Goal: Task Accomplishment & Management: Use online tool/utility

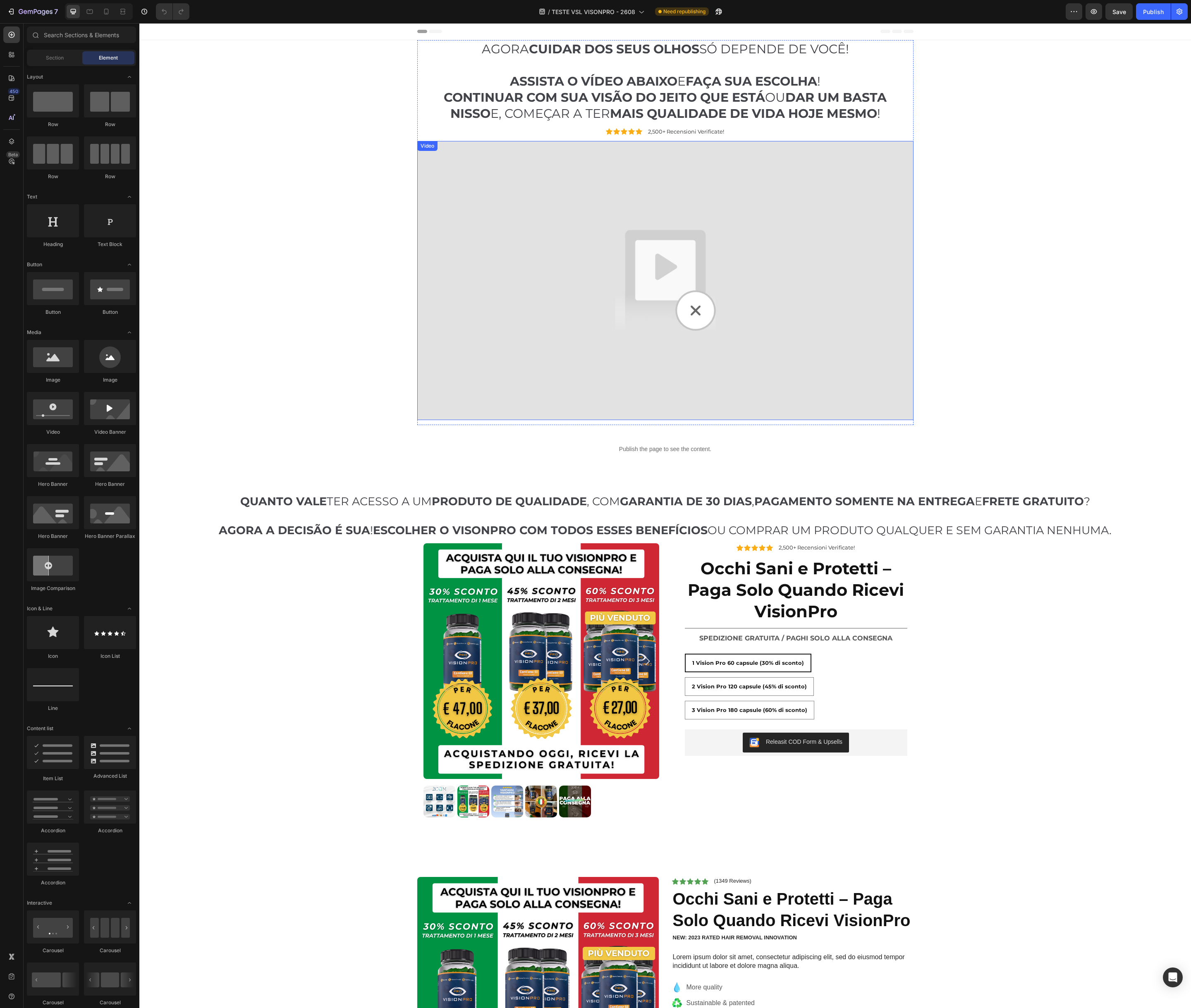
click at [500, 296] on img at bounding box center [665, 280] width 496 height 279
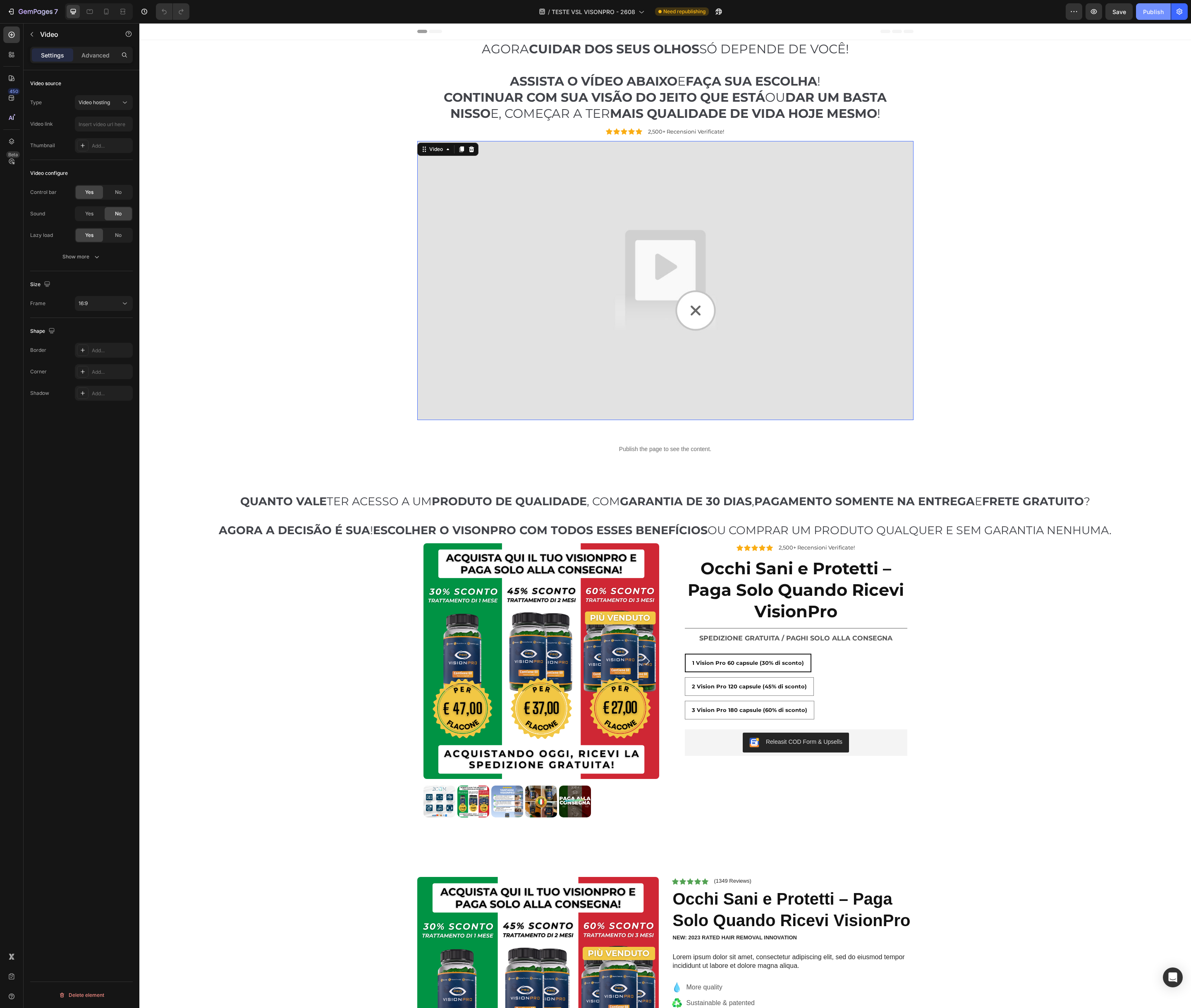
click at [1154, 13] on div "Publish" at bounding box center [1153, 11] width 20 height 8
click at [574, 362] on img at bounding box center [665, 280] width 496 height 279
click at [559, 350] on img at bounding box center [665, 280] width 496 height 279
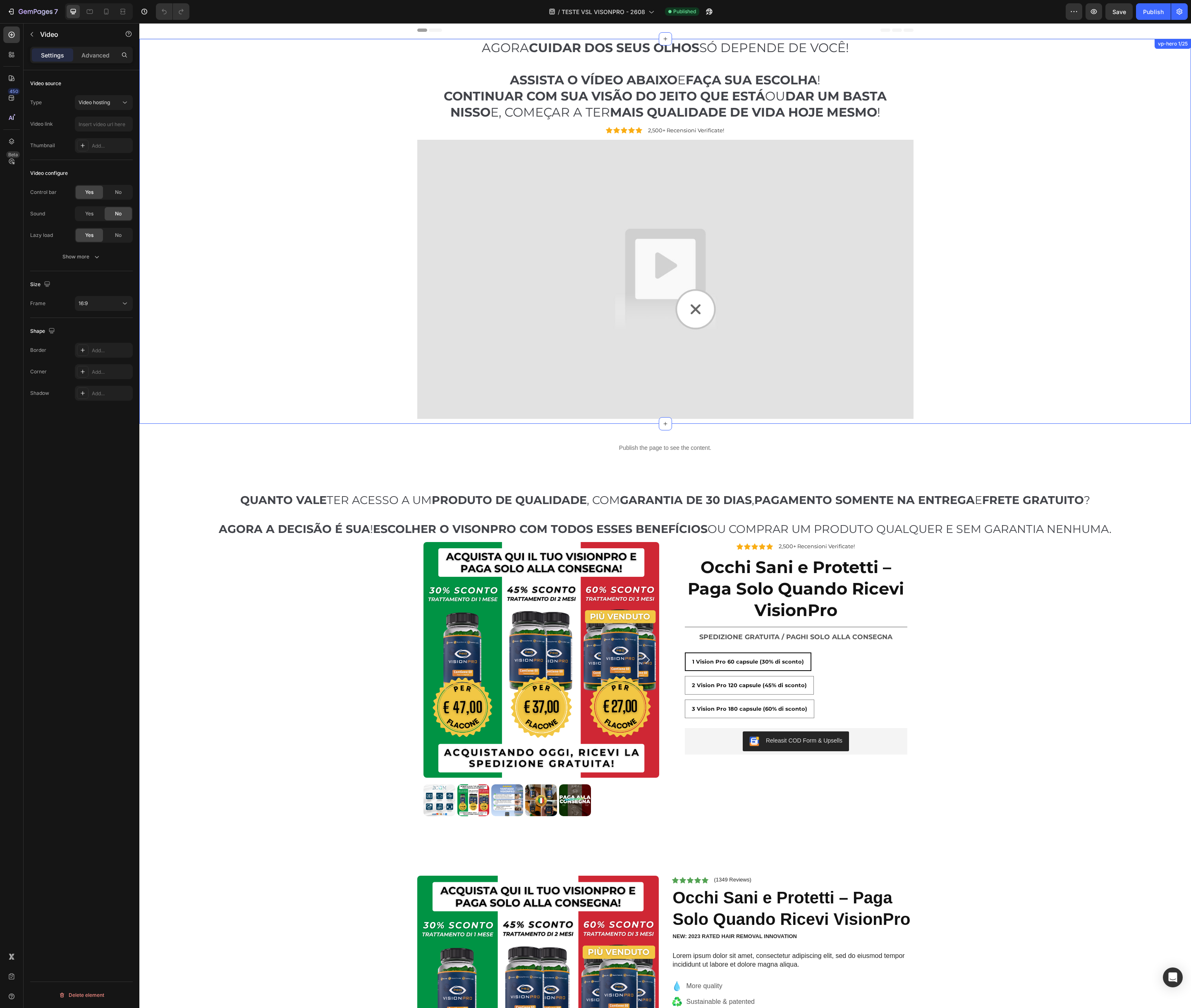
scroll to position [5, 0]
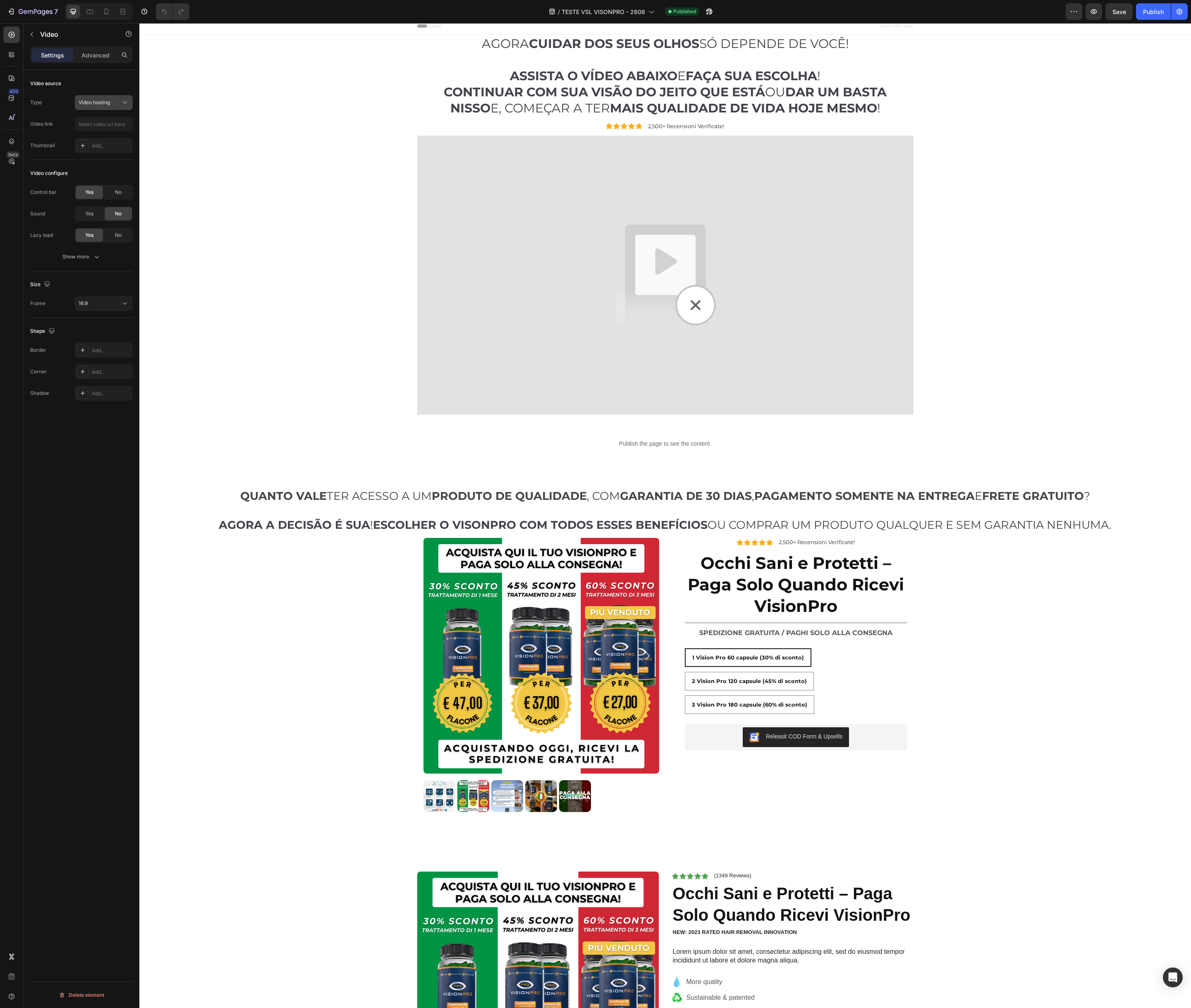
click at [125, 104] on icon at bounding box center [125, 102] width 8 height 8
click at [99, 120] on input "text" at bounding box center [104, 124] width 58 height 15
paste input "[URL][DOMAIN_NAME]"
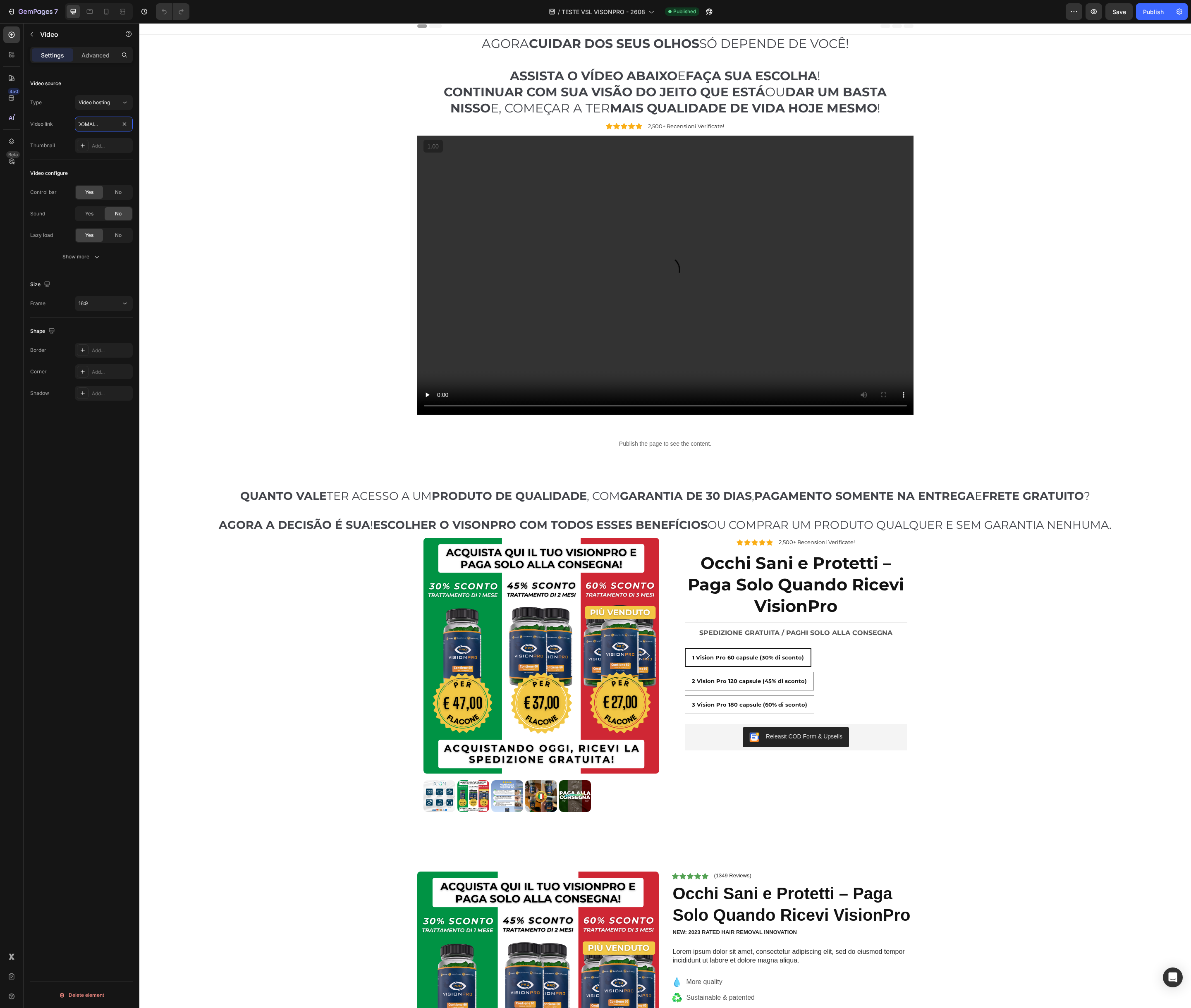
type input "[URL][DOMAIN_NAME]"
click at [1158, 13] on div "Publish" at bounding box center [1153, 11] width 20 height 8
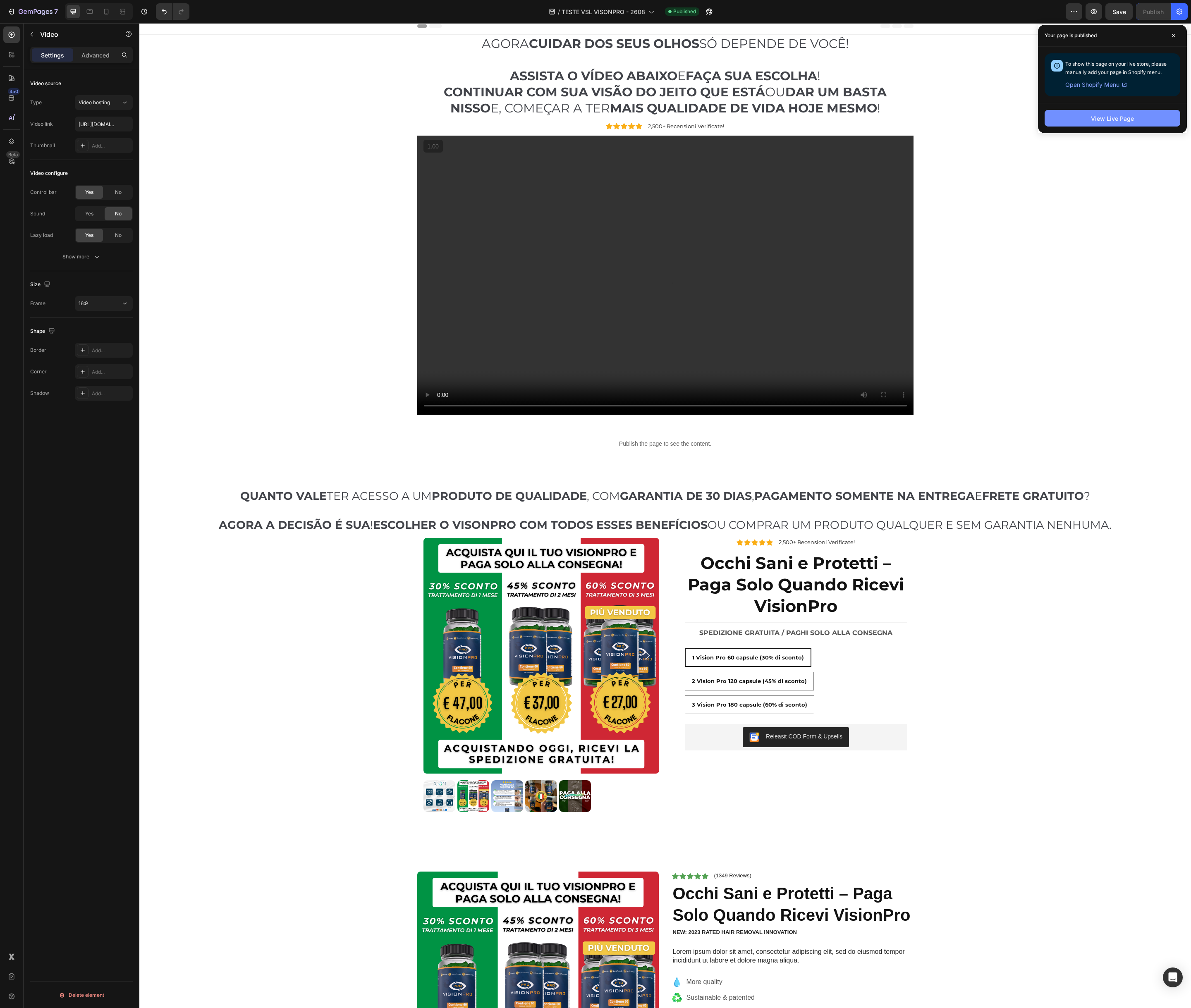
click at [1119, 118] on div "View Live Page" at bounding box center [1112, 118] width 43 height 8
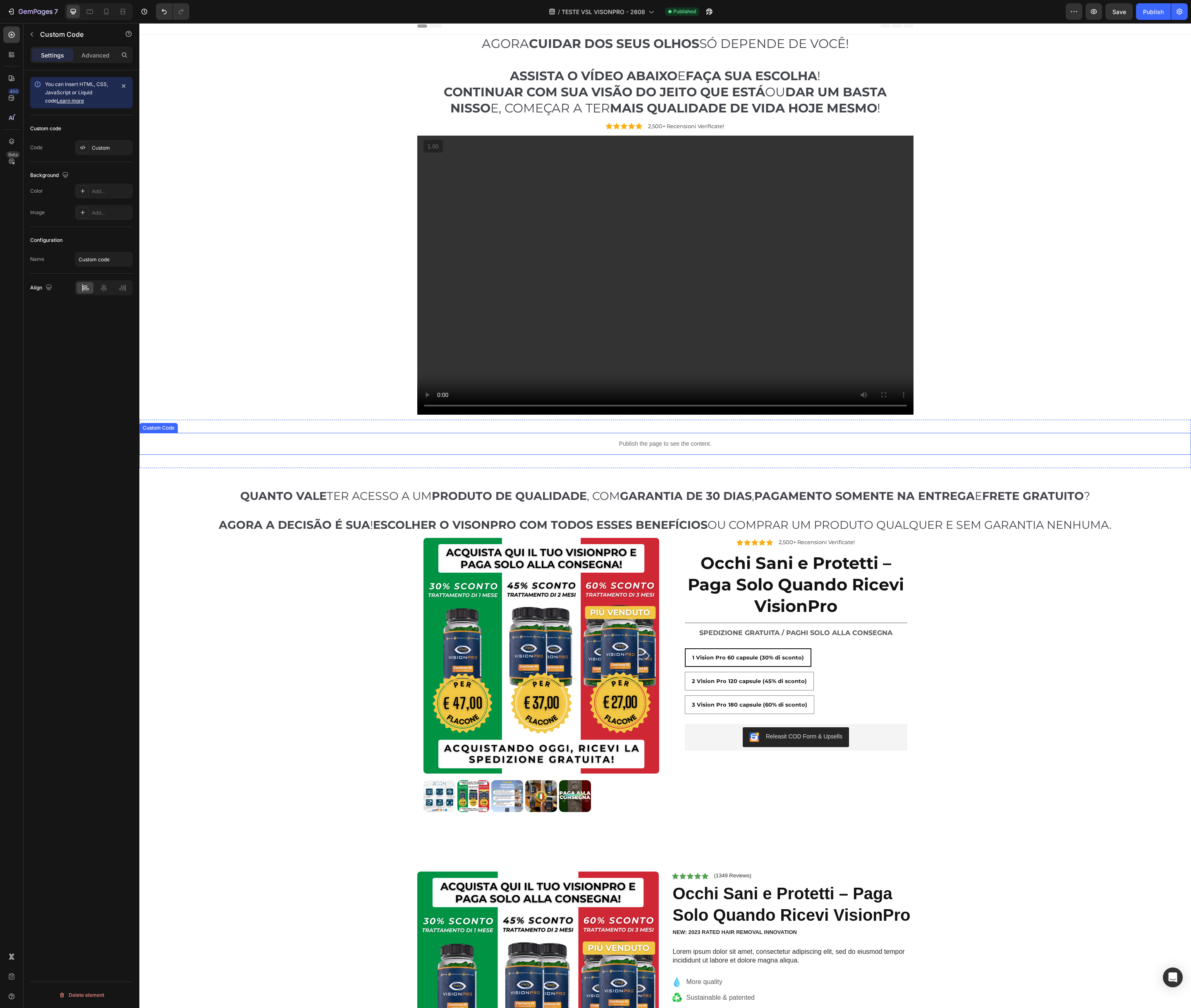
click at [538, 446] on p "Publish the page to see the content." at bounding box center [665, 443] width 1051 height 8
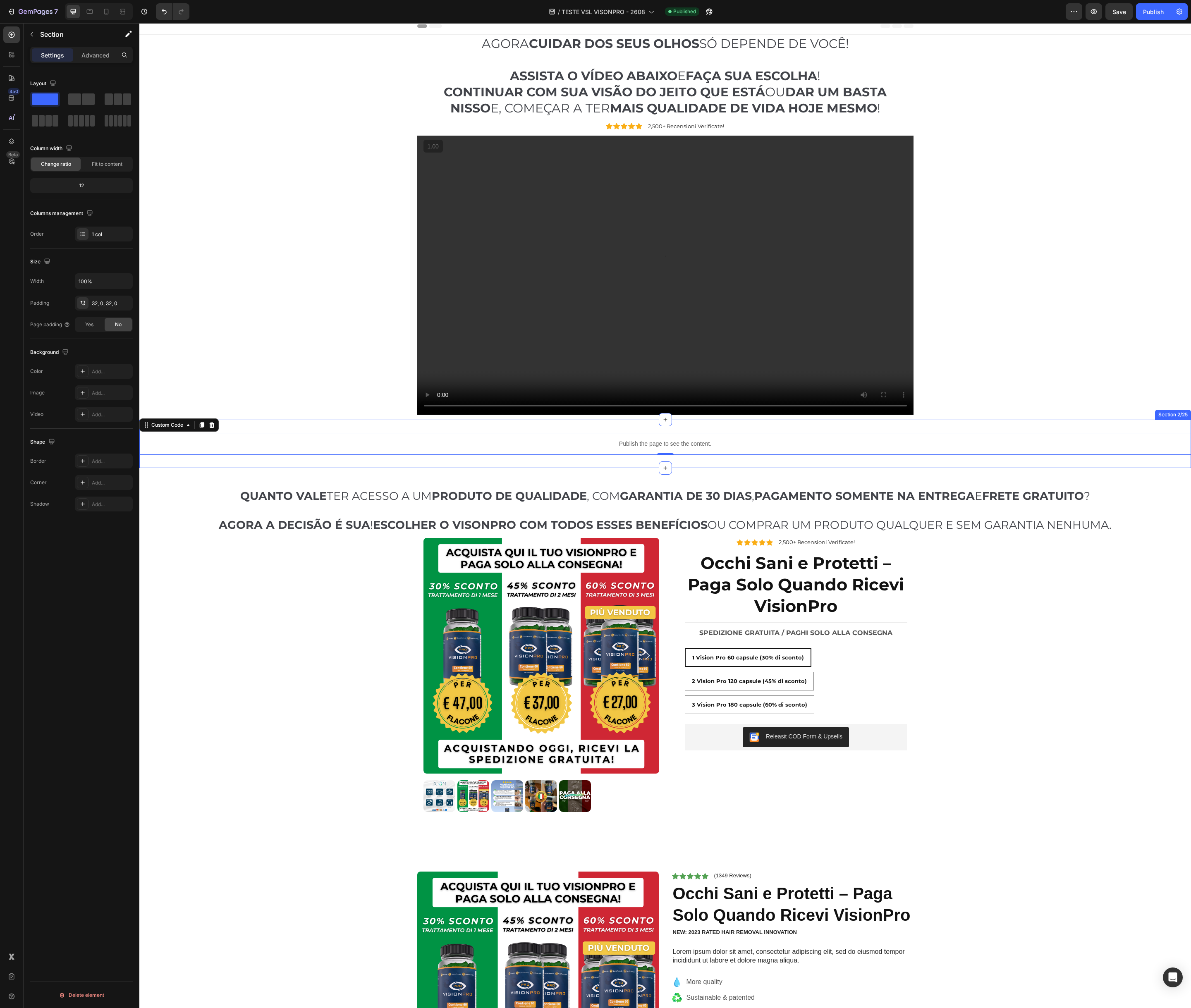
click at [546, 424] on div "Publish the page to see the content. Custom Code 0 Section 2/25" at bounding box center [665, 443] width 1051 height 49
drag, startPoint x: 1184, startPoint y: 412, endPoint x: 1142, endPoint y: 431, distance: 46.1
click at [1184, 412] on icon at bounding box center [1184, 412] width 5 height 6
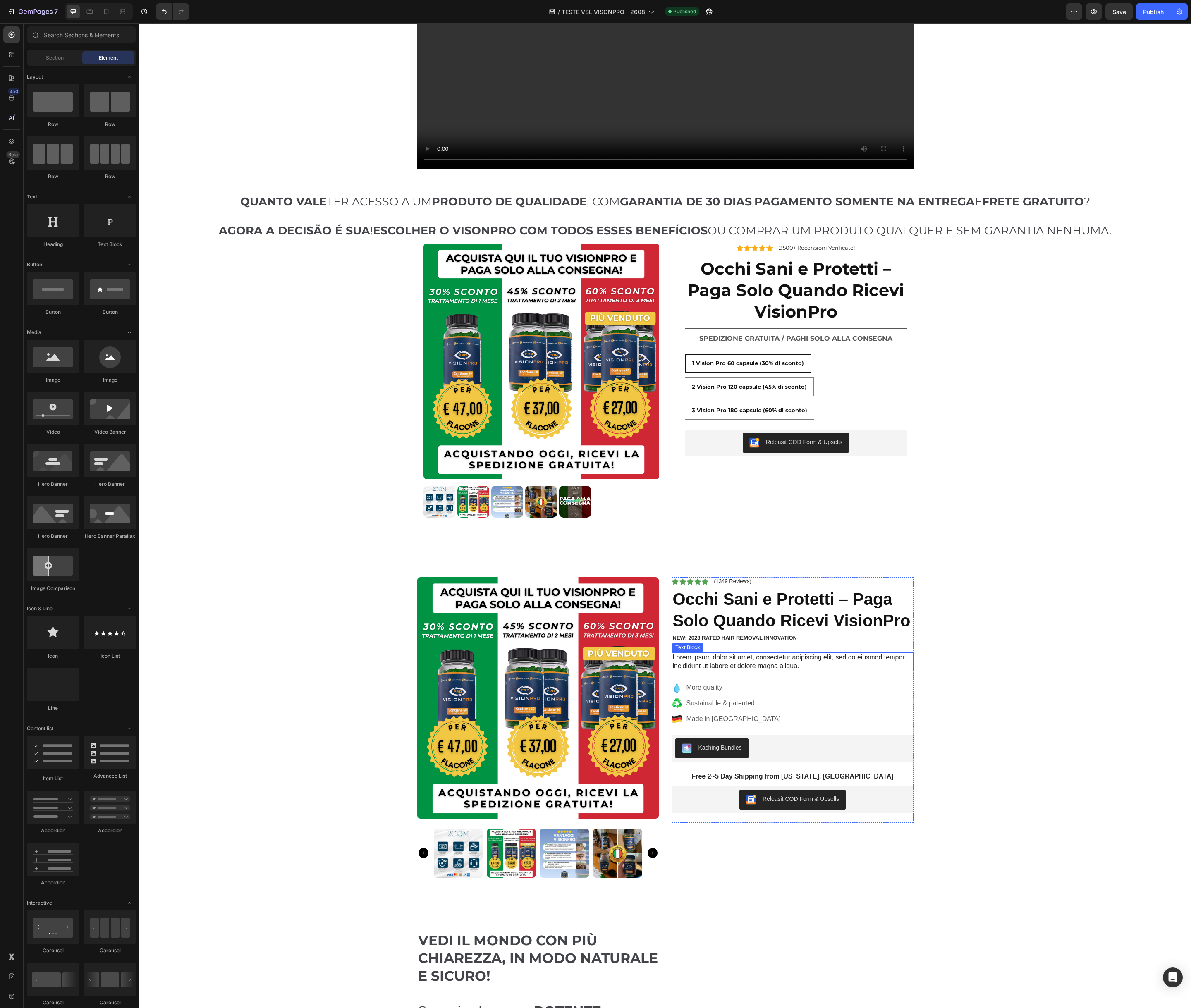
scroll to position [254, 0]
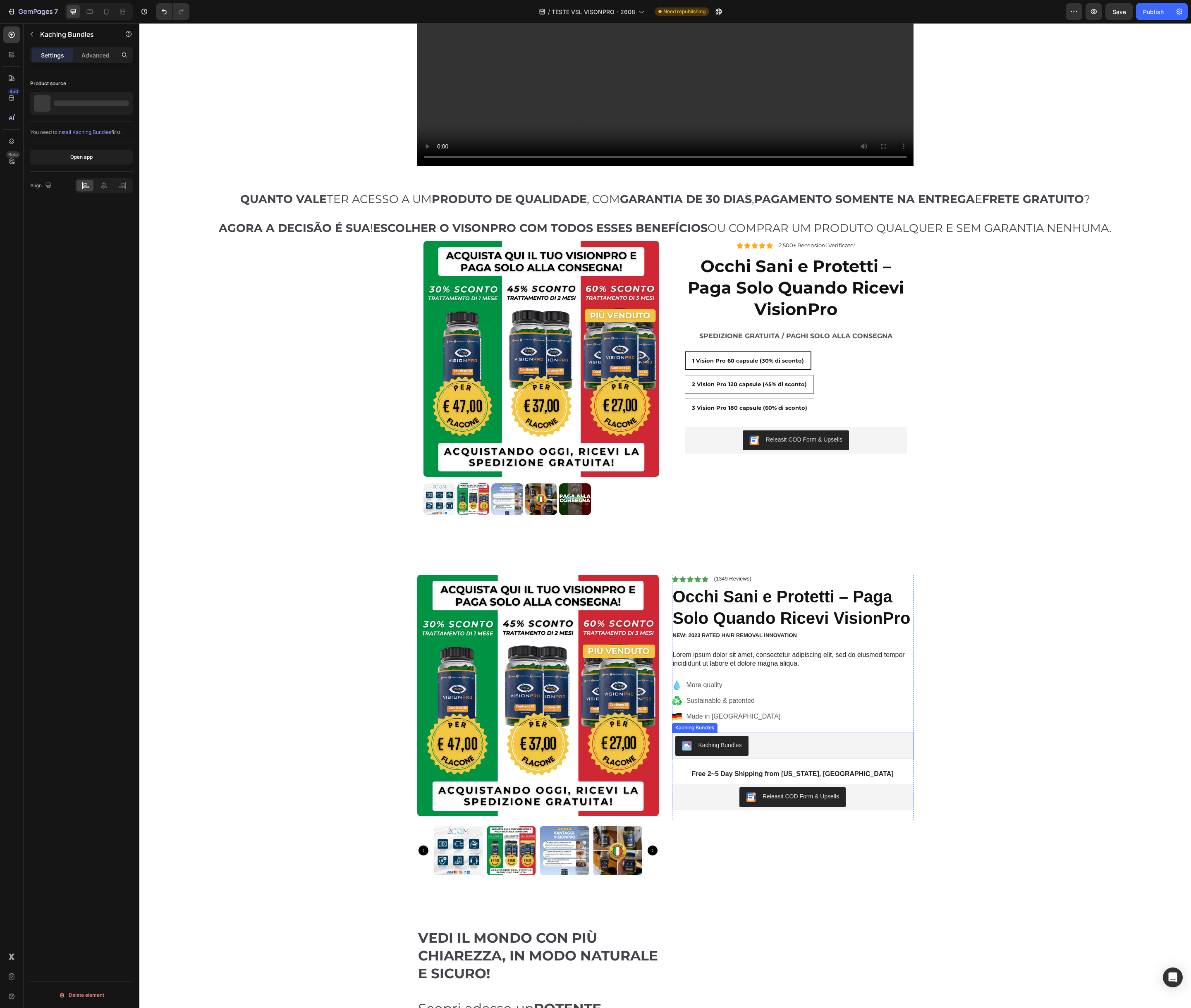
click at [721, 750] on div "Kaching Bundles" at bounding box center [712, 746] width 60 height 10
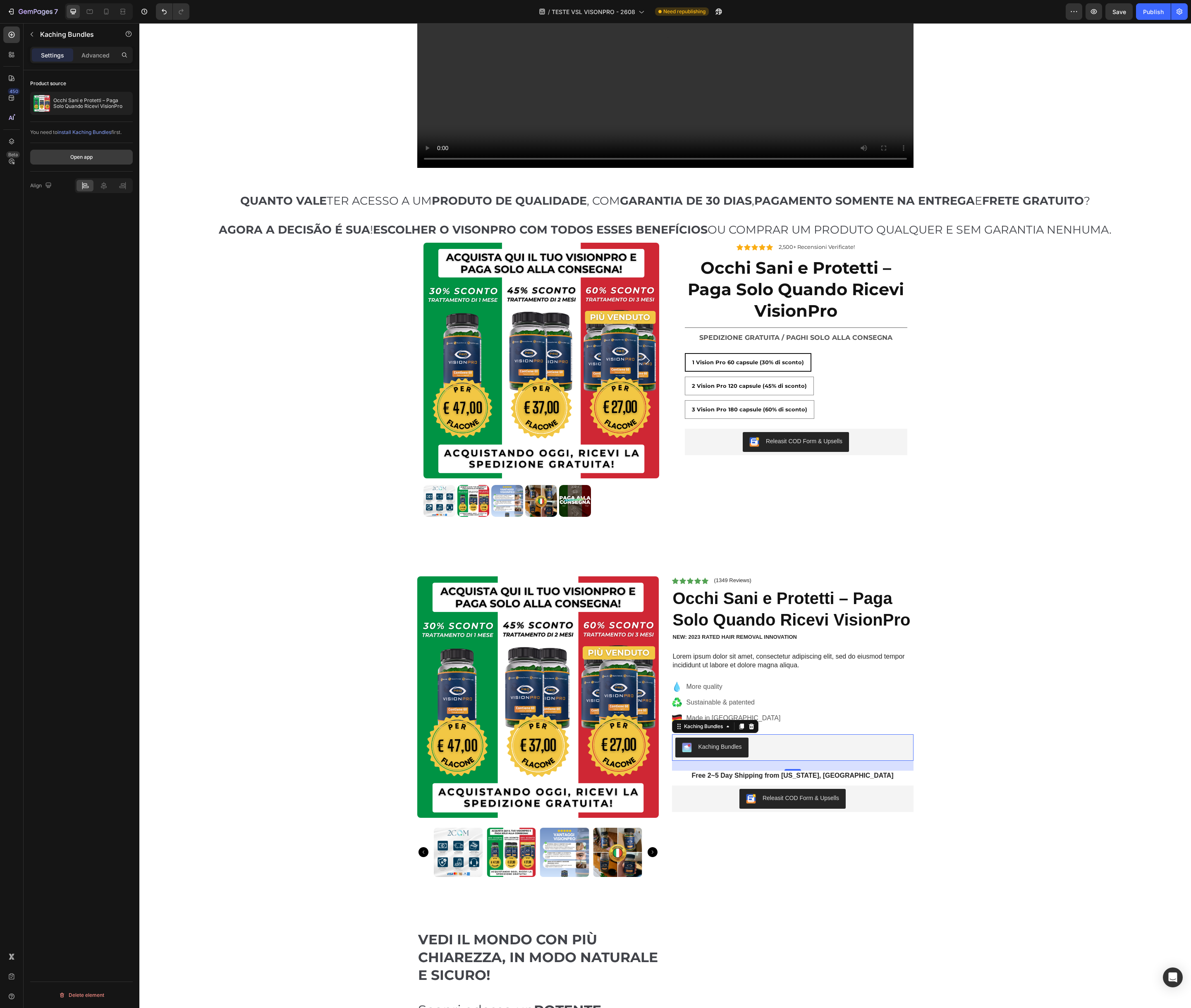
click at [70, 162] on button "Open app" at bounding box center [81, 157] width 102 height 15
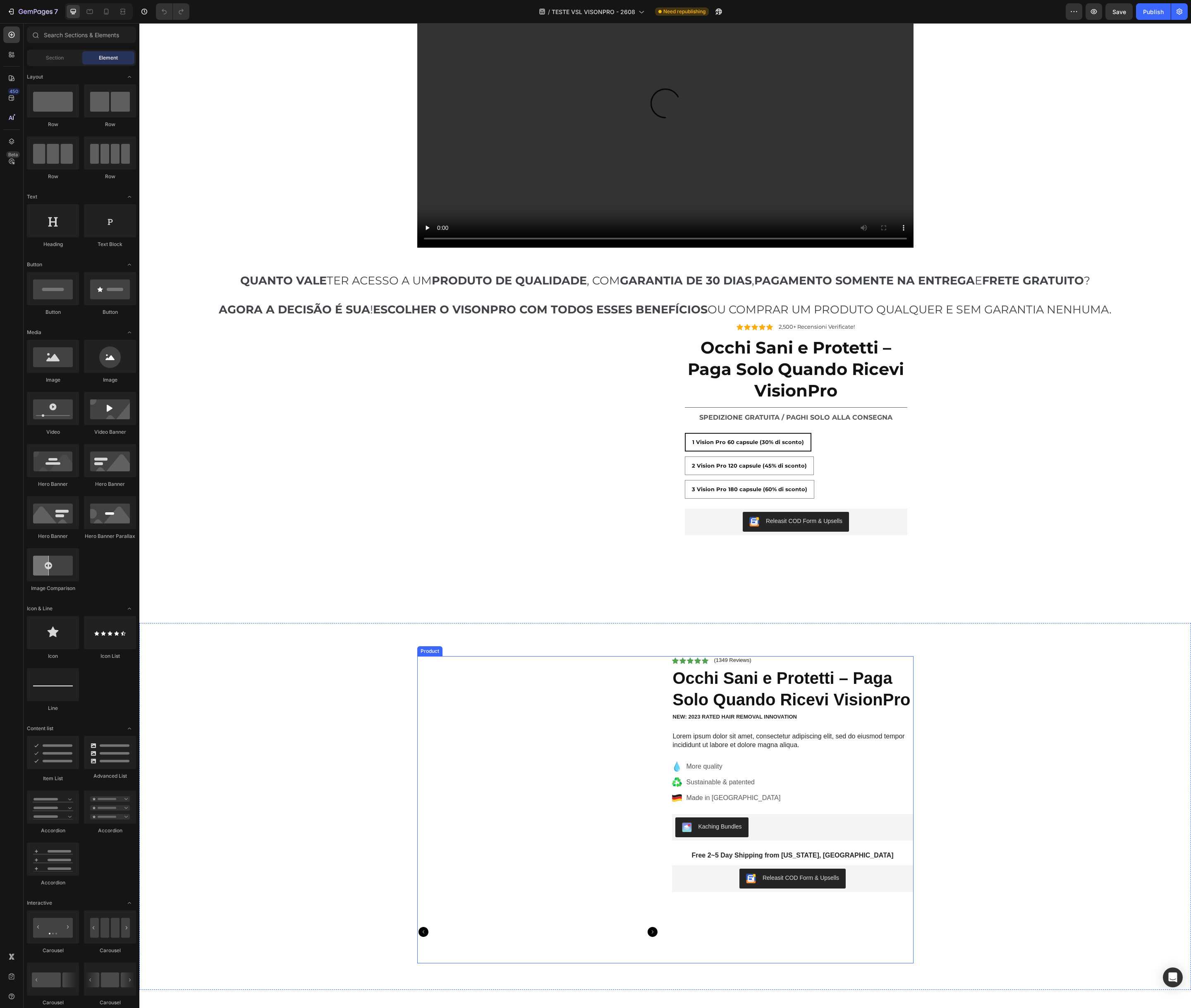
scroll to position [213, 0]
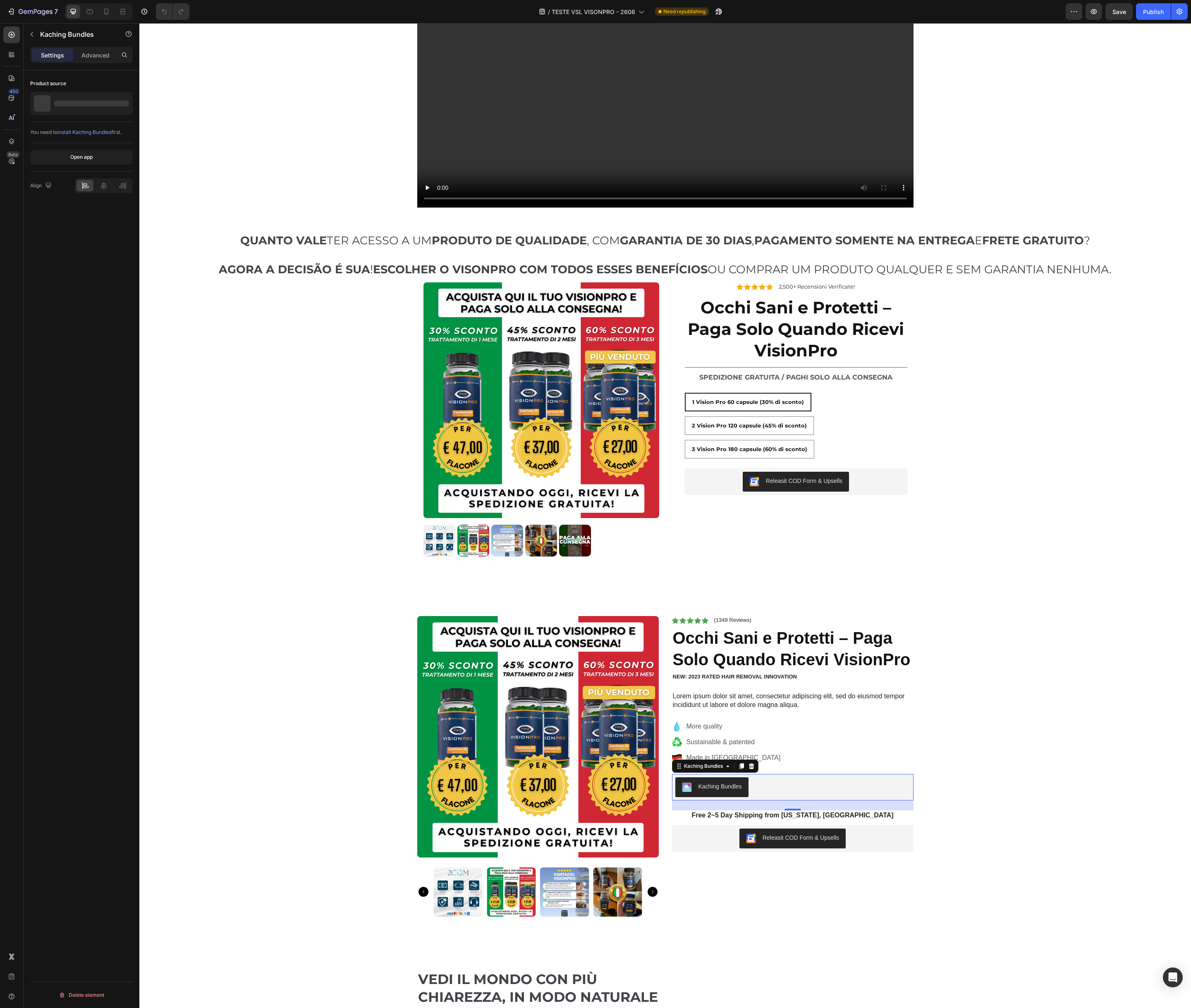
click at [714, 790] on div "Kaching Bundles" at bounding box center [720, 786] width 43 height 8
click at [101, 131] on span "install Kaching Bundles" at bounding box center [85, 132] width 54 height 6
click at [799, 791] on div "Kaching Bundles" at bounding box center [793, 787] width 235 height 20
click at [806, 803] on div "24" at bounding box center [792, 805] width 242 height 10
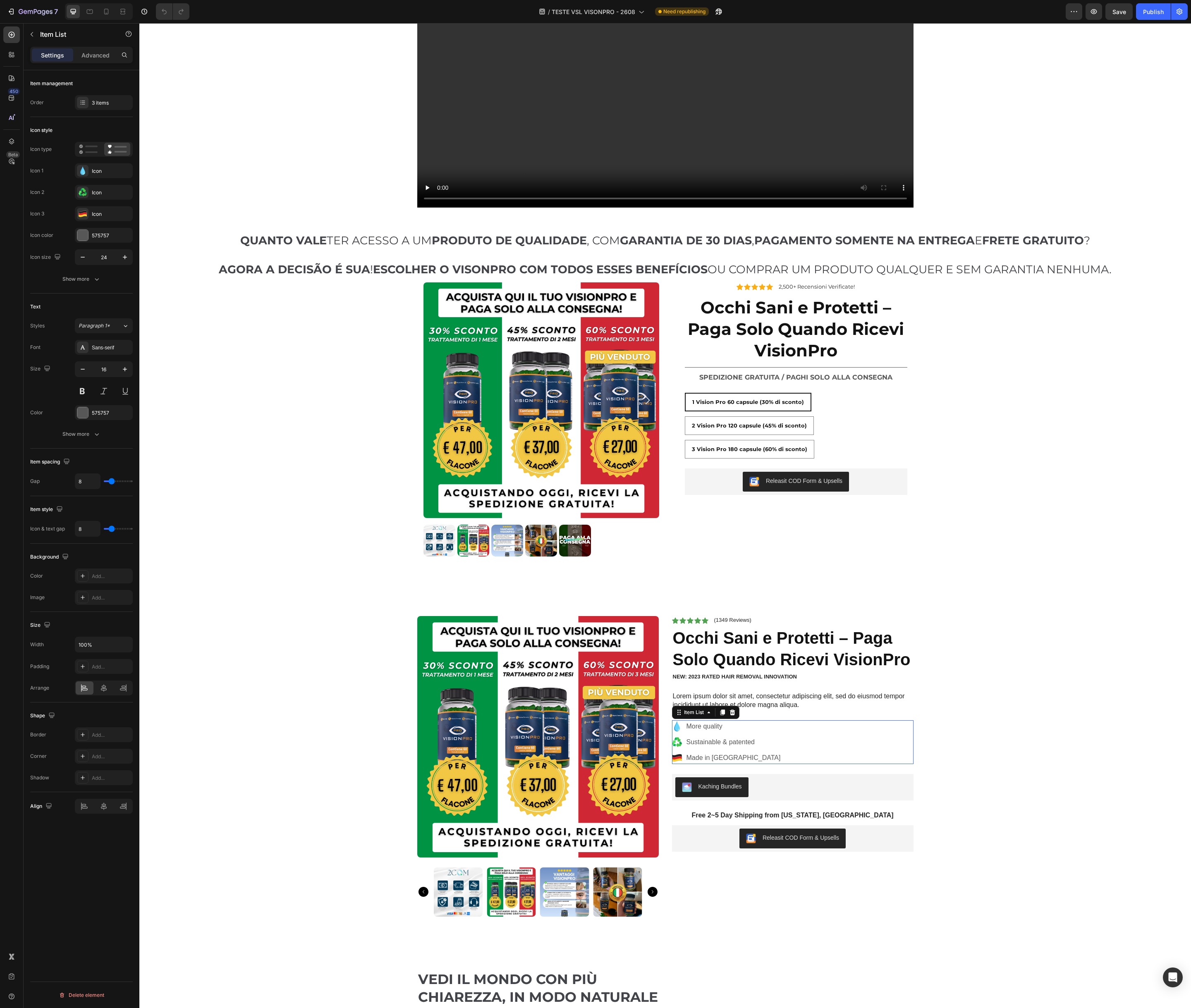
click at [844, 752] on div "More quality Sustainable & patented Made in Germany" at bounding box center [792, 742] width 242 height 44
click at [836, 779] on div "Kaching Bundles" at bounding box center [793, 787] width 235 height 20
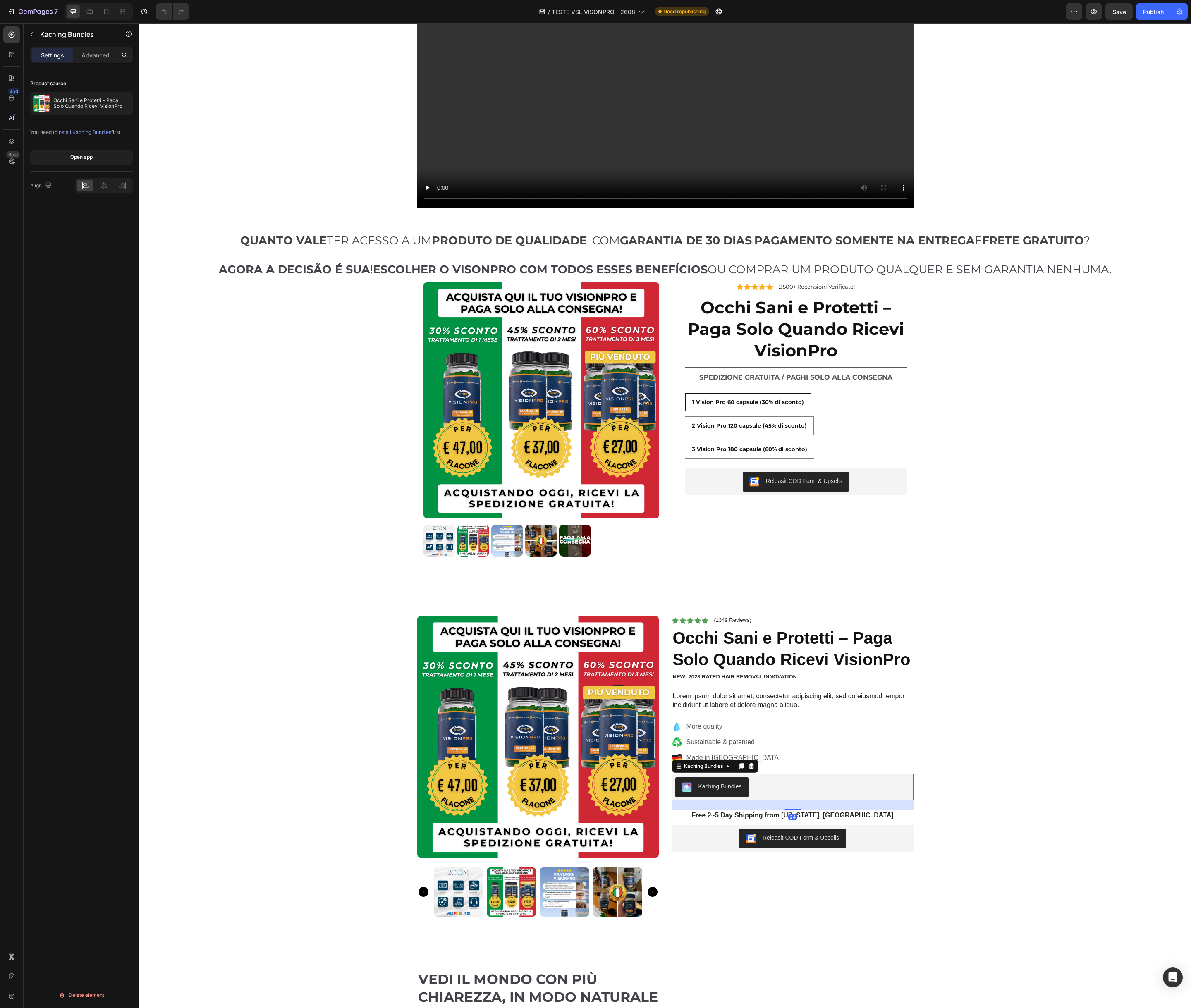
scroll to position [215, 0]
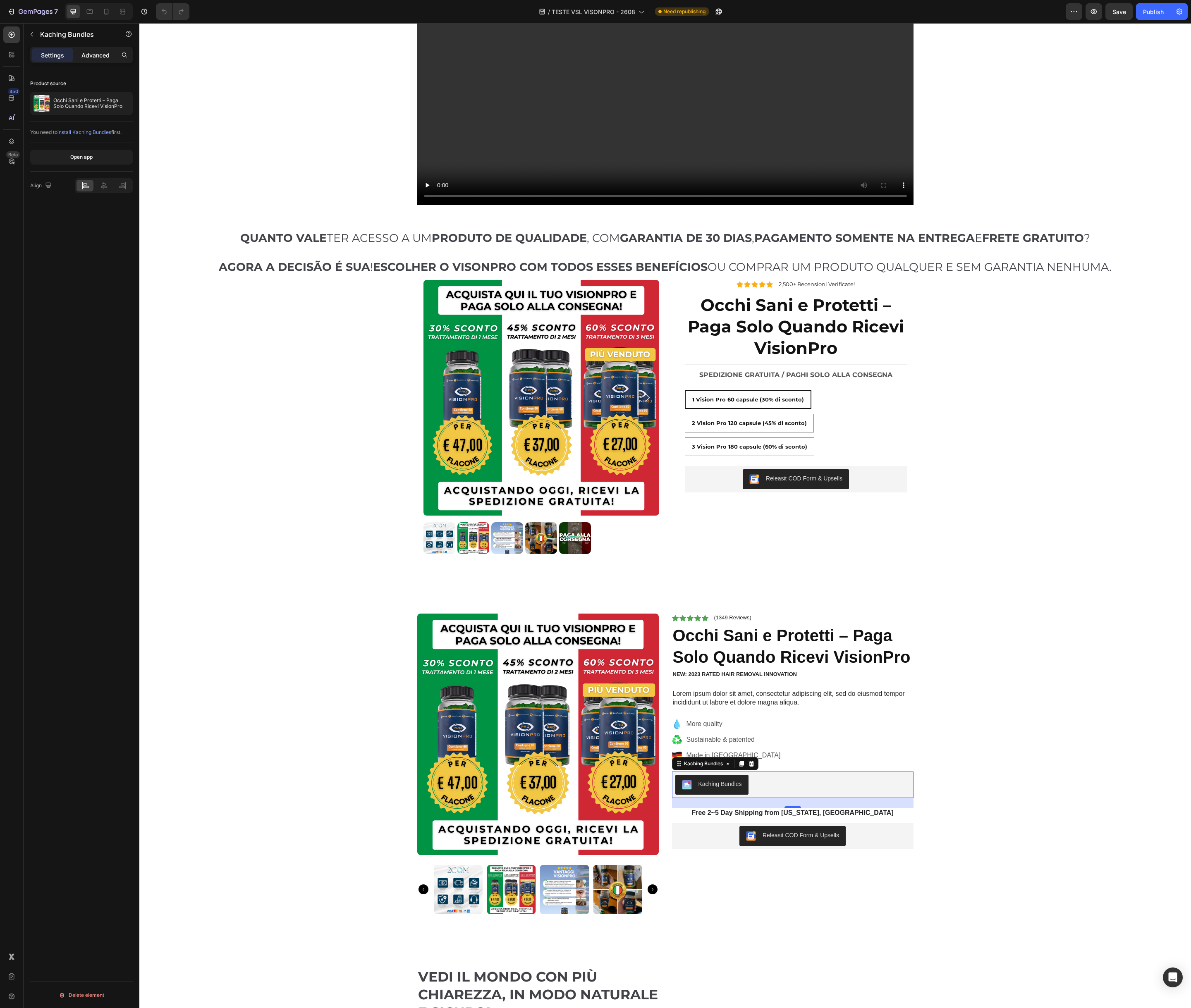
click at [102, 58] on p "Advanced" at bounding box center [95, 55] width 28 height 8
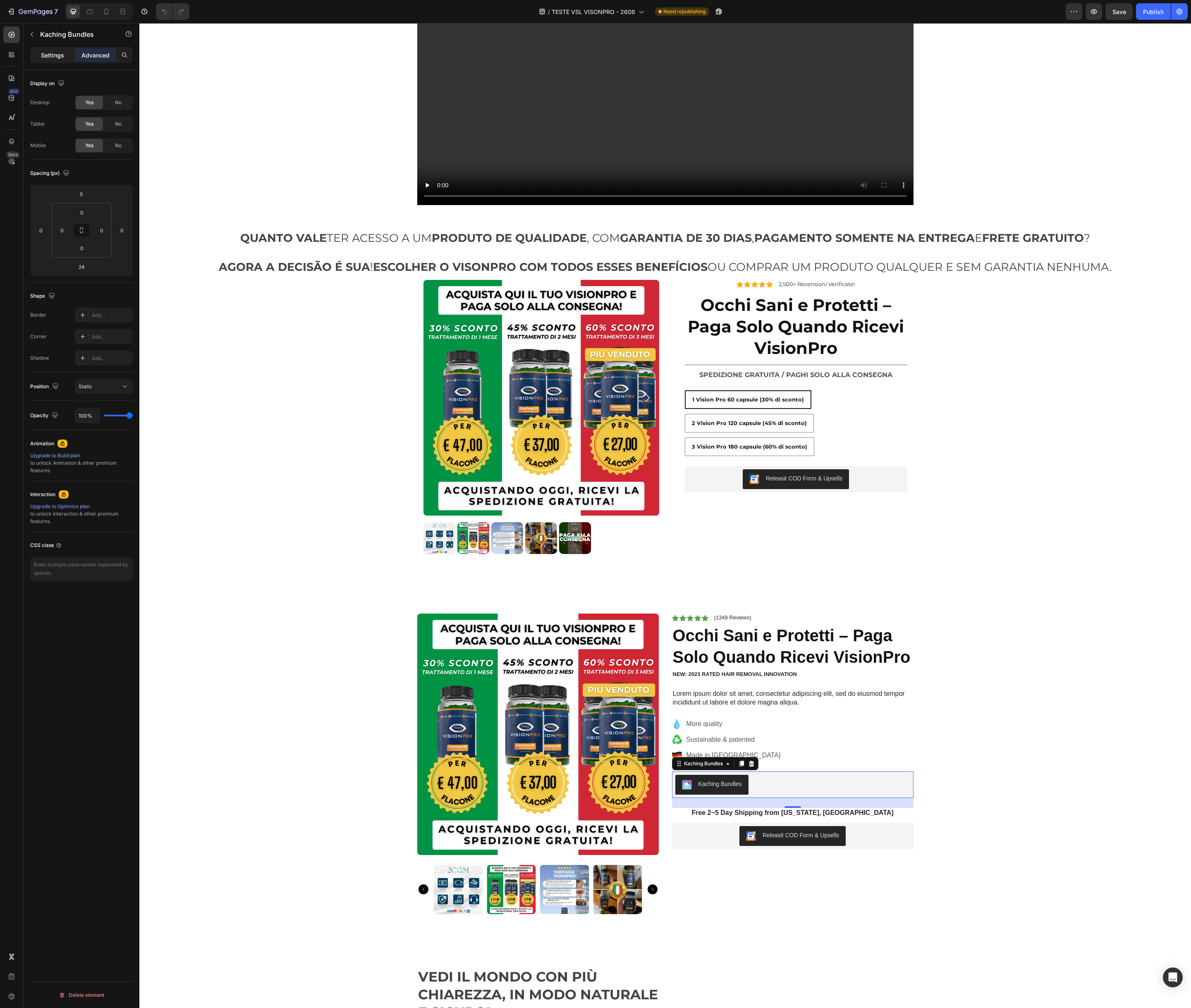
click at [50, 58] on p "Settings" at bounding box center [52, 55] width 23 height 8
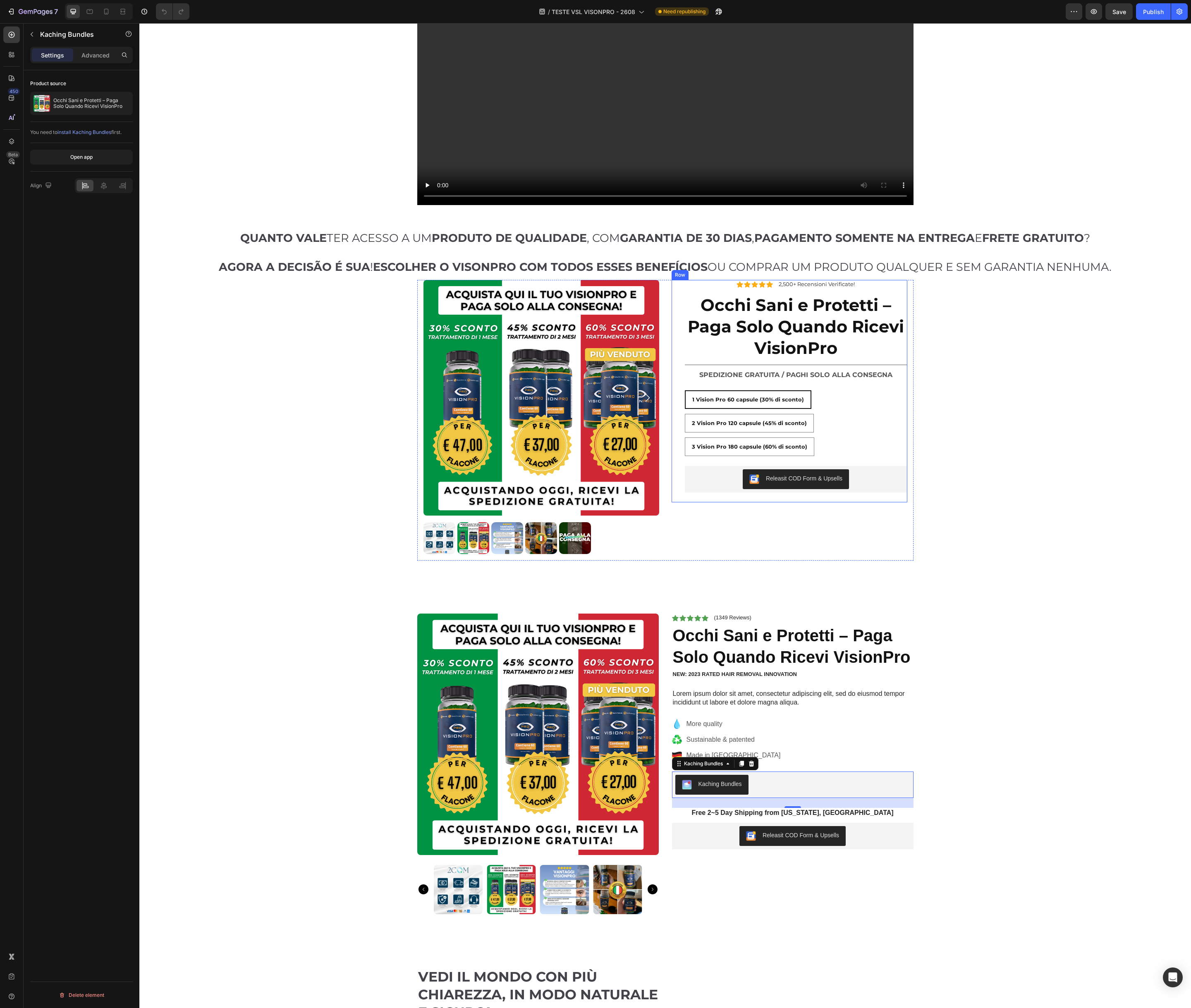
click at [764, 385] on div "Icon Icon Icon Icon Icon Icon List 2,500+ Recensioni Verificate! Text Block Row…" at bounding box center [795, 391] width 222 height 222
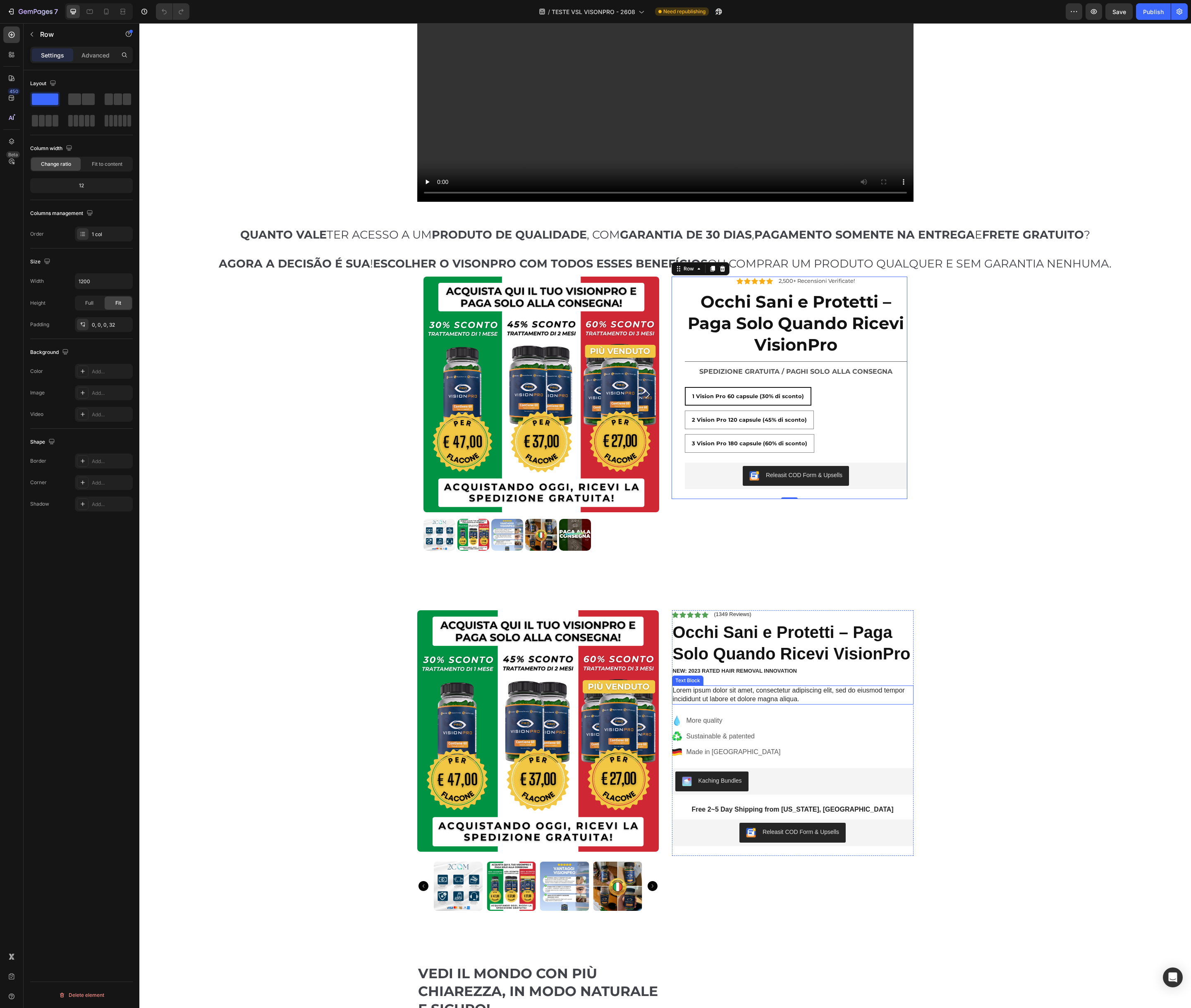
scroll to position [221, 0]
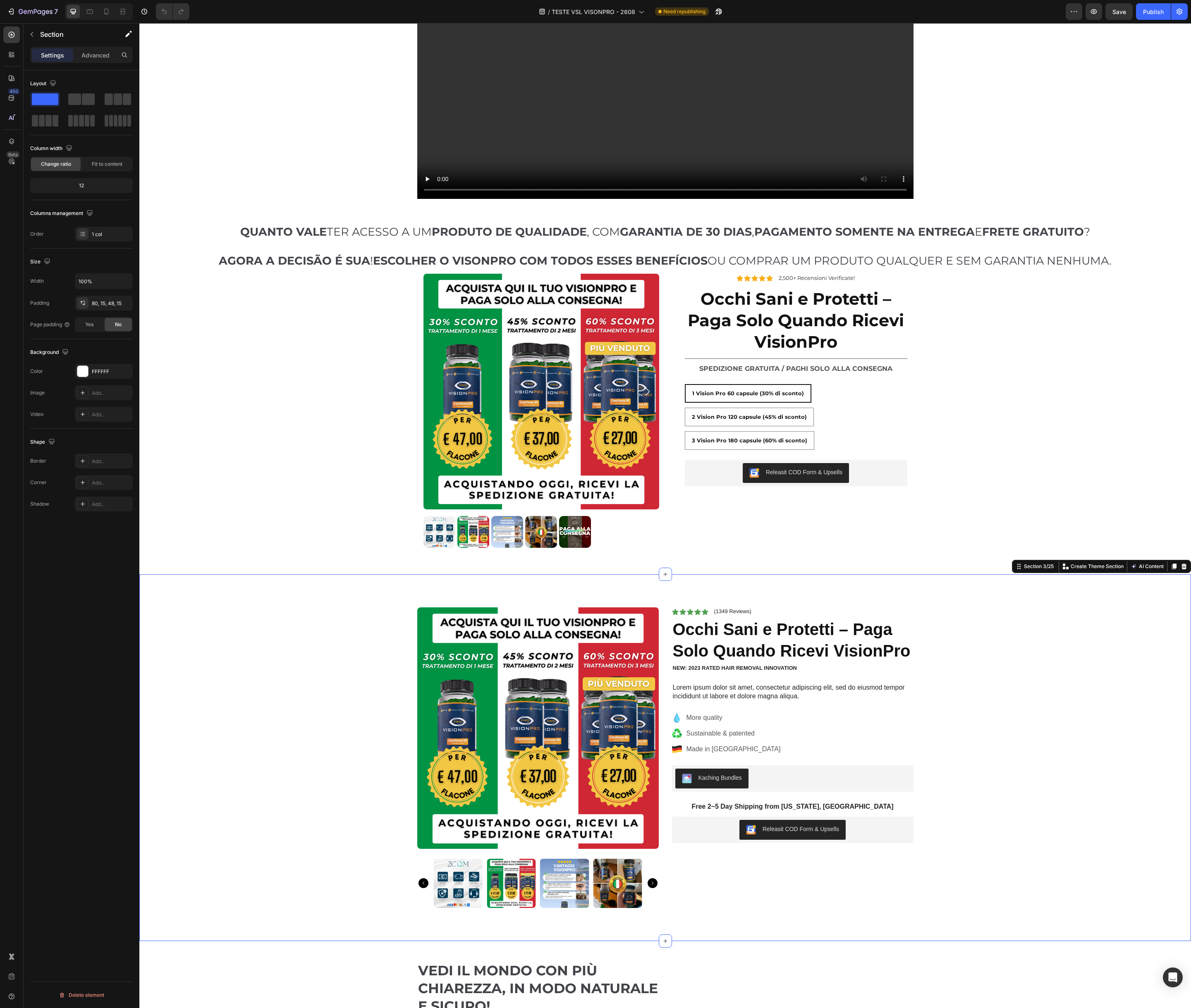
click at [970, 646] on div "Product Images Icon Icon Icon Icon Icon Icon List (1349 Reviews) Text Block Row…" at bounding box center [665, 764] width 1039 height 314
click at [1181, 568] on icon at bounding box center [1183, 566] width 7 height 7
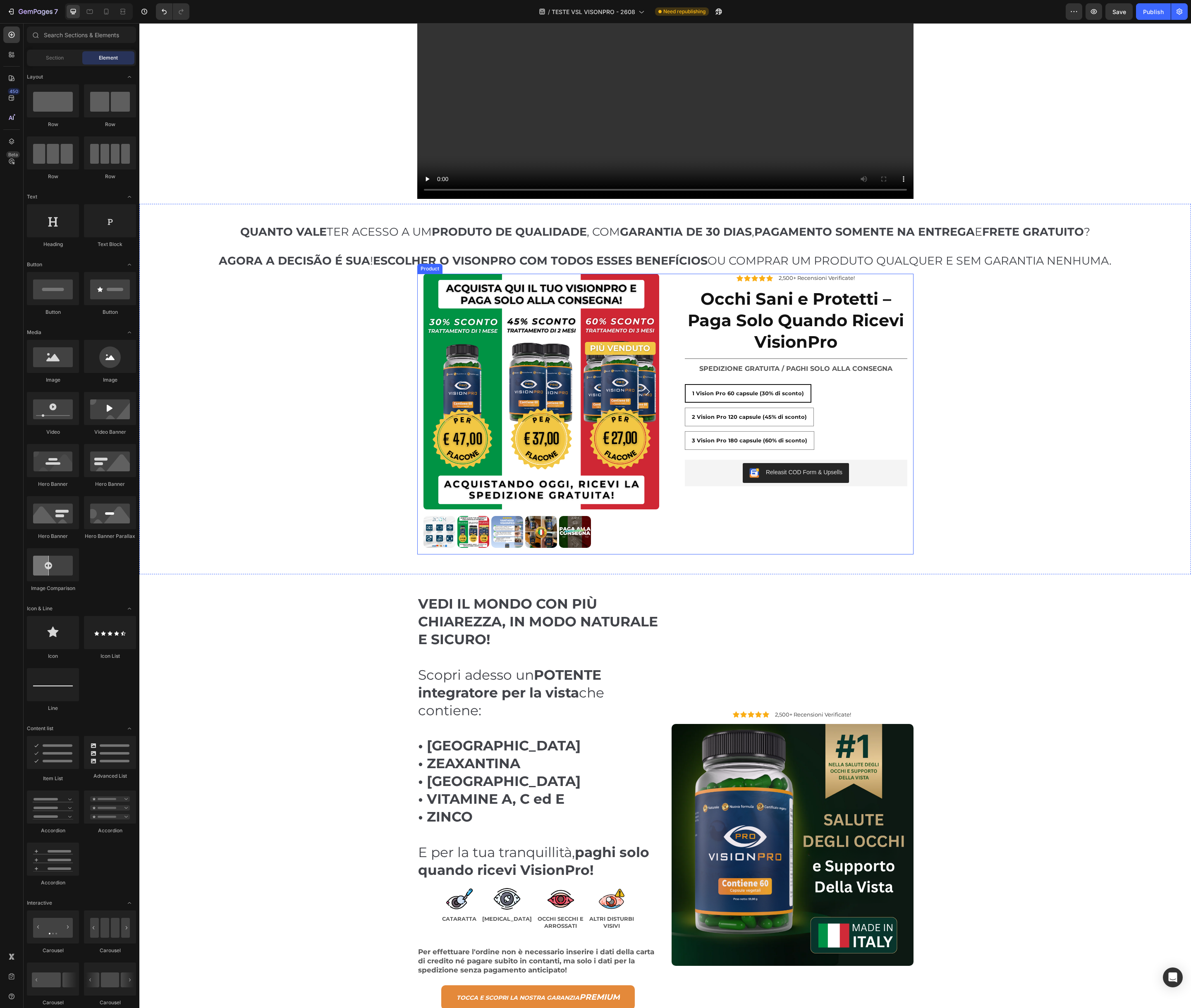
click at [419, 301] on div "Product Images Icon Icon Icon Icon Icon Icon List 2,500+ Recensioni Verificate!…" at bounding box center [665, 414] width 496 height 280
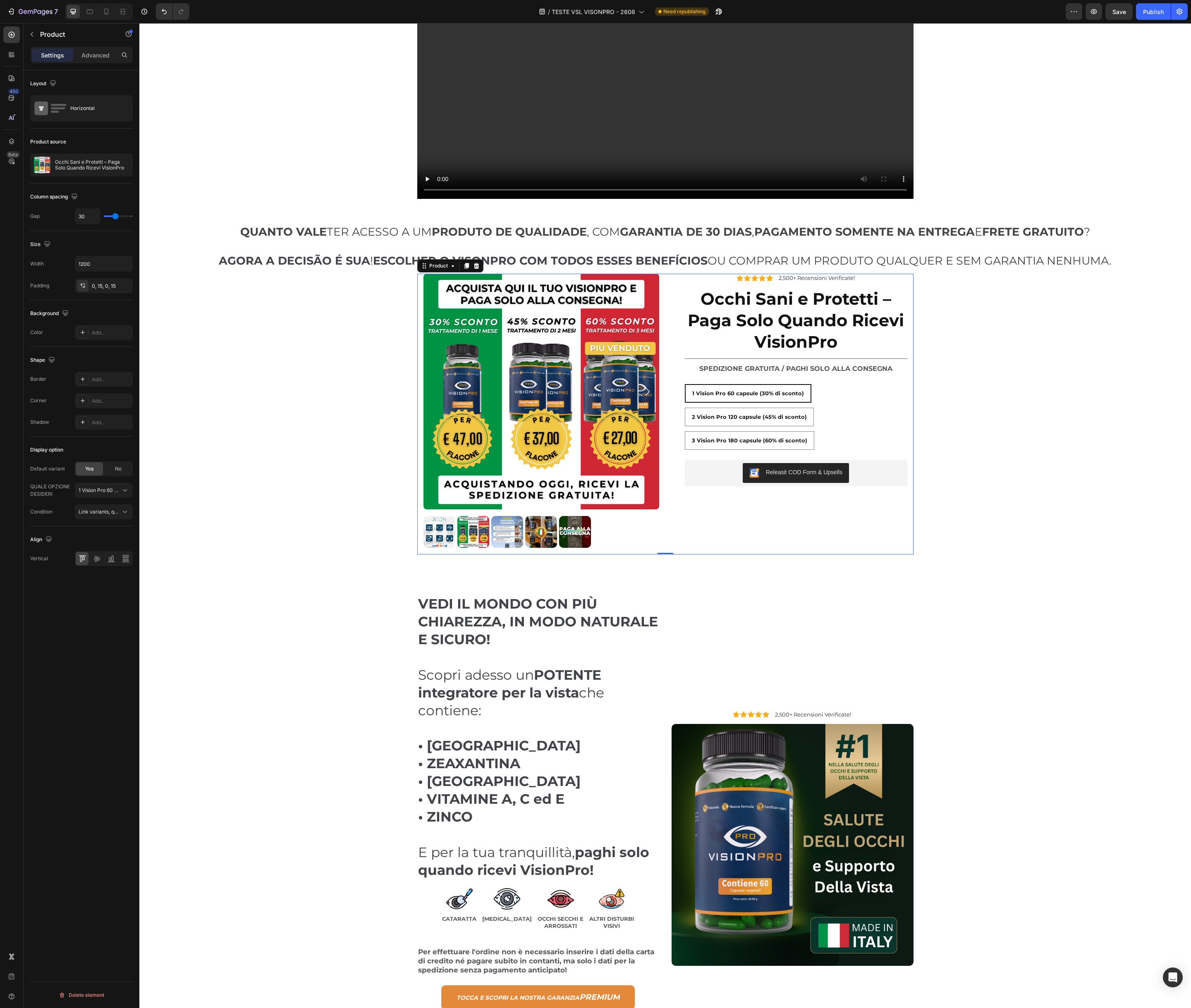
click at [99, 62] on div "Settings Advanced" at bounding box center [81, 55] width 102 height 17
click at [97, 58] on p "Advanced" at bounding box center [95, 55] width 28 height 8
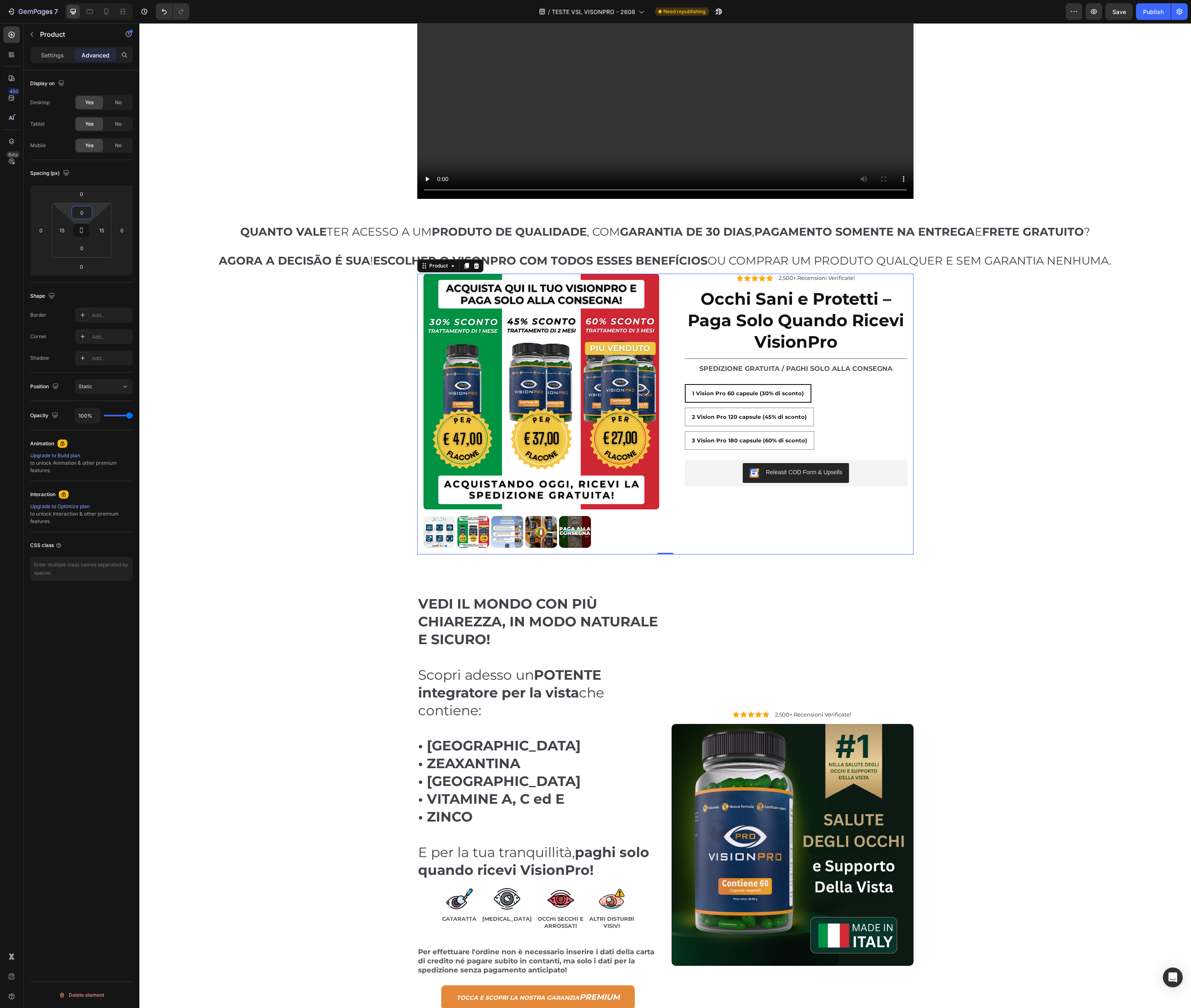
click at [83, 212] on input "0" at bounding box center [82, 212] width 17 height 13
type input "15"
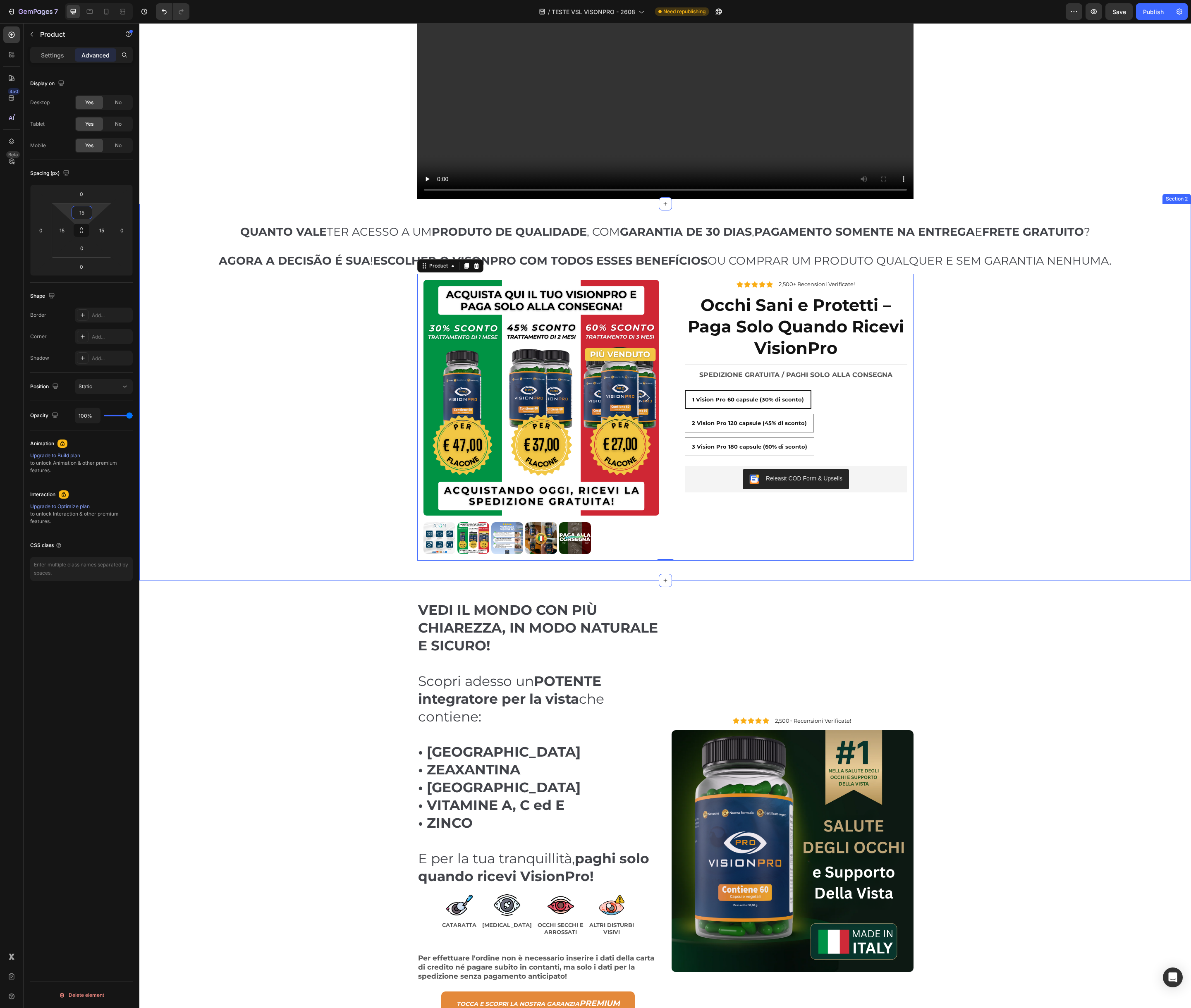
click at [218, 365] on div "QUANTO VALE TER ACESSO A UM PRODUTO DE QUALIDADE , COM GARANTIA DE 30 DIAS , PA…" at bounding box center [665, 392] width 1051 height 337
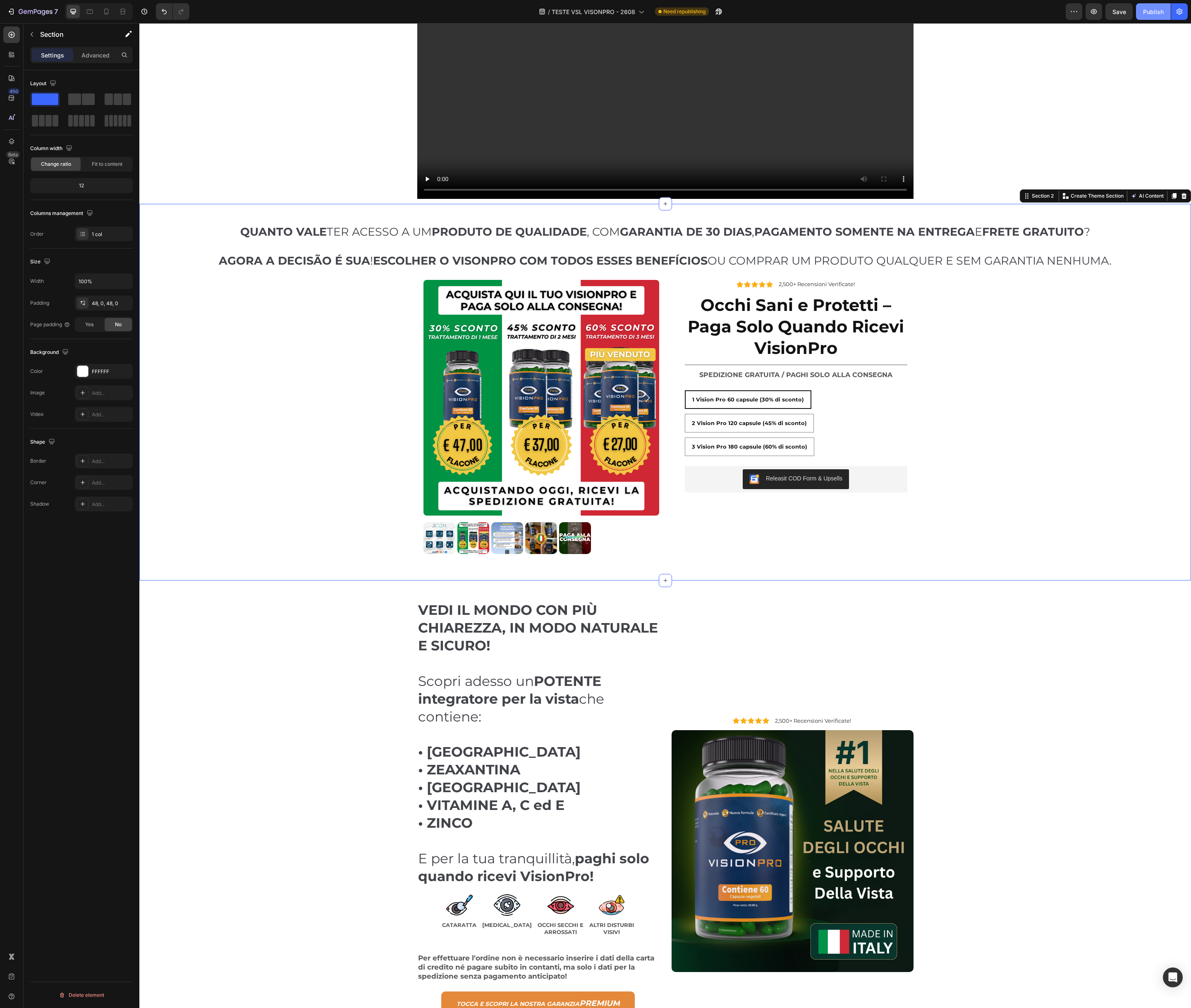
click at [1153, 11] on div "Publish" at bounding box center [1153, 11] width 20 height 8
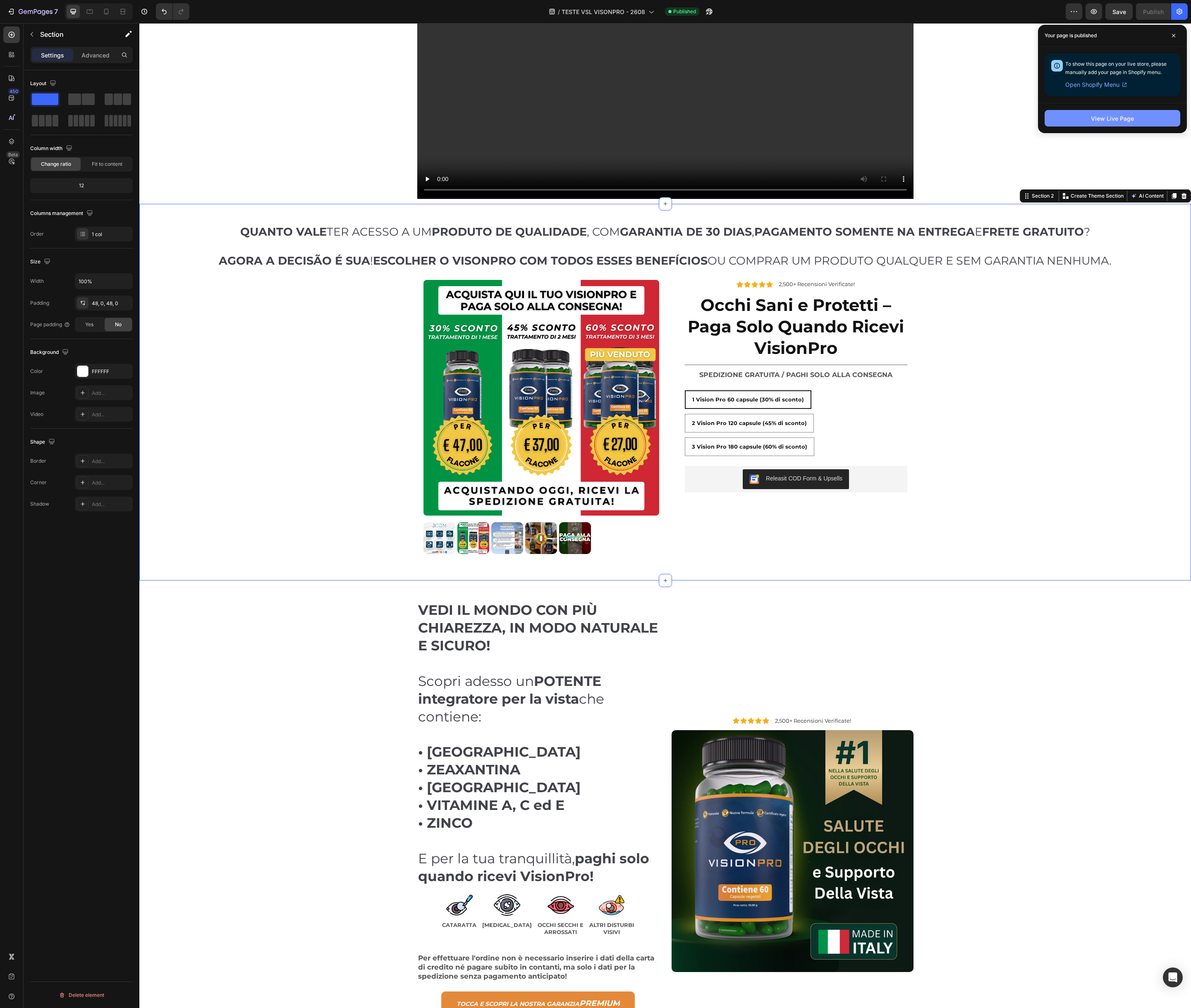
click at [1113, 120] on div "View Live Page" at bounding box center [1112, 118] width 43 height 8
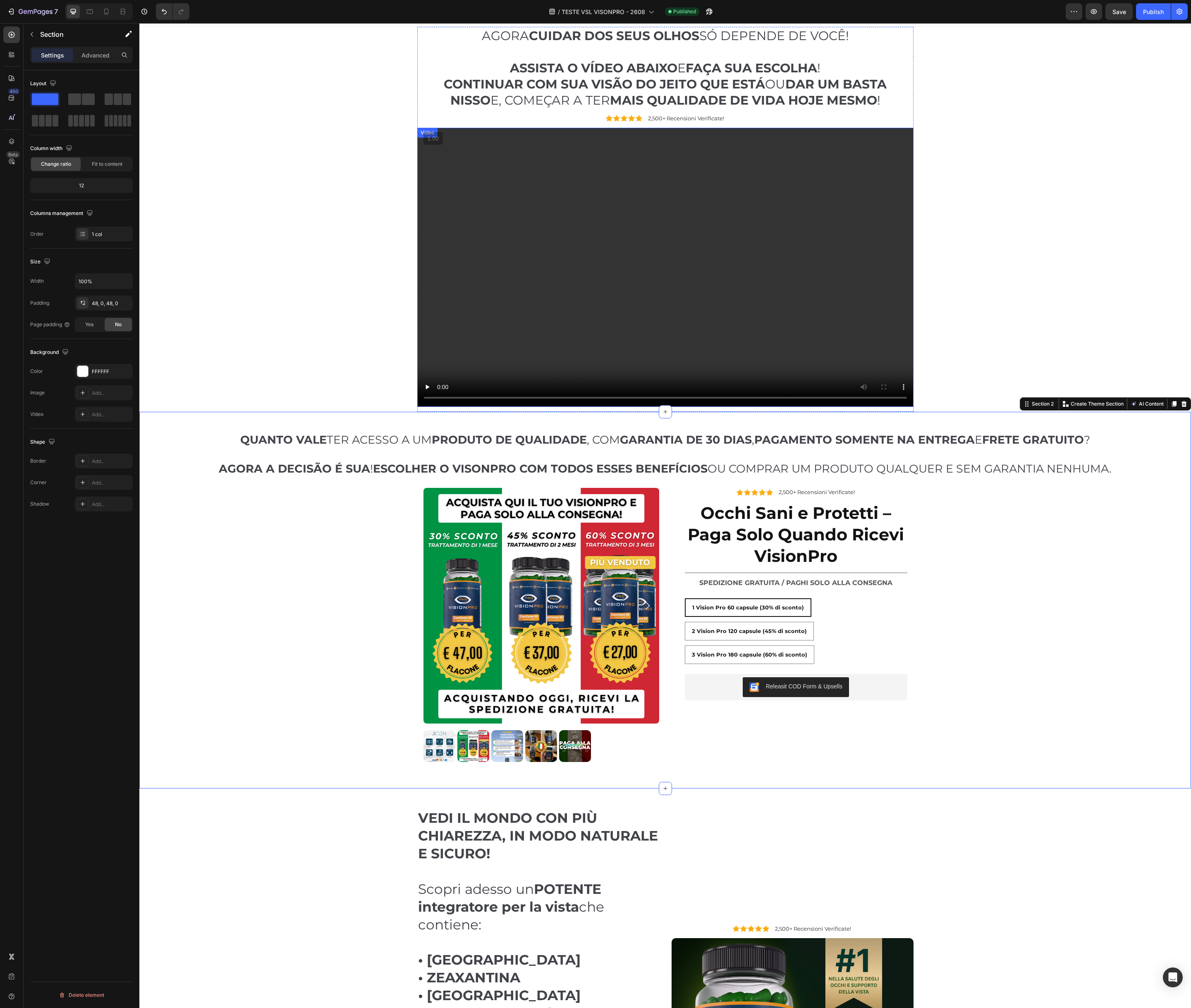
scroll to position [0, 0]
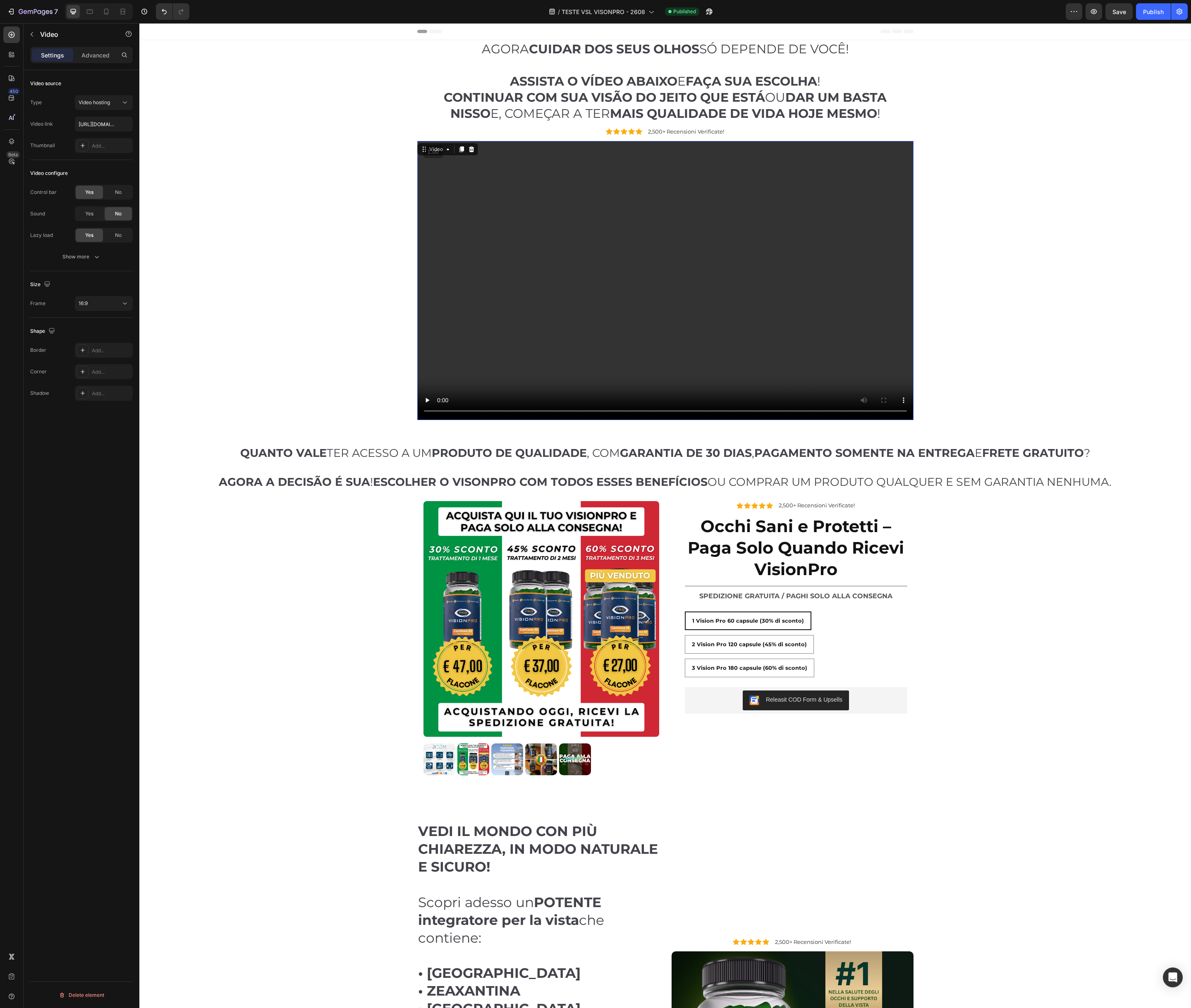
click at [478, 203] on video at bounding box center [665, 280] width 496 height 279
click at [119, 194] on span "No" at bounding box center [118, 192] width 7 height 7
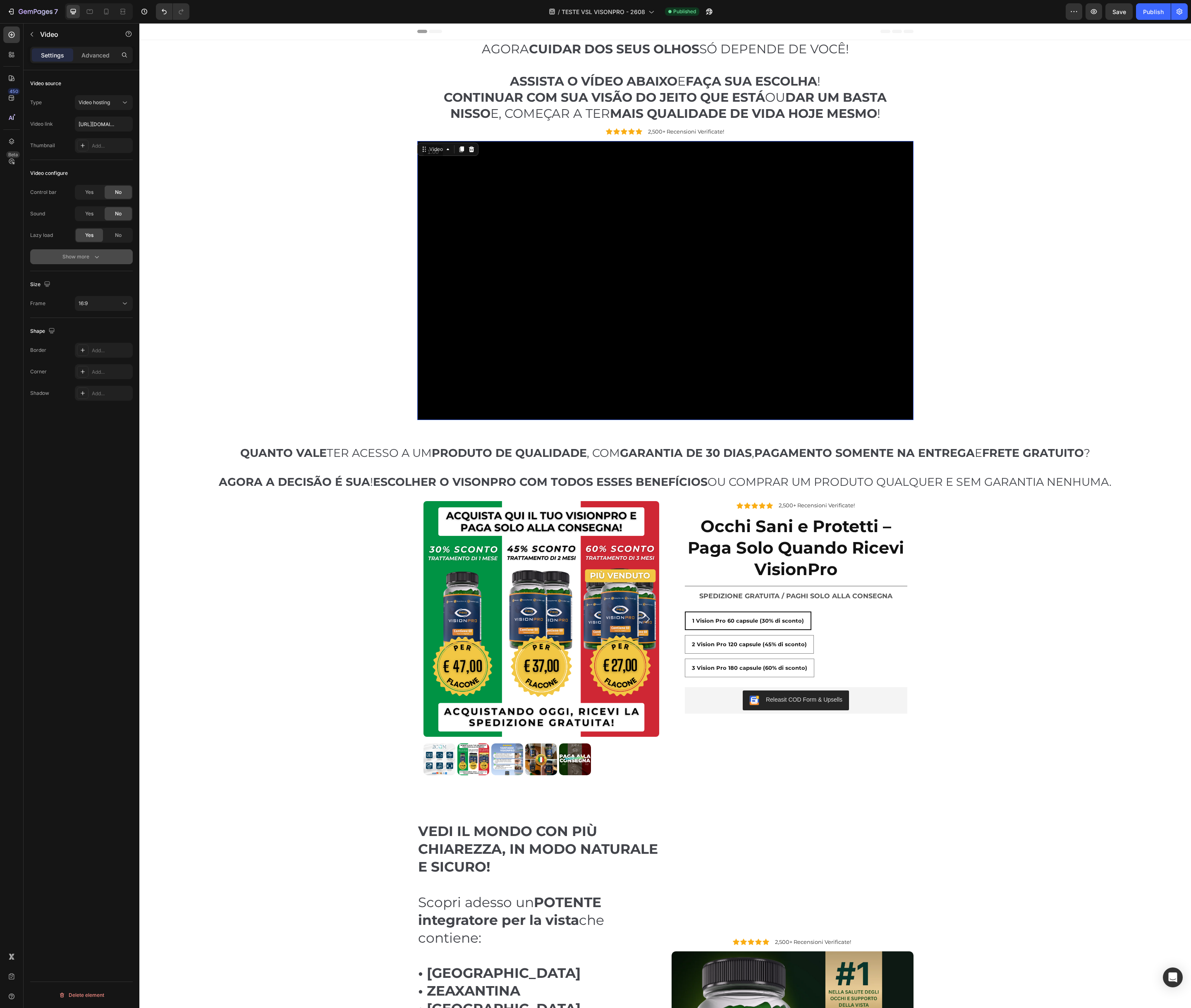
click at [95, 254] on icon "button" at bounding box center [97, 256] width 8 height 8
click at [93, 255] on span "Yes" at bounding box center [89, 256] width 8 height 7
click at [1156, 12] on div "Publish" at bounding box center [1153, 11] width 20 height 8
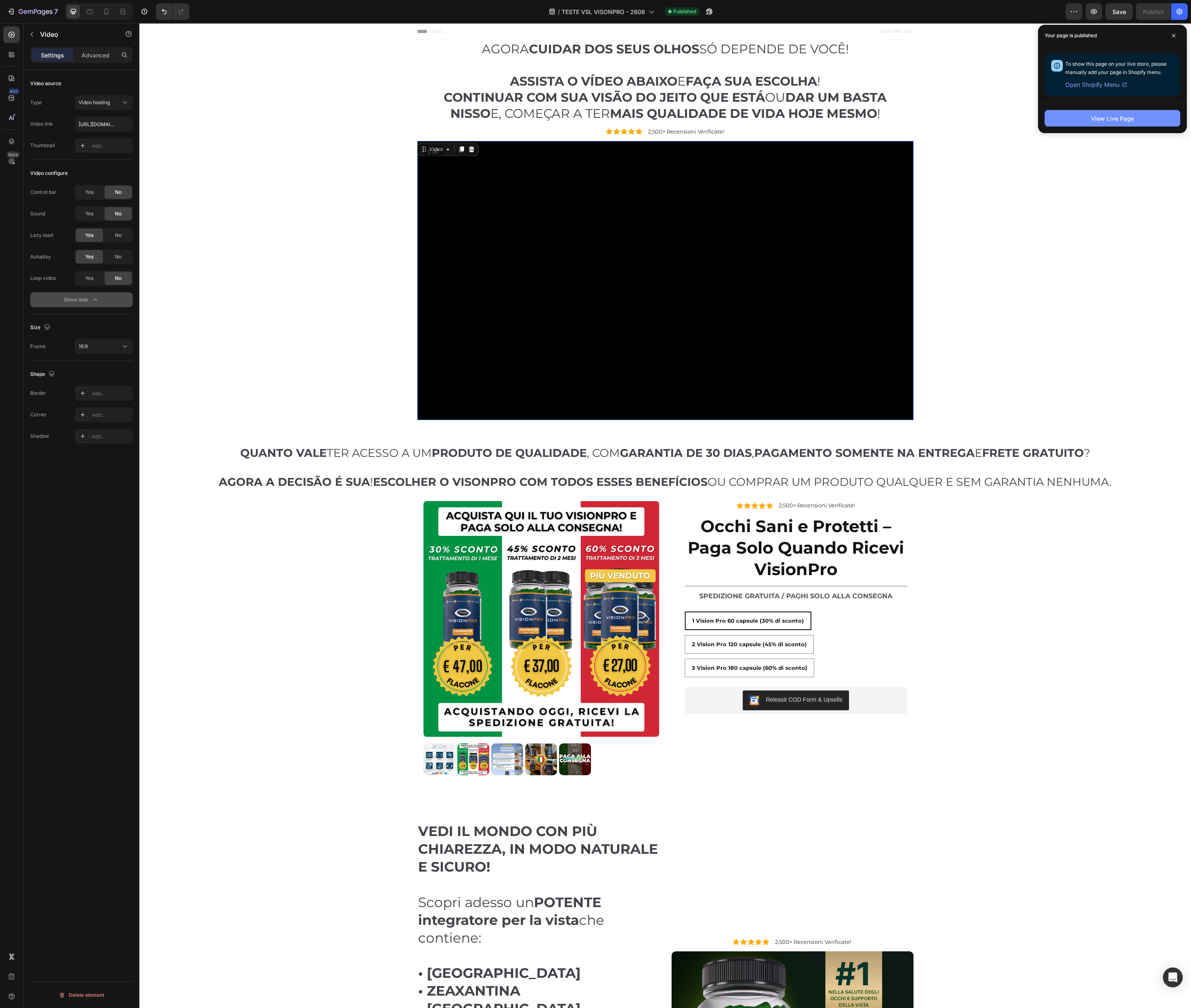
click at [1105, 117] on div "View Live Page" at bounding box center [1112, 118] width 43 height 8
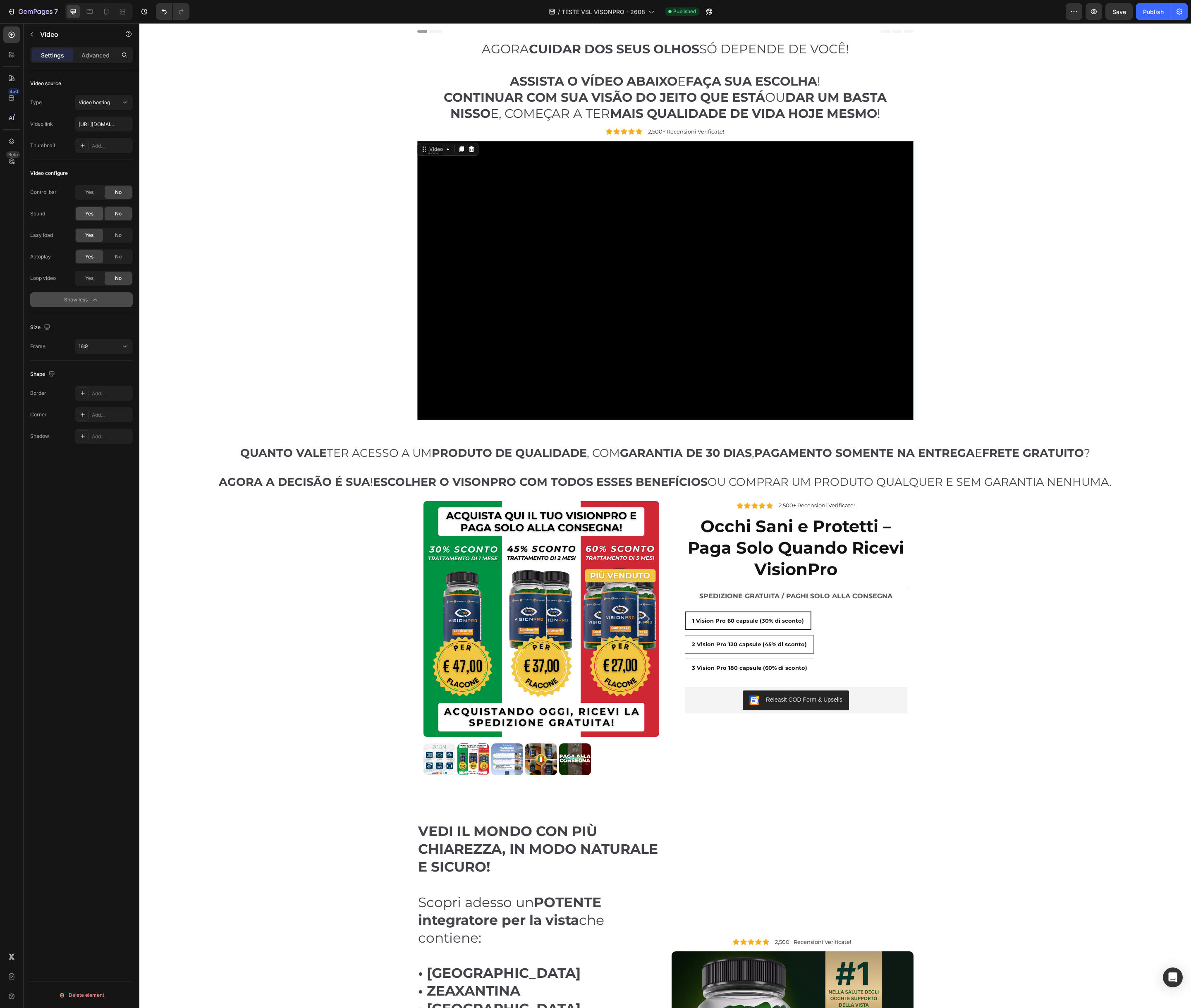
click at [77, 212] on div "Yes" at bounding box center [89, 214] width 28 height 13
click at [618, 257] on video at bounding box center [665, 280] width 496 height 279
drag, startPoint x: 1156, startPoint y: 11, endPoint x: 1153, endPoint y: 17, distance: 6.7
click at [1156, 11] on div "Publish" at bounding box center [1153, 11] width 20 height 8
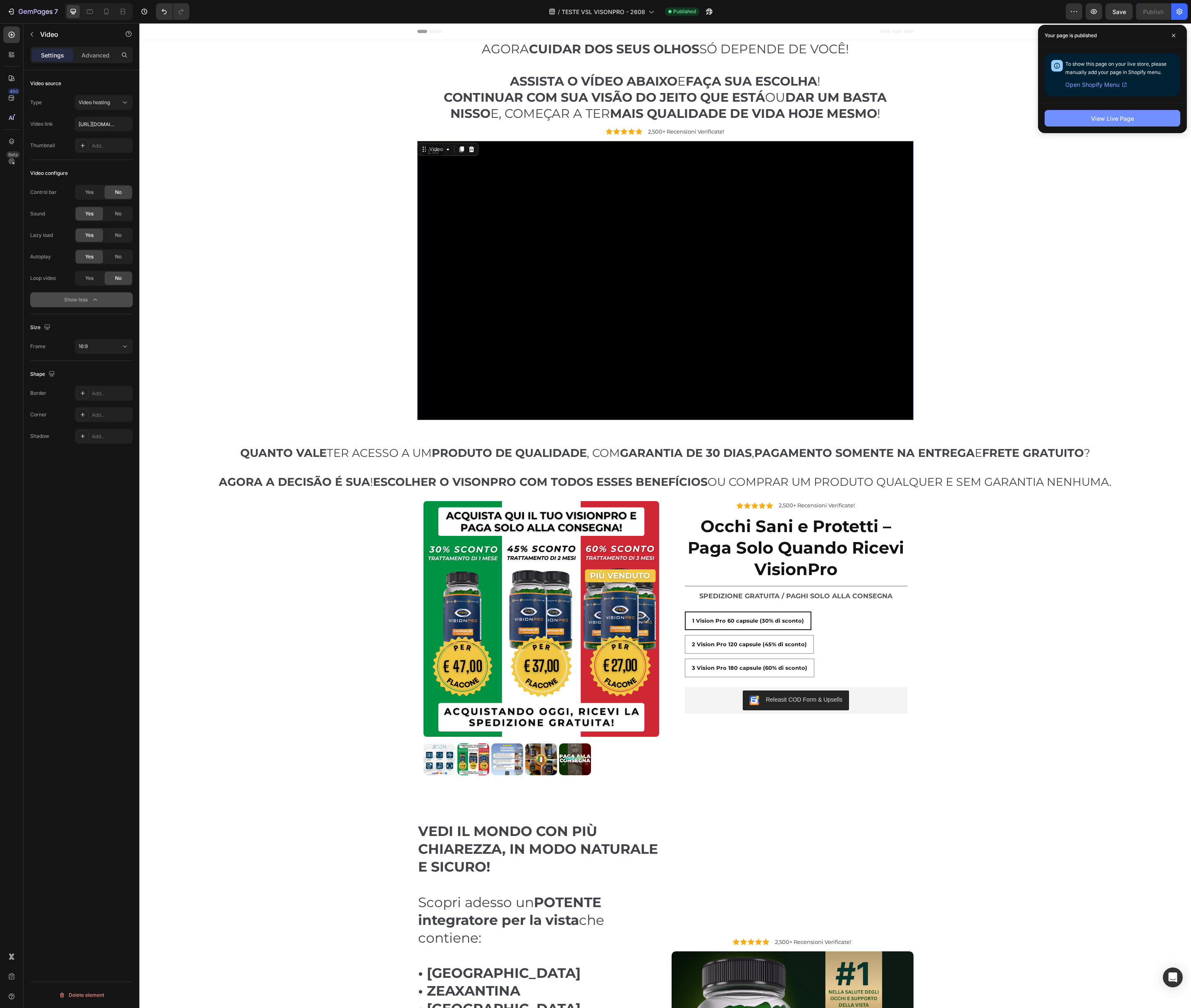
click at [1108, 119] on div "View Live Page" at bounding box center [1112, 118] width 43 height 8
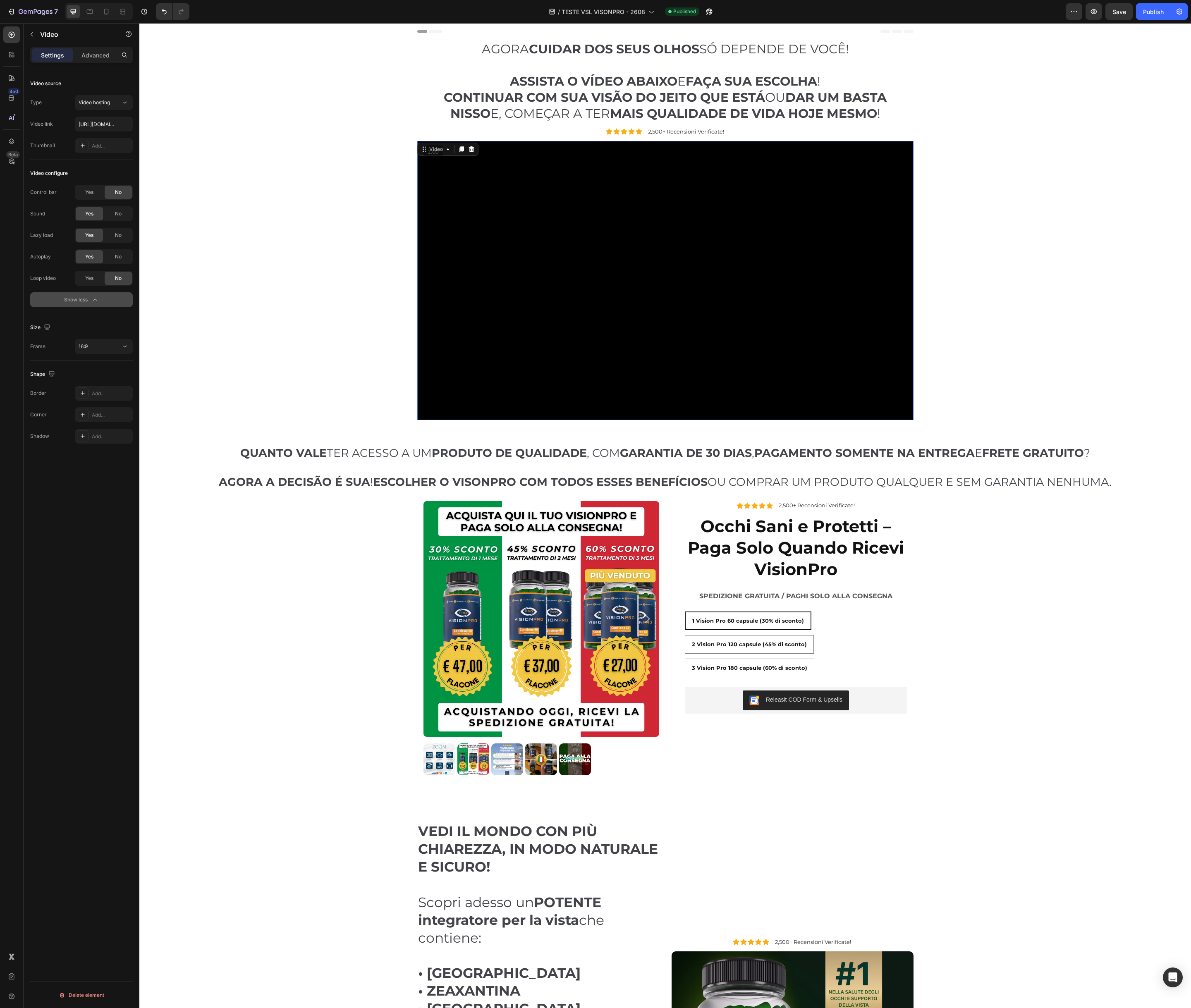
click at [454, 184] on video at bounding box center [665, 280] width 496 height 279
click at [658, 286] on video at bounding box center [665, 280] width 496 height 279
click at [90, 195] on span "Yes" at bounding box center [89, 192] width 8 height 7
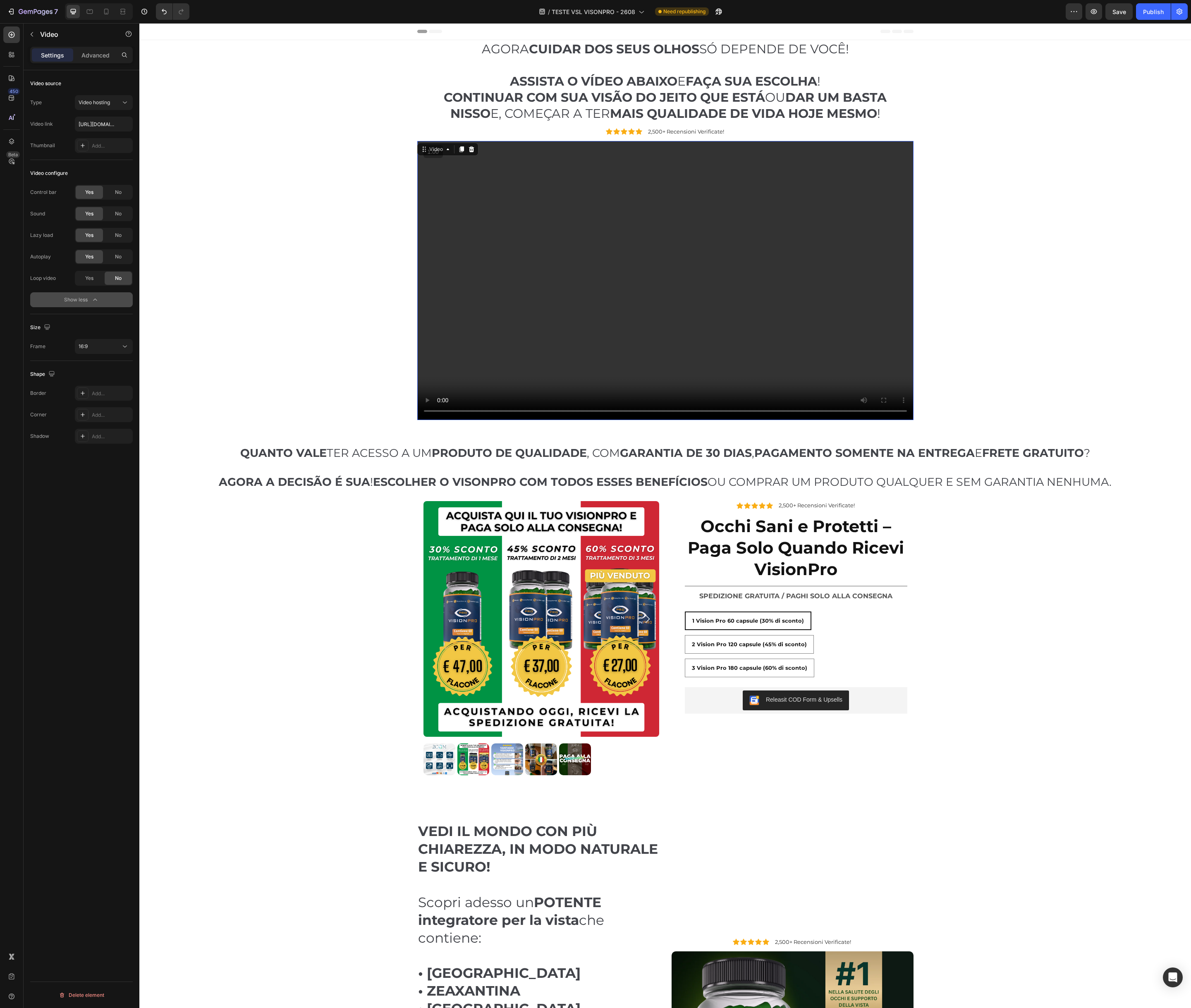
click at [89, 192] on span "Yes" at bounding box center [89, 192] width 8 height 7
click at [122, 192] on div "No" at bounding box center [119, 192] width 28 height 13
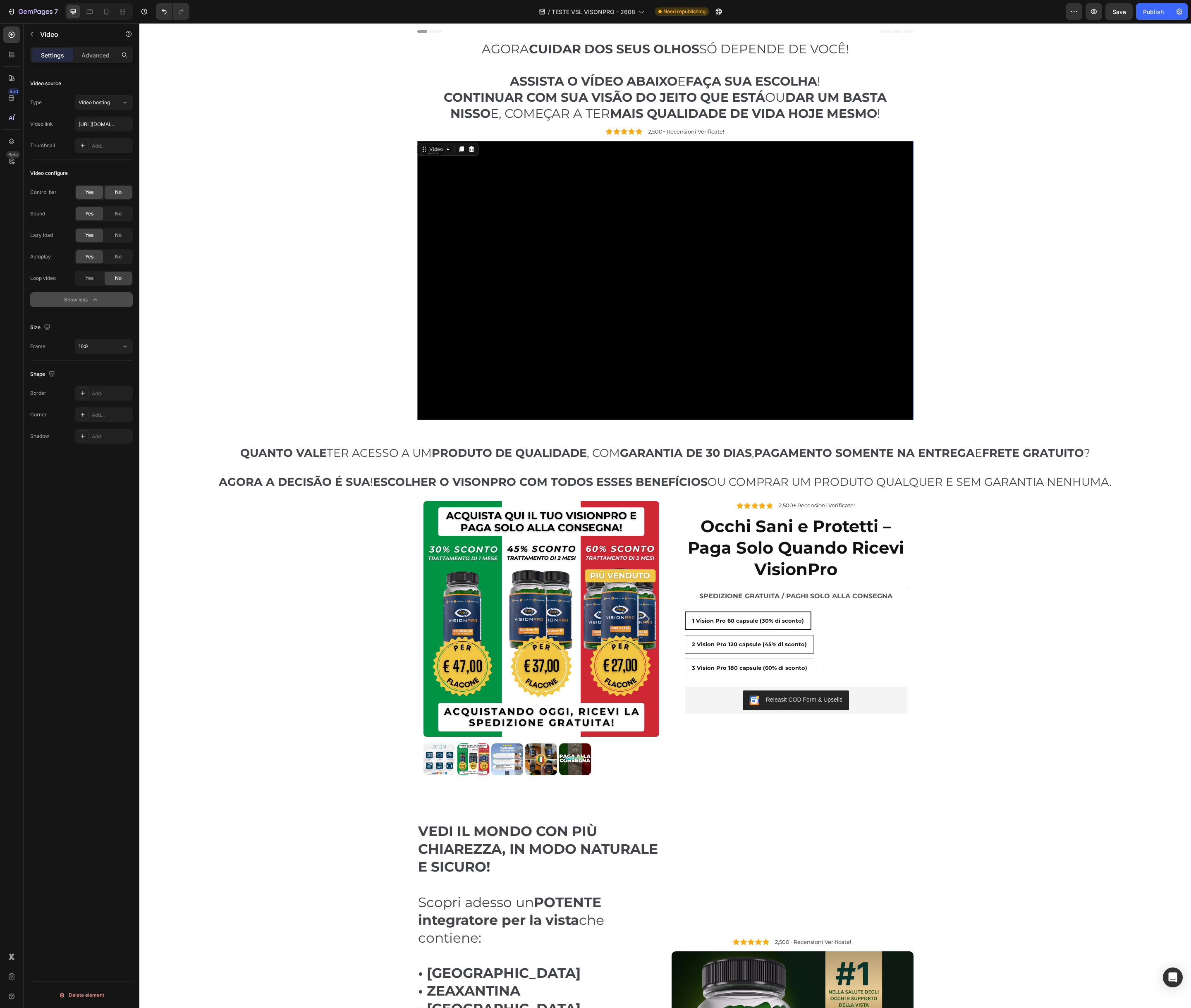
click at [99, 194] on div "Yes" at bounding box center [89, 192] width 28 height 13
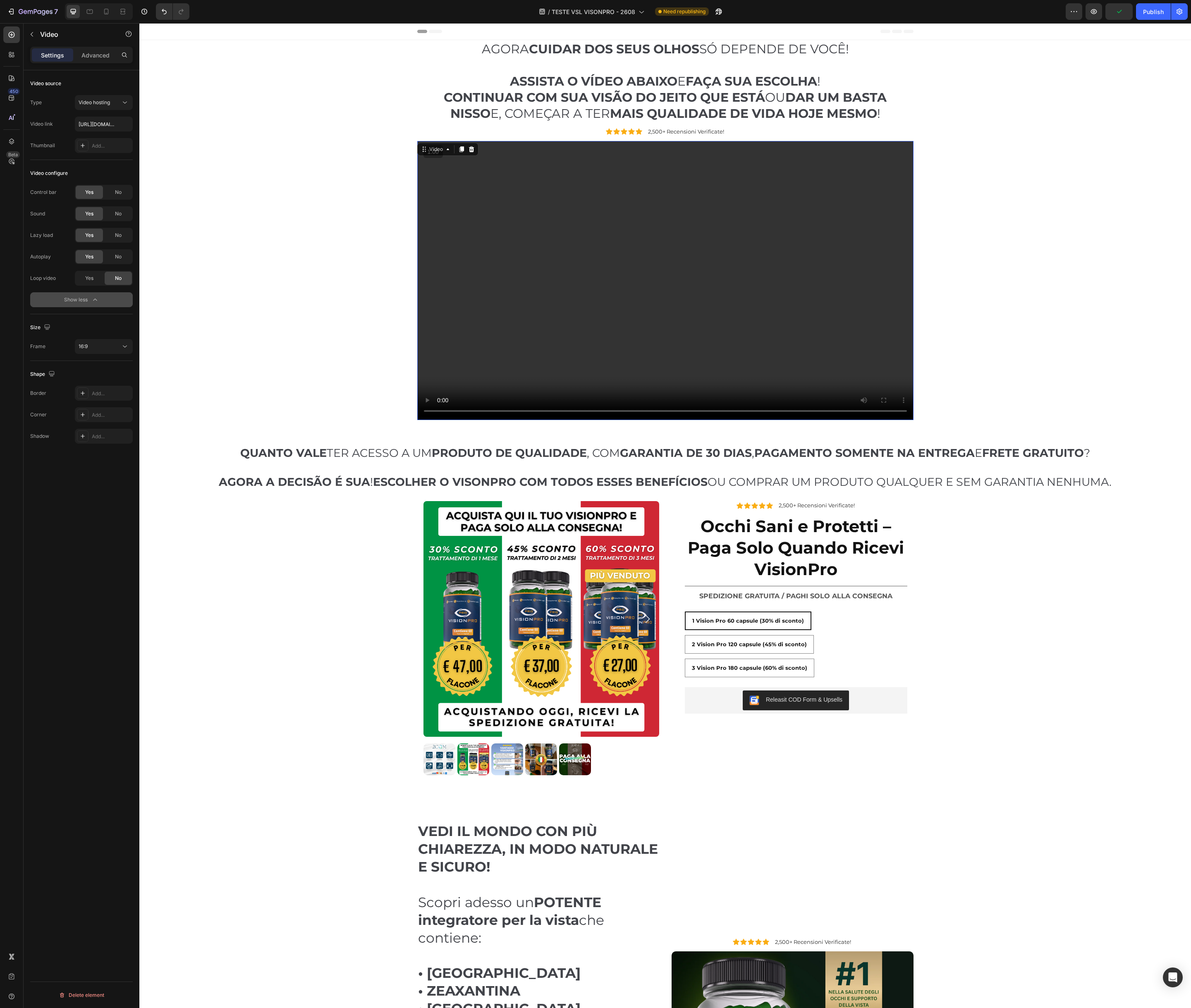
drag, startPoint x: 1154, startPoint y: 15, endPoint x: 1148, endPoint y: 22, distance: 9.2
click at [1154, 15] on div "Publish" at bounding box center [1153, 11] width 20 height 8
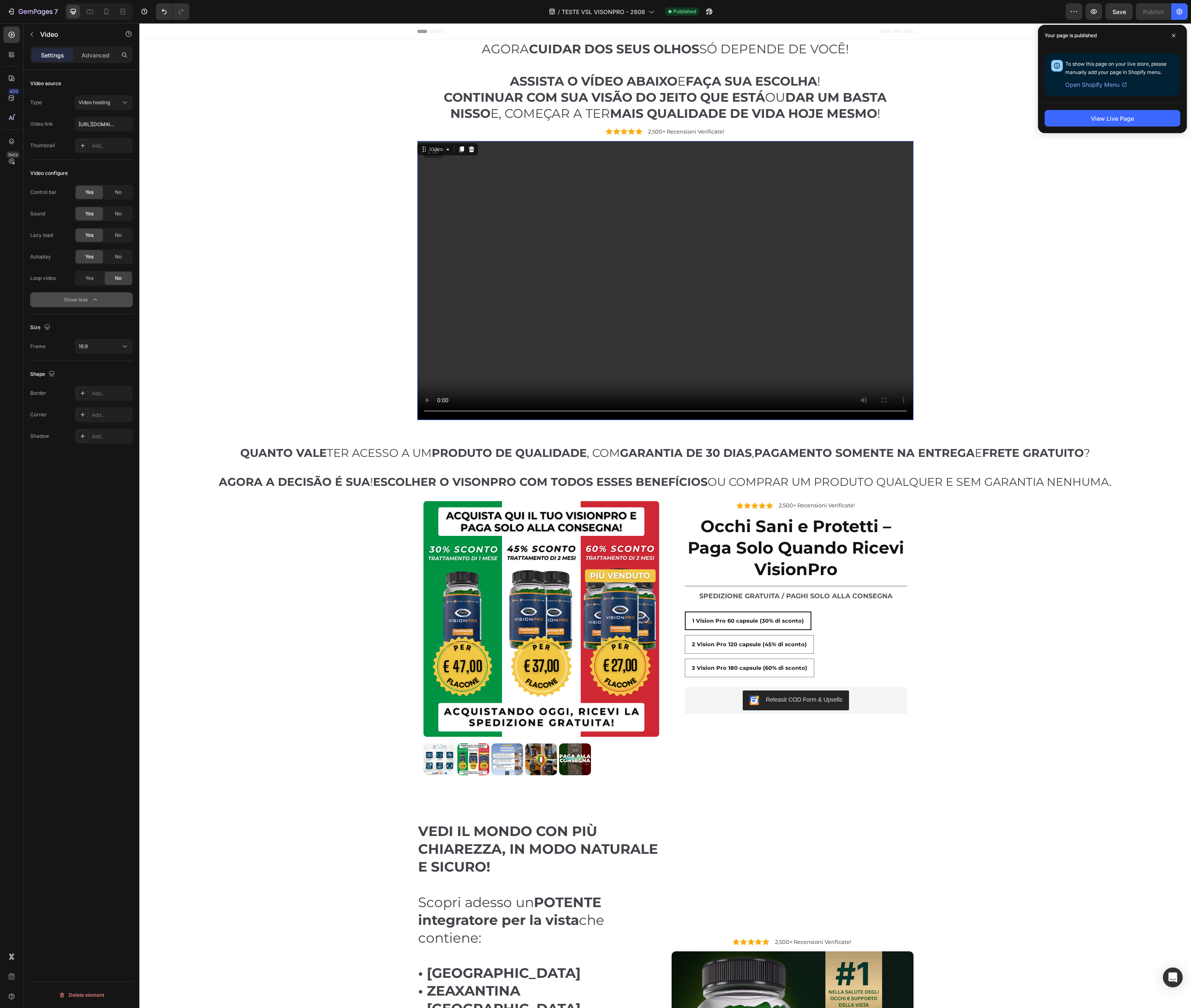
click at [326, 304] on div "AGORA CUIDAR DOS SEUS OLHOS SÓ DEPENDE DE VOCÊ! ASSISTA O VÍDEO ABAIXO E FAÇA S…" at bounding box center [665, 233] width 1039 height 385
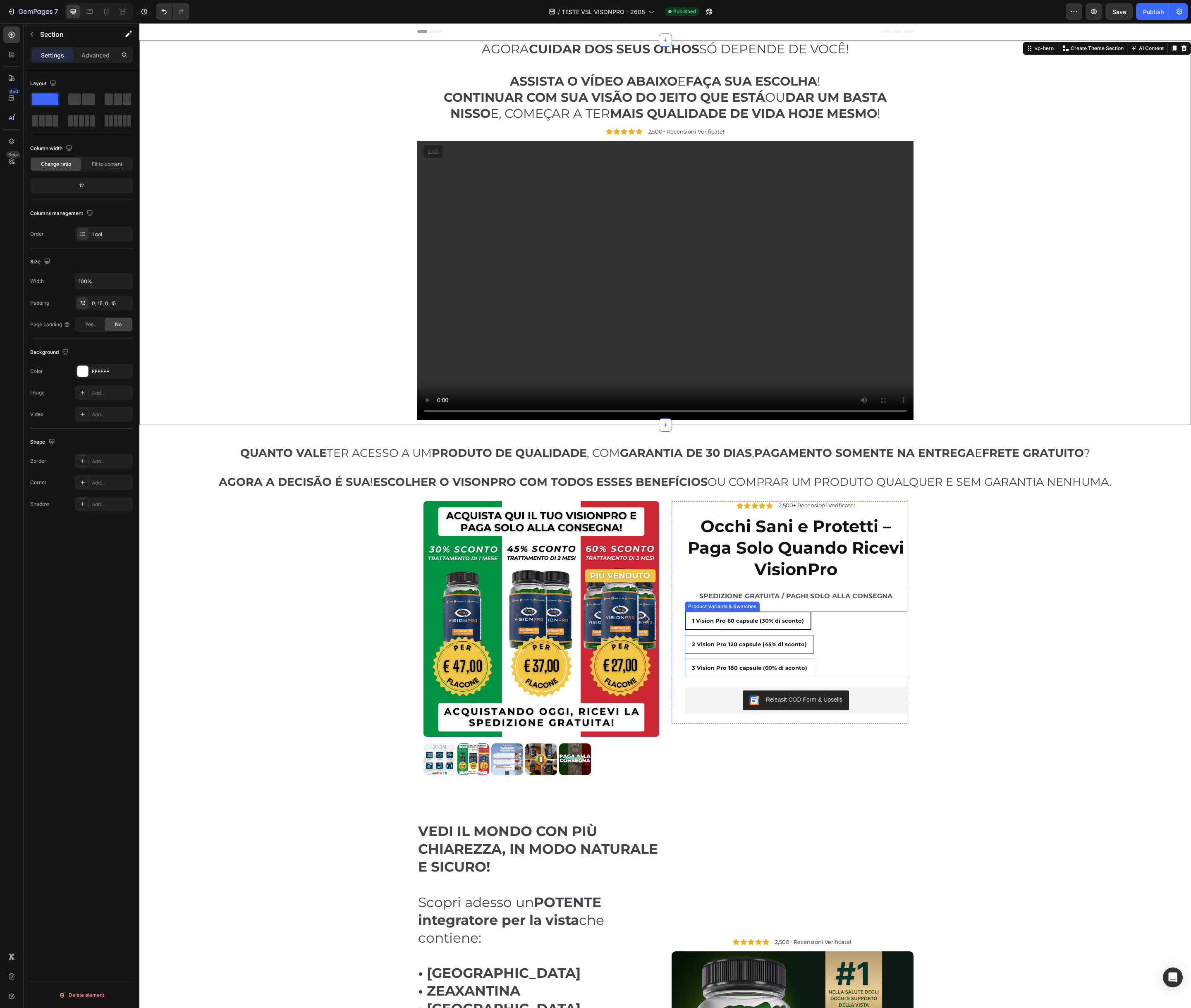
click at [867, 637] on div "1 Vision Pro 60 capsule (30% di sconto) 1 Vision Pro 60 capsule (30% di sconto)…" at bounding box center [795, 644] width 222 height 66
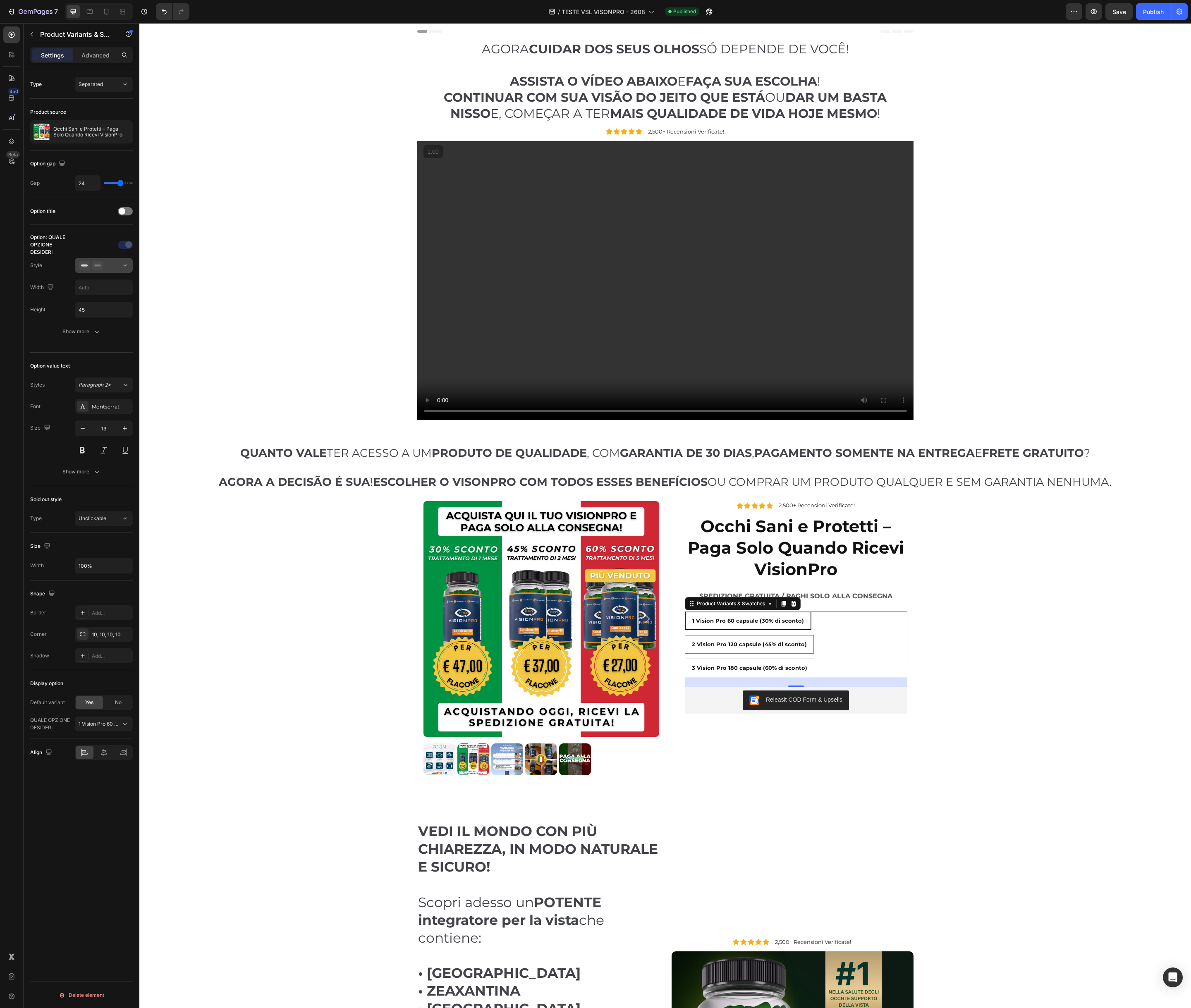
click at [126, 262] on icon at bounding box center [125, 265] width 8 height 8
click at [56, 58] on p "Settings" at bounding box center [52, 55] width 23 height 8
click at [95, 54] on p "Advanced" at bounding box center [95, 55] width 28 height 8
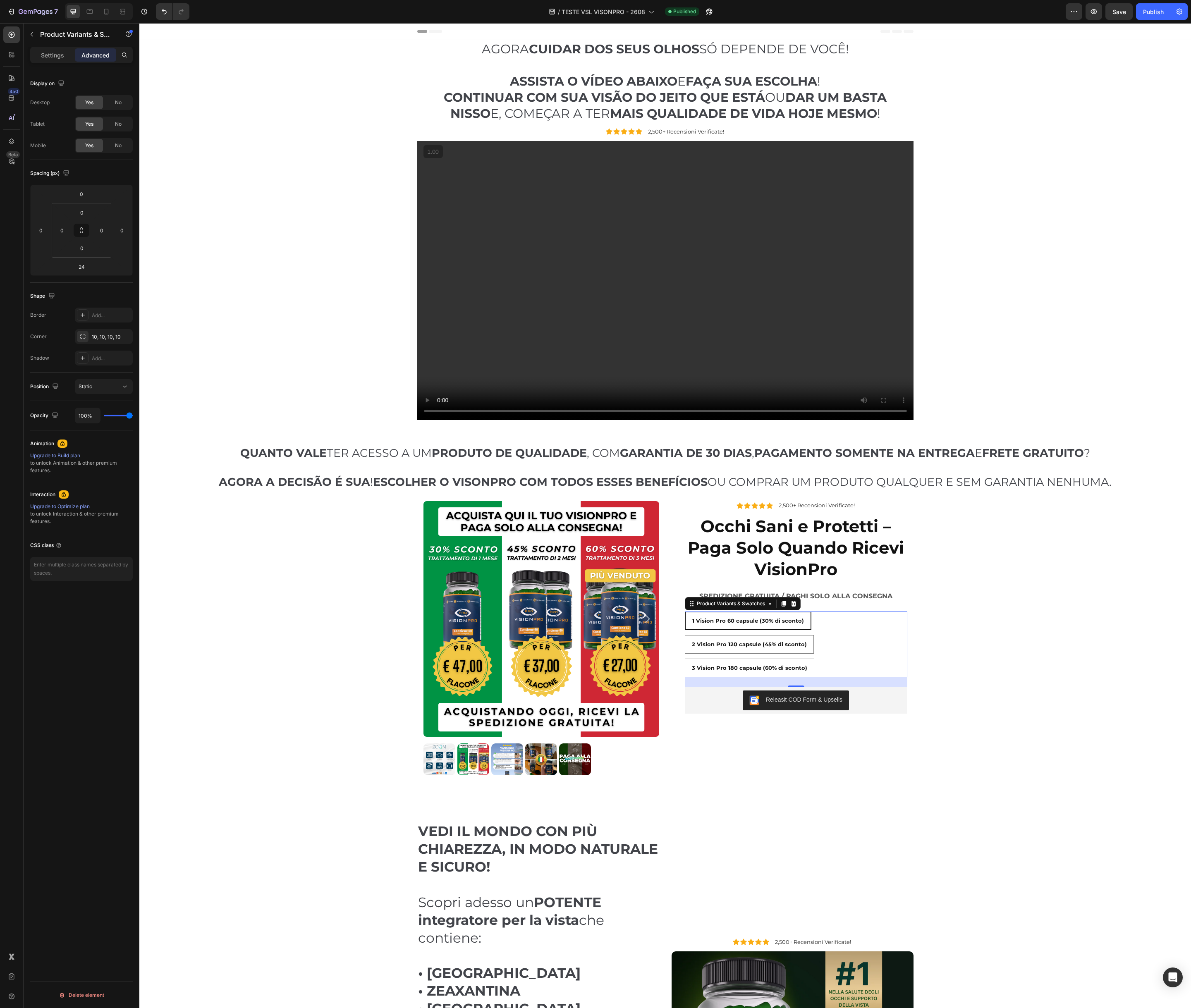
click at [50, 63] on div "Settings Advanced" at bounding box center [81, 55] width 102 height 17
click at [52, 57] on p "Settings" at bounding box center [52, 55] width 23 height 8
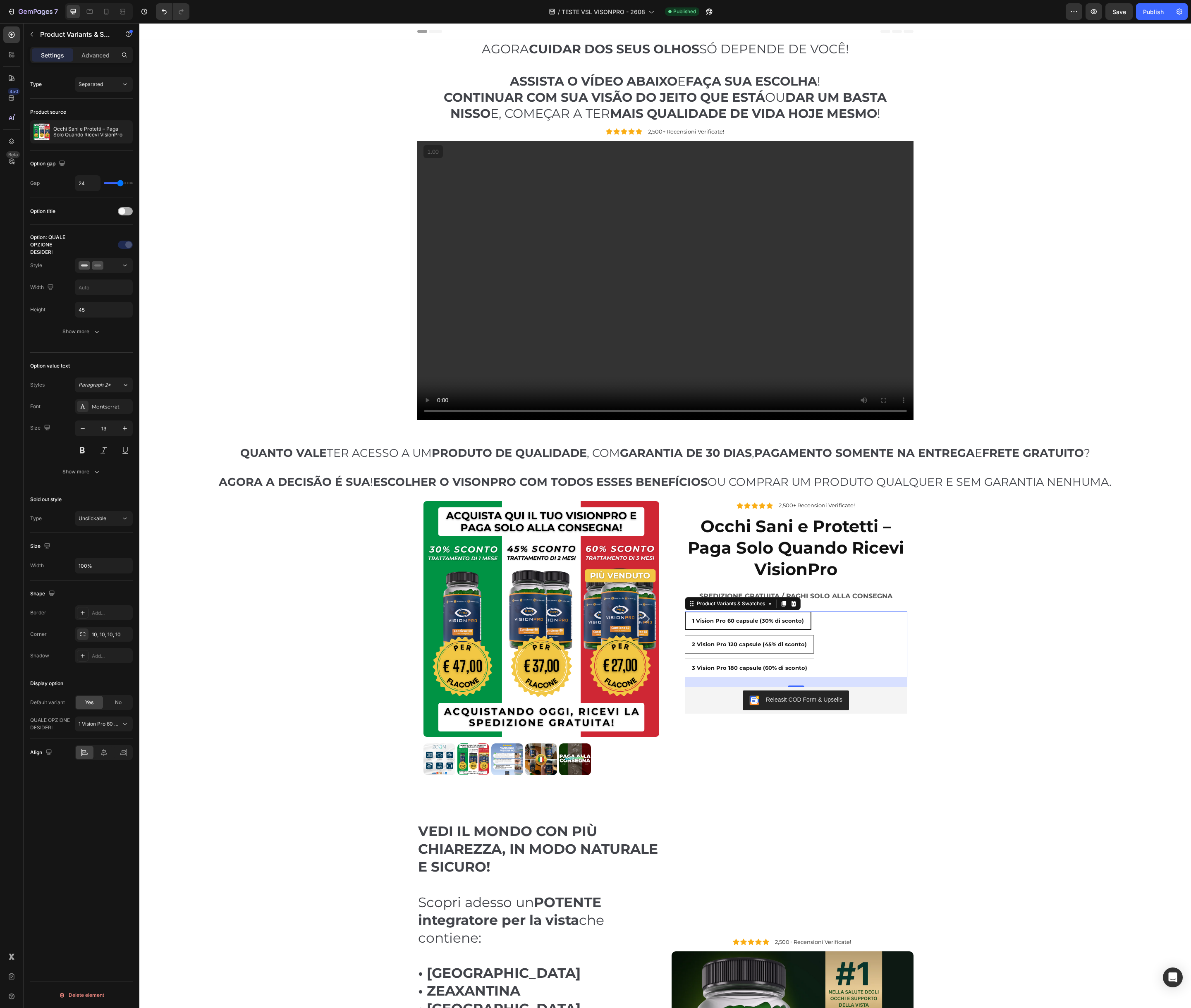
click at [122, 212] on span at bounding box center [122, 211] width 7 height 7
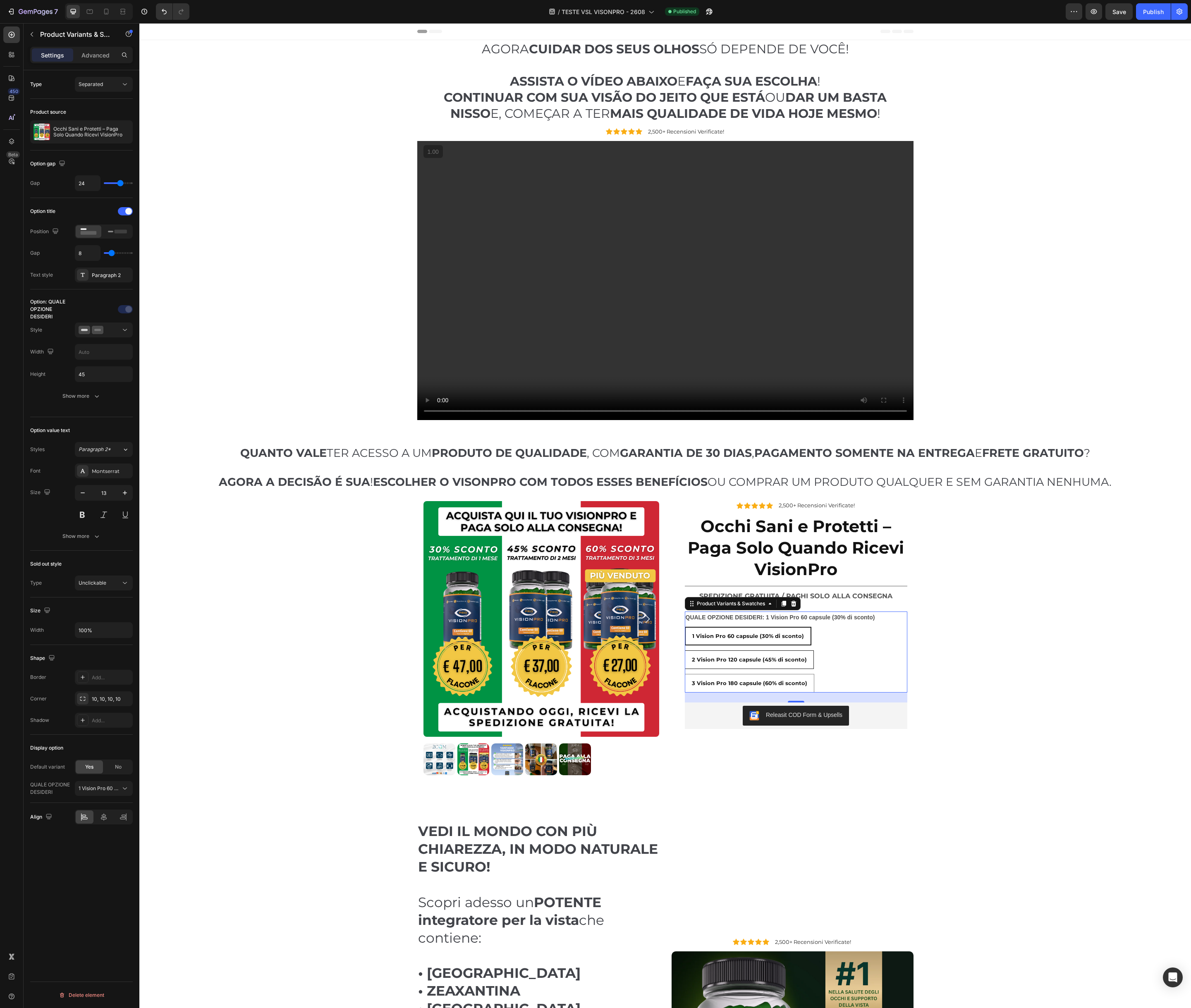
click at [780, 662] on span "2 Vision Pro 120 capsule (45% di sconto)" at bounding box center [749, 659] width 115 height 7
click at [685, 650] on input "2 Vision Pro 120 capsule (45% di sconto) 2 Vision Pro 120 capsule (45% di scont…" at bounding box center [685, 650] width 1 height 1
radio input "true"
click at [771, 678] on div "3 Vision Pro 180 capsule (60% di sconto)" at bounding box center [749, 683] width 129 height 15
click at [685, 674] on input "3 Vision Pro 180 capsule (60% di sconto) 3 Vision Pro 180 capsule (60% di scont…" at bounding box center [685, 674] width 1 height 1
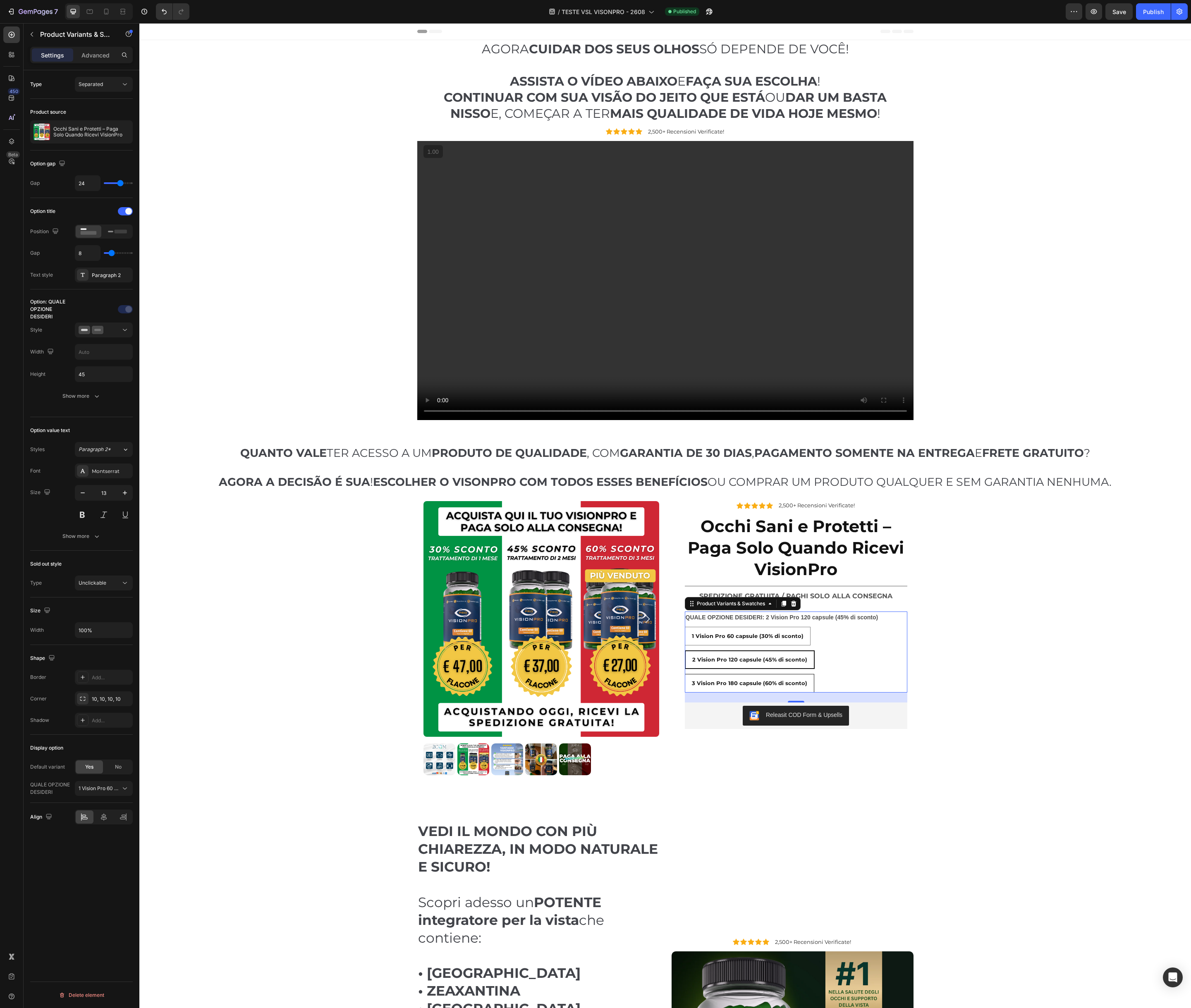
radio input "true"
click at [786, 662] on span "2 Vision Pro 120 capsule (45% di sconto)" at bounding box center [749, 659] width 115 height 7
click at [685, 650] on input "2 Vision Pro 120 capsule (45% di sconto) 2 Vision Pro 120 capsule (45% di scont…" at bounding box center [685, 650] width 1 height 1
radio input "true"
click at [787, 639] on div "1 Vision Pro 60 capsule (30% di sconto)" at bounding box center [747, 636] width 125 height 15
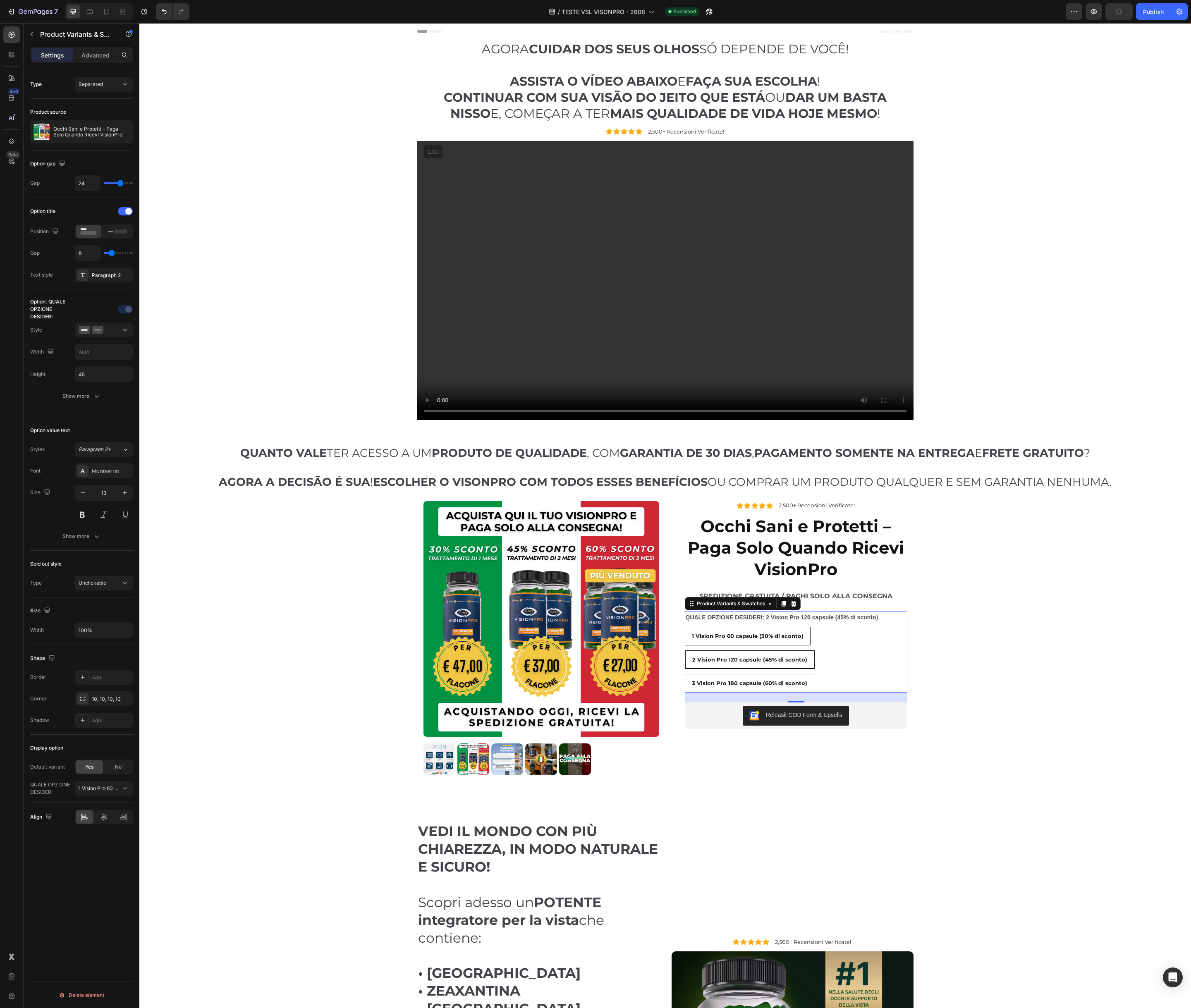
click at [685, 627] on input "1 Vision Pro 60 capsule (30% di sconto) 1 Vision Pro 60 capsule (30% di sconto)…" at bounding box center [685, 626] width 1 height 1
radio input "true"
click at [130, 212] on span at bounding box center [128, 211] width 7 height 7
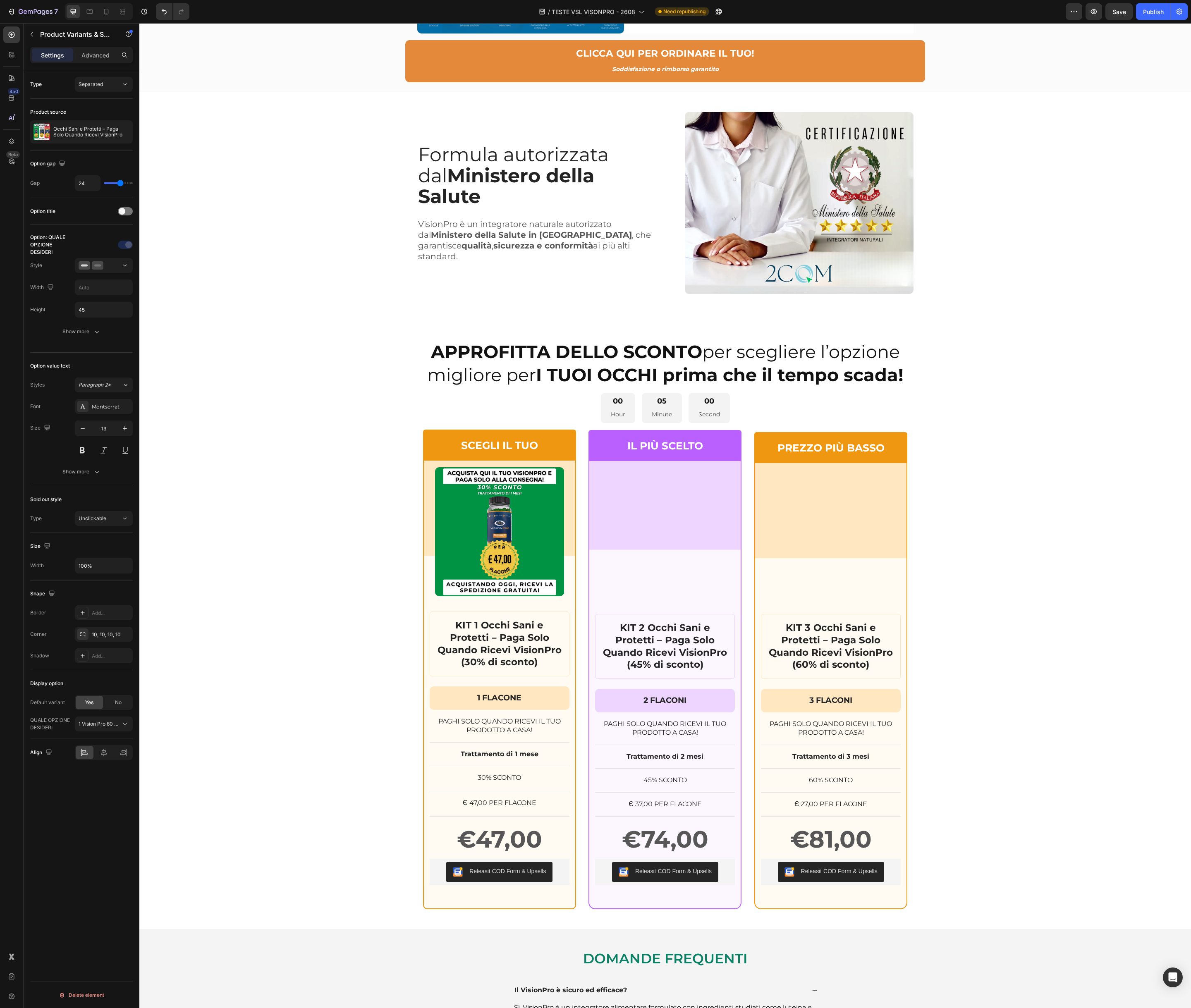
scroll to position [5643, 0]
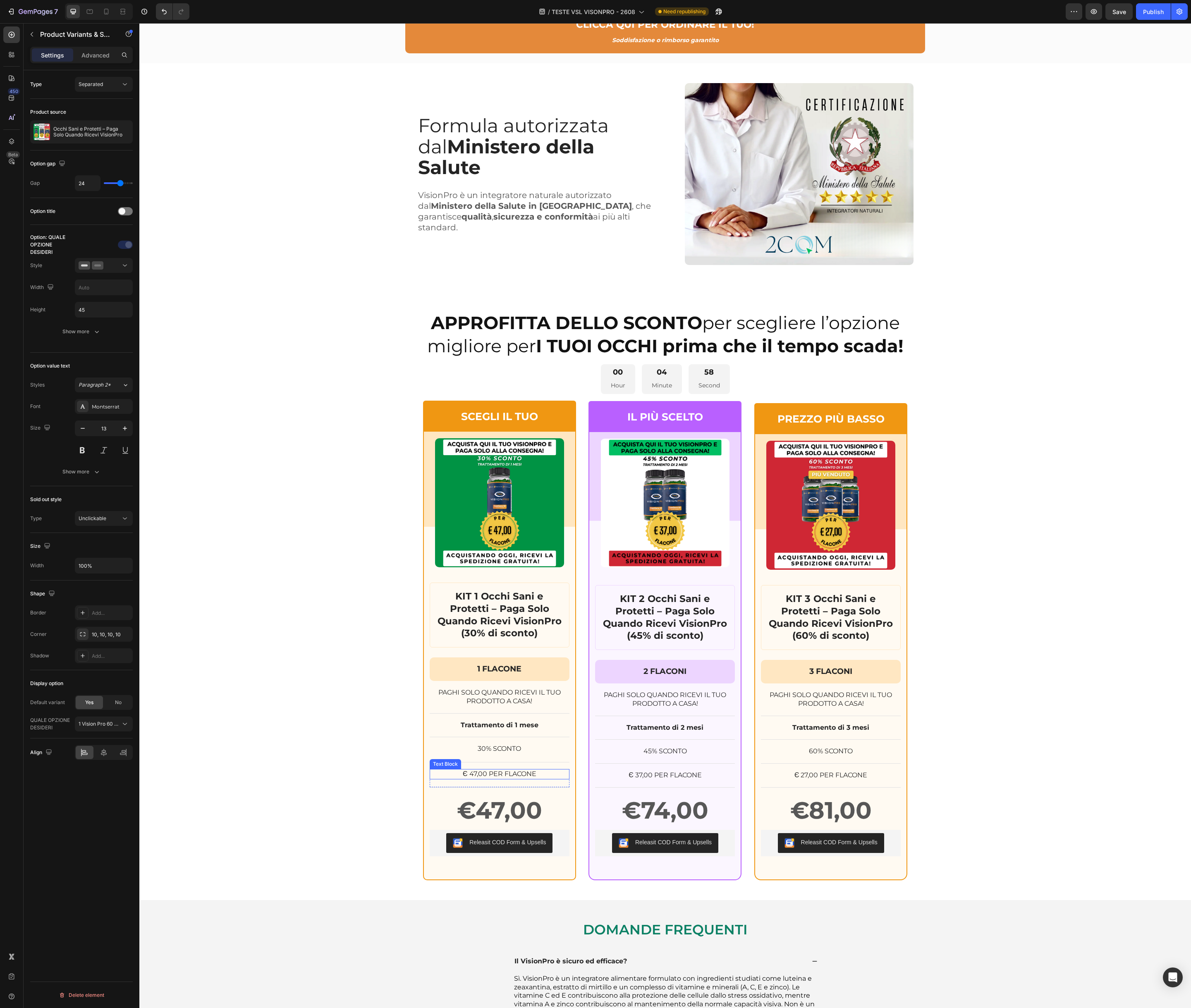
click at [463, 774] on p "Є 47,00 PER FLACONE" at bounding box center [499, 774] width 138 height 8
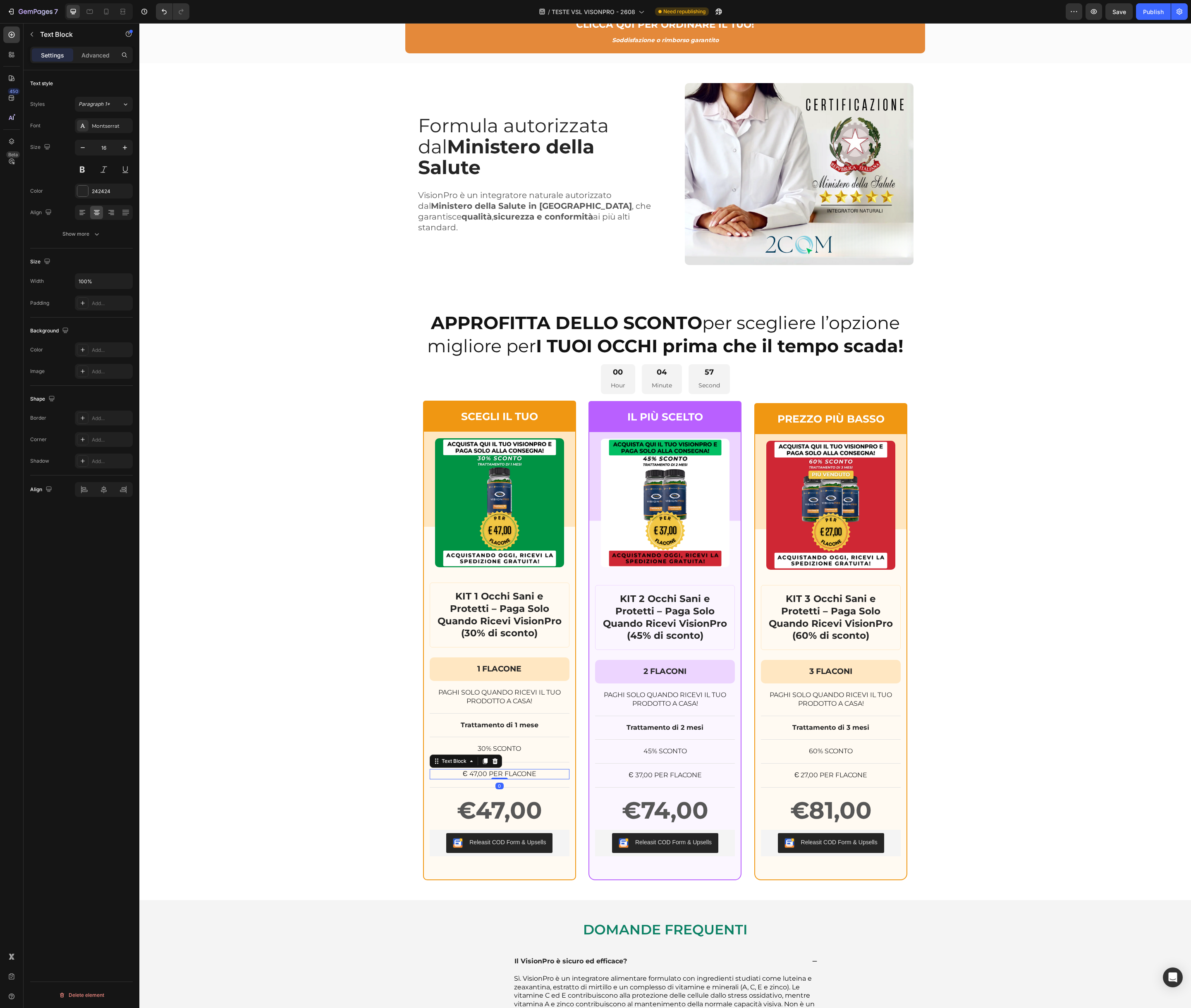
scroll to position [5641, 0]
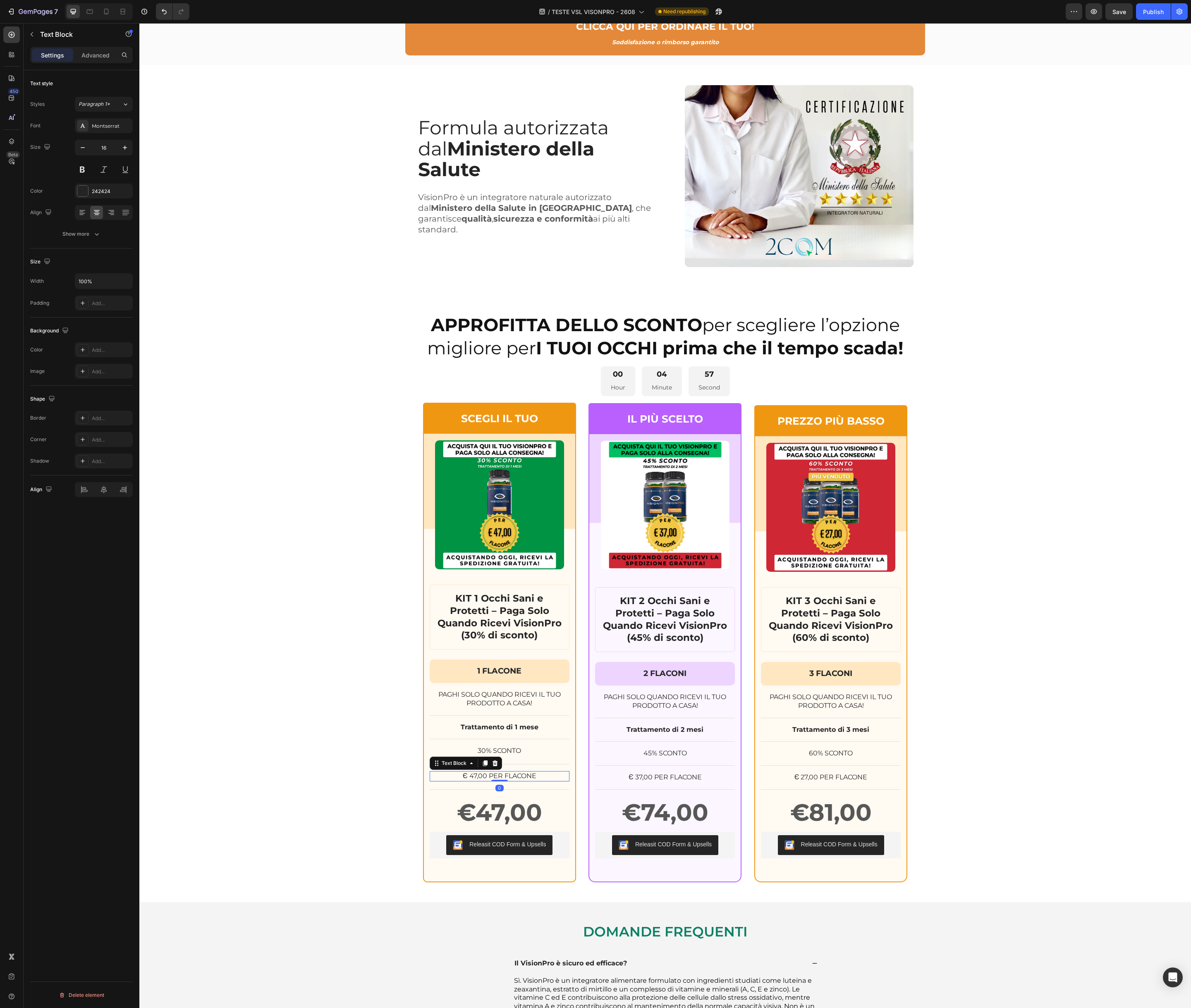
click at [465, 774] on p "Є 47,00 PER FLACONE" at bounding box center [499, 776] width 138 height 8
click at [463, 776] on p "Є 47,00 PER FLACONE" at bounding box center [499, 776] width 138 height 8
copy p "Є"
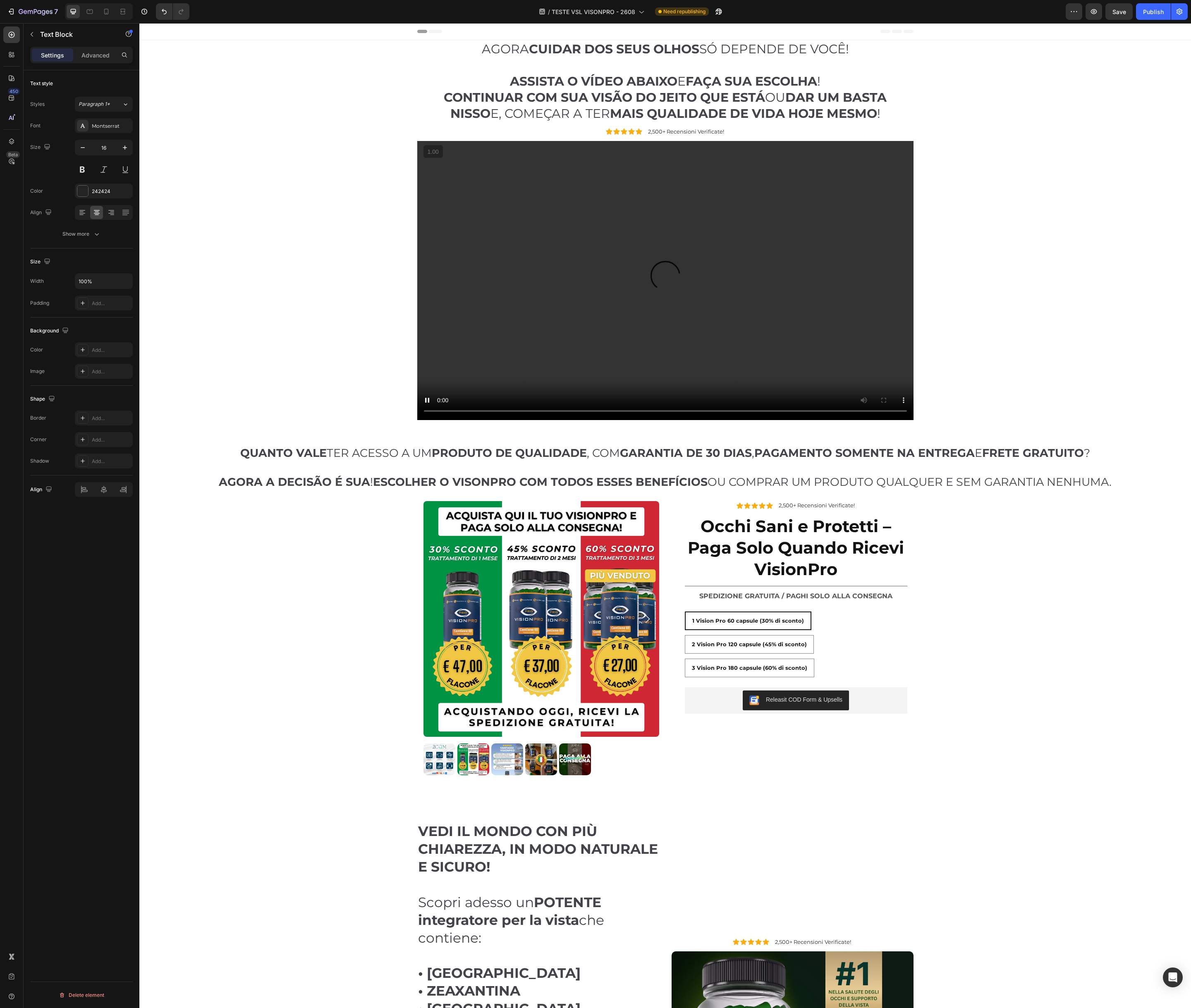
scroll to position [6, 0]
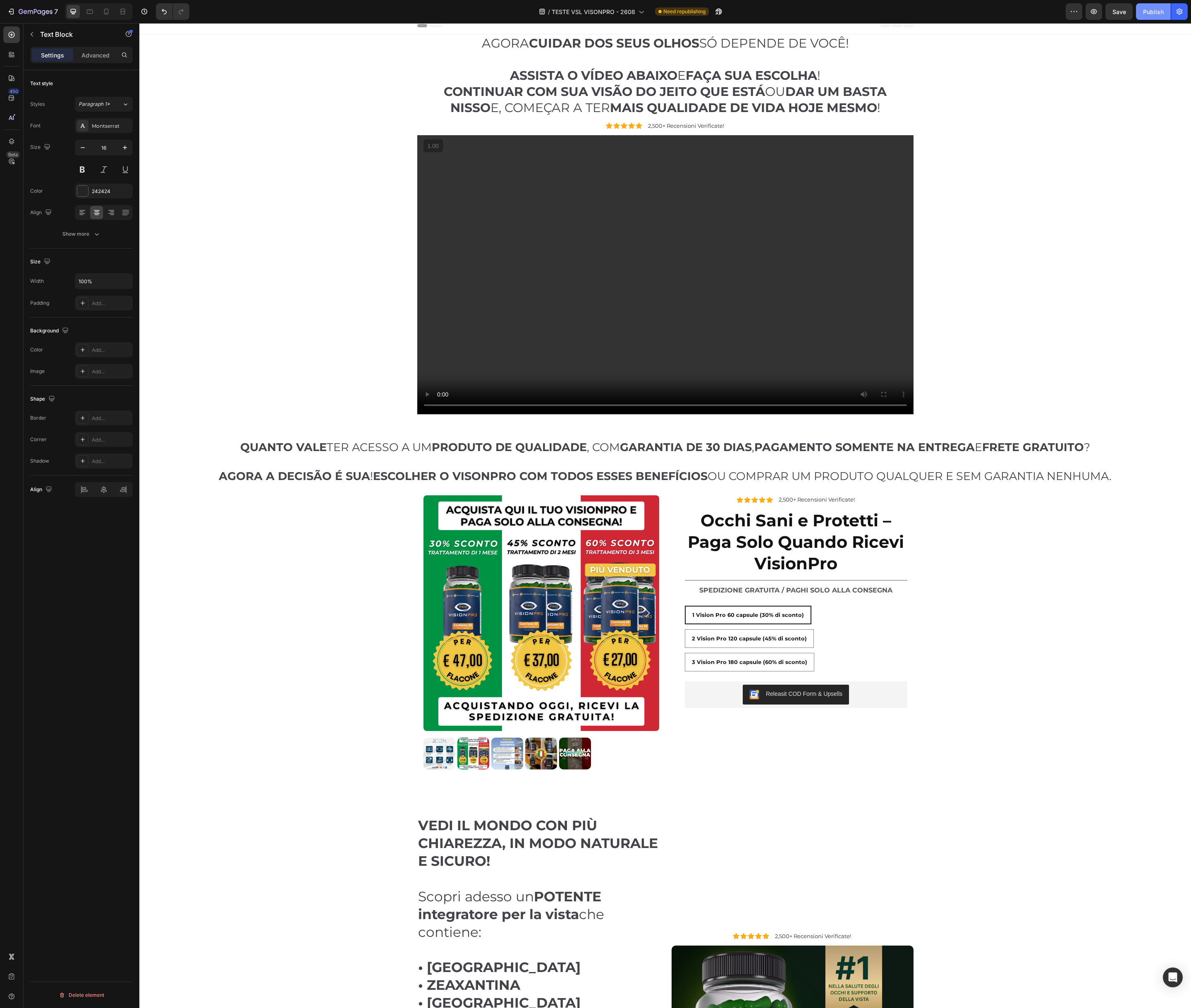
click at [1144, 13] on div "Publish" at bounding box center [1153, 11] width 20 height 8
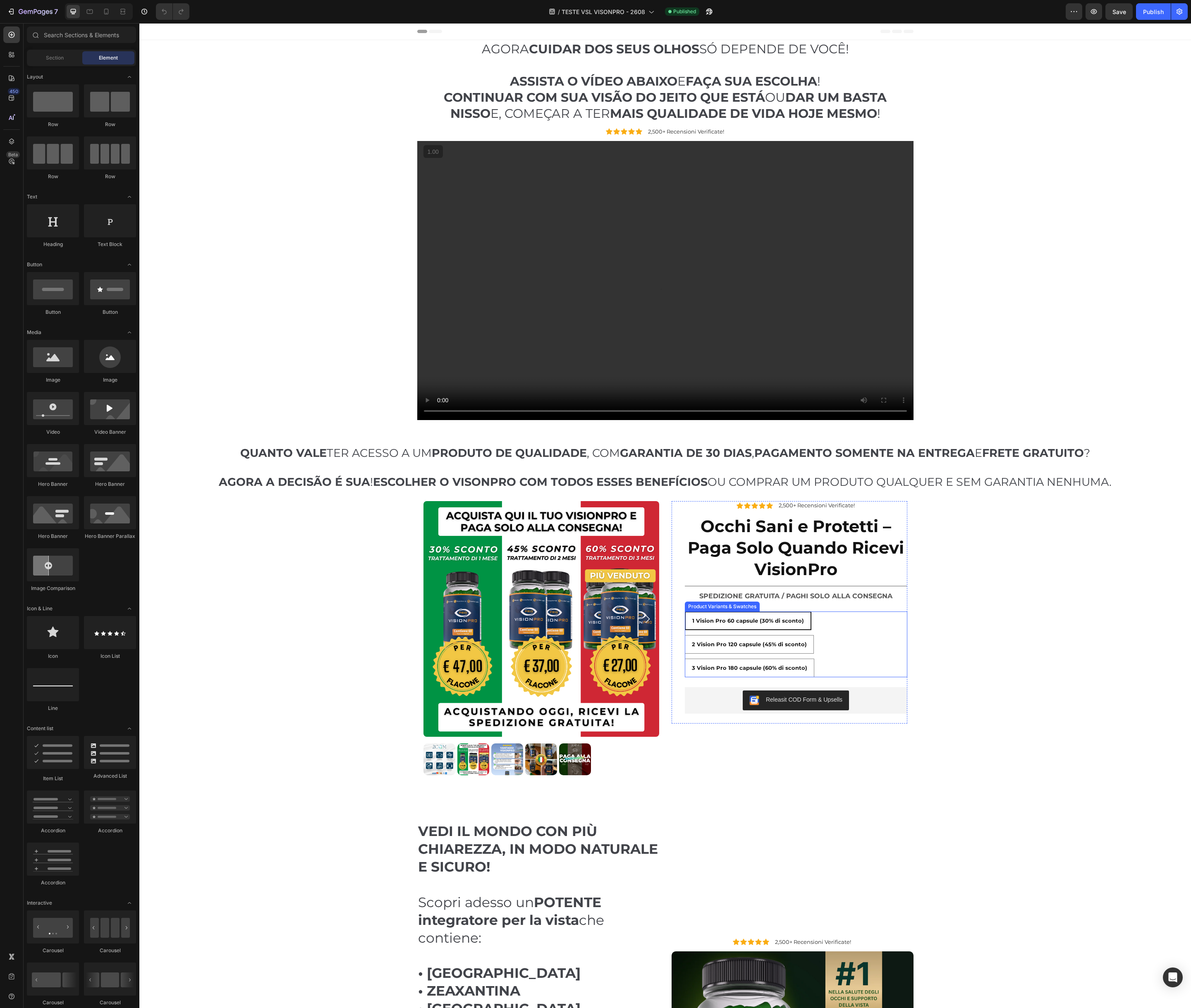
click at [854, 640] on div "1 Vision Pro 60 capsule (30% di sconto) 1 Vision Pro 60 capsule (30% di sconto)…" at bounding box center [795, 644] width 222 height 66
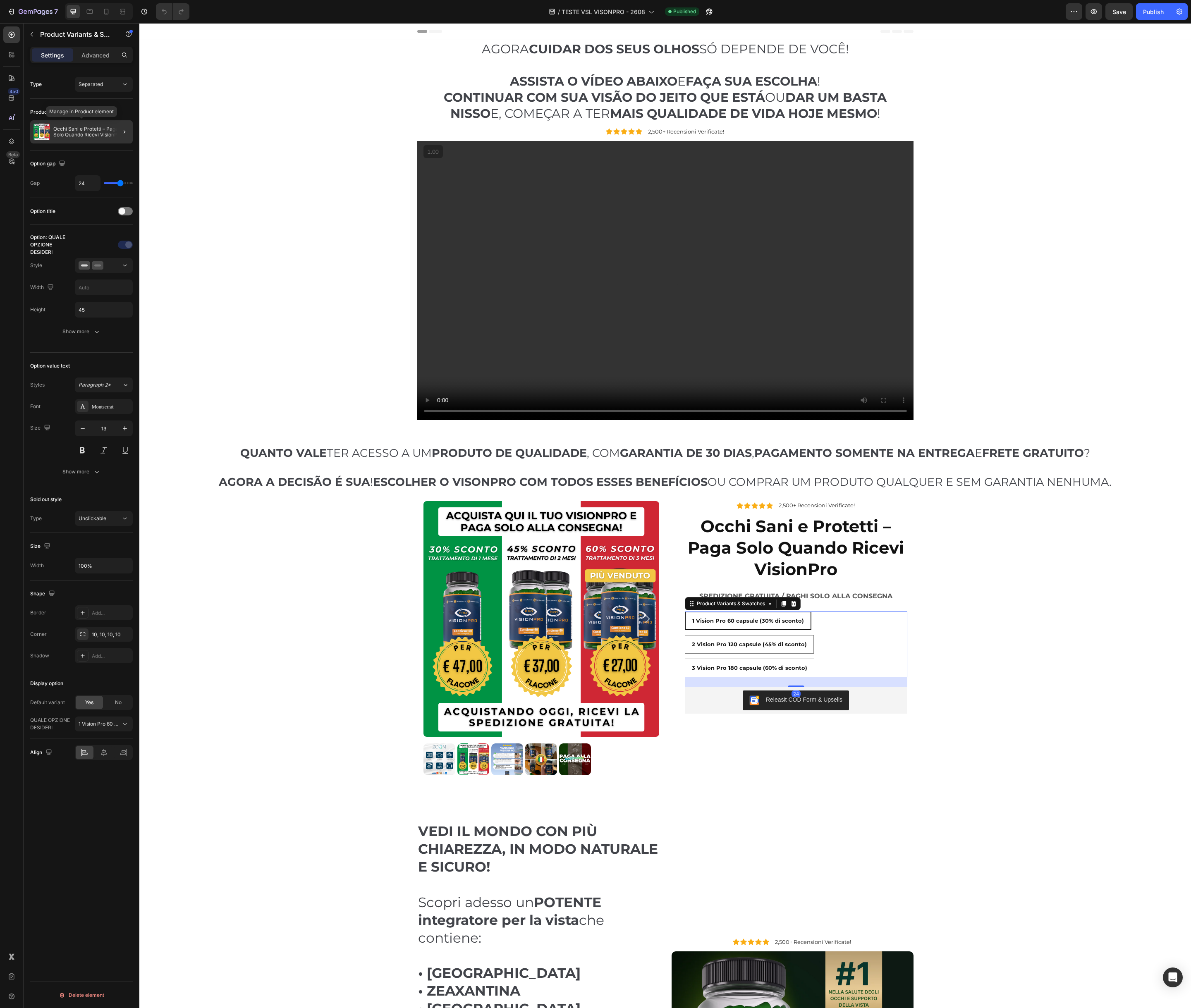
click at [74, 135] on p "Occhi Sani e Protetti – Paga Solo Quando Ricevi VisionPro" at bounding box center [91, 131] width 76 height 11
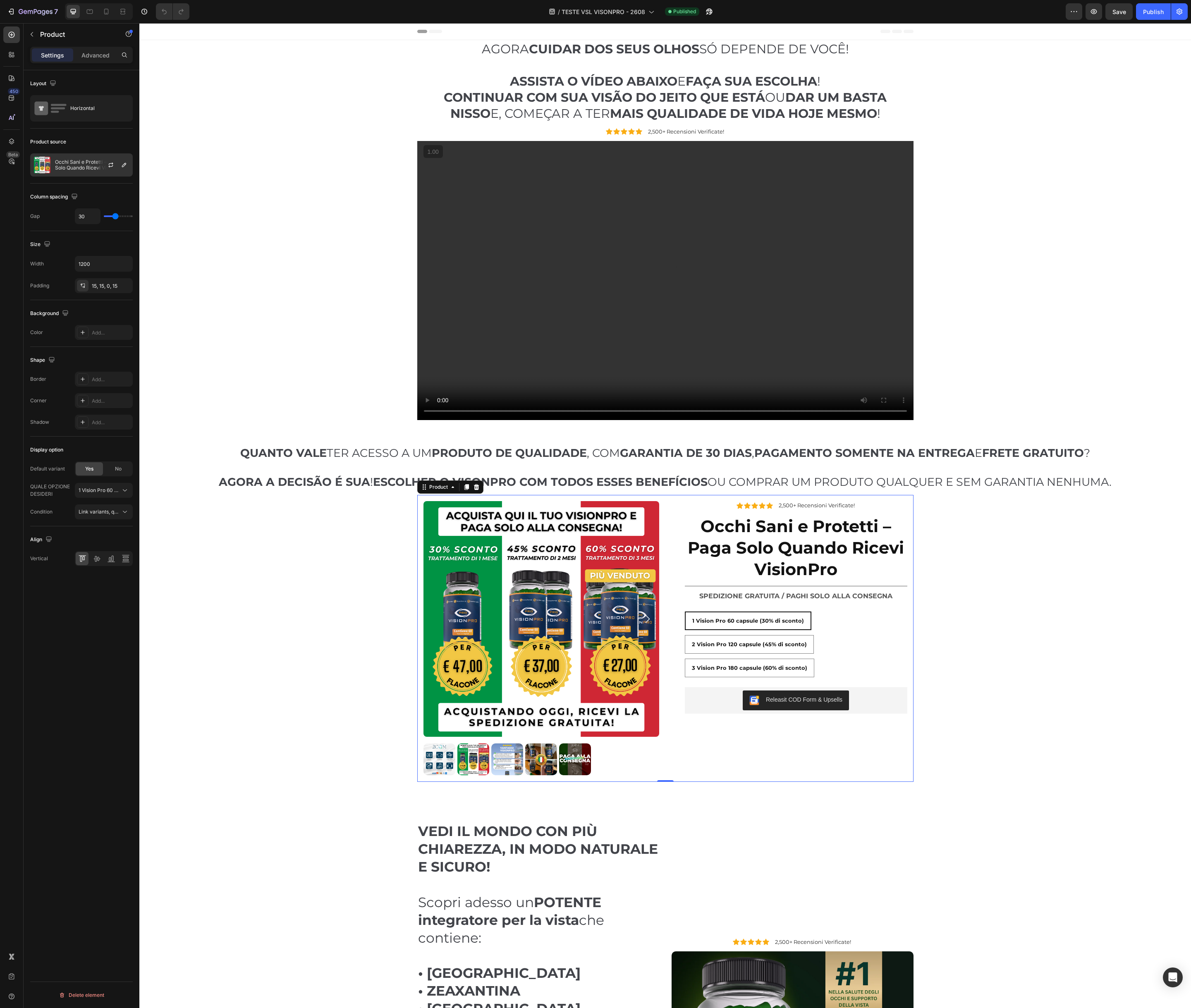
click at [69, 171] on div "Occhi Sani e Protetti – Paga Solo Quando Ricevi VisionPro" at bounding box center [81, 165] width 102 height 23
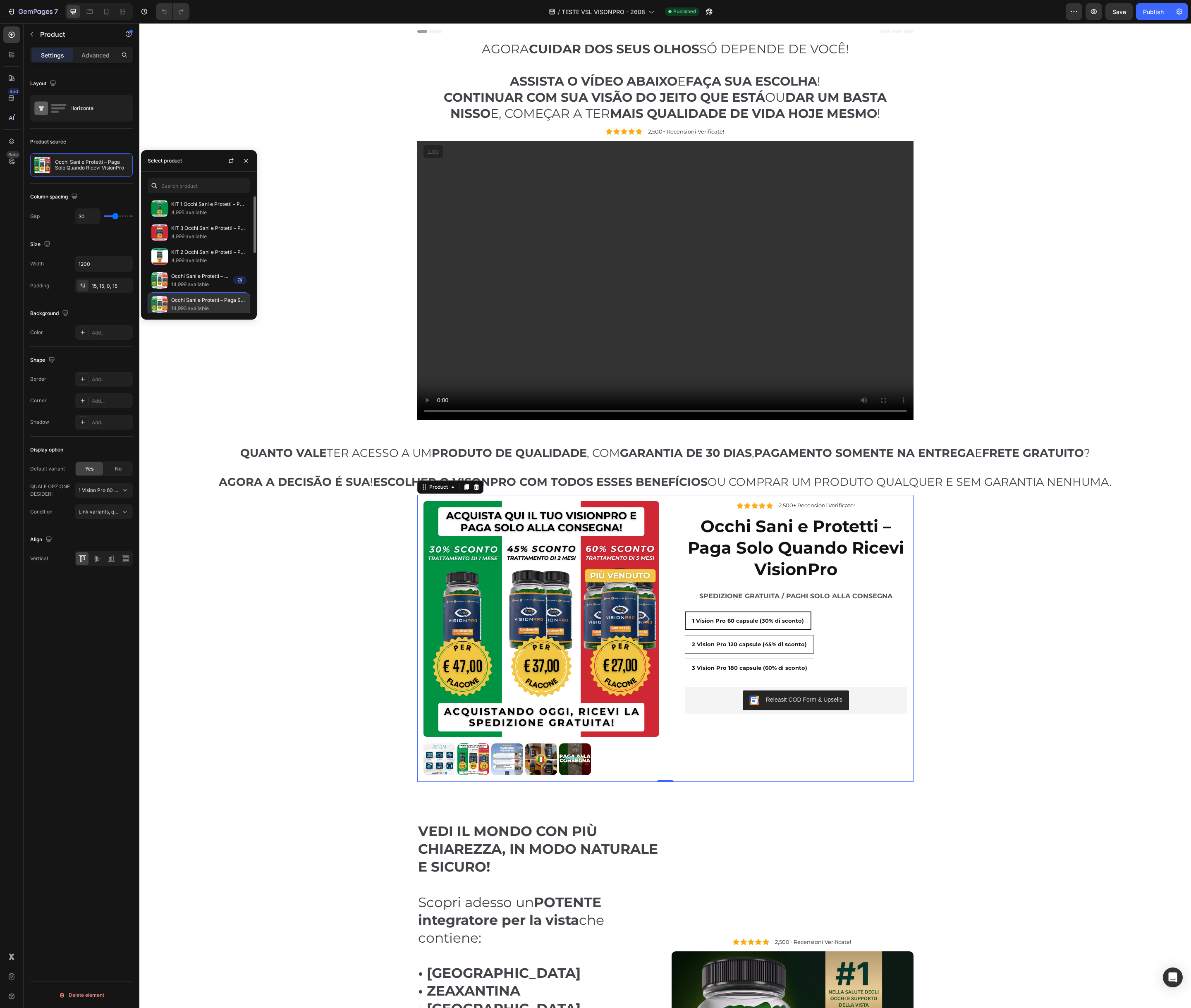
click at [192, 309] on p "14,993 available" at bounding box center [209, 309] width 76 height 8
click at [201, 306] on p "14,993 available" at bounding box center [209, 309] width 76 height 8
click at [277, 378] on div "AGORA CUIDAR DOS SEUS OLHOS SÓ DEPENDE DE VOCÊ! ASSISTA O VÍDEO ABAIXO E FAÇA S…" at bounding box center [665, 233] width 1039 height 385
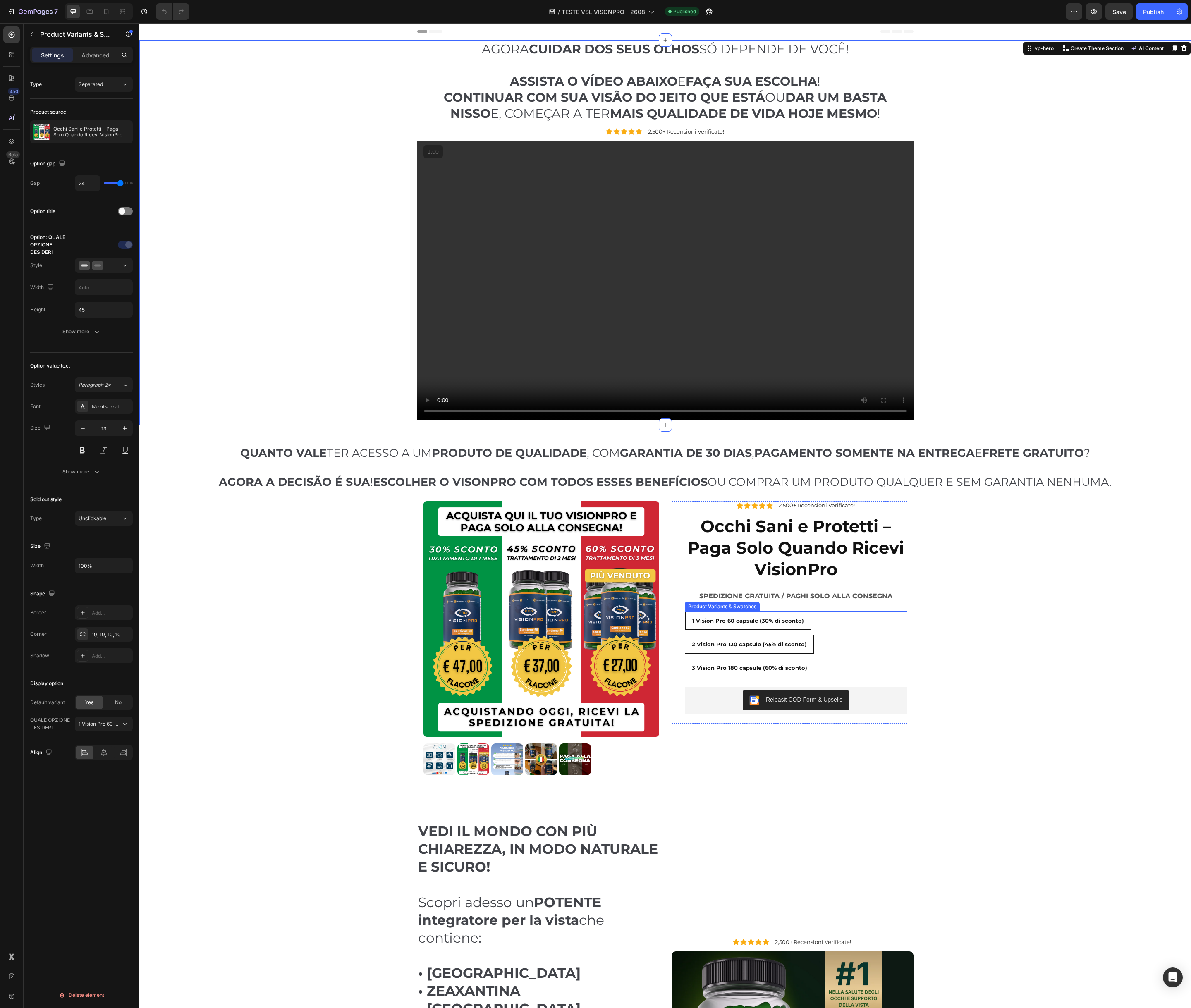
click at [712, 643] on span "2 Vision Pro 120 capsule (45% di sconto)" at bounding box center [749, 644] width 115 height 7
click at [685, 635] on input "2 Vision Pro 120 capsule (45% di sconto) 2 Vision Pro 120 capsule (45% di scont…" at bounding box center [685, 635] width 1 height 1
radio input "true"
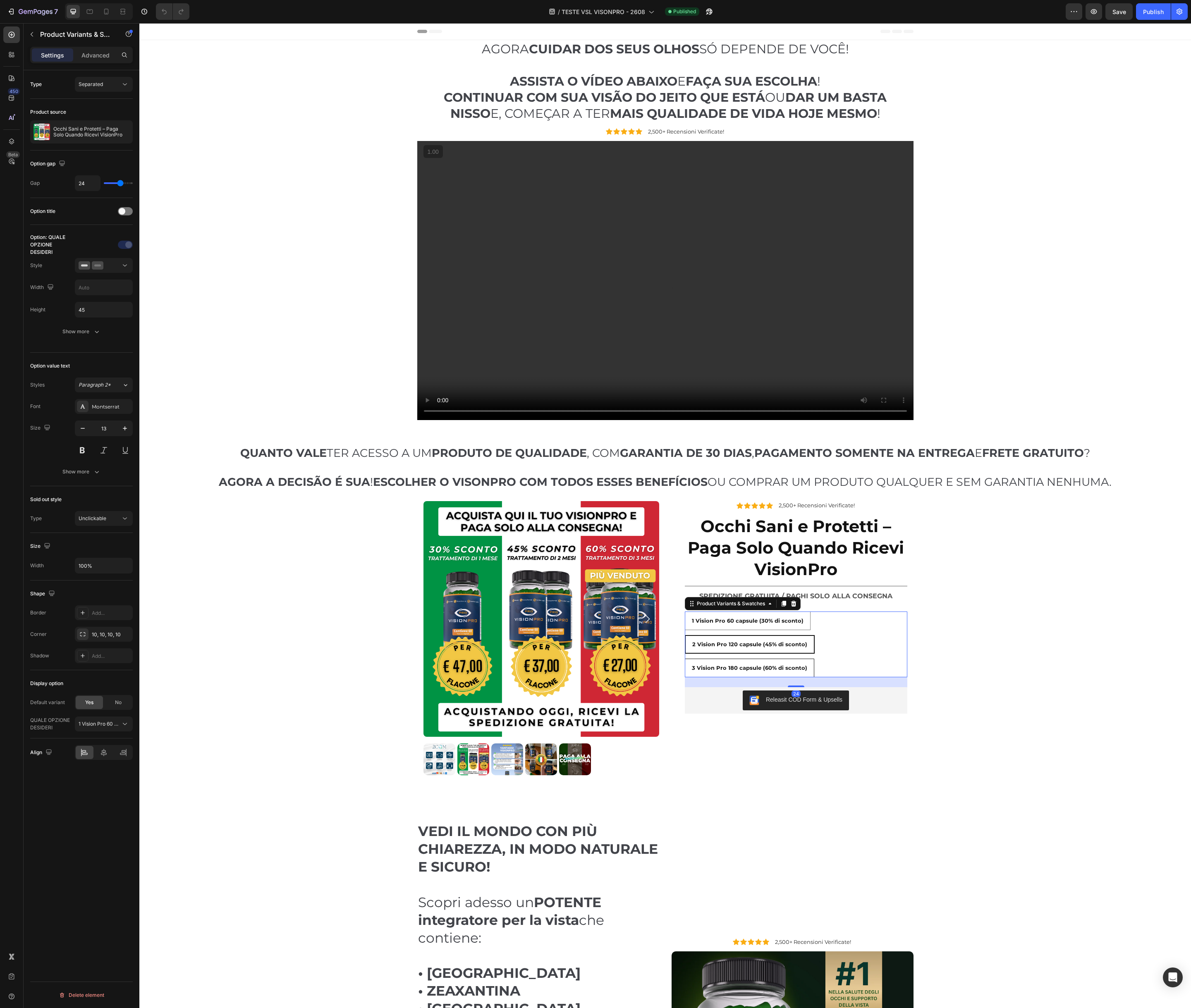
click at [710, 662] on div "3 Vision Pro 180 capsule (60% di sconto)" at bounding box center [749, 668] width 129 height 15
click at [685, 659] on input "3 Vision Pro 180 capsule (60% di sconto) 3 Vision Pro 180 capsule (60% di scont…" at bounding box center [685, 658] width 1 height 1
radio input "true"
click at [708, 625] on div "1 Vision Pro 60 capsule (30% di sconto)" at bounding box center [747, 621] width 125 height 15
click at [685, 611] on input "1 Vision Pro 60 capsule (30% di sconto) 1 Vision Pro 60 capsule (30% di sconto)…" at bounding box center [685, 611] width 1 height 1
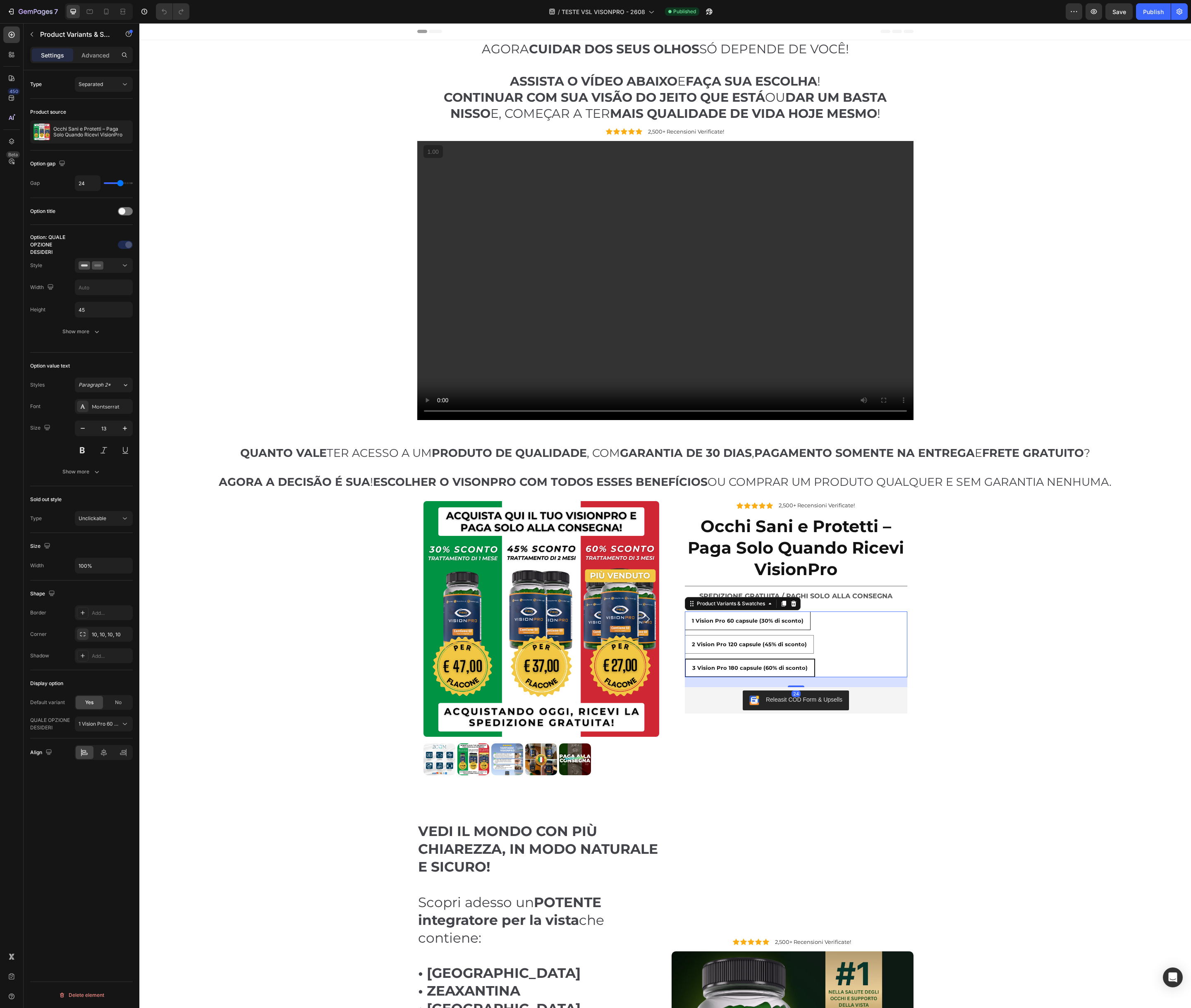
radio input "true"
click at [72, 130] on p "Occhi Sani e Protetti – Paga Solo Quando Ricevi VisionPro" at bounding box center [91, 131] width 76 height 11
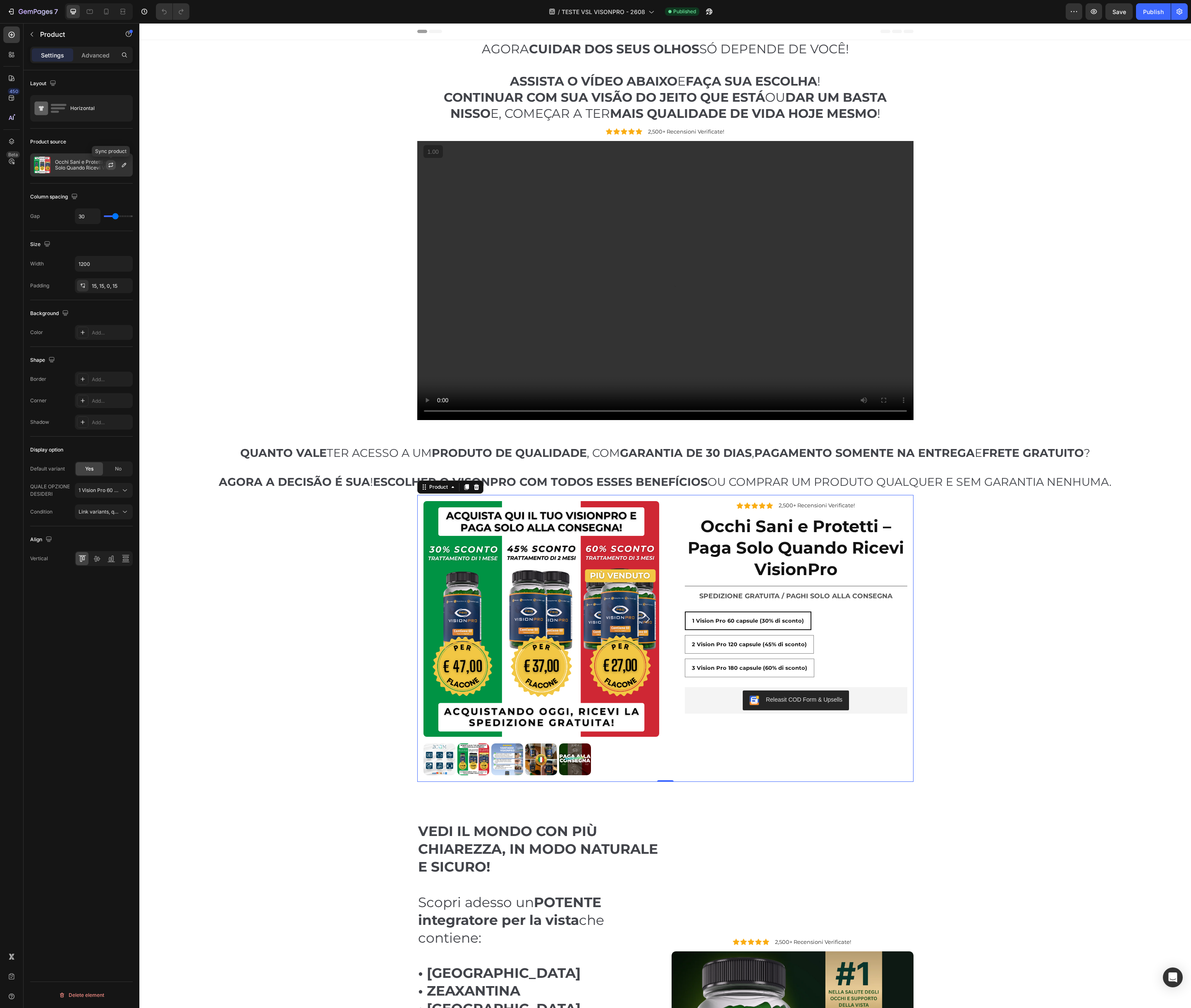
click at [109, 164] on icon "button" at bounding box center [111, 164] width 5 height 2
click at [107, 12] on icon at bounding box center [106, 11] width 8 height 8
type input "0"
type input "100%"
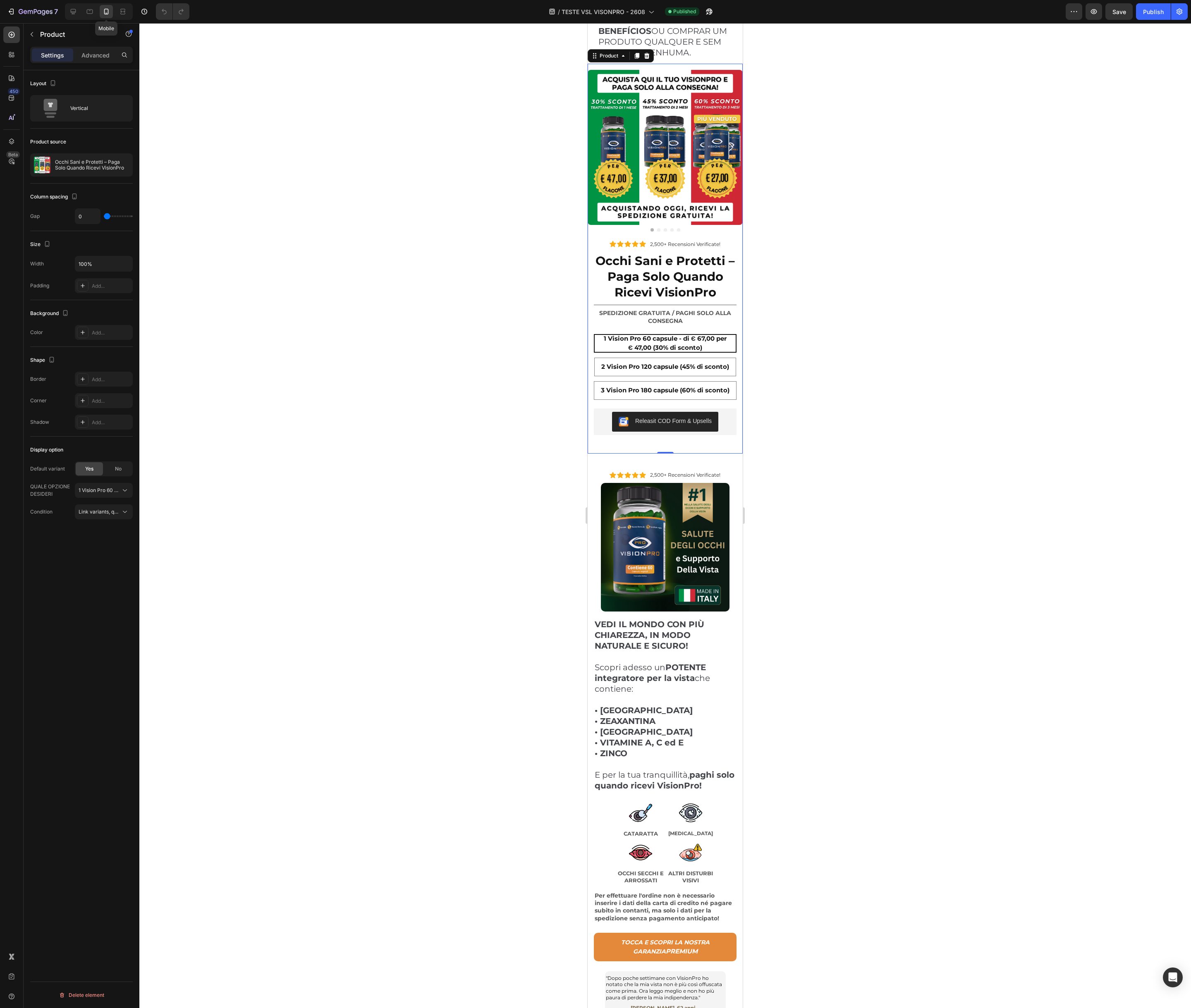
scroll to position [354, 0]
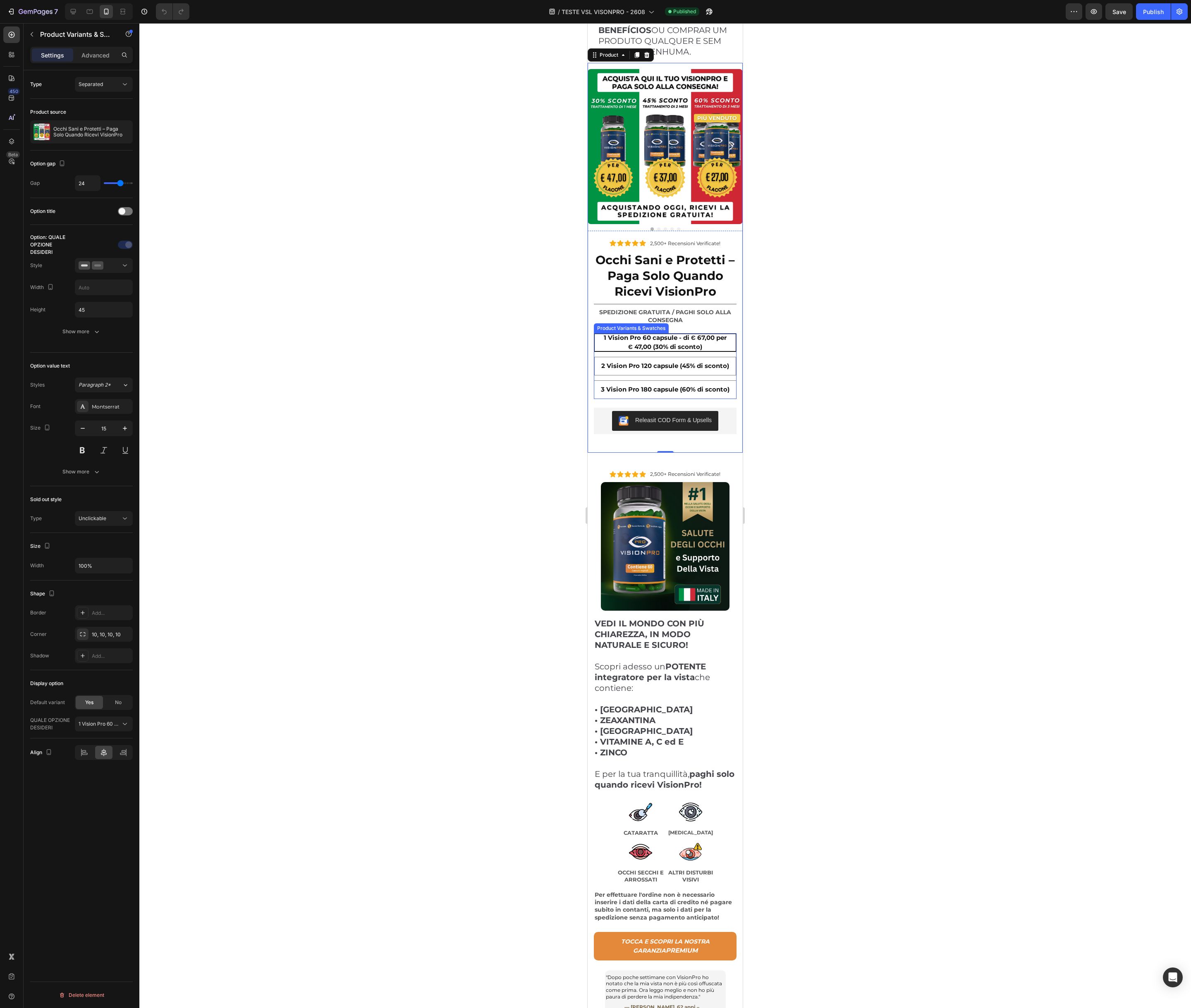
click at [683, 334] on span "1 Vision Pro 60 capsule - di Є 67,00 per Є 47,00 (30% di sconto)" at bounding box center [665, 342] width 123 height 17
click at [665, 333] on input "1 Vision Pro 60 capsule - di Є 67,00 per Є 47,00 (30% di sconto) 1 Vision Pro 6…" at bounding box center [665, 333] width 1 height 1
click at [683, 334] on span "1 Vision Pro 60 capsule - di Є 67,00 per Є 47,00 (30% di sconto)" at bounding box center [665, 342] width 123 height 17
click at [665, 333] on input "1 Vision Pro 60 capsule - di Є 67,00 per Є 47,00 (30% di sconto) 1 Vision Pro 6…" at bounding box center [665, 333] width 1 height 1
click at [75, 13] on icon at bounding box center [73, 11] width 8 height 8
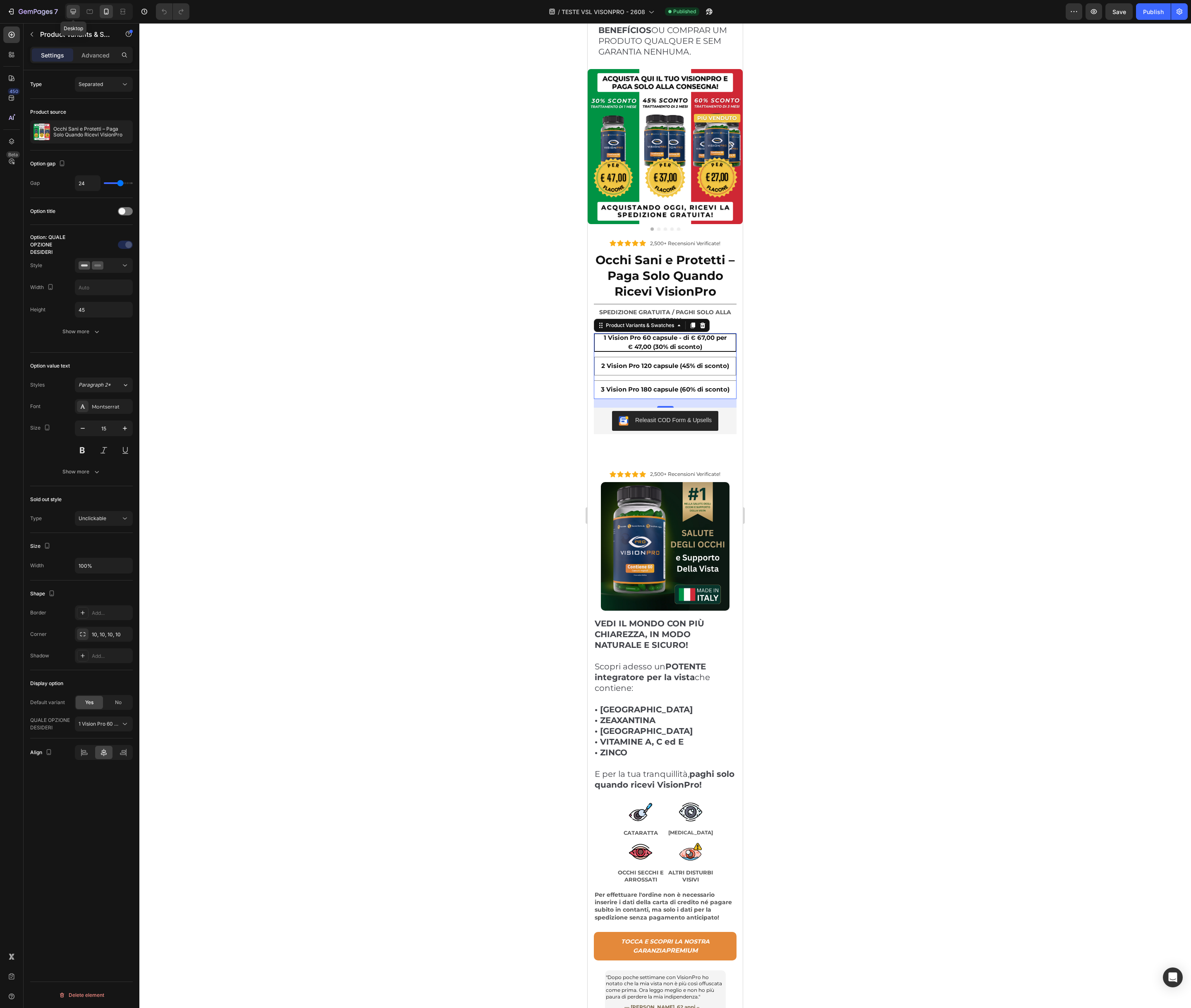
type input "13"
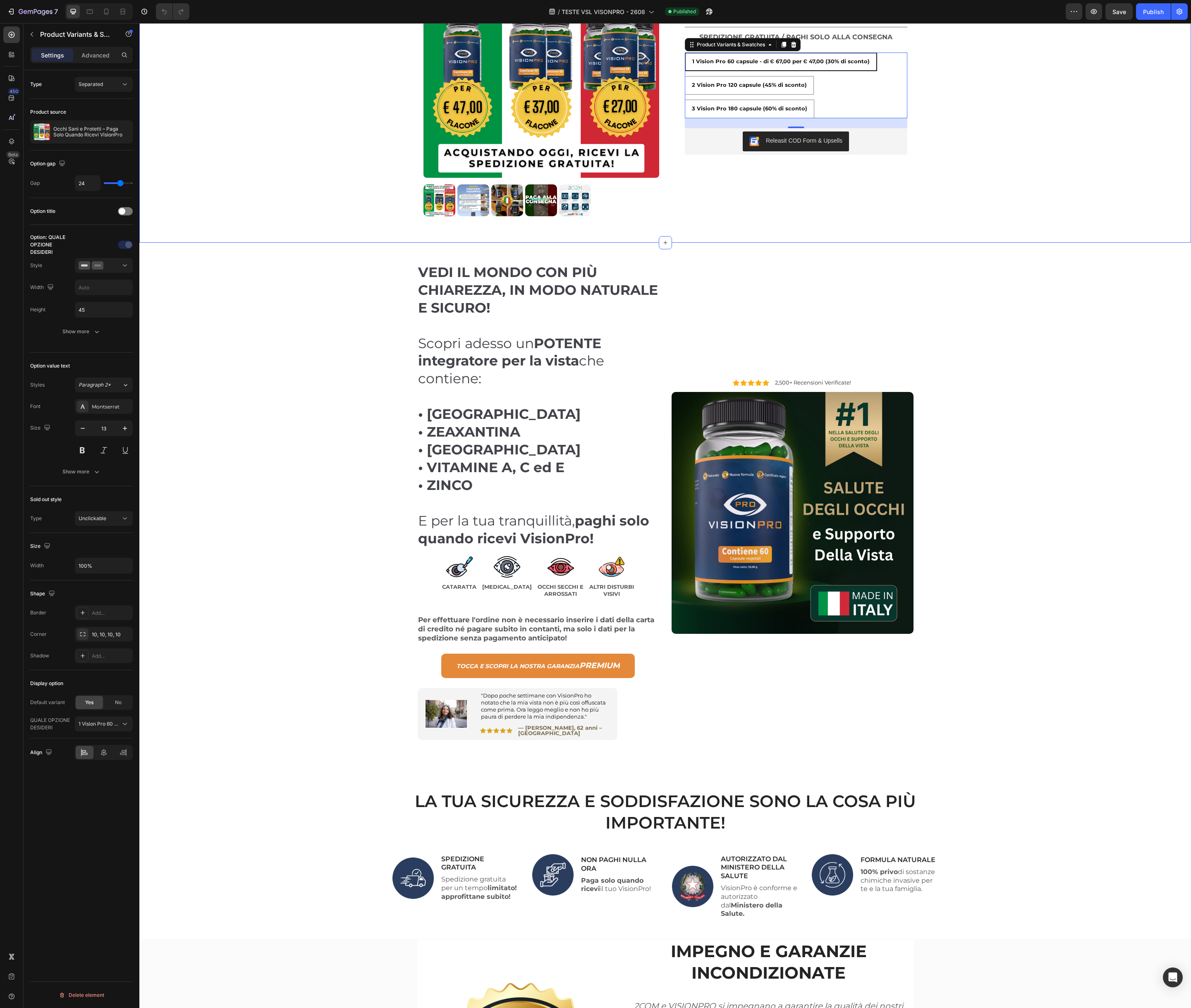
scroll to position [388, 0]
click at [97, 130] on p "Occhi Sani e Protetti – Paga Solo Quando Ricevi VisionPro" at bounding box center [91, 131] width 76 height 11
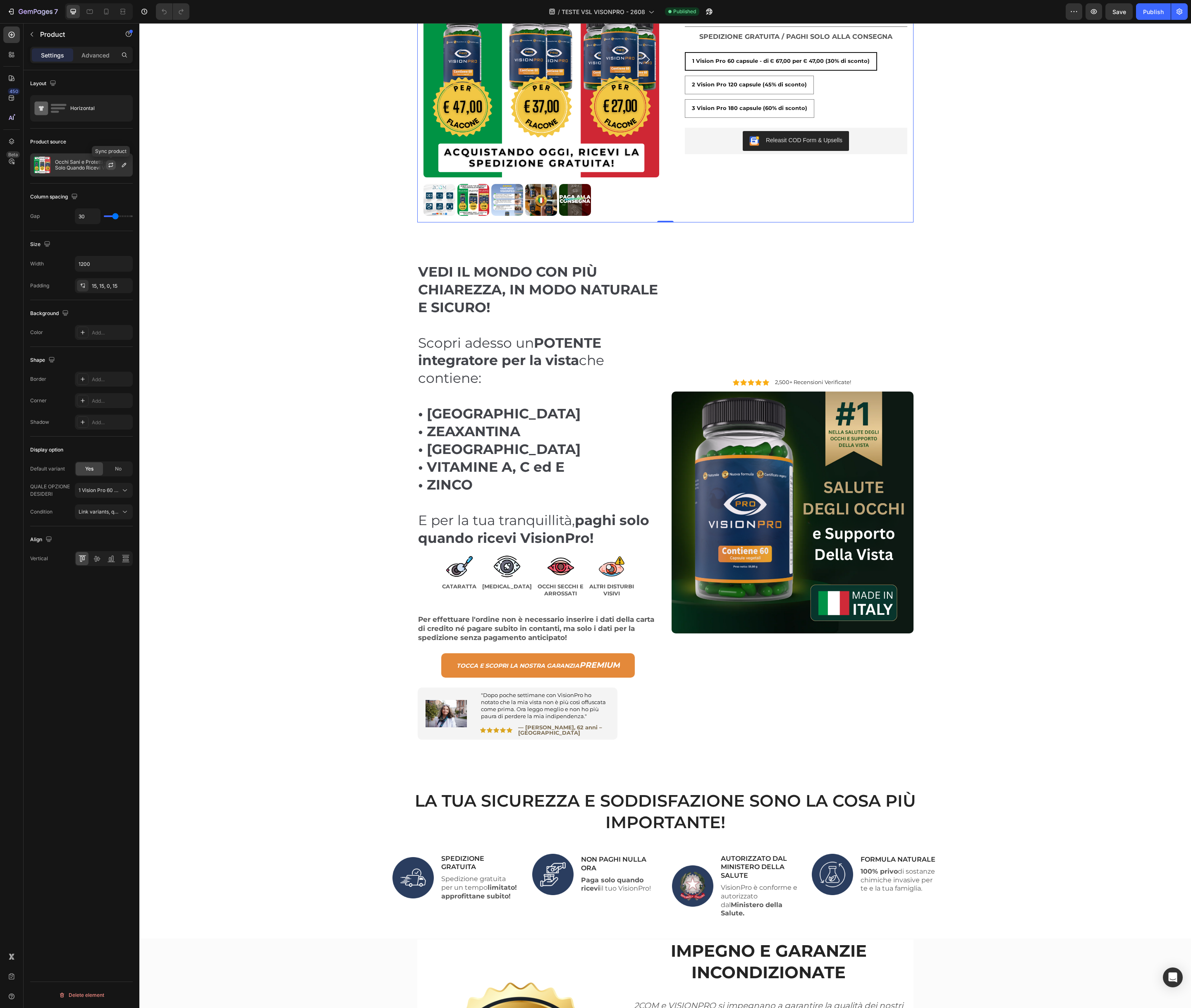
click at [108, 162] on icon "button" at bounding box center [110, 165] width 7 height 7
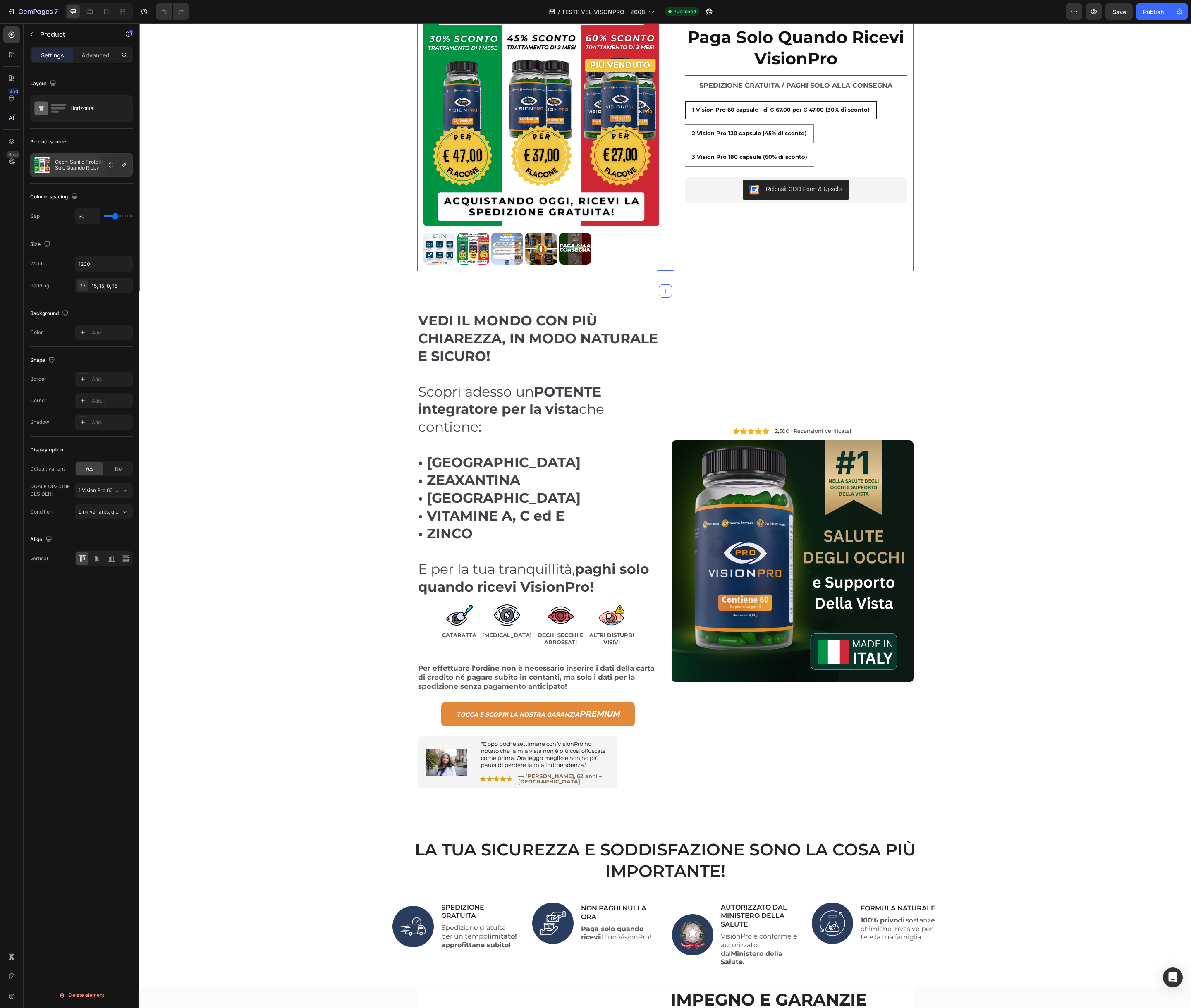
scroll to position [280, 0]
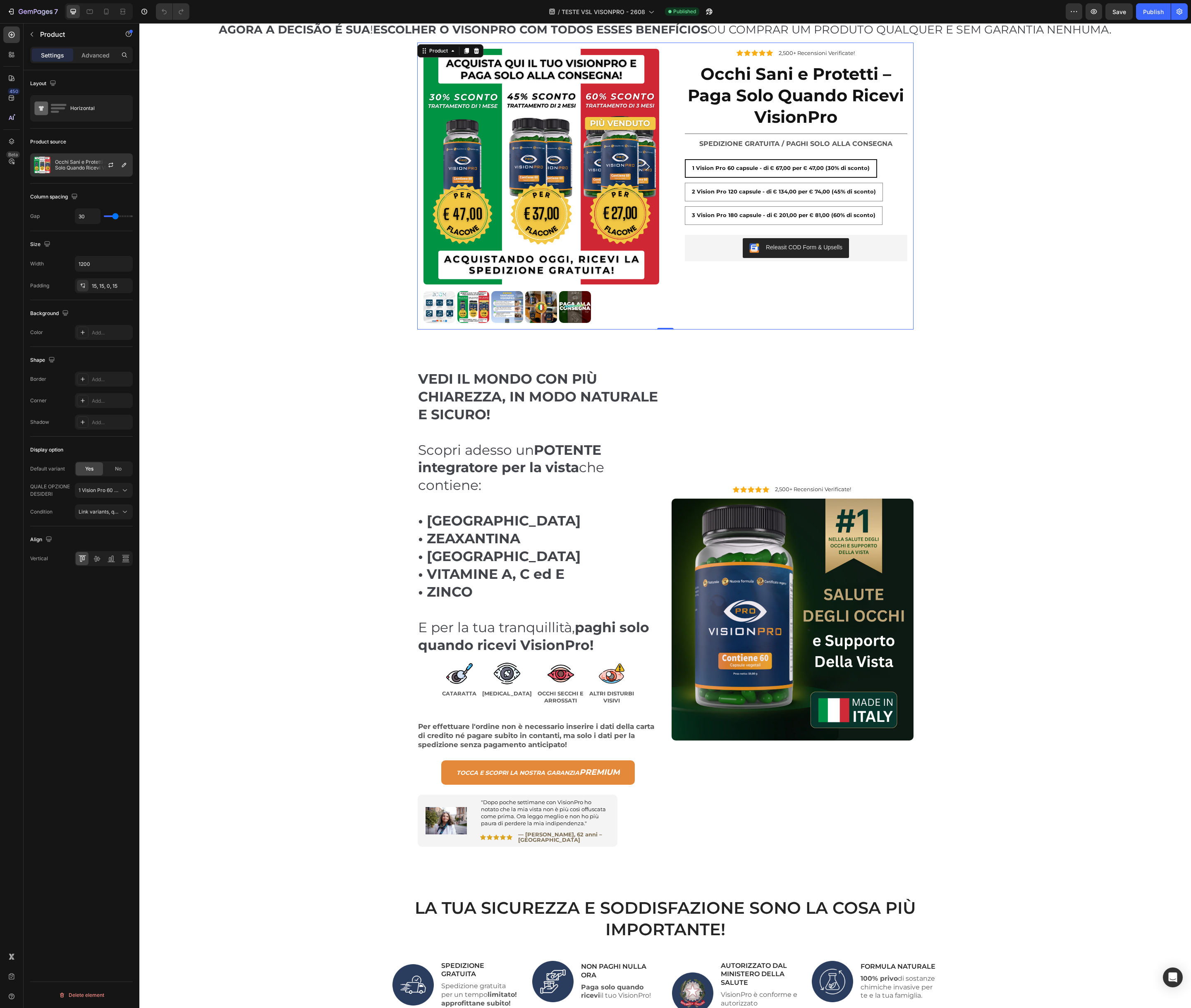
click at [94, 165] on p "Occhi Sani e Protetti – Paga Solo Quando Ricevi VisionPro" at bounding box center [92, 165] width 74 height 11
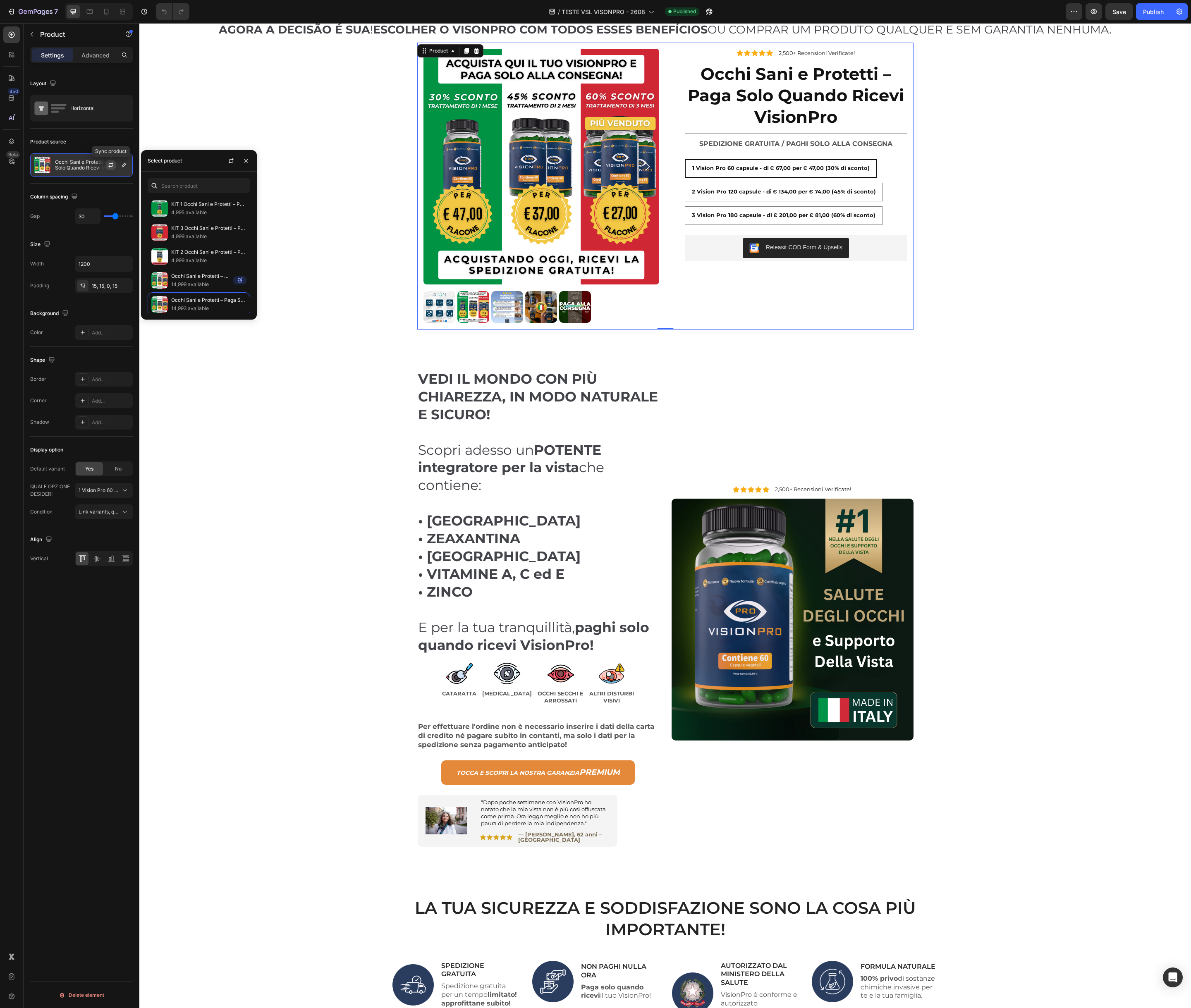
click at [111, 165] on icon "button" at bounding box center [110, 165] width 7 height 7
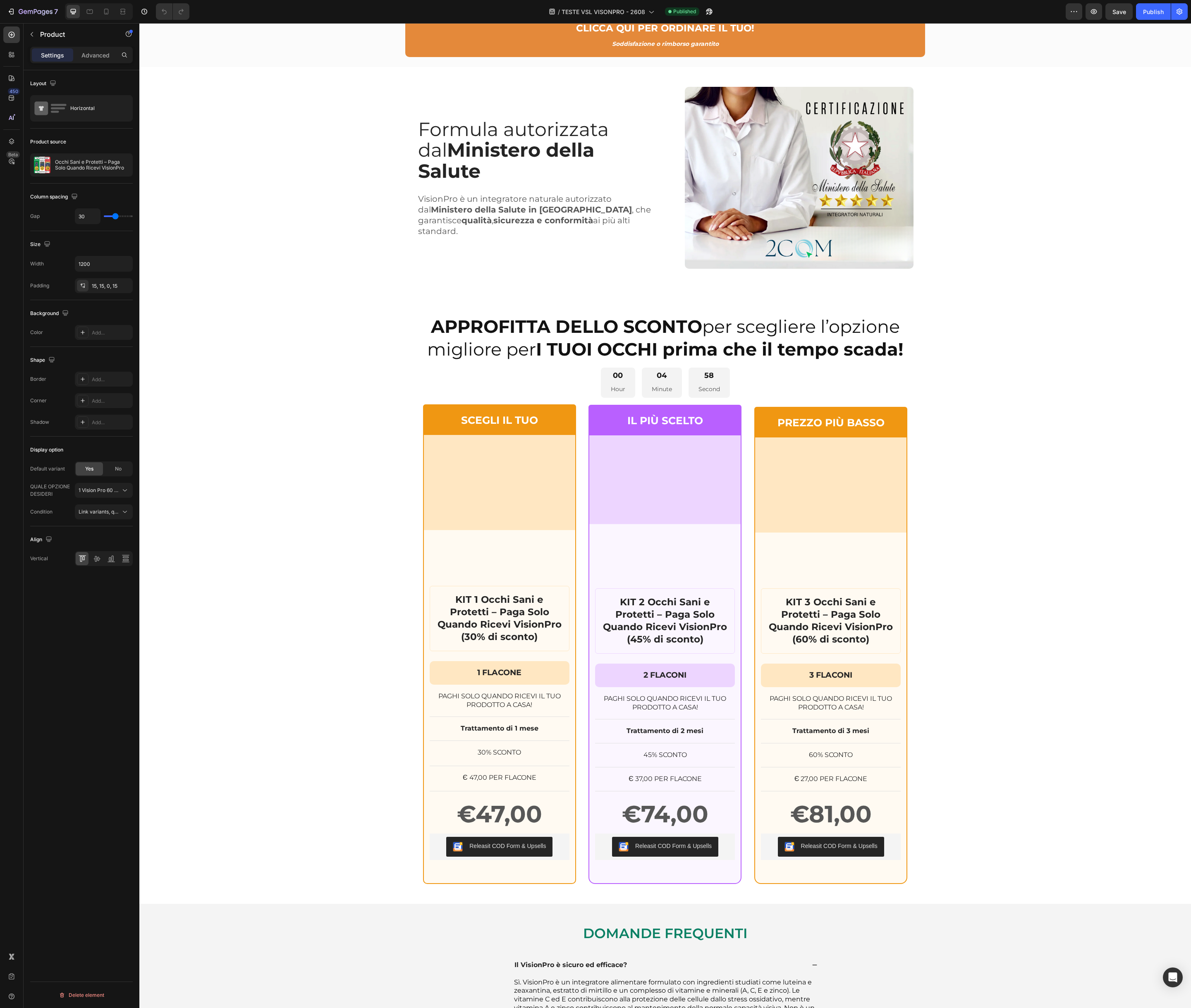
scroll to position [5464, 0]
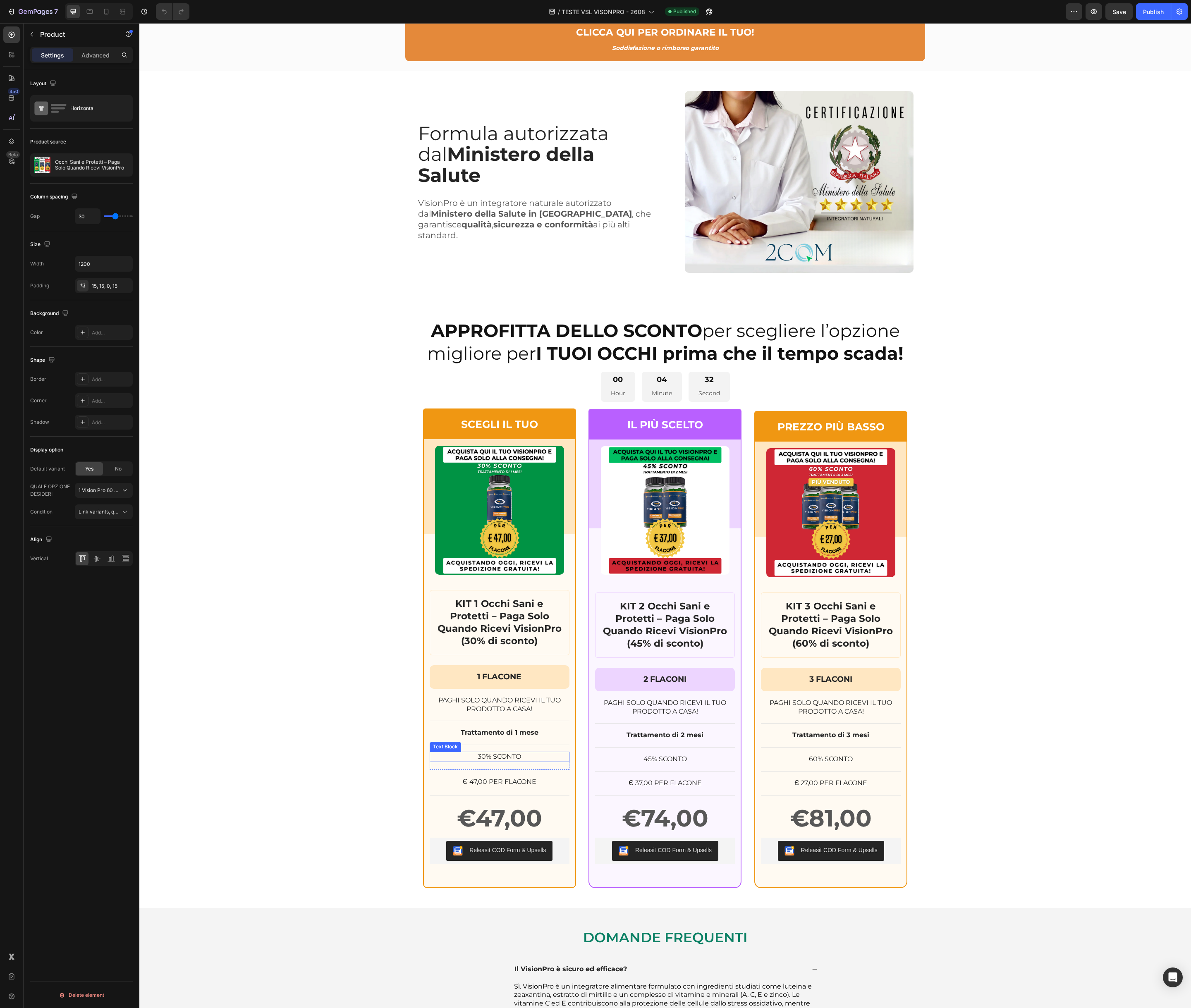
click at [474, 756] on p "30% SCONTO" at bounding box center [499, 757] width 138 height 8
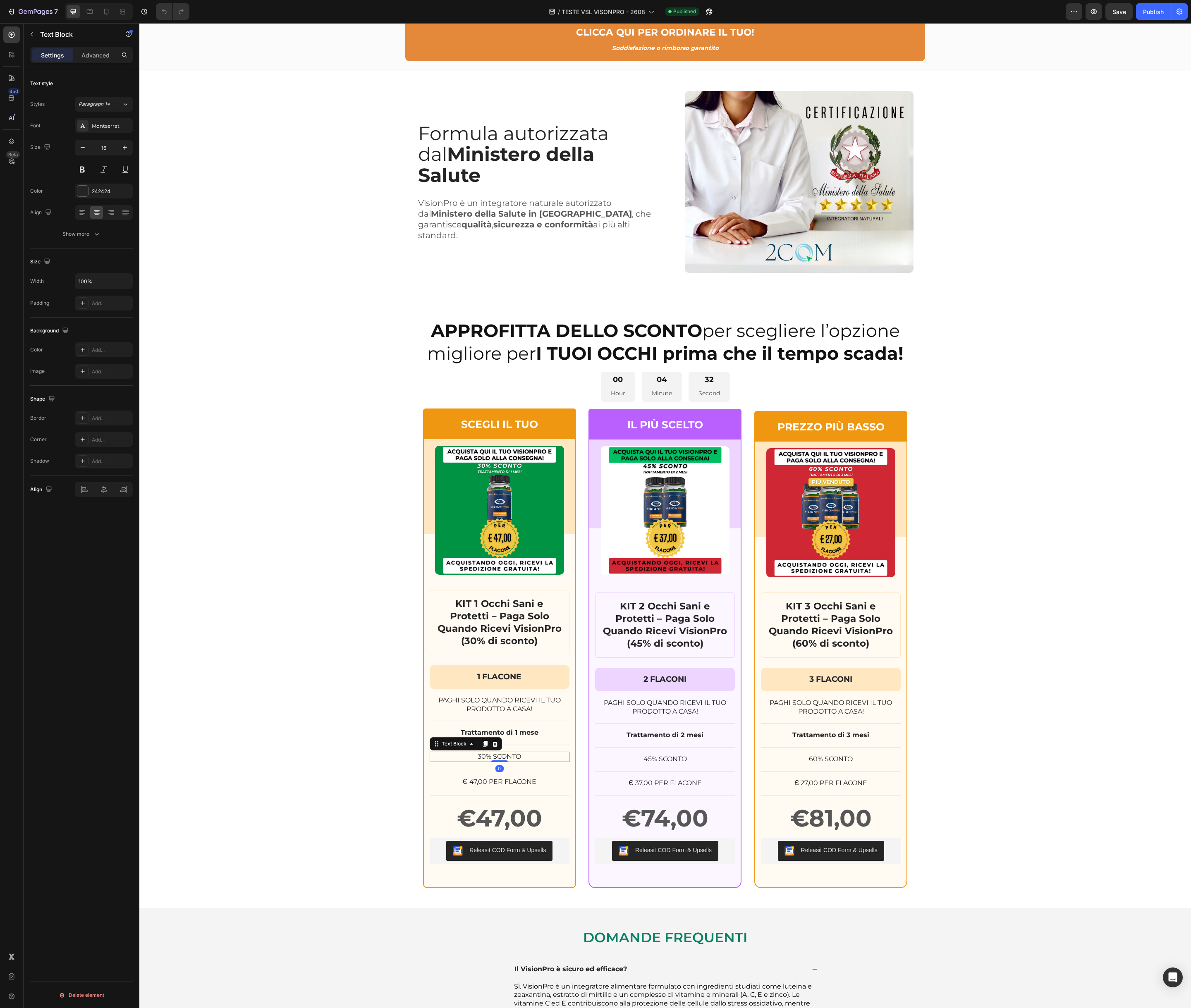
click at [473, 757] on p "30% SCONTO" at bounding box center [499, 757] width 138 height 8
click at [559, 757] on p "da €67,00 a soli €47,00 (30% SCONTO" at bounding box center [499, 757] width 138 height 8
drag, startPoint x: 511, startPoint y: 759, endPoint x: 507, endPoint y: 757, distance: 4.5
click at [511, 759] on p "da €67,00 a soli €47,00 (30% SCONTO)" at bounding box center [499, 757] width 138 height 8
drag, startPoint x: 454, startPoint y: 756, endPoint x: 468, endPoint y: 756, distance: 14.0
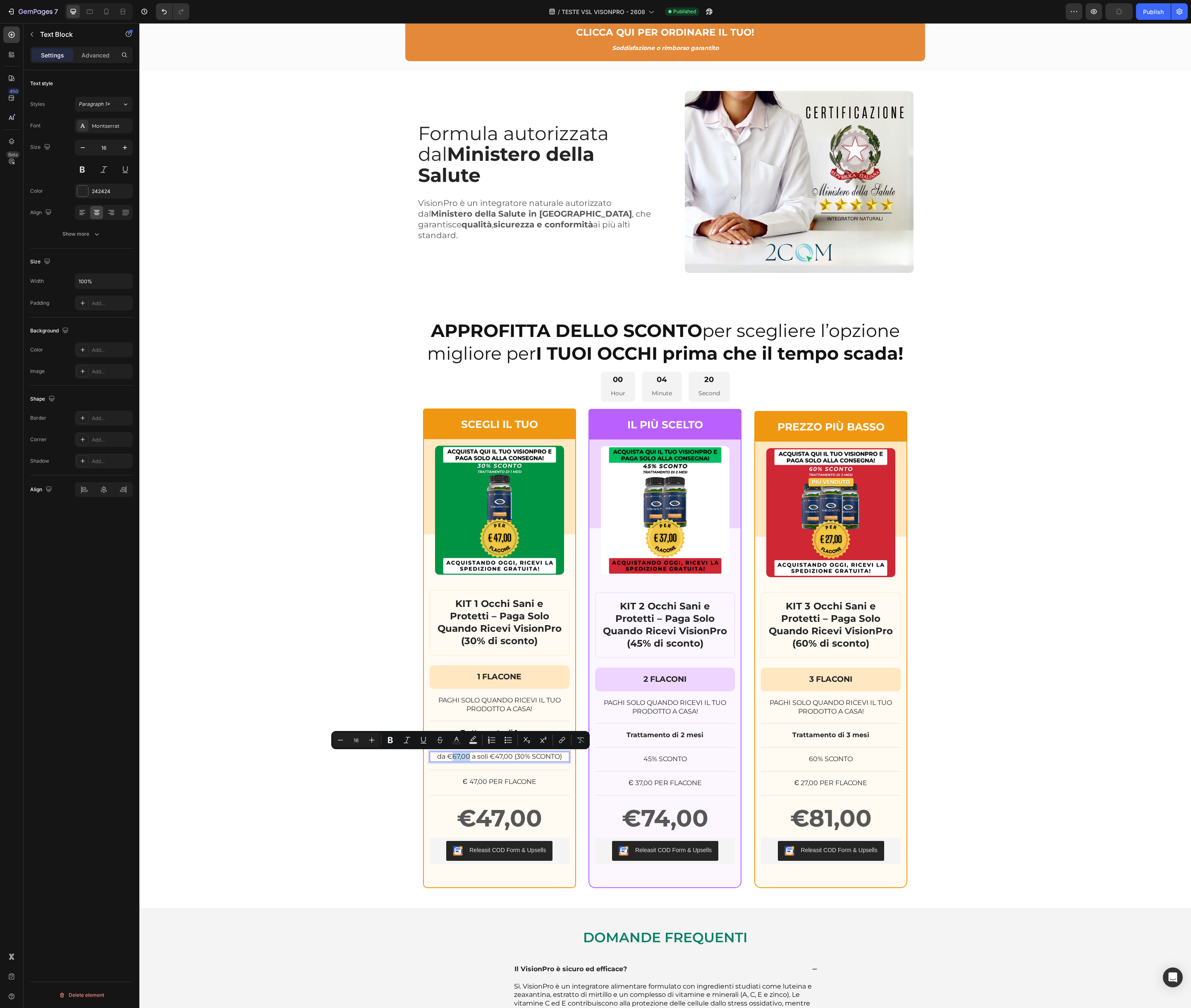
click at [468, 756] on p "da €67,00 a soli €47,00 (30% SCONTO)" at bounding box center [499, 757] width 138 height 8
click at [441, 740] on icon "Editor contextual toolbar" at bounding box center [440, 738] width 6 height 4
drag, startPoint x: 447, startPoint y: 755, endPoint x: 469, endPoint y: 755, distance: 22.0
click at [470, 755] on p "da € 67,00 a soli €47,00 (30% SCONTO)" at bounding box center [499, 757] width 138 height 8
click at [453, 742] on rect "Editor contextual toolbar" at bounding box center [454, 743] width 8 height 2
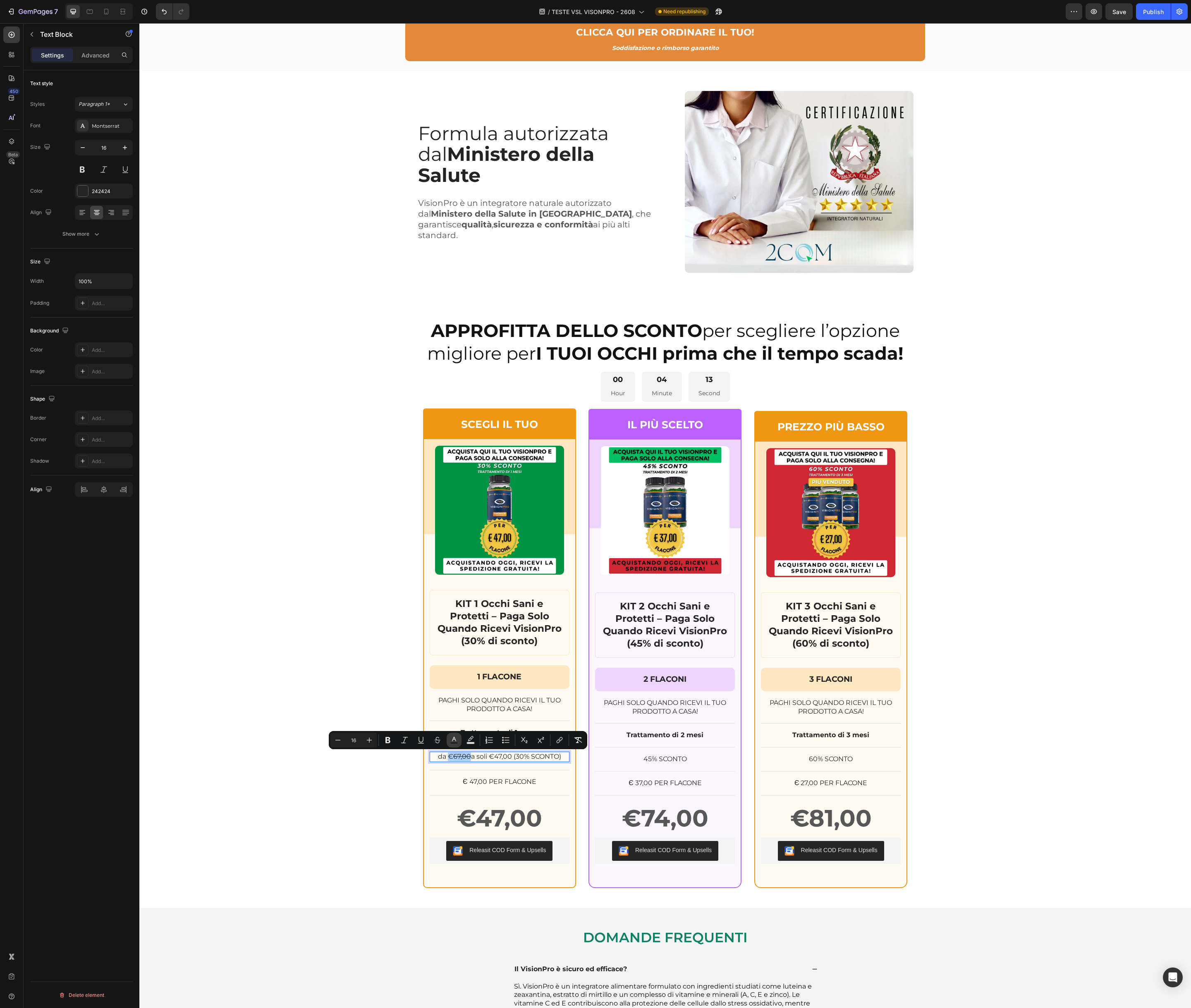
type input "242424"
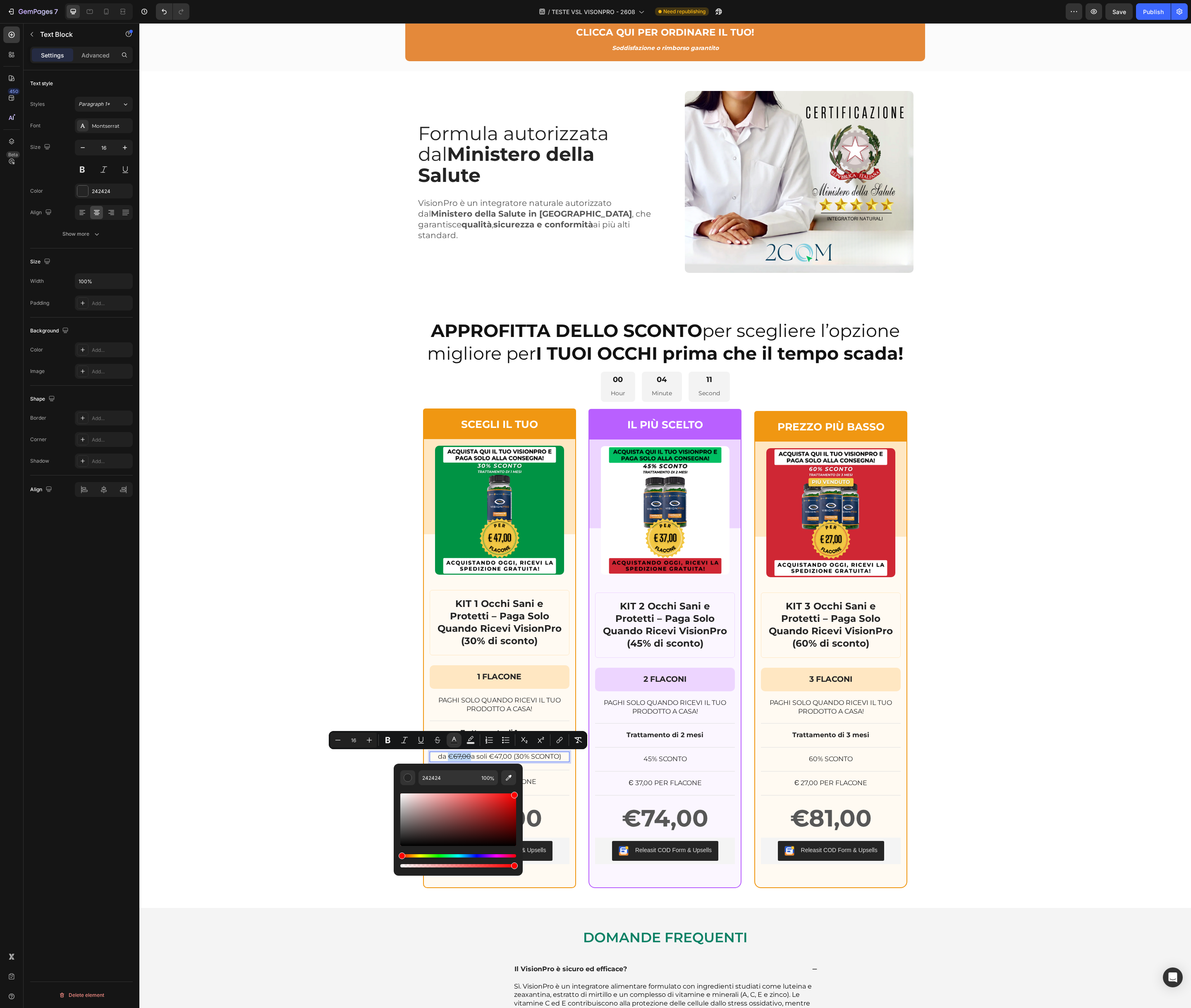
type input "FF0000"
drag, startPoint x: 641, startPoint y: 828, endPoint x: 524, endPoint y: 789, distance: 123.3
click at [391, 739] on icon "Editor contextual toolbar" at bounding box center [388, 740] width 8 height 8
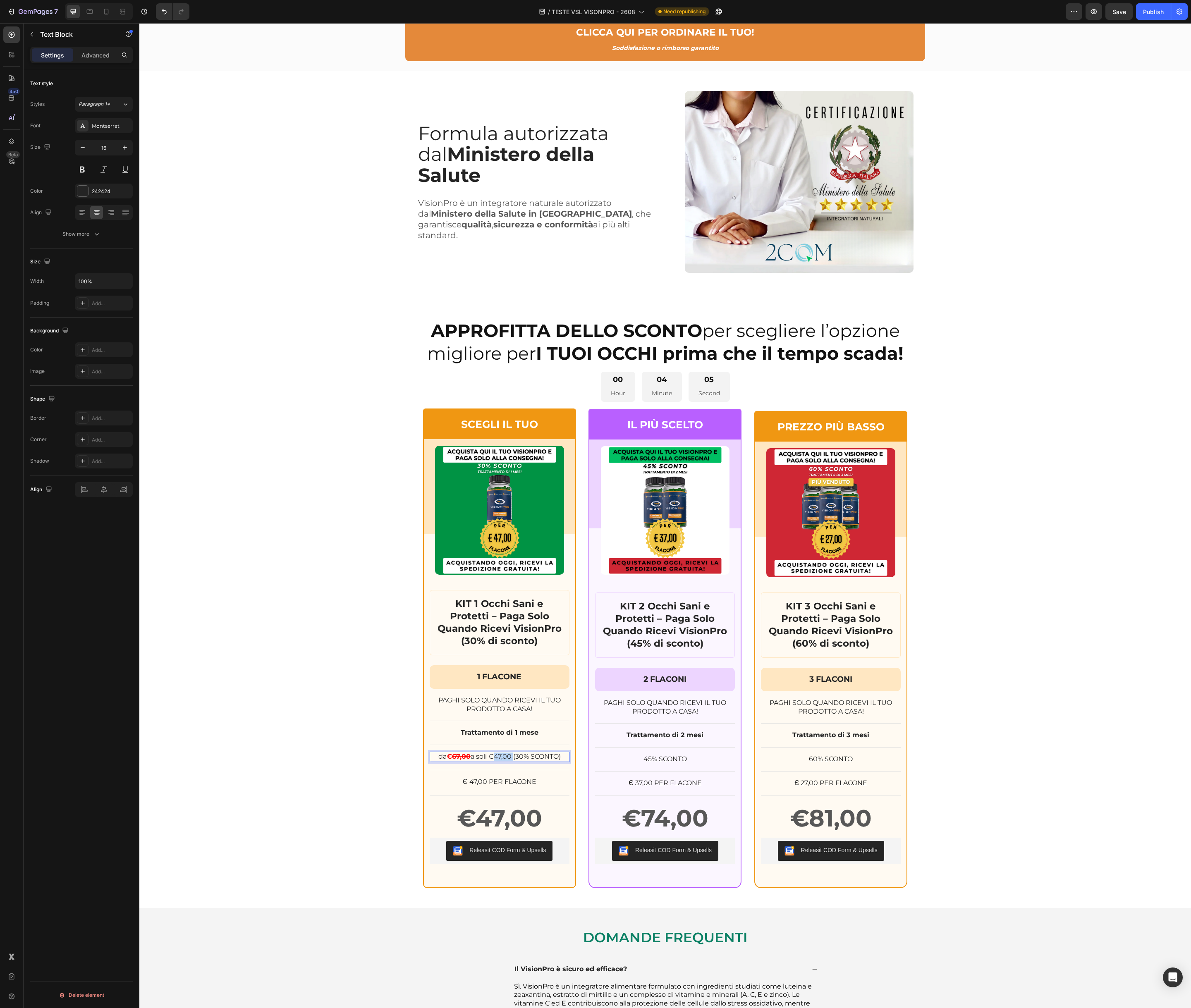
drag, startPoint x: 490, startPoint y: 755, endPoint x: 511, endPoint y: 757, distance: 21.1
click at [511, 757] on p "da € 67,00 a soli €47,00 (30% SCONTO)" at bounding box center [499, 757] width 138 height 8
click at [497, 740] on icon "Editor contextual toolbar" at bounding box center [497, 740] width 8 height 8
click at [495, 739] on icon "Editor contextual toolbar" at bounding box center [497, 740] width 8 height 8
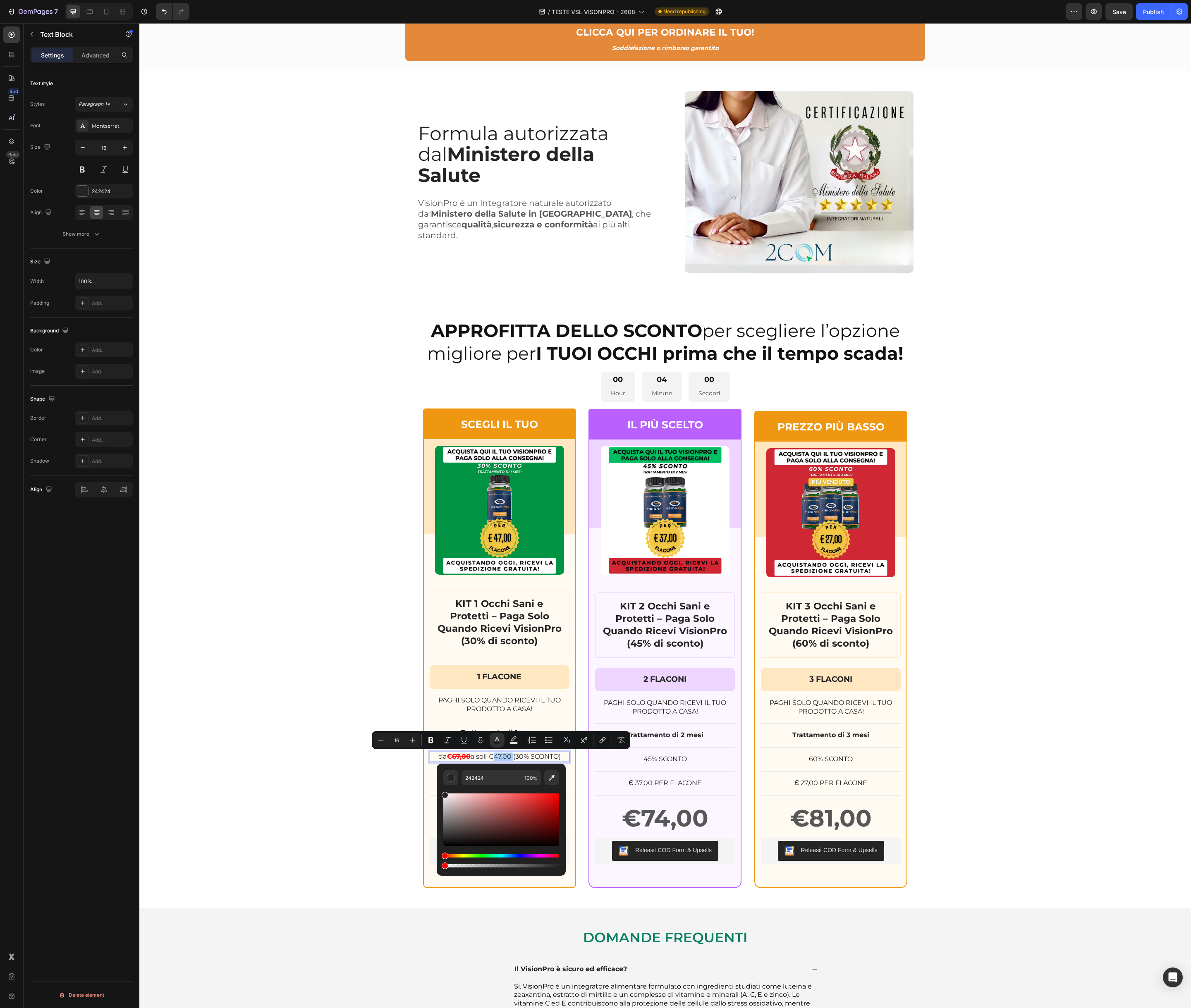
click at [480, 856] on div "Hue" at bounding box center [501, 856] width 116 height 4
click at [478, 856] on div "Hue" at bounding box center [501, 856] width 116 height 4
click at [481, 855] on div "Hue" at bounding box center [501, 856] width 116 height 4
drag, startPoint x: 446, startPoint y: 855, endPoint x: 482, endPoint y: 856, distance: 36.0
click at [482, 856] on div "Hue" at bounding box center [483, 855] width 7 height 7
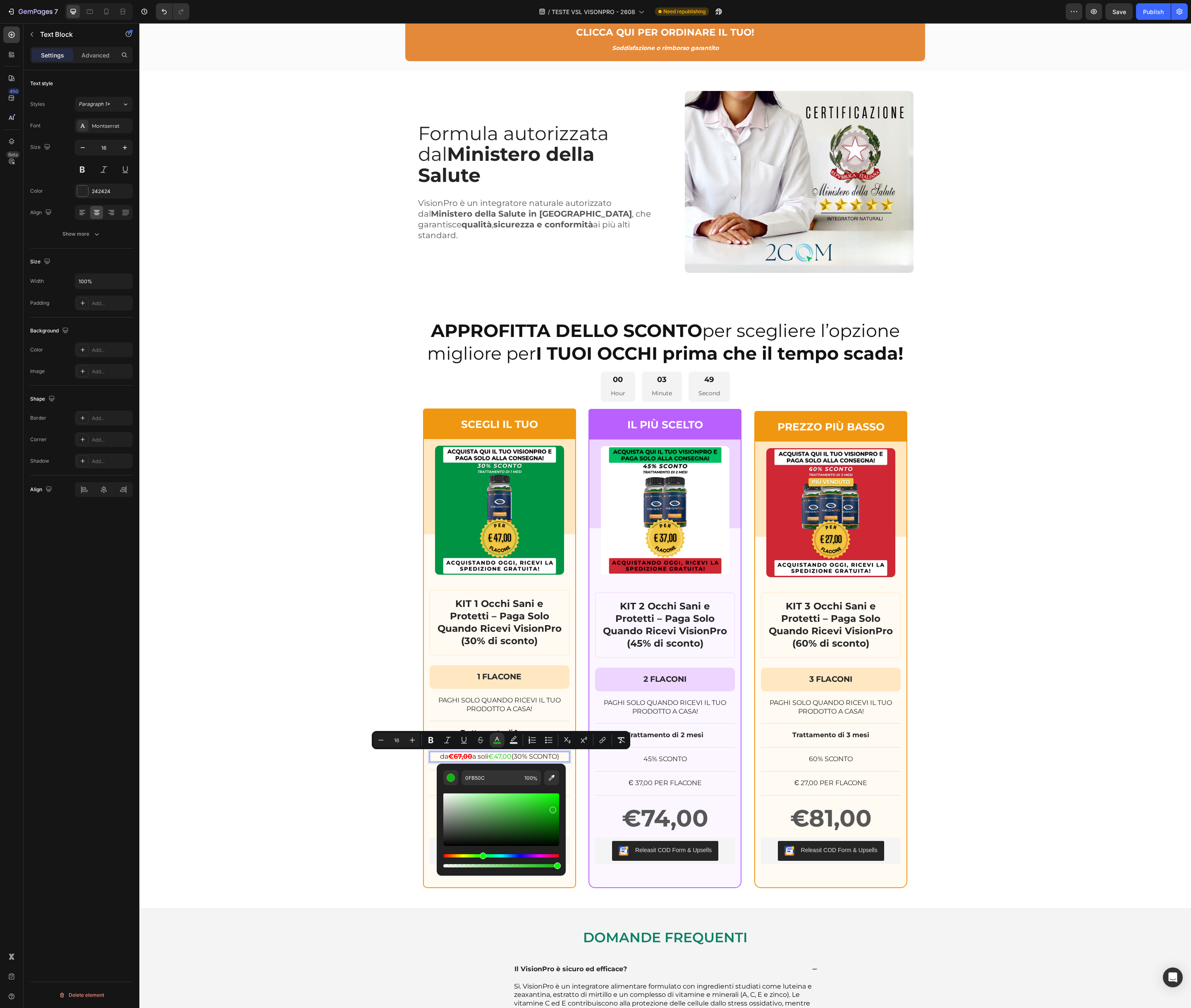
drag, startPoint x: 447, startPoint y: 842, endPoint x: 551, endPoint y: 808, distance: 109.4
click at [551, 808] on div "Editor contextual toolbar" at bounding box center [553, 810] width 7 height 7
type input "02A000"
drag, startPoint x: 563, startPoint y: 797, endPoint x: 562, endPoint y: 813, distance: 16.0
click at [562, 813] on div "02A000 100 %" at bounding box center [500, 816] width 129 height 105
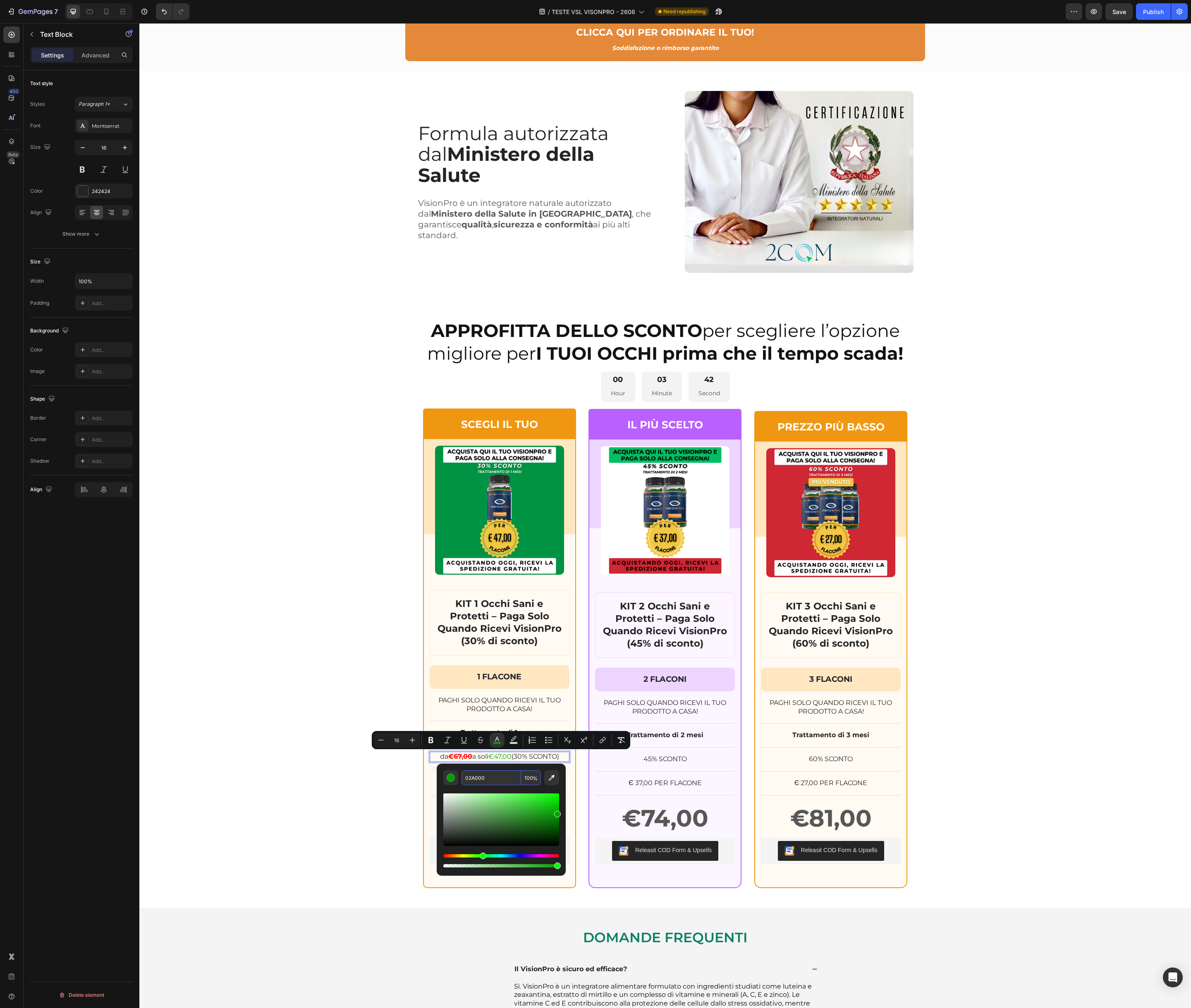
click at [482, 778] on input "02A000" at bounding box center [491, 777] width 59 height 15
click at [430, 740] on icon "Editor contextual toolbar" at bounding box center [431, 740] width 8 height 8
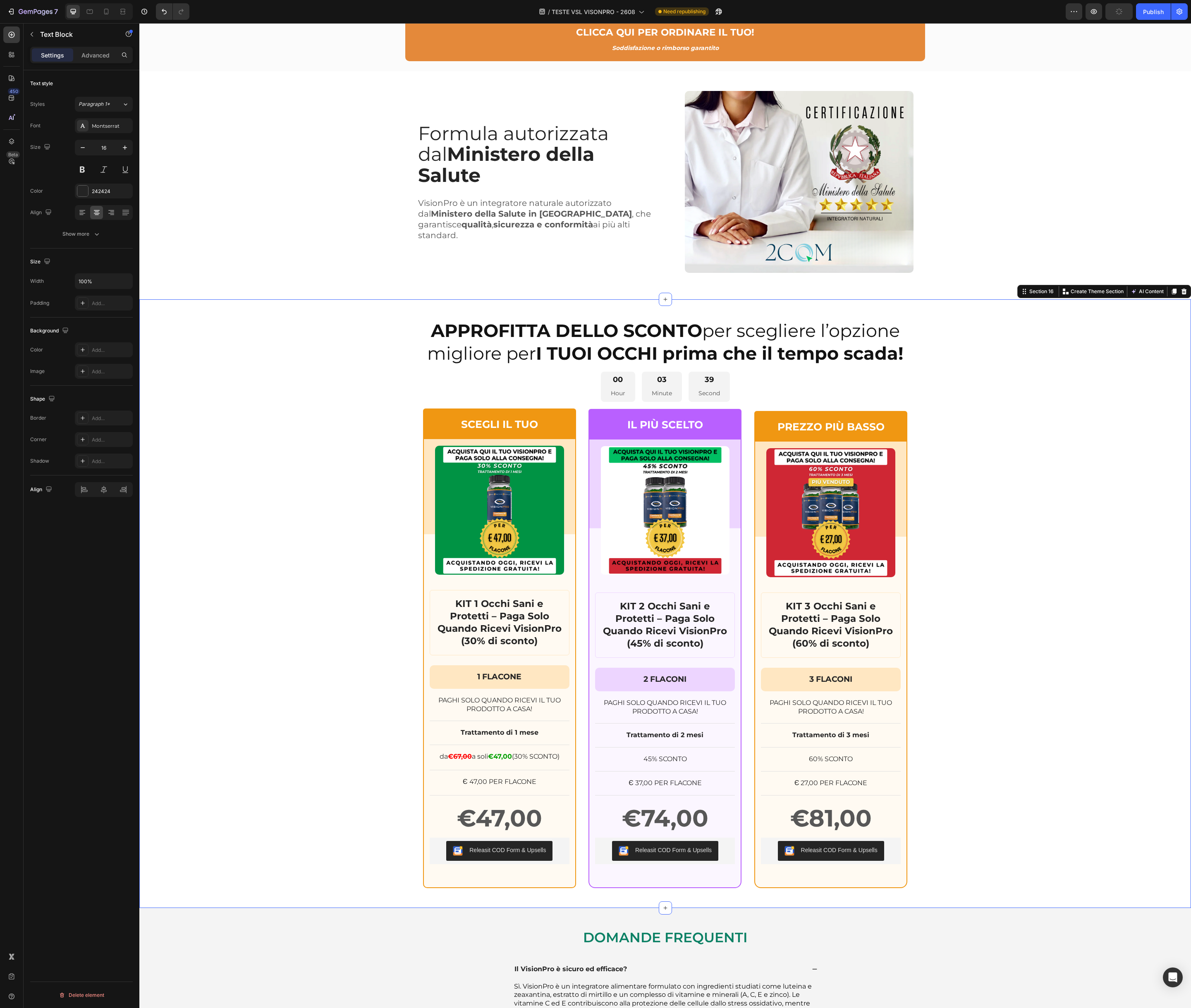
click at [392, 781] on div "APPROFITTA DELLO SCONTO per scegliere l’opzione migliore per I TUOI OCCHI prima…" at bounding box center [665, 603] width 1051 height 569
click at [448, 757] on strong "€" at bounding box center [450, 756] width 5 height 8
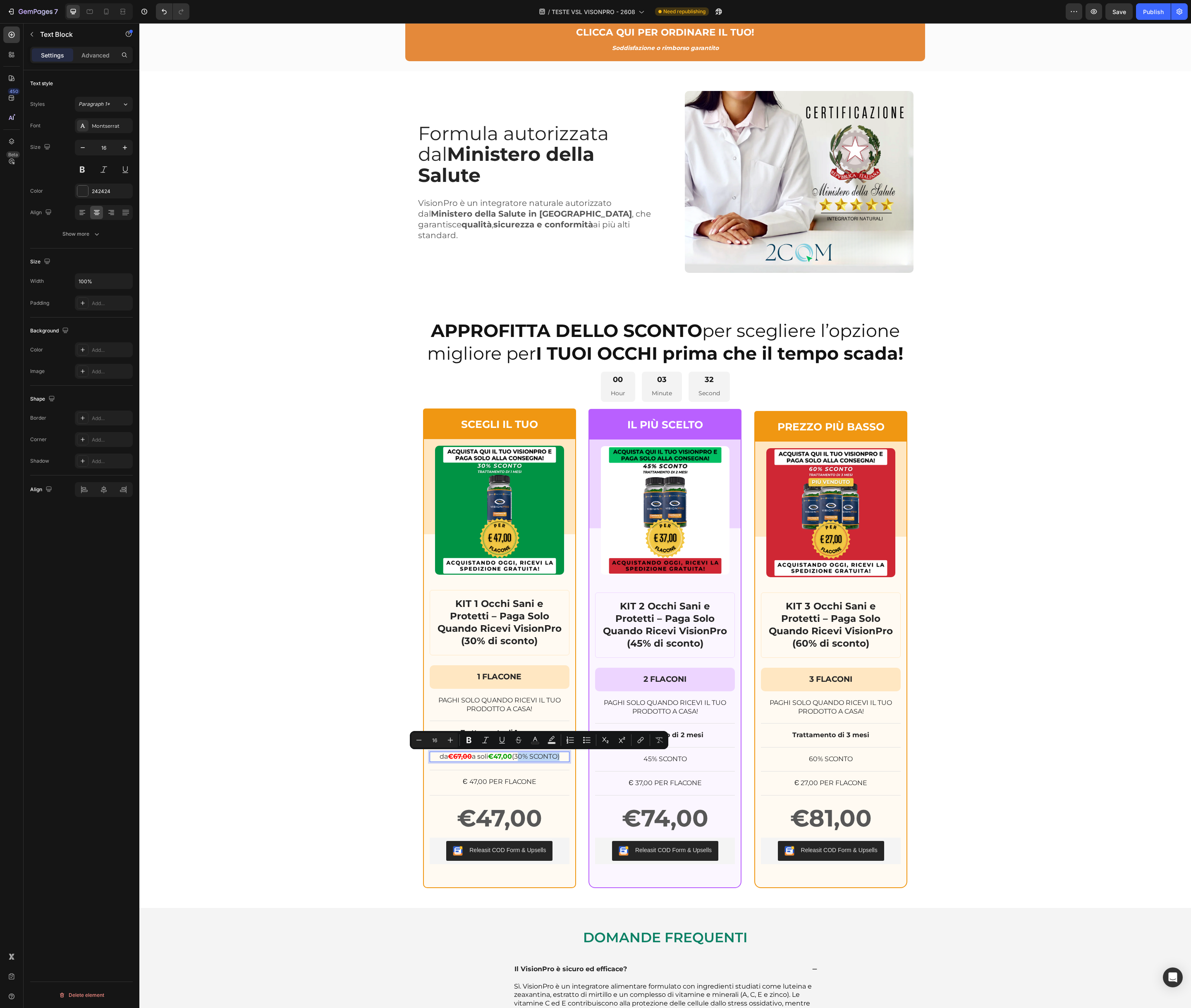
drag, startPoint x: 518, startPoint y: 757, endPoint x: 559, endPoint y: 756, distance: 41.0
click at [561, 756] on p "da € 67,00 a soli €47,00 (30% SCONTO)" at bounding box center [499, 757] width 138 height 8
click at [472, 739] on icon "Editor contextual toolbar" at bounding box center [469, 740] width 8 height 8
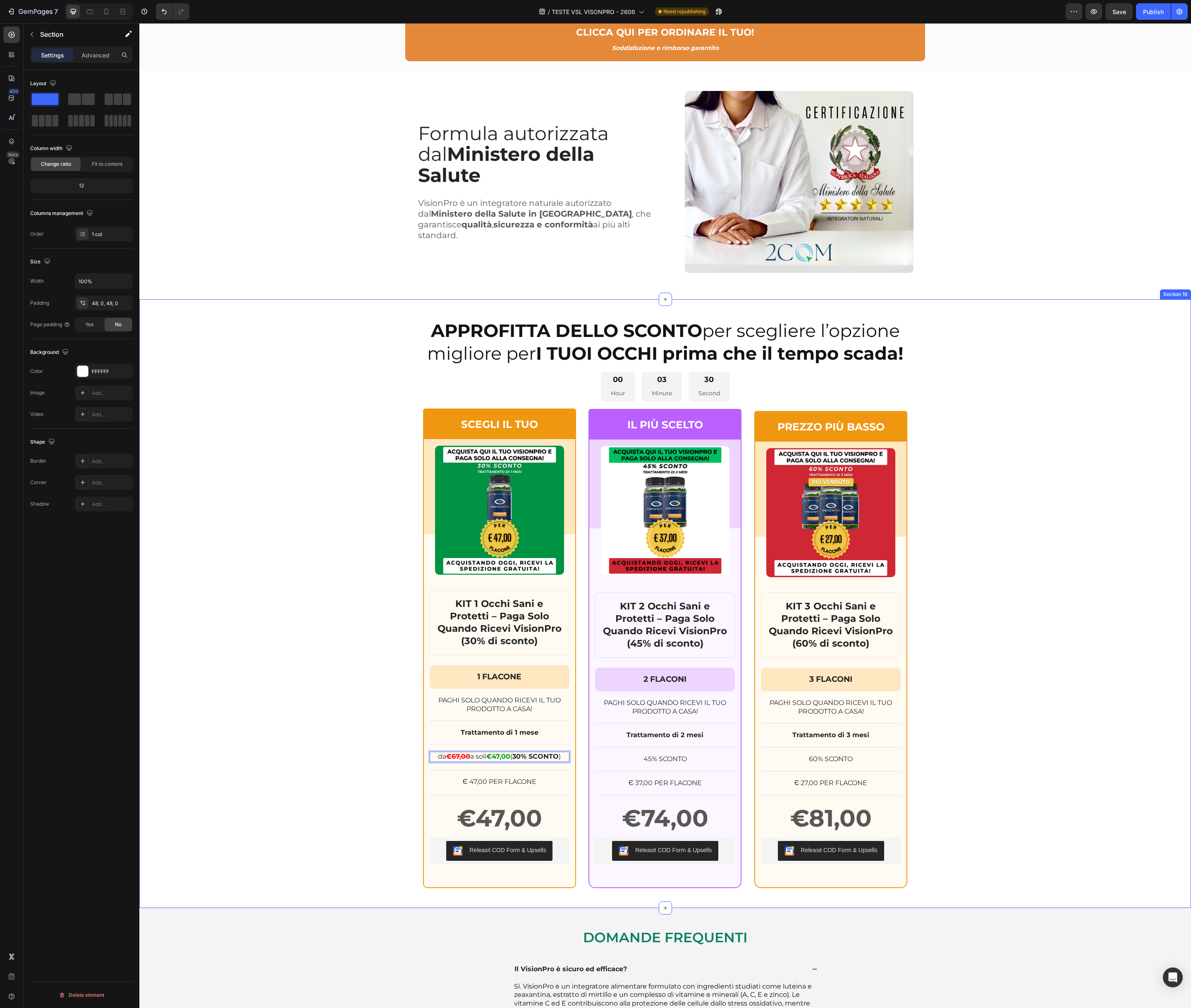
click at [382, 773] on div "APPROFITTA DELLO SCONTO per scegliere l’opzione migliore per I TUOI OCCHI prima…" at bounding box center [665, 603] width 1051 height 569
click at [433, 756] on p "da € 67,00 a soli €47,00 ( 30% SCONTO )" at bounding box center [499, 757] width 138 height 8
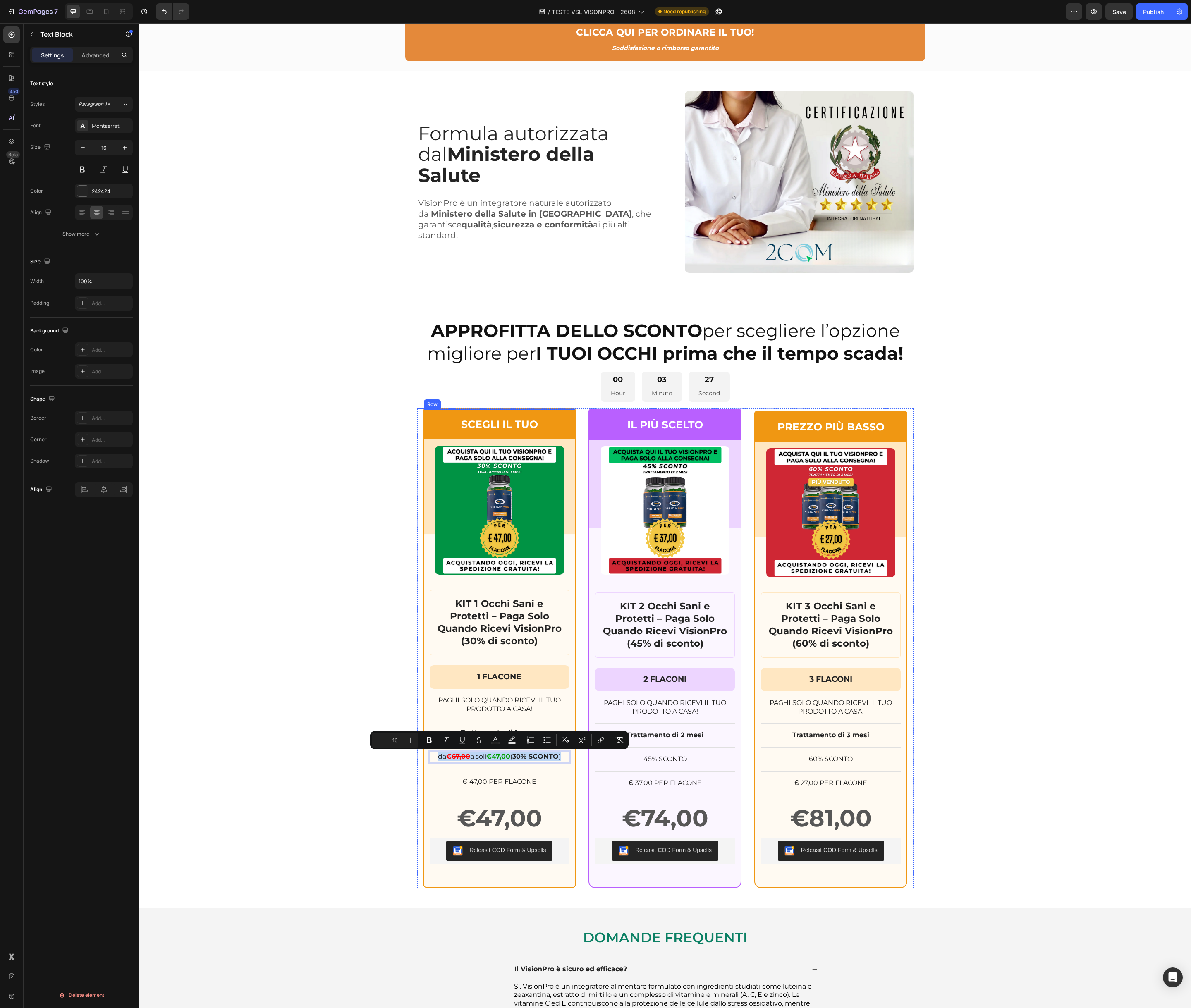
drag, startPoint x: 434, startPoint y: 757, endPoint x: 575, endPoint y: 755, distance: 141.0
copy p "da € 67,00 a soli €47,00 ( 30% SCONTO )"
click at [644, 760] on p "45% SCONTO" at bounding box center [665, 759] width 138 height 8
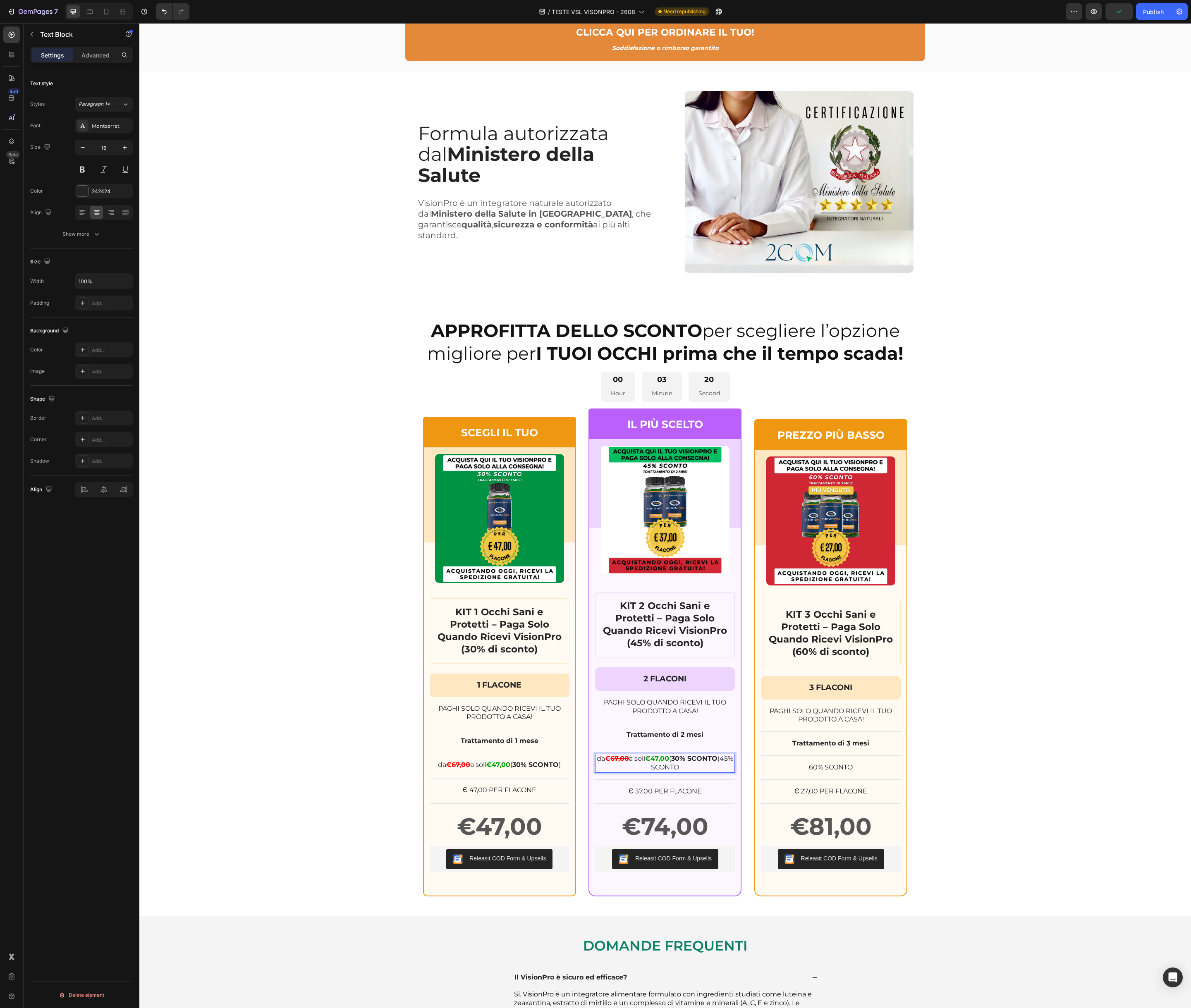
scroll to position [5463, 0]
drag, startPoint x: 660, startPoint y: 768, endPoint x: 717, endPoint y: 765, distance: 57.1
click at [717, 765] on p "da € 67,00 a soli €47,00 ( 30% SCONTO )45% SCONTO" at bounding box center [665, 763] width 138 height 17
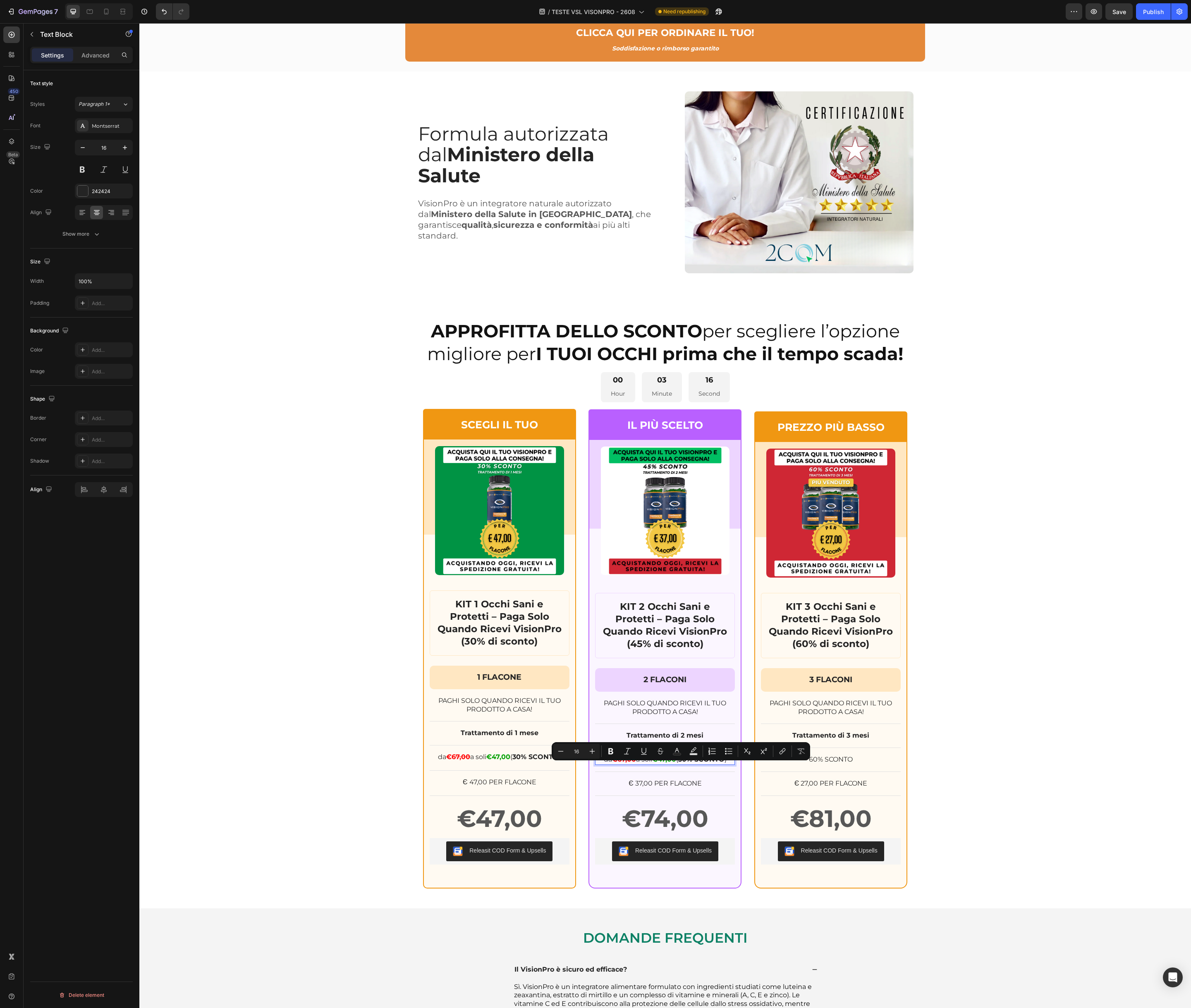
scroll to position [5464, 0]
click at [690, 760] on strong "30% SCONTO" at bounding box center [701, 759] width 46 height 8
click at [624, 759] on strong "67,00" at bounding box center [626, 759] width 19 height 8
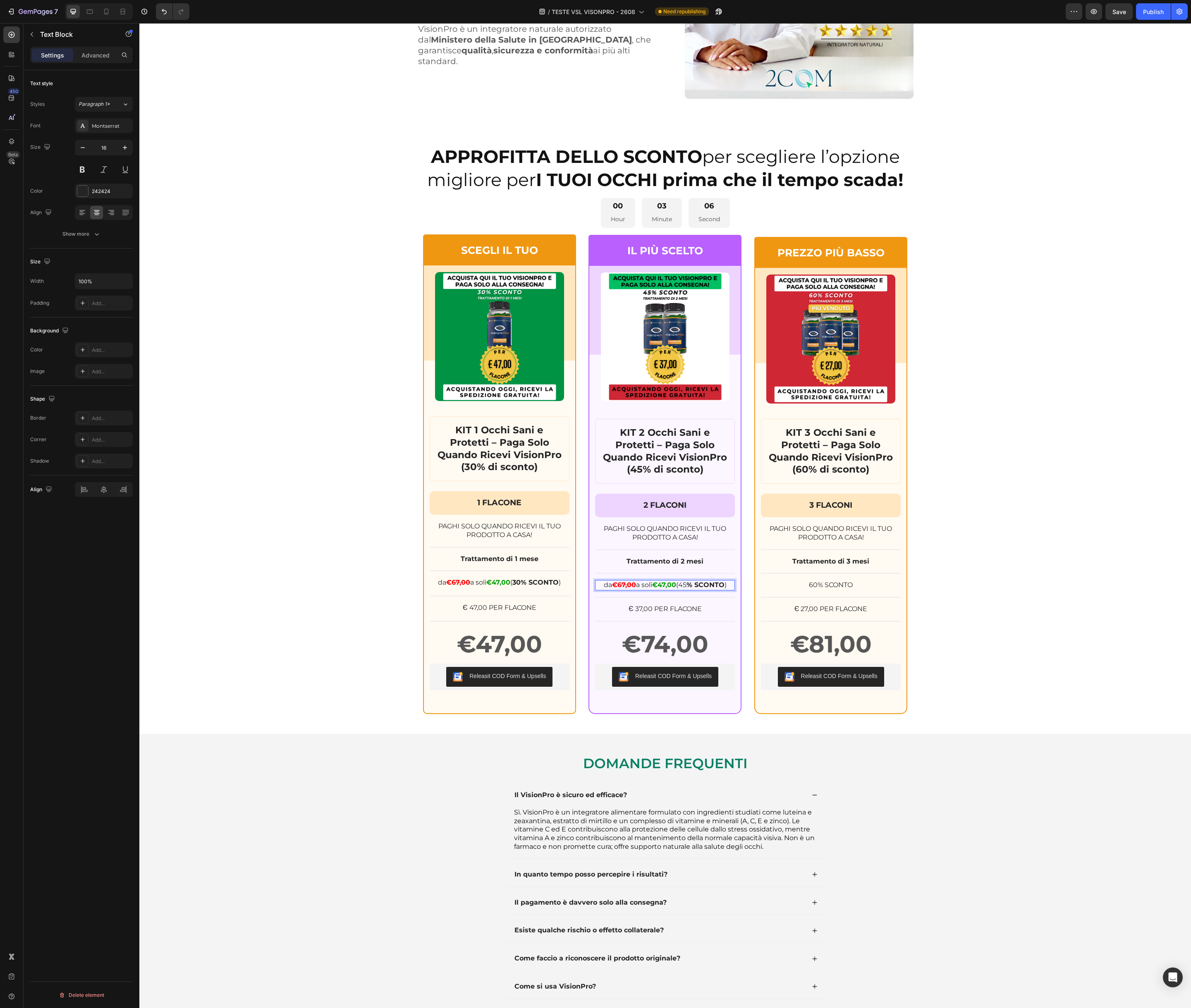
scroll to position [5467, 0]
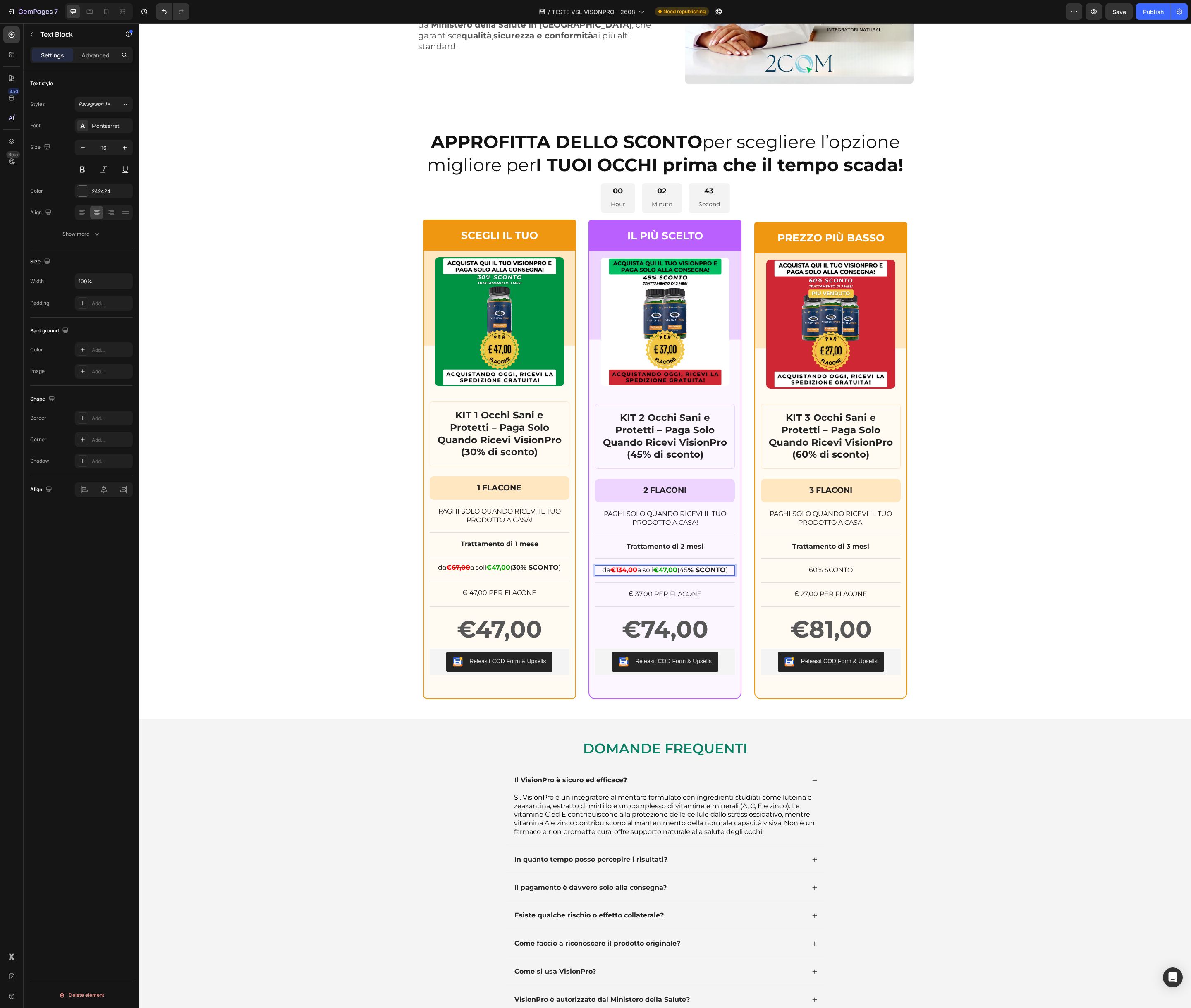
click at [668, 570] on strong "€47,00" at bounding box center [665, 569] width 24 height 8
click at [692, 582] on div "da €134 ,00 a soli €74,00 (45 % SCONTO ) Text Block 0 Row" at bounding box center [665, 574] width 140 height 17
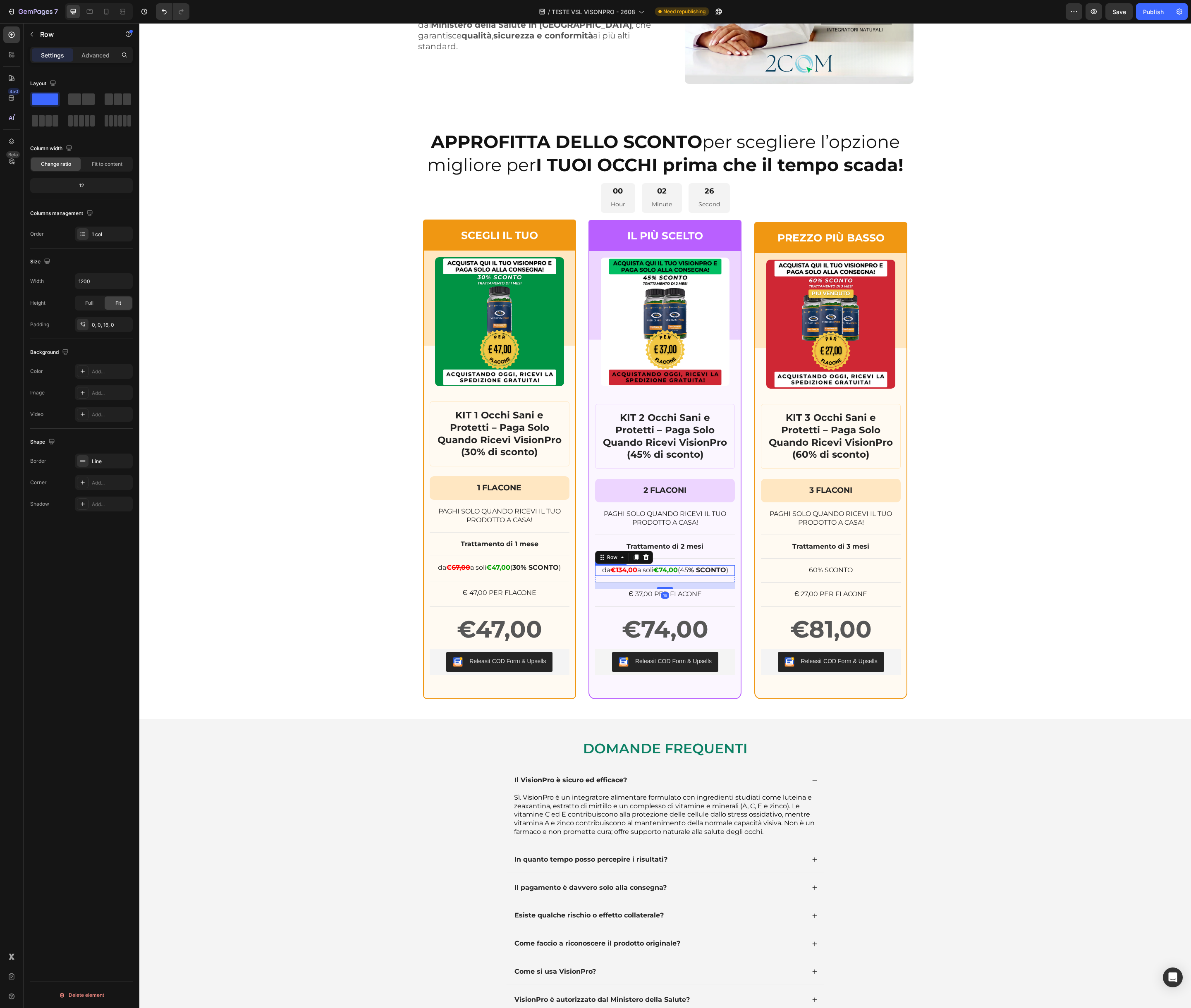
click at [681, 572] on p "da €134 ,00 a soli €74,00 (45 % SCONTO )" at bounding box center [665, 570] width 138 height 8
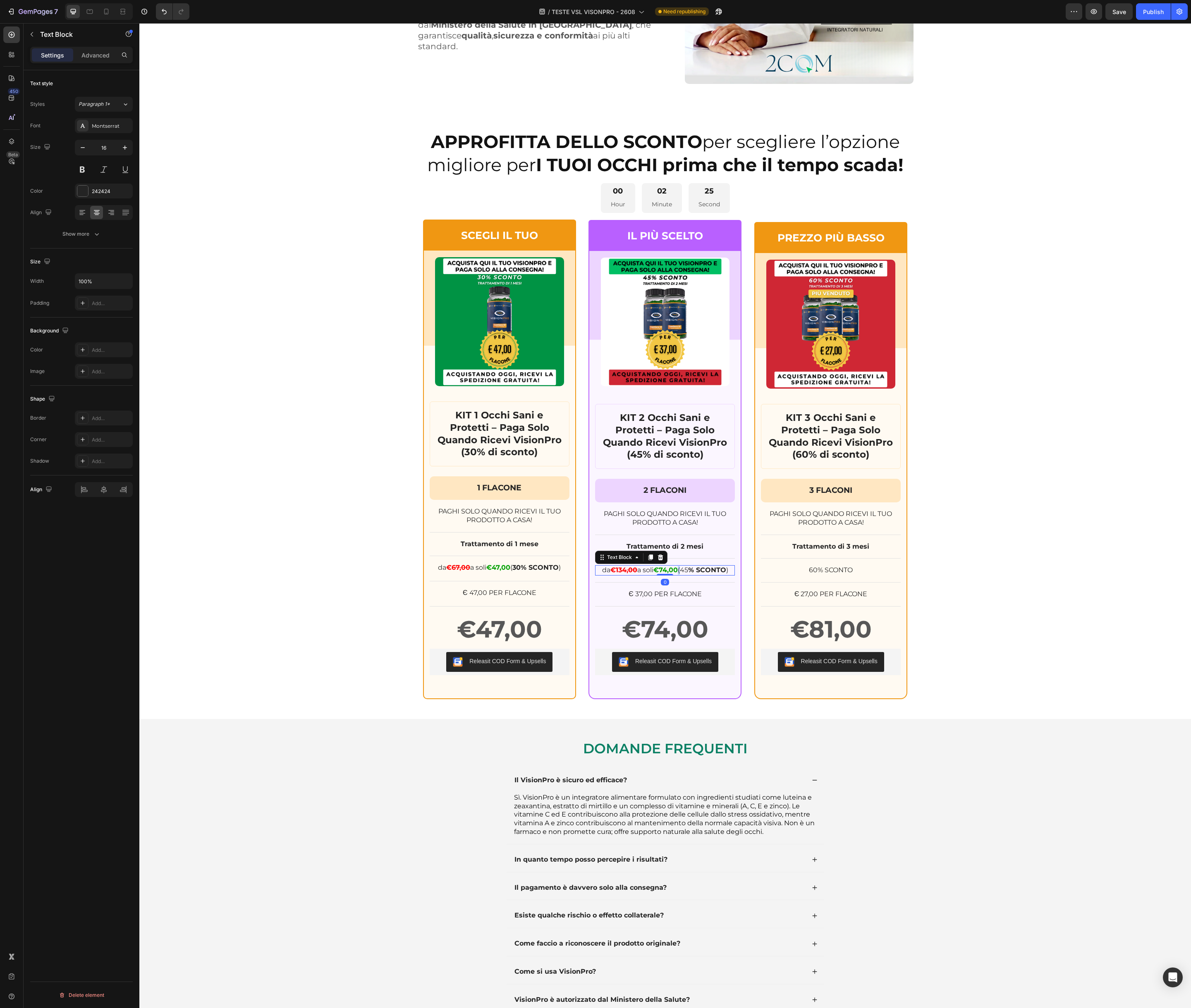
click at [680, 572] on p "da €134 ,00 a soli €74,00 (45 % SCONTO )" at bounding box center [665, 570] width 138 height 8
copy p "da €134 ,00 a soli €74,00 (45 % SCONTO )"
click at [808, 572] on p "60% SCONTO" at bounding box center [831, 570] width 138 height 8
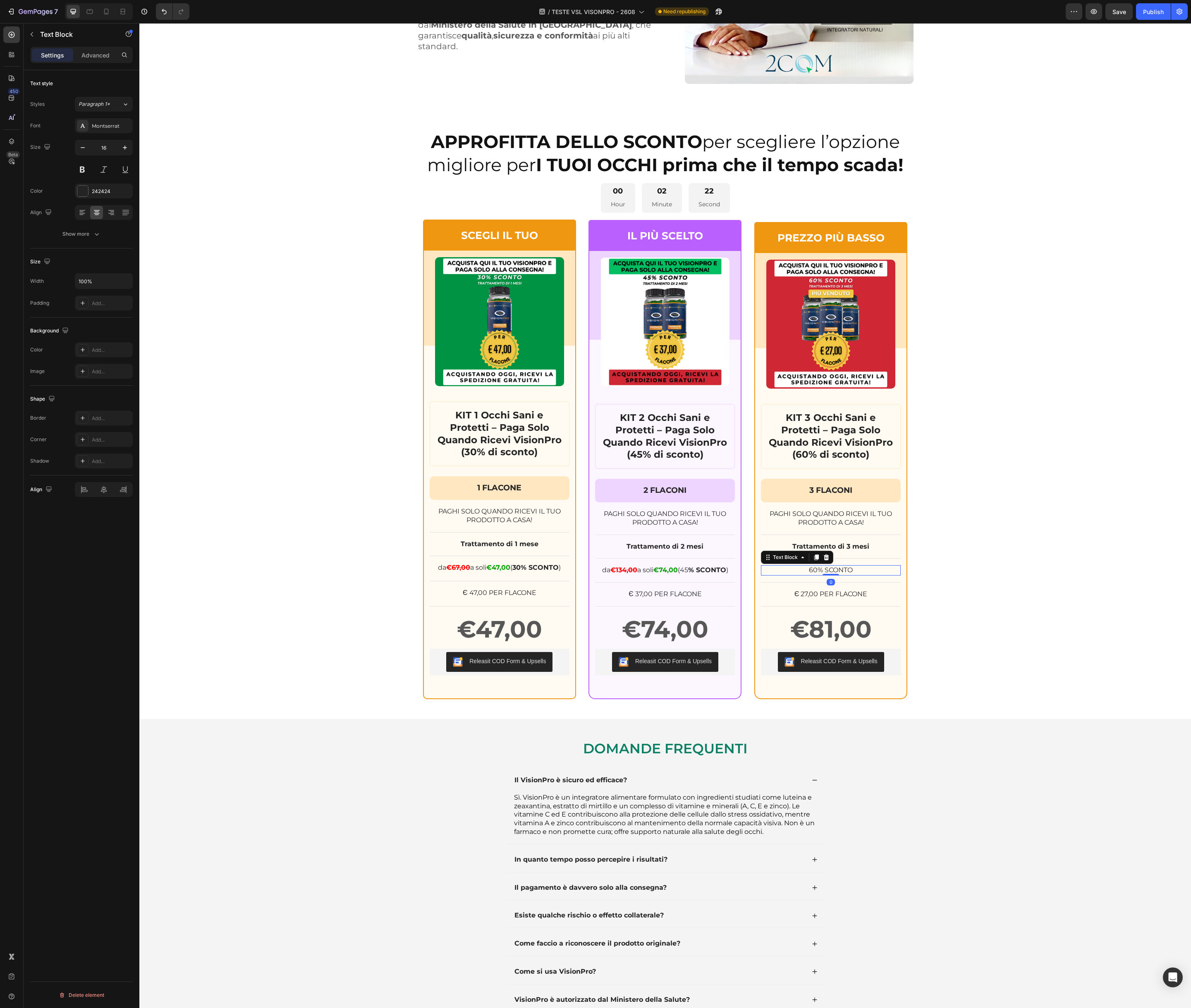
click at [811, 571] on p "60% SCONTO" at bounding box center [831, 570] width 138 height 8
click at [859, 570] on strong "% SCONTO" at bounding box center [873, 569] width 38 height 8
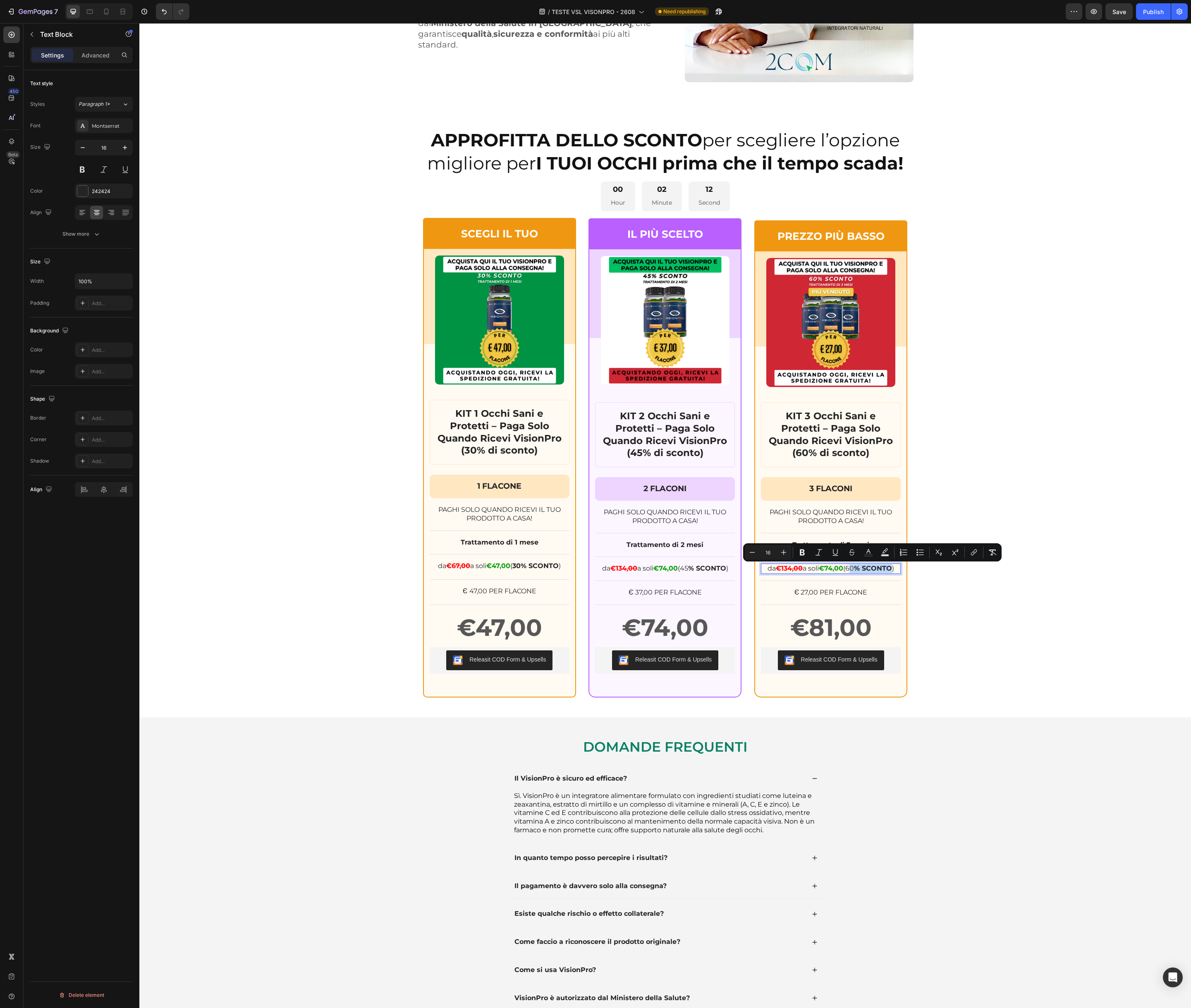
drag, startPoint x: 851, startPoint y: 571, endPoint x: 883, endPoint y: 569, distance: 32.1
click at [895, 571] on p "da €134 ,00 a soli €74,00 (60 % SCONTO )" at bounding box center [831, 569] width 138 height 8
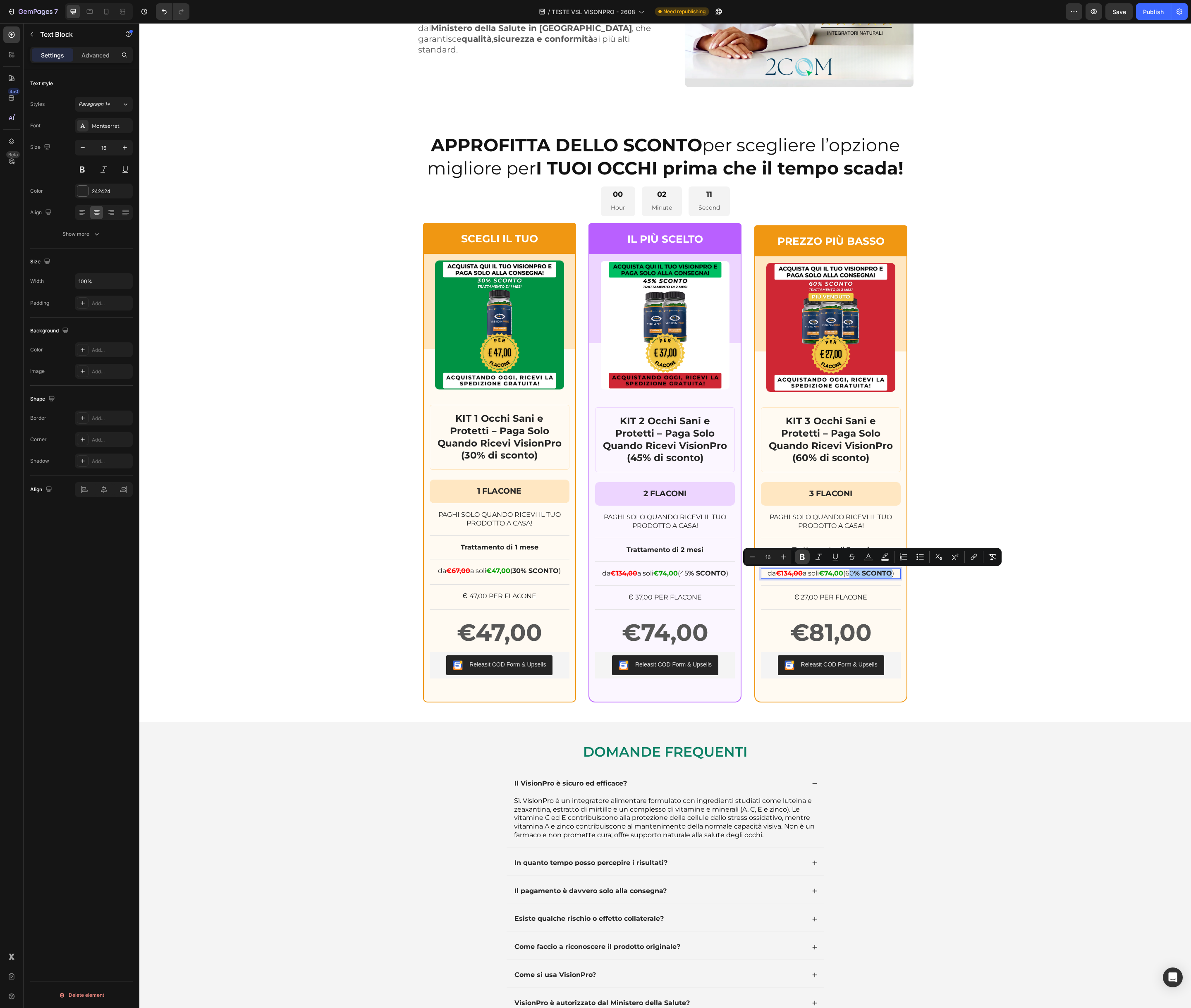
click at [806, 557] on icon "Editor contextual toolbar" at bounding box center [802, 557] width 8 height 8
click at [691, 574] on p "da €134 ,00 a soli €74,00 (45 % SCONTO )" at bounding box center [665, 574] width 138 height 8
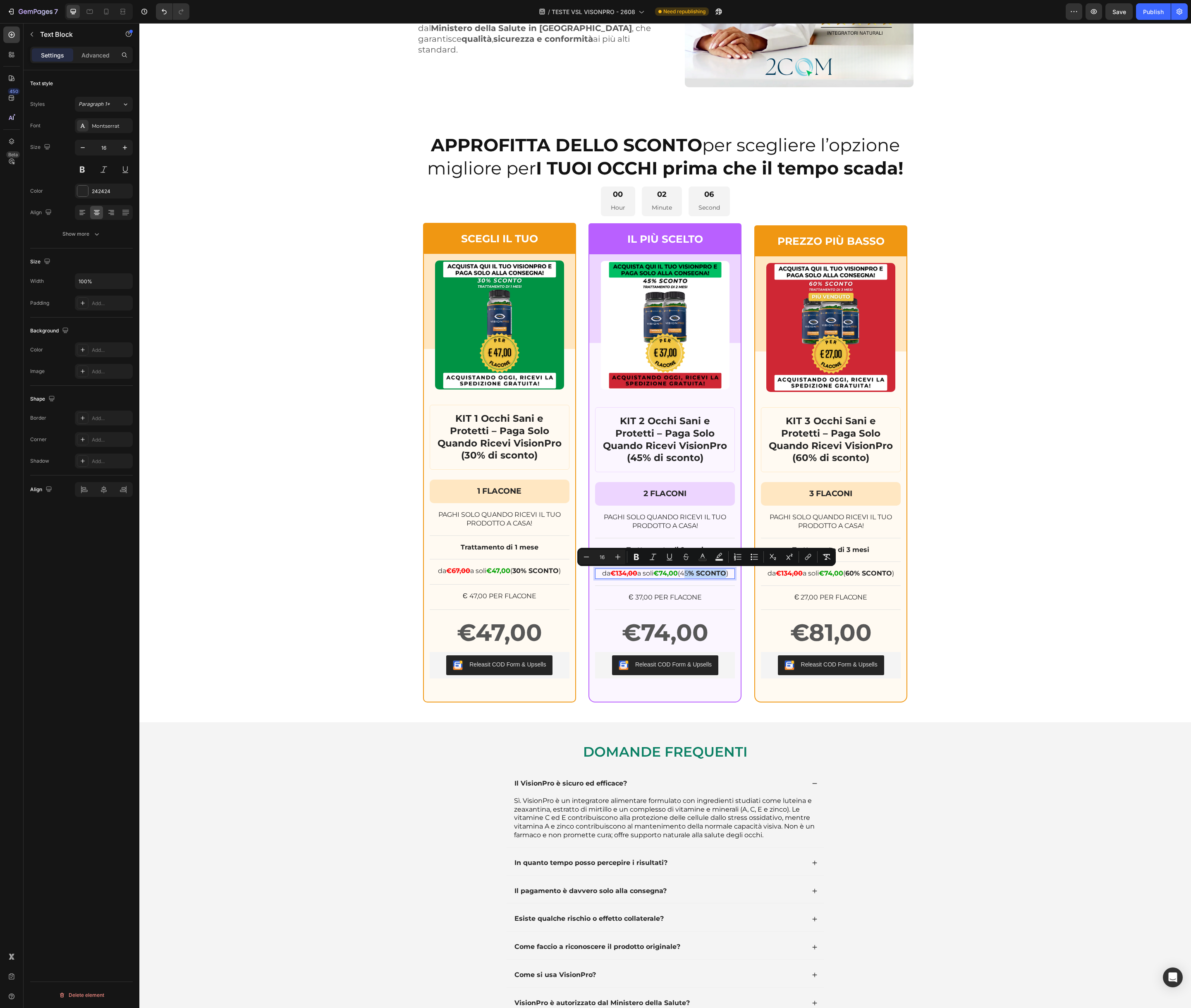
drag, startPoint x: 685, startPoint y: 574, endPoint x: 726, endPoint y: 574, distance: 41.0
click at [727, 574] on p "da €134 ,00 a soli €74,00 (45 % SCONTO )" at bounding box center [665, 574] width 138 height 8
click at [637, 557] on icon "Editor contextual toolbar" at bounding box center [637, 557] width 5 height 6
click at [785, 572] on strong "€134" at bounding box center [783, 573] width 16 height 8
click at [790, 574] on strong "€134" at bounding box center [783, 573] width 16 height 8
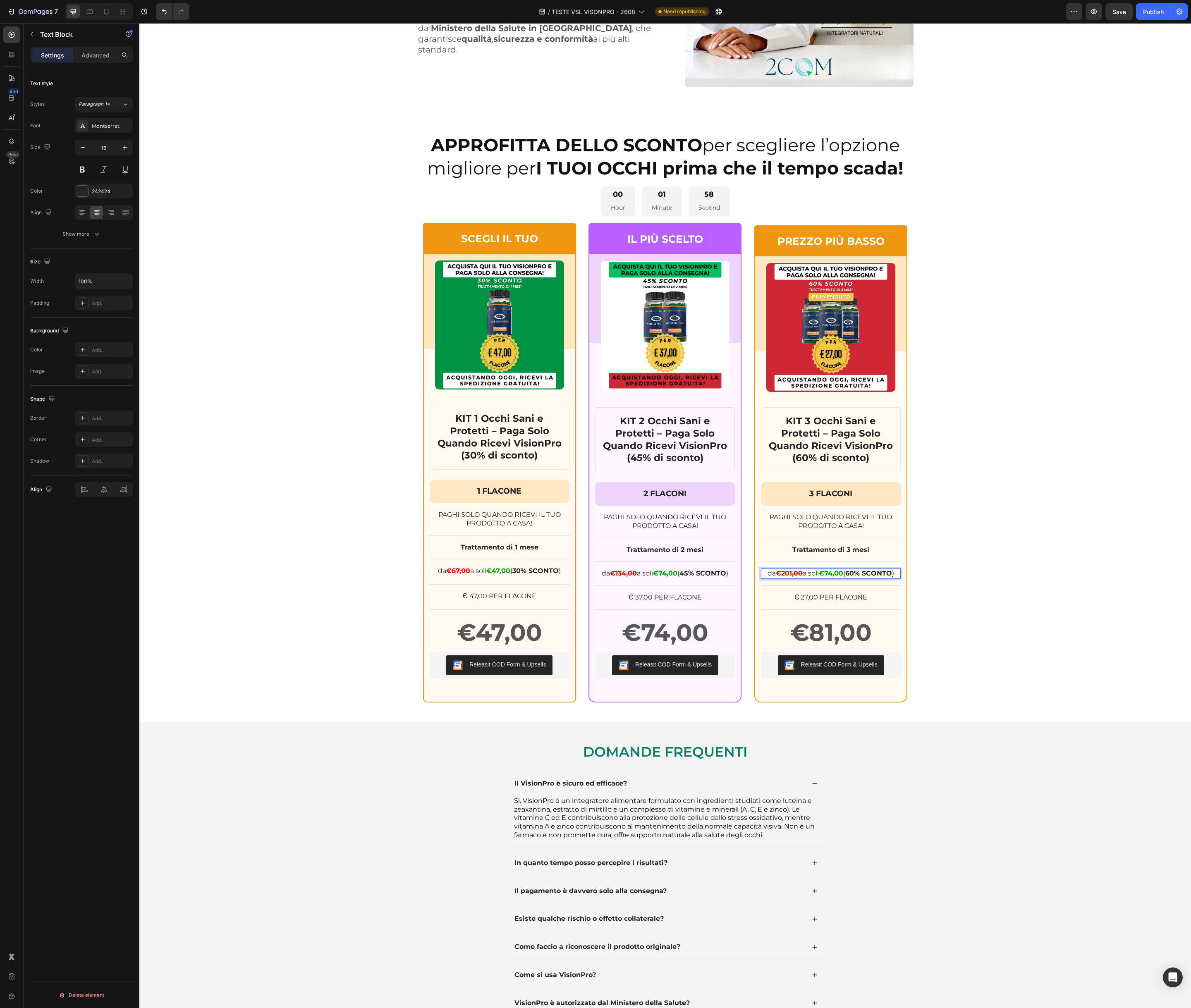
click at [834, 574] on strong "€74,00" at bounding box center [831, 573] width 25 height 8
click at [973, 588] on div "APPROFITTA DELLO SCONTO per scegliere l’opzione migliore per I TUOI OCCHI prima…" at bounding box center [665, 418] width 1051 height 569
click at [783, 574] on strong "€201" at bounding box center [785, 573] width 16 height 8
drag, startPoint x: 782, startPoint y: 574, endPoint x: 799, endPoint y: 574, distance: 17.0
click at [772, 556] on icon "Editor contextual toolbar" at bounding box center [770, 557] width 8 height 8
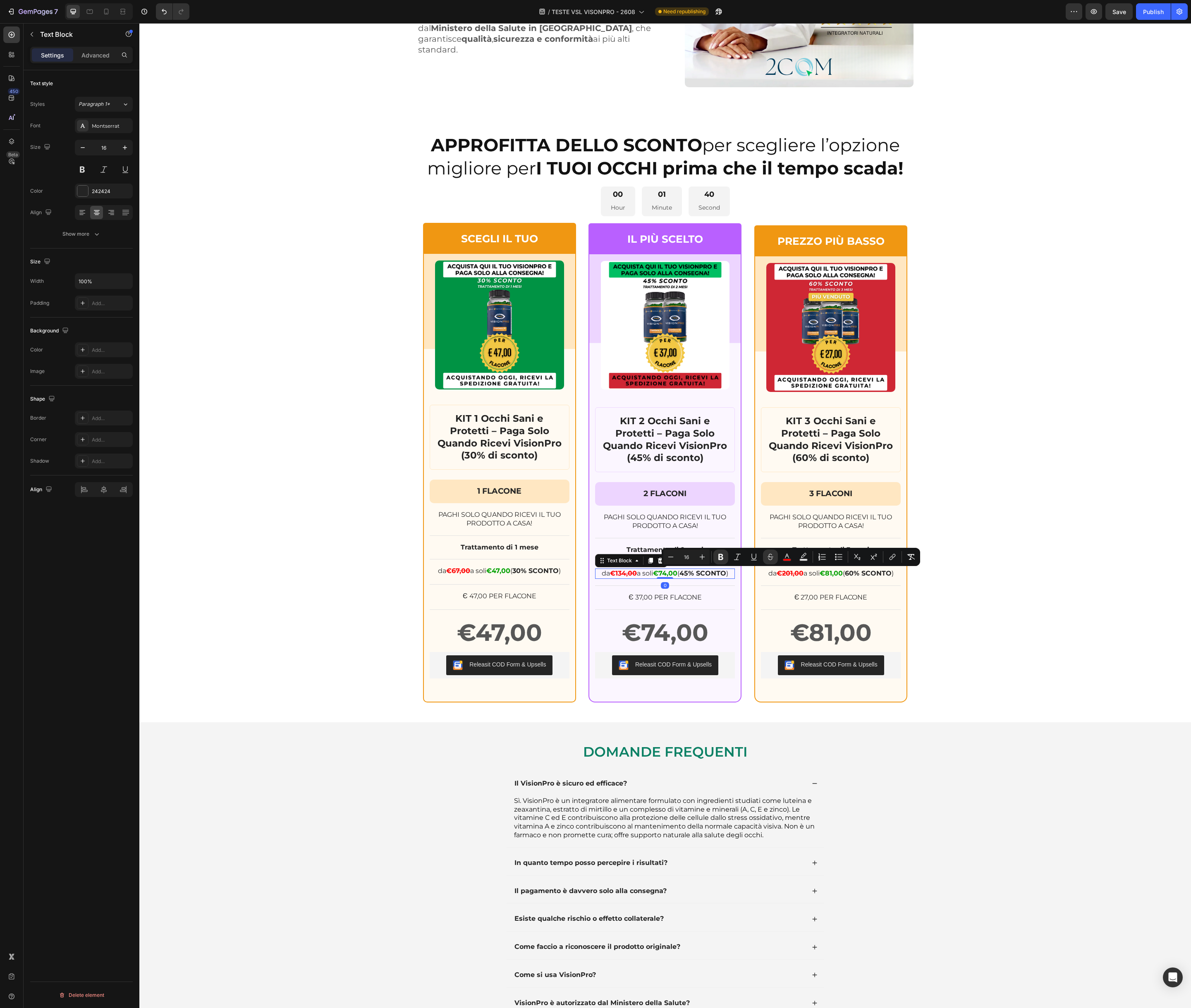
click at [626, 577] on strong ",00" at bounding box center [631, 573] width 11 height 8
drag, startPoint x: 615, startPoint y: 574, endPoint x: 635, endPoint y: 574, distance: 20.0
click at [635, 574] on span "€134 ,00" at bounding box center [623, 573] width 27 height 8
click at [601, 557] on icon "Editor contextual toolbar" at bounding box center [604, 557] width 8 height 8
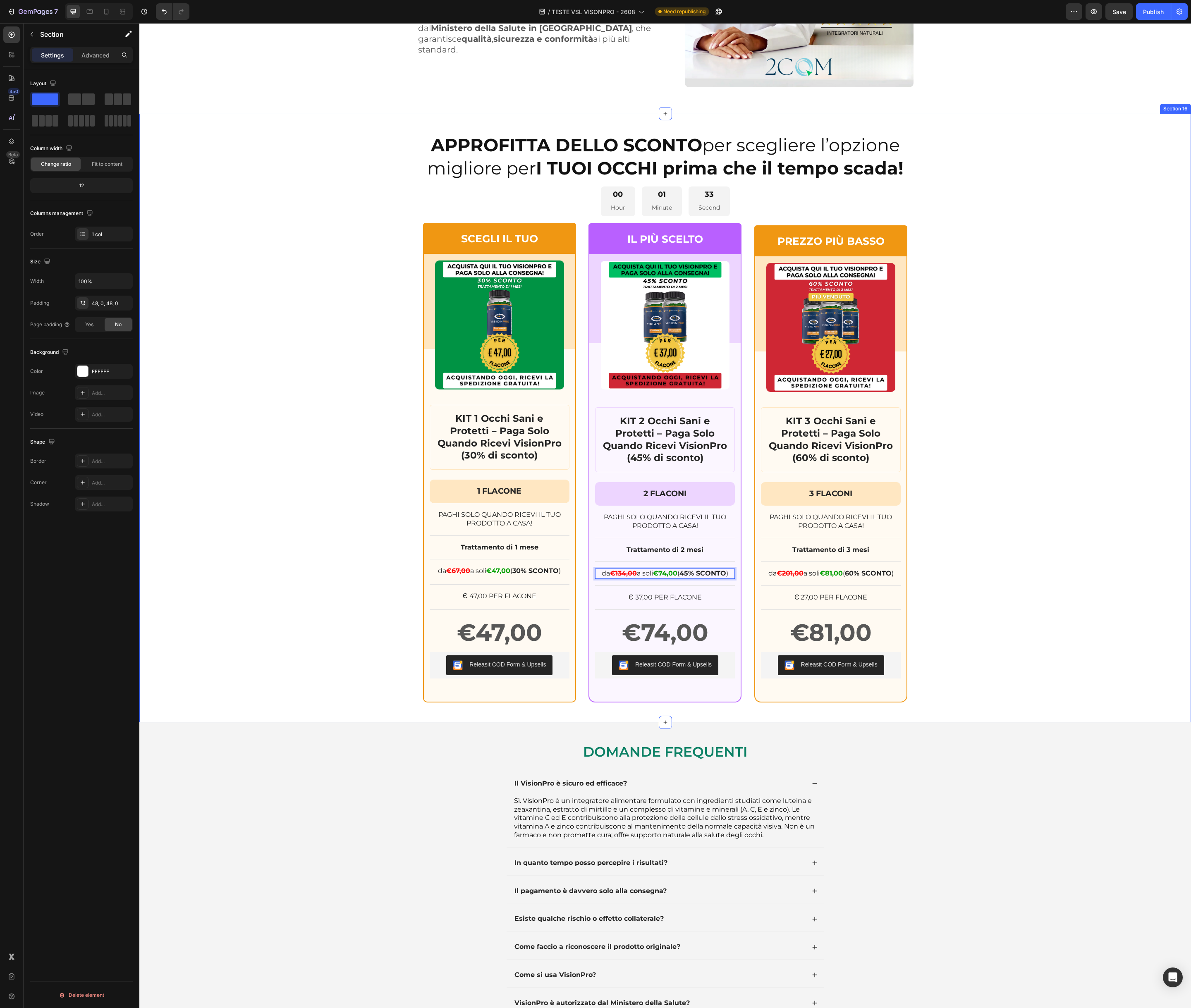
click at [399, 570] on div "APPROFITTA DELLO SCONTO per scegliere l’opzione migliore per I TUOI OCCHI prima…" at bounding box center [665, 418] width 1051 height 569
drag, startPoint x: 1151, startPoint y: 10, endPoint x: 1141, endPoint y: 14, distance: 10.8
click at [1151, 10] on div "Publish" at bounding box center [1153, 11] width 20 height 8
click at [489, 596] on p "Є 47,00 PER FLACONE" at bounding box center [499, 596] width 138 height 8
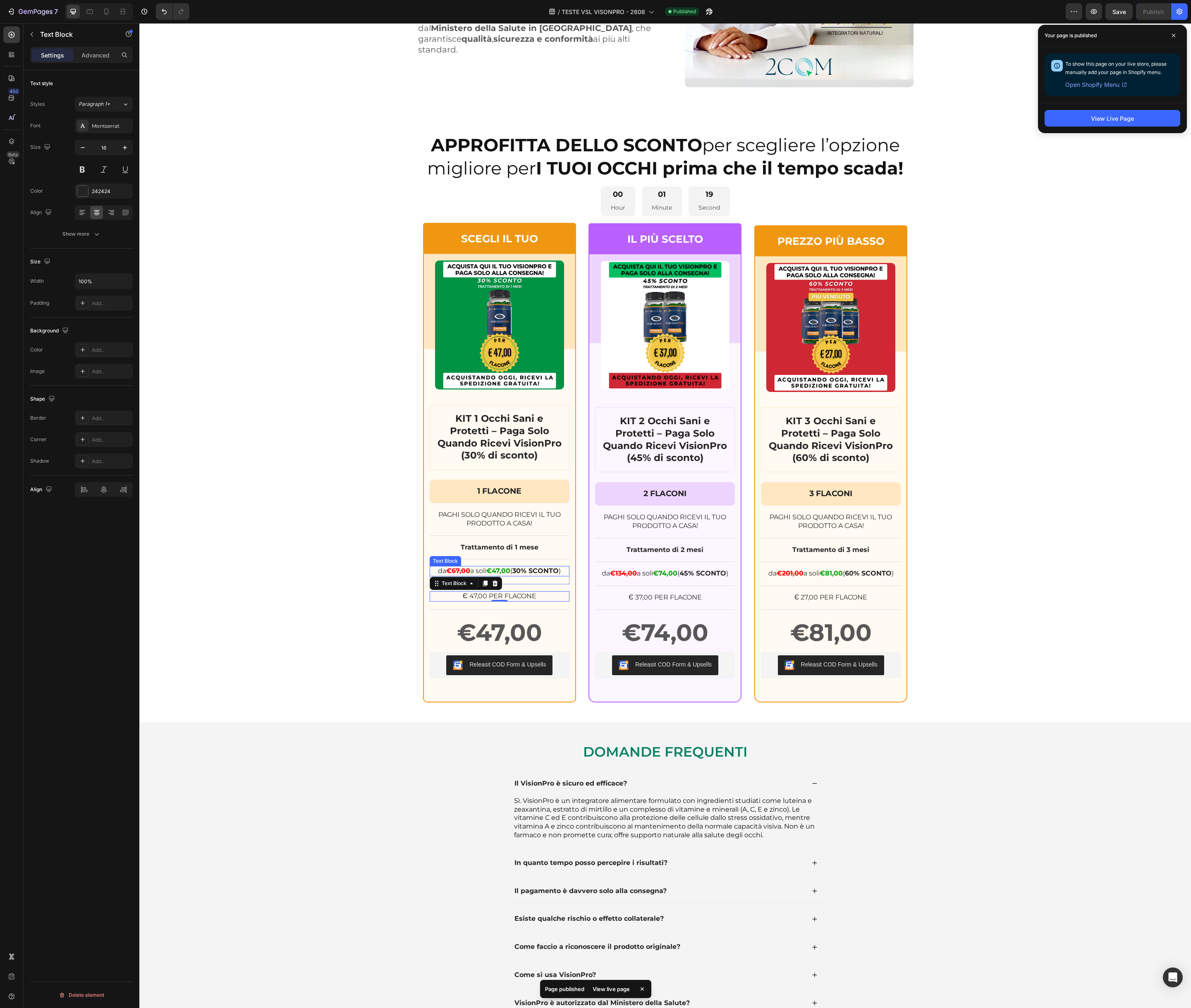
click at [496, 572] on strong "€47,00" at bounding box center [498, 571] width 24 height 8
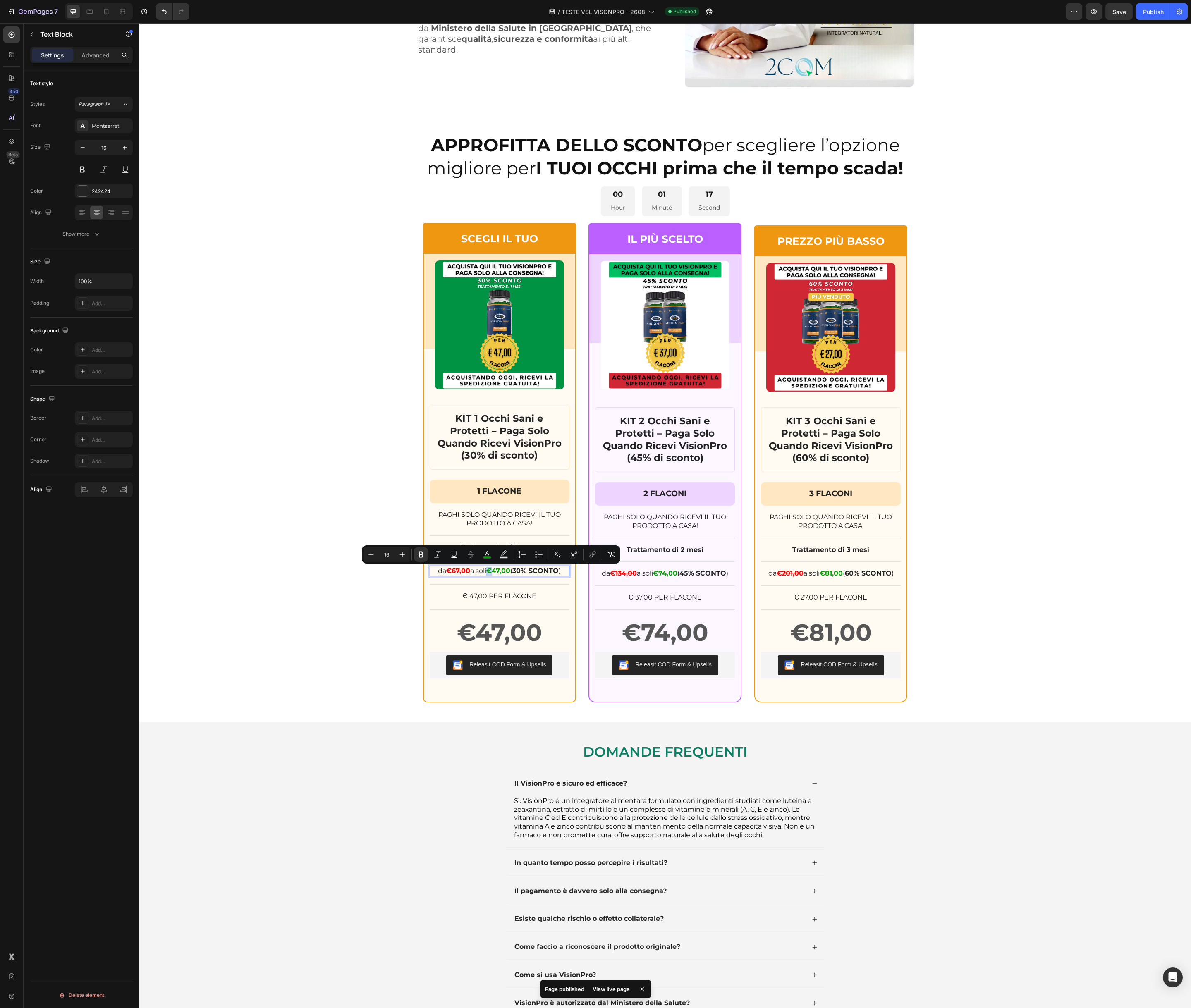
click at [490, 573] on strong "€47,00" at bounding box center [498, 571] width 24 height 8
copy strong "€"
click at [464, 597] on p "Є 47,00 PER FLACONE" at bounding box center [499, 596] width 138 height 8
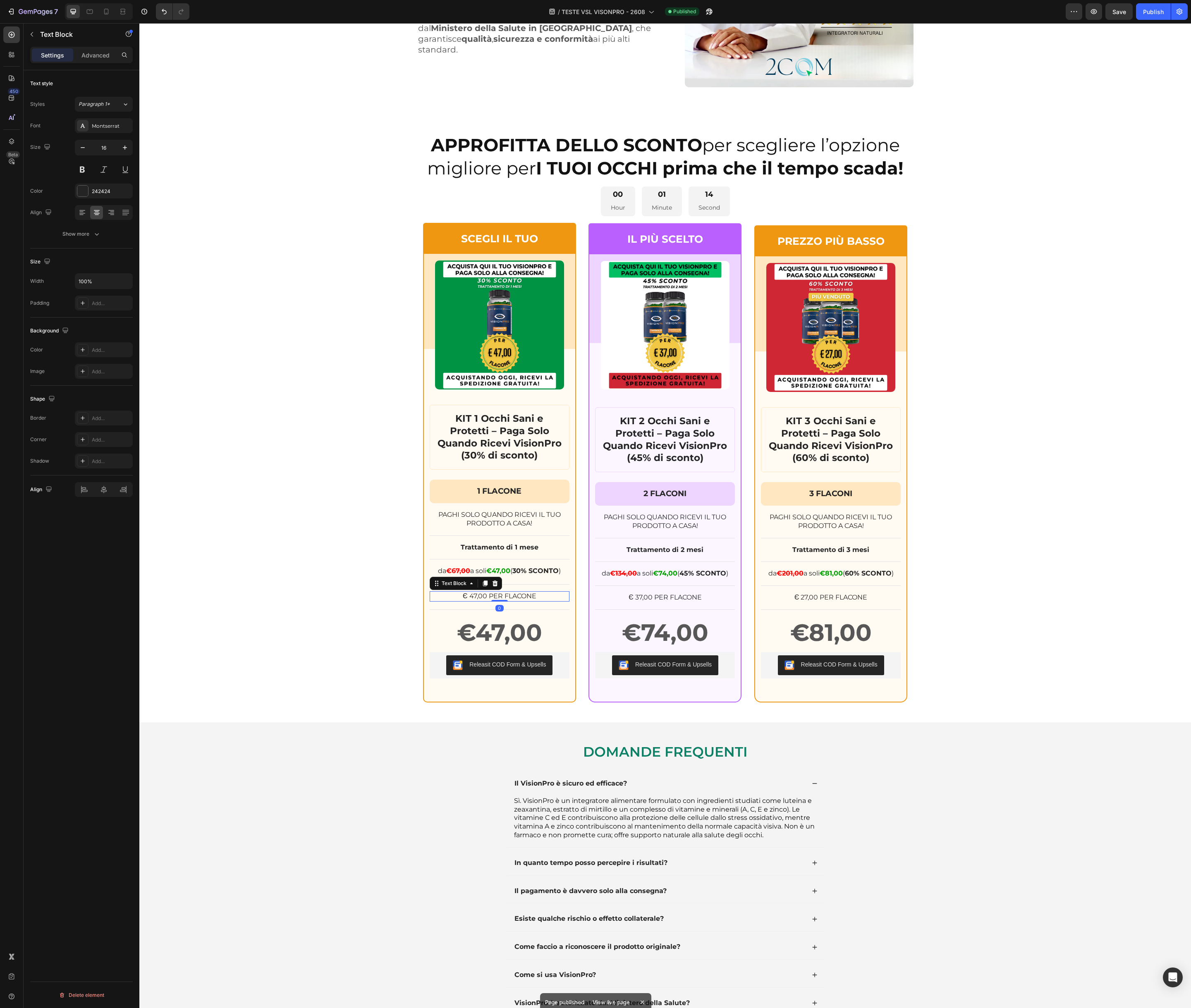
click at [464, 597] on p "Є 47,00 PER FLACONE" at bounding box center [499, 596] width 138 height 8
click at [468, 596] on p "Є 47,00 PER FLACONE" at bounding box center [499, 596] width 138 height 8
click at [469, 596] on p "Є 47,00 PER FLACONE" at bounding box center [499, 596] width 138 height 8
click at [465, 596] on p "€ 47,00 PER FLACONE" at bounding box center [499, 596] width 138 height 8
click at [477, 596] on p "€ 47,00 PER FLACONE" at bounding box center [499, 596] width 138 height 8
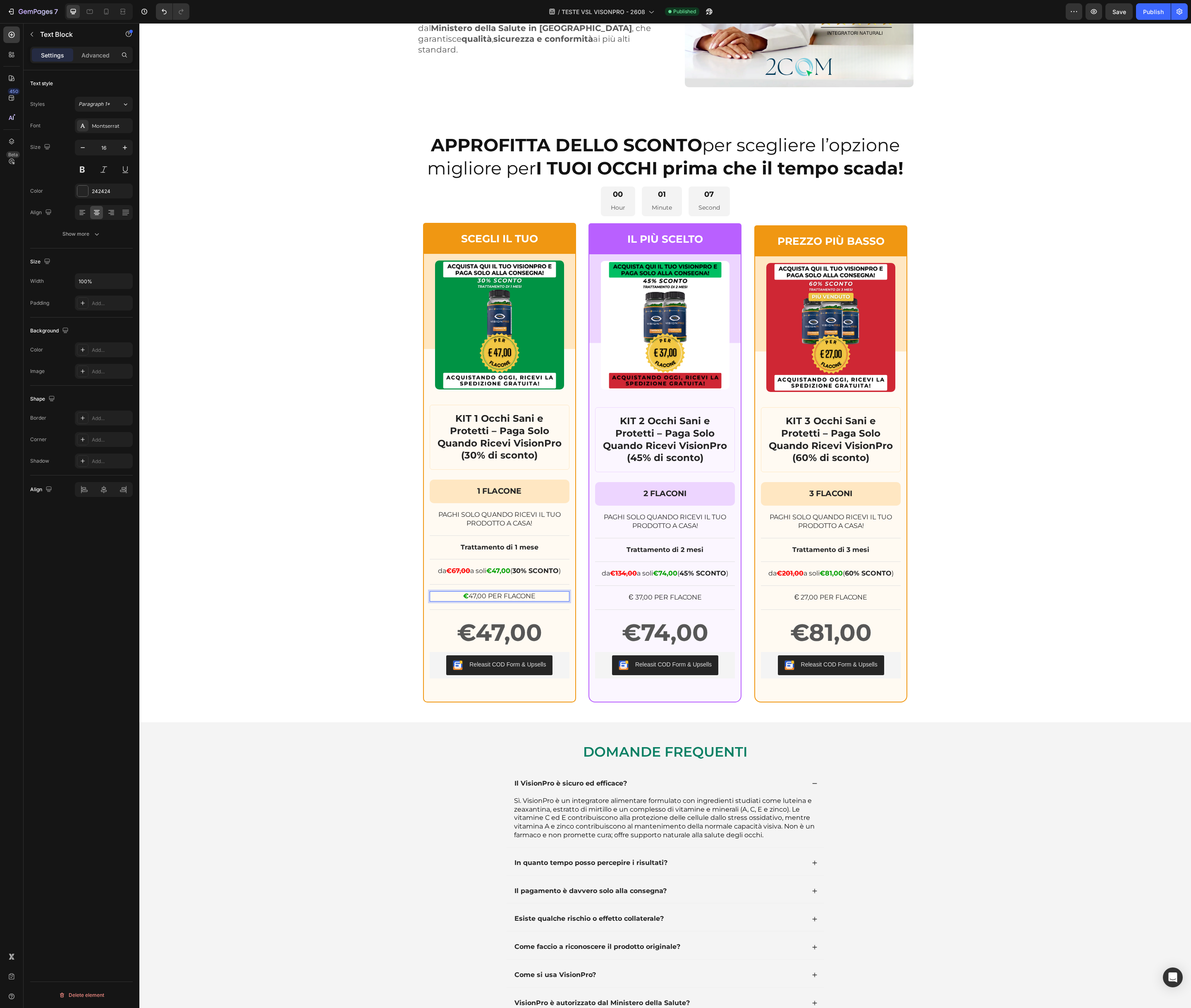
click at [477, 596] on p "€ 47,00 PER FLACONE" at bounding box center [499, 596] width 138 height 8
drag, startPoint x: 474, startPoint y: 593, endPoint x: 482, endPoint y: 594, distance: 8.1
click at [482, 594] on p "€ 47,00 PER FLACONE" at bounding box center [499, 596] width 138 height 8
drag, startPoint x: 482, startPoint y: 595, endPoint x: 518, endPoint y: 596, distance: 36.0
click at [518, 596] on p "€ 47,00 PER FLACONE" at bounding box center [499, 596] width 138 height 8
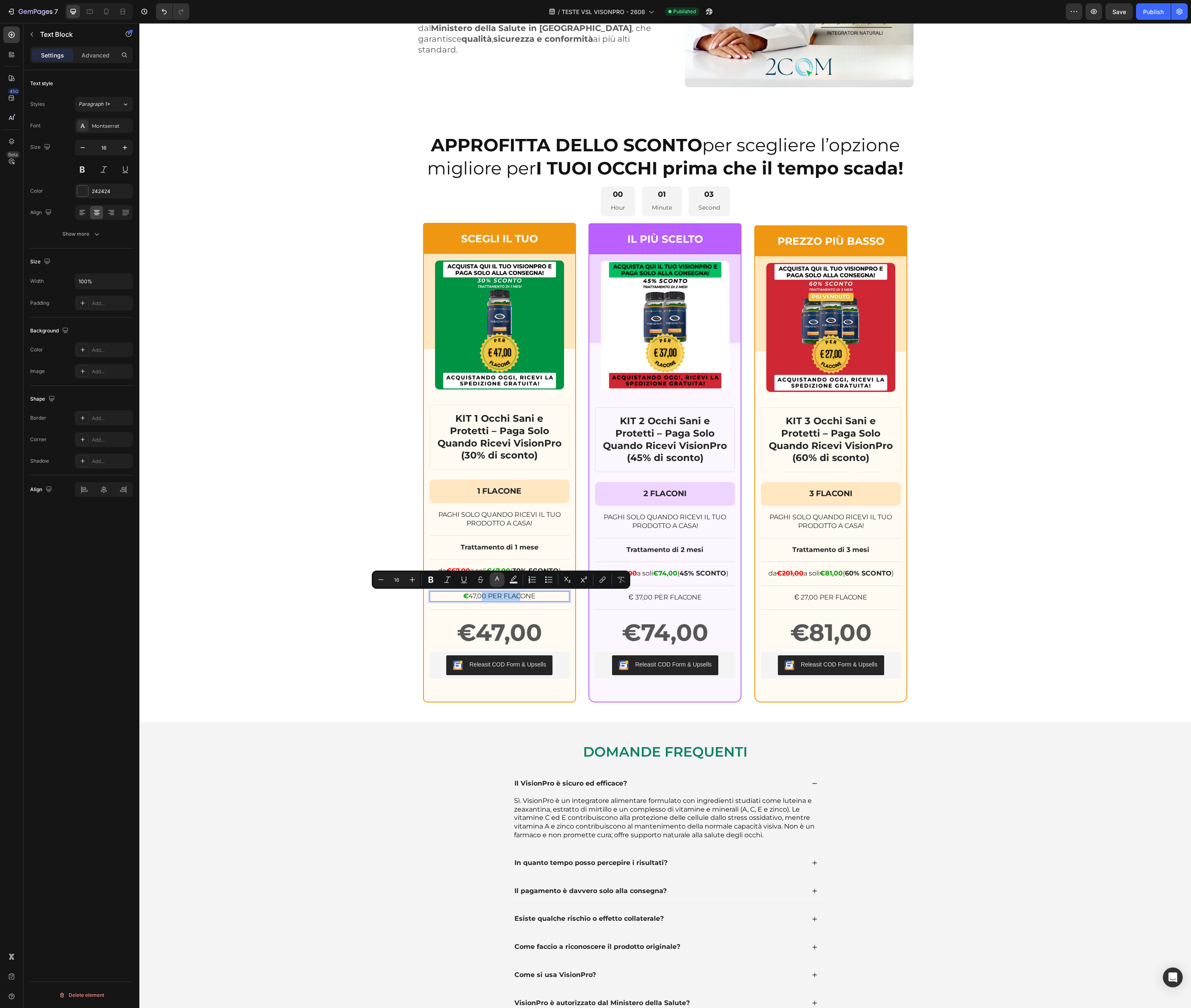
click at [494, 579] on icon "Editor contextual toolbar" at bounding box center [497, 580] width 8 height 8
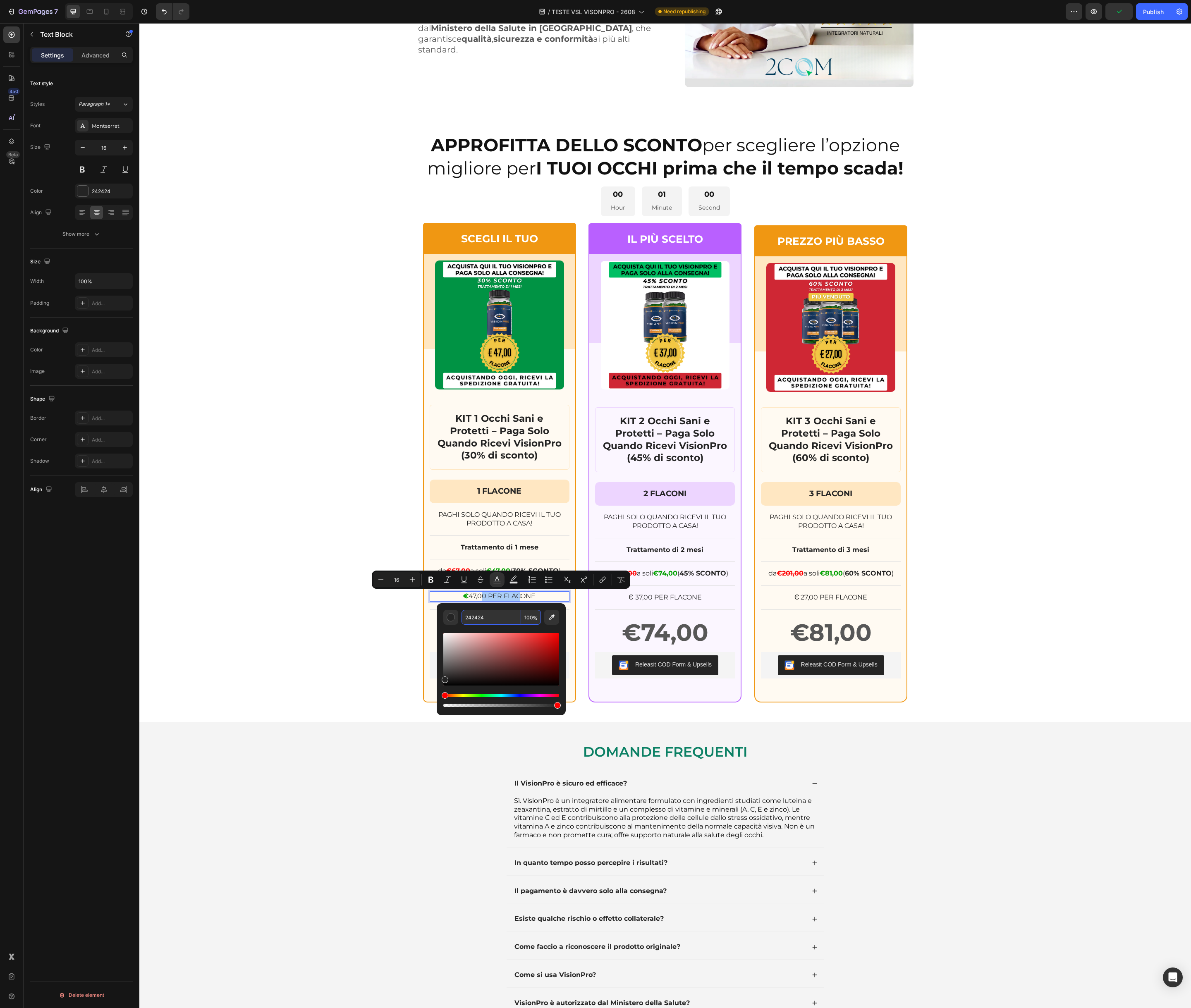
click at [477, 618] on input "242424" at bounding box center [491, 617] width 59 height 15
click at [473, 617] on input "242424" at bounding box center [491, 617] width 59 height 15
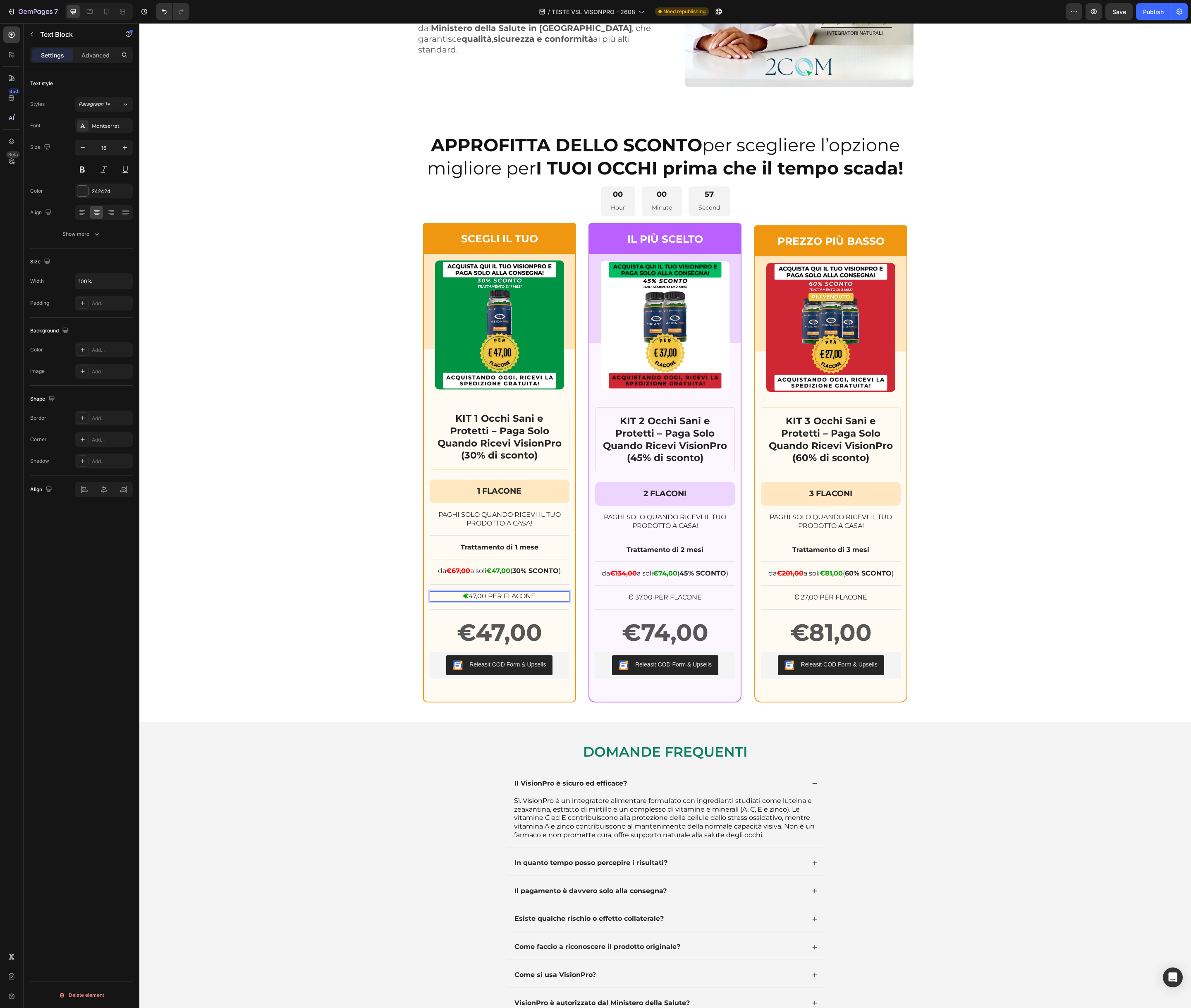
drag, startPoint x: 448, startPoint y: 598, endPoint x: 462, endPoint y: 595, distance: 14.3
click at [448, 598] on p "€ 47,00 PER FLACONE" at bounding box center [499, 596] width 138 height 8
click at [466, 596] on strong "€" at bounding box center [466, 596] width 5 height 8
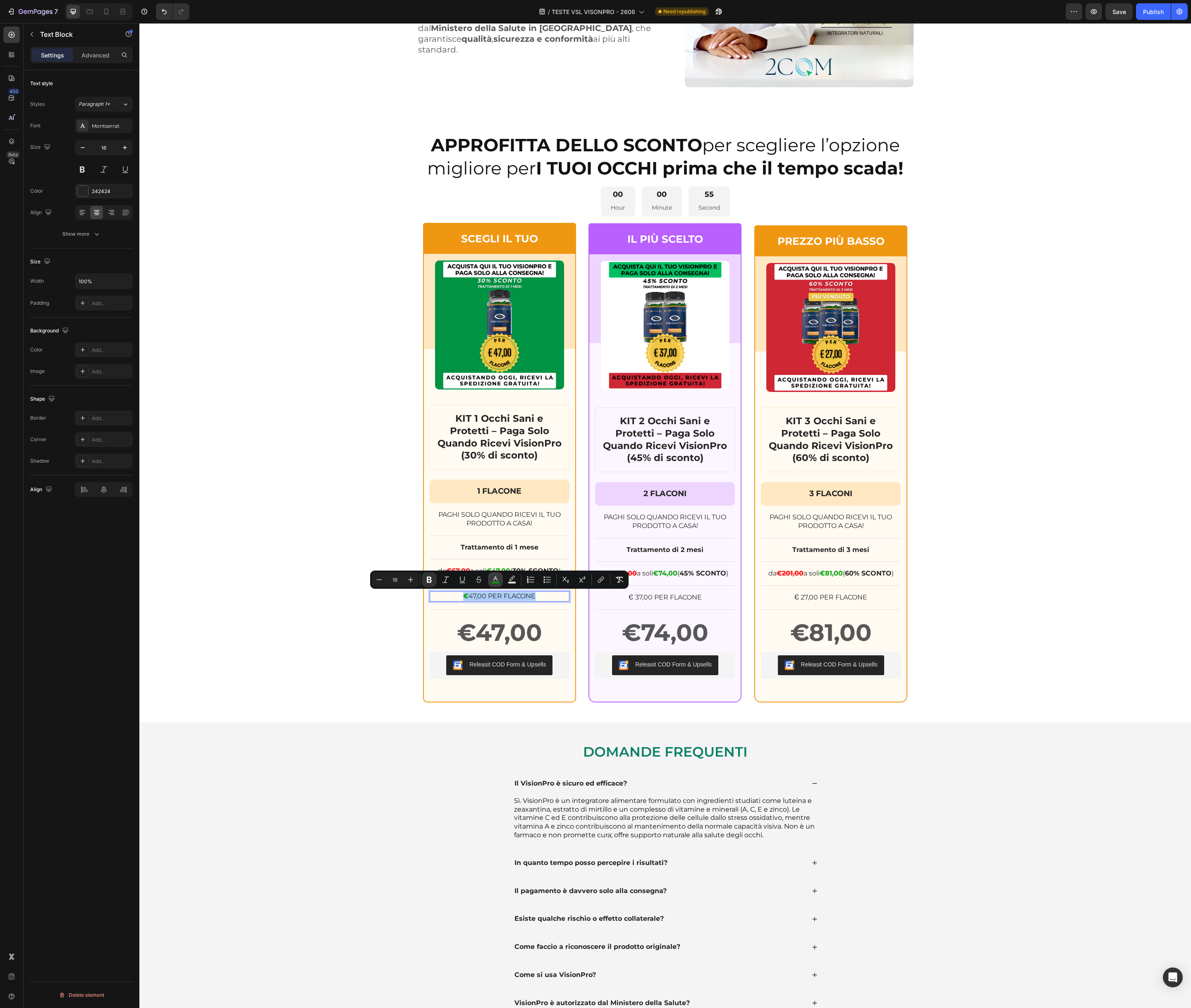
click at [494, 580] on icon "Editor contextual toolbar" at bounding box center [496, 580] width 8 height 8
type input "02A000"
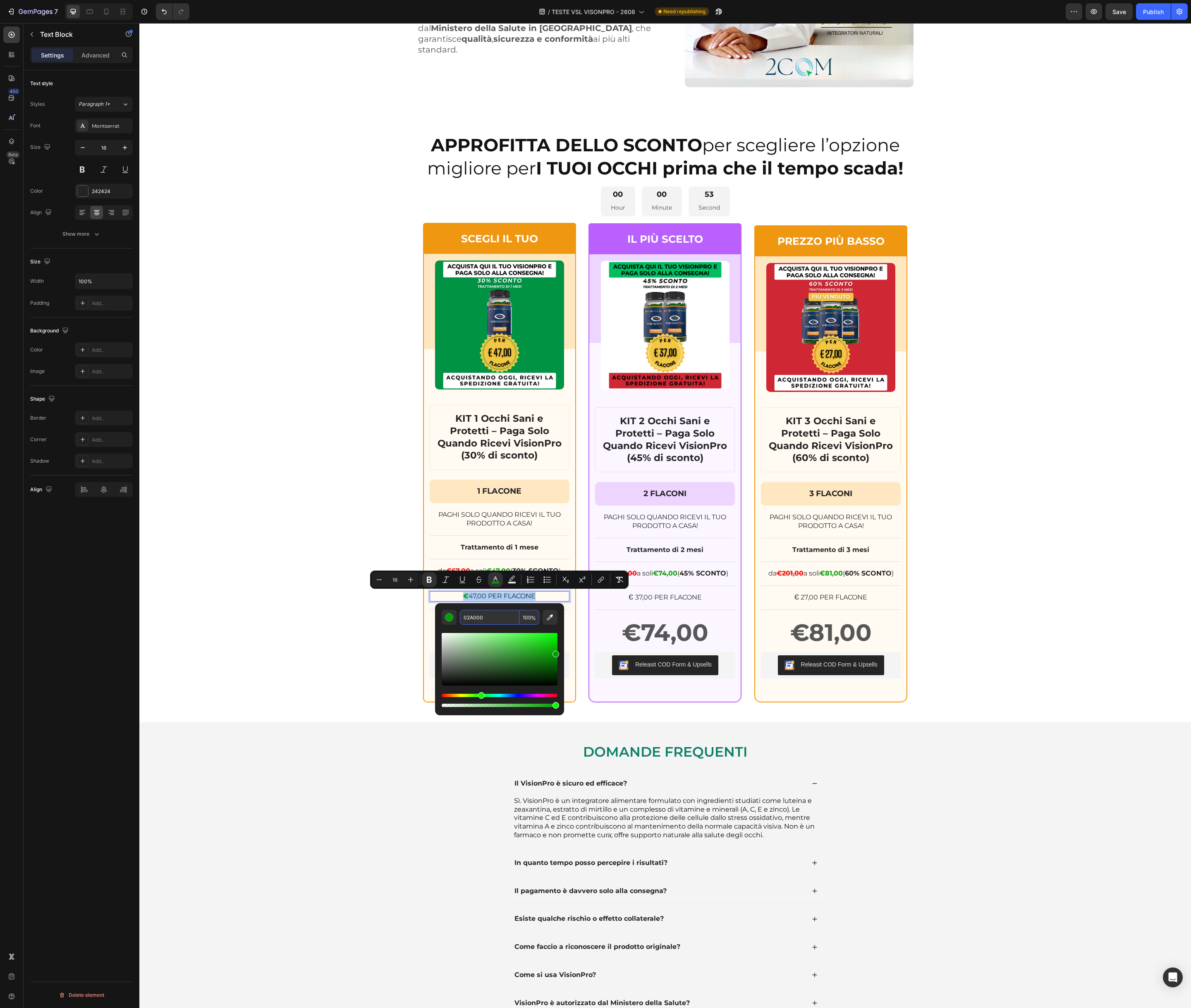
click at [484, 619] on input "02A000" at bounding box center [489, 617] width 59 height 15
paste input "242424"
type input "242424"
click at [430, 580] on icon "Editor contextual toolbar" at bounding box center [429, 580] width 5 height 6
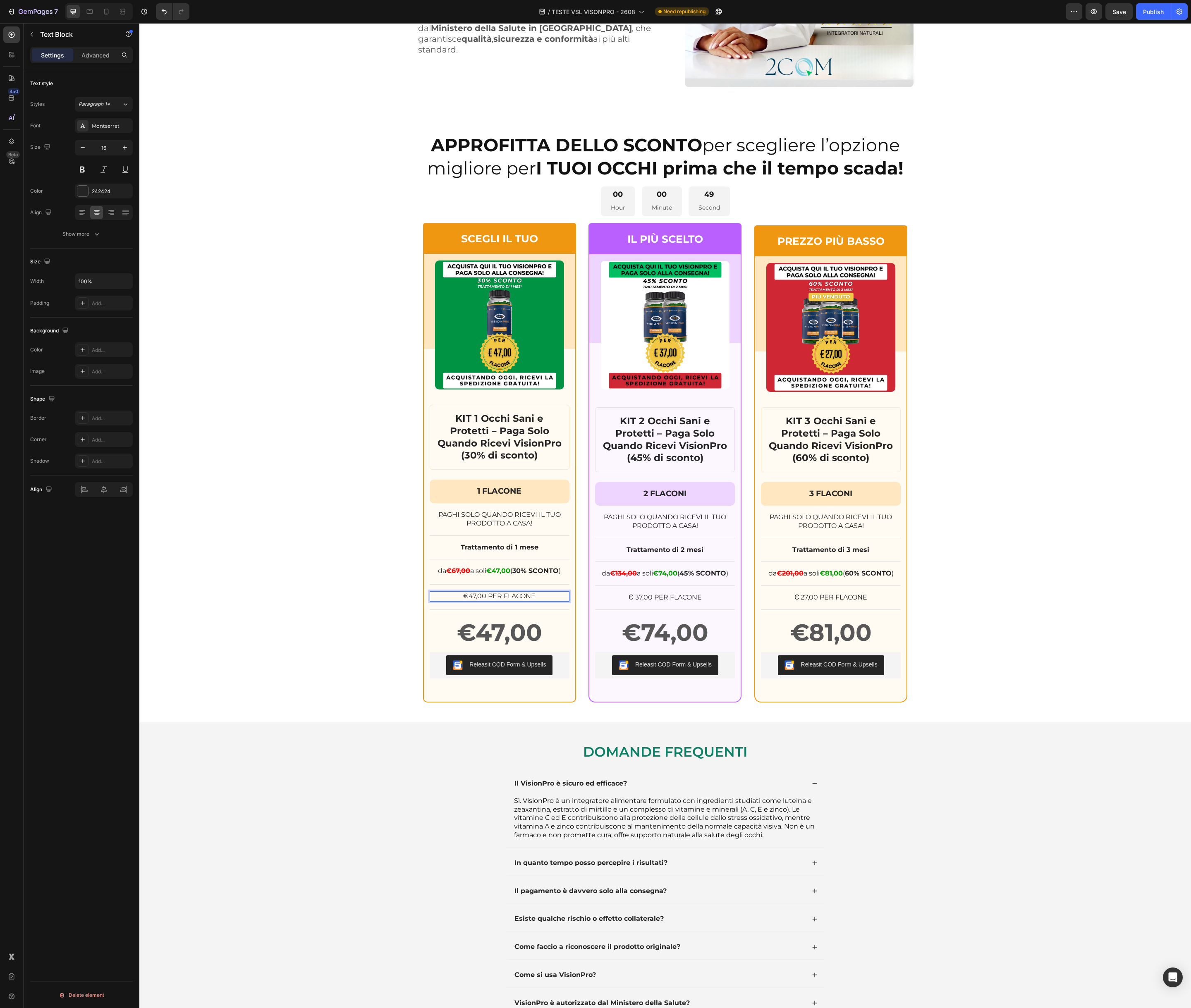
click at [473, 596] on span "€47,00 PER FLACONE" at bounding box center [499, 596] width 73 height 8
click at [402, 620] on div "APPROFITTA DELLO SCONTO per scegliere l’opzione migliore per I TUOI OCCHI prima…" at bounding box center [665, 418] width 1051 height 569
click at [472, 596] on span "€47,00 PER FLACONE" at bounding box center [499, 596] width 73 height 8
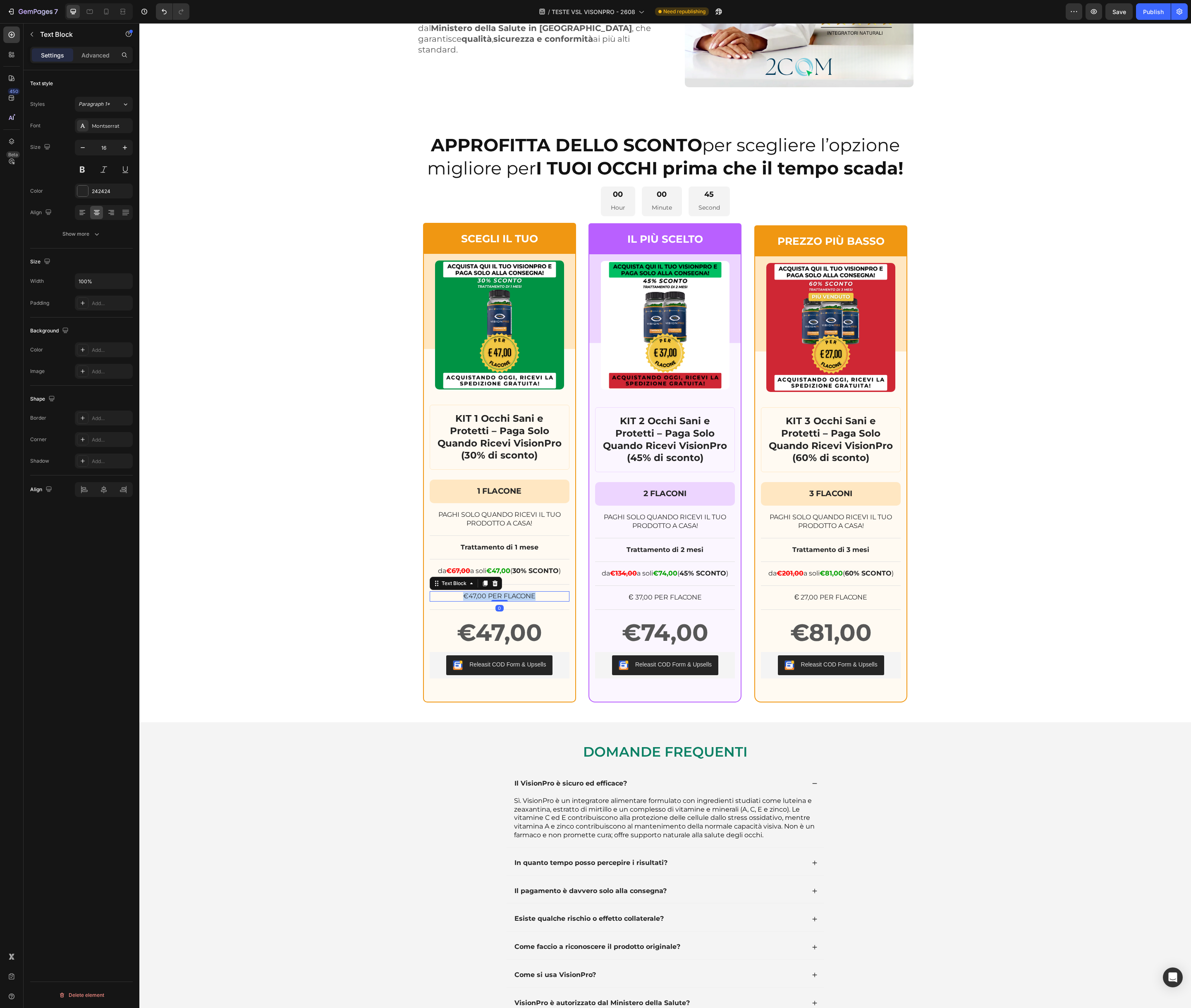
click at [472, 596] on span "€47,00 PER FLACONE" at bounding box center [499, 596] width 73 height 8
click at [430, 581] on icon "Editor contextual toolbar" at bounding box center [429, 580] width 5 height 6
click at [471, 596] on strong "€47,00 PER FLACONE" at bounding box center [499, 596] width 77 height 8
drag, startPoint x: 469, startPoint y: 596, endPoint x: 461, endPoint y: 597, distance: 8.1
click at [461, 597] on p "€47,00 PER FLACONE" at bounding box center [499, 596] width 138 height 8
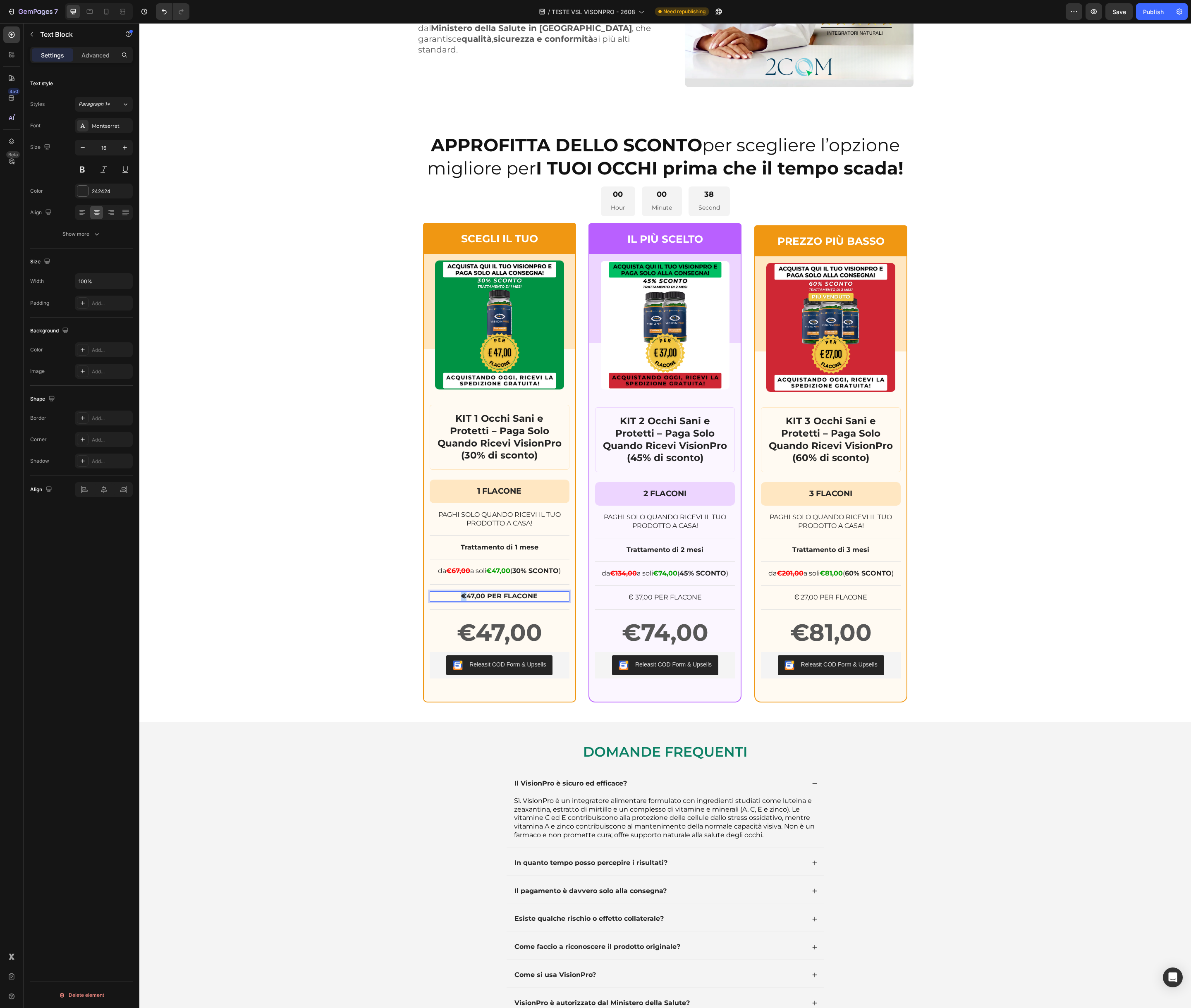
copy strong "€"
click at [635, 598] on p "Є 37,00 PER FLACONE" at bounding box center [665, 597] width 138 height 8
click at [635, 598] on p "Є 37,00 PER FLACONE" at bounding box center [665, 597] width 138 height 8
click at [802, 598] on p "Є 27,00 PER FLACONE" at bounding box center [831, 597] width 138 height 8
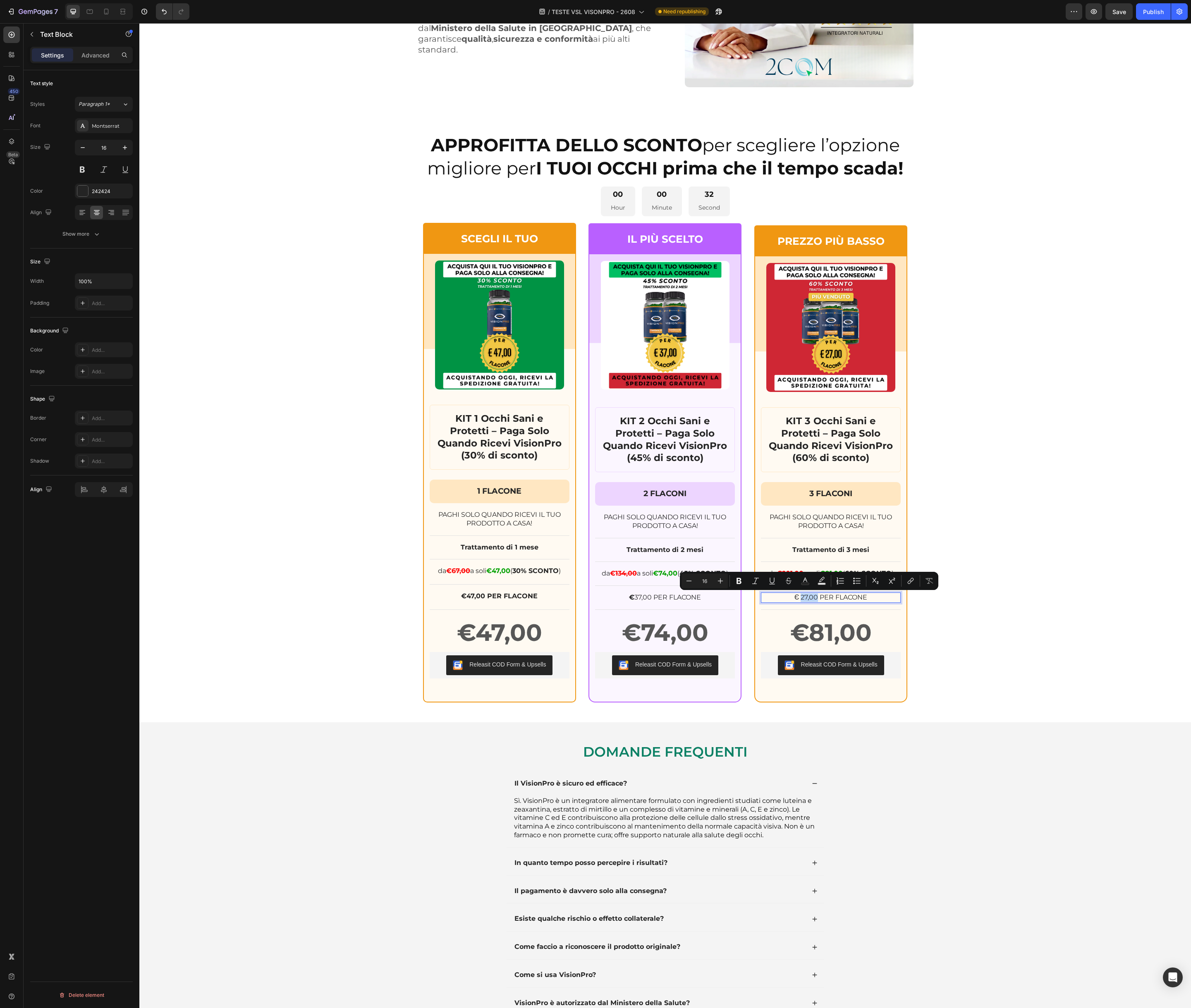
click at [801, 598] on p "Є 27,00 PER FLACONE" at bounding box center [831, 597] width 138 height 8
click at [686, 600] on p "€ 37,00 PER FLACONE" at bounding box center [665, 597] width 138 height 8
click at [685, 598] on p "€ 37,00 PER FLACONE" at bounding box center [665, 597] width 138 height 8
click at [596, 583] on icon "Editor contextual toolbar" at bounding box center [595, 581] width 5 height 6
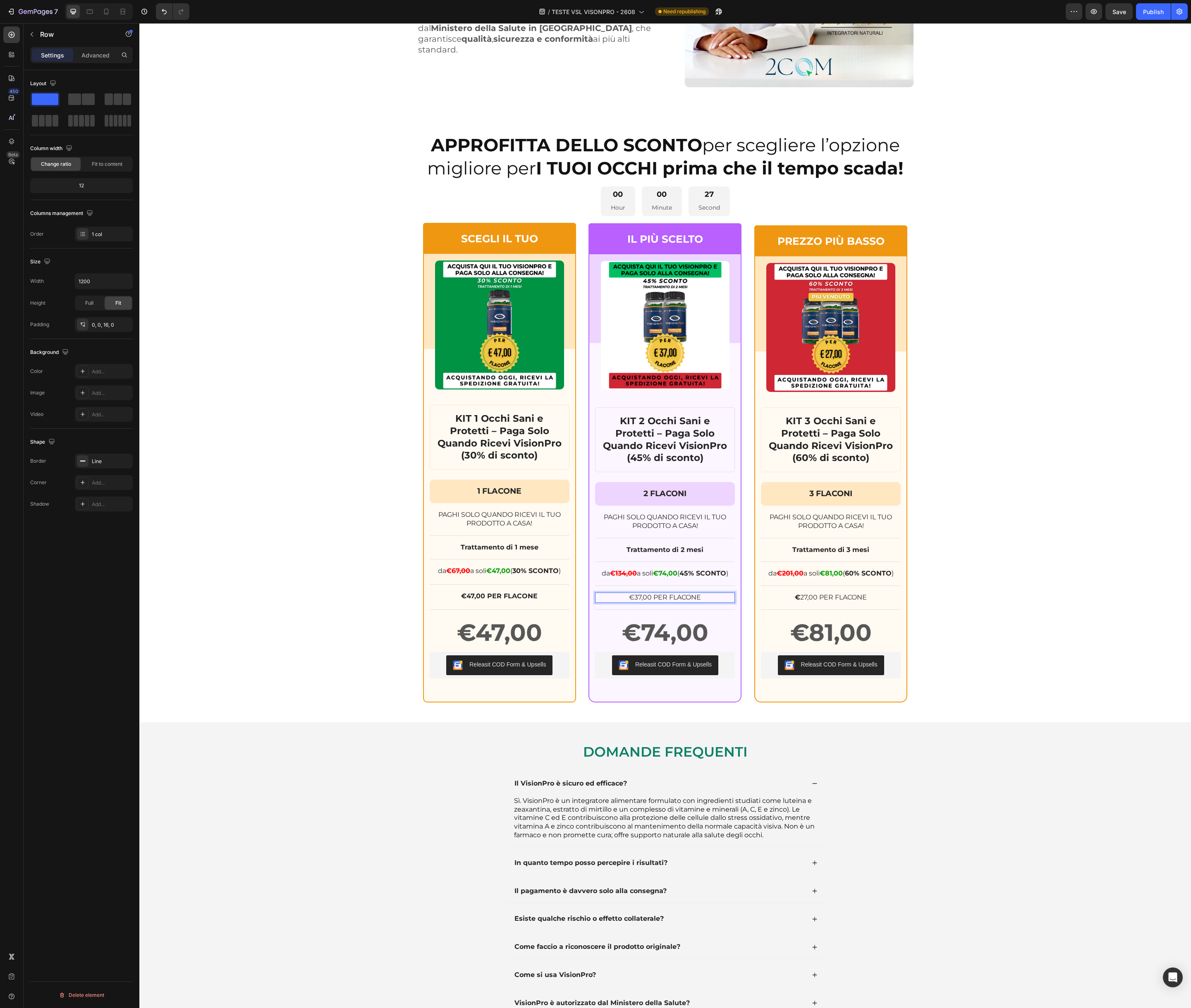
drag, startPoint x: 736, startPoint y: 606, endPoint x: 596, endPoint y: 583, distance: 141.9
click at [596, 583] on div "da € 134,00 a soli €74,00 ( 45% SCONTO ) Text Block Row" at bounding box center [665, 577] width 140 height 17
click at [634, 597] on p "€ 37,00 PER FLACONE" at bounding box center [665, 597] width 138 height 8
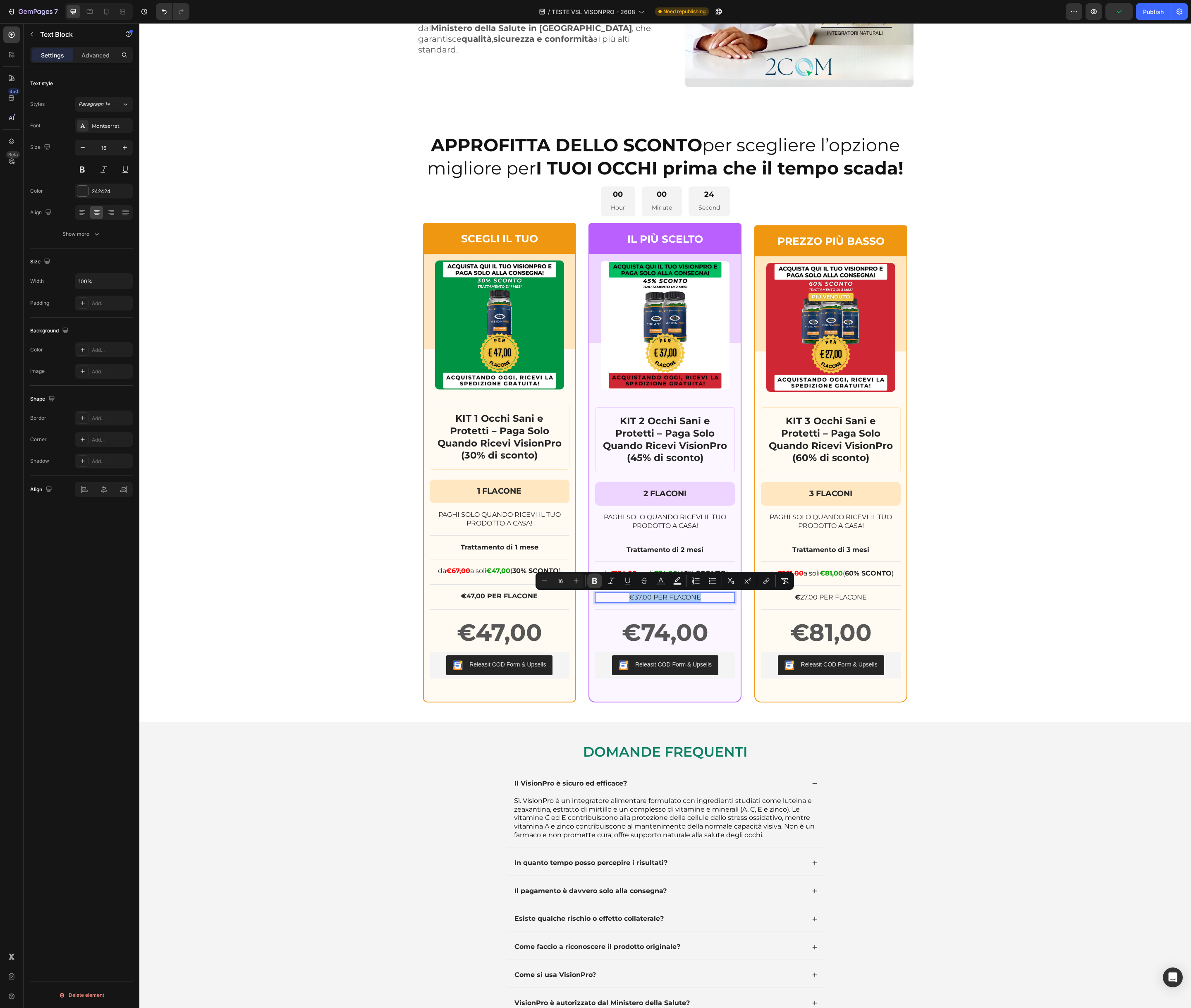
drag, startPoint x: 598, startPoint y: 581, endPoint x: 627, endPoint y: 587, distance: 29.6
click at [598, 581] on icon "Editor contextual toolbar" at bounding box center [595, 581] width 8 height 8
click at [822, 598] on p "€ 27,00 PER FLACONE" at bounding box center [831, 597] width 138 height 8
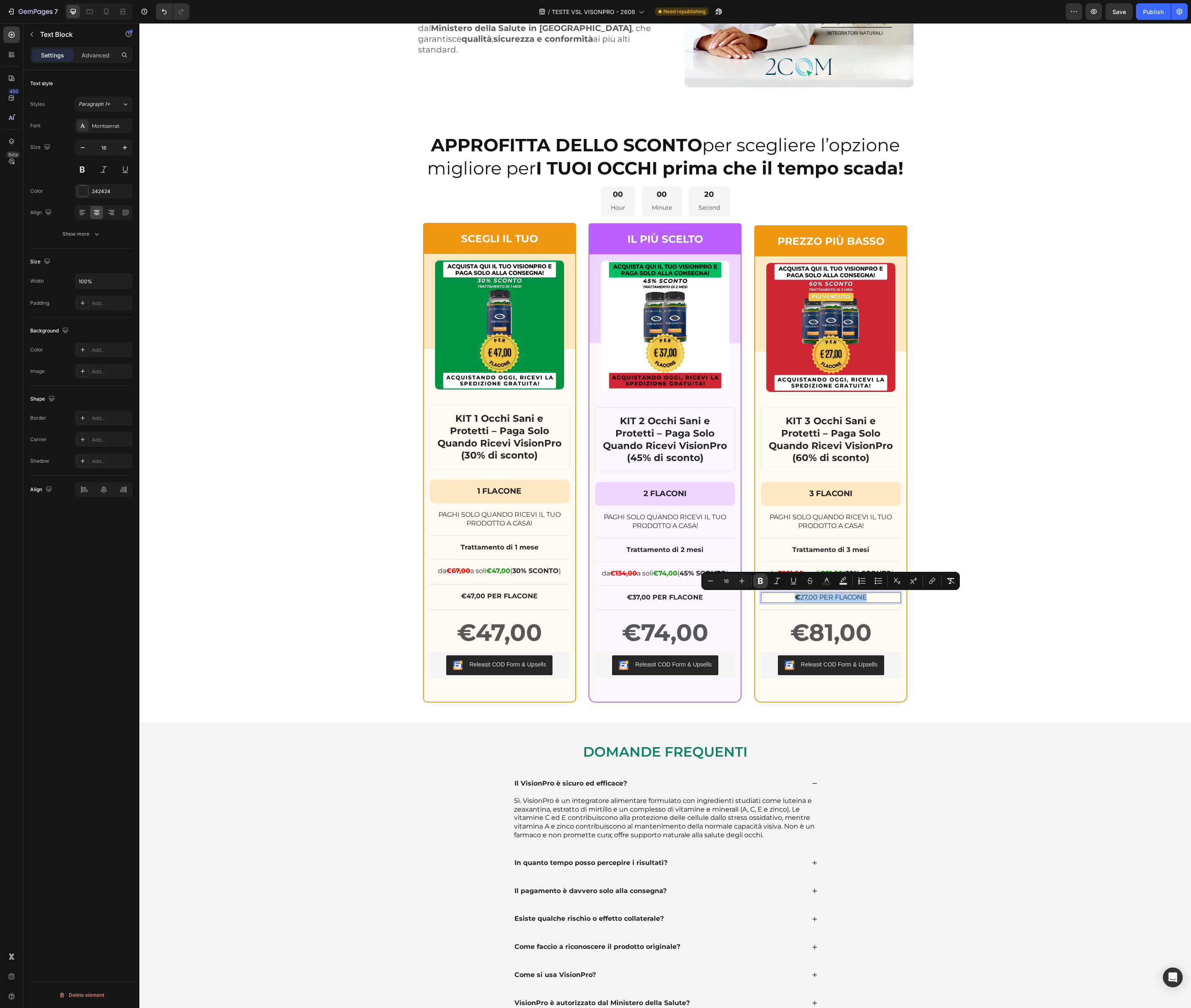
click at [761, 583] on icon "Editor contextual toolbar" at bounding box center [760, 581] width 5 height 6
click at [825, 595] on p "€ 27,00 PER FLACONE" at bounding box center [831, 597] width 138 height 8
click at [772, 618] on div "€81,00" at bounding box center [830, 633] width 140 height 32
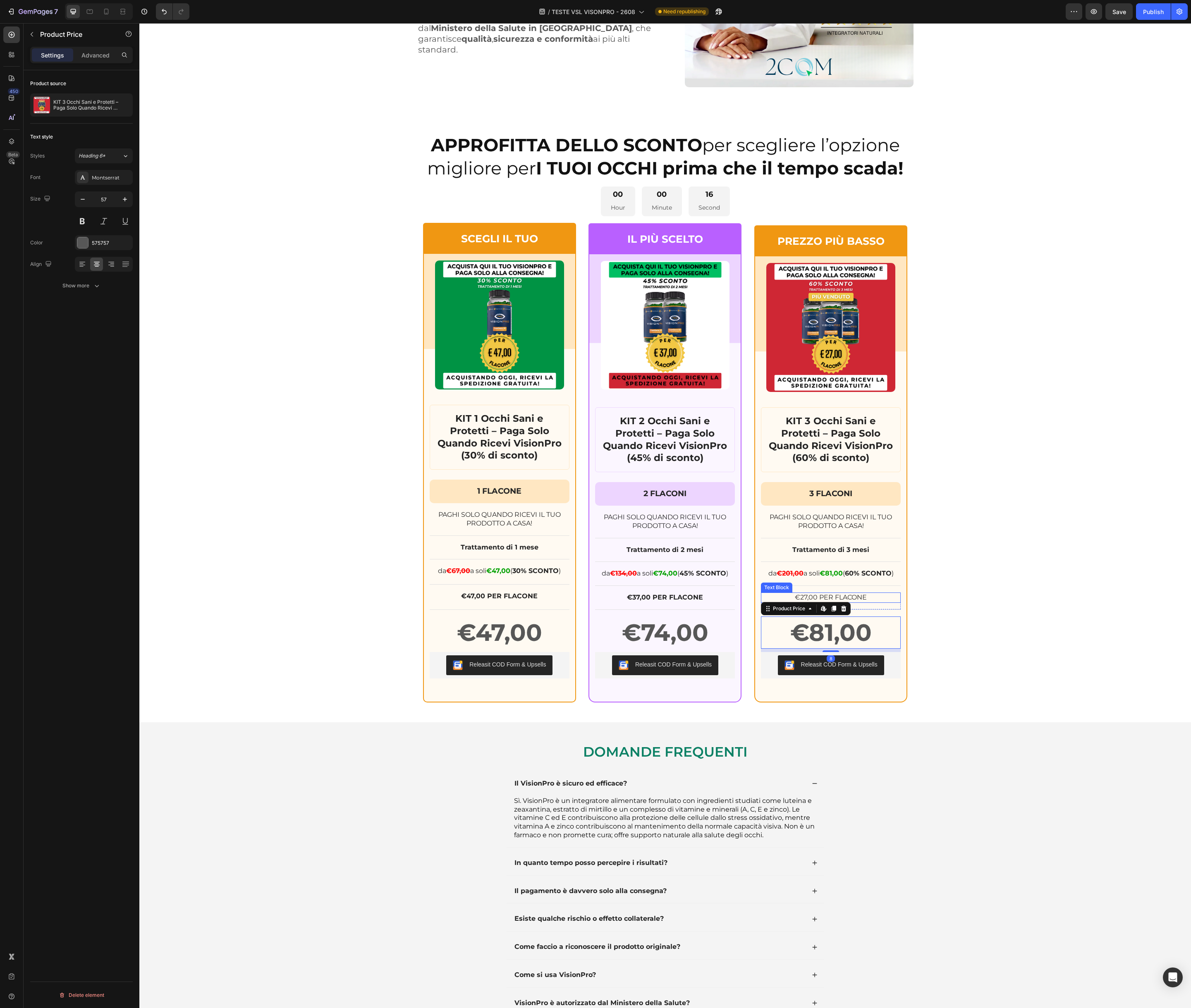
click at [811, 596] on p "€ 27,00 PER FLACONE" at bounding box center [831, 597] width 138 height 8
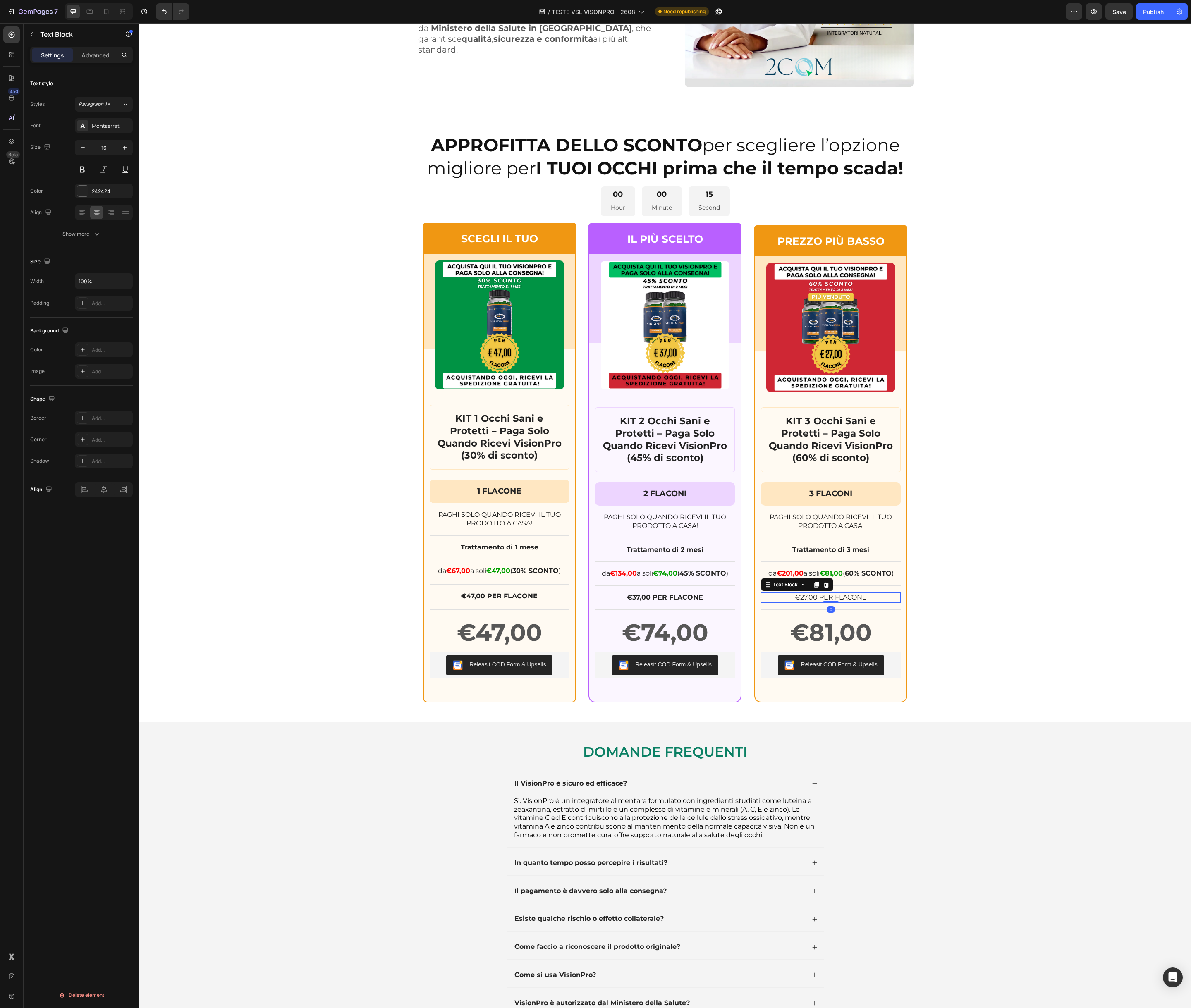
click at [811, 596] on p "€ 27,00 PER FLACONE" at bounding box center [831, 597] width 138 height 8
click at [756, 581] on icon "Editor contextual toolbar" at bounding box center [761, 581] width 8 height 8
click at [951, 626] on div "APPROFITTA DELLO SCONTO per scegliere l’opzione migliore per I TUOI OCCHI prima…" at bounding box center [665, 418] width 1051 height 569
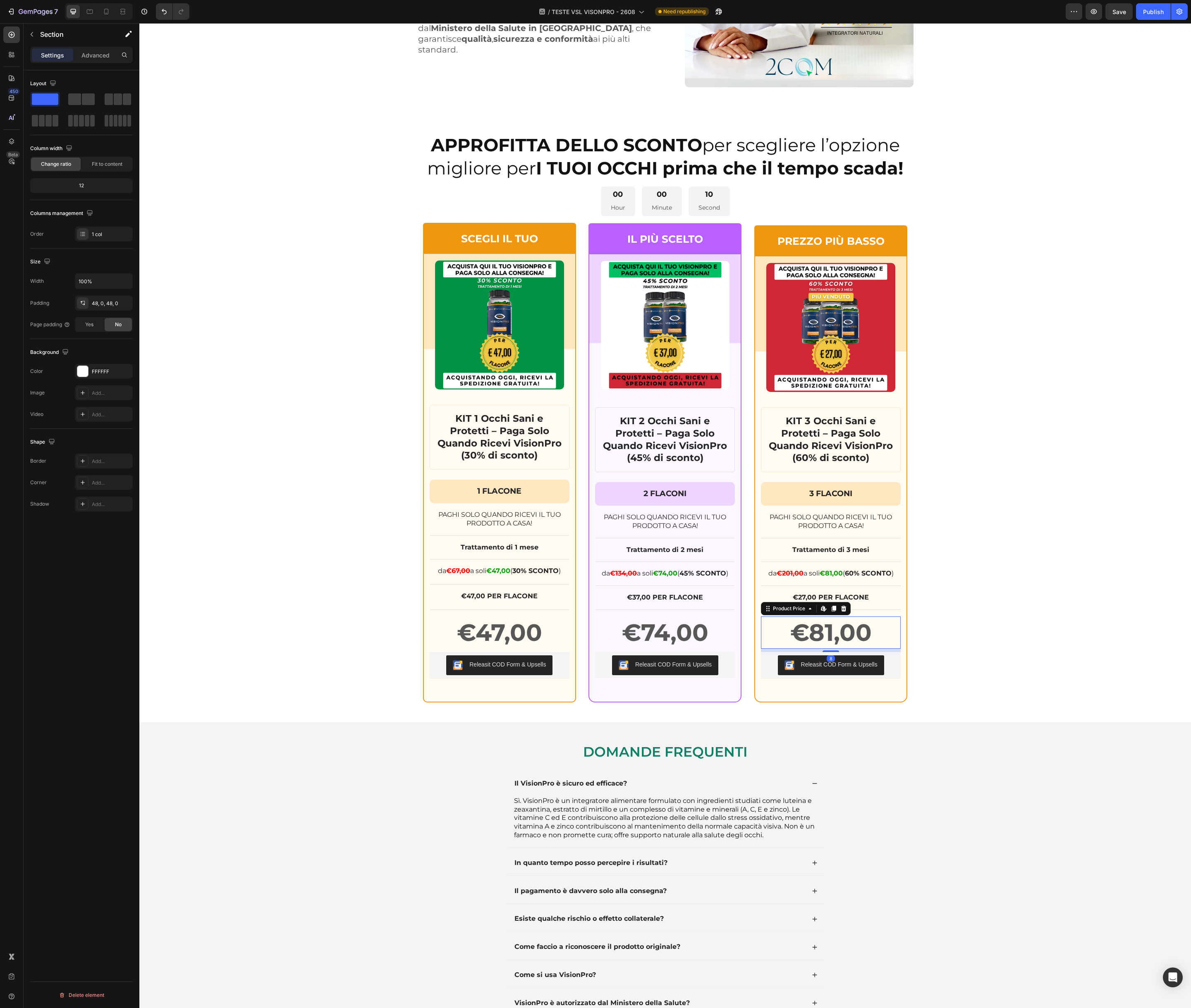
click at [838, 625] on div "€81,00" at bounding box center [830, 633] width 140 height 32
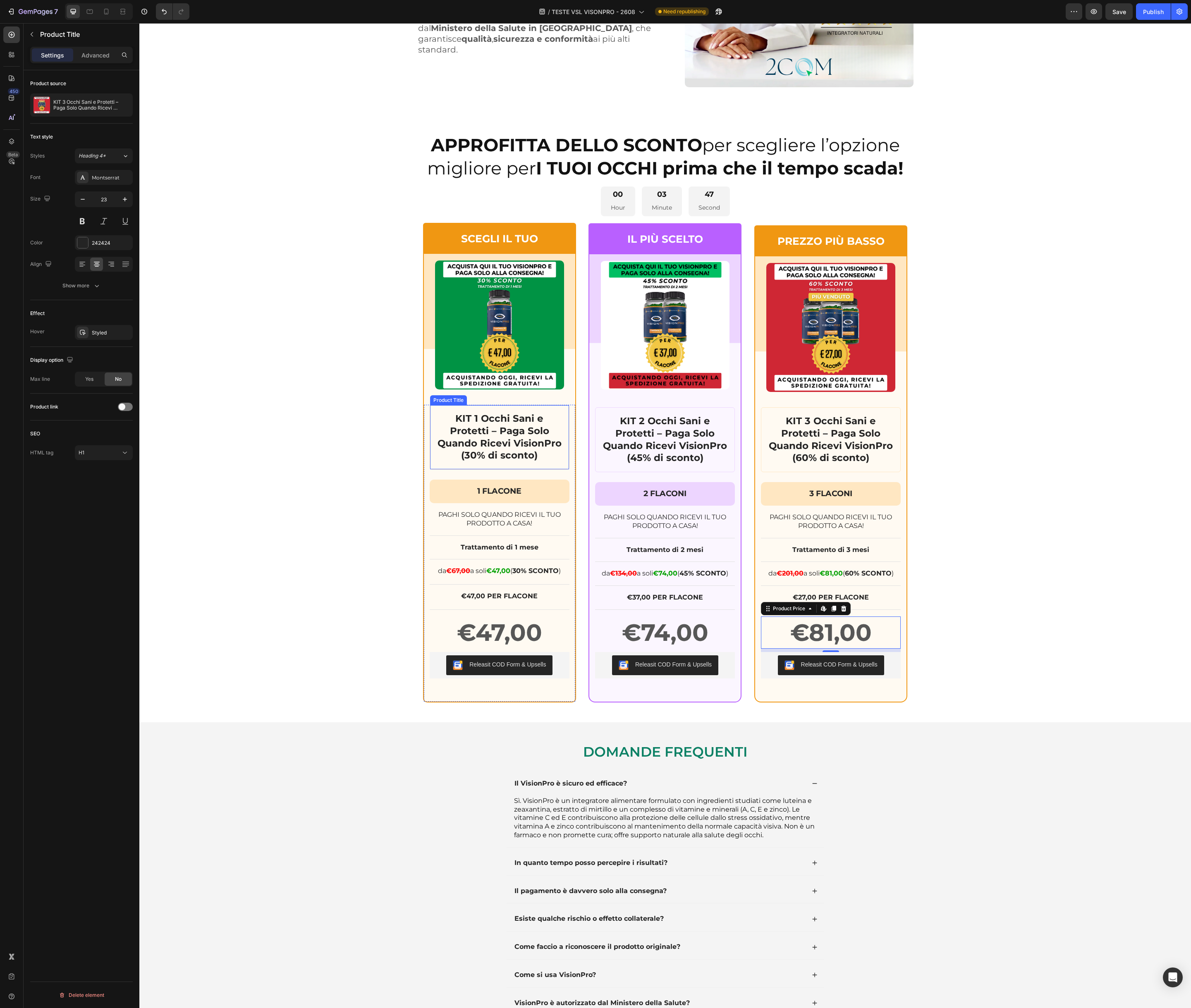
click at [522, 436] on h1 "KIT 1 Occhi Sani e Protetti – Paga Solo Quando Ricevi VisionPro (30% di sconto)" at bounding box center [499, 437] width 126 height 52
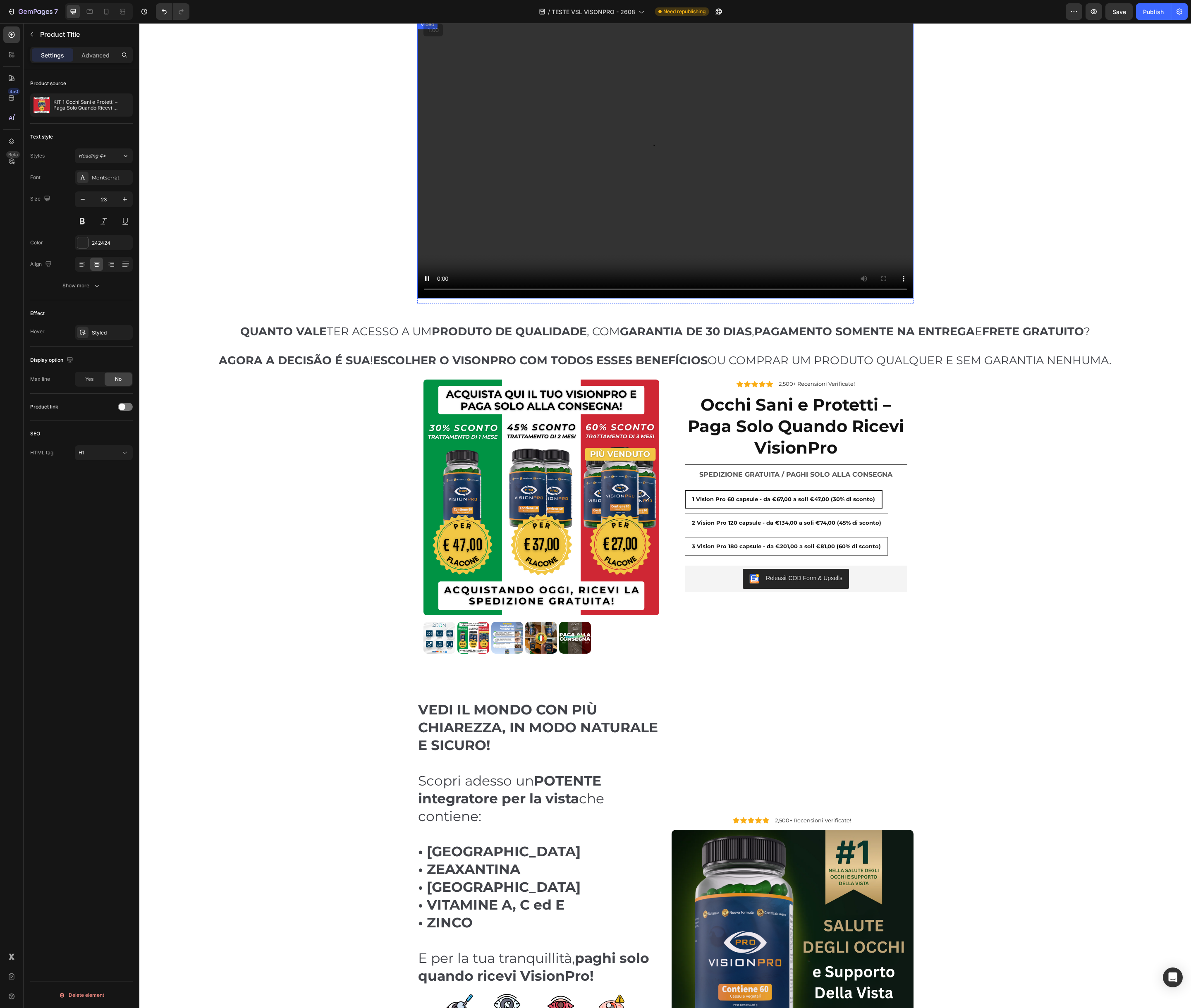
scroll to position [119, 0]
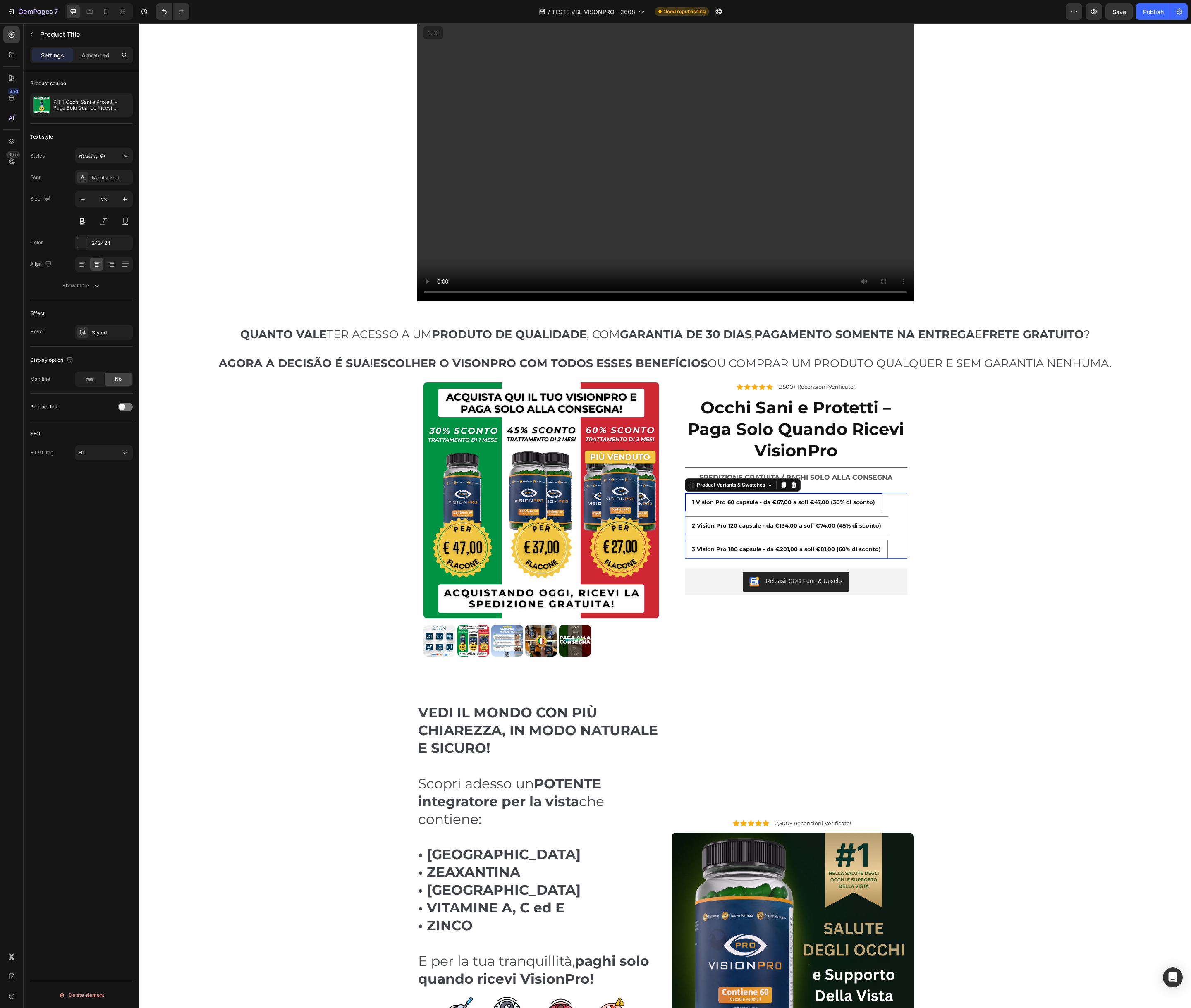
click at [722, 503] on span "1 Vision Pro 60 capsule - da €67,00 a soli €47,00 (30% di sconto)" at bounding box center [783, 502] width 183 height 7
click at [685, 493] on input "1 Vision Pro 60 capsule - da €67,00 a soli €47,00 (30% di sconto) 1 Vision Pro …" at bounding box center [685, 493] width 1 height 1
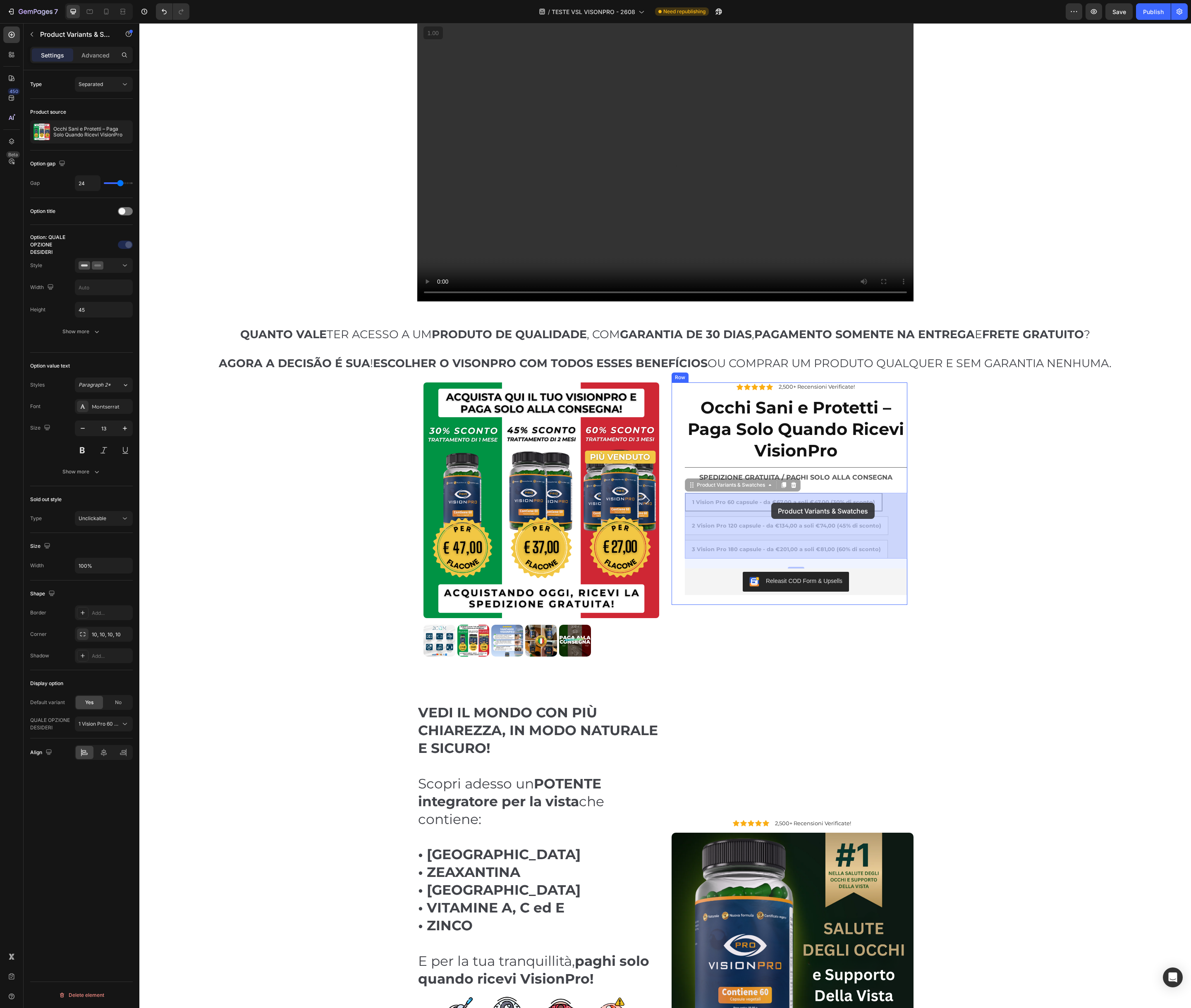
drag, startPoint x: 698, startPoint y: 503, endPoint x: 771, endPoint y: 503, distance: 73.0
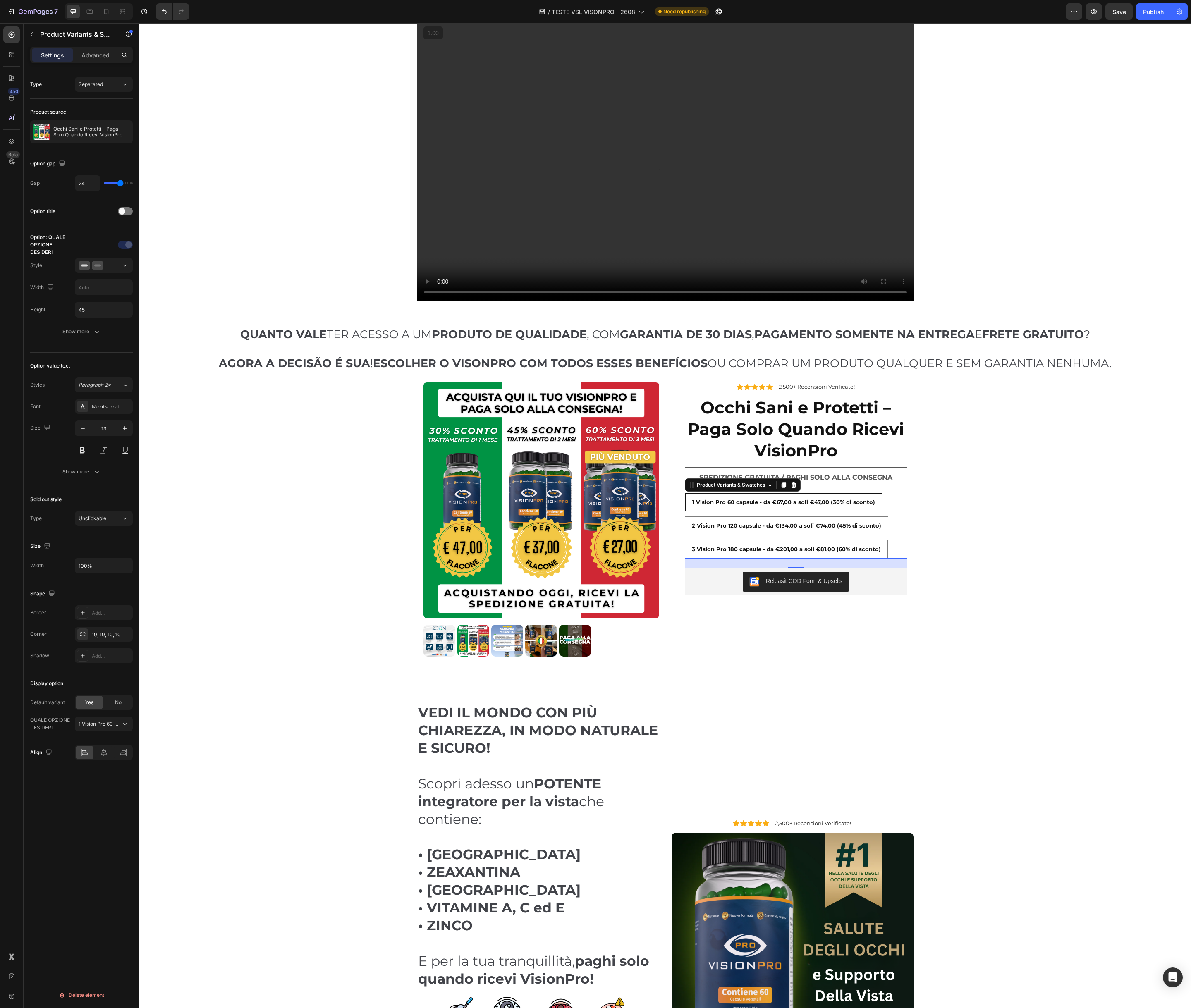
click at [776, 502] on span "1 Vision Pro 60 capsule - da €67,00 a soli €47,00 (30% di sconto)" at bounding box center [783, 502] width 183 height 7
click at [685, 493] on input "1 Vision Pro 60 capsule - da €67,00 a soli €47,00 (30% di sconto) 1 Vision Pro …" at bounding box center [685, 493] width 1 height 1
radio input "true"
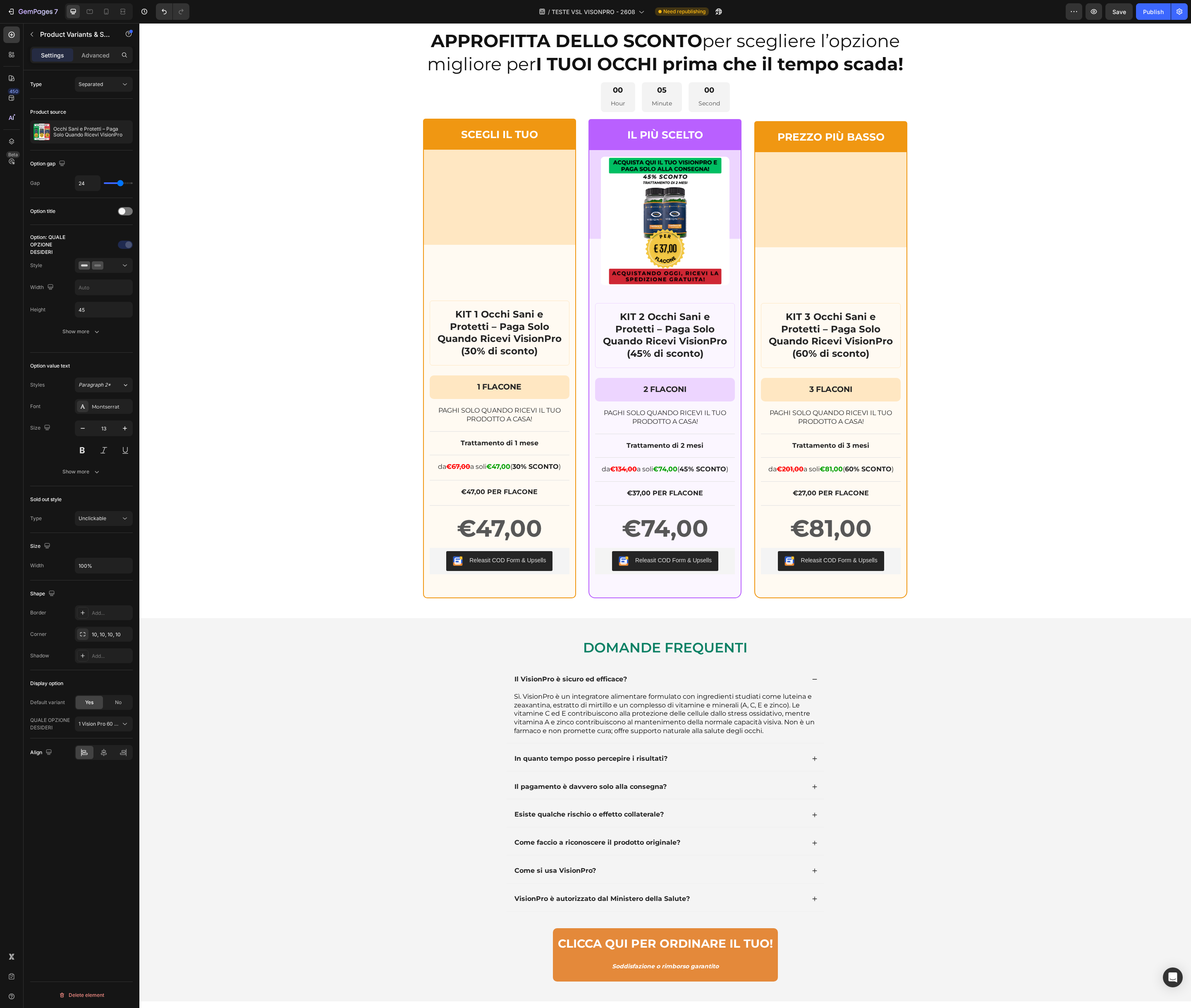
scroll to position [6037, 0]
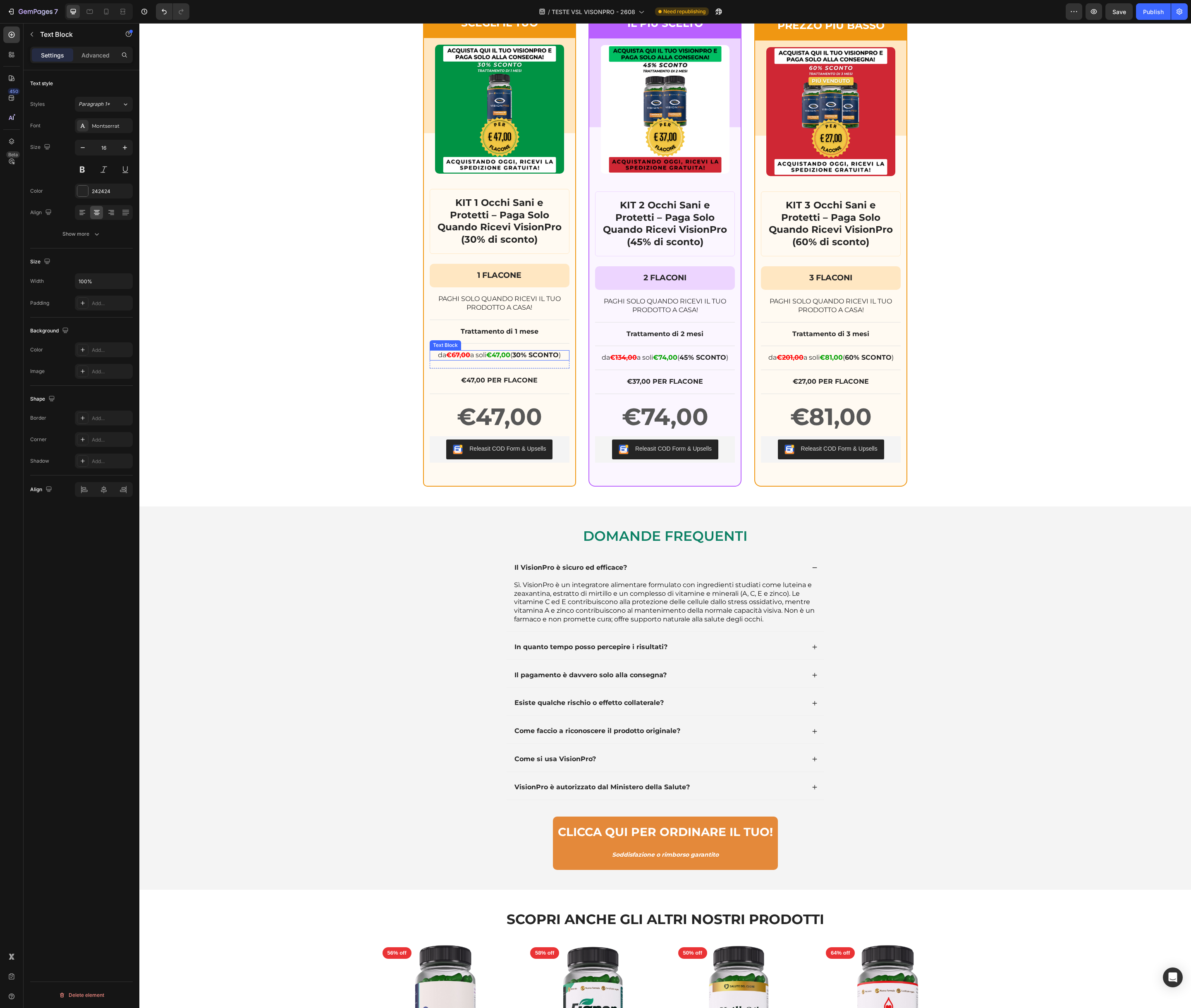
click at [481, 355] on p "da € 67,00 a soli €47,00 ( 30% SCONTO )" at bounding box center [499, 355] width 138 height 8
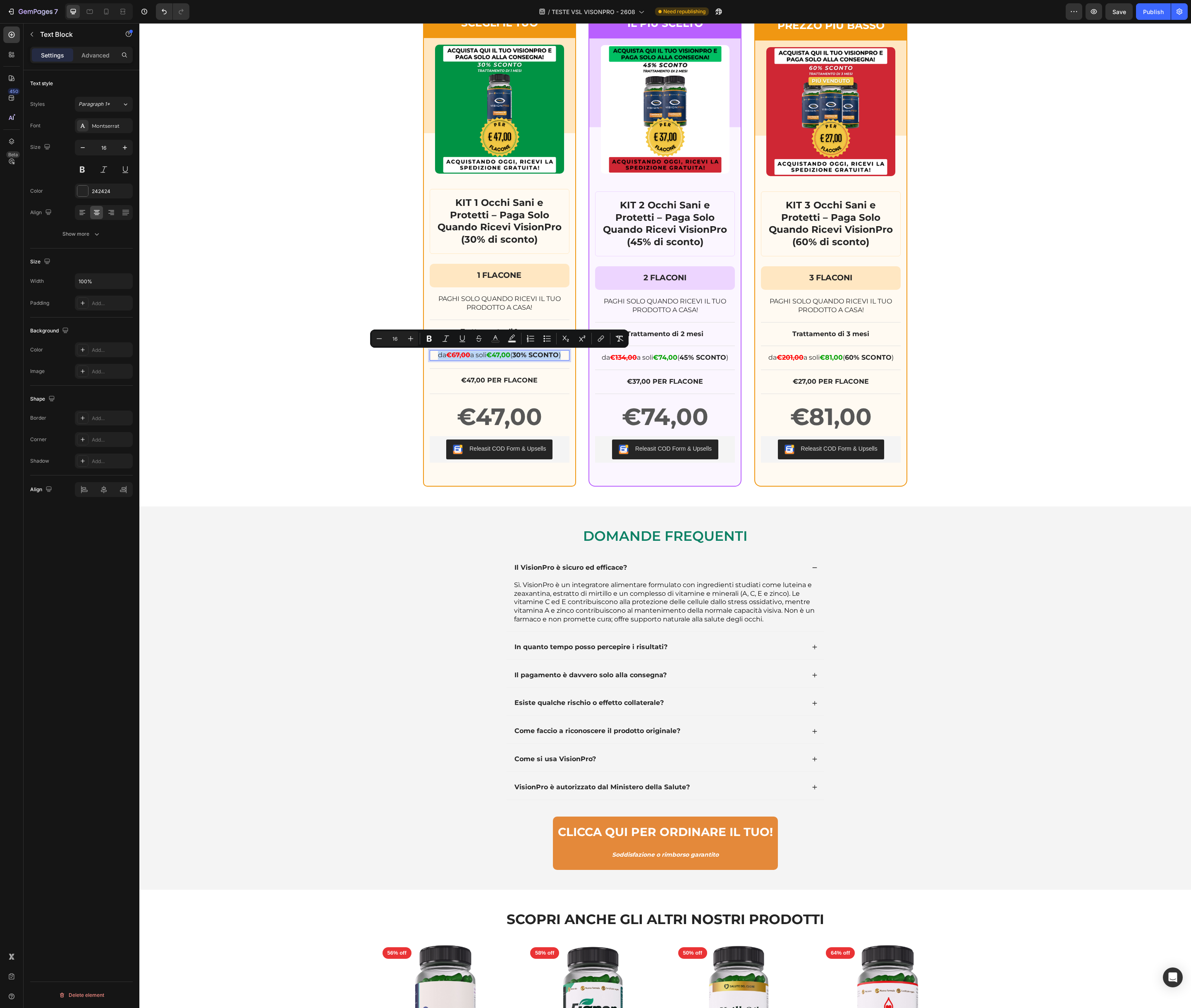
copy p "da € 67,00 a soli €47,00 ( 30% SCONTO )"
click at [674, 358] on strong "€74,00" at bounding box center [665, 357] width 25 height 8
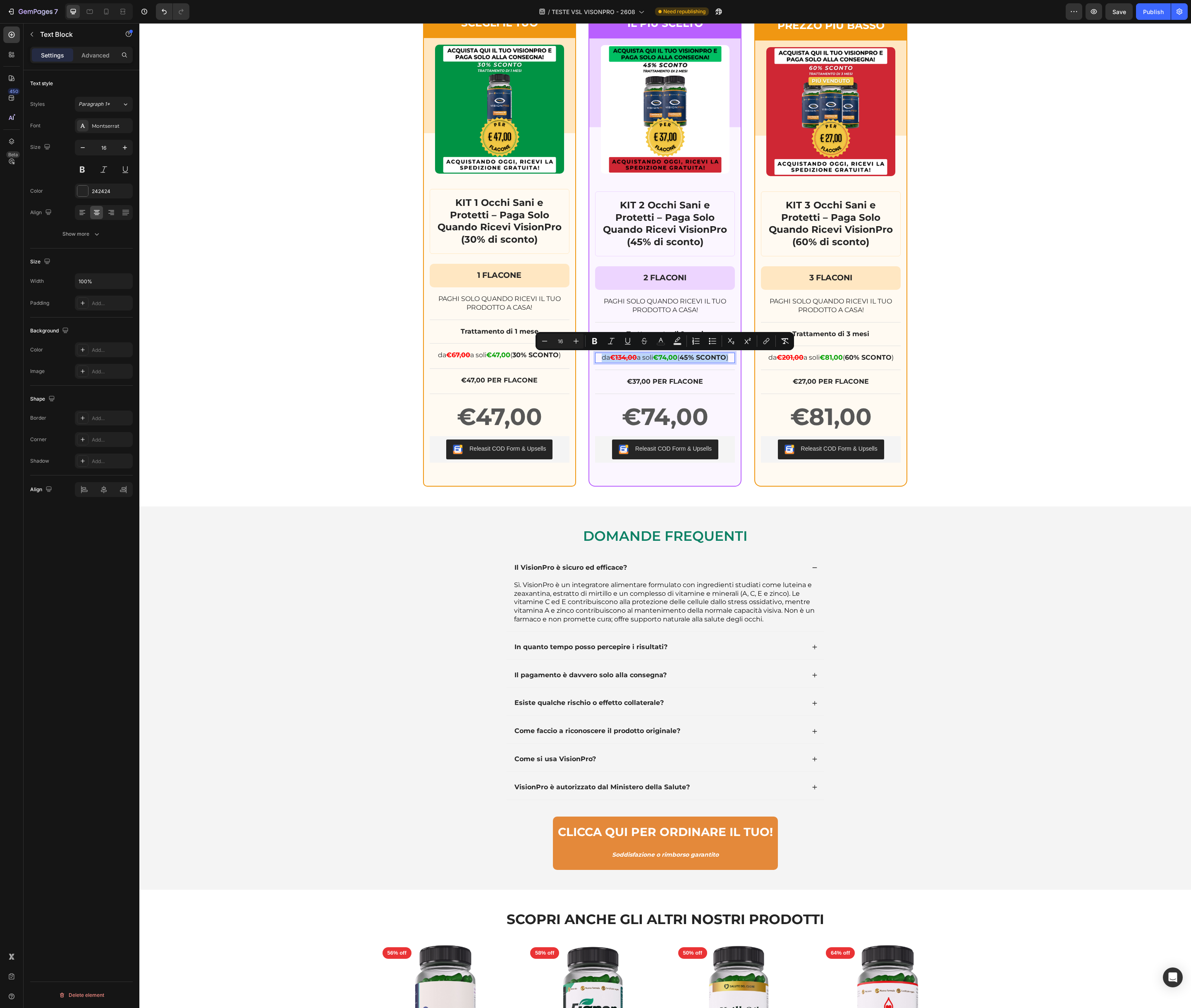
copy p "da € 134,00 a soli €74,00 ( 45% SCONTO )"
click at [833, 358] on strong "€81,00" at bounding box center [831, 357] width 23 height 8
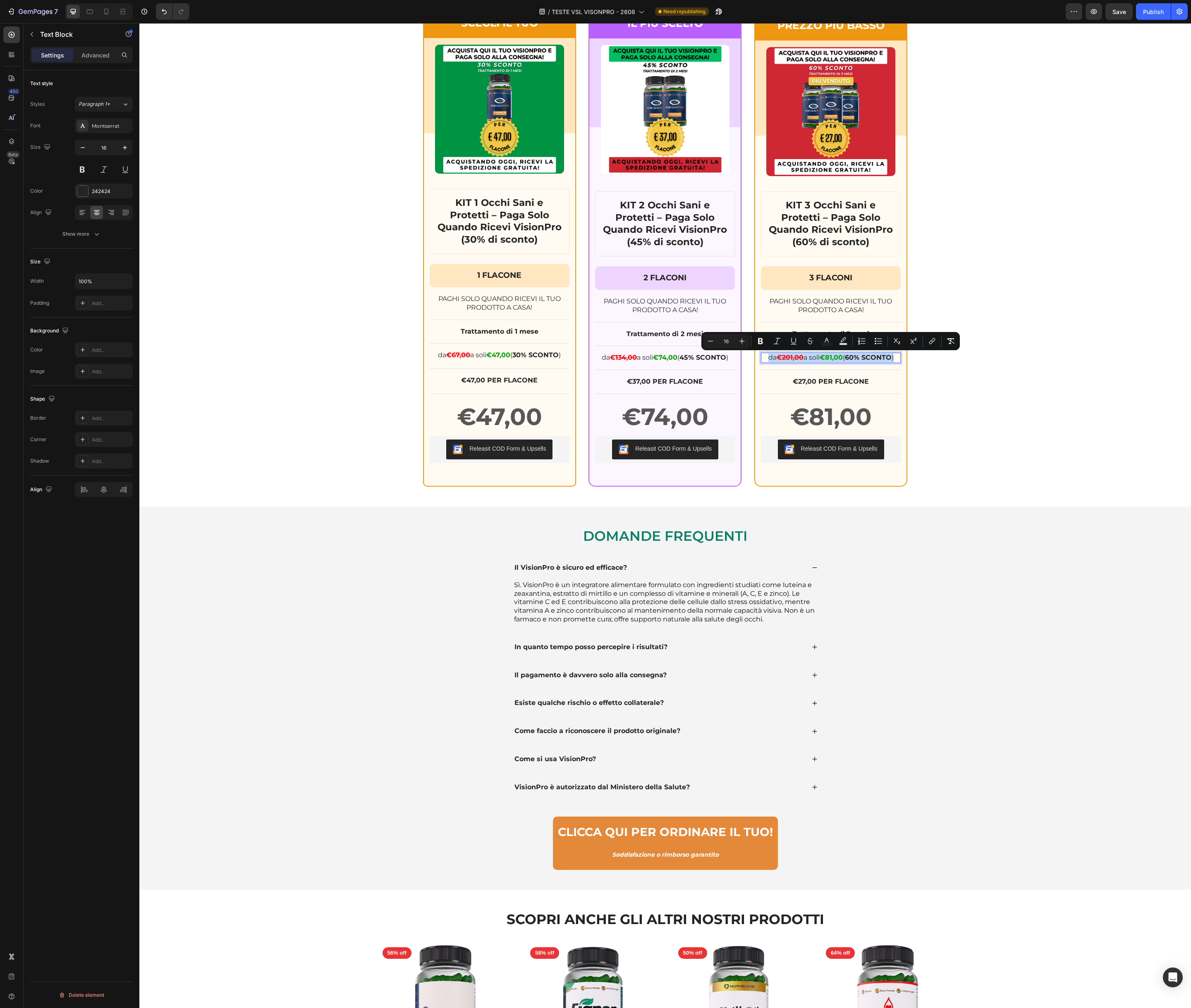
copy p "da € 201,00 a soli €81,00 ( 60% SCONTO )"
click at [373, 347] on div "APPROFITTA DELLO SCONTO per scegliere l’opzione migliore per I TUOI OCCHI prima…" at bounding box center [665, 202] width 1051 height 569
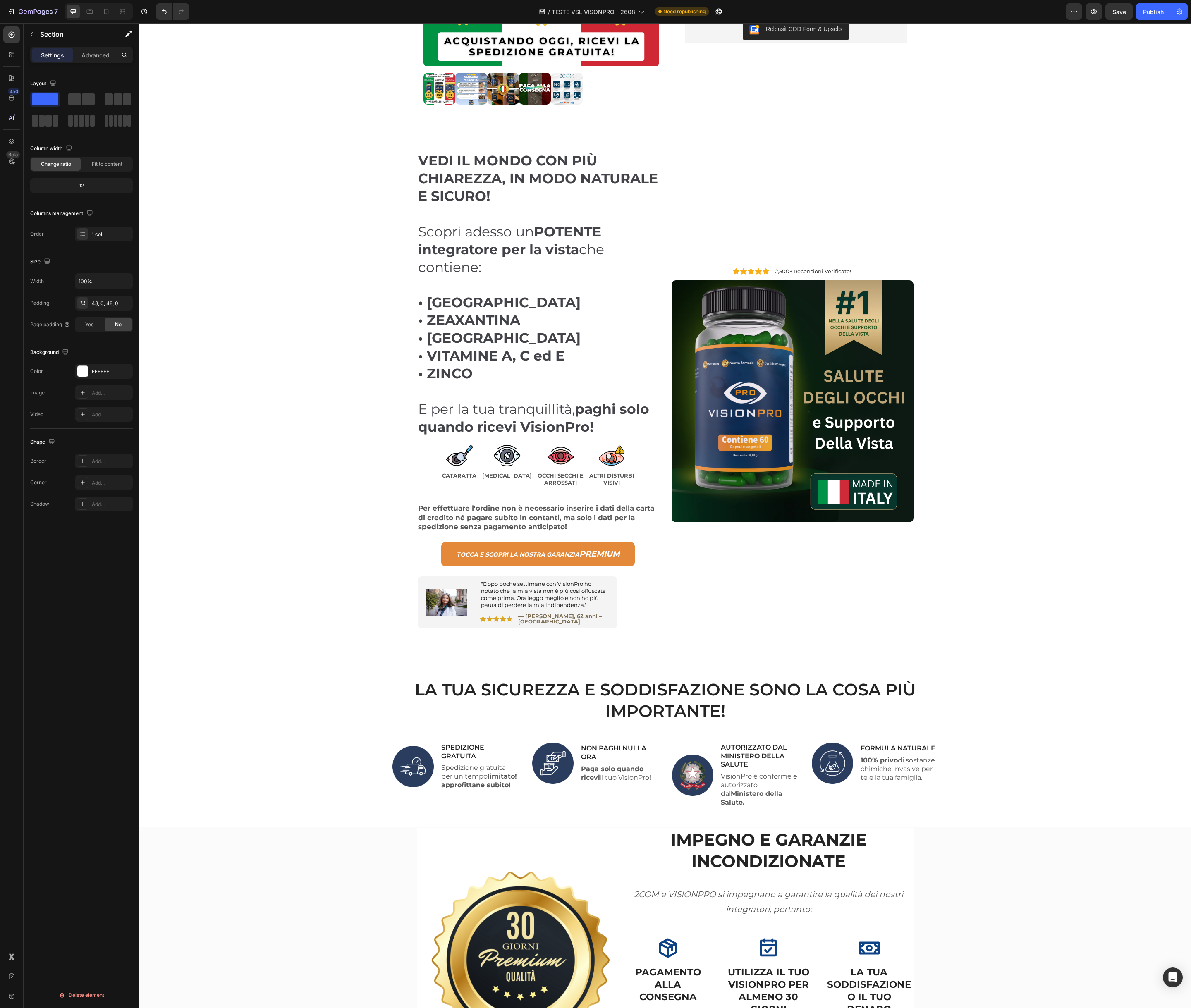
scroll to position [0, 0]
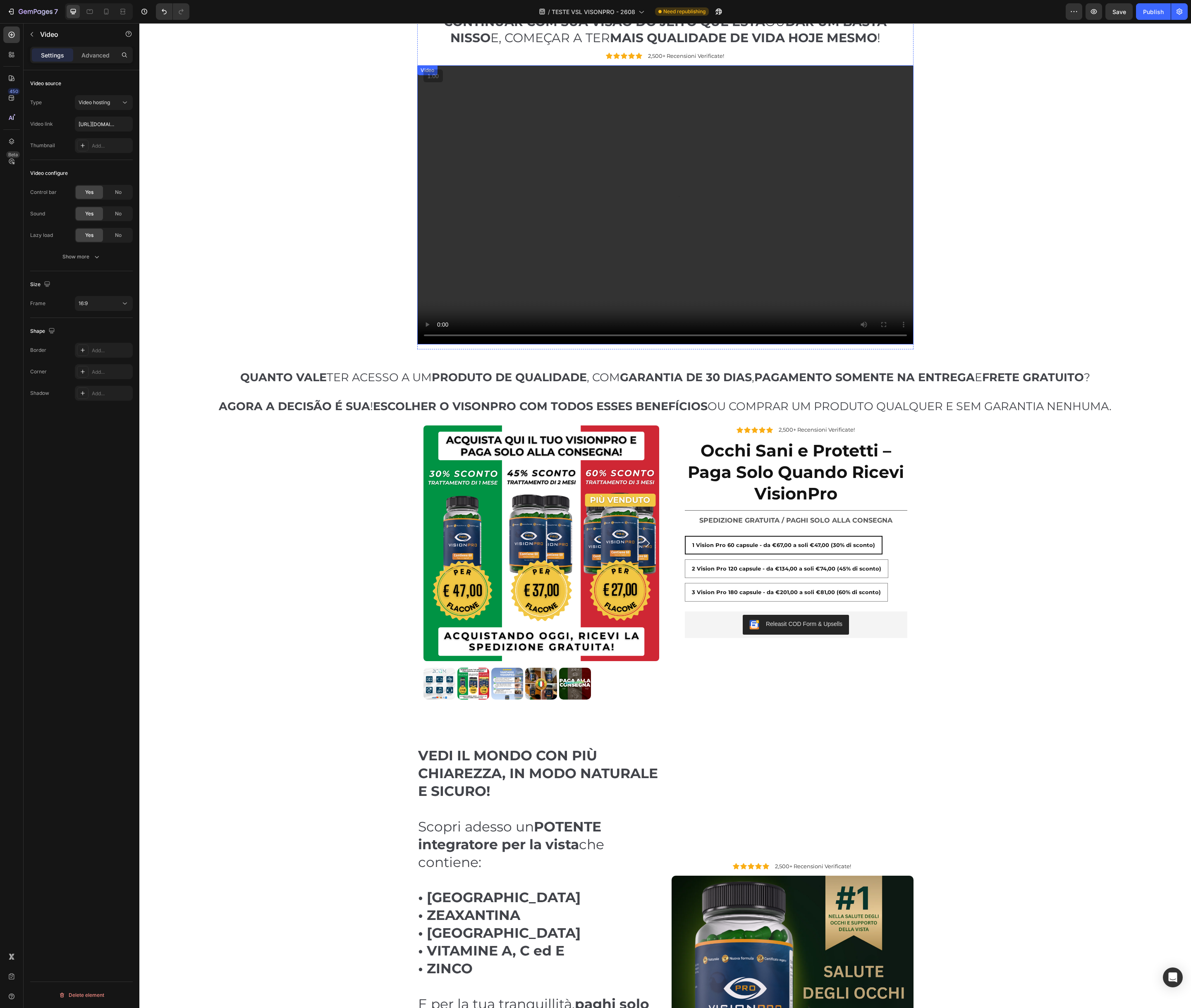
click at [623, 243] on video at bounding box center [665, 205] width 496 height 279
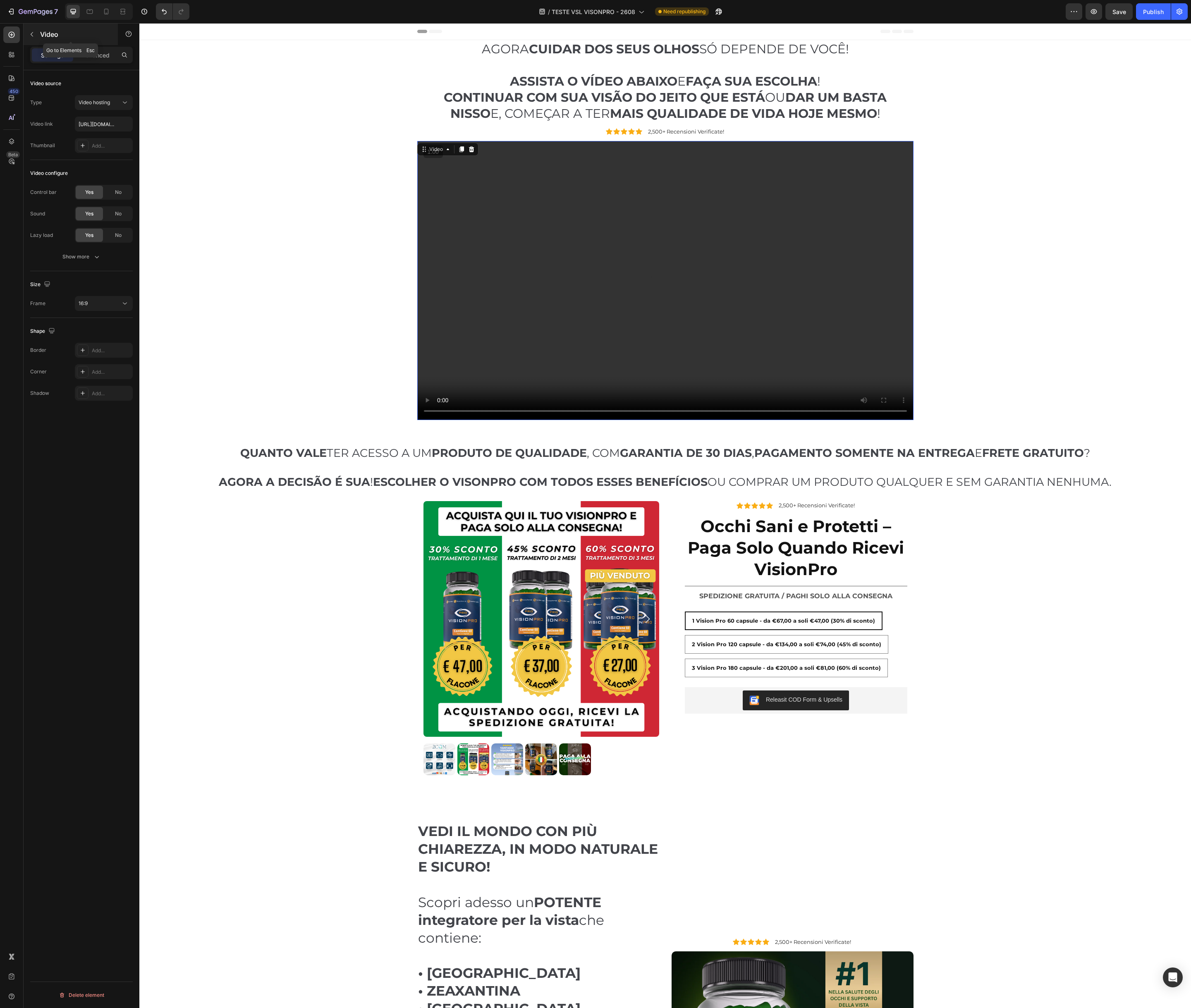
click at [31, 32] on icon "button" at bounding box center [32, 34] width 7 height 7
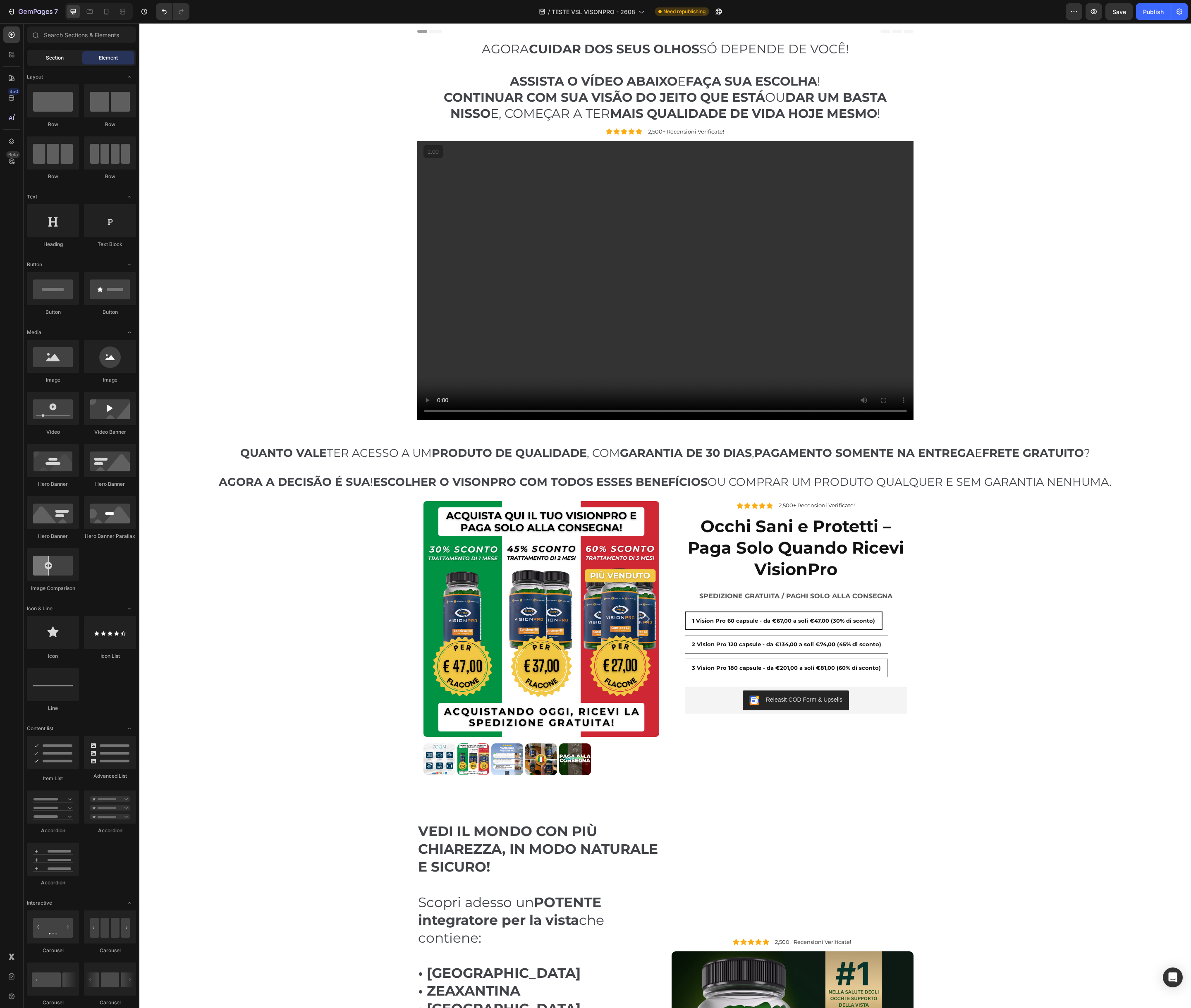
click at [45, 55] on div "Section" at bounding box center [55, 58] width 52 height 13
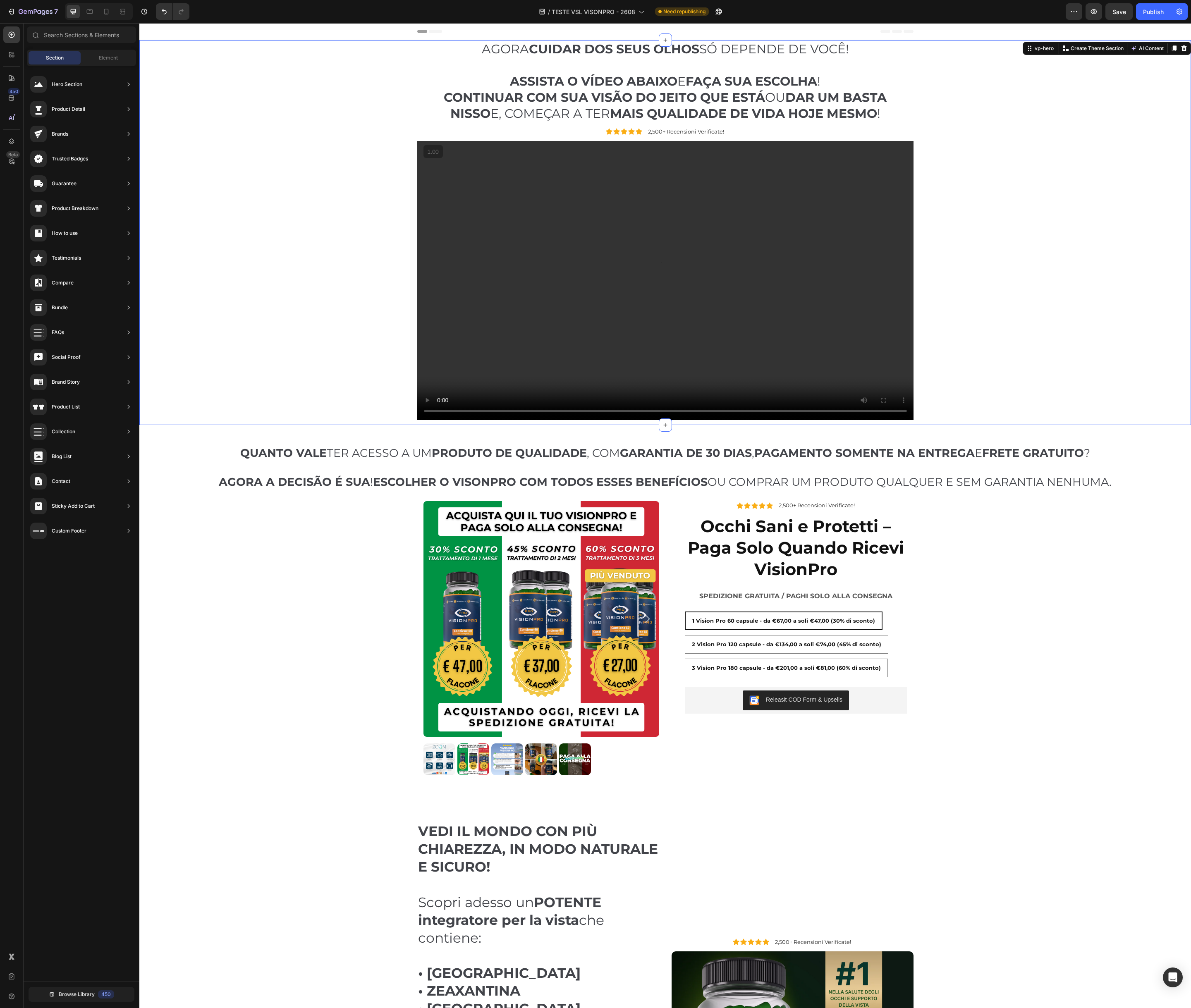
click at [297, 177] on div "AGORA CUIDAR DOS SEUS OLHOS SÓ DEPENDE DE VOCÊ! ASSISTA O VÍDEO ABAIXO E FAÇA S…" at bounding box center [665, 233] width 1039 height 385
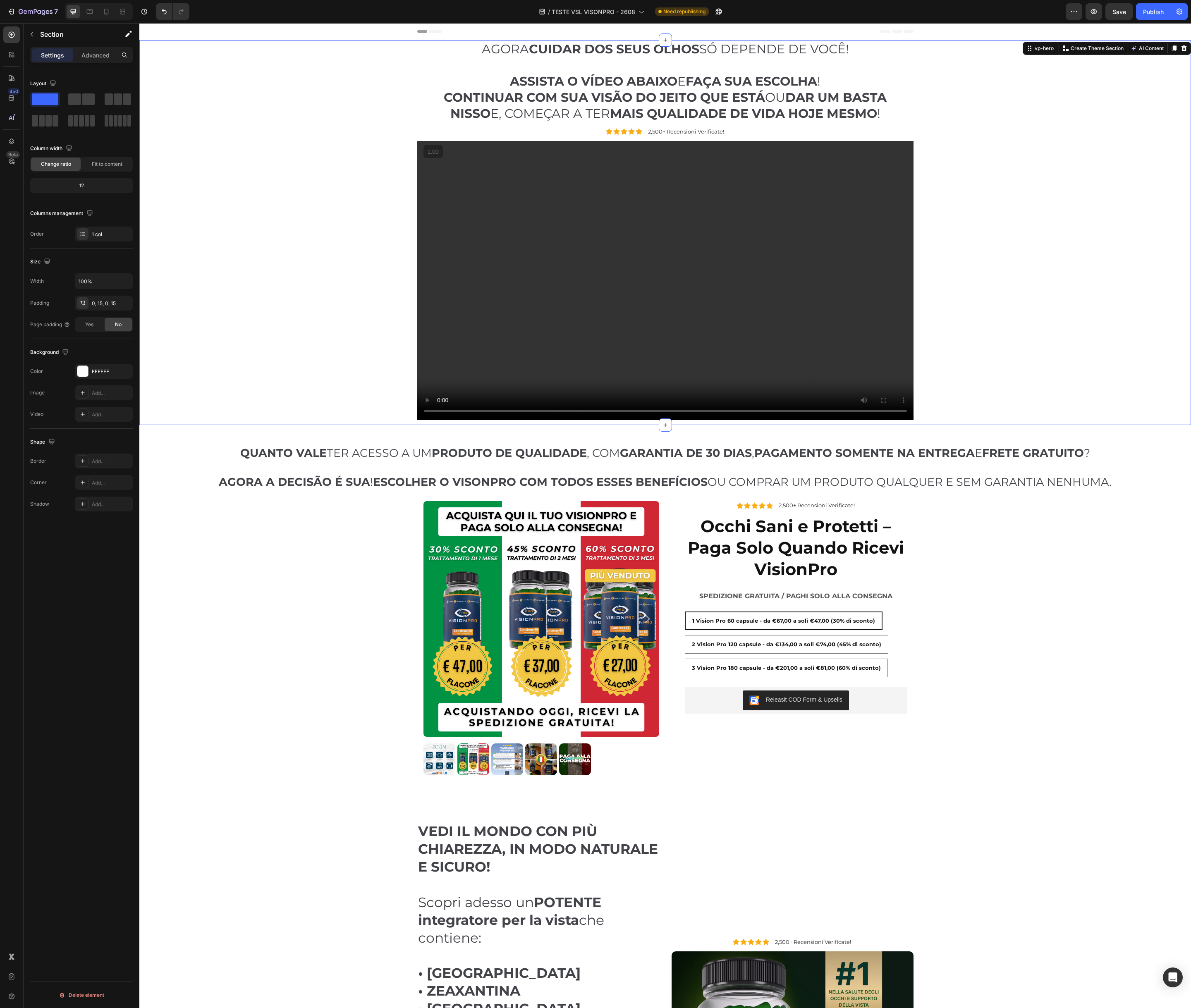
click at [265, 168] on div "AGORA CUIDAR DOS SEUS OLHOS SÓ DEPENDE DE VOCÊ! ASSISTA O VÍDEO ABAIXO E FAÇA S…" at bounding box center [665, 233] width 1039 height 385
click at [85, 369] on div at bounding box center [83, 372] width 11 height 11
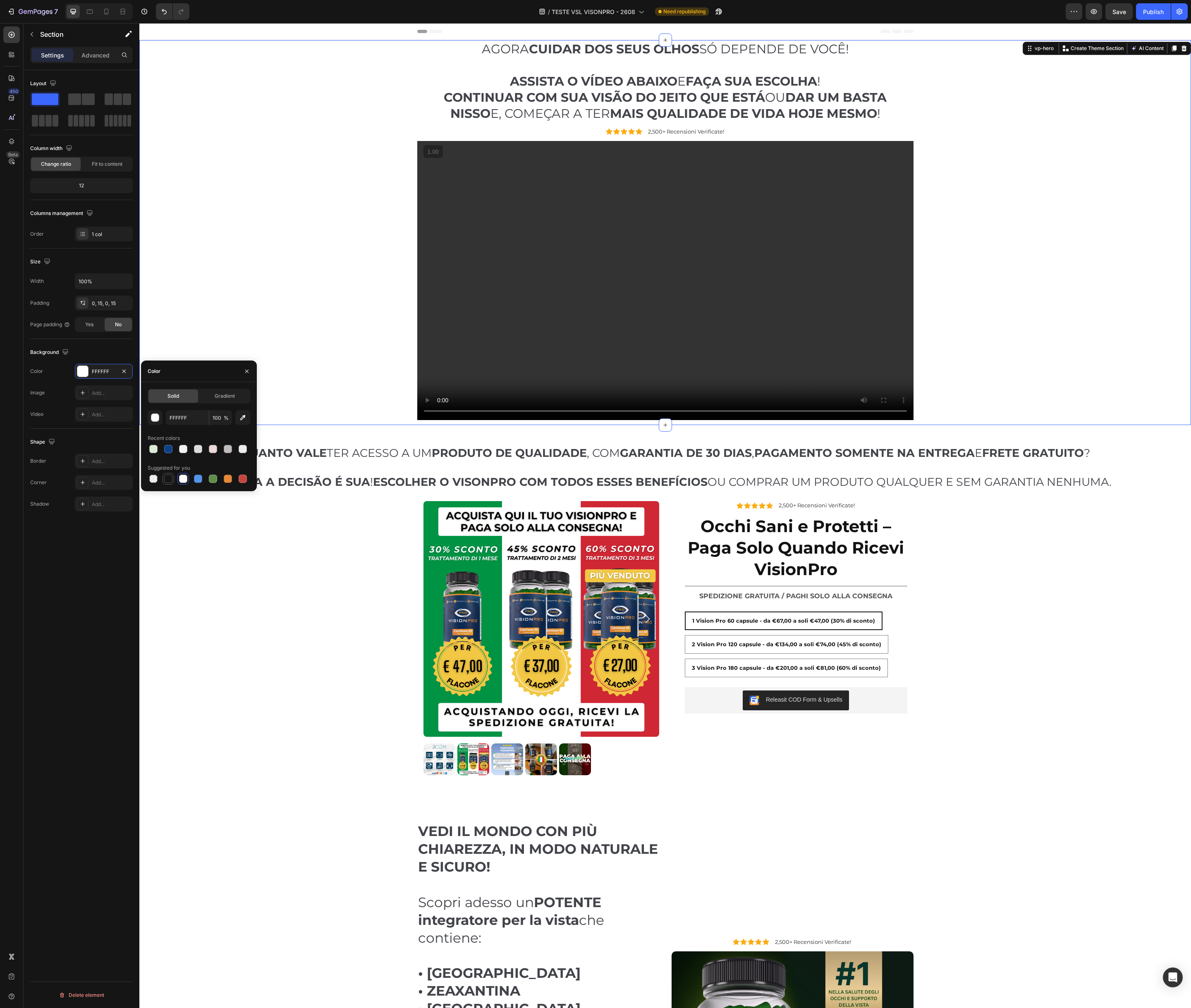
click at [168, 480] on div at bounding box center [168, 479] width 8 height 8
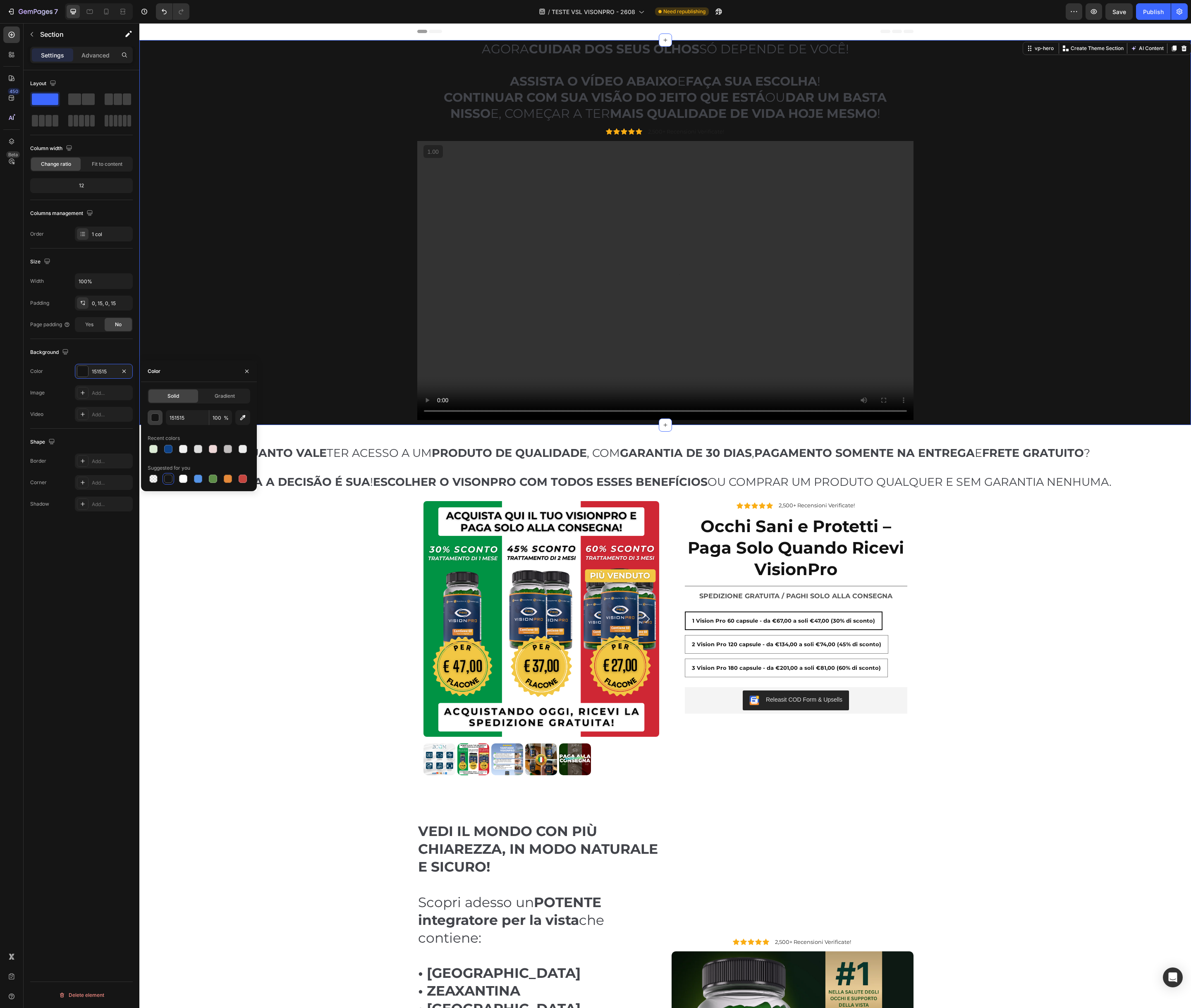
click at [153, 416] on div "button" at bounding box center [155, 418] width 8 height 8
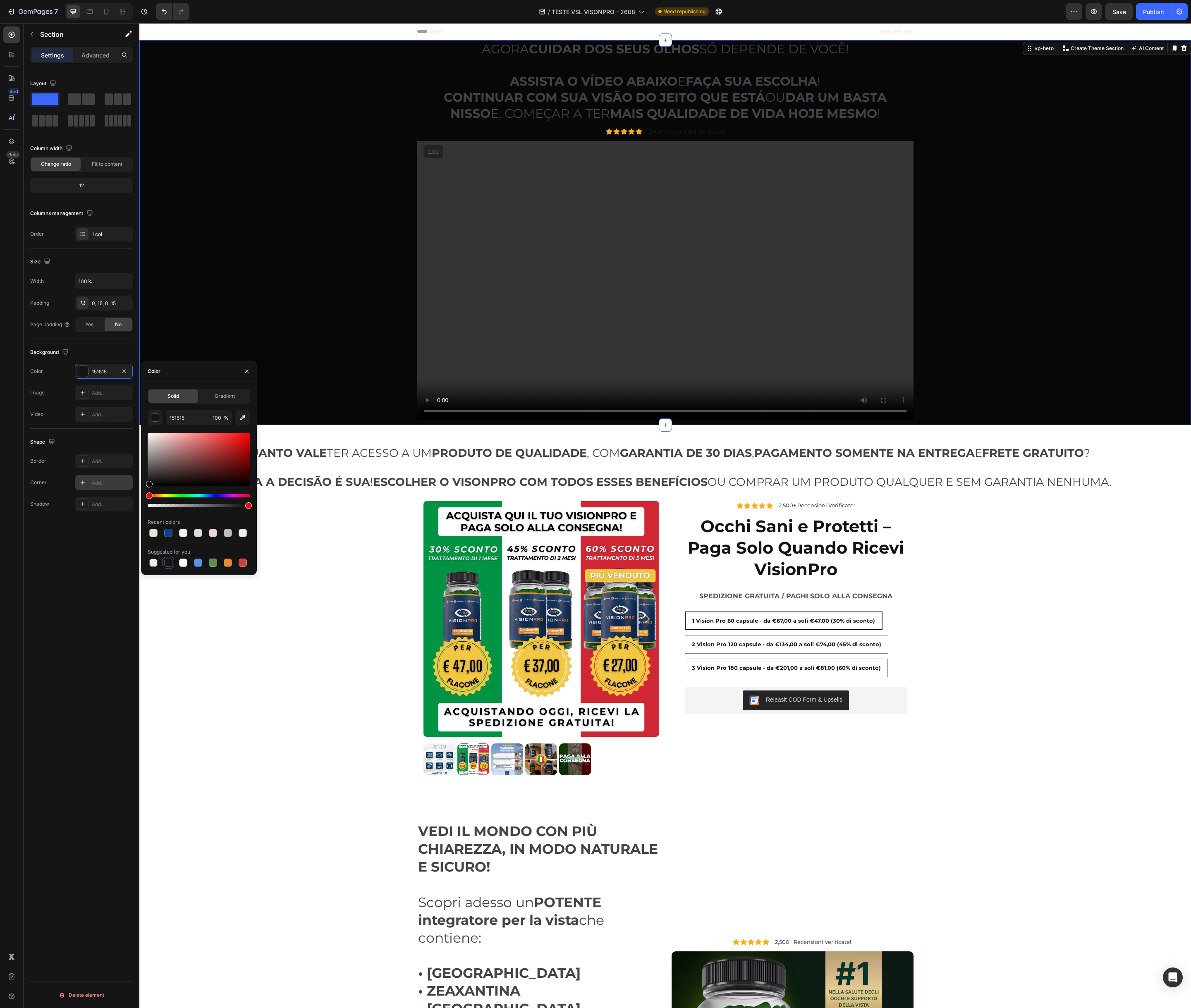
drag, startPoint x: 186, startPoint y: 483, endPoint x: 108, endPoint y: 484, distance: 78.0
click at [108, 484] on div "450 Beta Sections(18) Elements(83) Section Element Hero Section Product Detail …" at bounding box center [70, 515] width 139 height 985
type input "070707"
click at [294, 273] on div "AGORA CUIDAR DOS SEUS OLHOS SÓ DEPENDE DE VOCÊ! ASSISTA O VÍDEO ABAIXO E FAÇA S…" at bounding box center [665, 233] width 1039 height 385
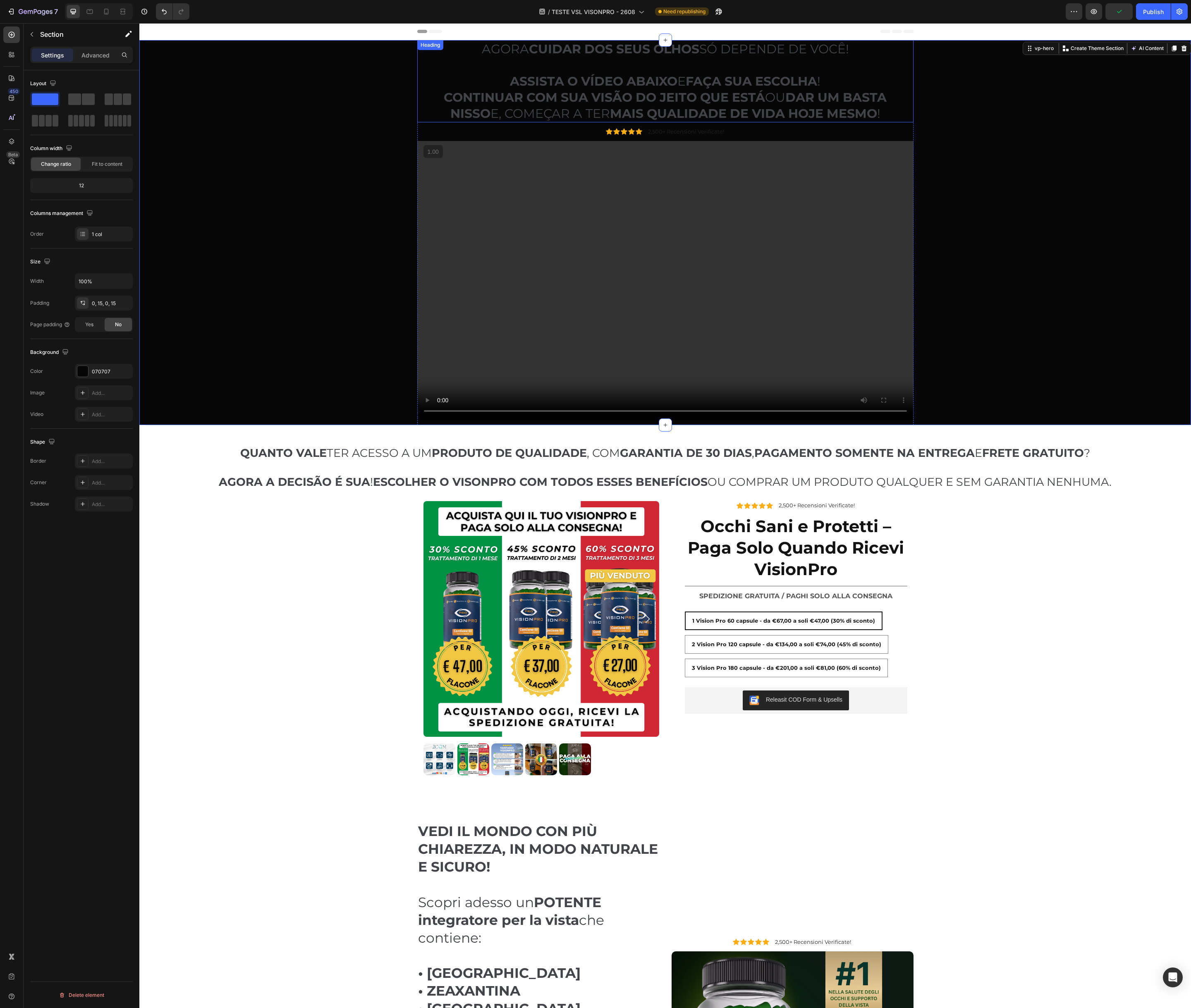
click at [607, 47] on strong "CUIDAR DOS SEUS OLHOS" at bounding box center [614, 49] width 170 height 16
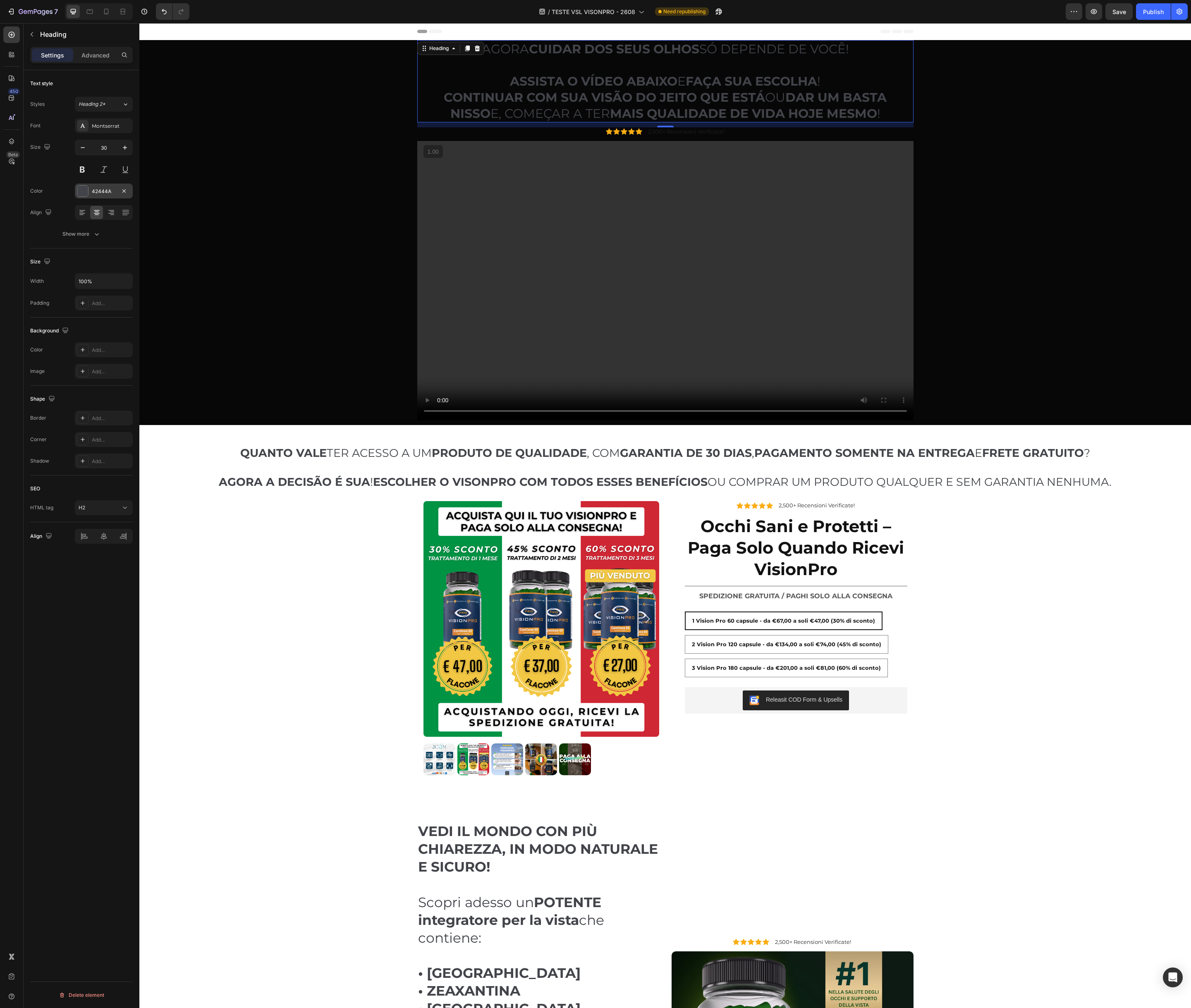
click at [80, 191] on div at bounding box center [83, 191] width 11 height 11
click at [167, 248] on div at bounding box center [168, 248] width 8 height 8
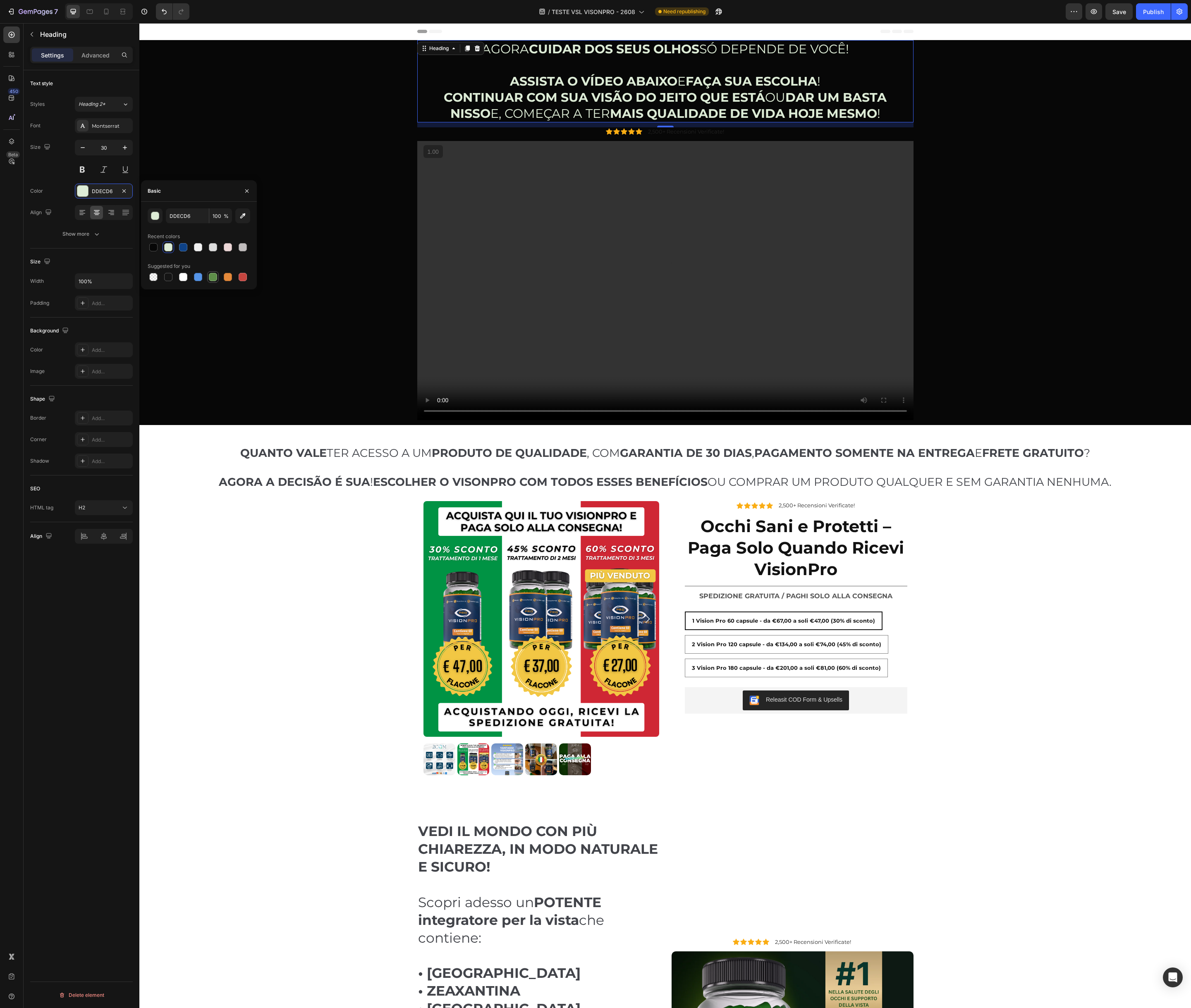
click at [214, 279] on div at bounding box center [213, 277] width 8 height 8
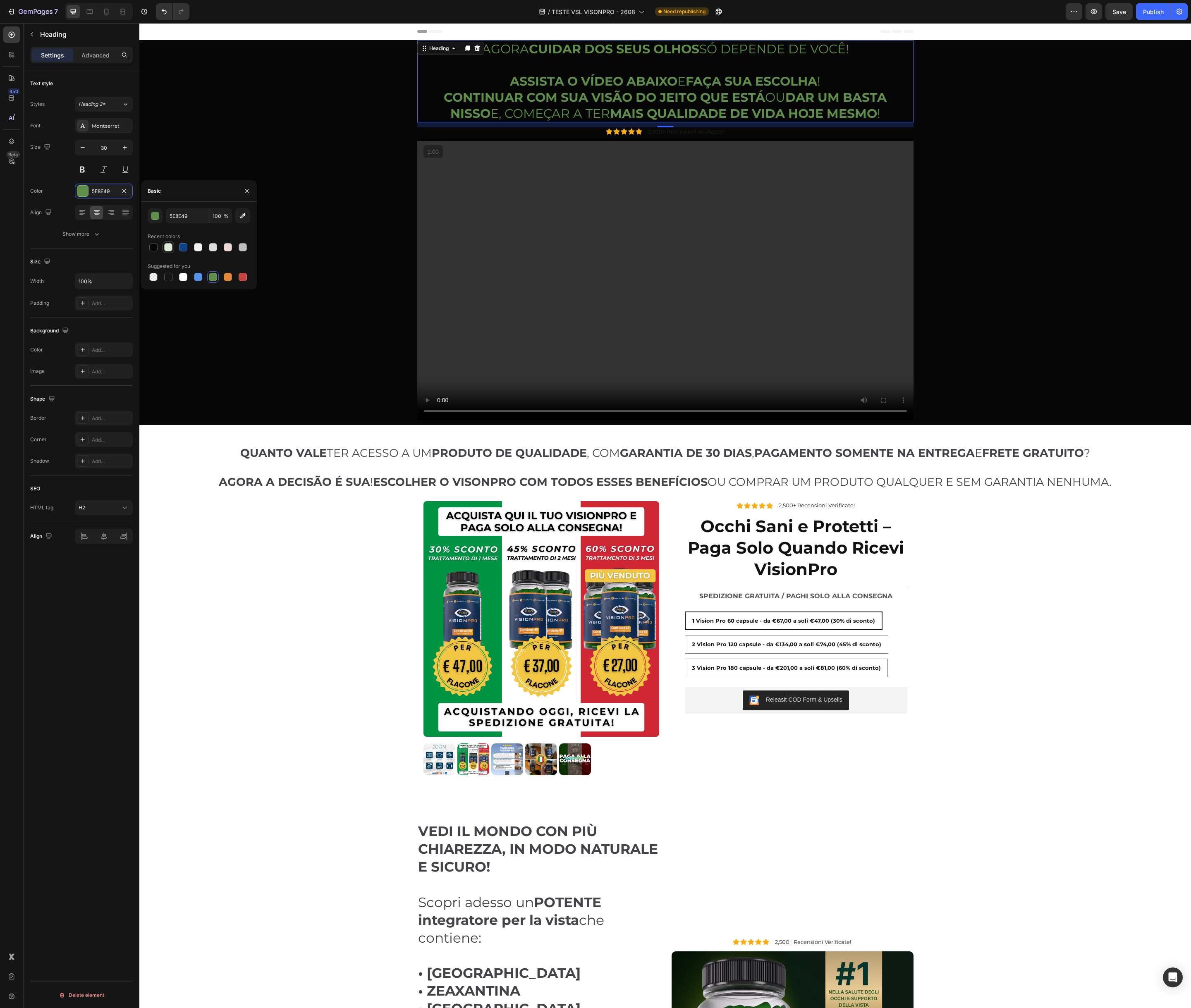
click at [166, 247] on div at bounding box center [168, 248] width 8 height 8
type input "DDECD6"
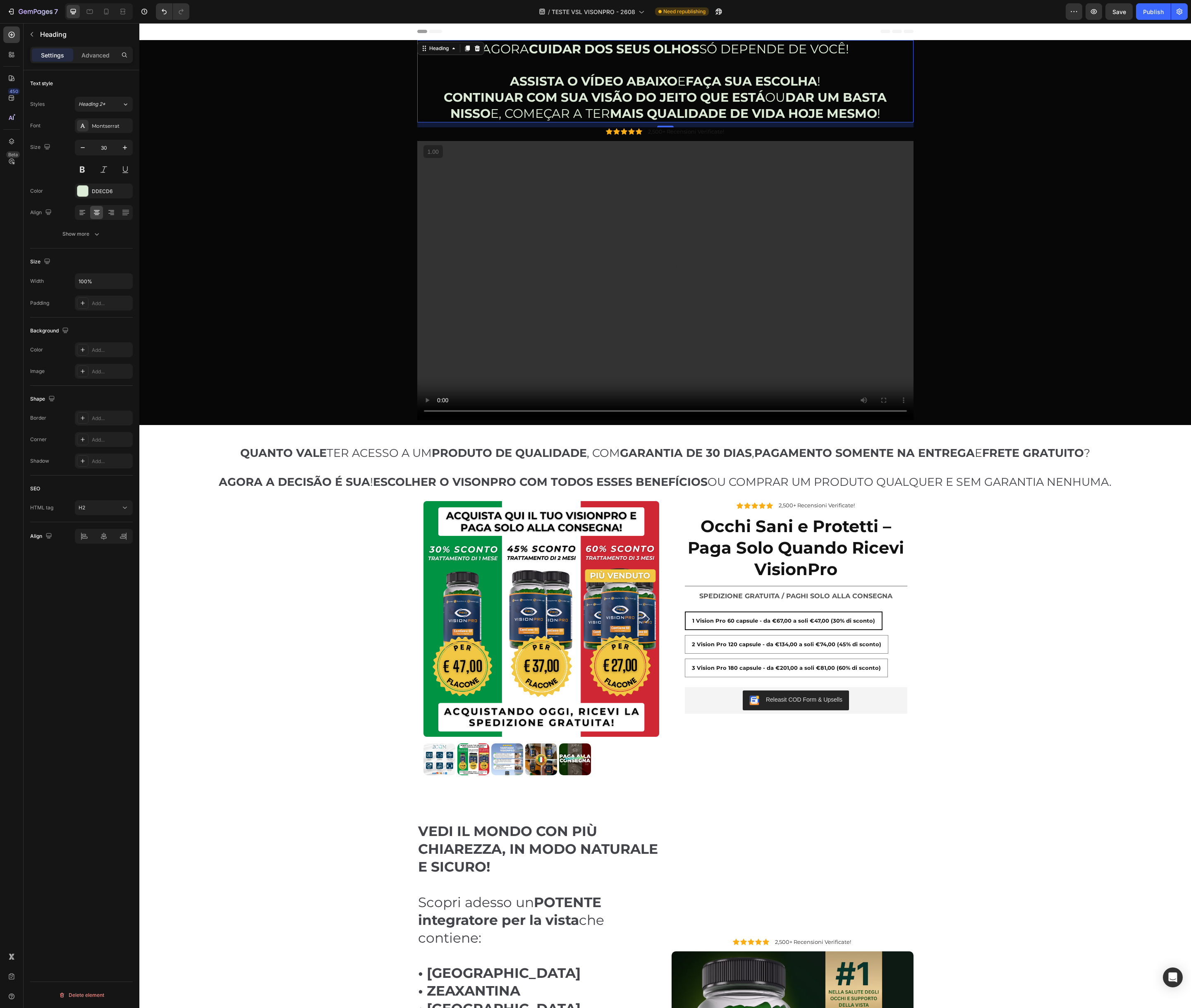
click at [564, 59] on h2 "AGORA CUIDAR DOS SEUS OLHOS SÓ DEPENDE DE VOCÊ! ASSISTA O VÍDEO ABAIXO E FAÇA S…" at bounding box center [665, 81] width 496 height 82
drag, startPoint x: 545, startPoint y: 49, endPoint x: 530, endPoint y: 49, distance: 15.0
click at [545, 49] on strong "CUIDAR DOS SEUS OLHOS" at bounding box center [614, 49] width 170 height 16
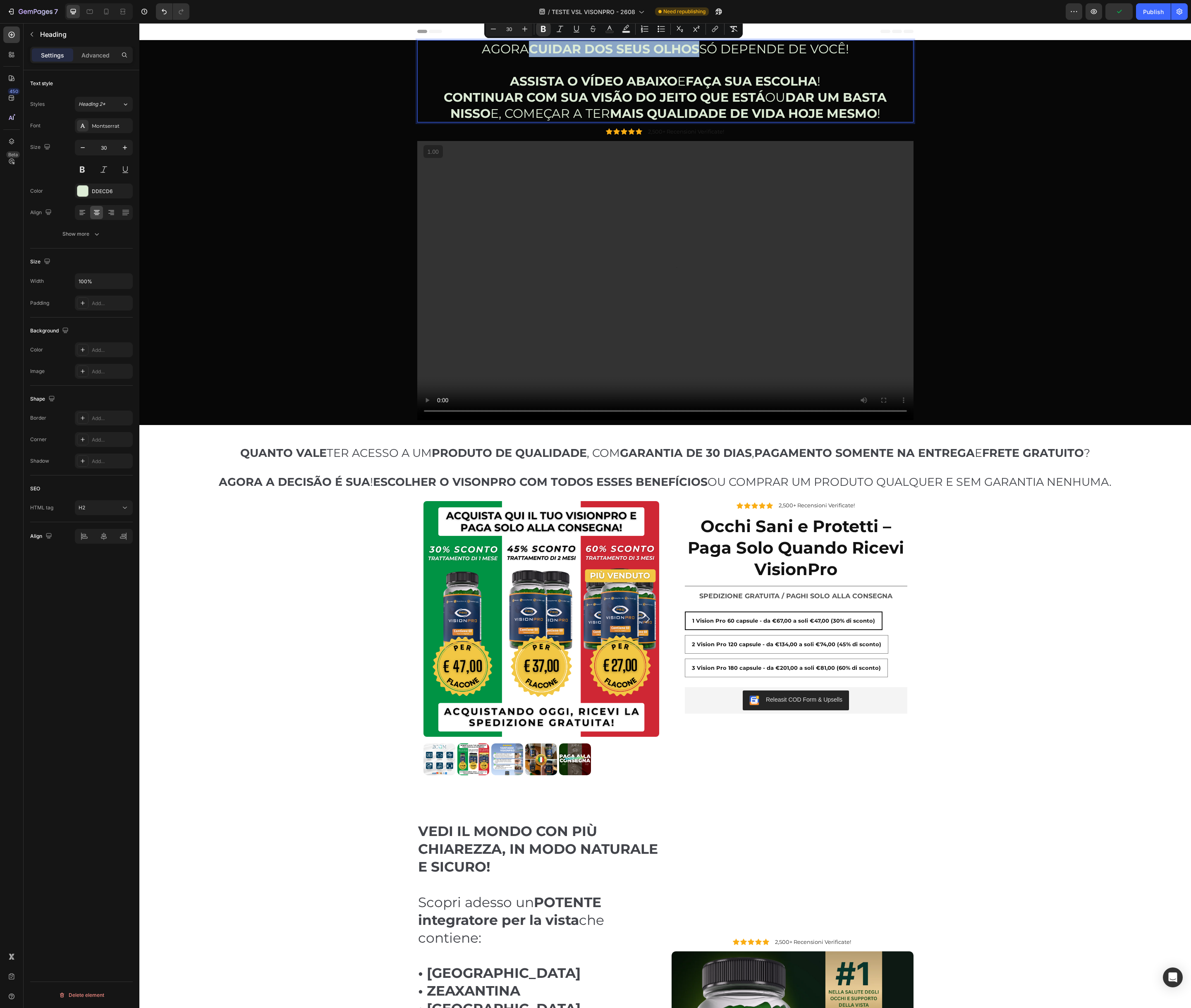
drag, startPoint x: 529, startPoint y: 49, endPoint x: 697, endPoint y: 50, distance: 168.0
click at [697, 50] on strong "CUIDAR DOS SEUS OLHOS" at bounding box center [614, 49] width 170 height 16
click at [608, 30] on icon "Editor contextual toolbar" at bounding box center [610, 29] width 8 height 8
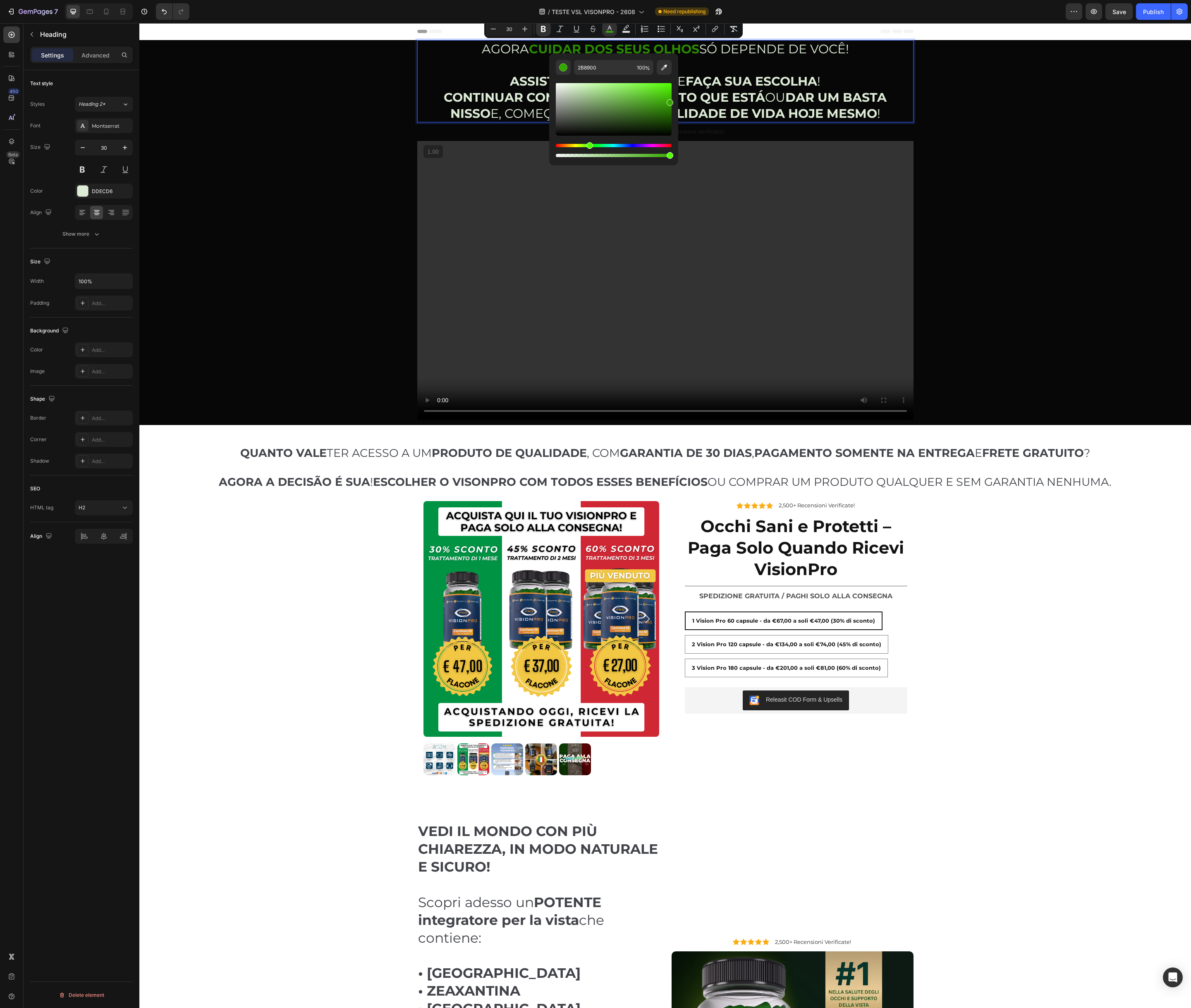
type input "35A800"
drag, startPoint x: 644, startPoint y: 104, endPoint x: 677, endPoint y: 101, distance: 33.1
click at [677, 101] on div "35A800 100 %" at bounding box center [613, 106] width 129 height 105
click at [604, 68] on input "35A800" at bounding box center [603, 67] width 59 height 15
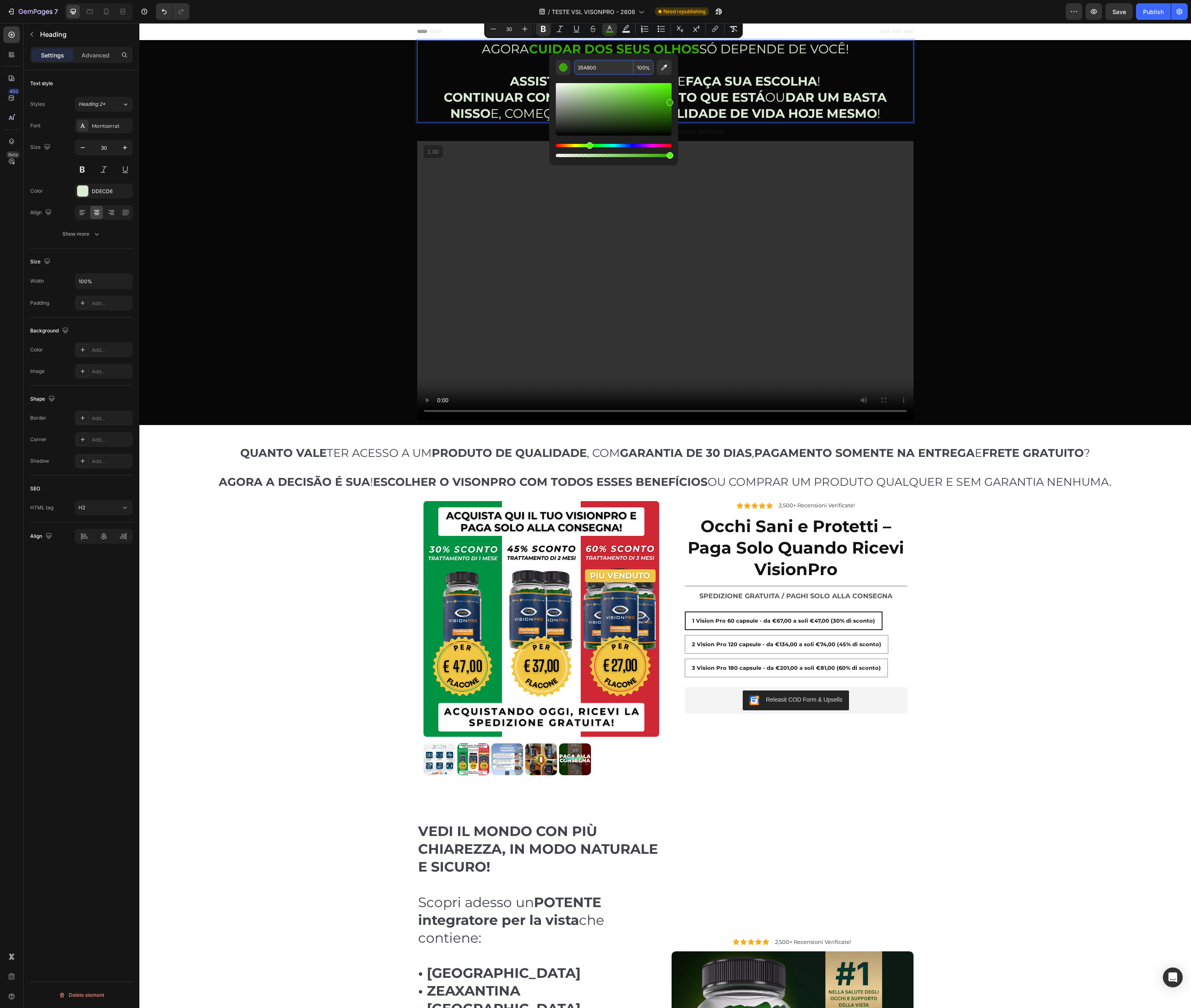
click at [604, 68] on input "35A800" at bounding box center [603, 67] width 59 height 15
click at [363, 77] on div "AGORA CUIDAR DOS SEUS OLHOS SÓ DEPENDE DE VOCÊ! ASSISTA O VÍDEO ABAIXO E FAÇA S…" at bounding box center [665, 233] width 1039 height 385
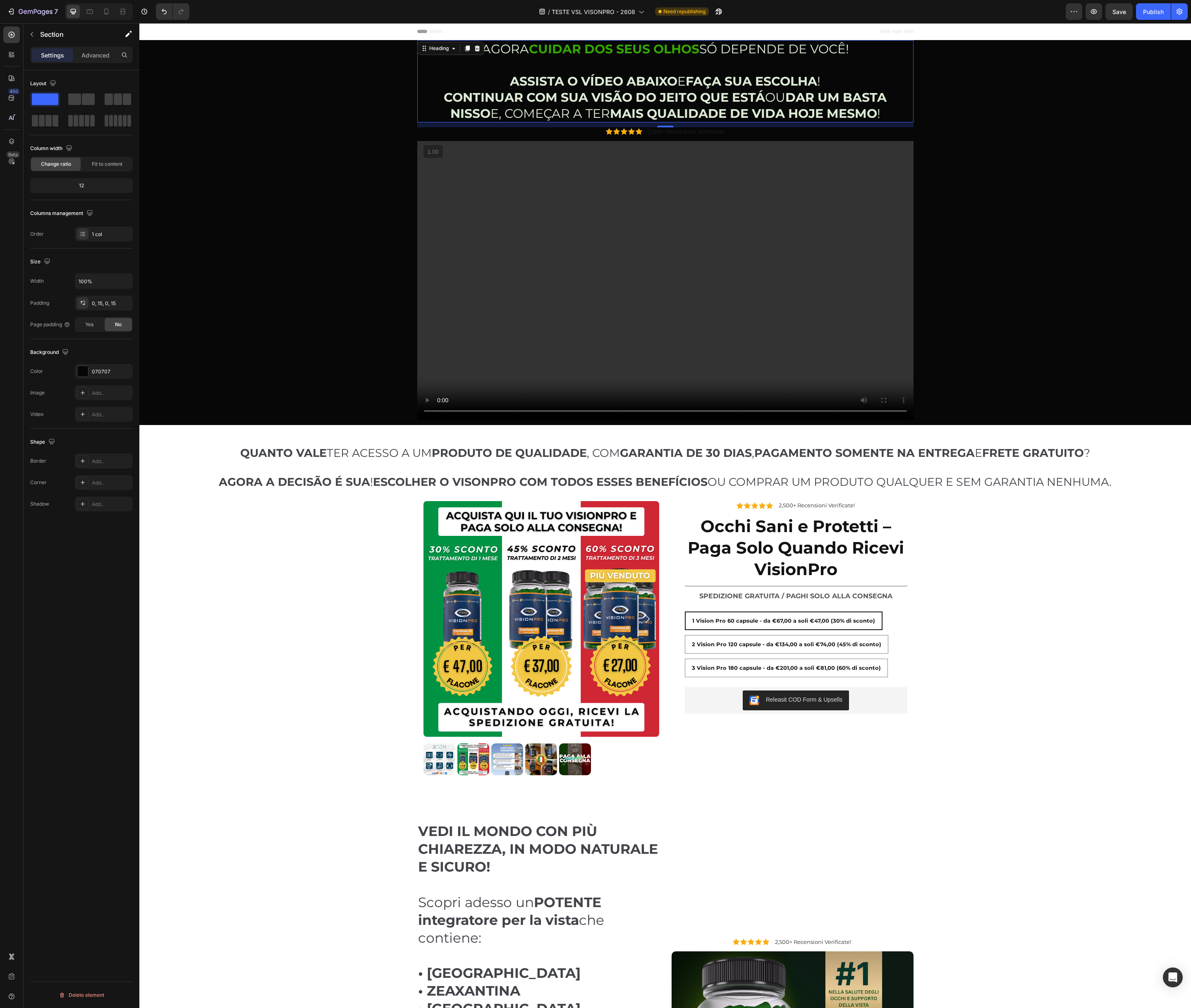
click at [554, 91] on strong "CONTINUAR COM SUA VISÃO DO JEITO QUE ESTÁ" at bounding box center [604, 98] width 321 height 16
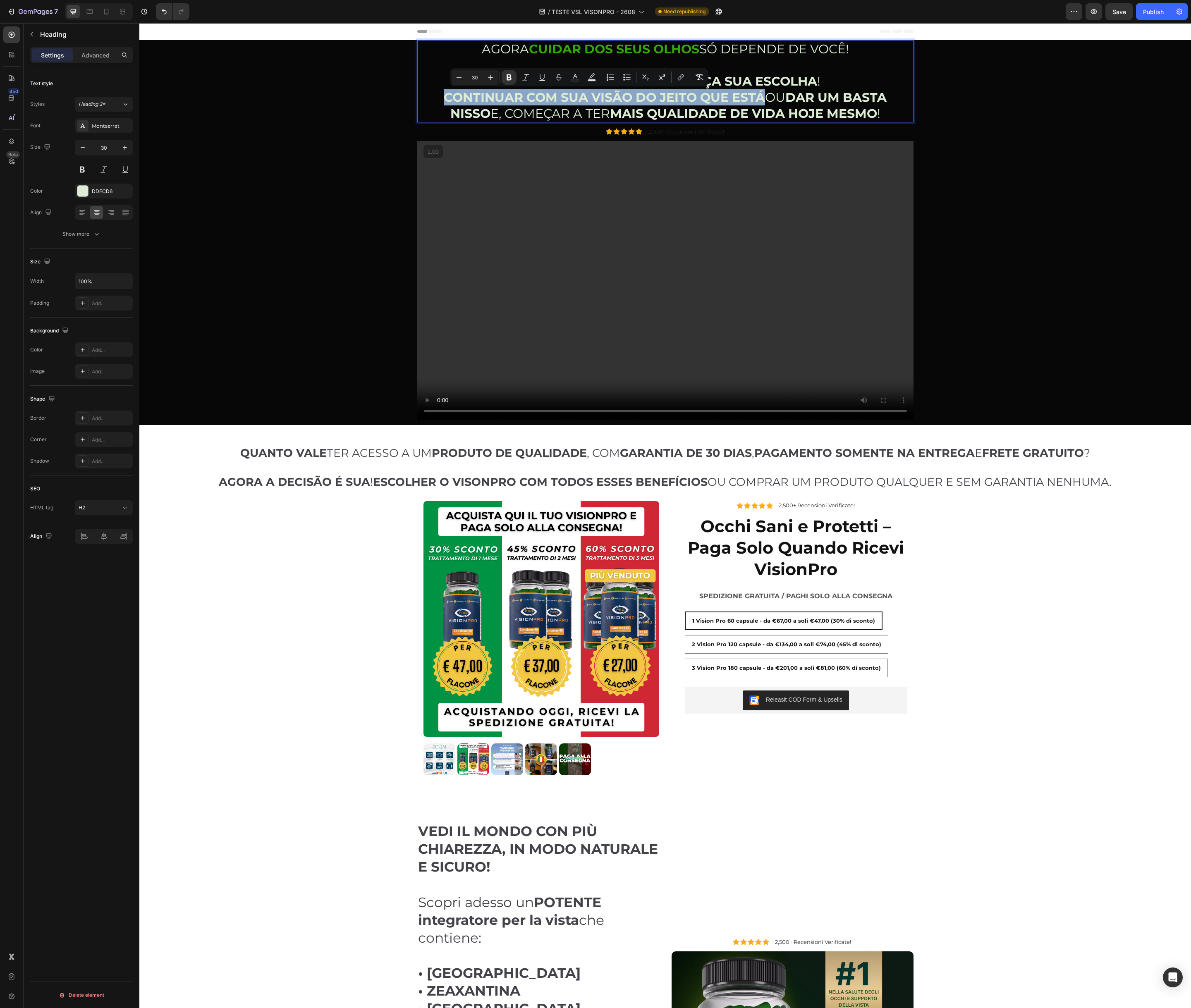
drag, startPoint x: 420, startPoint y: 98, endPoint x: 738, endPoint y: 98, distance: 318.0
click at [738, 98] on strong "CONTINUAR COM SUA VISÃO DO JEITO QUE ESTÁ" at bounding box center [604, 98] width 321 height 16
click at [575, 79] on icon "Editor contextual toolbar" at bounding box center [575, 77] width 8 height 8
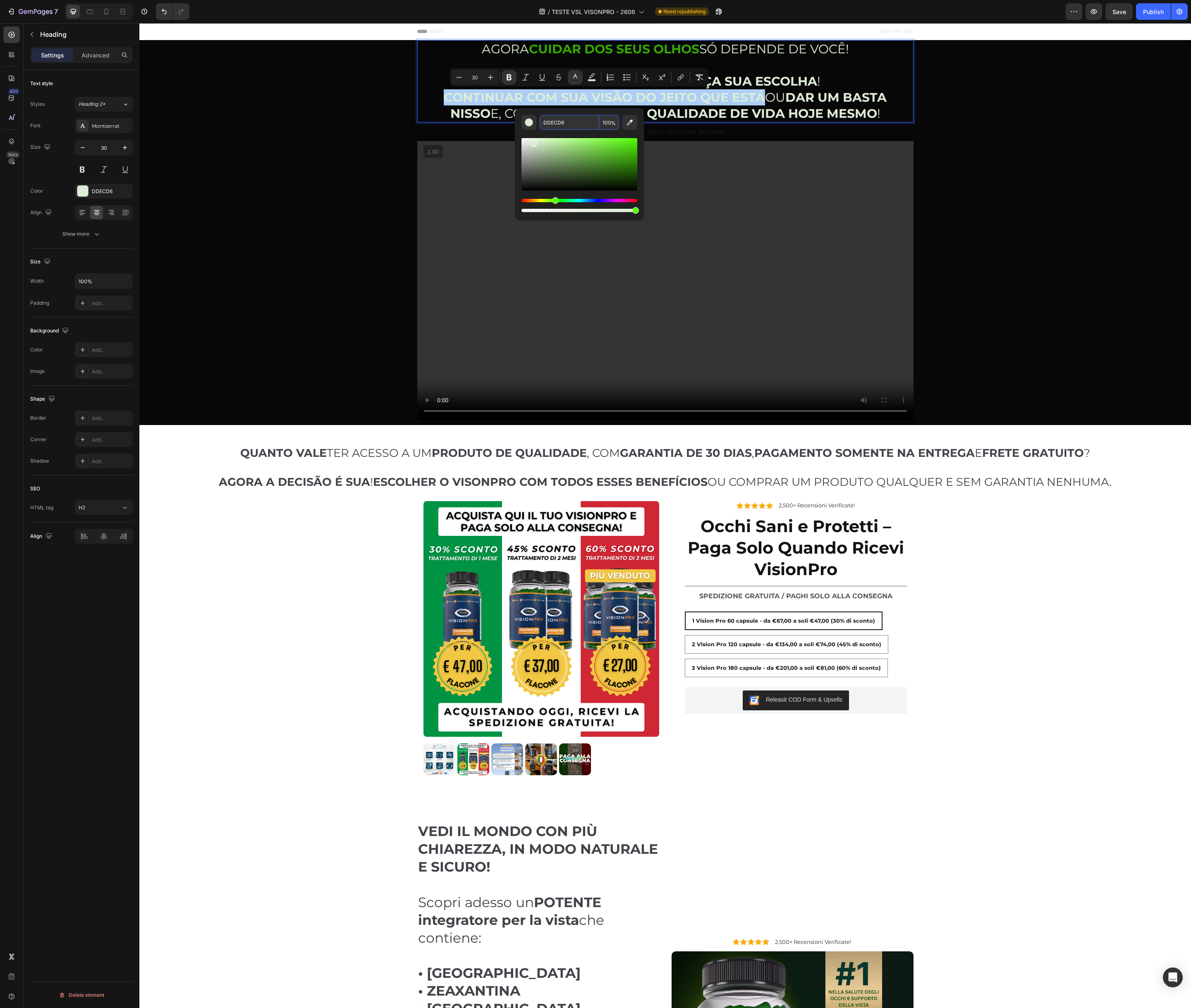
click at [562, 123] on input "DDECD6" at bounding box center [569, 122] width 59 height 15
paste input "35A800"
type input "35A800"
click at [842, 103] on strong "DAR UM BASTA NISSO" at bounding box center [668, 105] width 436 height 31
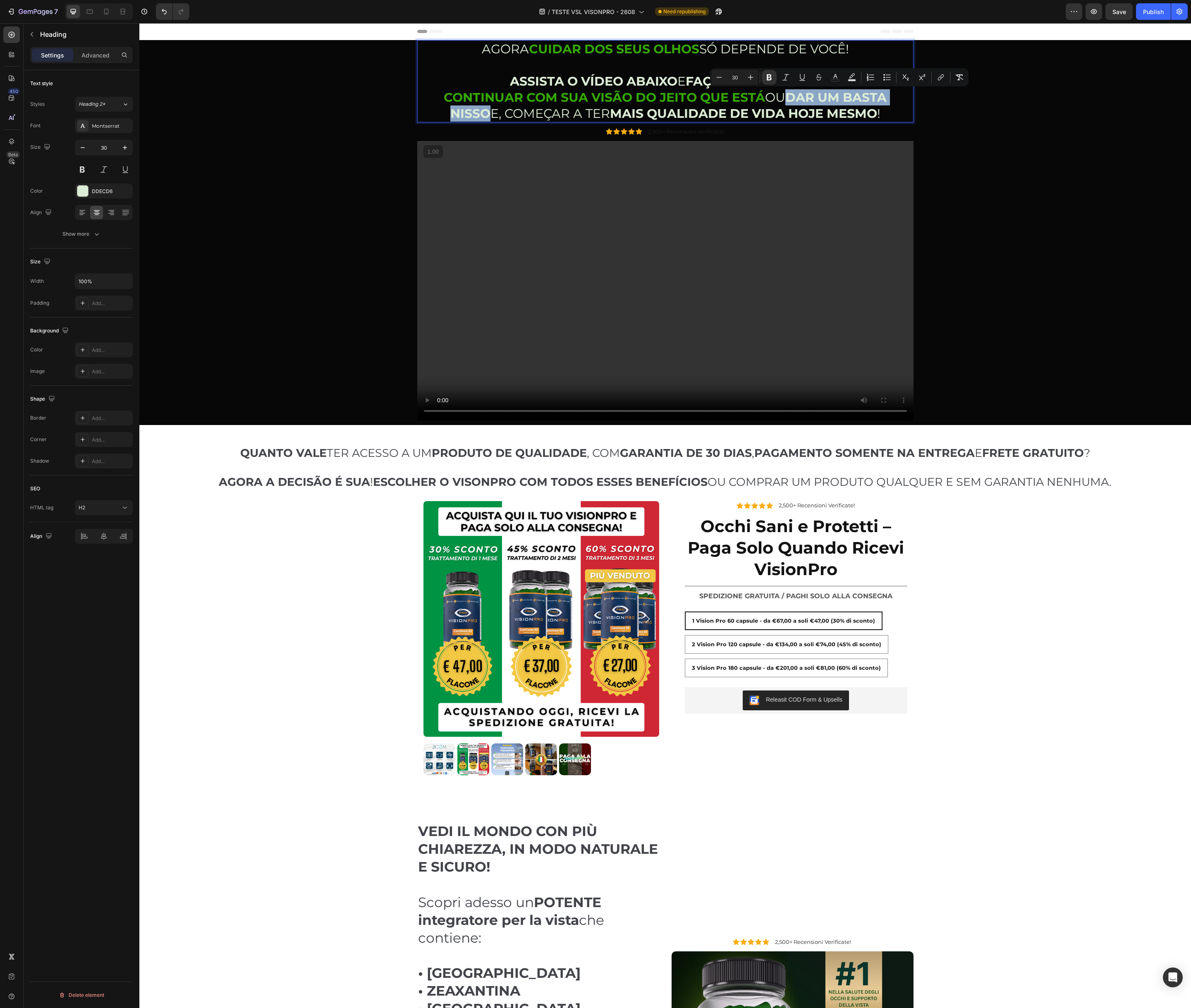
drag, startPoint x: 767, startPoint y: 97, endPoint x: 909, endPoint y: 99, distance: 142.0
click at [887, 99] on strong "DAR UM BASTA NISSO" at bounding box center [668, 105] width 436 height 31
click at [833, 79] on icon "Editor contextual toolbar" at bounding box center [836, 77] width 8 height 8
type input "DDECD6"
click at [827, 127] on input "DDECD6" at bounding box center [829, 122] width 59 height 15
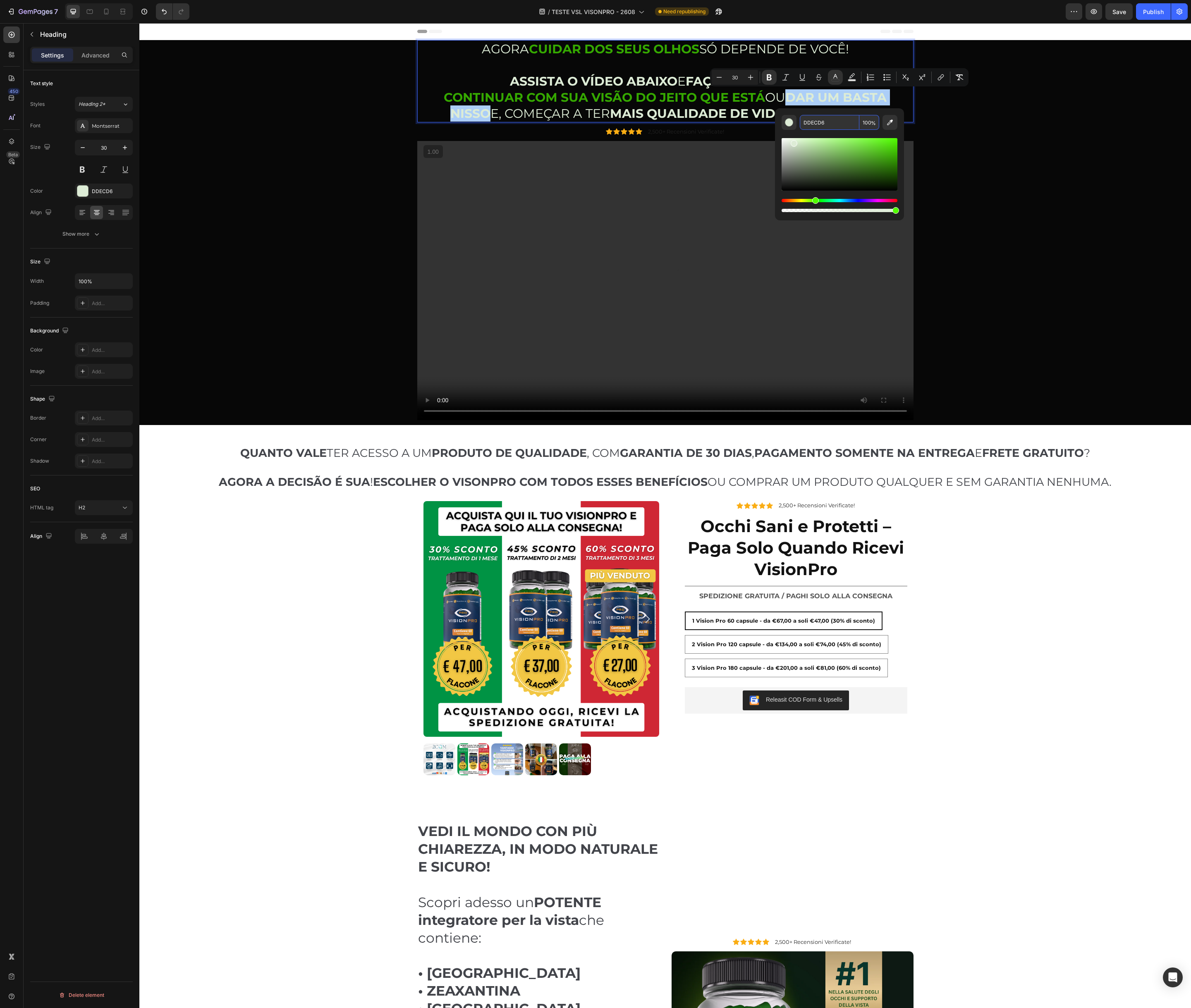
click at [827, 127] on input "DDECD6" at bounding box center [829, 122] width 59 height 15
paste input "35A800"
type input "35A800"
click at [667, 113] on strong "MAIS QUALIDADE DE VIDA HOJE MESMO" at bounding box center [744, 114] width 267 height 16
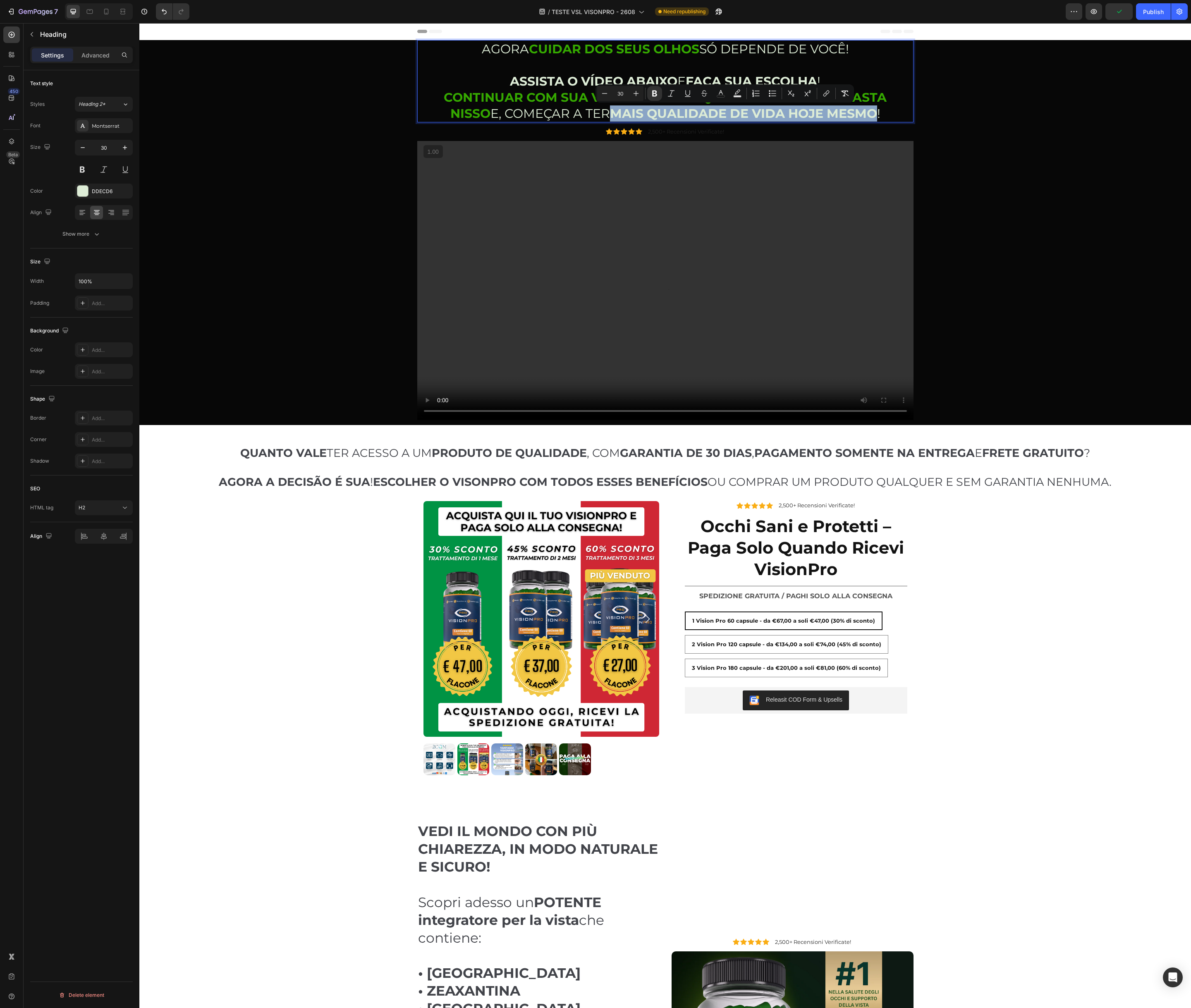
drag, startPoint x: 595, startPoint y: 113, endPoint x: 854, endPoint y: 119, distance: 259.1
click at [854, 119] on strong "MAIS QUALIDADE DE VIDA HOJE MESMO" at bounding box center [744, 114] width 267 height 16
drag, startPoint x: 718, startPoint y: 93, endPoint x: 715, endPoint y: 98, distance: 5.8
click at [718, 93] on icon "Editor contextual toolbar" at bounding box center [720, 93] width 8 height 8
type input "DDECD6"
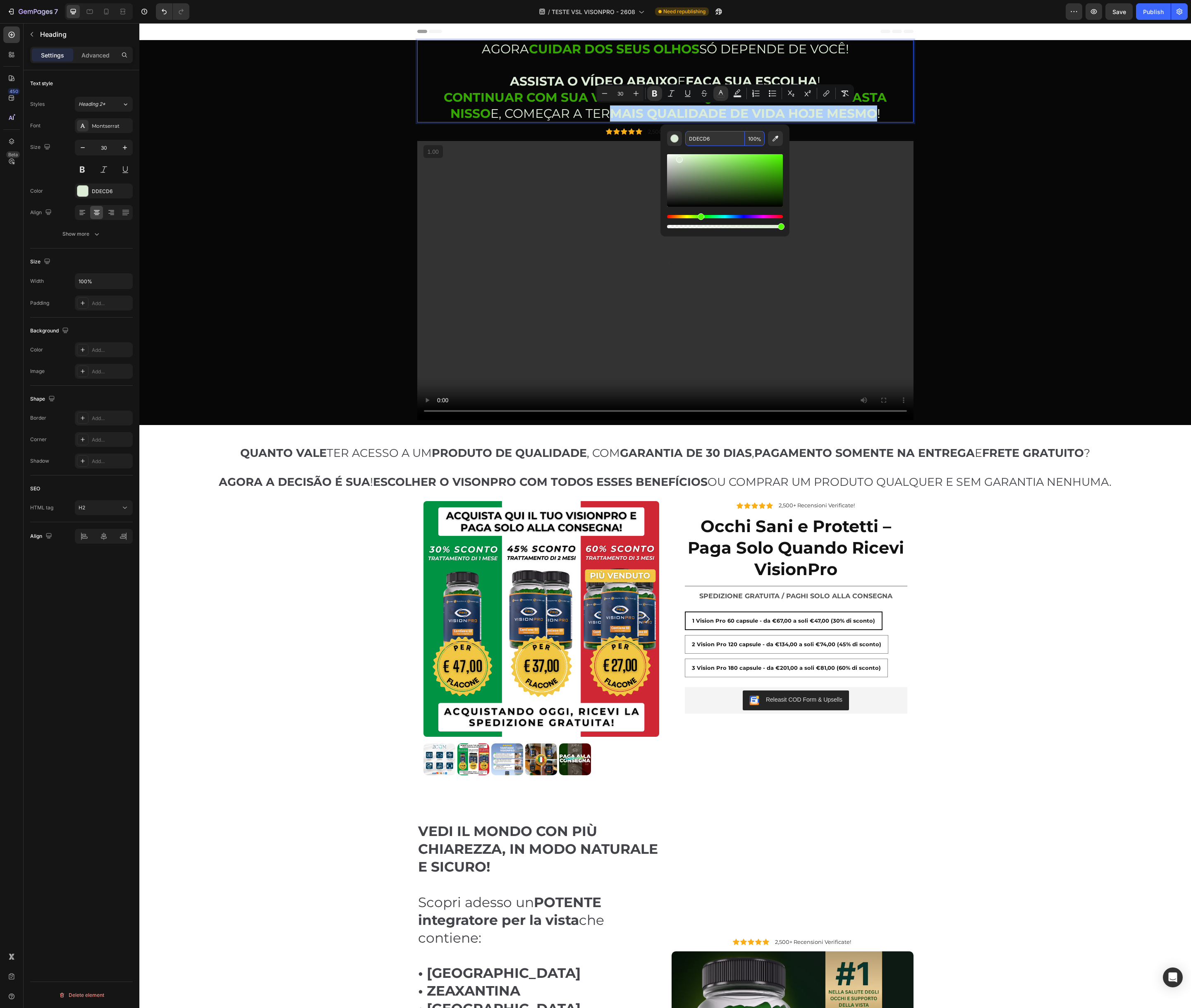
click at [719, 139] on input "DDECD6" at bounding box center [714, 138] width 59 height 15
paste input "35A800"
type input "35A800"
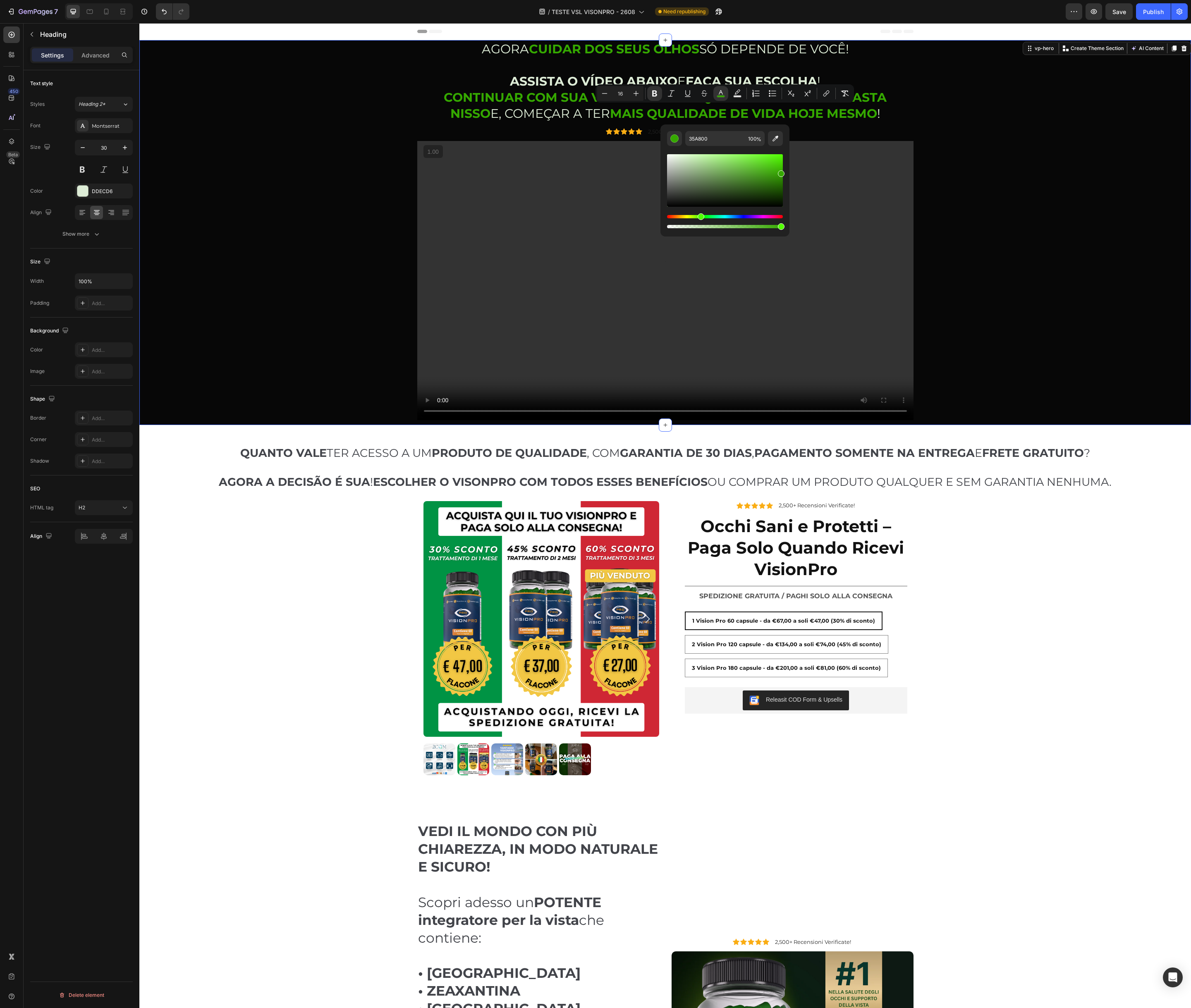
click at [927, 175] on div "AGORA CUIDAR DOS SEUS OLHOS SÓ DEPENDE DE VOCÊ! ASSISTA O VÍDEO ABAIXO E FAÇA S…" at bounding box center [665, 233] width 1039 height 385
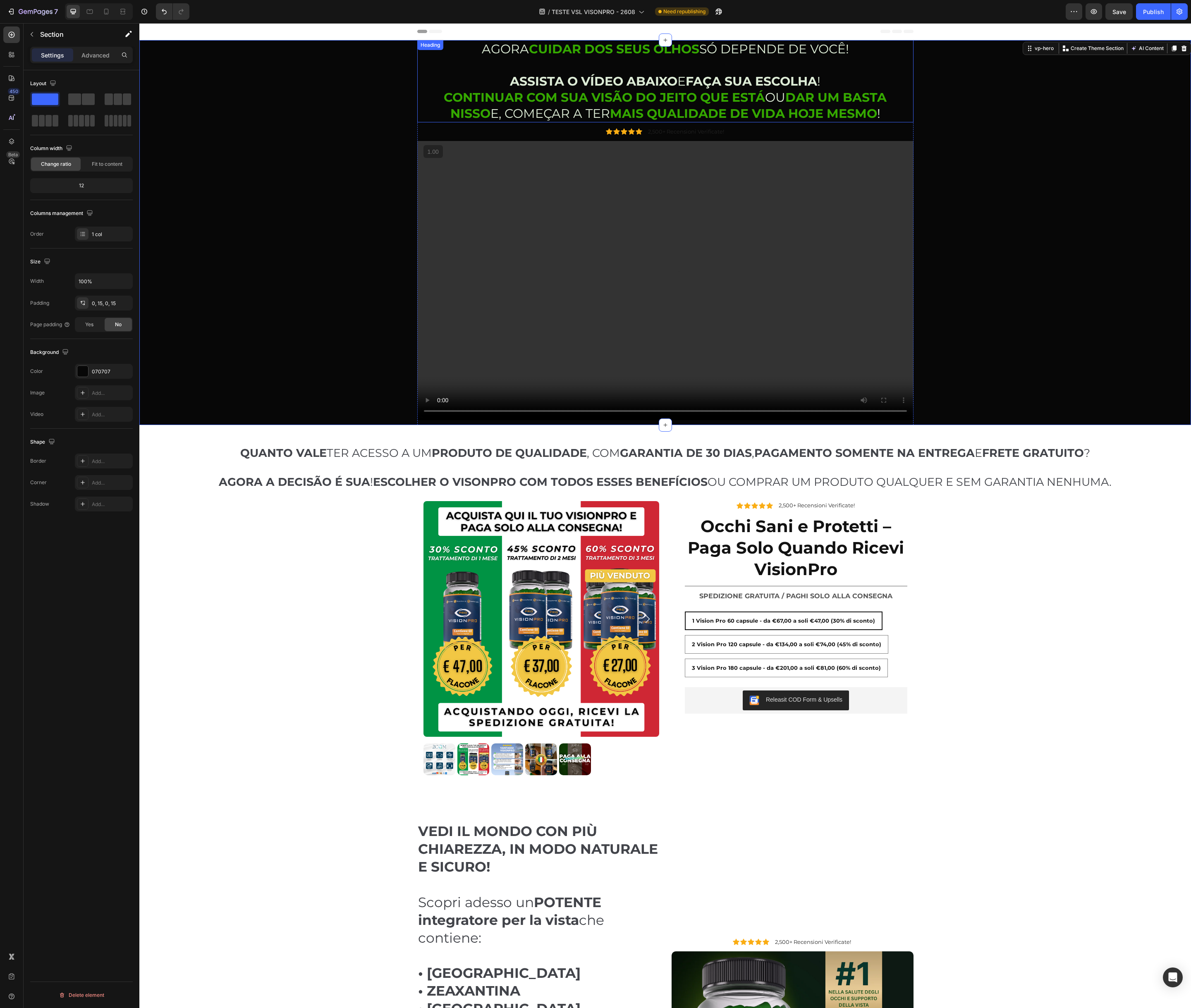
click at [598, 81] on strong "ASSISTA O VÍDEO ABAIXO" at bounding box center [593, 82] width 167 height 16
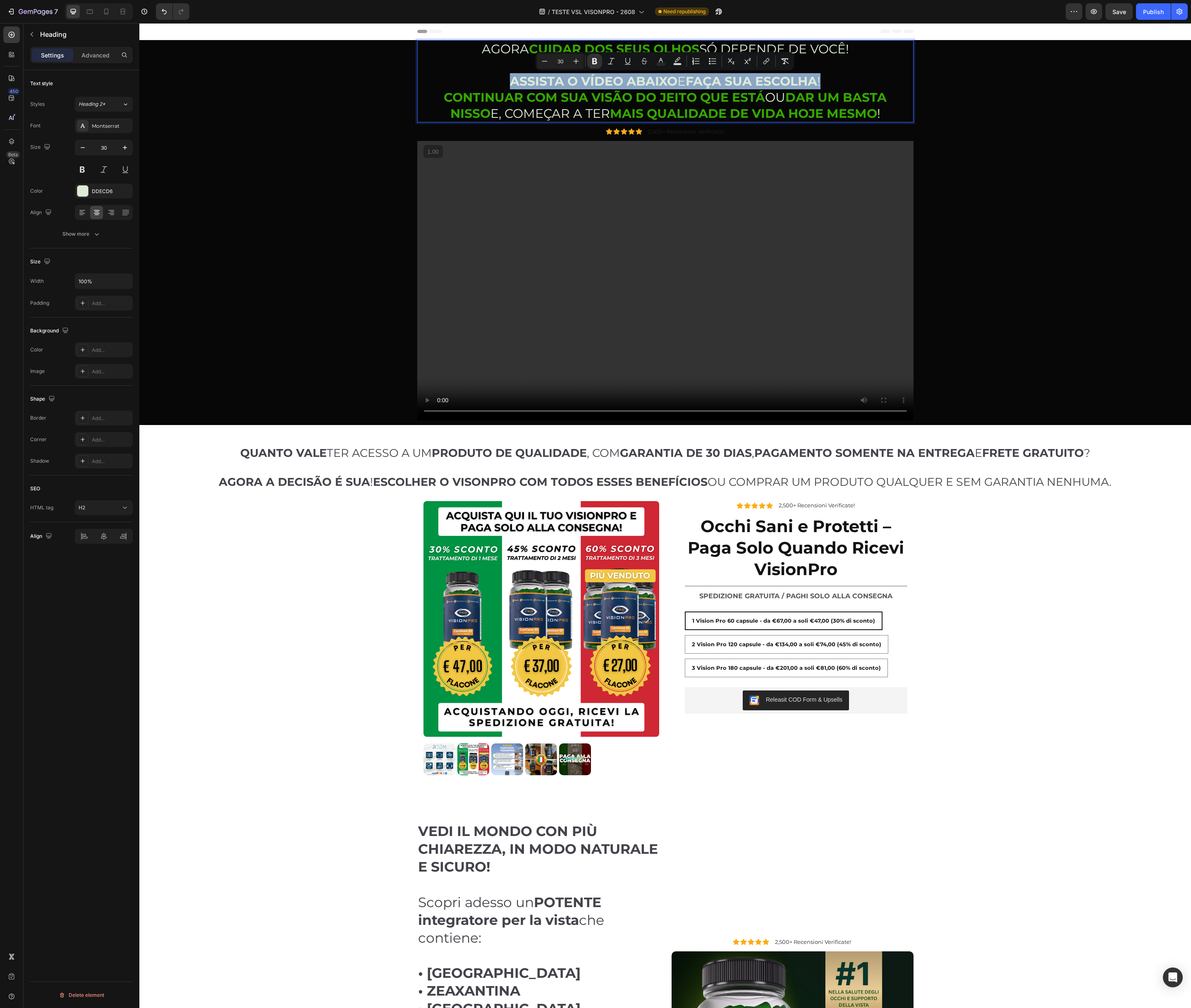
drag, startPoint x: 503, startPoint y: 80, endPoint x: 828, endPoint y: 84, distance: 325.0
click at [828, 84] on p "AGORA CUIDAR DOS SEUS OLHOS SÓ DEPENDE DE VOCÊ! ASSISTA O VÍDEO ABAIXO E FAÇA S…" at bounding box center [665, 81] width 495 height 81
click at [659, 62] on icon "Editor contextual toolbar" at bounding box center [661, 61] width 8 height 8
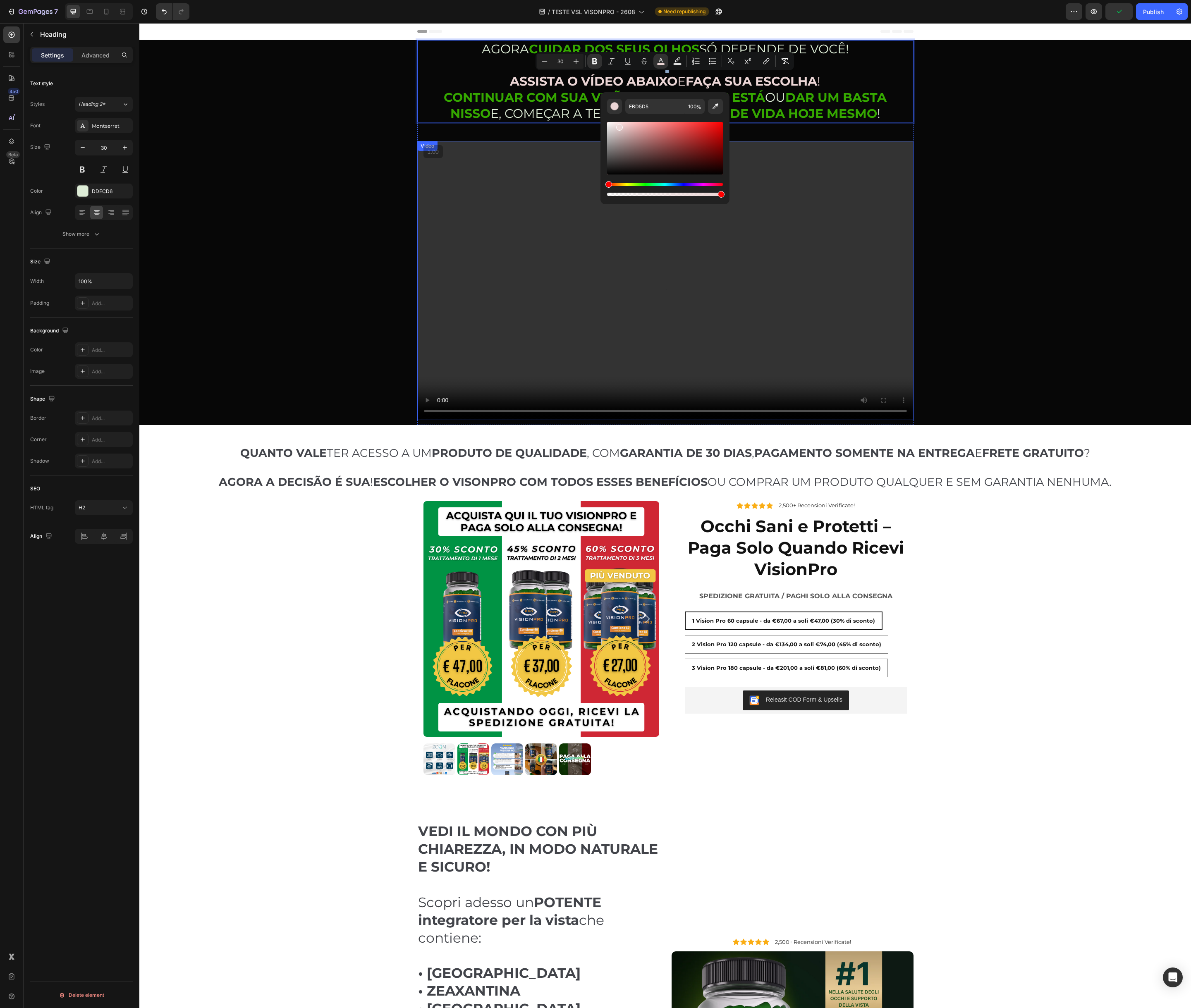
drag, startPoint x: 755, startPoint y: 209, endPoint x: 591, endPoint y: 182, distance: 166.2
type input "FC0000"
drag, startPoint x: 852, startPoint y: 156, endPoint x: 737, endPoint y: 117, distance: 121.4
click at [861, 79] on p "AGORA CUIDAR DOS SEUS OLHOS SÓ DEPENDE DE VOCÊ! ASSISTA O VÍDEO ABAIXO E FAÇA S…" at bounding box center [665, 81] width 495 height 81
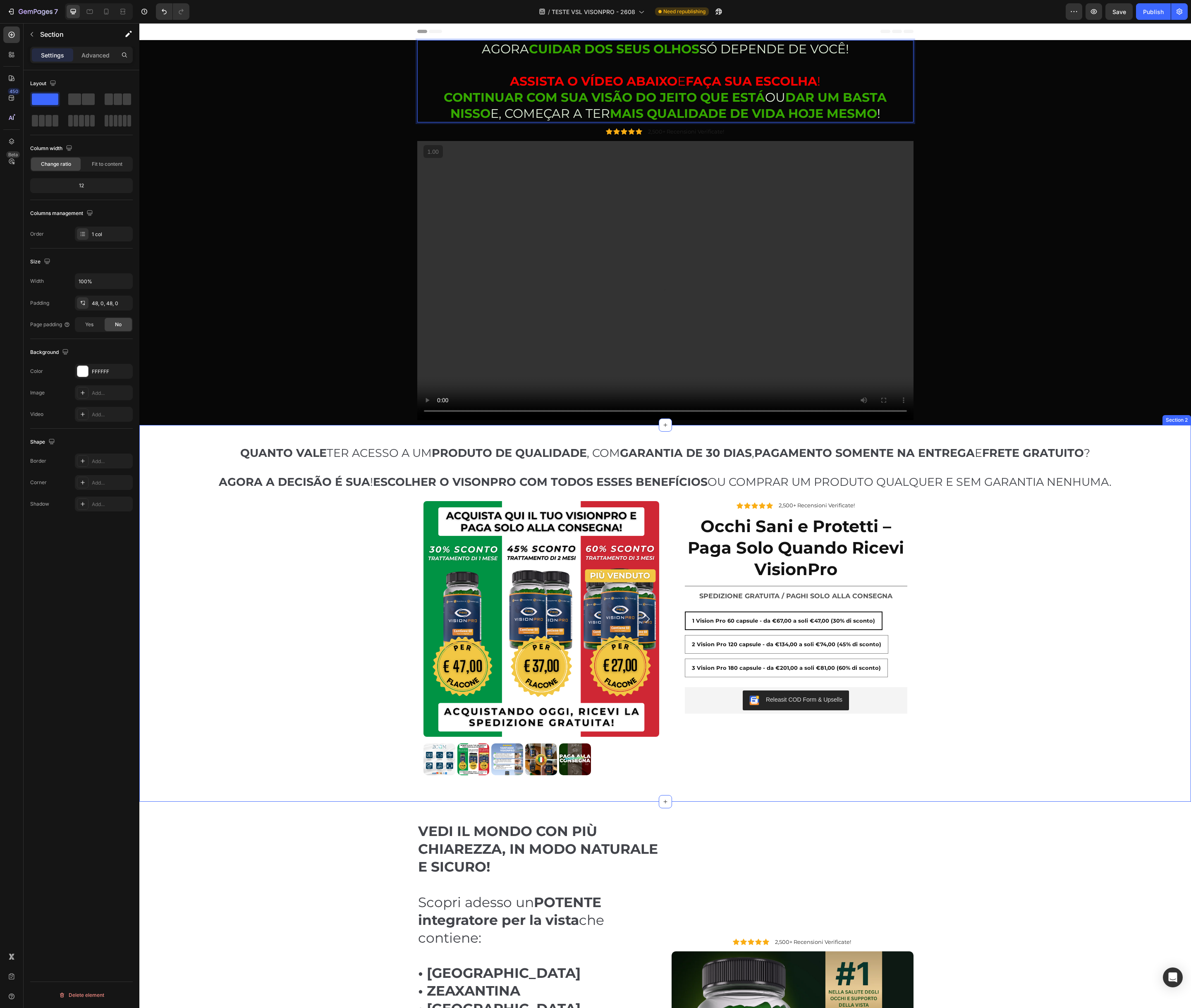
click at [331, 433] on div "QUANTO VALE TER ACESSO A UM PRODUTO DE QUALIDADE , COM GARANTIA DE 30 DIAS , PA…" at bounding box center [665, 613] width 1051 height 376
click at [269, 338] on div "AGORA CUIDAR DOS SEUS OLHOS SÓ DEPENDE DE VOCÊ! ASSISTA O VÍDEO ABAIXO E FAÇA S…" at bounding box center [665, 233] width 1039 height 385
click at [102, 13] on icon at bounding box center [106, 11] width 8 height 8
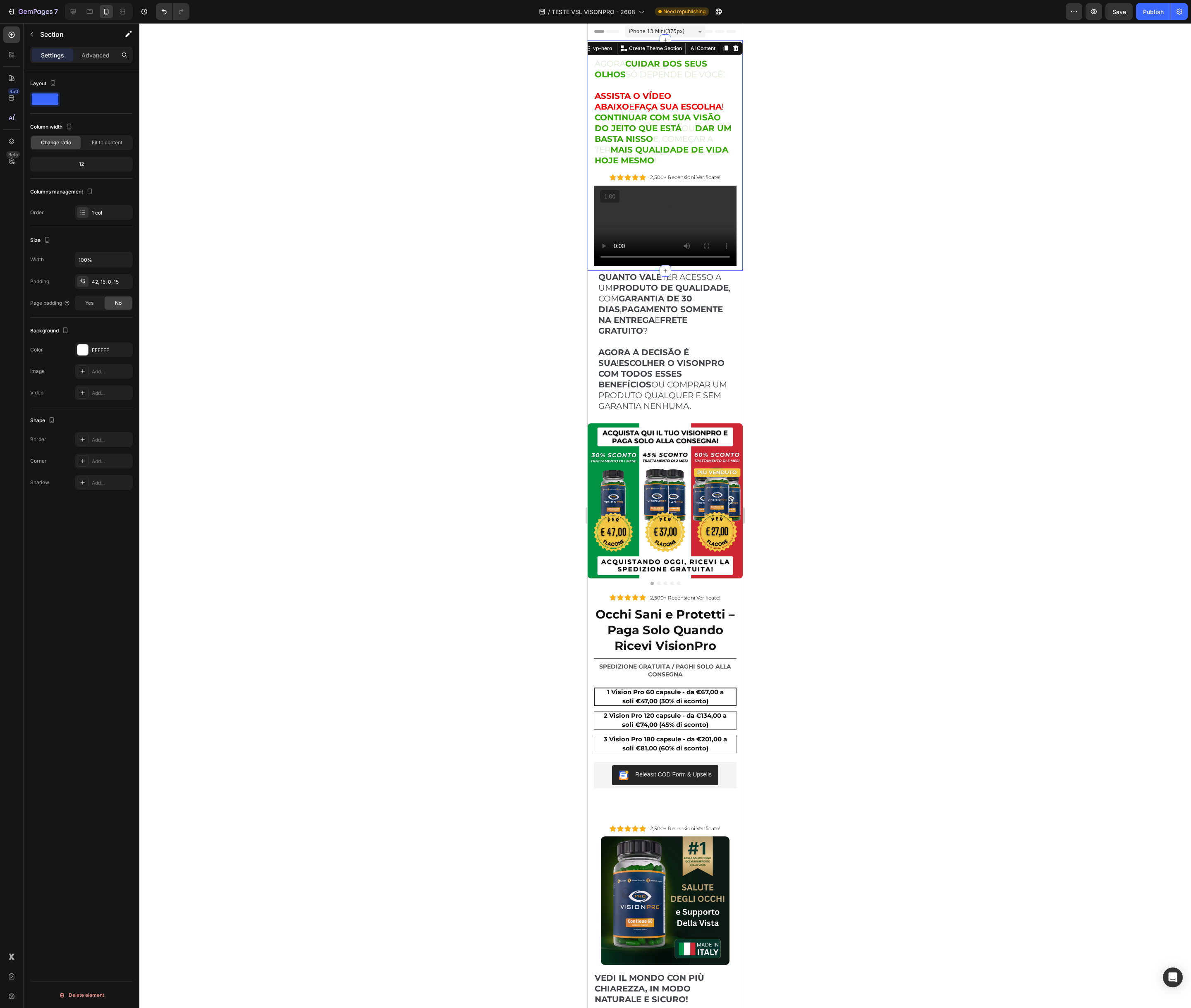
click at [806, 160] on div at bounding box center [665, 515] width 1051 height 985
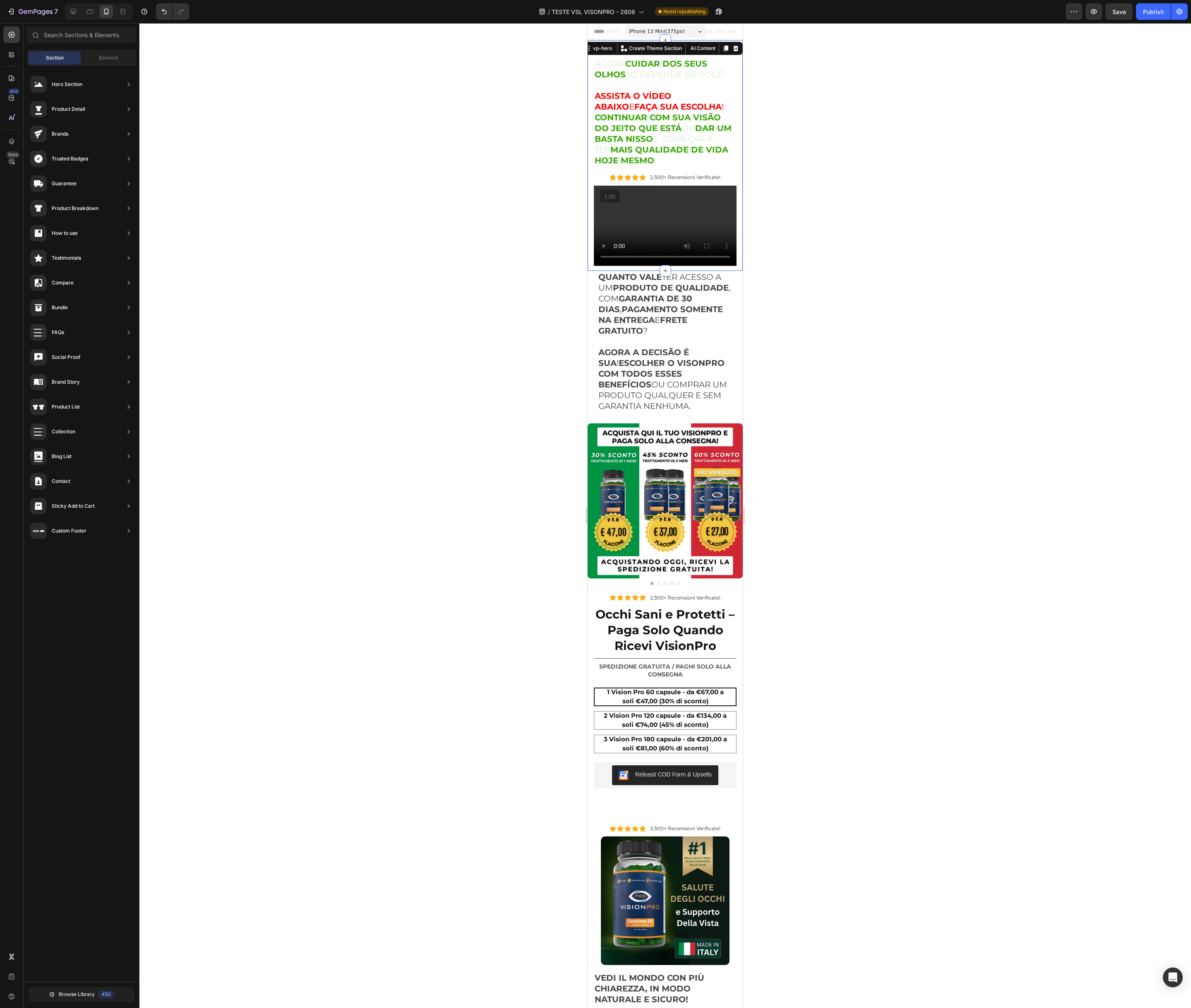
click at [738, 93] on div "AGORA CUIDAR DOS SEUS OLHOS SÓ DEPENDE DE VOCÊ! ASSISTA O VÍDEO ABAIXO E FAÇA S…" at bounding box center [665, 155] width 155 height 231
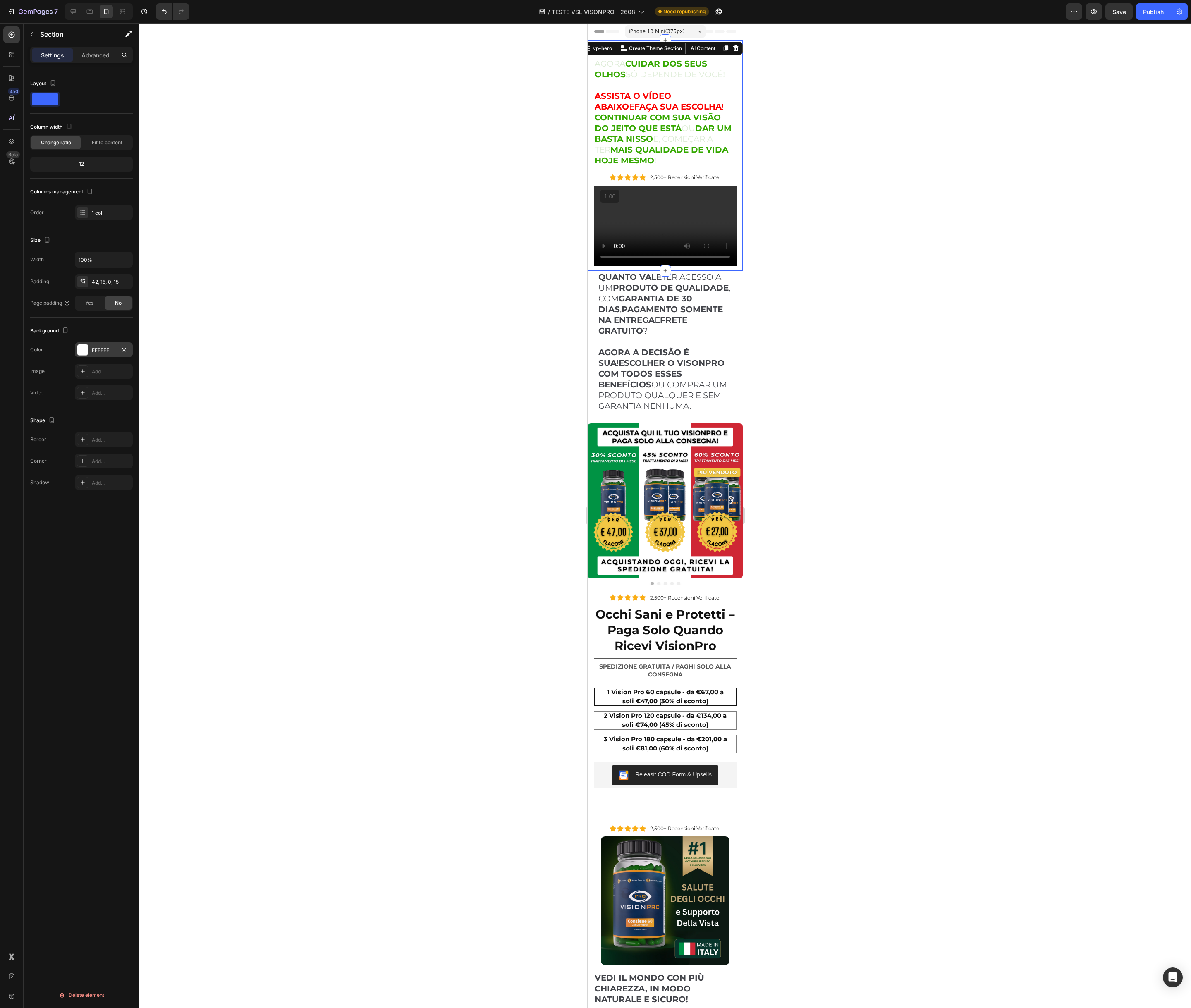
click at [84, 348] on div at bounding box center [83, 350] width 11 height 11
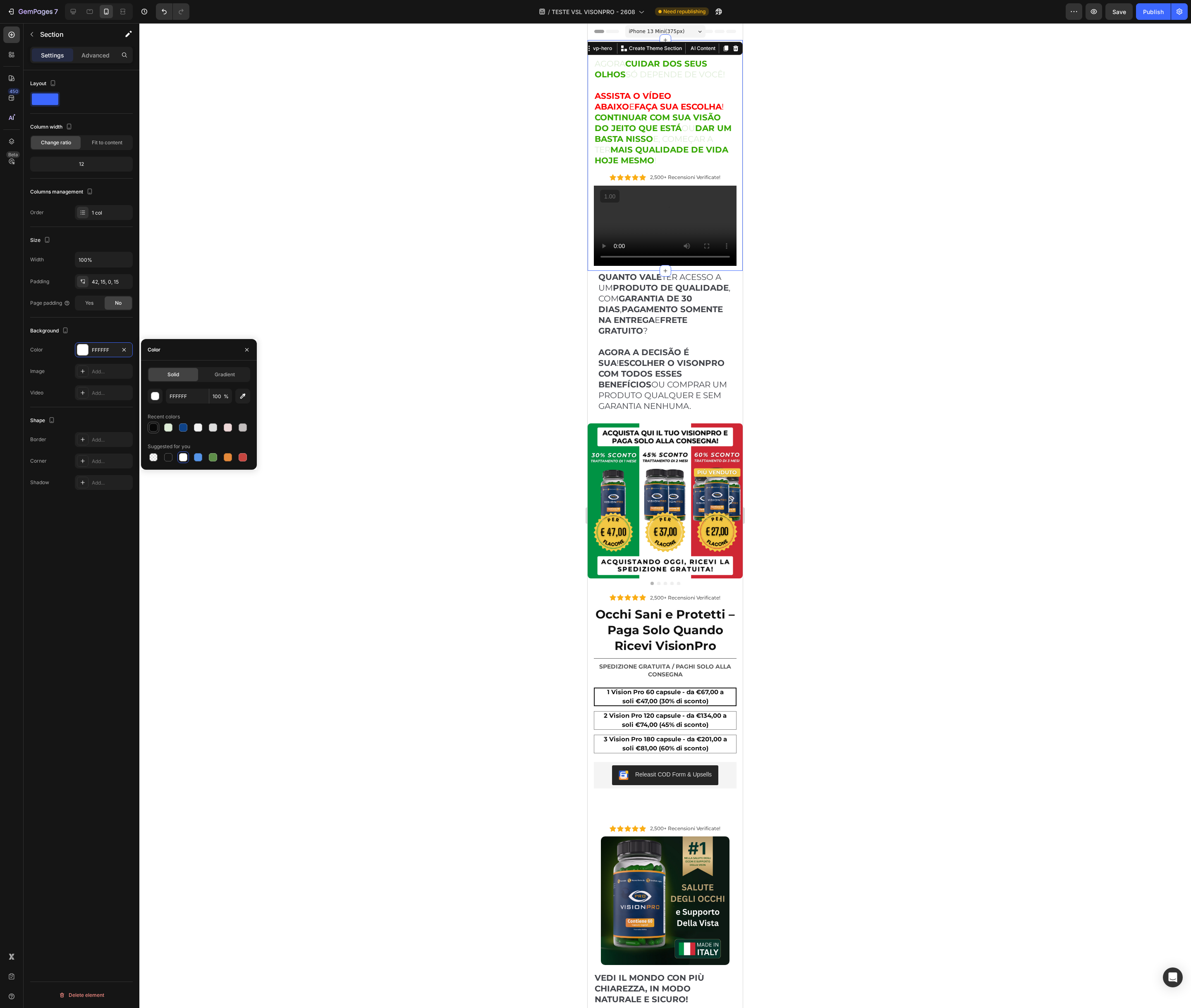
click at [152, 428] on div at bounding box center [153, 427] width 8 height 8
type input "070707"
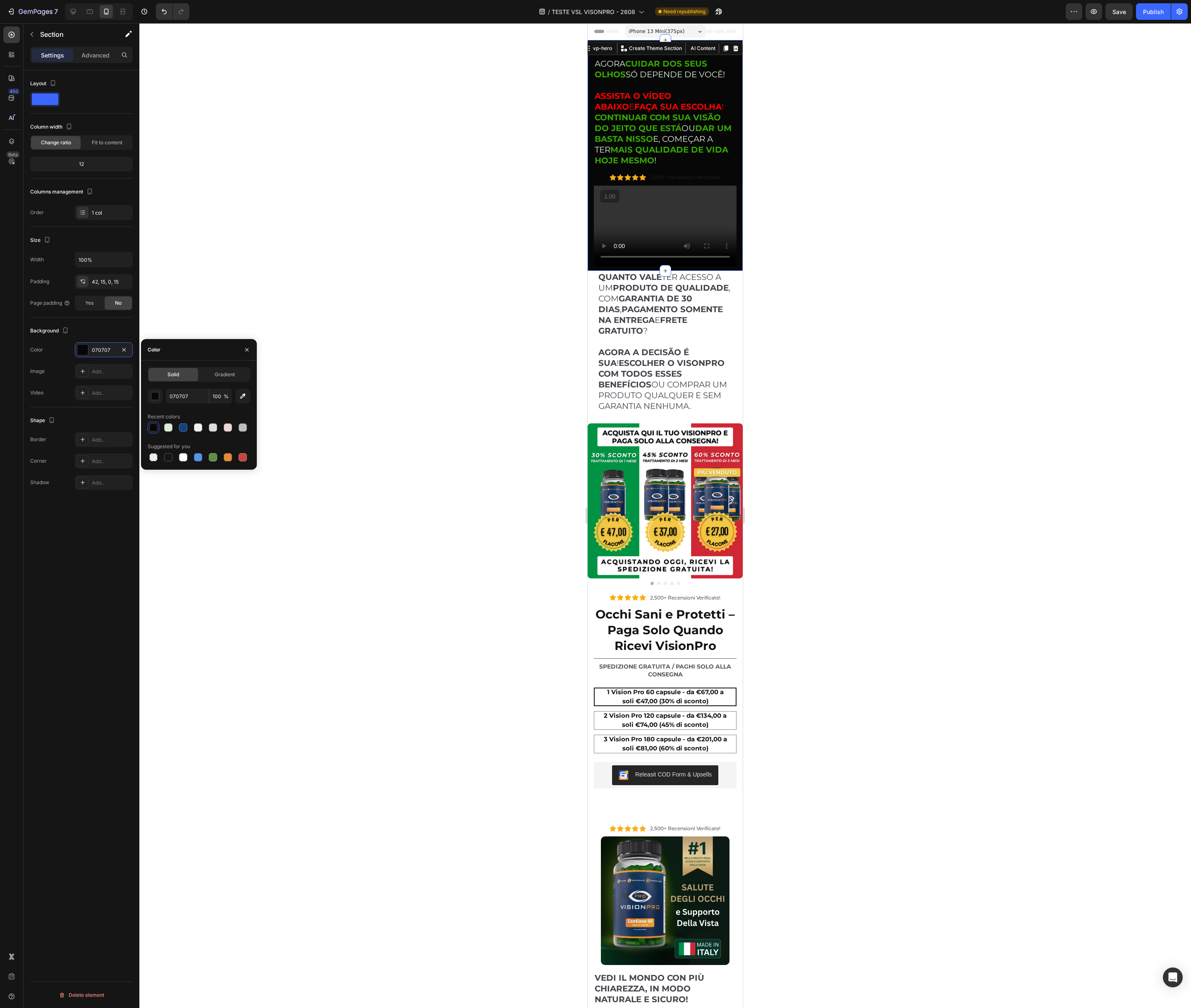
click at [815, 189] on div at bounding box center [665, 515] width 1051 height 985
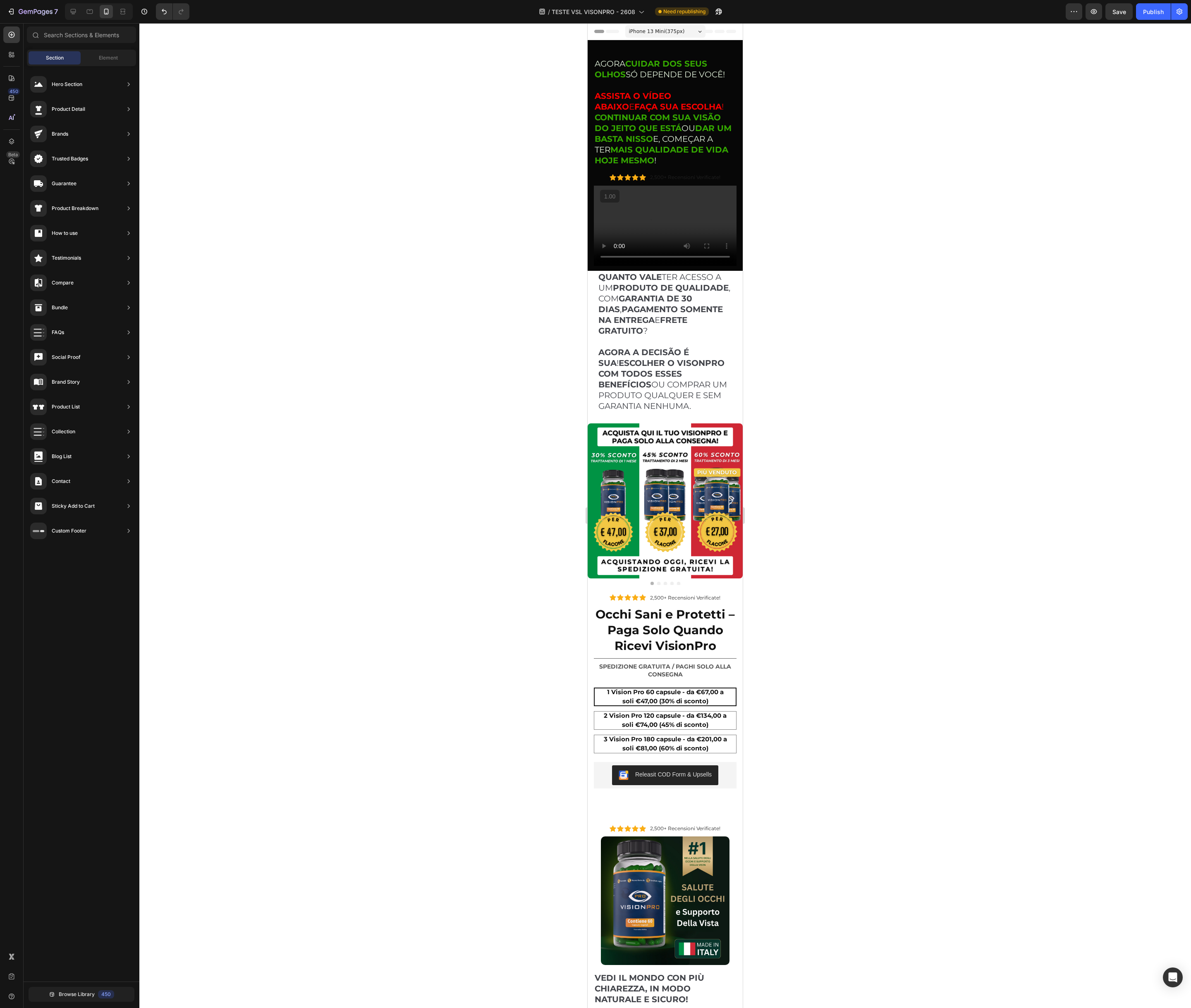
click at [815, 189] on div at bounding box center [665, 515] width 1051 height 985
click at [74, 10] on icon at bounding box center [73, 11] width 8 height 8
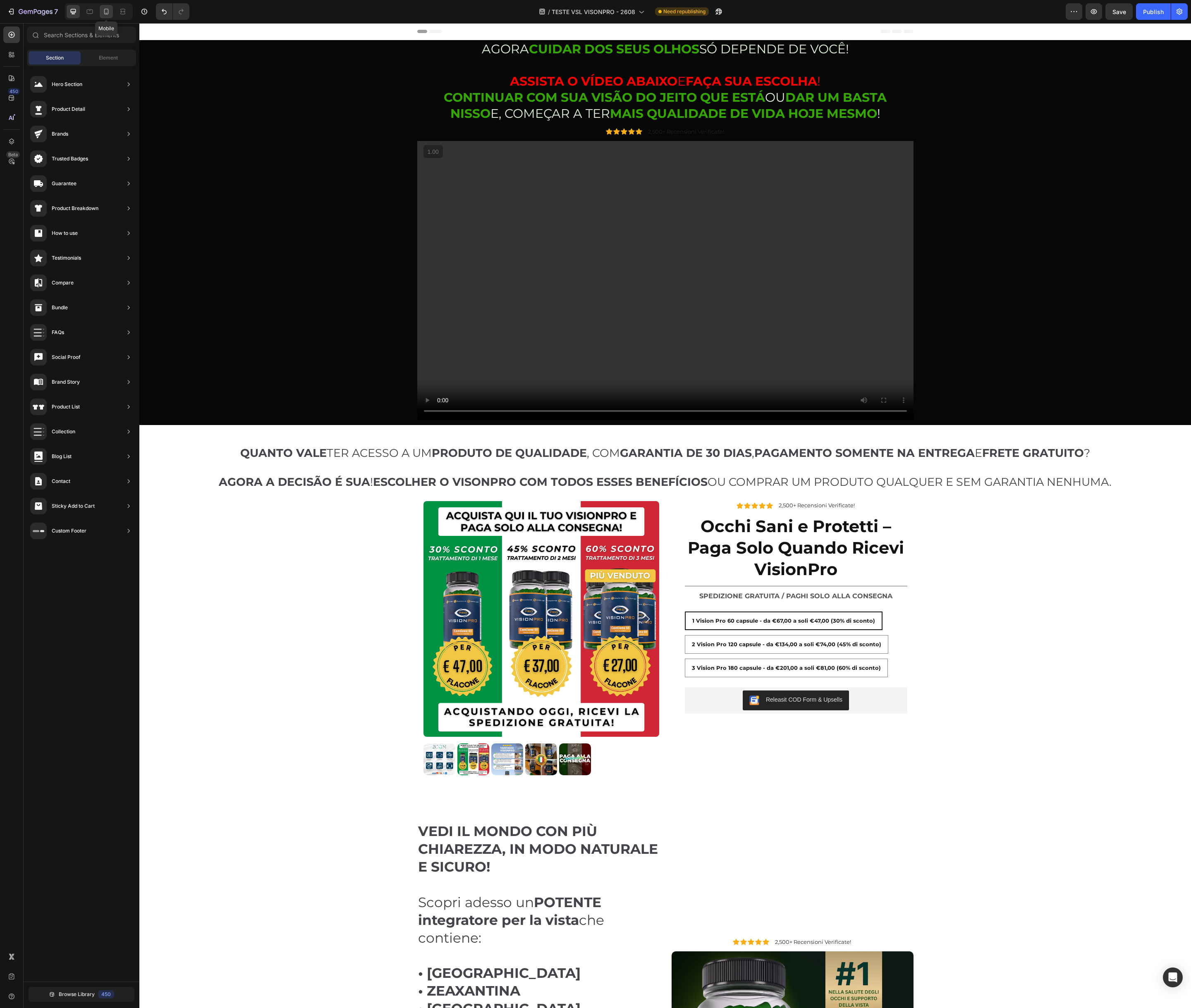
click at [105, 13] on icon at bounding box center [106, 11] width 8 height 8
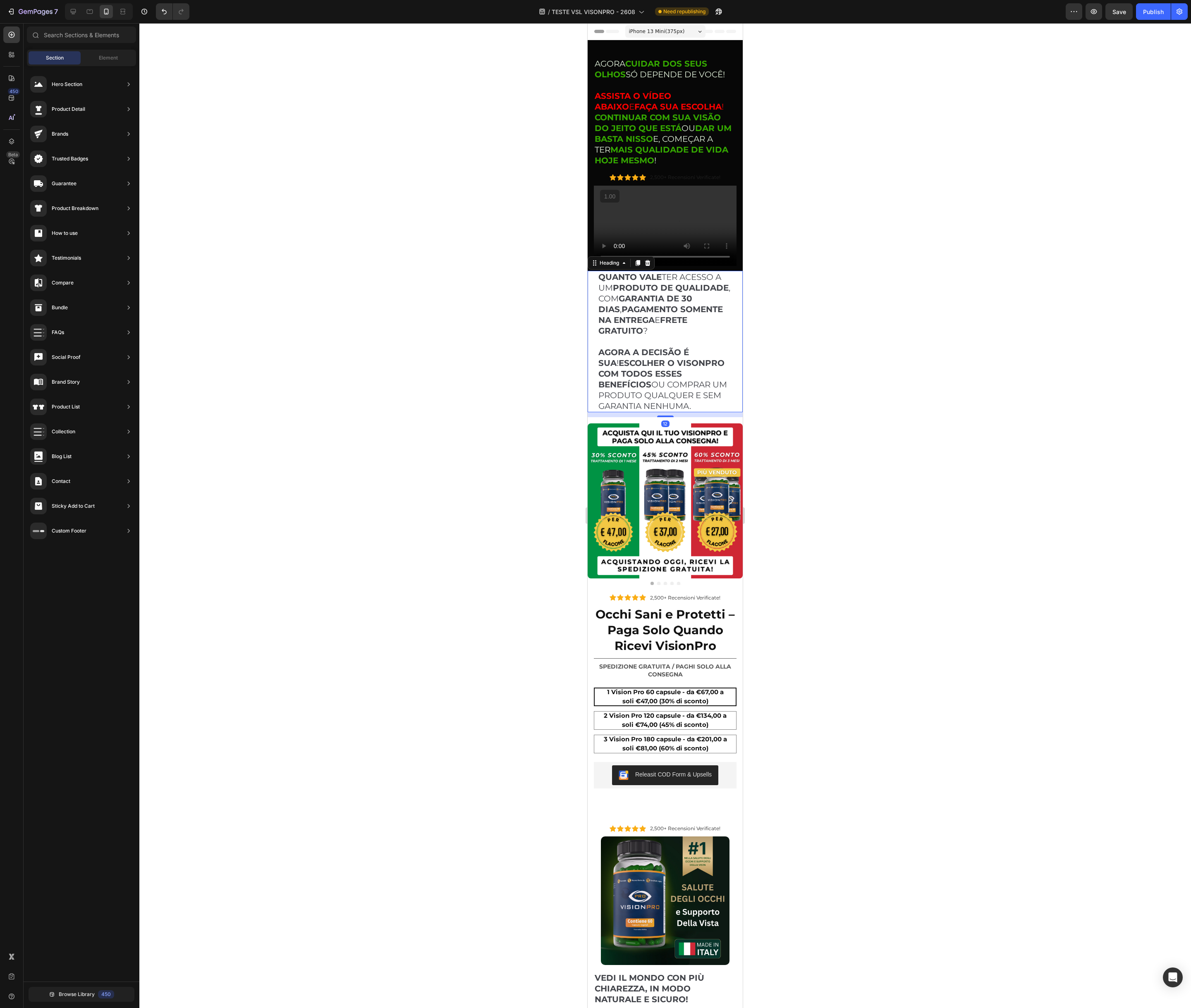
click at [593, 329] on div "QUANTO VALE TER ACESSO A UM PRODUTO DE QUALIDADE , COM GARANTIA DE 30 DIAS , PA…" at bounding box center [665, 342] width 155 height 141
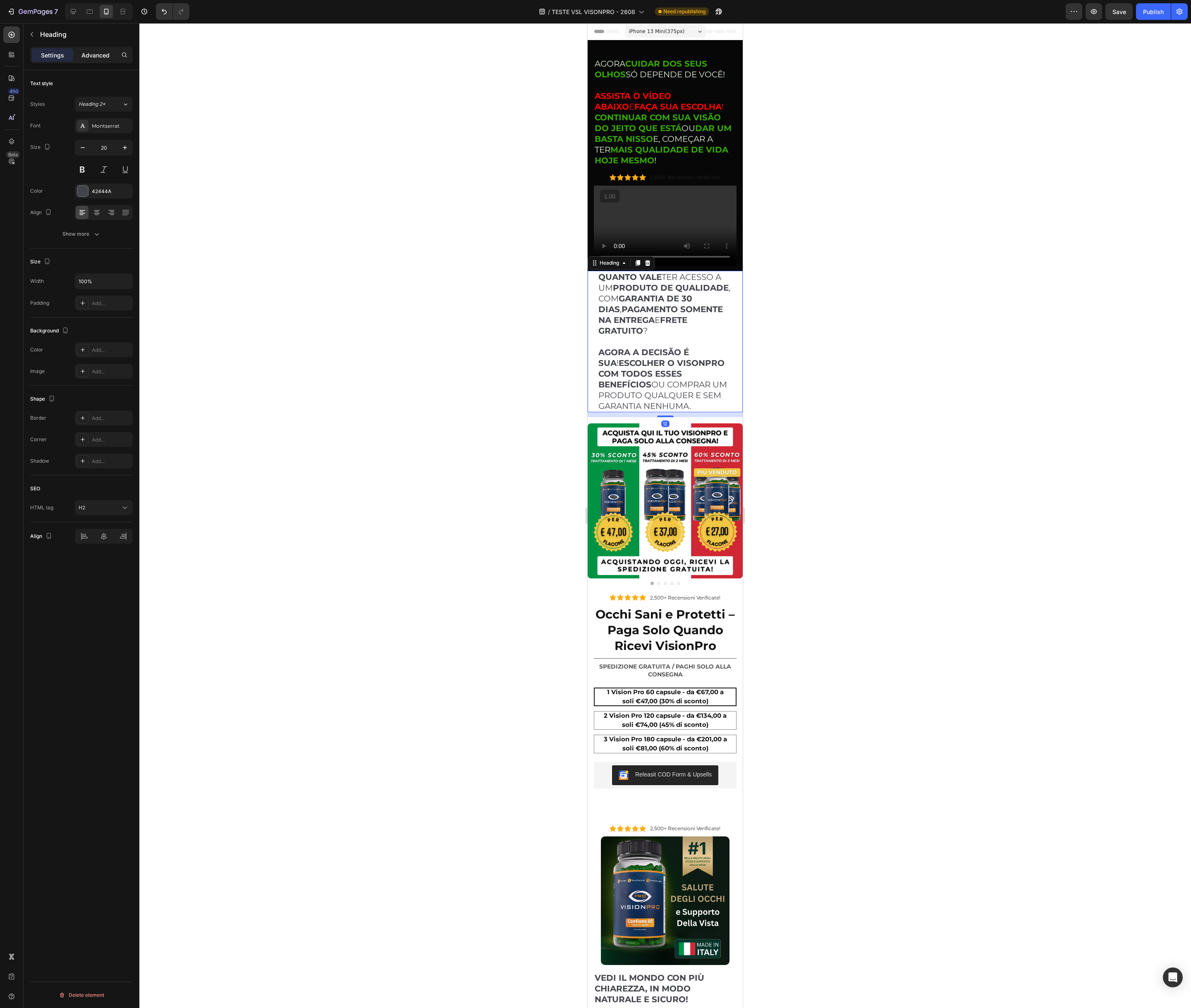
click at [94, 55] on p "Advanced" at bounding box center [95, 55] width 28 height 8
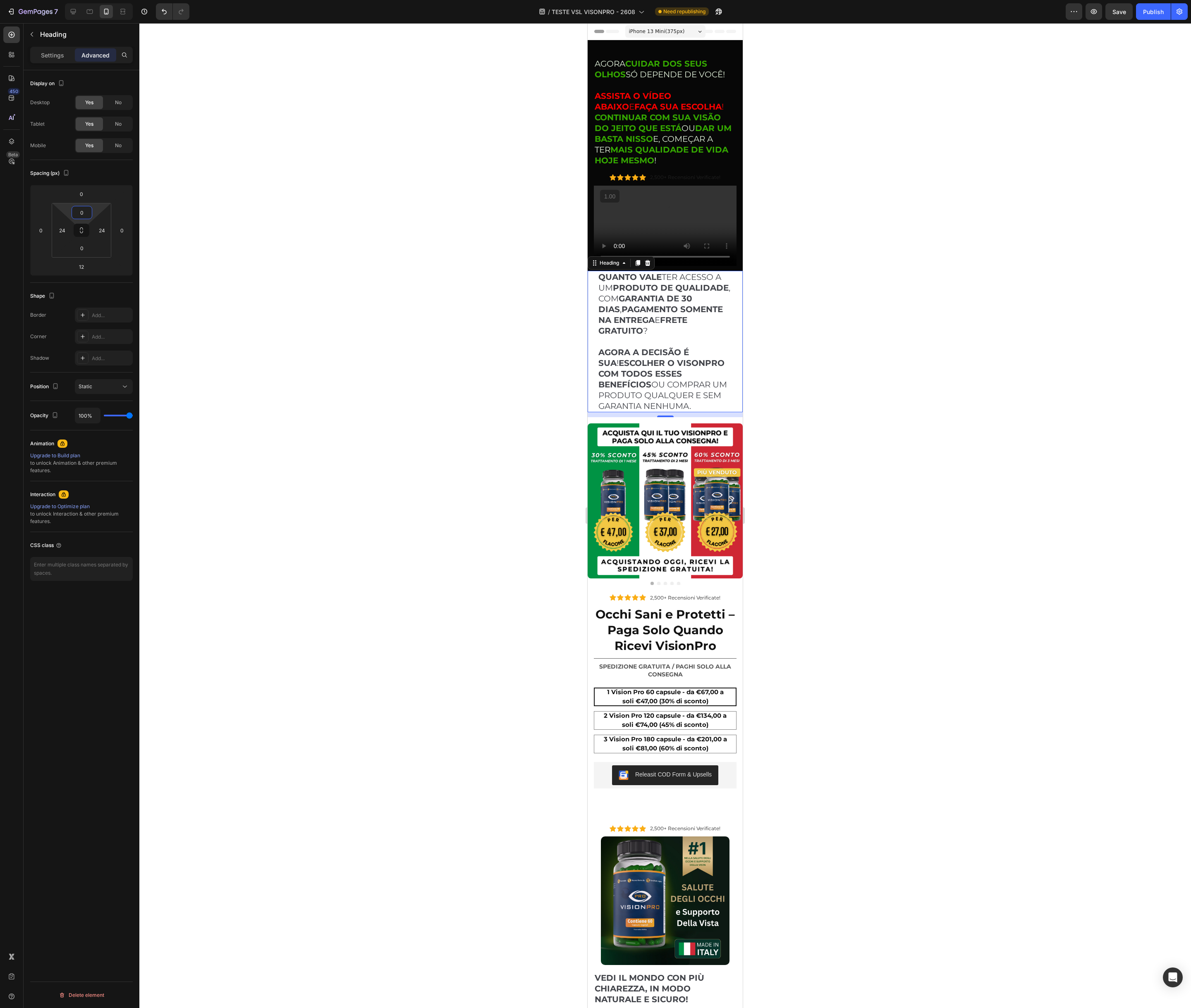
click at [86, 216] on input "0" at bounding box center [82, 212] width 17 height 13
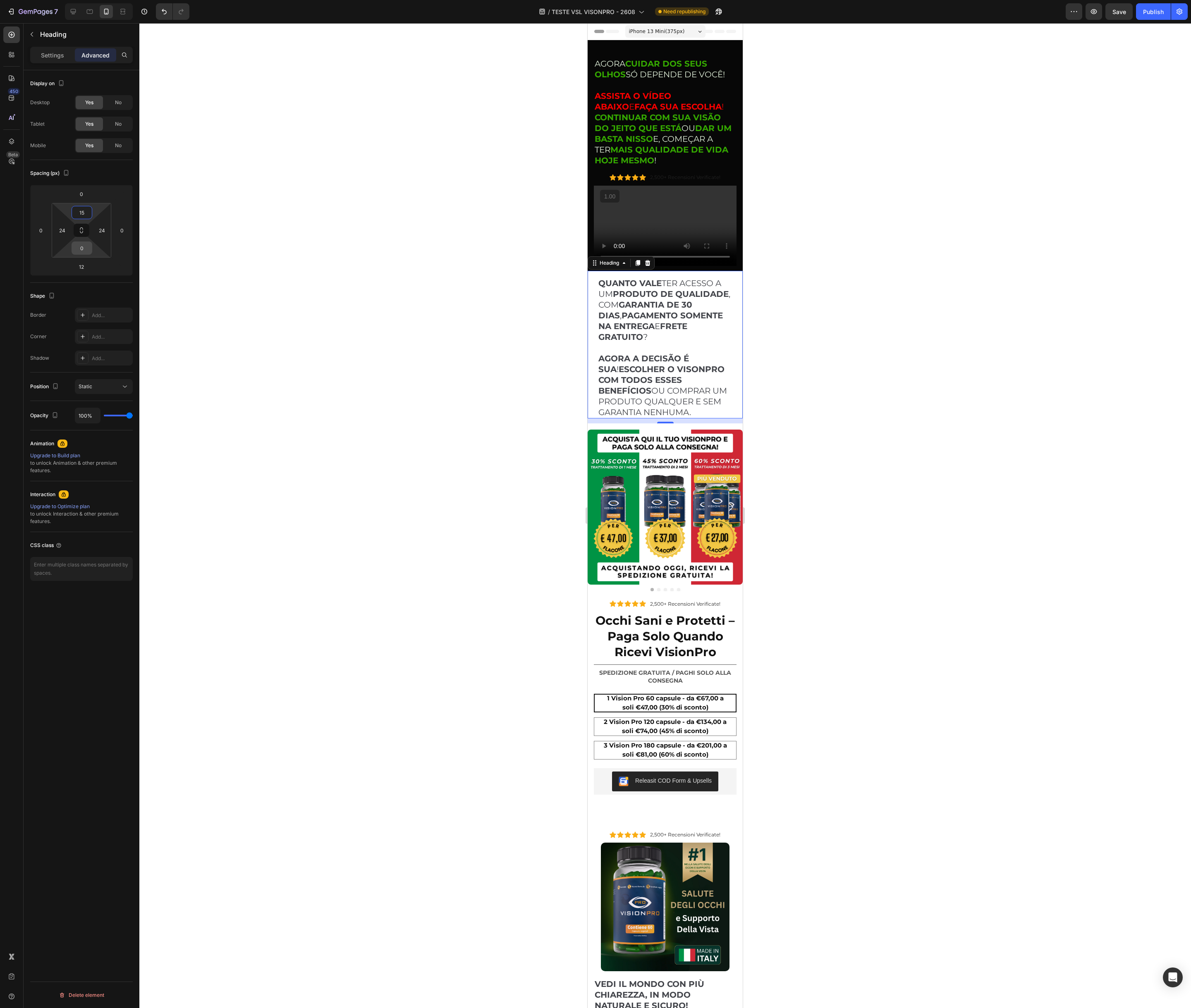
type input "15"
click at [91, 245] on div "0" at bounding box center [82, 248] width 20 height 13
click at [85, 246] on input "0" at bounding box center [82, 248] width 17 height 13
type input "15"
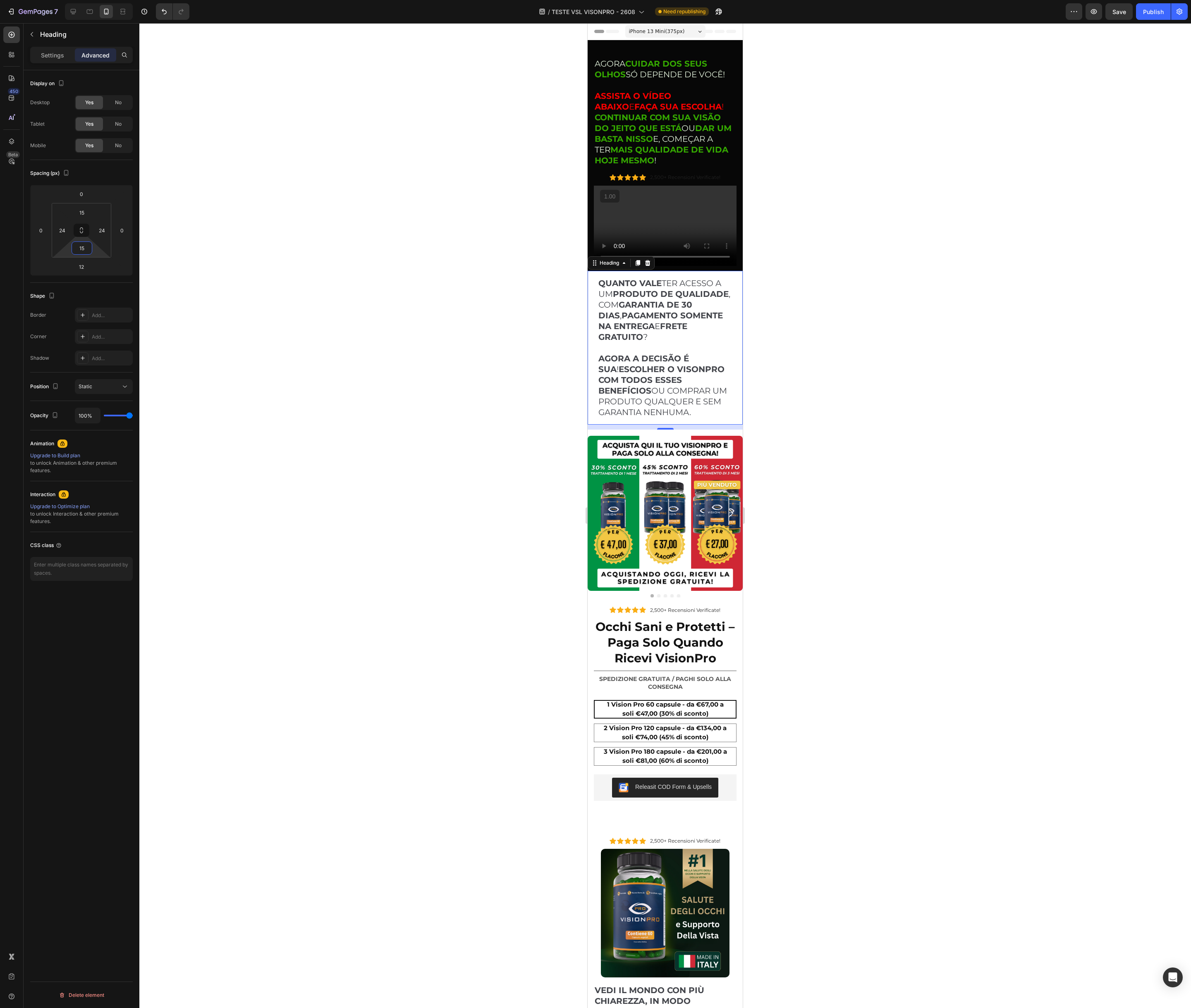
click at [379, 415] on div at bounding box center [665, 515] width 1051 height 985
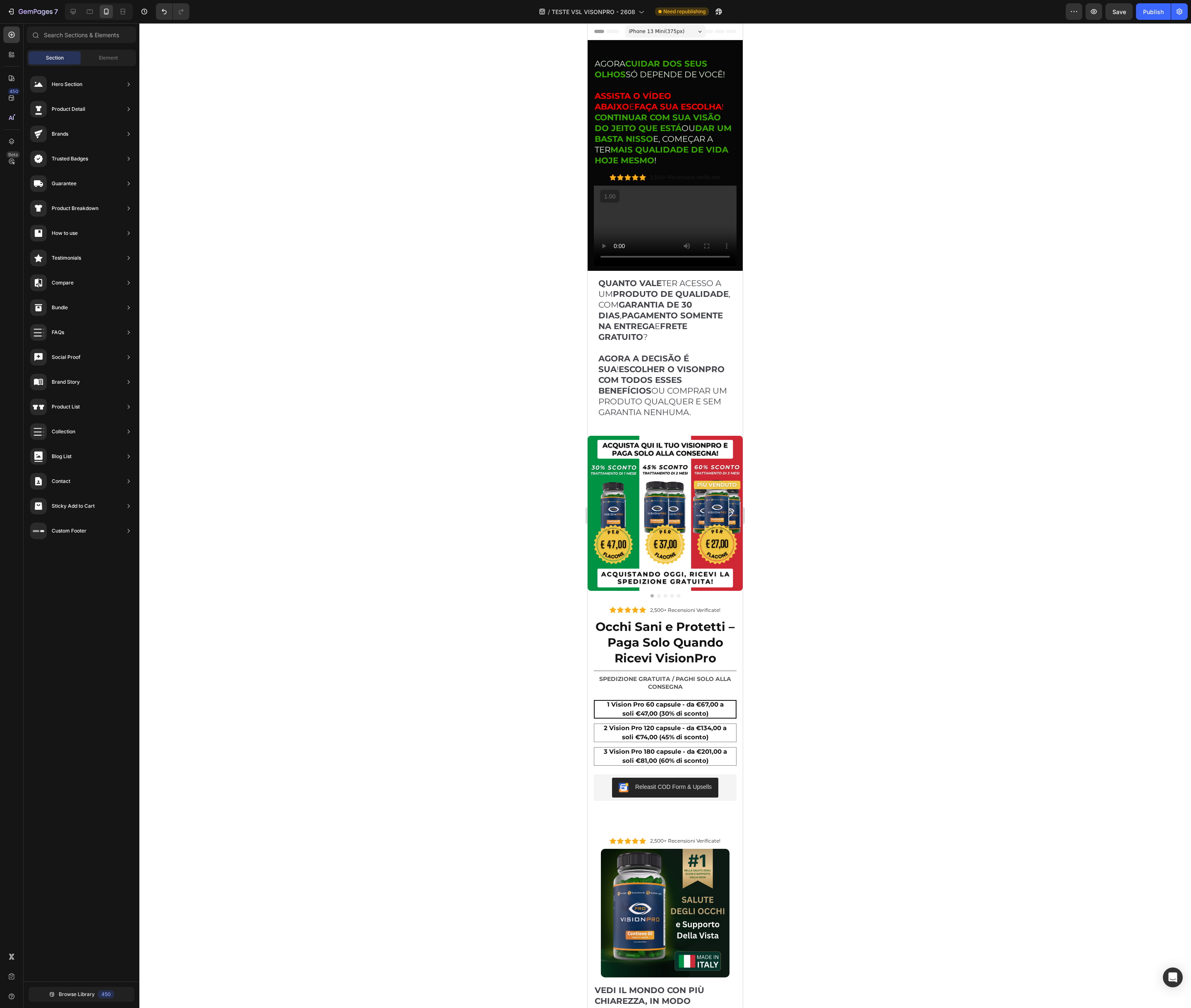
click at [402, 409] on div at bounding box center [665, 515] width 1051 height 985
click at [523, 338] on div at bounding box center [665, 515] width 1051 height 985
click at [68, 14] on div at bounding box center [73, 11] width 13 height 13
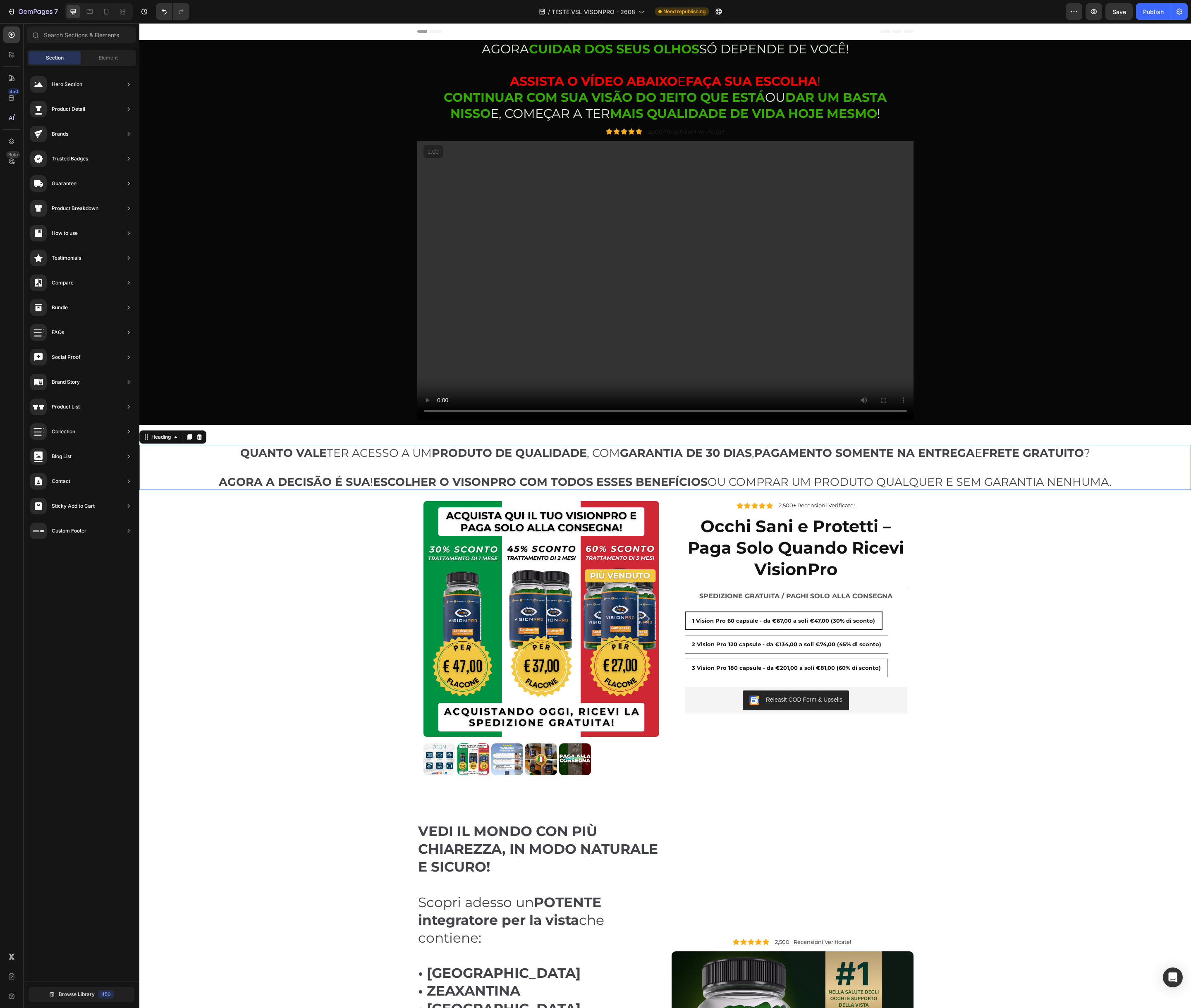
click at [210, 455] on h2 "QUANTO VALE TER ACESSO A UM PRODUTO DE QUALIDADE , COM GARANTIA DE 30 DIAS , PA…" at bounding box center [665, 467] width 1025 height 45
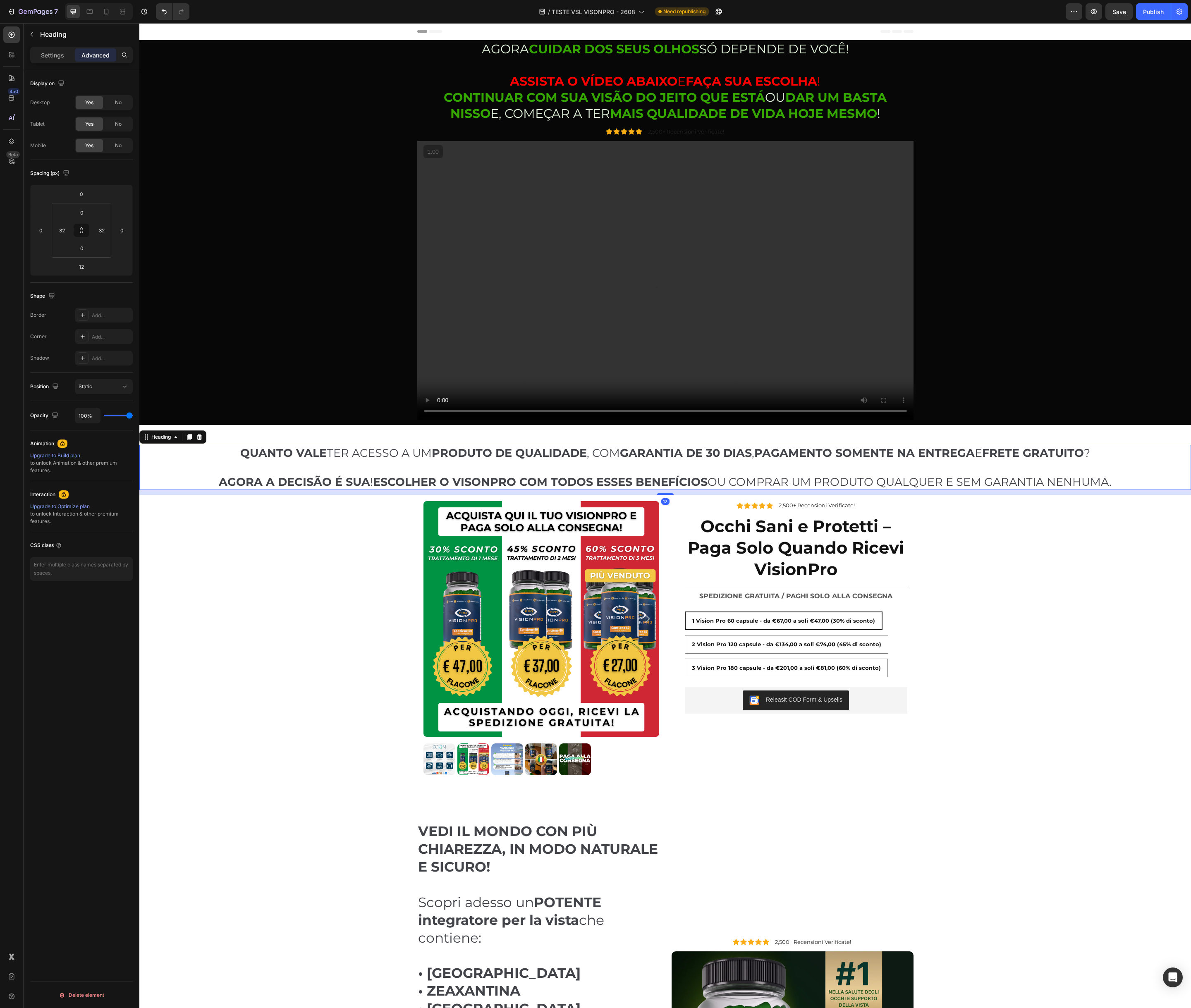
drag, startPoint x: 187, startPoint y: 435, endPoint x: 194, endPoint y: 437, distance: 7.3
click at [187, 435] on icon at bounding box center [189, 437] width 7 height 7
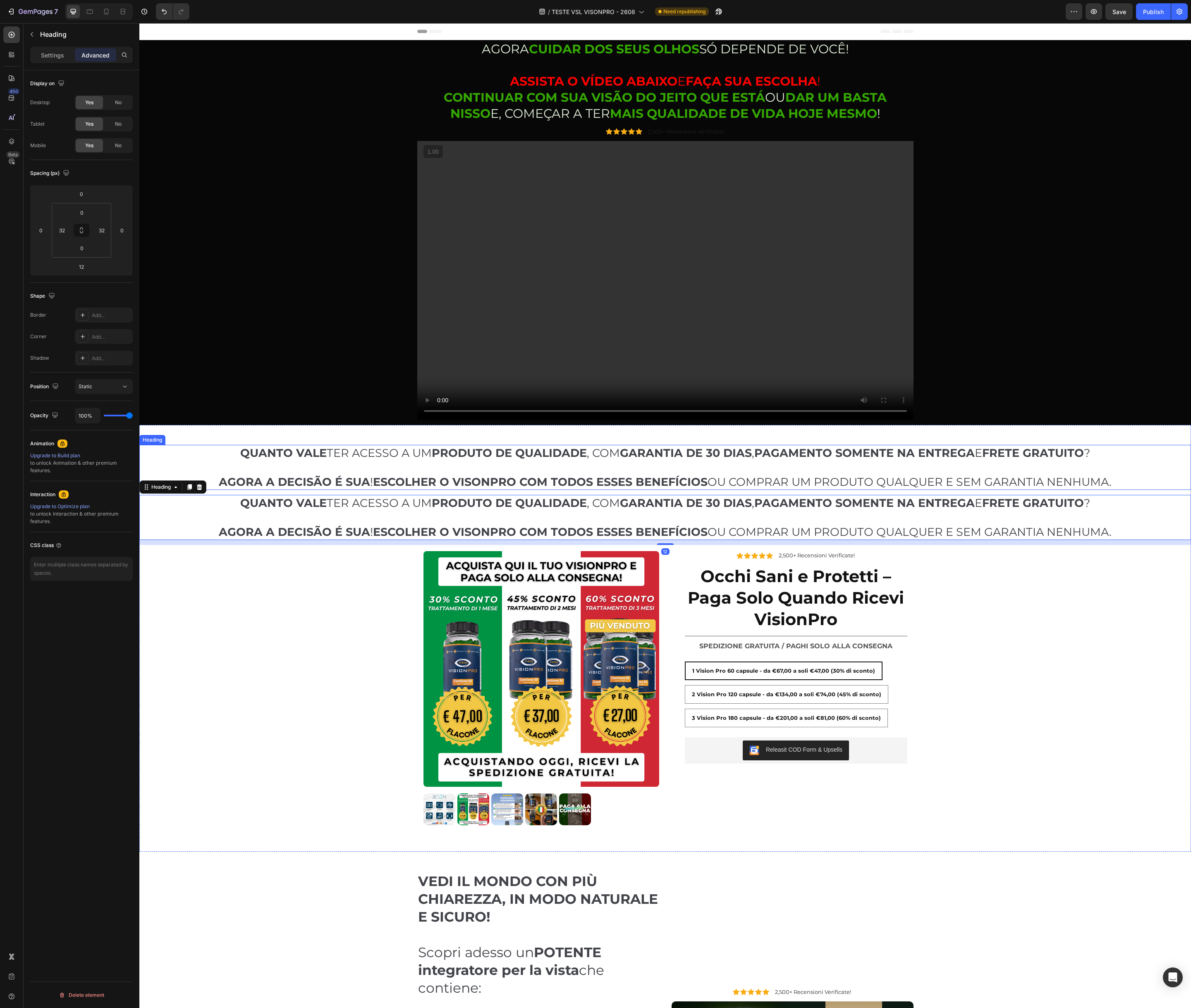
click at [212, 453] on h2 "QUANTO VALE TER ACESSO A UM PRODUTO DE QUALIDADE , COM GARANTIA DE 30 DIAS , PA…" at bounding box center [665, 467] width 1025 height 45
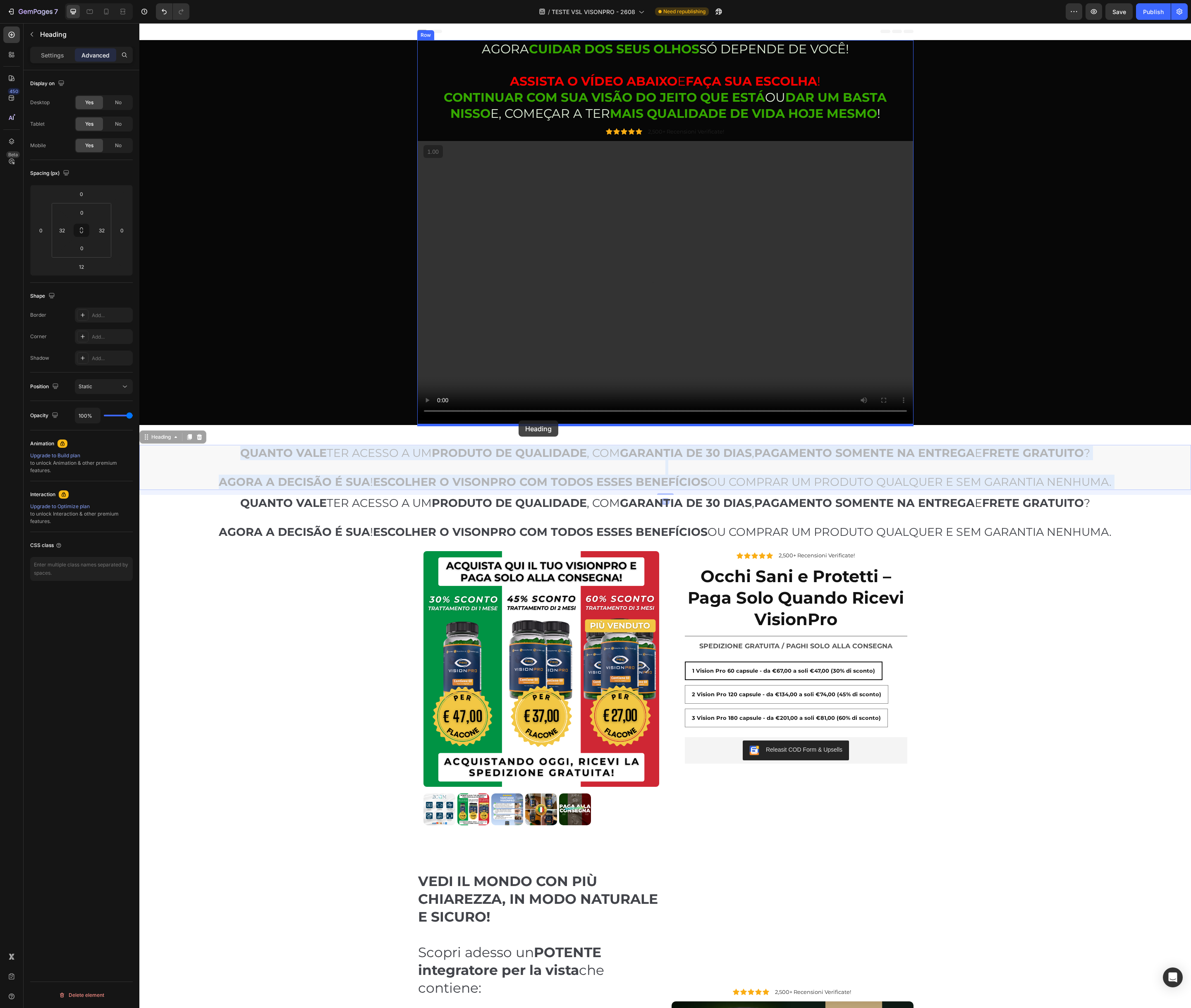
drag, startPoint x: 210, startPoint y: 453, endPoint x: 518, endPoint y: 421, distance: 309.7
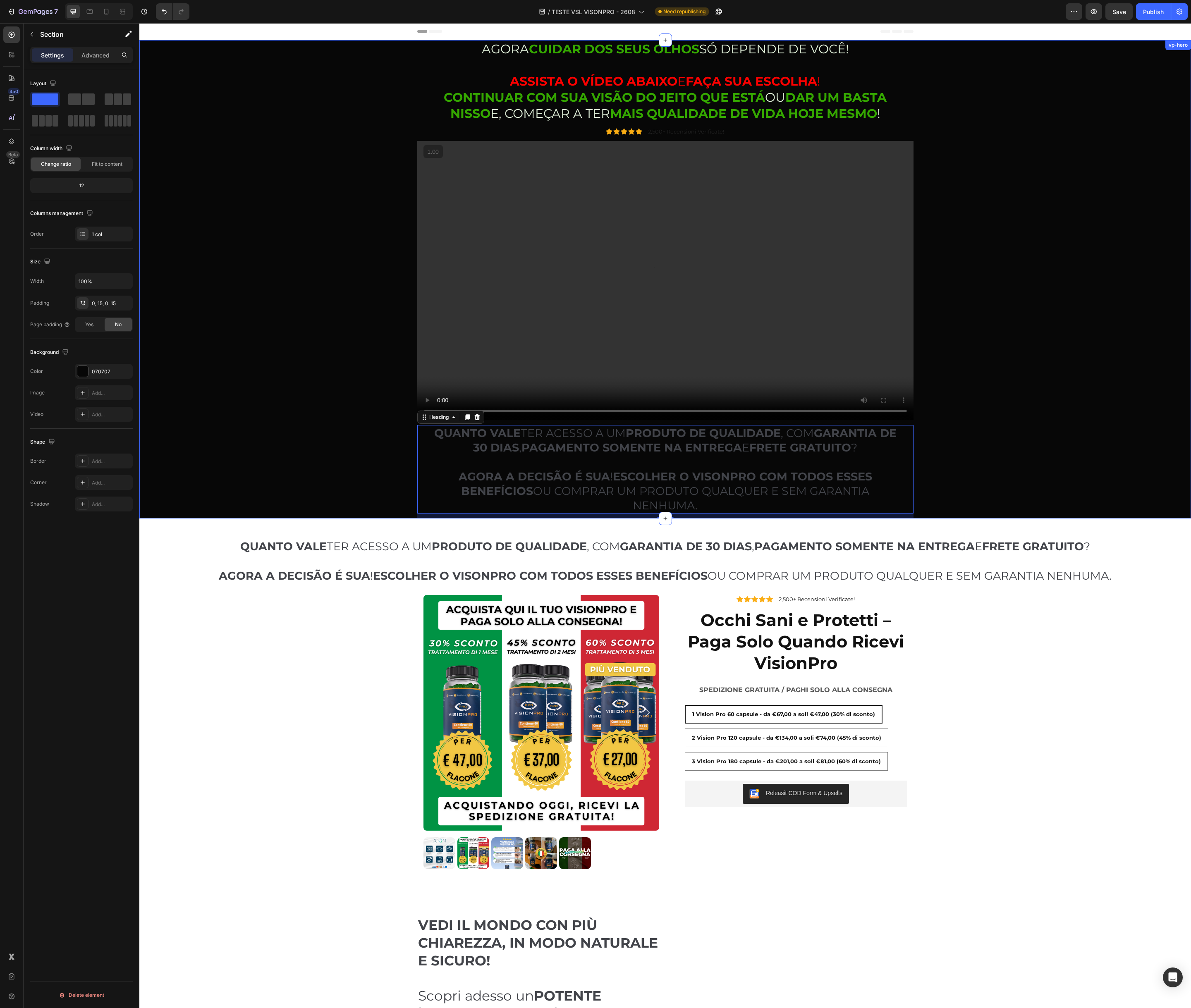
drag, startPoint x: 279, startPoint y: 438, endPoint x: 304, endPoint y: 446, distance: 26.2
click at [279, 438] on div "AGORA CUIDAR DOS SEUS OLHOS SÓ DEPENDE DE VOCÊ! ASSISTA O VÍDEO ABAIXO E FAÇA S…" at bounding box center [665, 279] width 1039 height 478
click at [433, 460] on h2 "QUANTO VALE TER ACESSO A UM PRODUTO DE QUALIDADE , COM GARANTIA DE 30 DIAS , PA…" at bounding box center [665, 469] width 470 height 89
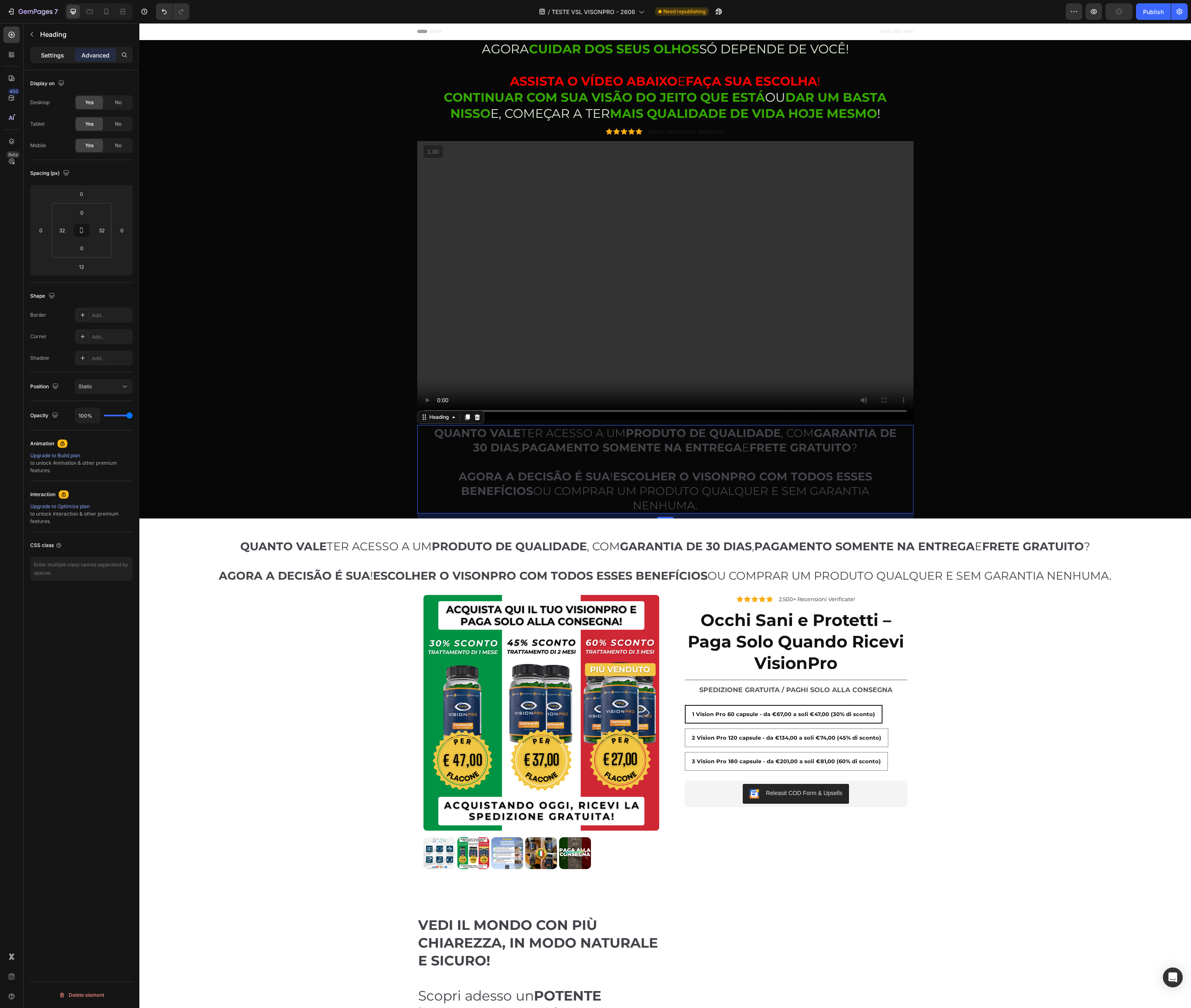
click at [49, 55] on p "Settings" at bounding box center [52, 55] width 23 height 8
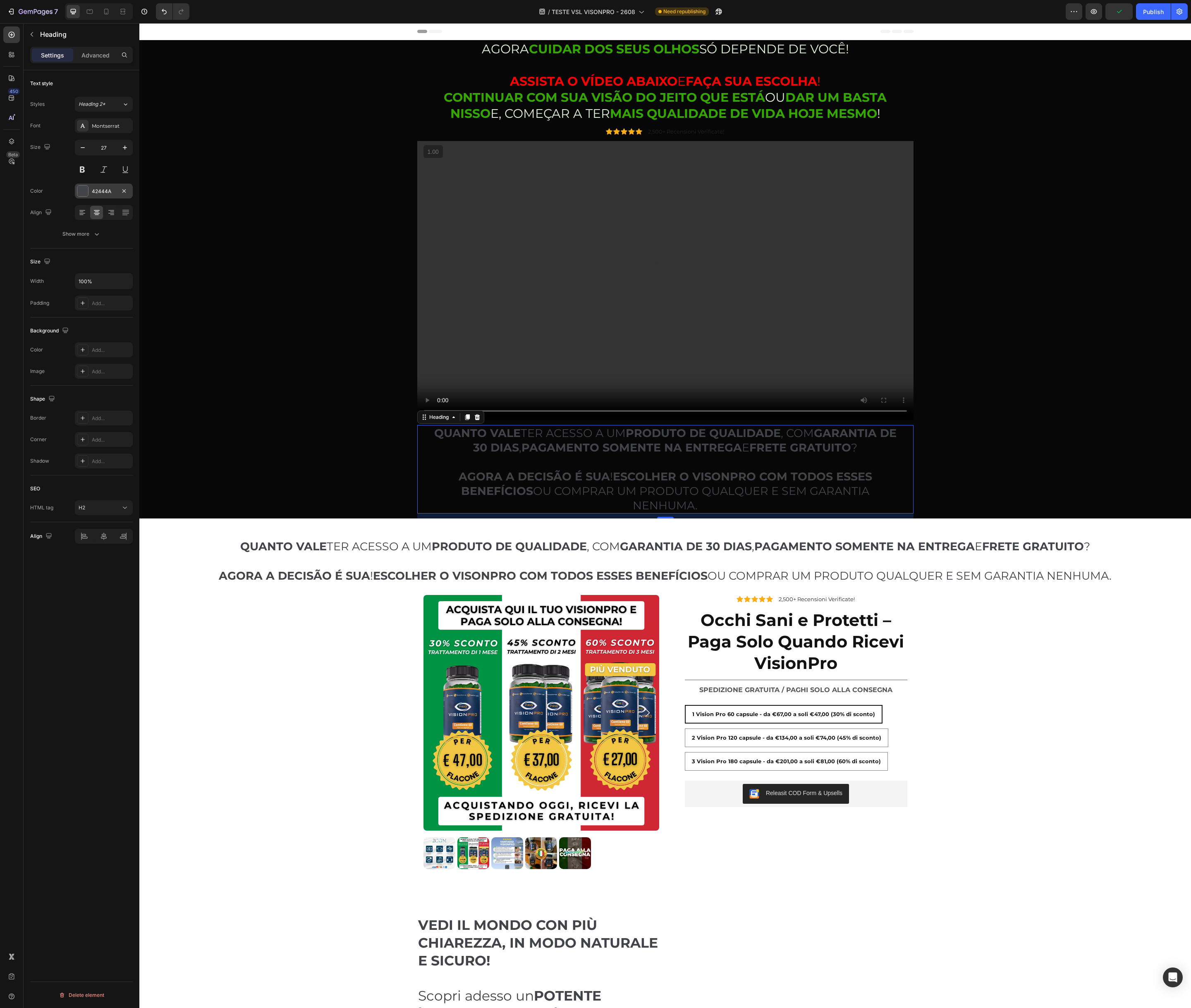
click at [79, 191] on div at bounding box center [83, 191] width 11 height 11
click at [167, 248] on div at bounding box center [168, 248] width 8 height 8
type input "DDECD6"
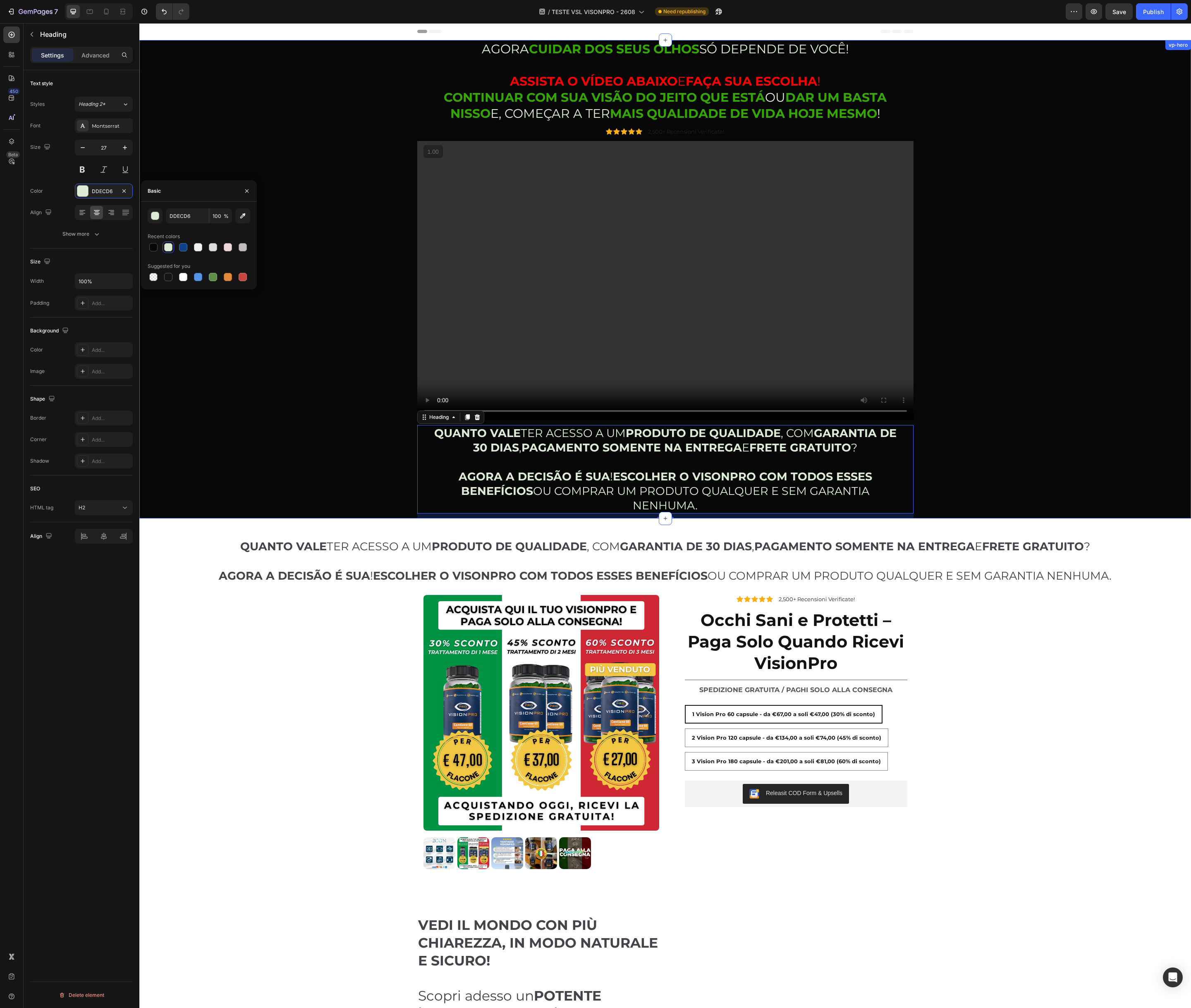
click at [369, 301] on div "AGORA CUIDAR DOS SEUS OLHOS SÓ DEPENDE DE VOCÊ! ASSISTA O VÍDEO ABAIXO E FAÇA S…" at bounding box center [665, 279] width 1039 height 478
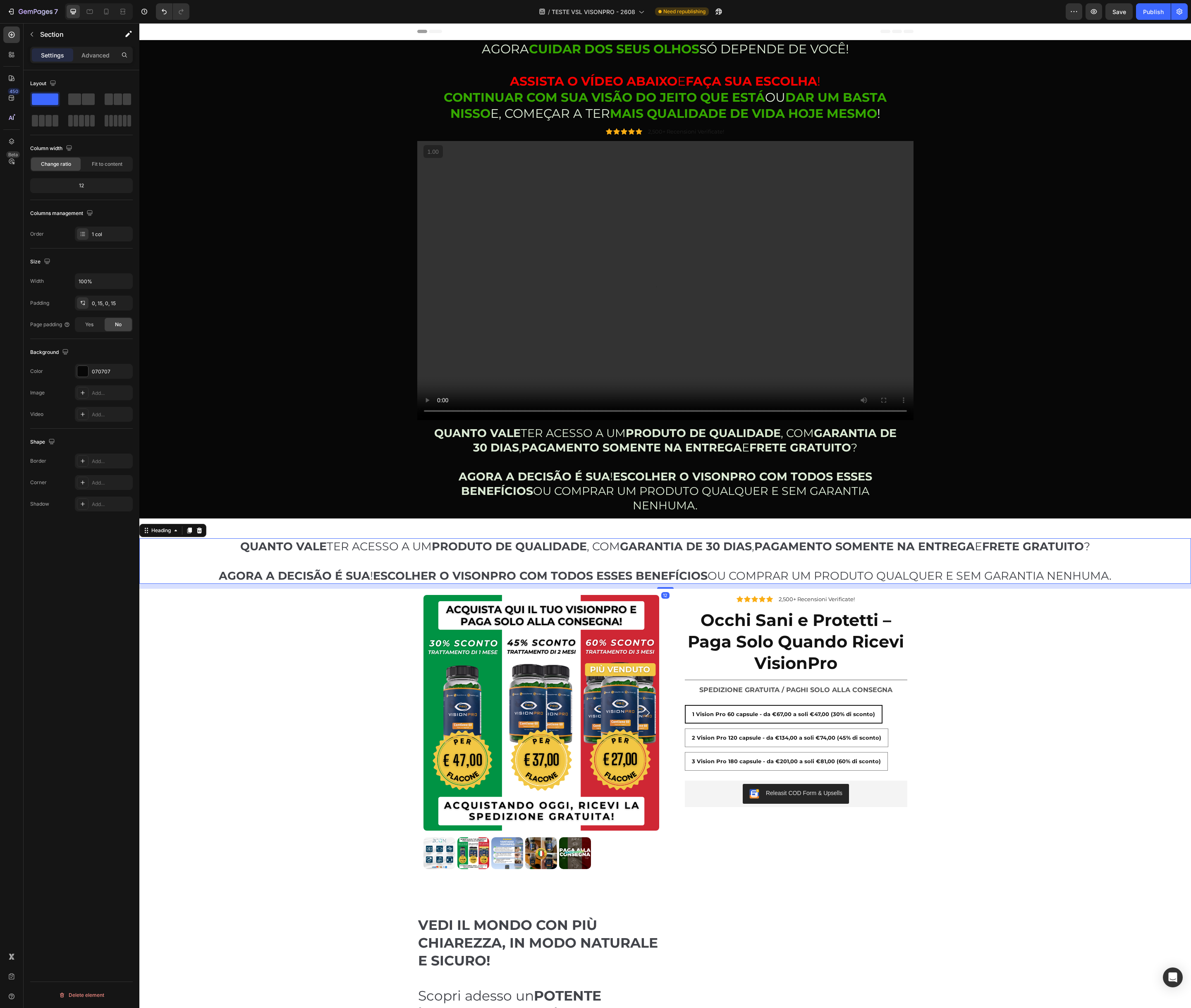
click at [180, 554] on h2 "QUANTO VALE TER ACESSO A UM PRODUTO DE QUALIDADE , COM GARANTIA DE 30 DIAS , PA…" at bounding box center [665, 560] width 1025 height 45
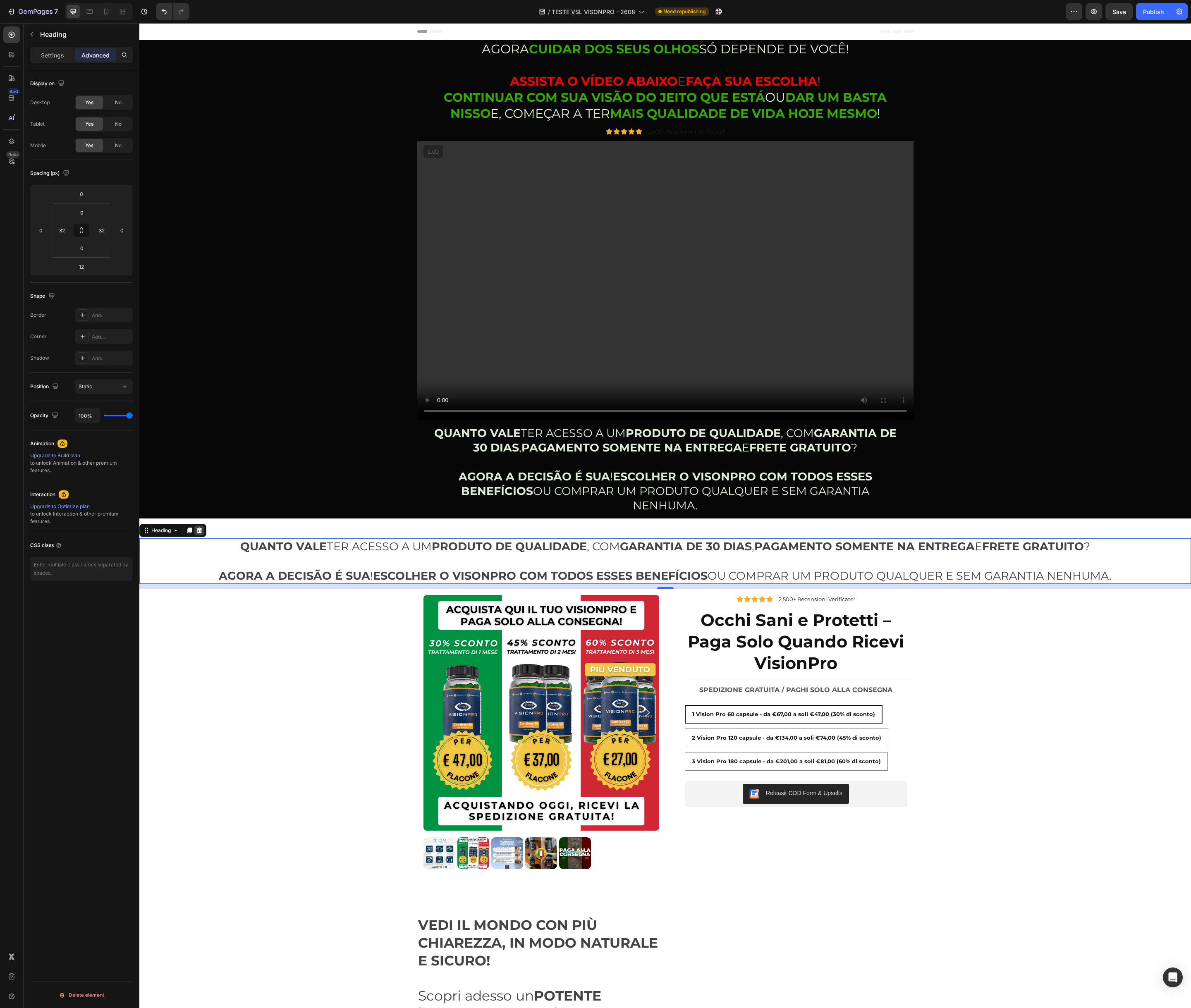
click at [198, 531] on icon at bounding box center [199, 530] width 5 height 6
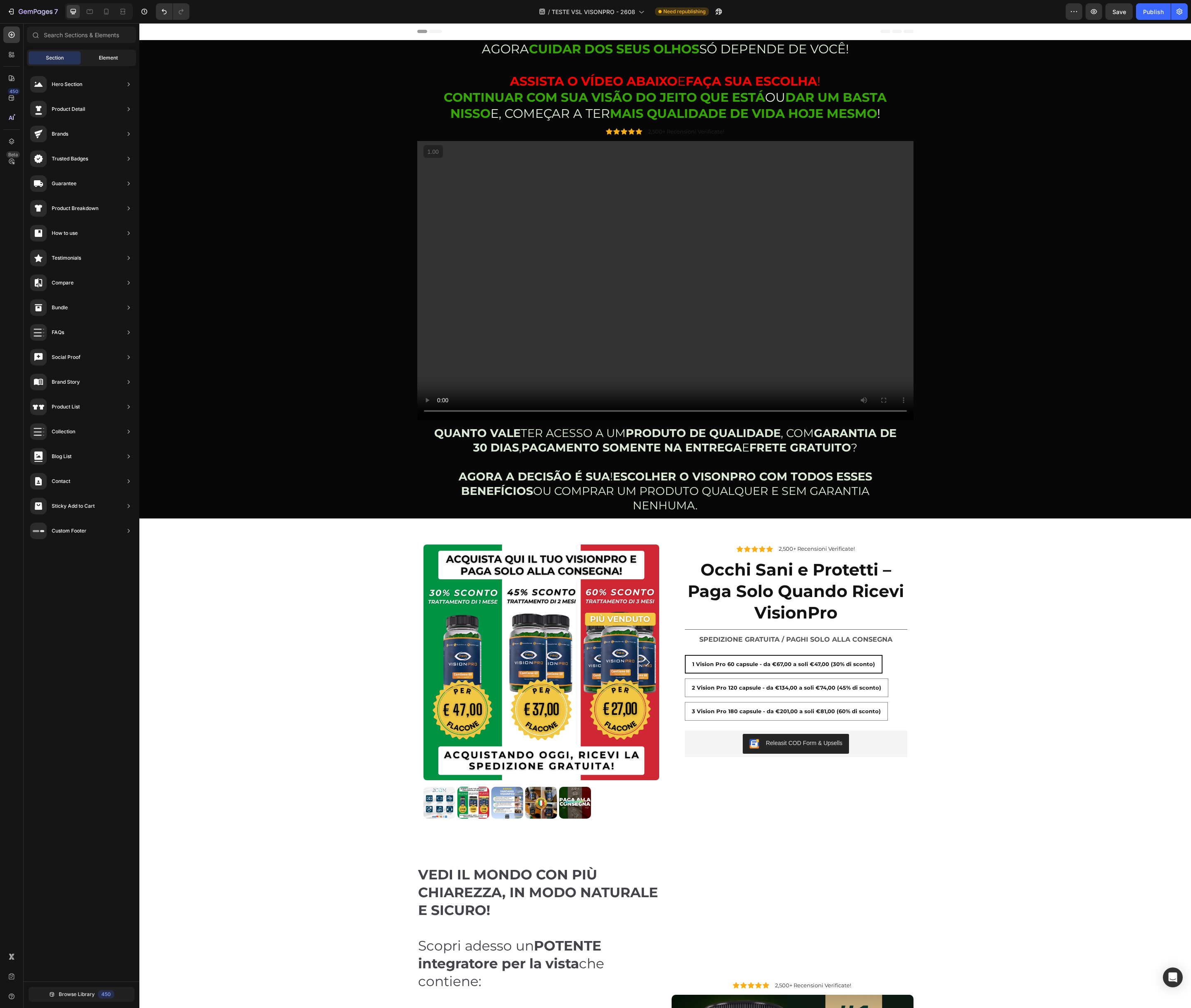
click at [105, 55] on span "Element" at bounding box center [108, 58] width 19 height 7
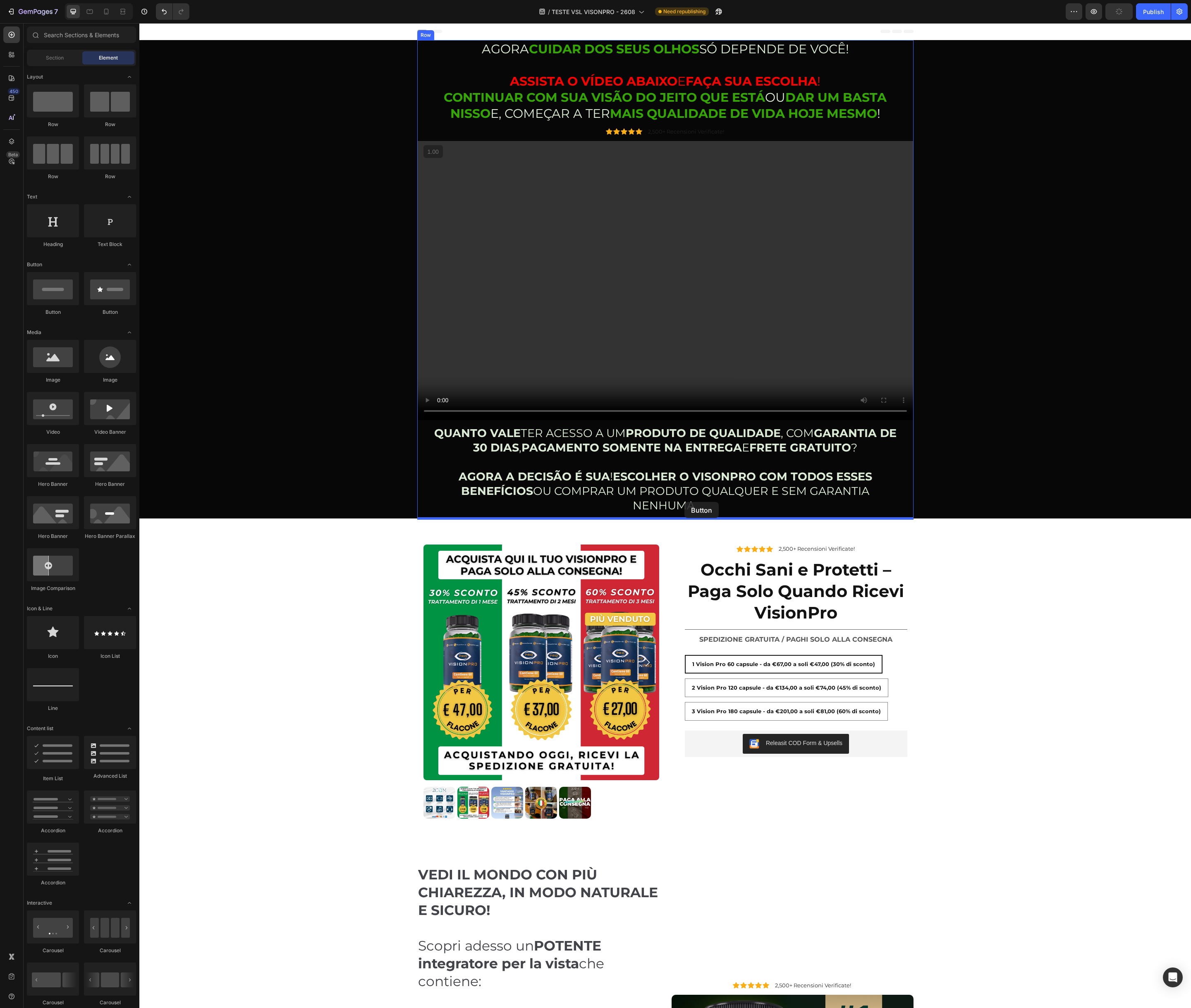
drag, startPoint x: 252, startPoint y: 323, endPoint x: 684, endPoint y: 502, distance: 467.6
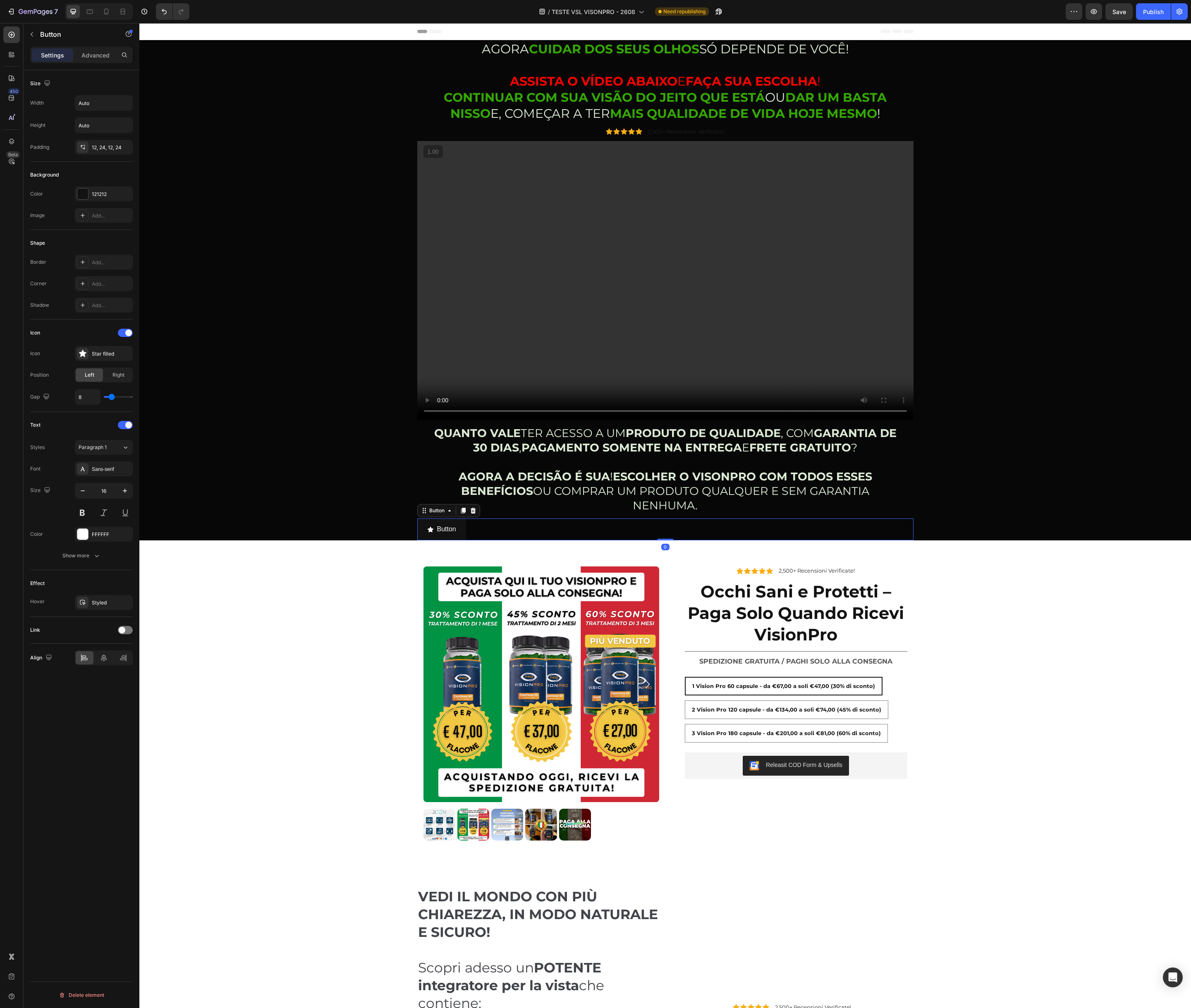
click at [638, 535] on div "Button Button 0" at bounding box center [665, 529] width 496 height 22
click at [460, 521] on button "Button" at bounding box center [441, 529] width 49 height 22
click at [86, 194] on div at bounding box center [83, 194] width 11 height 11
click at [212, 302] on div at bounding box center [213, 301] width 8 height 8
type input "5E8E49"
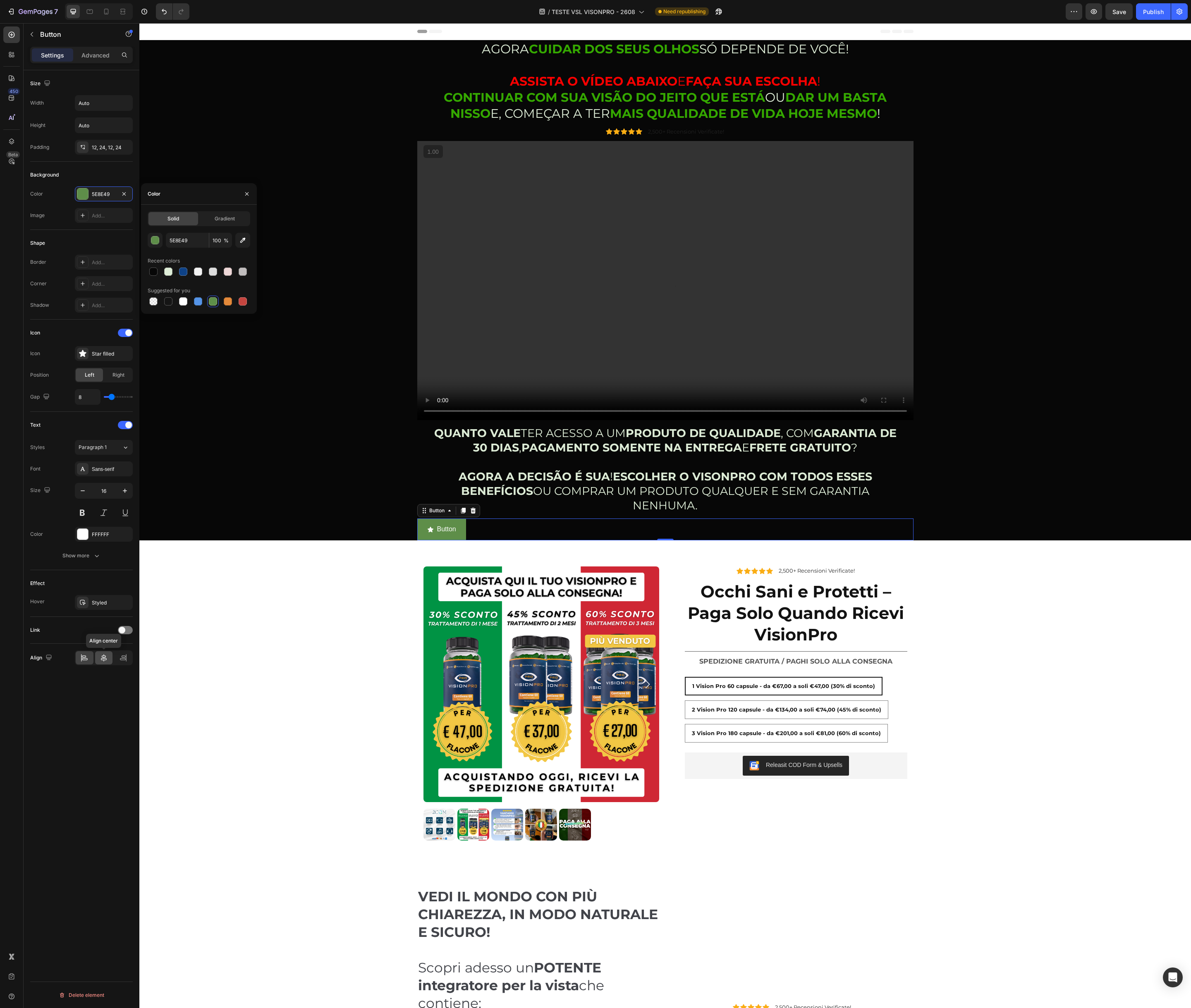
click at [103, 662] on div at bounding box center [104, 657] width 18 height 13
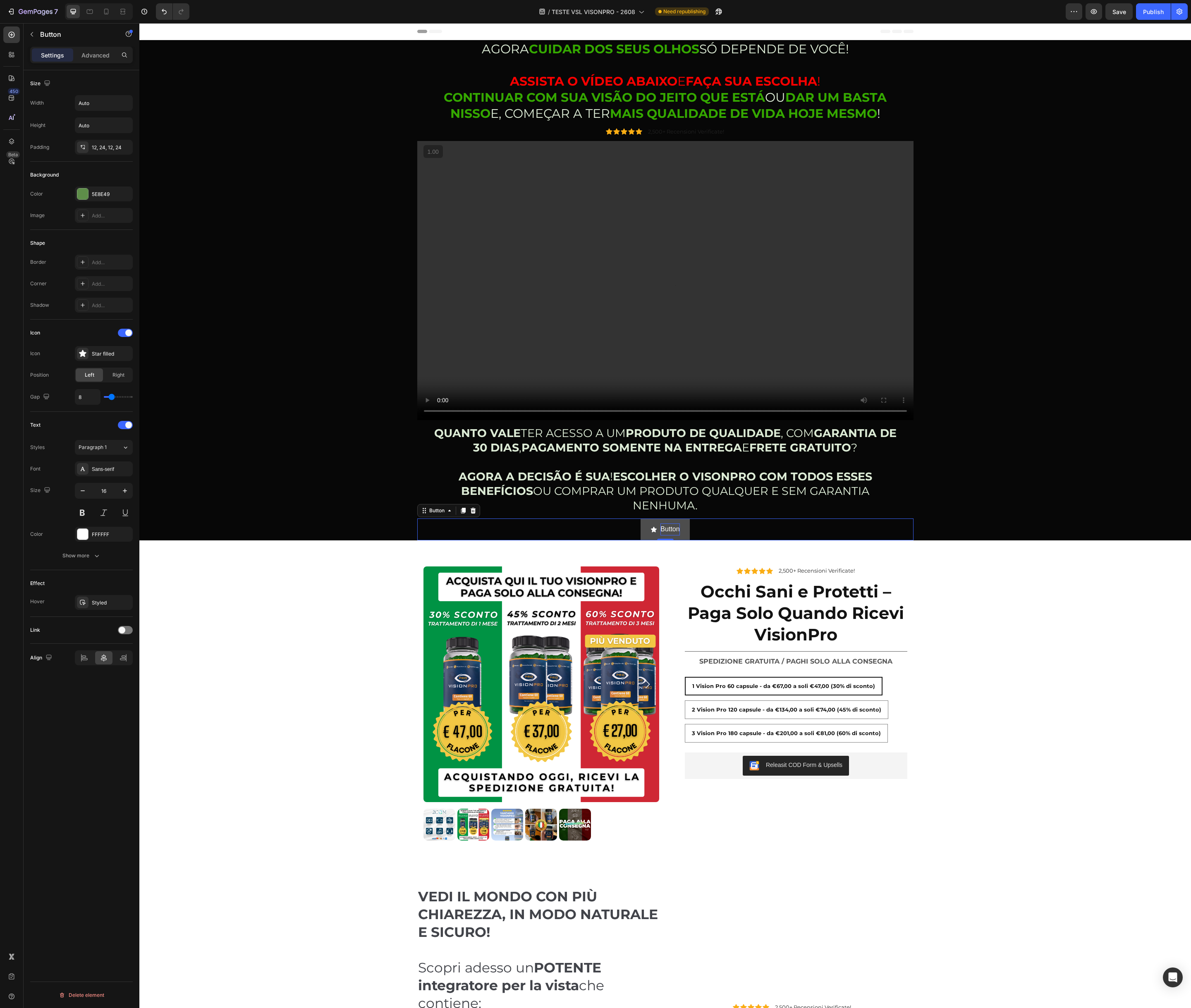
click at [665, 528] on p "Button" at bounding box center [670, 529] width 19 height 12
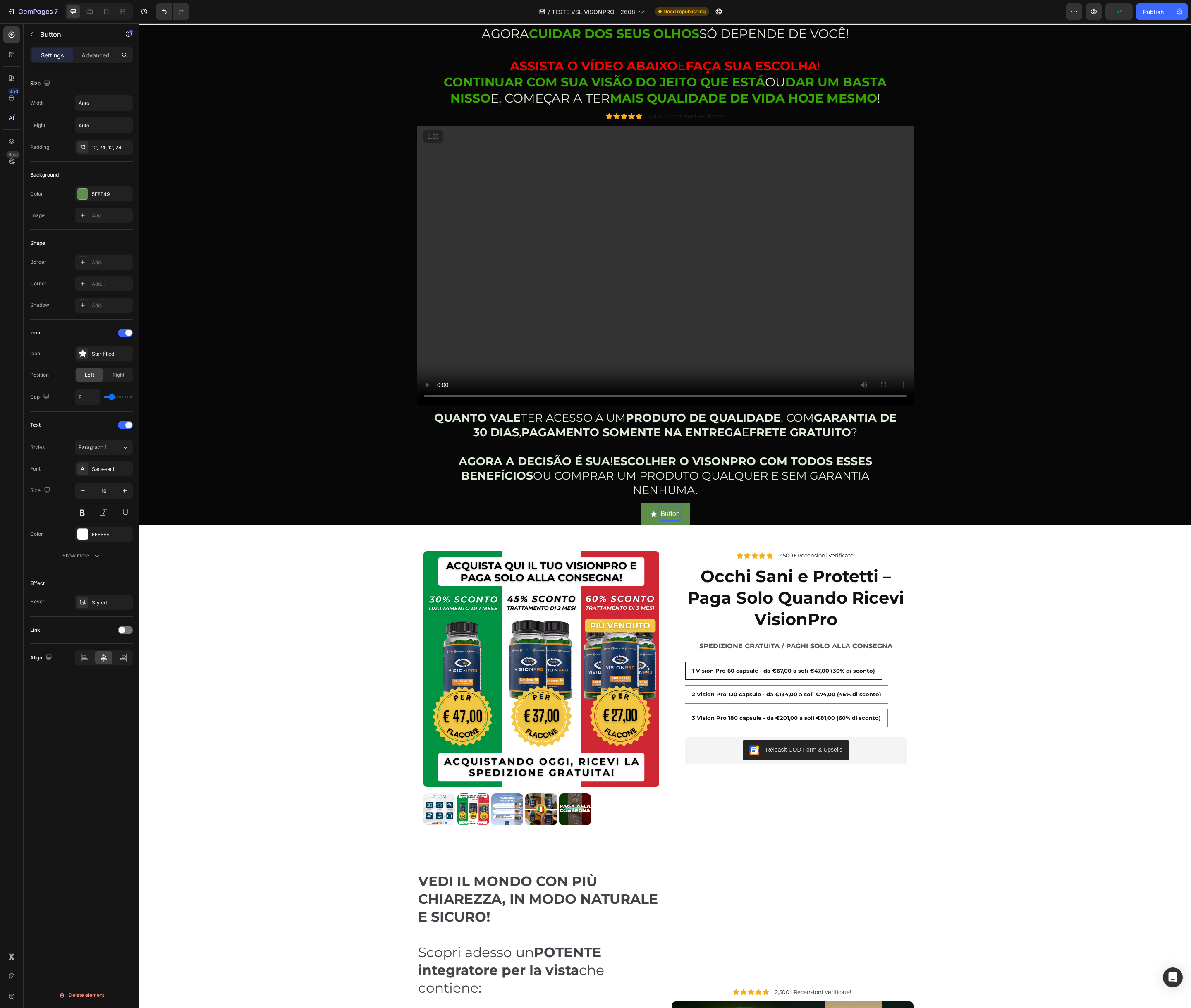
click at [714, 518] on div "Button Button 0" at bounding box center [665, 514] width 496 height 22
click at [678, 512] on p "Button" at bounding box center [670, 514] width 19 height 12
click at [671, 512] on p "Button" at bounding box center [670, 514] width 19 height 12
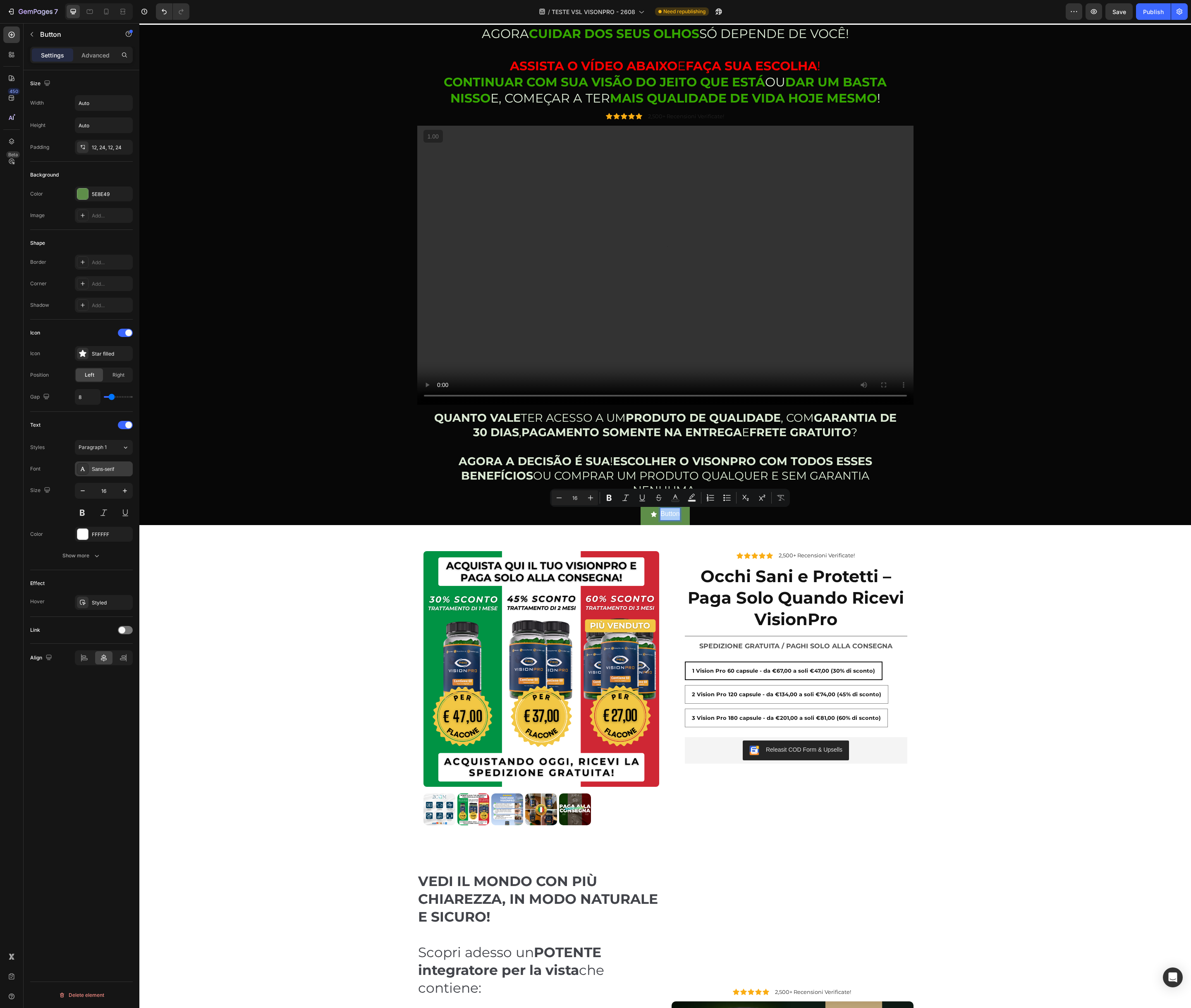
click at [114, 470] on div "Sans-serif" at bounding box center [111, 469] width 39 height 7
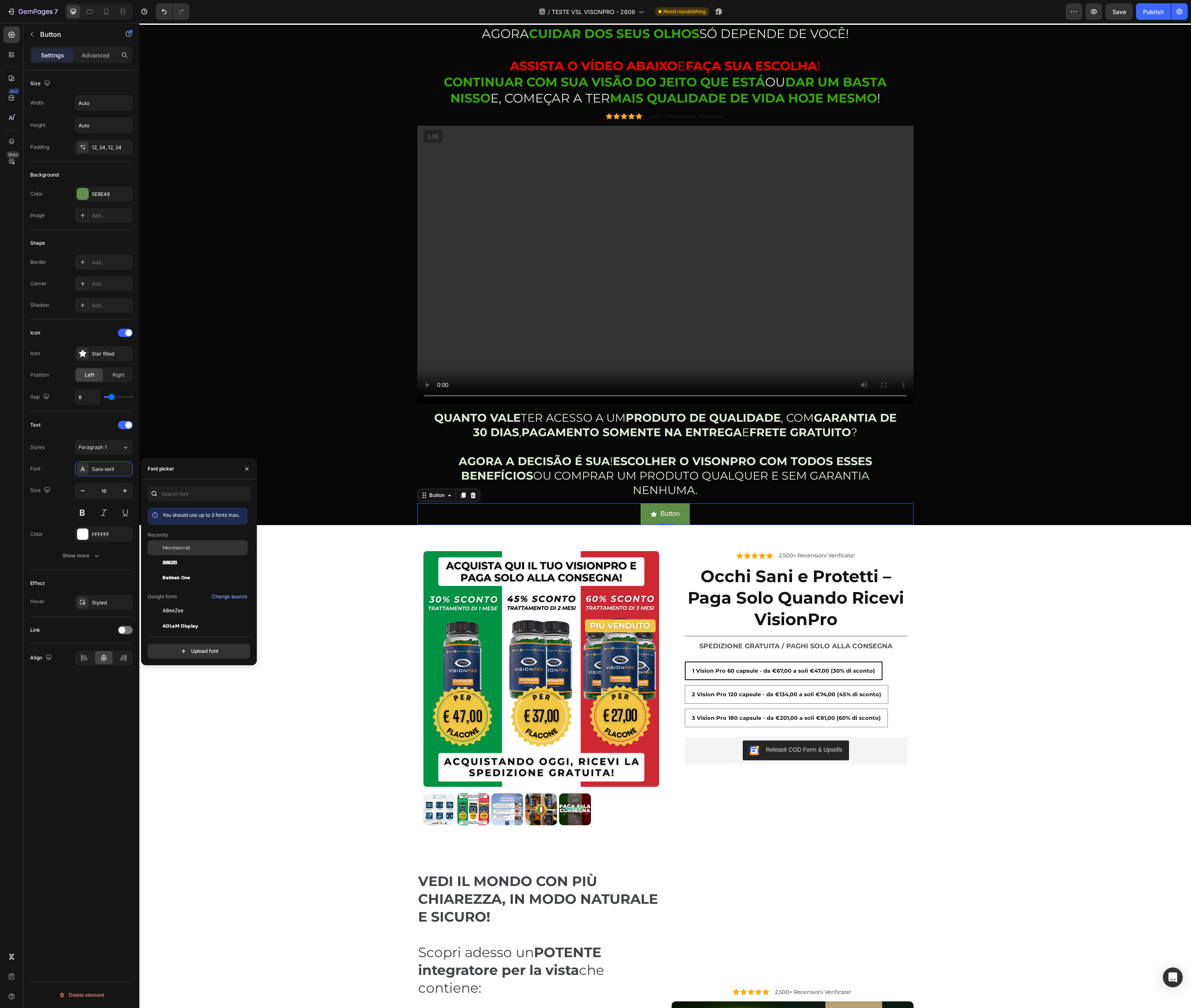
click at [177, 550] on span "Montserrat" at bounding box center [176, 548] width 28 height 7
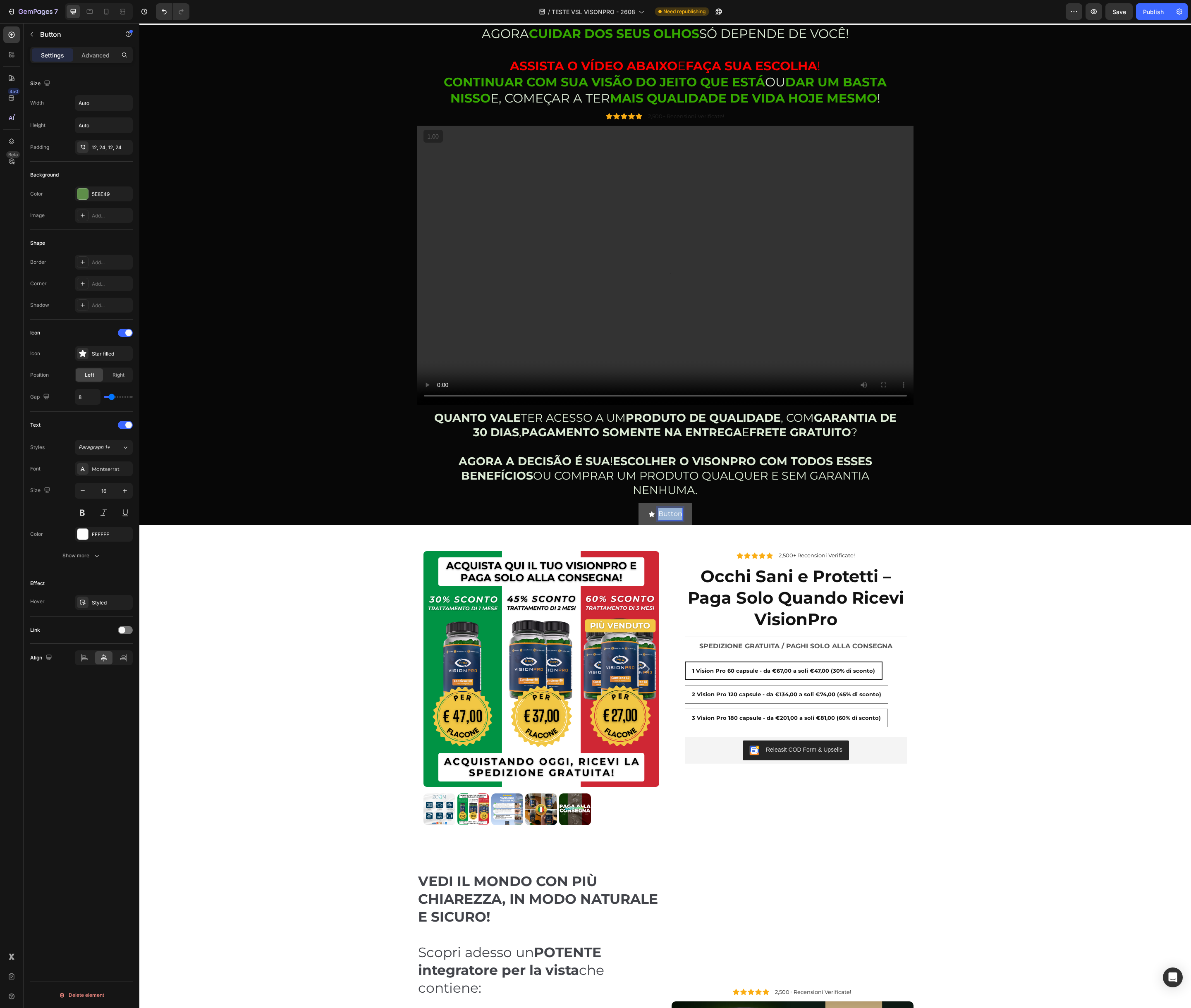
click at [674, 514] on p "Button" at bounding box center [670, 514] width 24 height 12
click at [638, 503] on button "CLIQUE" at bounding box center [665, 514] width 55 height 22
click at [628, 503] on button "CLIQUE AQUI" at bounding box center [665, 514] width 74 height 22
click at [625, 503] on button "CLIQUE AQUI E" at bounding box center [665, 514] width 81 height 22
click at [608, 503] on button "CLIQUE AQUI E ADQUIRA" at bounding box center [665, 514] width 114 height 22
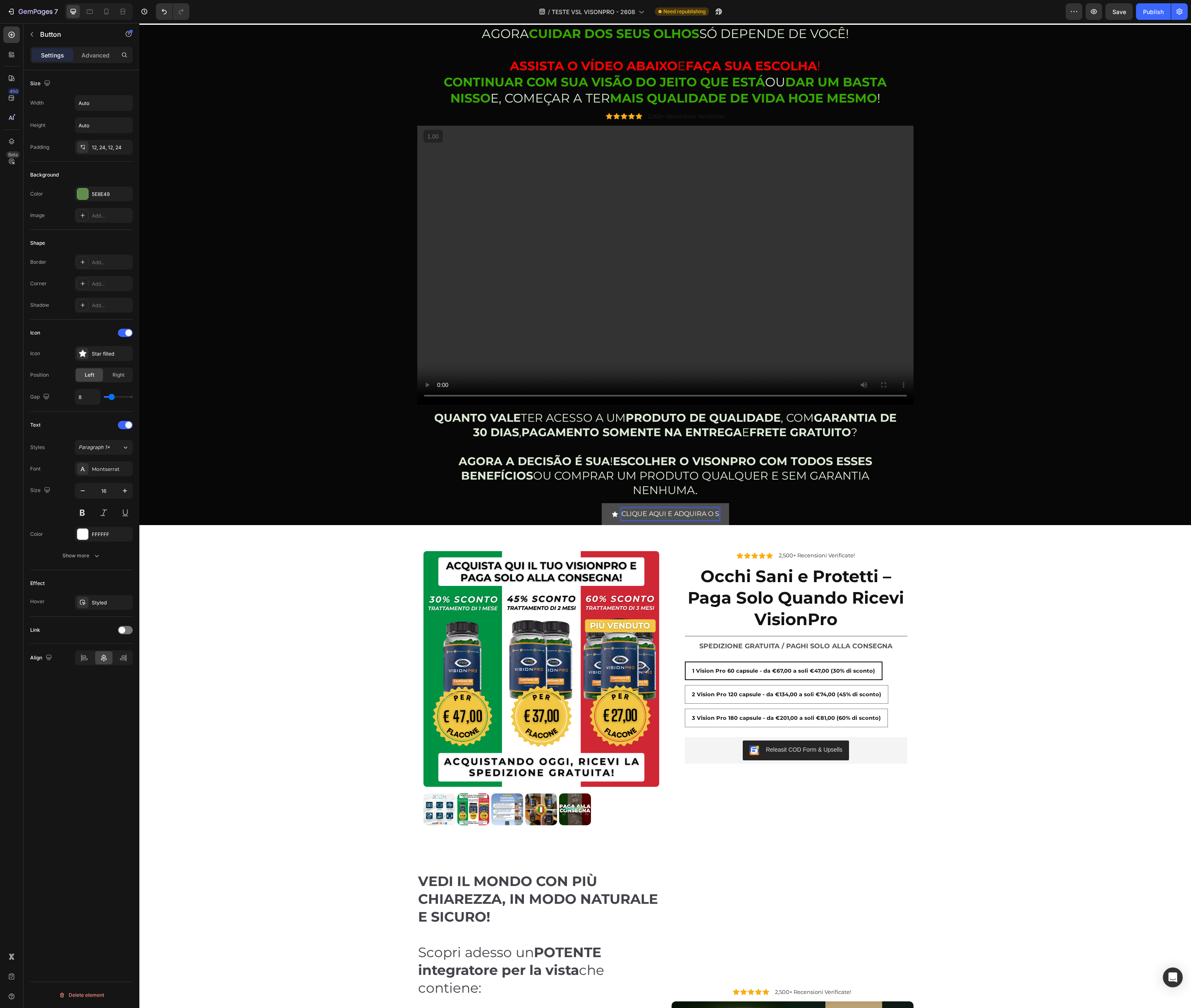
click at [602, 503] on button "CLIQUE AQUI E ADQUIRA O S" at bounding box center [665, 514] width 127 height 22
click at [596, 503] on button "CLIQUE AQUI E ADQUIRA O SEU" at bounding box center [665, 514] width 137 height 22
click at [586, 503] on button "CLIQUE AQUI E ADQUIRA O SEU AGOR" at bounding box center [665, 514] width 159 height 22
click at [580, 517] on icon "<p>CLIQUE AQUI E ADQUIRA O SEU AGORA MESMO!</p>" at bounding box center [581, 514] width 7 height 7
click at [580, 514] on icon "<p>CLIQUE AQUI E ADQUIRA O SEU AGORA MESMO!</p>" at bounding box center [582, 514] width 6 height 5
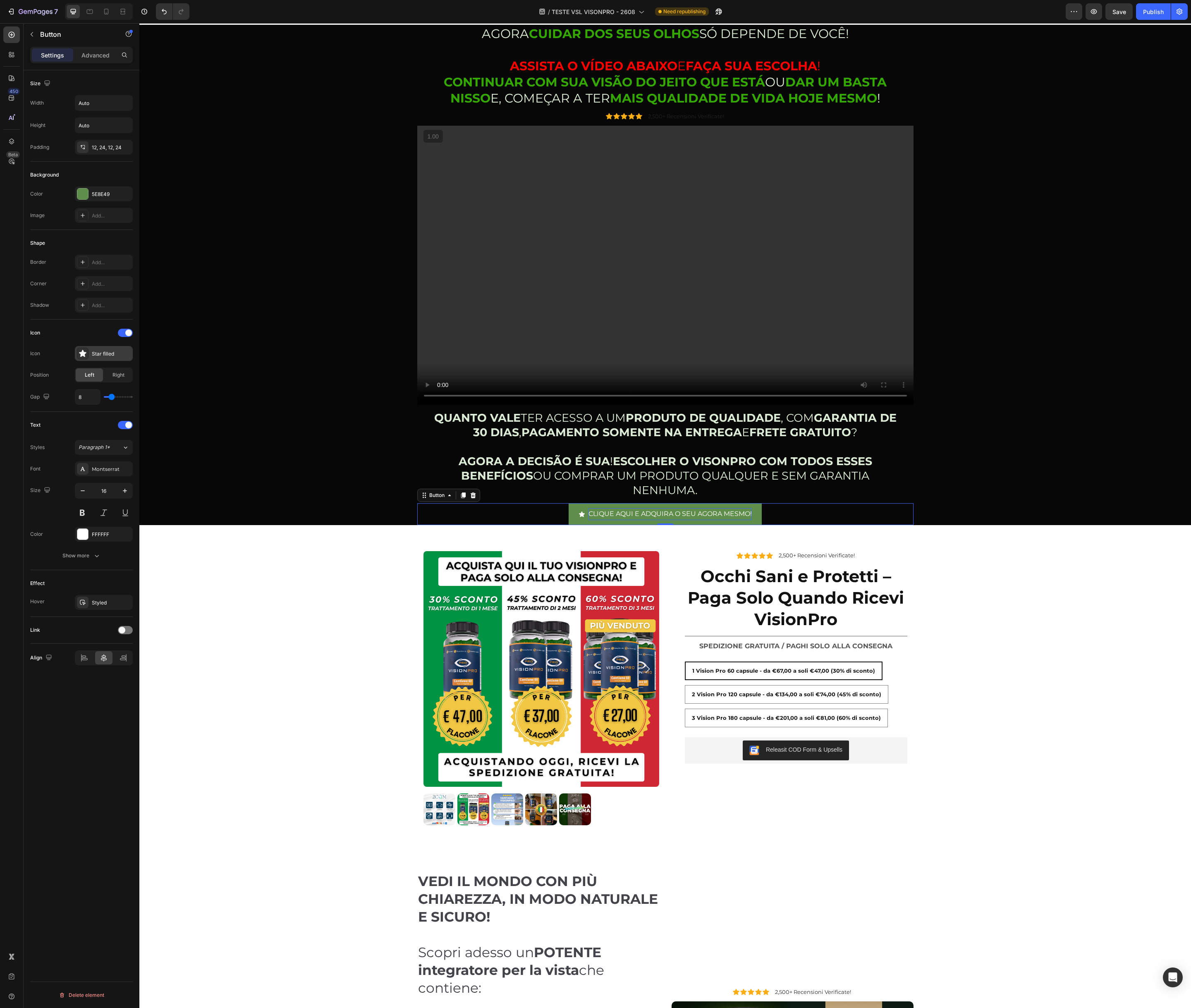
click at [85, 355] on icon at bounding box center [83, 354] width 8 height 8
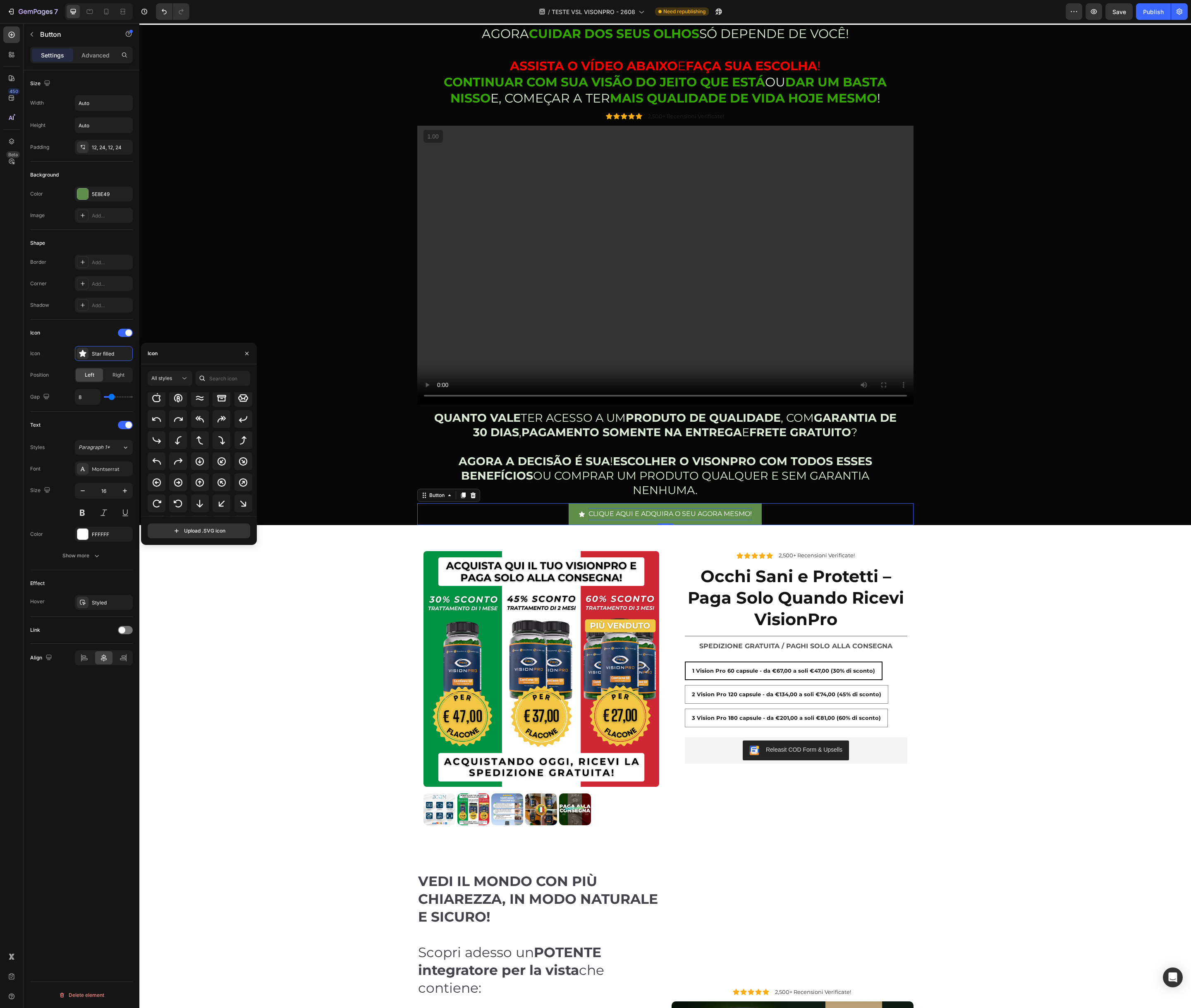
scroll to position [158, 0]
click at [183, 473] on div at bounding box center [178, 473] width 18 height 18
click at [547, 516] on div "CLIQUE AQUI E ADQUIRA O SEU AGORA MESMO! Button 0" at bounding box center [665, 514] width 496 height 22
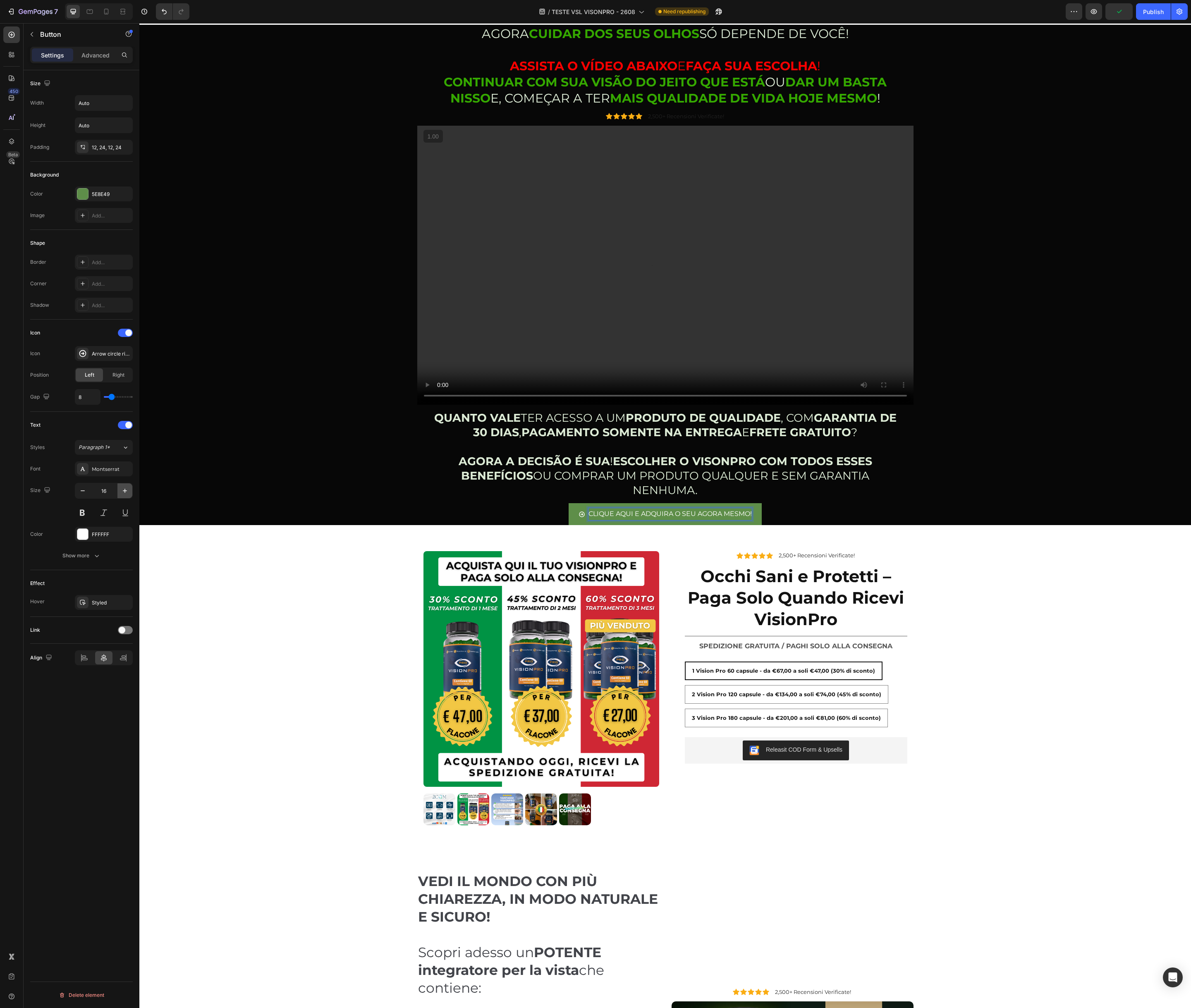
click at [122, 488] on icon "button" at bounding box center [125, 491] width 8 height 8
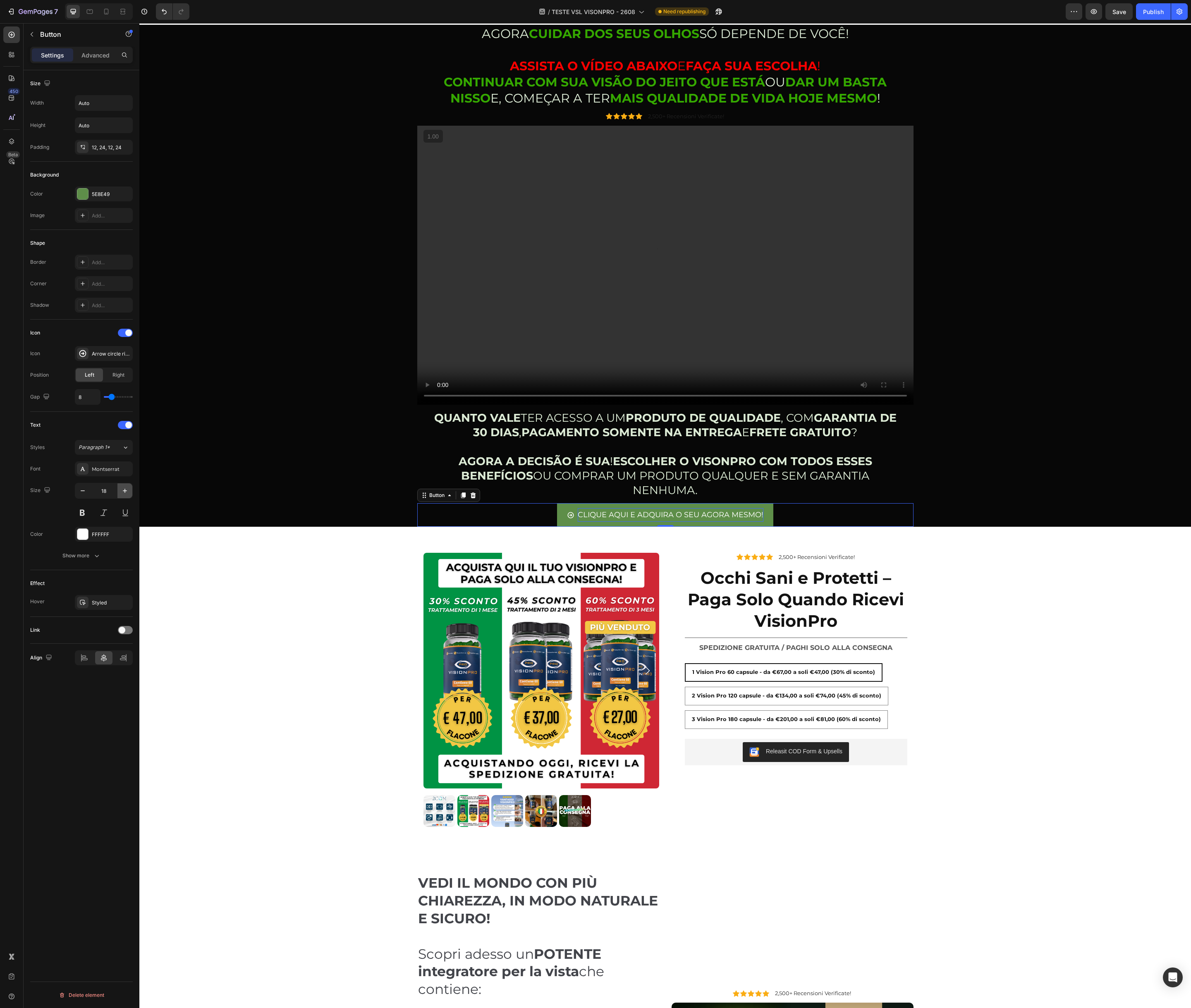
click at [122, 488] on icon "button" at bounding box center [125, 491] width 8 height 8
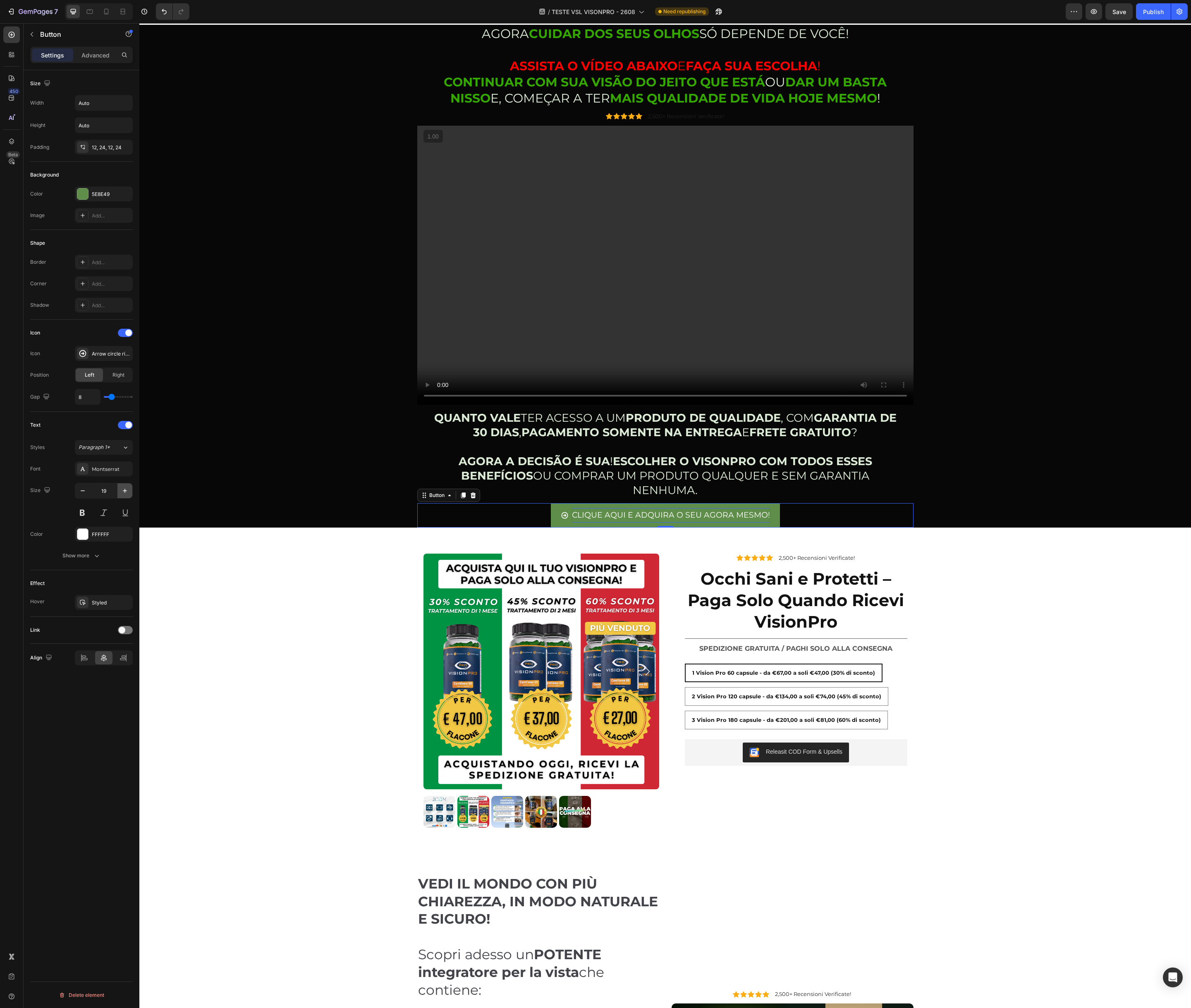
click at [122, 488] on icon "button" at bounding box center [125, 491] width 8 height 8
type input "20"
click at [551, 523] on button "CLIQUE AQUI E ADQUIRA O SEU AGORA MESMO!" at bounding box center [665, 515] width 236 height 25
click at [88, 557] on div "Show more" at bounding box center [82, 556] width 38 height 8
click at [103, 282] on div "Add..." at bounding box center [111, 284] width 39 height 7
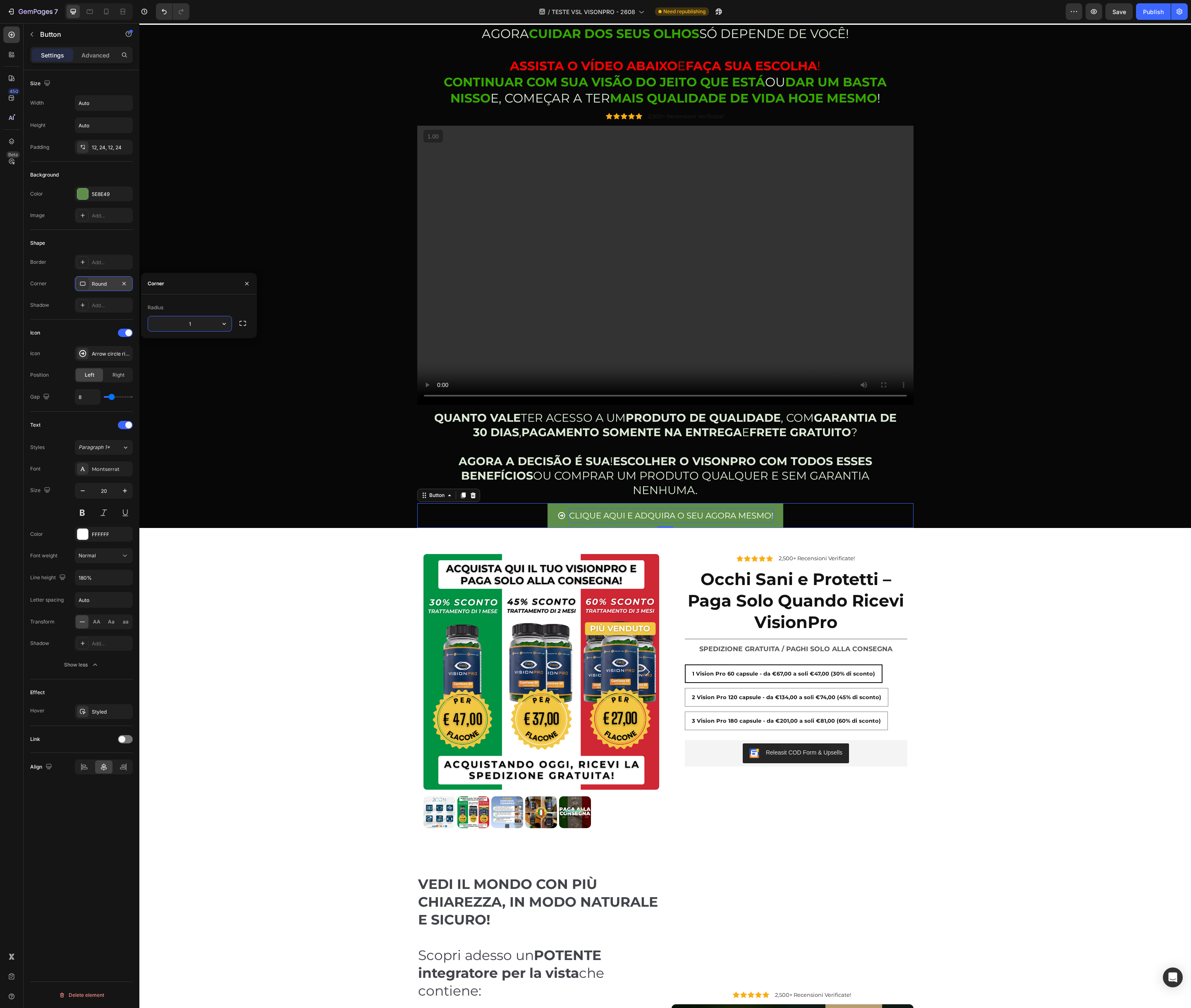
type input "10"
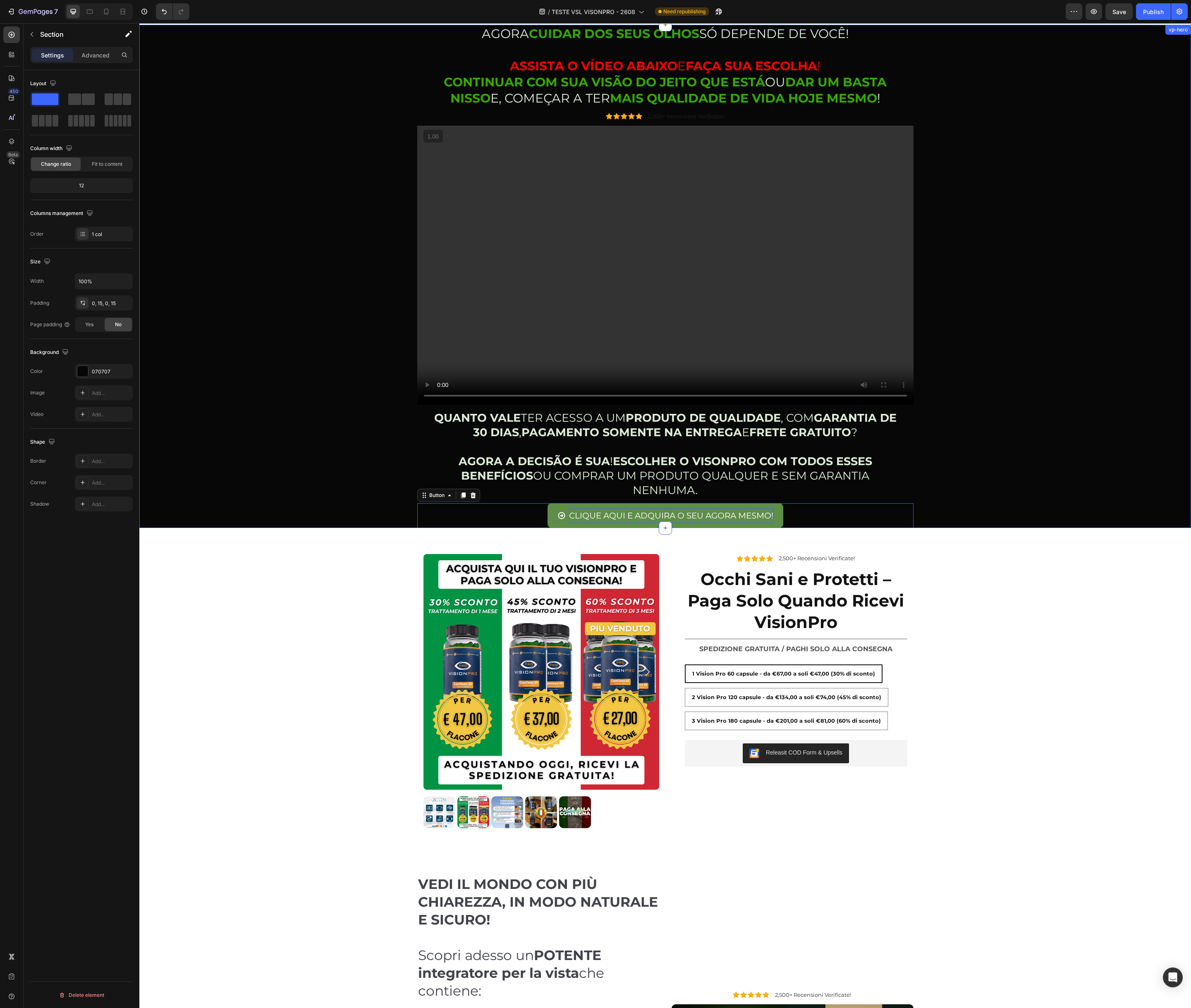
click at [212, 360] on div "AGORA CUIDAR DOS SEUS OLHOS SÓ DEPENDE DE VOCÊ! ASSISTA O VÍDEO ABAIXO E FAÇA S…" at bounding box center [665, 276] width 1039 height 503
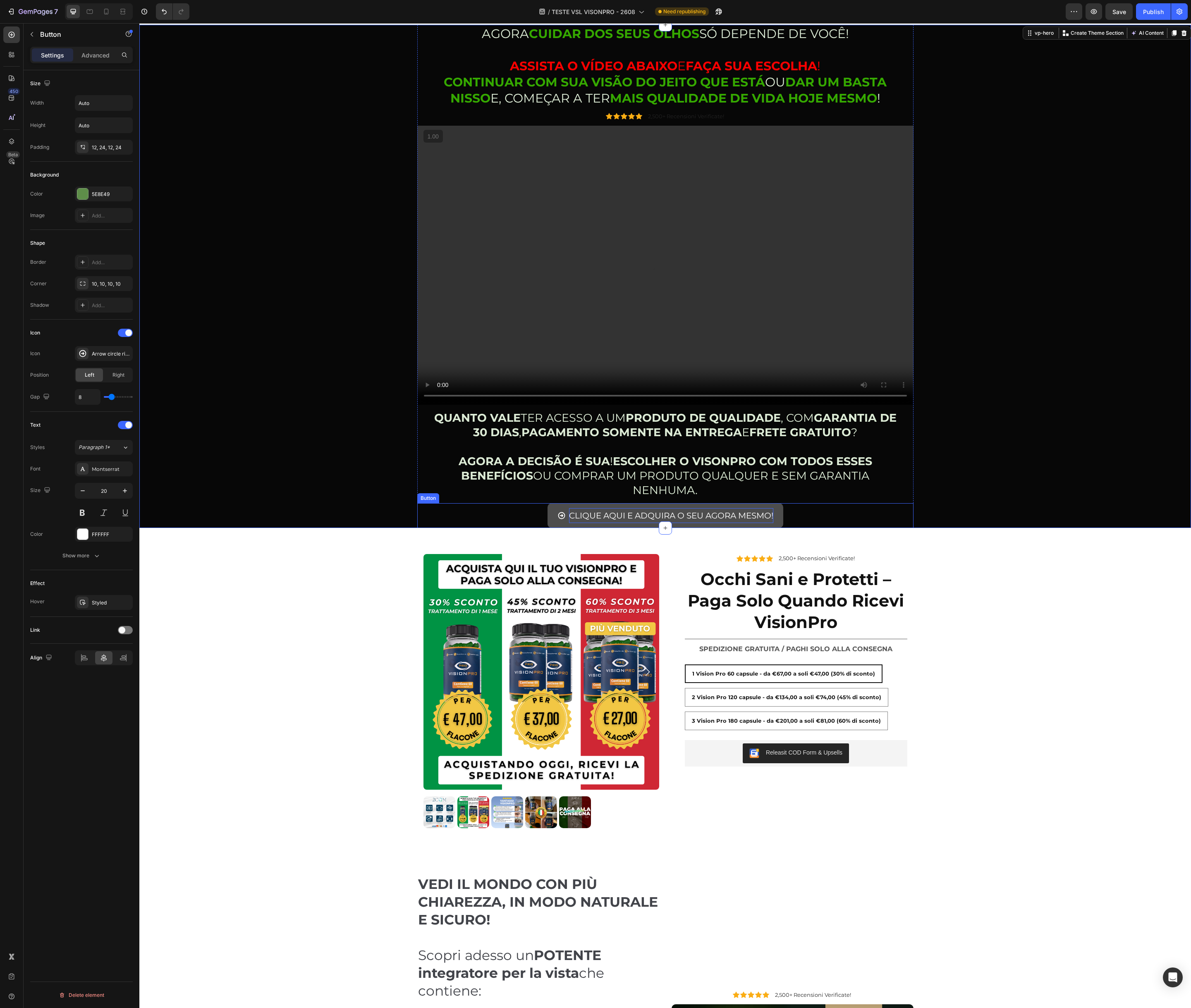
click at [554, 505] on button "CLIQUE AQUI E ADQUIRA O SEU AGORA MESMO!" at bounding box center [665, 515] width 236 height 25
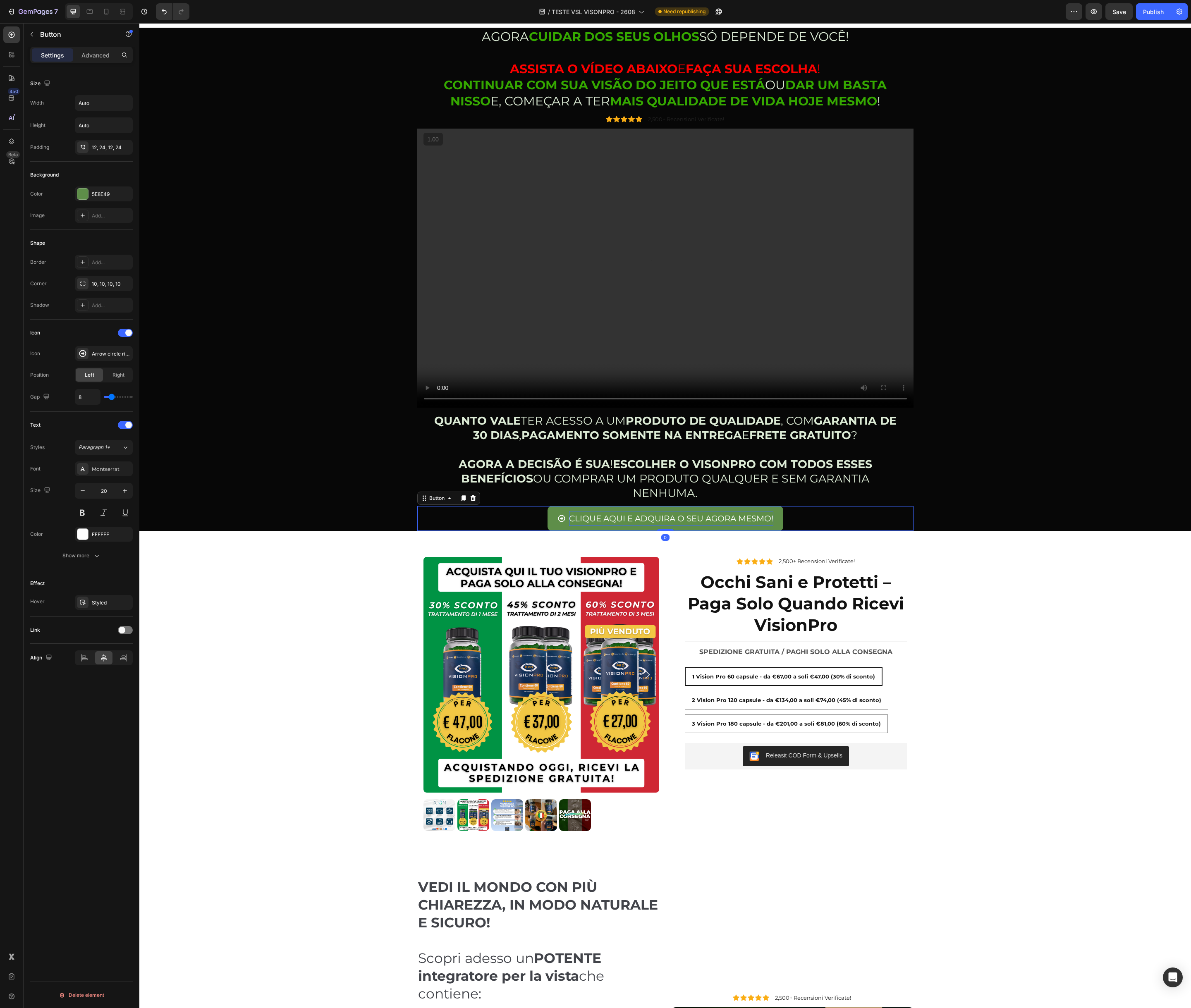
scroll to position [12, 0]
click at [47, 603] on div "Hover Styled" at bounding box center [81, 602] width 102 height 15
click at [111, 606] on div "Styled" at bounding box center [104, 603] width 24 height 7
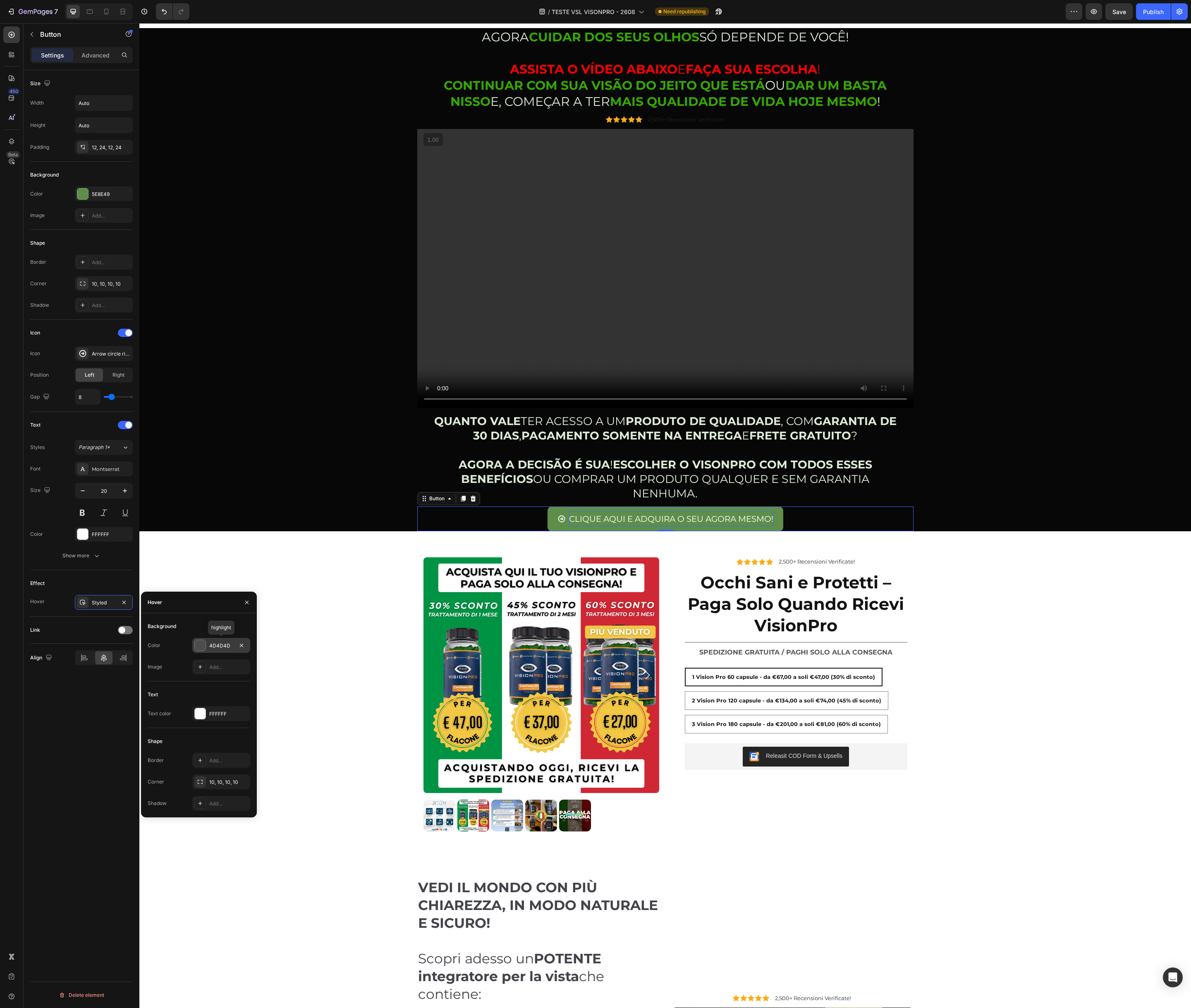
click at [201, 644] on div at bounding box center [200, 645] width 11 height 11
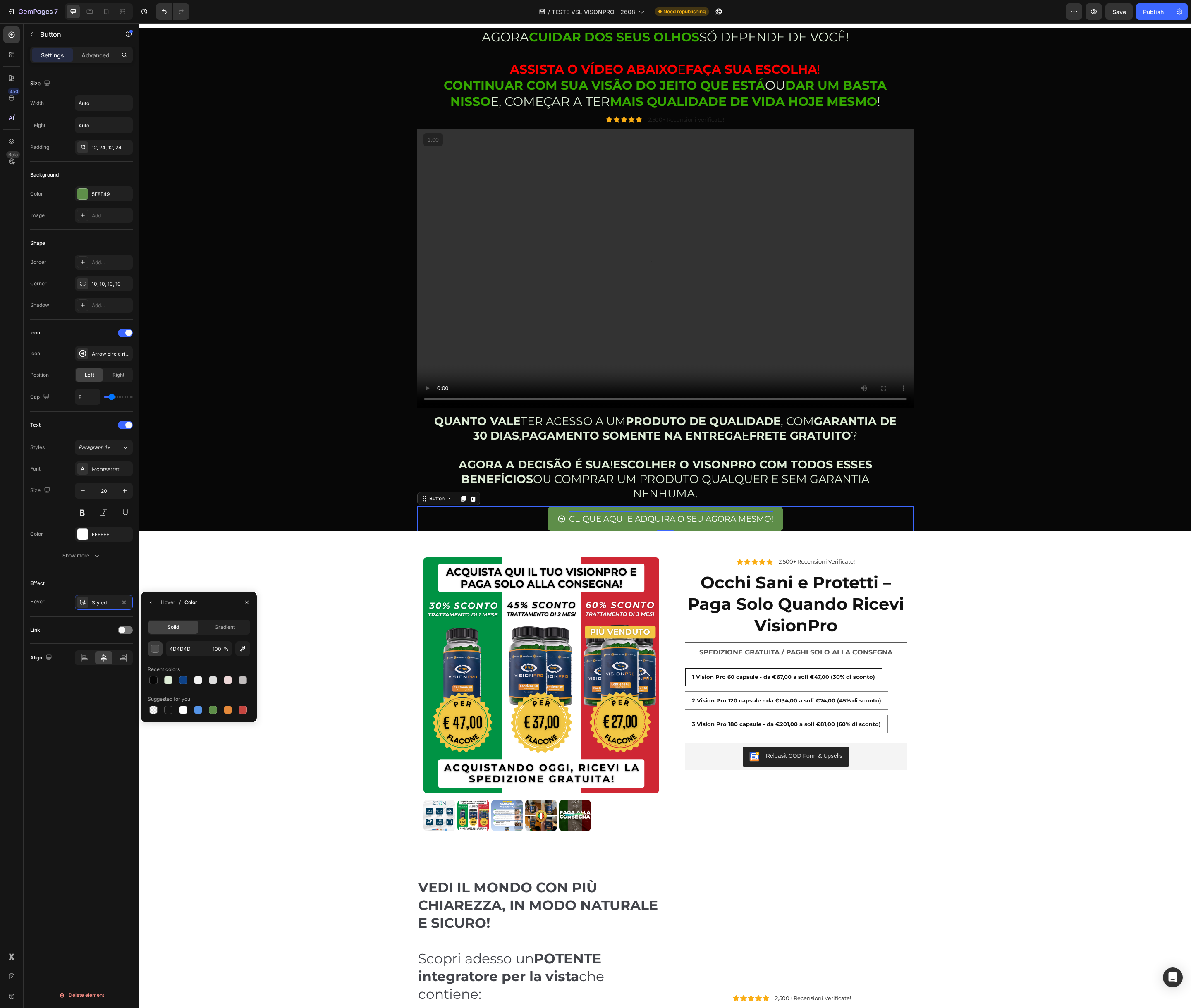
click at [158, 653] on button "button" at bounding box center [155, 648] width 15 height 15
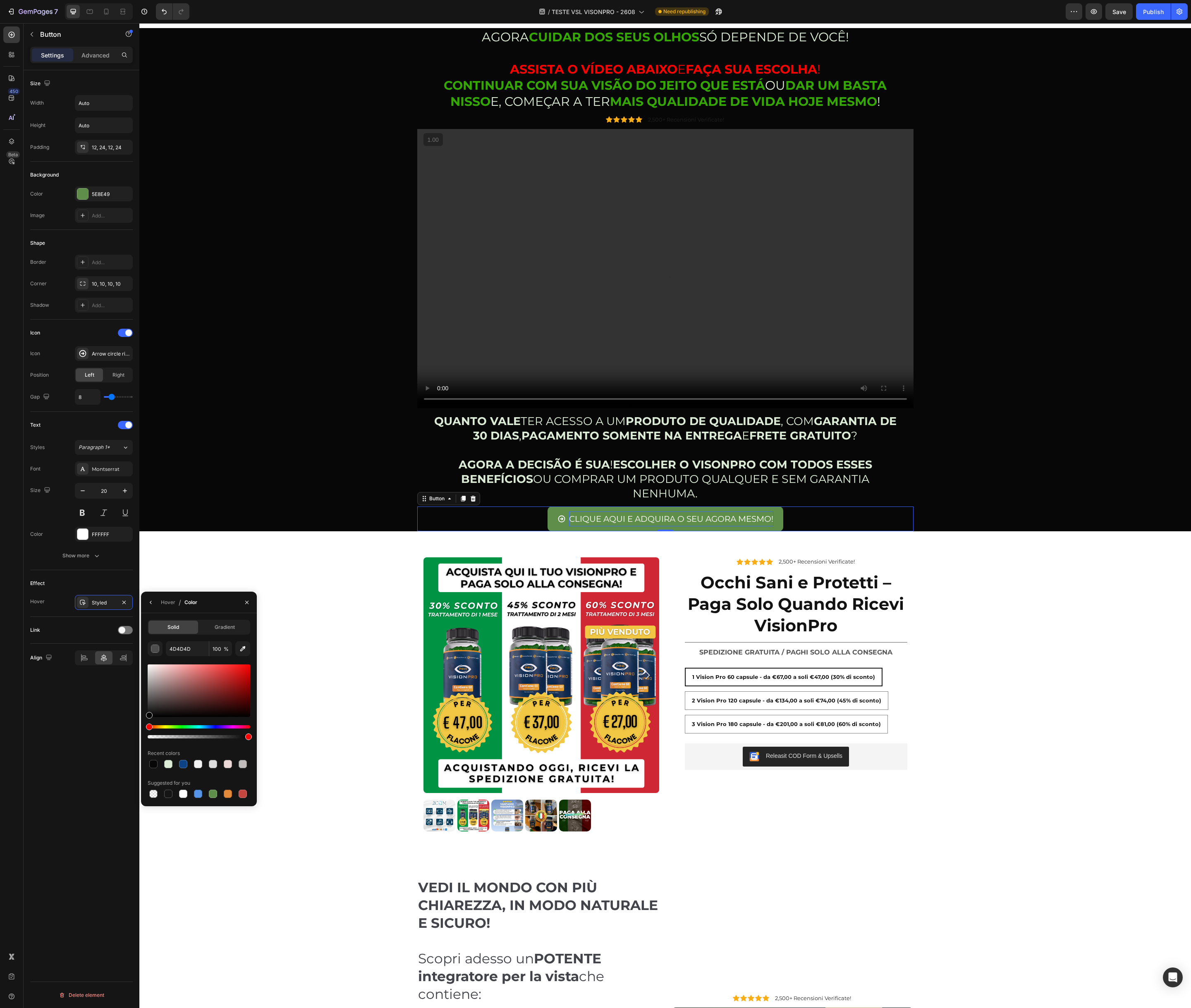
click at [179, 727] on div "Hue" at bounding box center [198, 727] width 102 height 4
type input "1BB500"
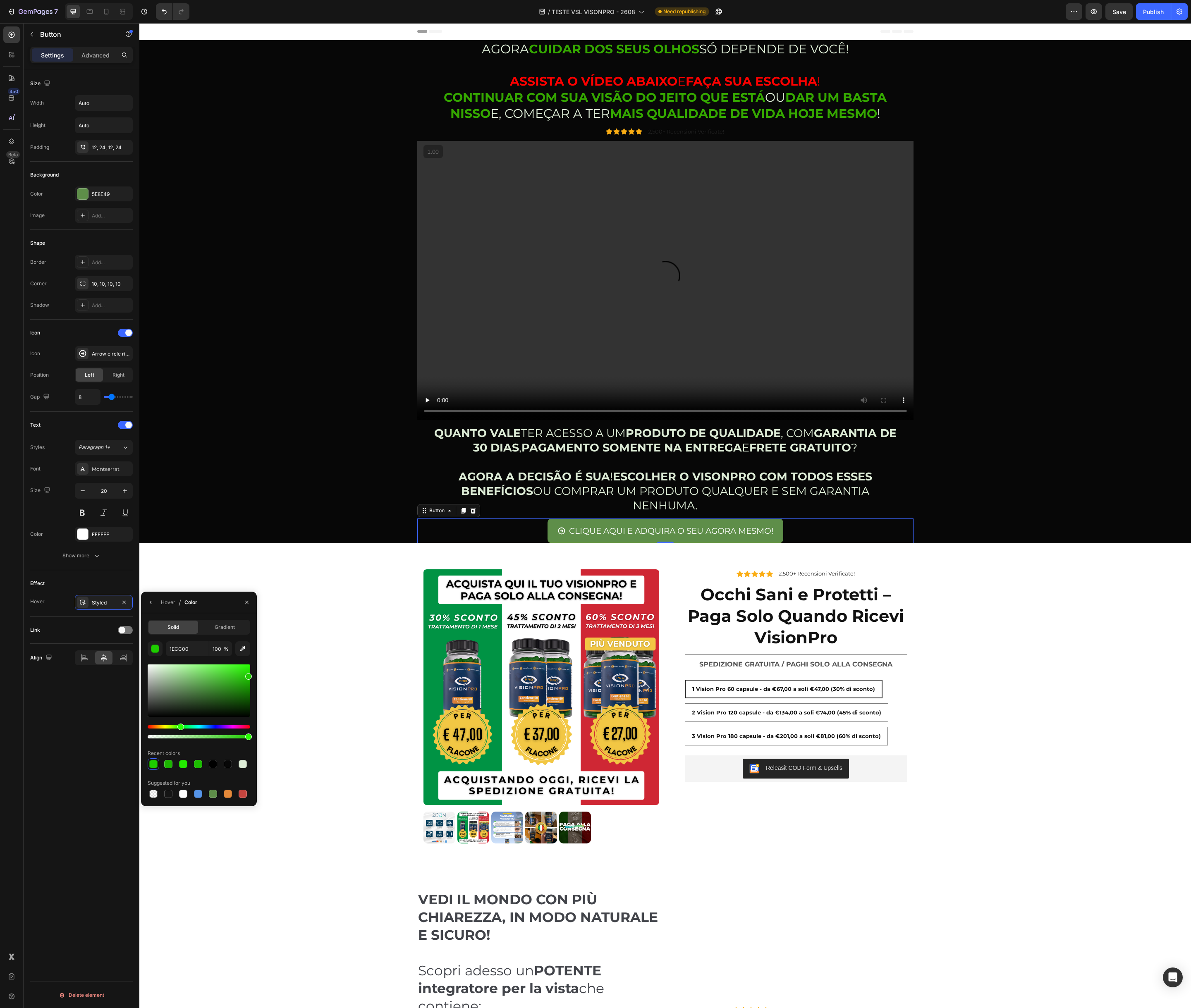
scroll to position [12, 0]
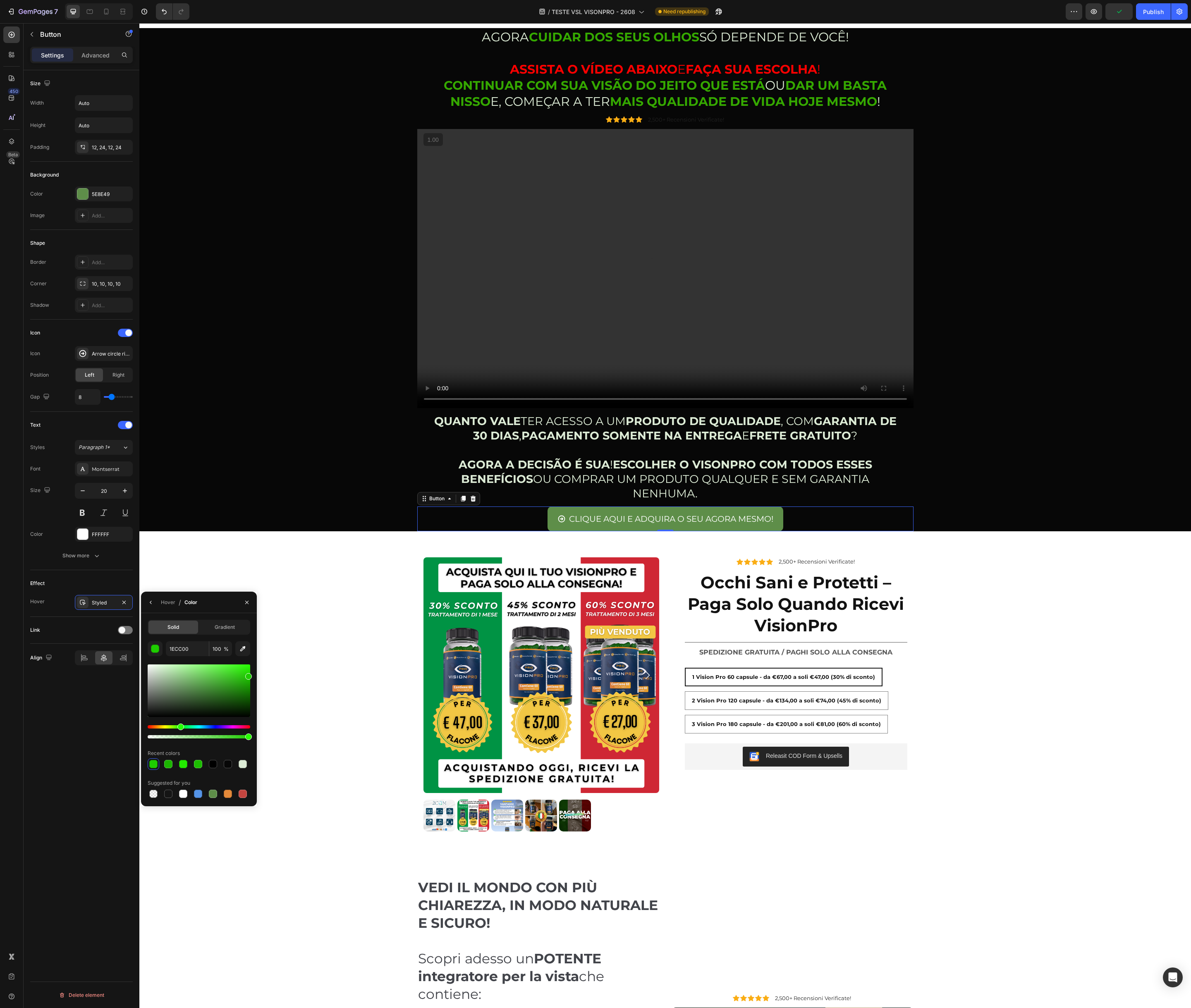
click at [156, 765] on div at bounding box center [153, 764] width 8 height 8
click at [81, 193] on div at bounding box center [83, 194] width 11 height 11
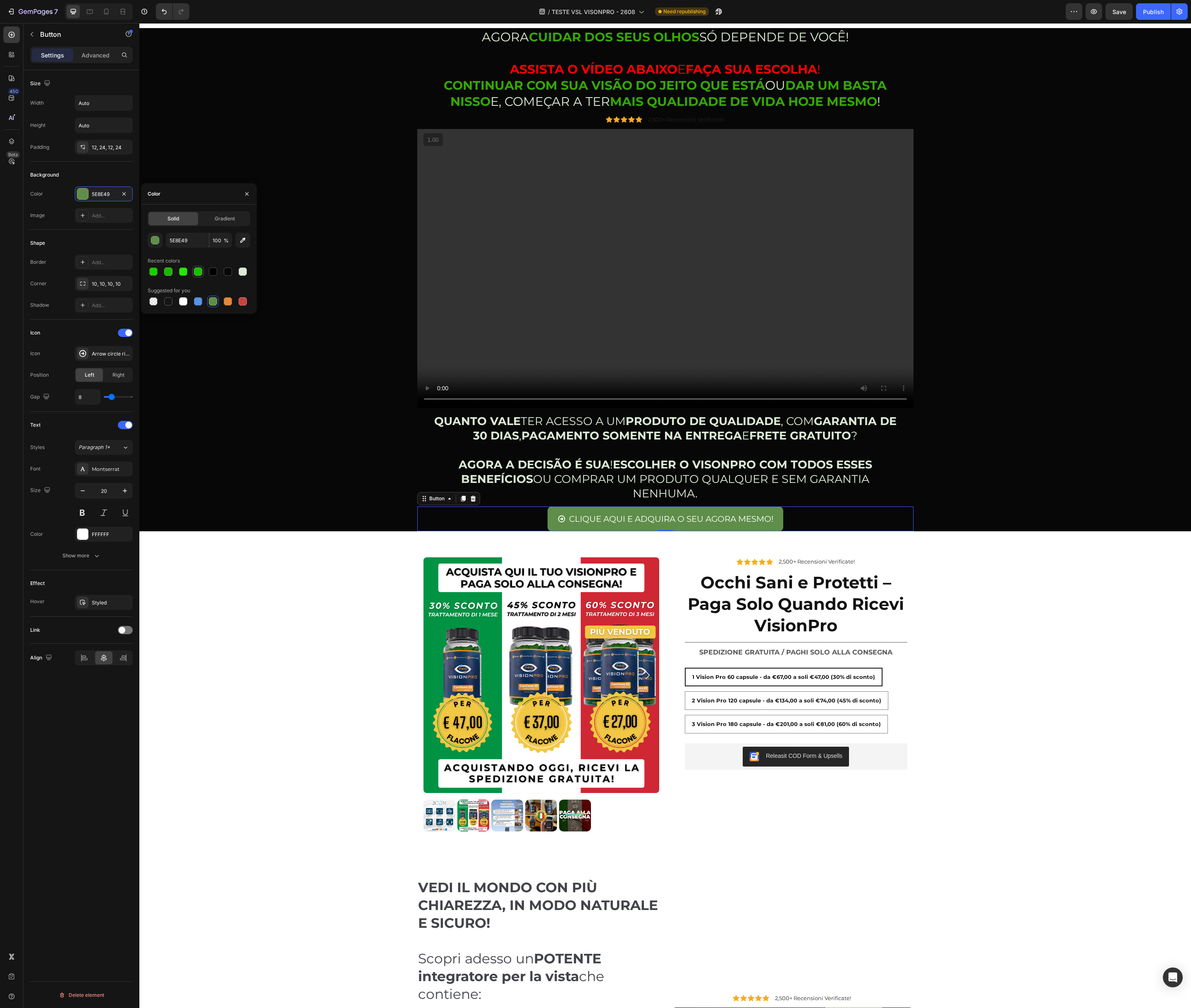
click at [202, 271] on div at bounding box center [198, 271] width 8 height 8
type input "1CBC00"
click at [299, 397] on div "AGORA CUIDAR DOS SEUS OLHOS SÓ DEPENDE DE VOCÊ! ASSISTA O VÍDEO ABAIXO E FAÇA S…" at bounding box center [665, 280] width 1039 height 503
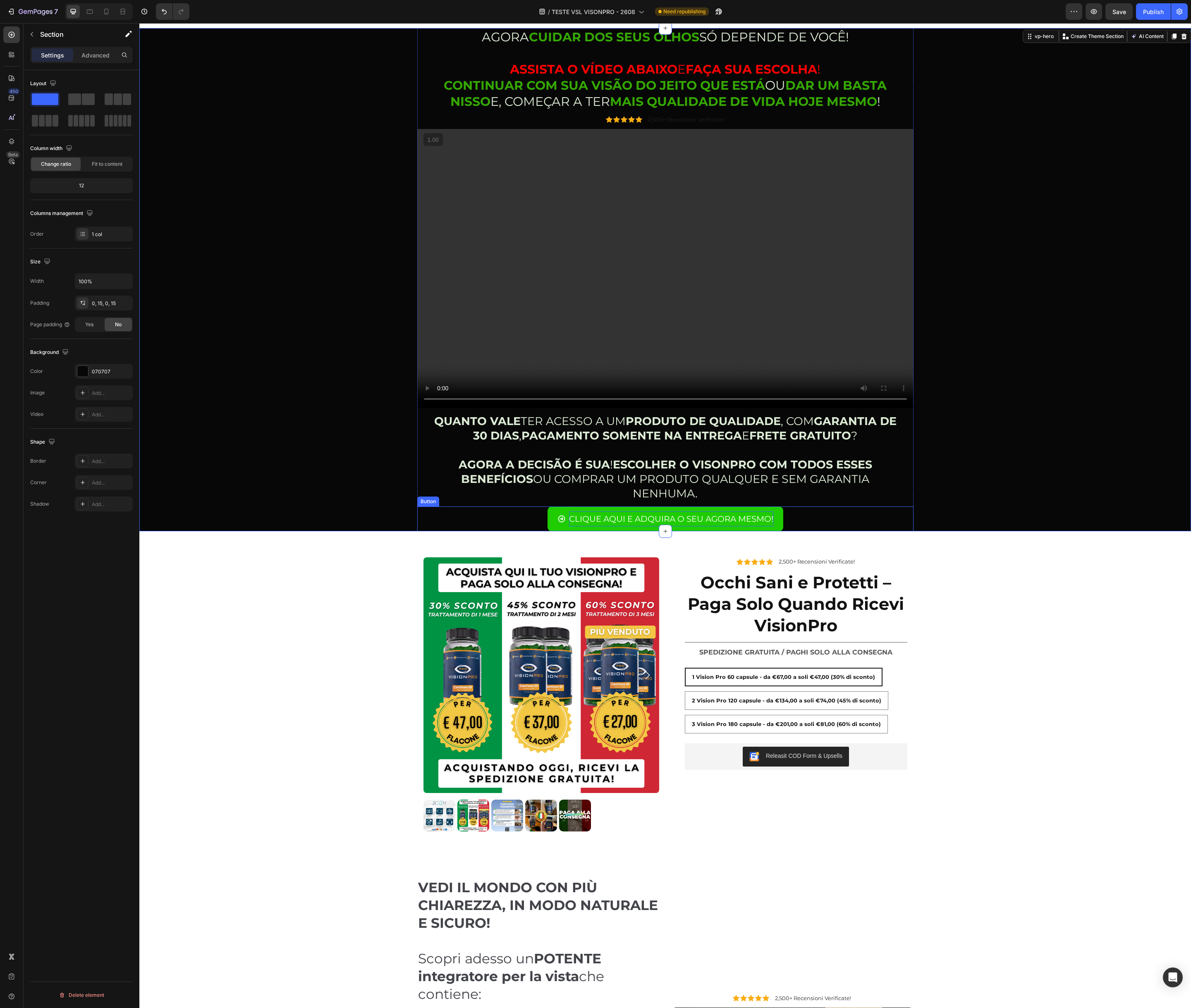
click at [590, 518] on p "CLIQUE AQUI E ADQUIRA O SEU AGORA MESMO!" at bounding box center [671, 518] width 204 height 15
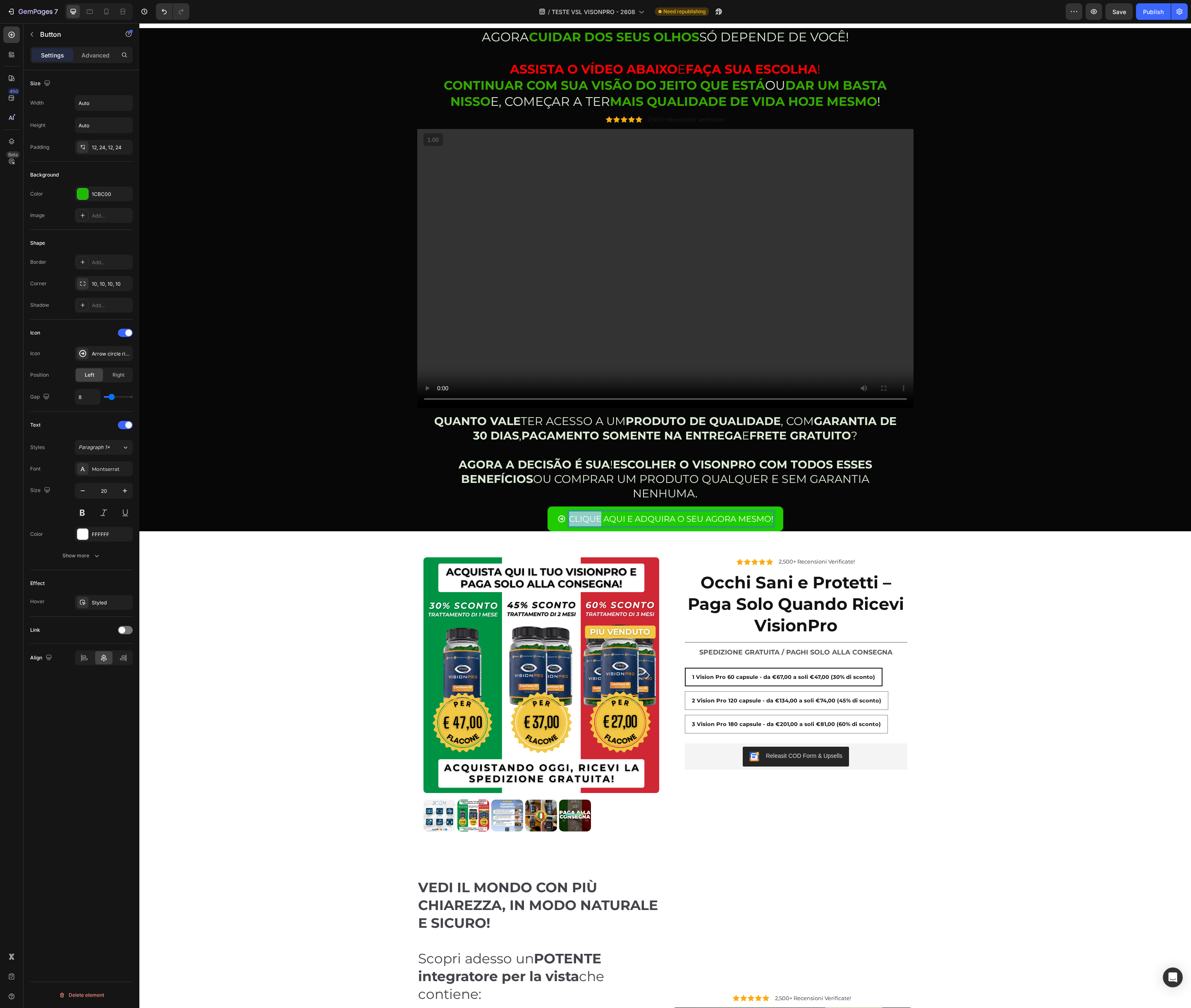
click at [589, 519] on p "CLIQUE AQUI E ADQUIRA O SEU AGORA MESMO!" at bounding box center [671, 518] width 204 height 15
click at [613, 502] on icon "Editor contextual toolbar" at bounding box center [610, 502] width 8 height 8
click at [306, 446] on div "AGORA CUIDAR DOS SEUS OLHOS SÓ DEPENDE DE VOCÊ! ASSISTA O VÍDEO ABAIXO E FAÇA S…" at bounding box center [665, 280] width 1039 height 503
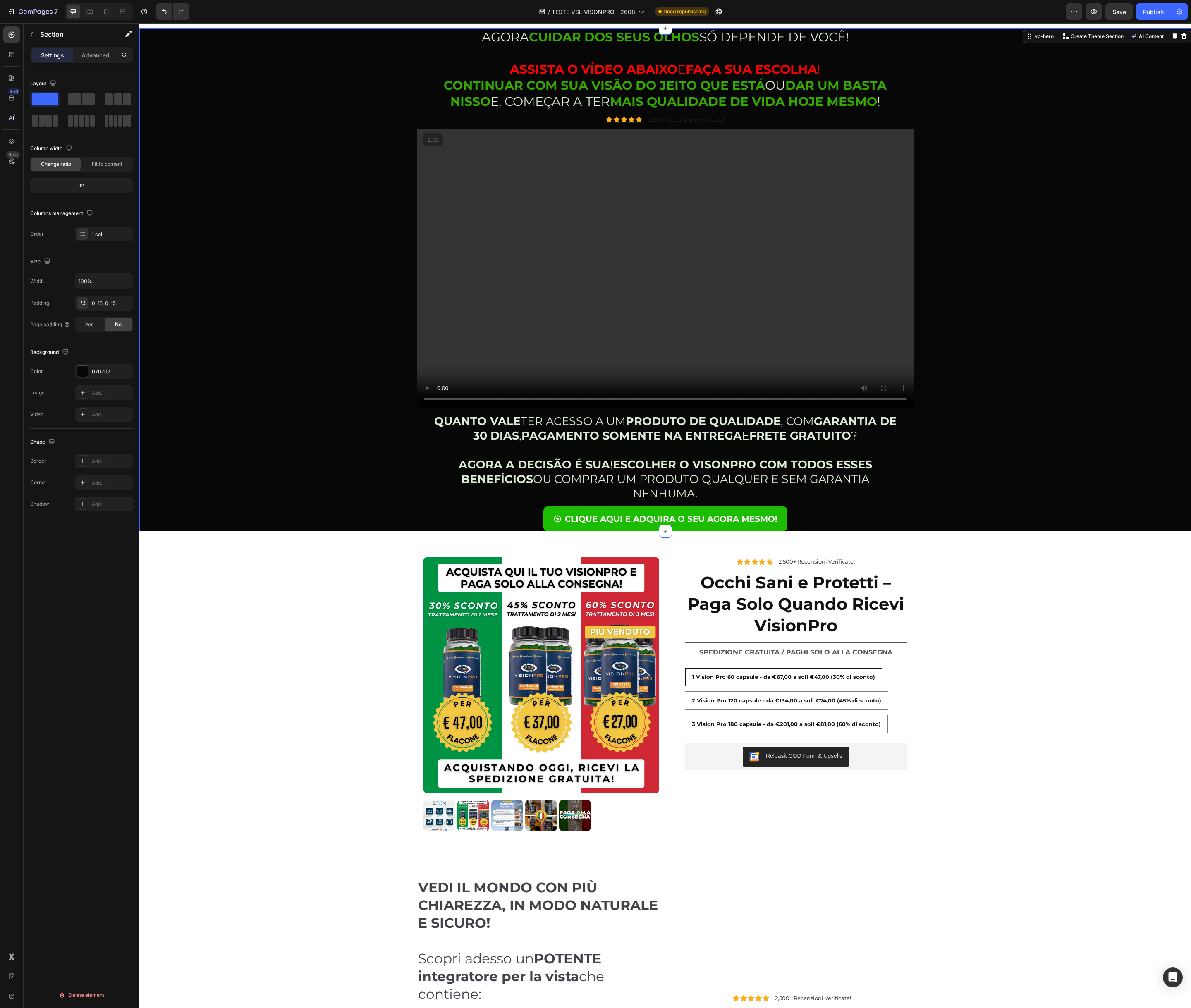
click at [306, 446] on div "AGORA CUIDAR DOS SEUS OLHOS SÓ DEPENDE DE VOCÊ! ASSISTA O VÍDEO ABAIXO E FAÇA S…" at bounding box center [665, 280] width 1039 height 503
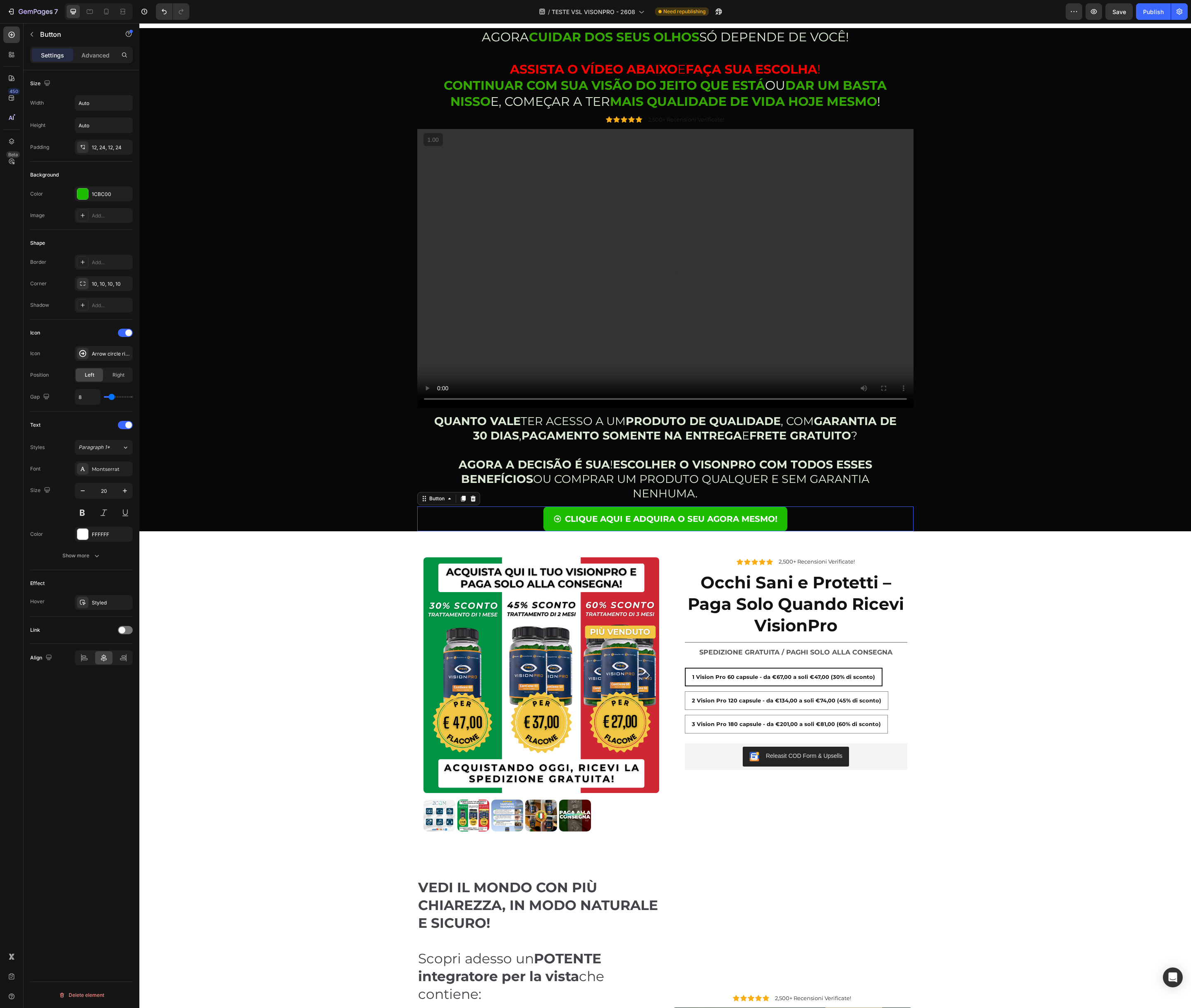
click at [506, 518] on div "CLIQUE AQUI E ADQUIRA O SEU AGORA MESMO! Button 0" at bounding box center [665, 518] width 496 height 25
click at [96, 56] on p "Advanced" at bounding box center [95, 55] width 28 height 8
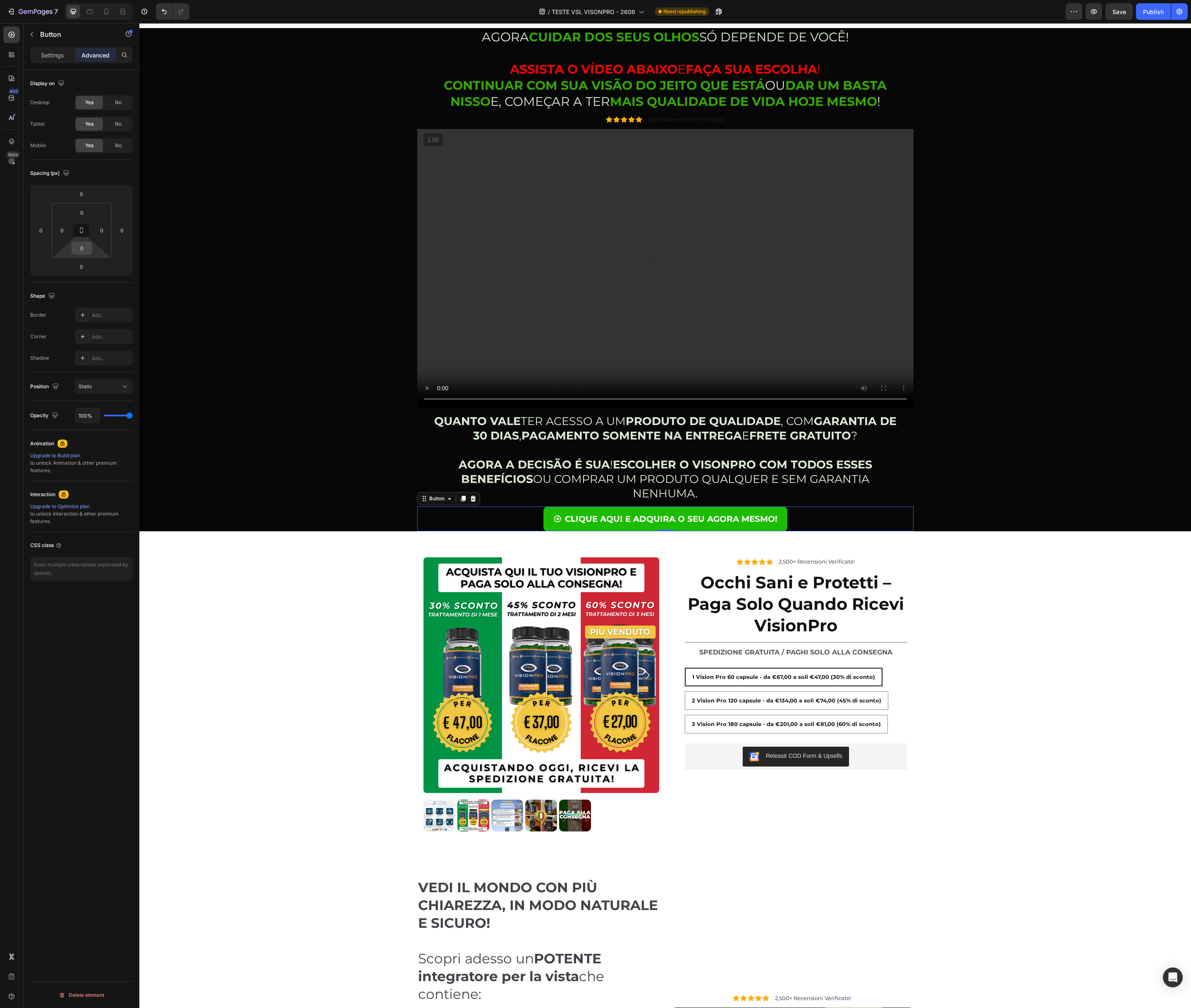
click at [80, 252] on input "0" at bounding box center [82, 248] width 17 height 13
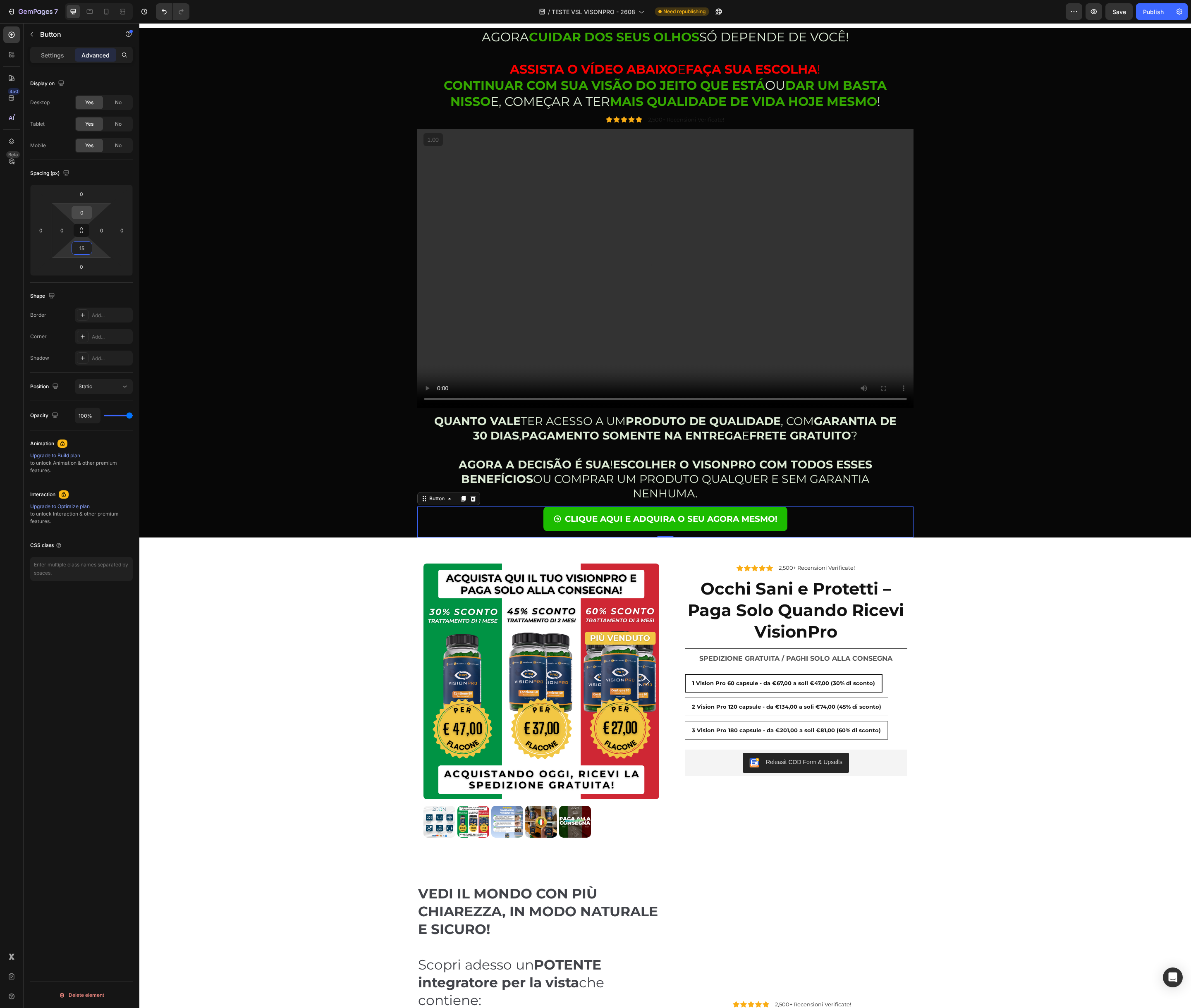
type input "15"
click at [82, 213] on input "0" at bounding box center [82, 212] width 17 height 13
type input "15"
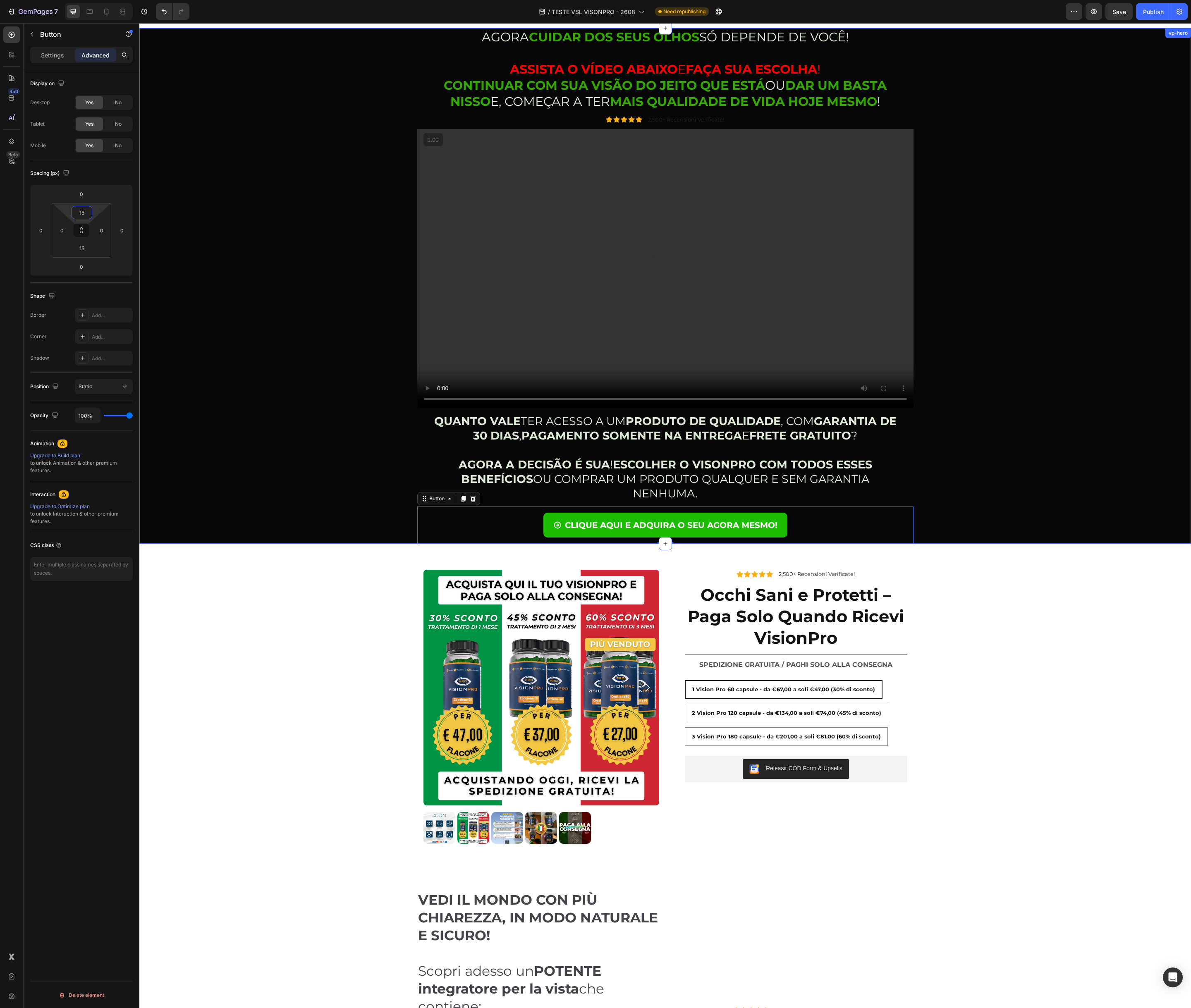
click at [298, 349] on div "AGORA CUIDAR DOS SEUS OLHOS SÓ DEPENDE DE VOCÊ! ASSISTA O VÍDEO ABAIXO E FAÇA S…" at bounding box center [665, 286] width 1039 height 515
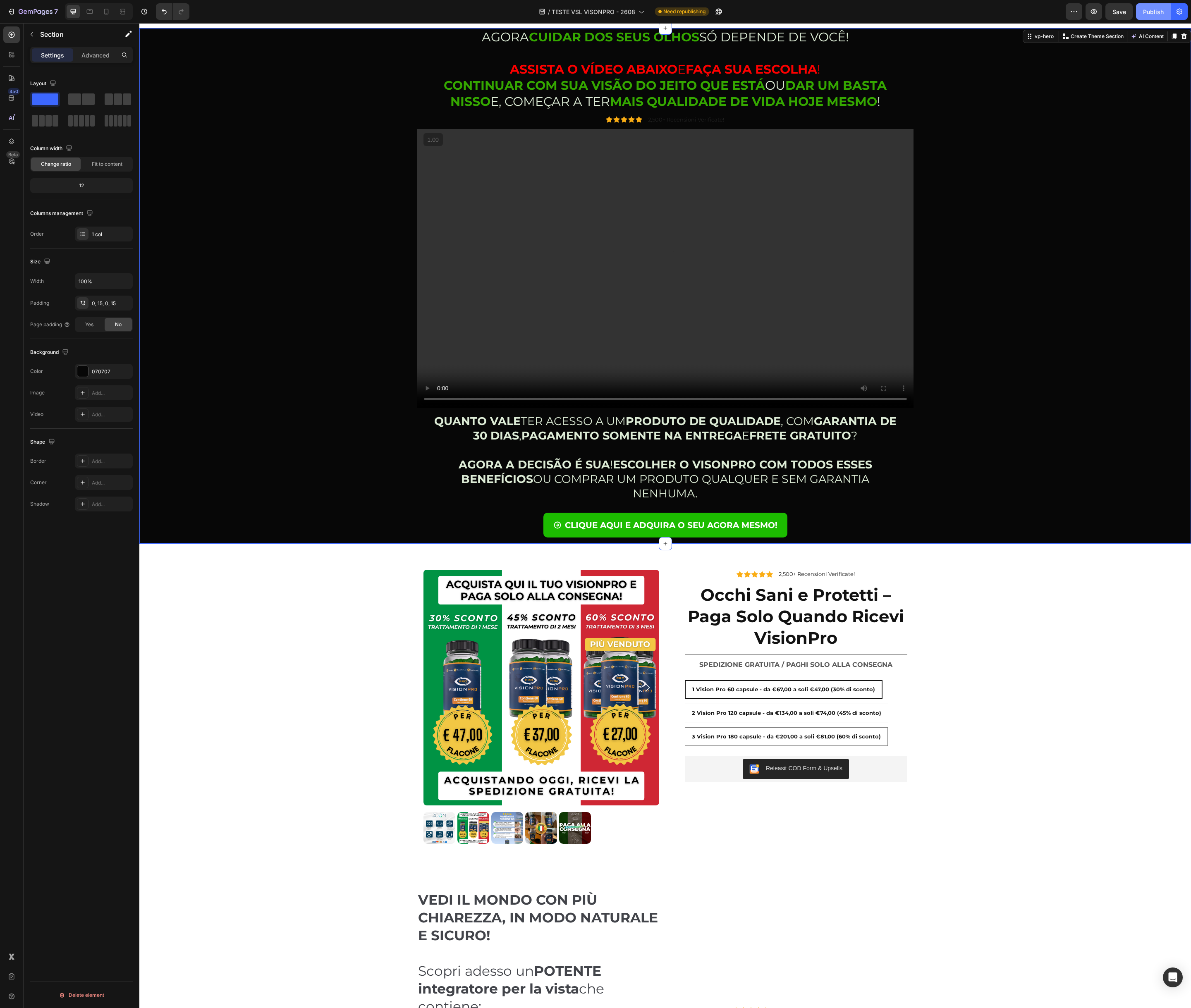
click at [1157, 11] on div "Publish" at bounding box center [1153, 11] width 20 height 8
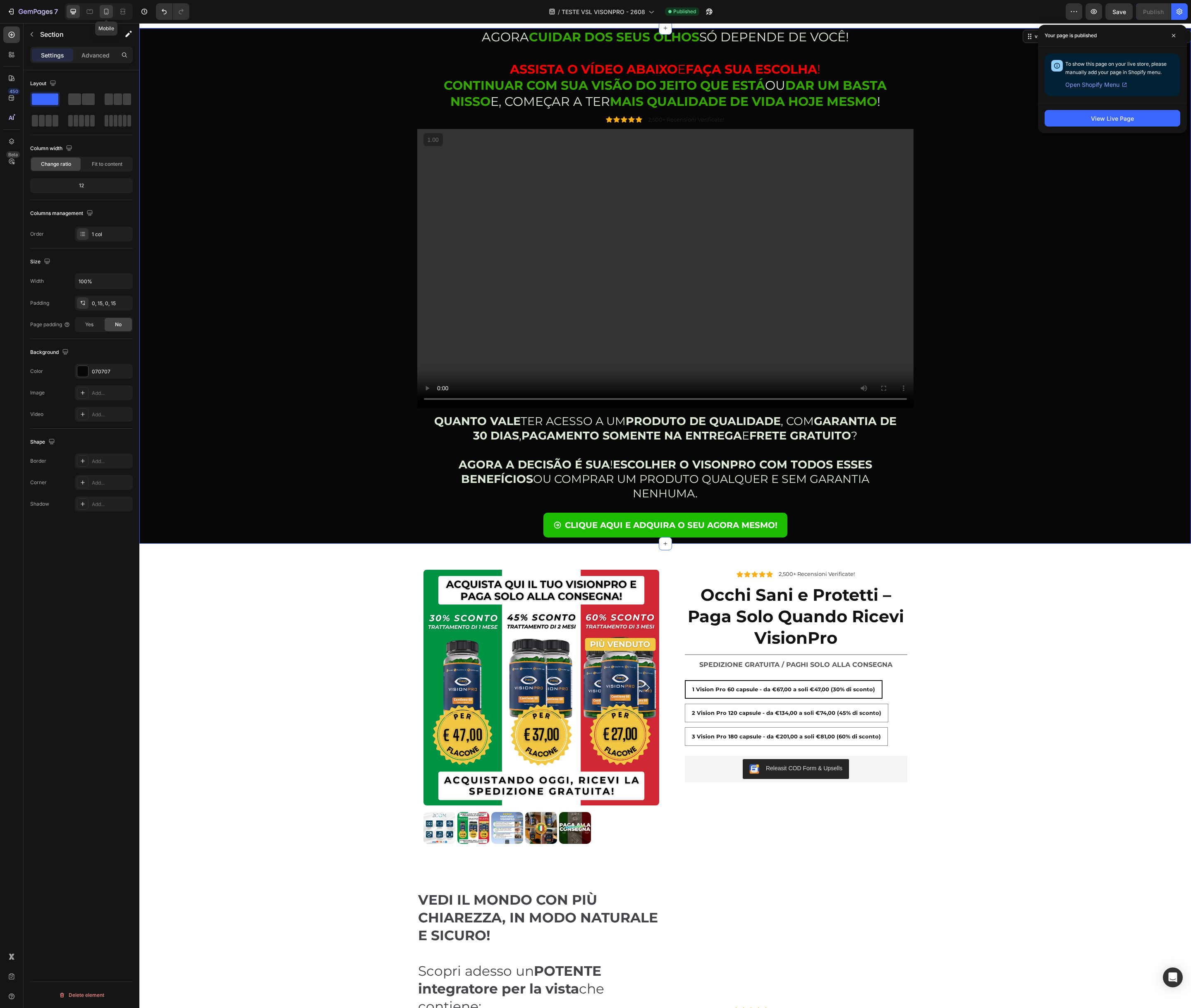
click at [108, 11] on icon at bounding box center [106, 11] width 8 height 8
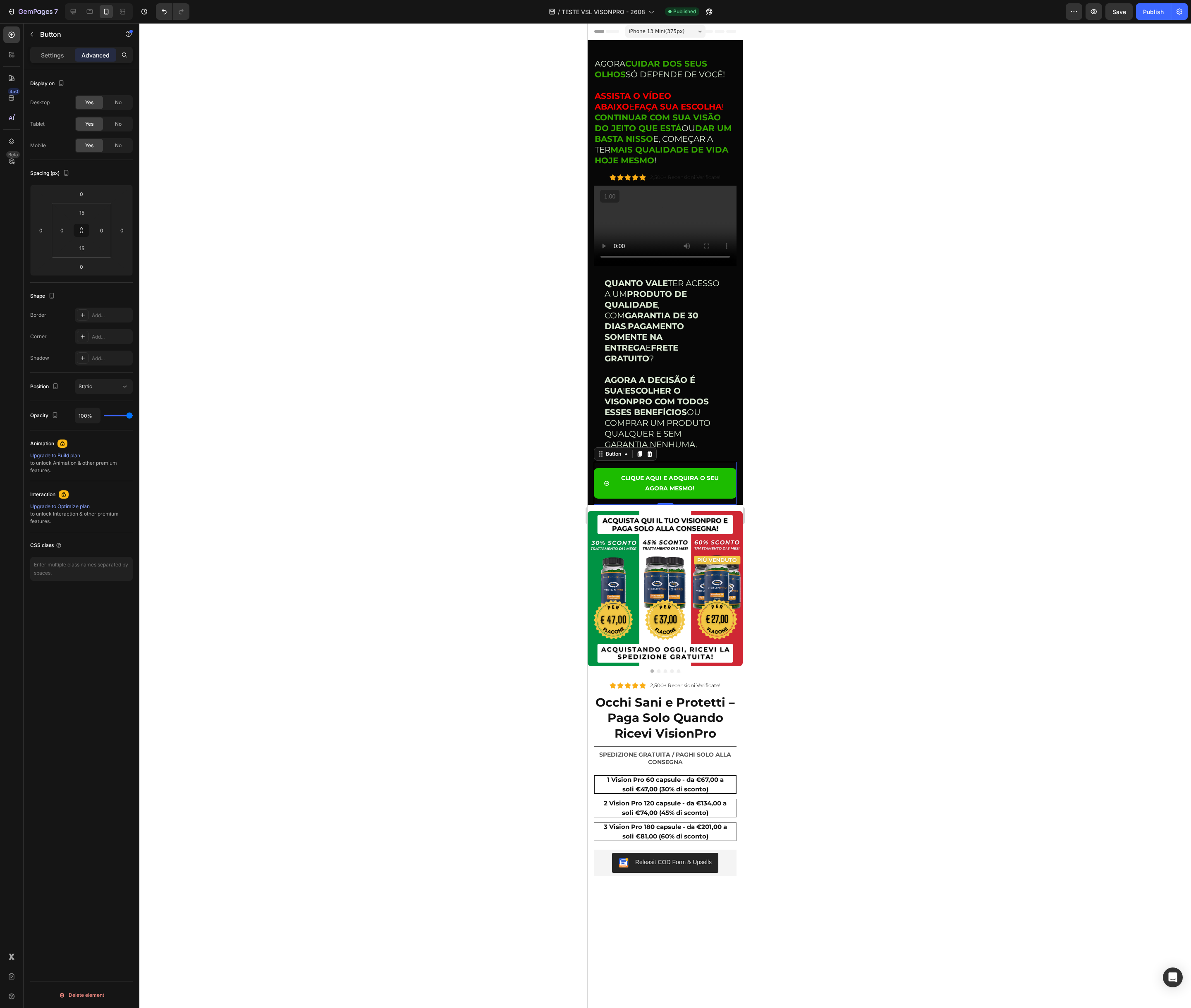
click at [643, 462] on div "CLIQUE AQUI E ADQUIRA O SEU AGORA MESMO! Button 0" at bounding box center [665, 484] width 143 height 43
click at [81, 216] on input "15" at bounding box center [82, 212] width 17 height 13
type input "0"
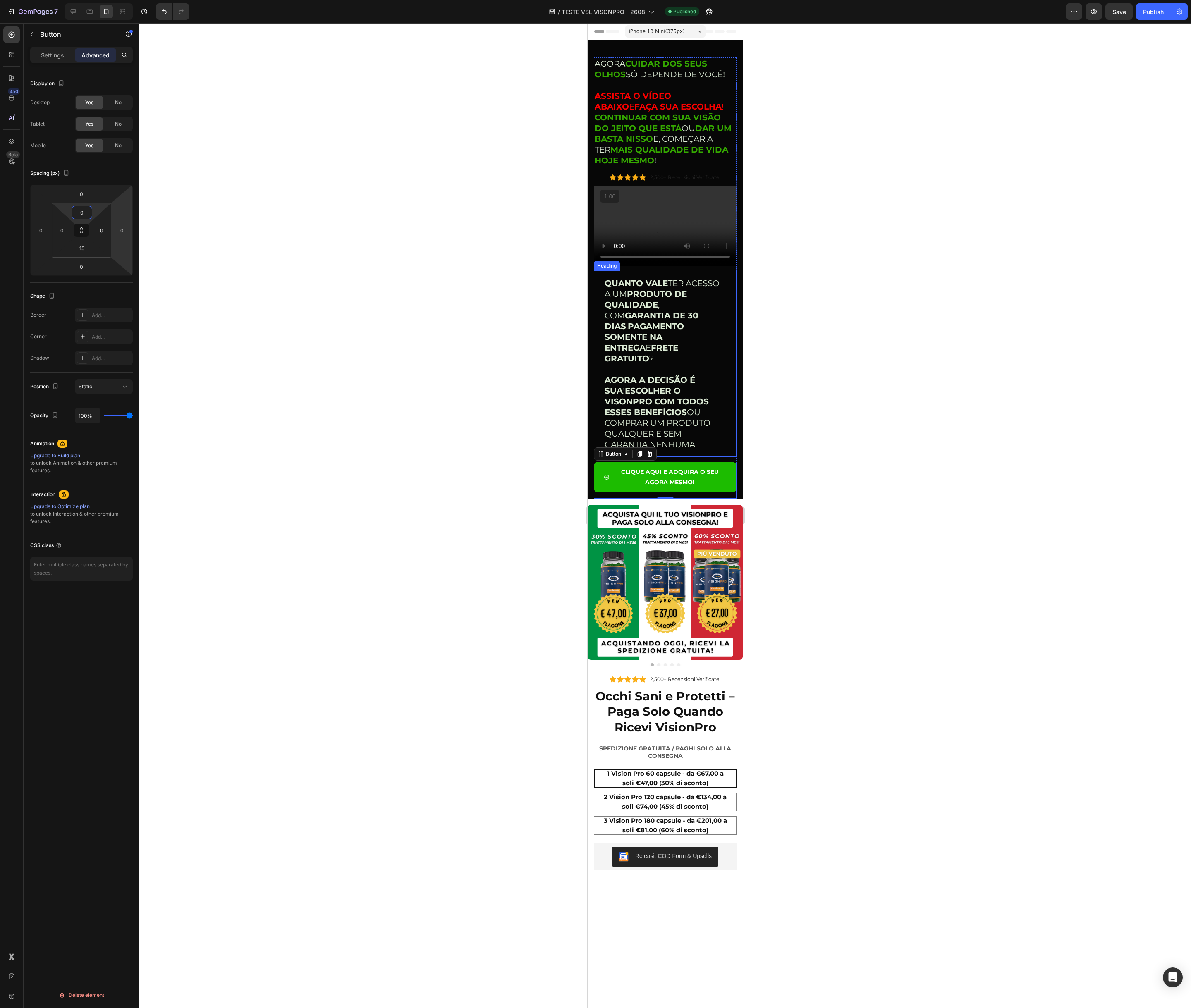
click at [807, 309] on div at bounding box center [665, 515] width 1051 height 985
click at [606, 474] on icon "<p><strong>CLIQUE AQUI E ADQUIRA O SEU AGORA MESMO!</strong></p>" at bounding box center [607, 477] width 6 height 6
click at [68, 7] on div at bounding box center [73, 11] width 13 height 13
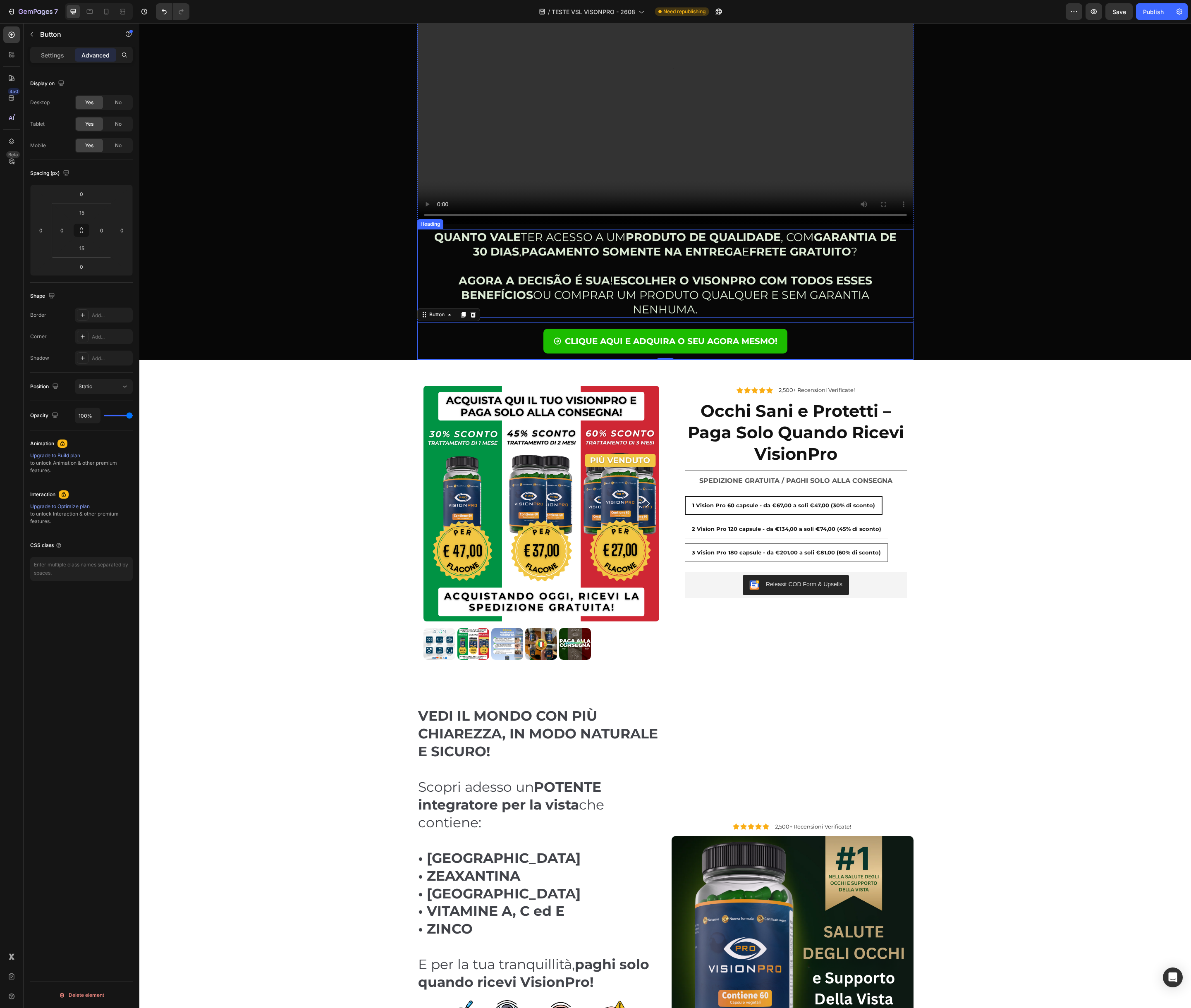
scroll to position [195, 0]
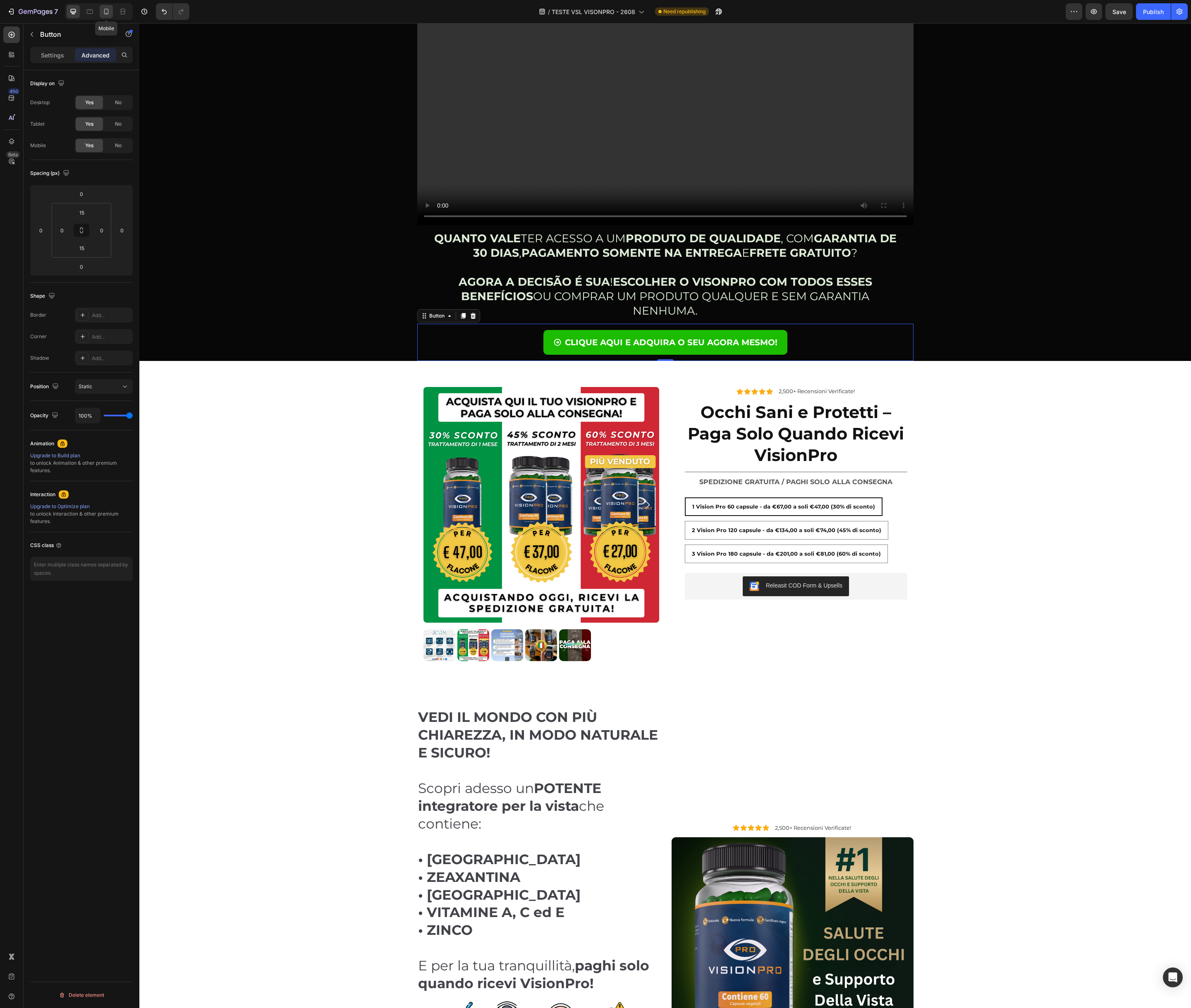
click at [109, 12] on icon at bounding box center [106, 11] width 8 height 8
type input "0"
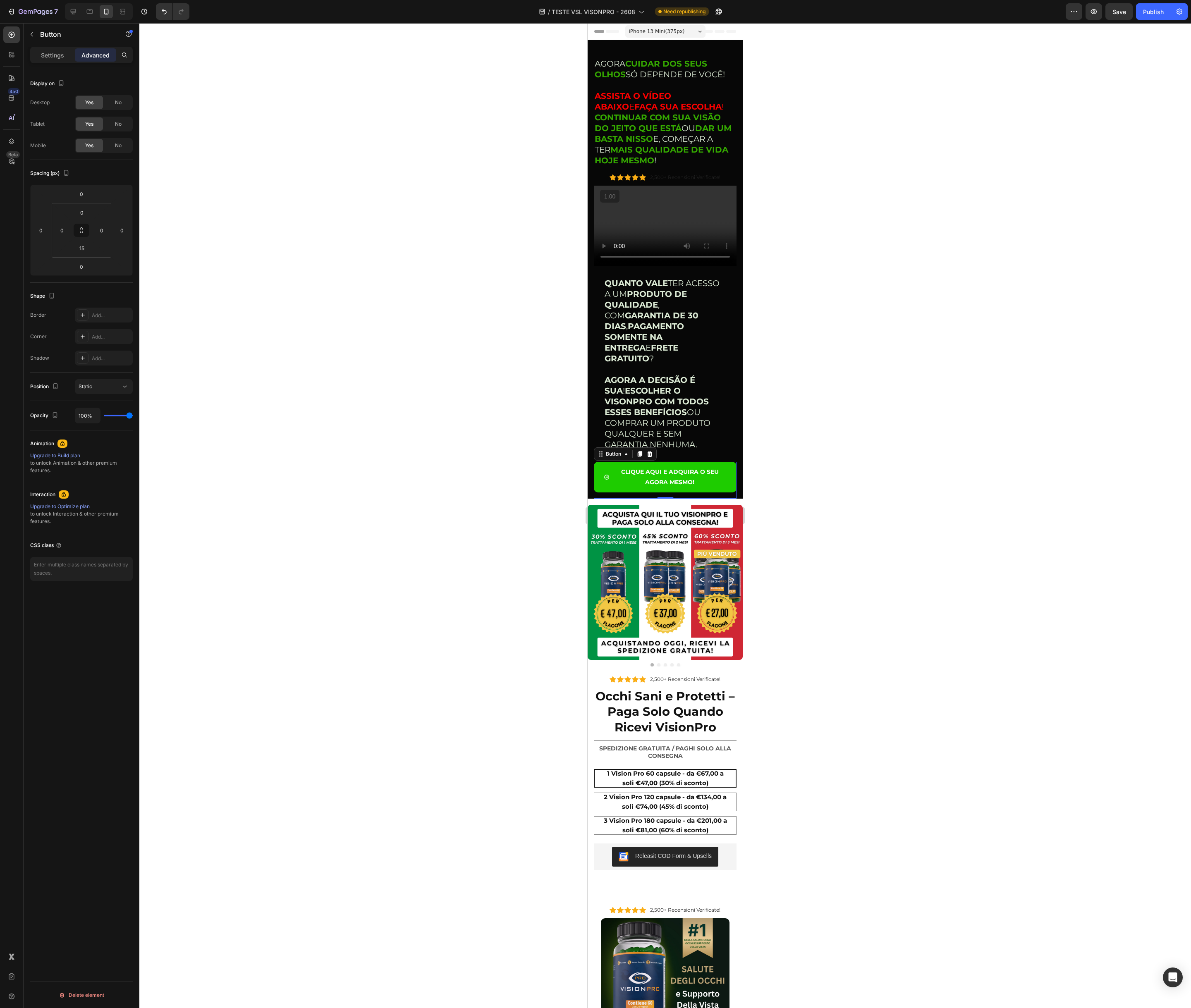
click at [610, 467] on div "CLIQUE AQUI E ADQUIRA O SEU AGORA MESMO!" at bounding box center [665, 477] width 123 height 20
drag, startPoint x: 57, startPoint y: 58, endPoint x: 57, endPoint y: 65, distance: 7.0
click at [57, 58] on p "Settings" at bounding box center [52, 55] width 23 height 8
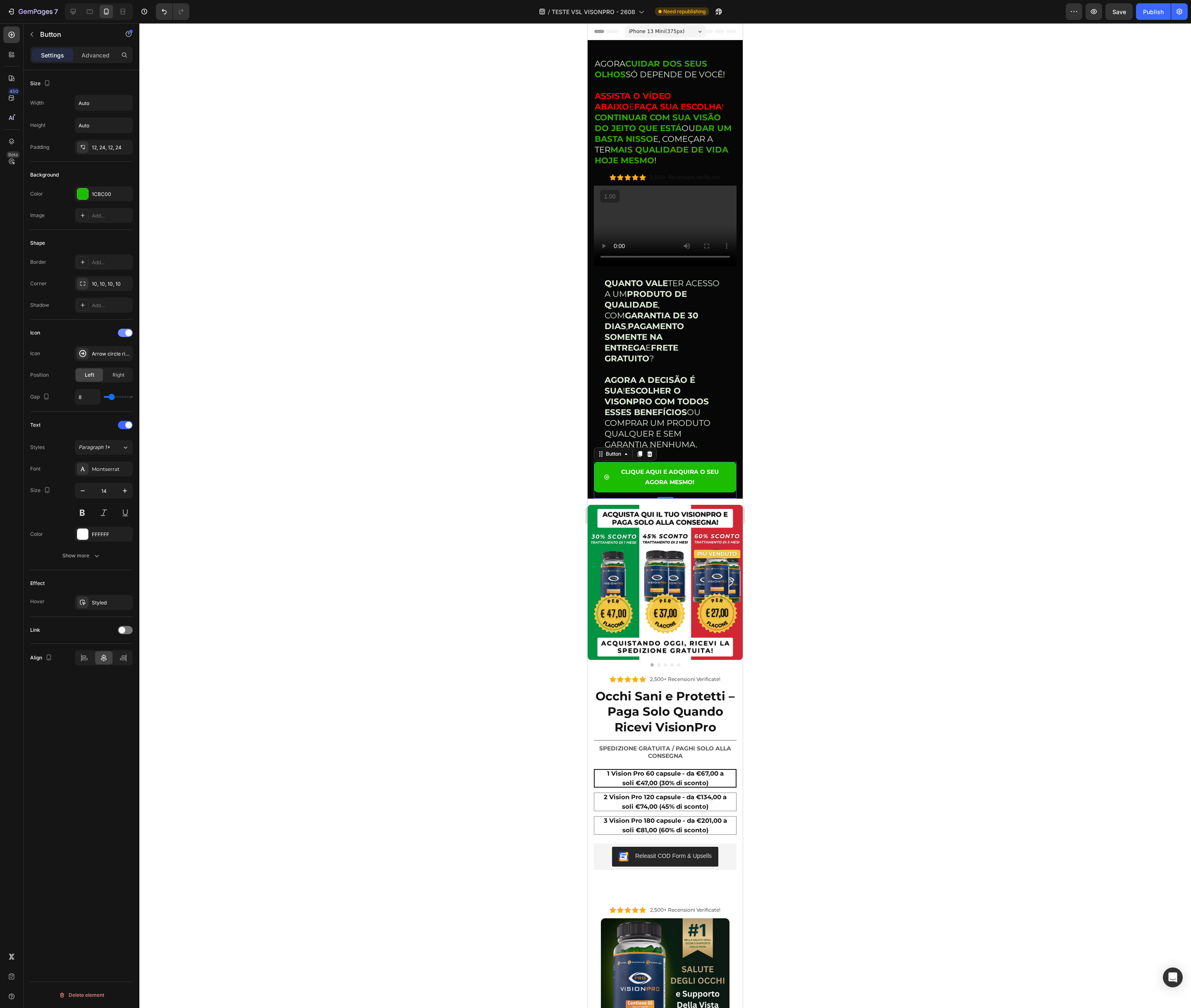
click at [127, 333] on span at bounding box center [128, 333] width 7 height 7
click at [76, 13] on icon at bounding box center [73, 11] width 8 height 8
type input "20"
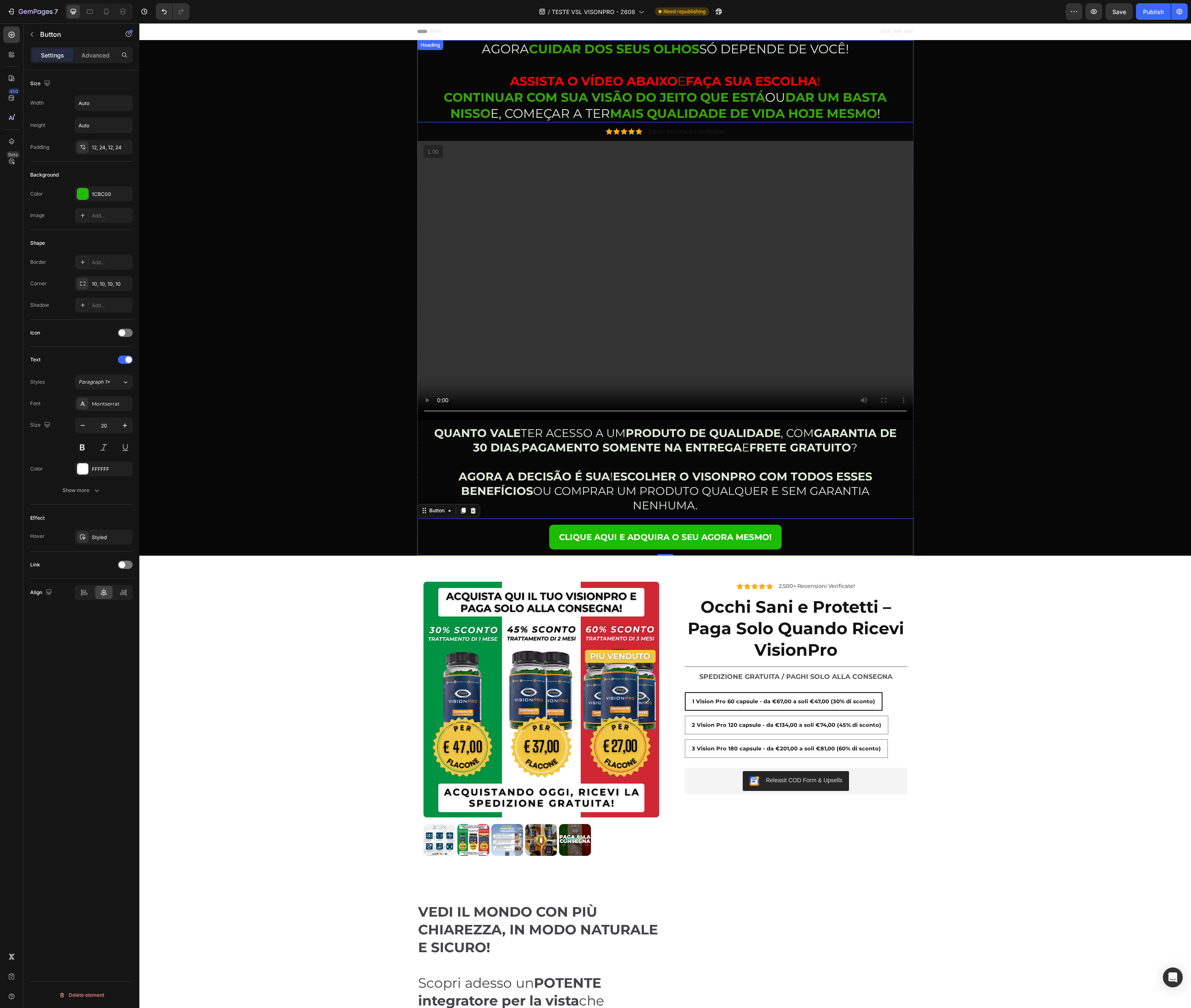
click at [566, 53] on strong "CUIDAR DOS SEUS OLHOS" at bounding box center [614, 49] width 170 height 16
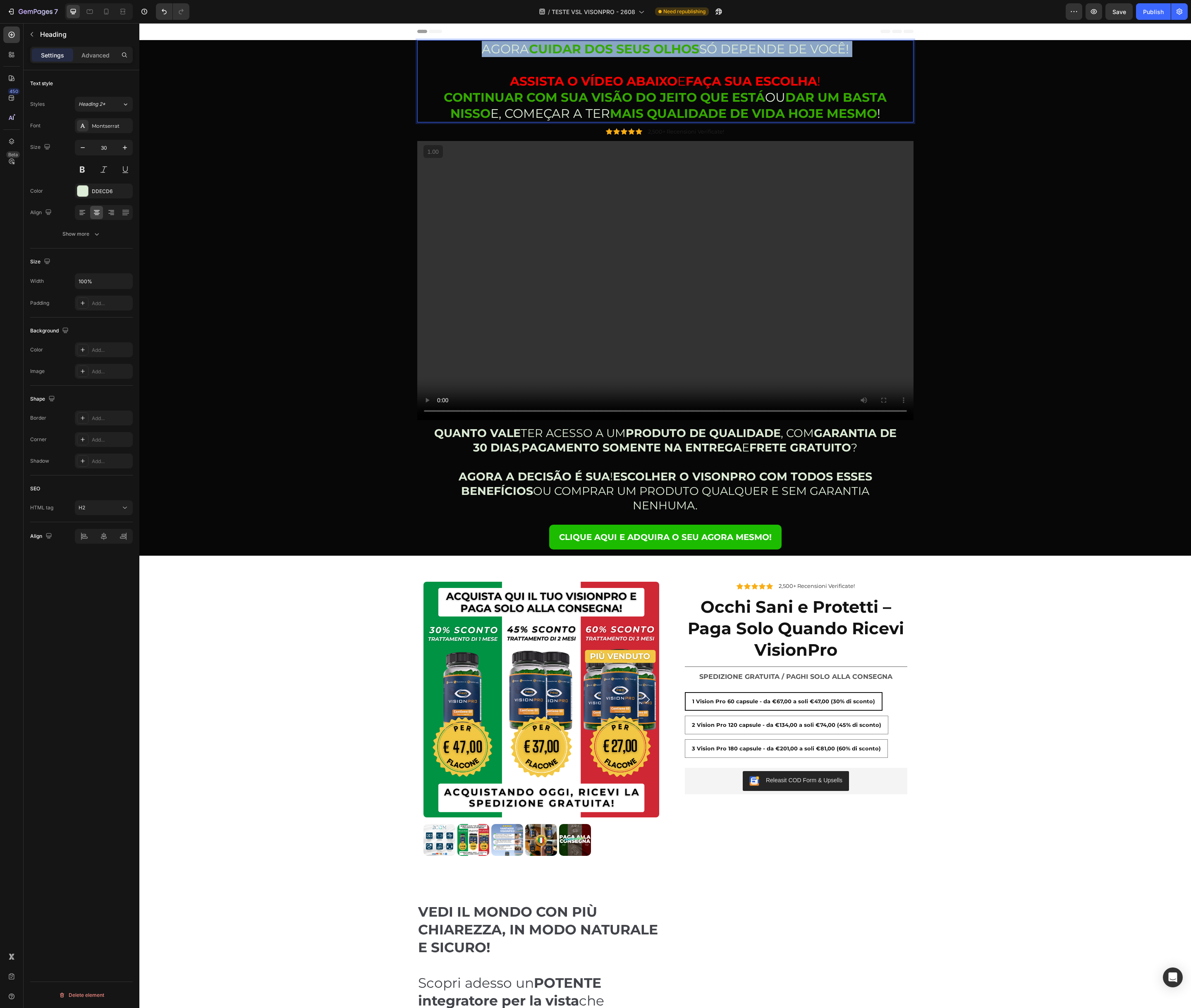
click at [566, 53] on strong "CUIDAR DOS SEUS OLHOS" at bounding box center [614, 49] width 170 height 16
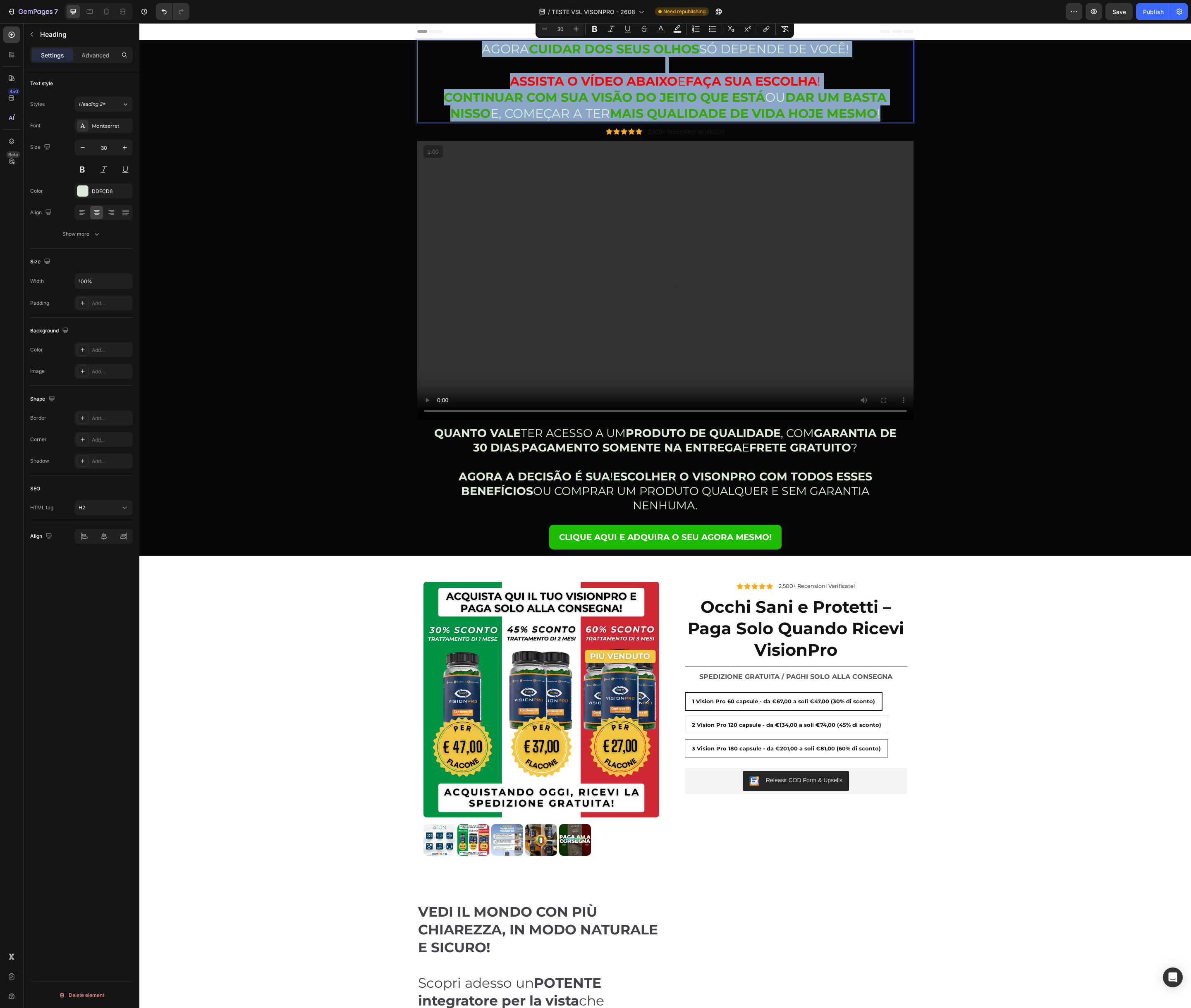
copy p "AGORA CUIDAR DOS SEUS OLHOS SÓ DEPENDE DE VOCÊ! ASSISTA O VÍDEO ABAIXO E FAÇA S…"
click at [388, 256] on div "AGORA CUIDAR DOS SEUS OLHOS SÓ DEPENDE DE VOCÊ! ASSISTA O VÍDEO ABAIXO E FAÇA S…" at bounding box center [665, 298] width 1039 height 515
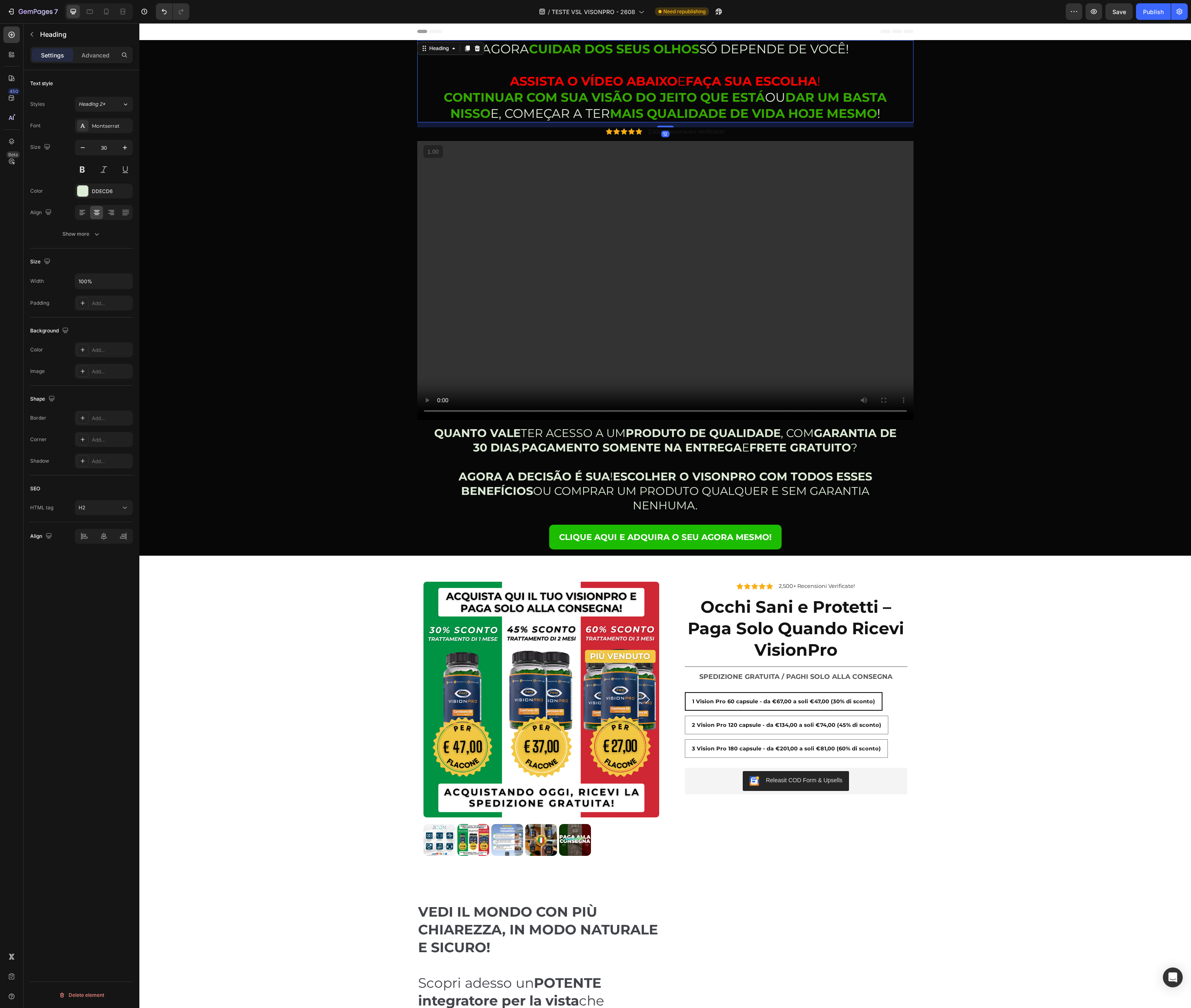
click at [631, 50] on strong "CUIDAR DOS SEUS OLHOS" at bounding box center [614, 49] width 170 height 16
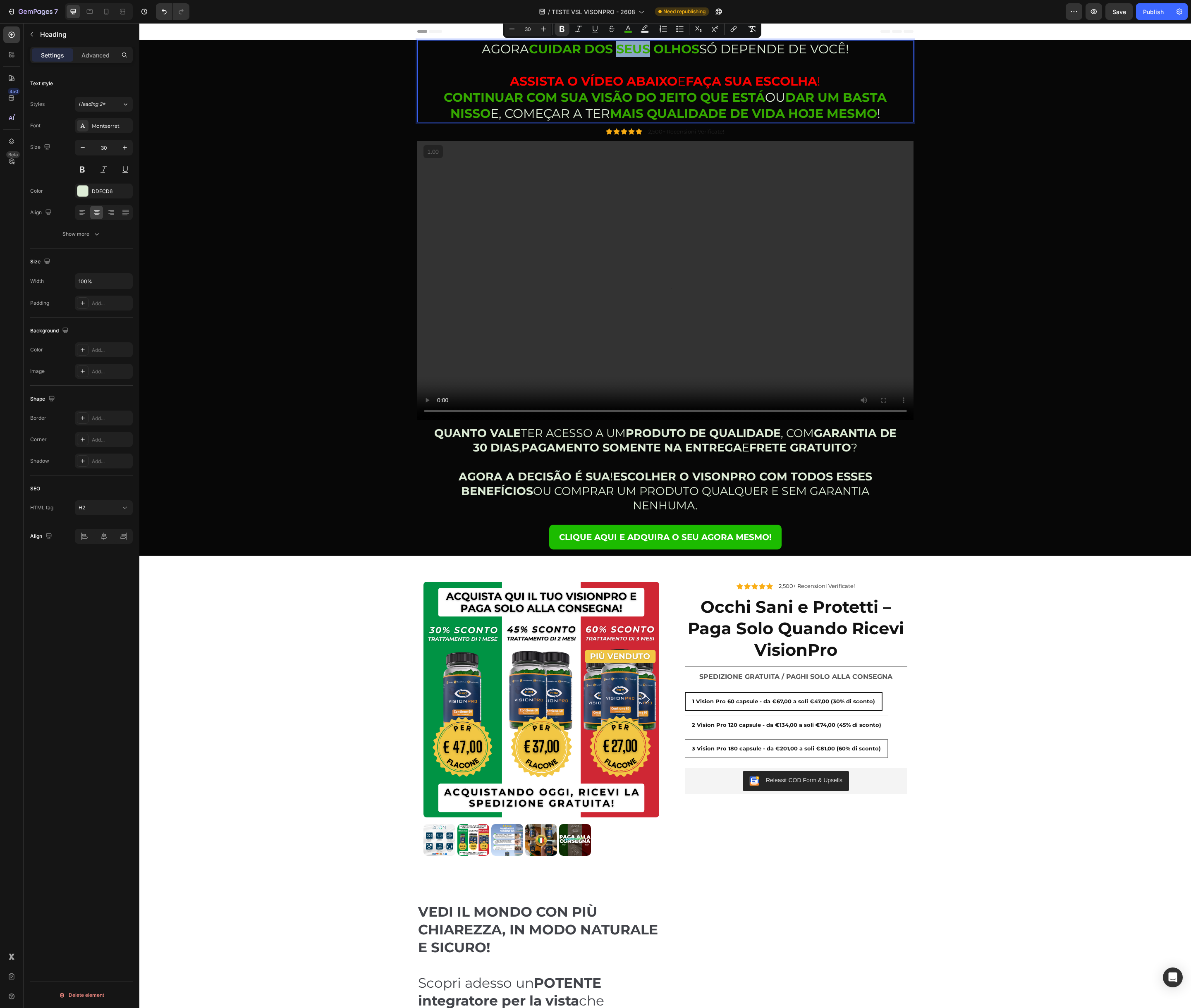
click at [631, 50] on strong "CUIDAR DOS SEUS OLHOS" at bounding box center [614, 49] width 170 height 16
click at [511, 47] on p "ORA PRENDERTI CURA DEI TUOI OCCHI DIPENDE SOLO DA TE! ⁠⁠⁠⁠⁠⁠⁠ ASSISTA O VÍDEO A…" at bounding box center [665, 81] width 495 height 81
drag, startPoint x: 499, startPoint y: 49, endPoint x: 716, endPoint y: 50, distance: 217.0
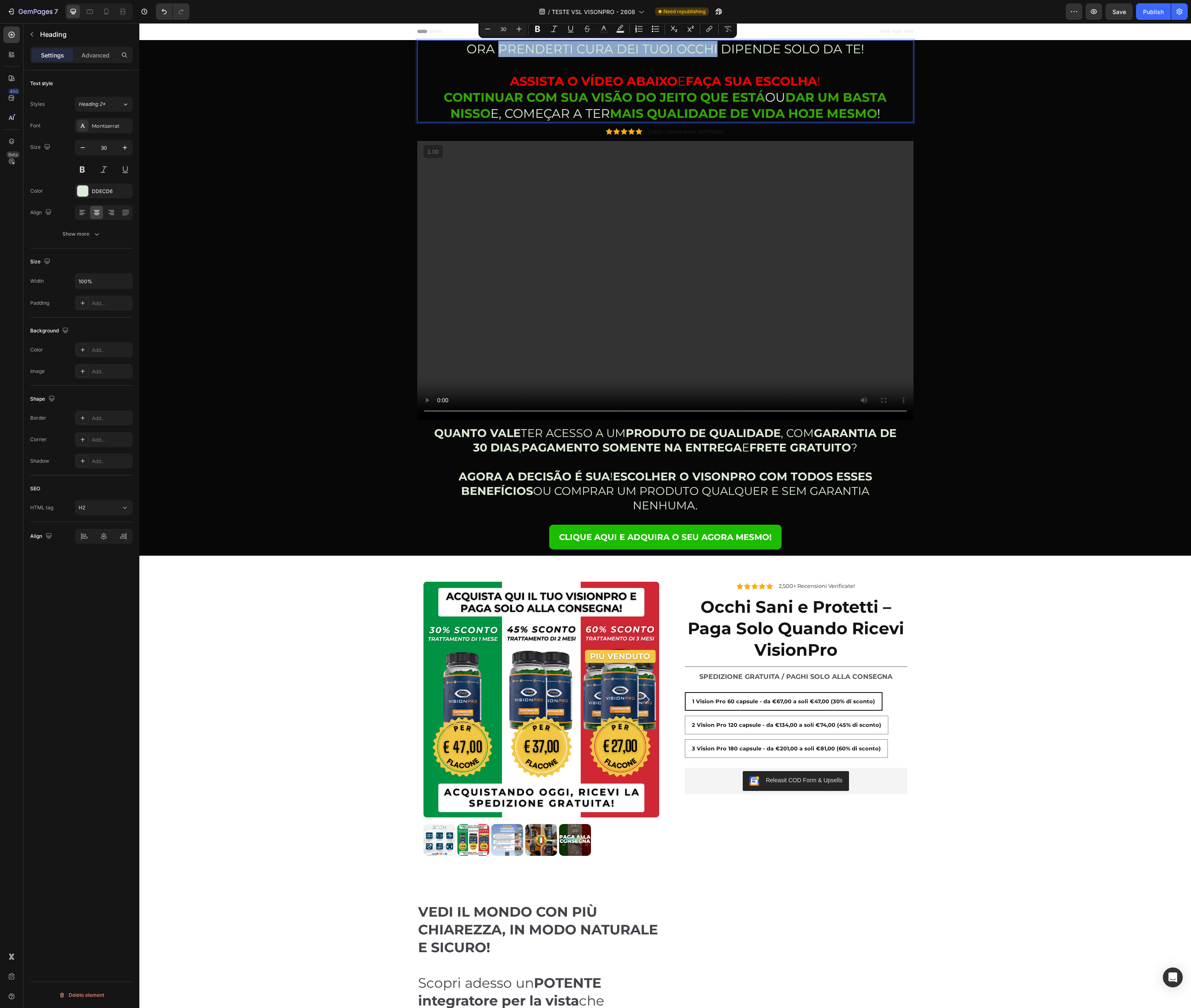
click at [716, 50] on p "ORA PRENDERTI CURA DEI TUOI OCCHI DIPENDE SOLO DA TE! ASSISTA O VÍDEO ABAIXO E …" at bounding box center [665, 81] width 495 height 81
click at [534, 28] on icon "Editor contextual toolbar" at bounding box center [538, 29] width 8 height 8
drag, startPoint x: 497, startPoint y: 52, endPoint x: 714, endPoint y: 53, distance: 217.0
click at [719, 53] on strong "PRENDERTI CURA DEI TUOI OCCHI" at bounding box center [608, 49] width 224 height 16
click at [605, 31] on rect "Editor contextual toolbar" at bounding box center [604, 32] width 8 height 2
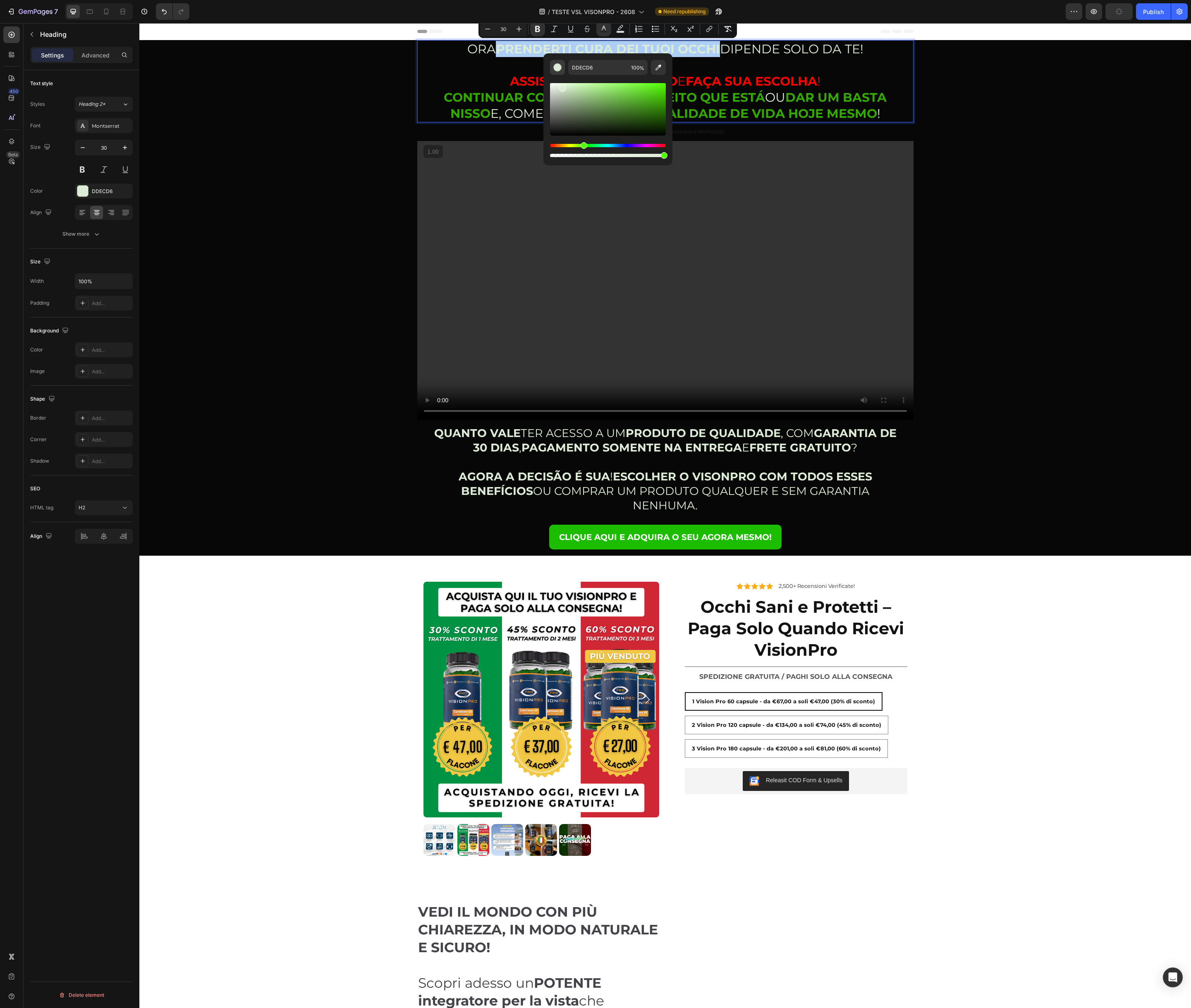
click at [559, 67] on div "Editor contextual toolbar" at bounding box center [557, 68] width 8 height 8
click at [363, 83] on div "ORA PRENDERTI CURA DEI TUOI OCCHI DIPENDE SOLO DA TE! ASSISTA O VÍDEO ABAIXO E …" at bounding box center [665, 298] width 1039 height 515
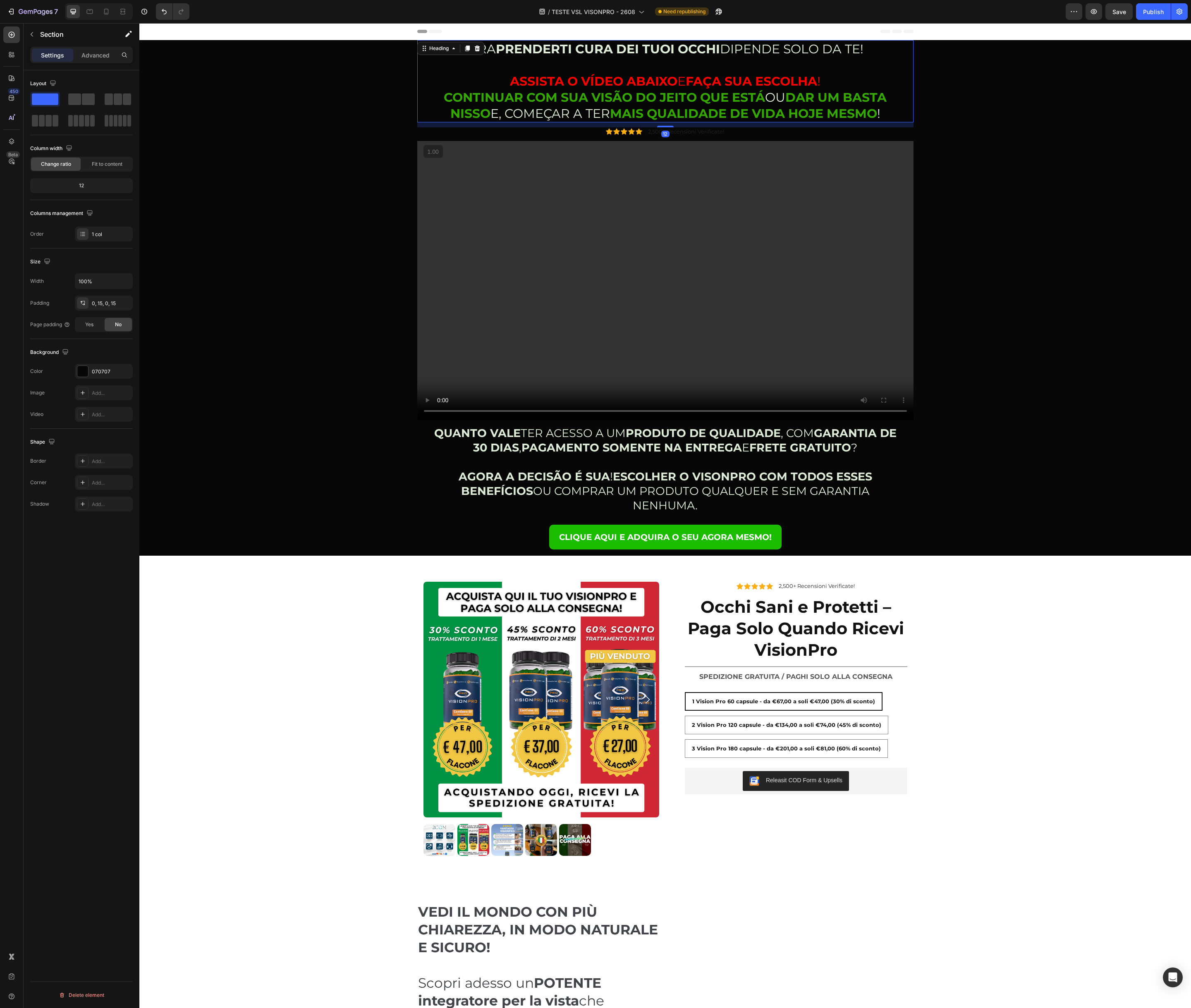
click at [517, 52] on strong "PRENDERTI CURA DEI TUOI OCCHI" at bounding box center [608, 49] width 224 height 16
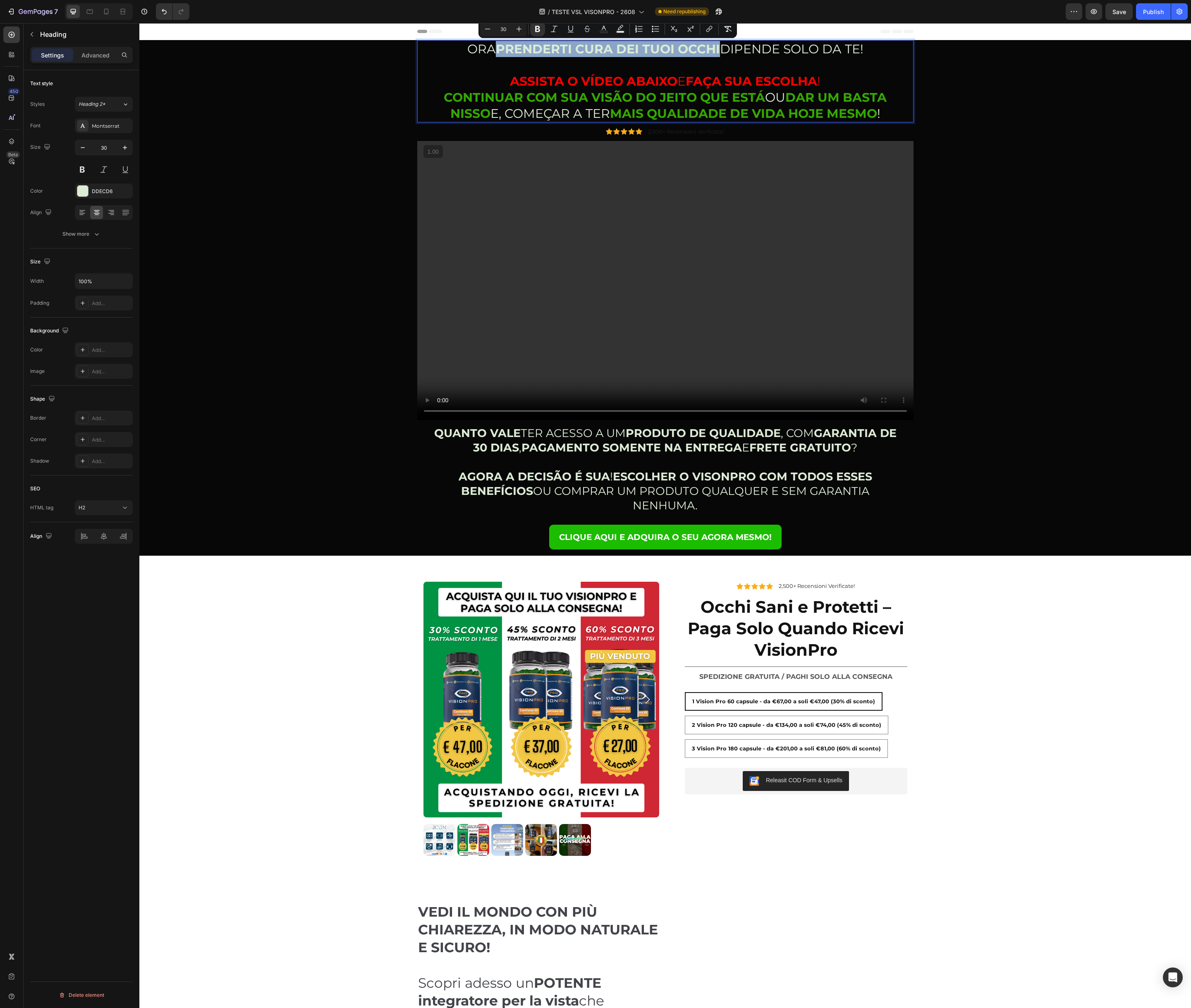
drag, startPoint x: 498, startPoint y: 50, endPoint x: 720, endPoint y: 56, distance: 222.1
click at [79, 191] on div at bounding box center [83, 191] width 11 height 11
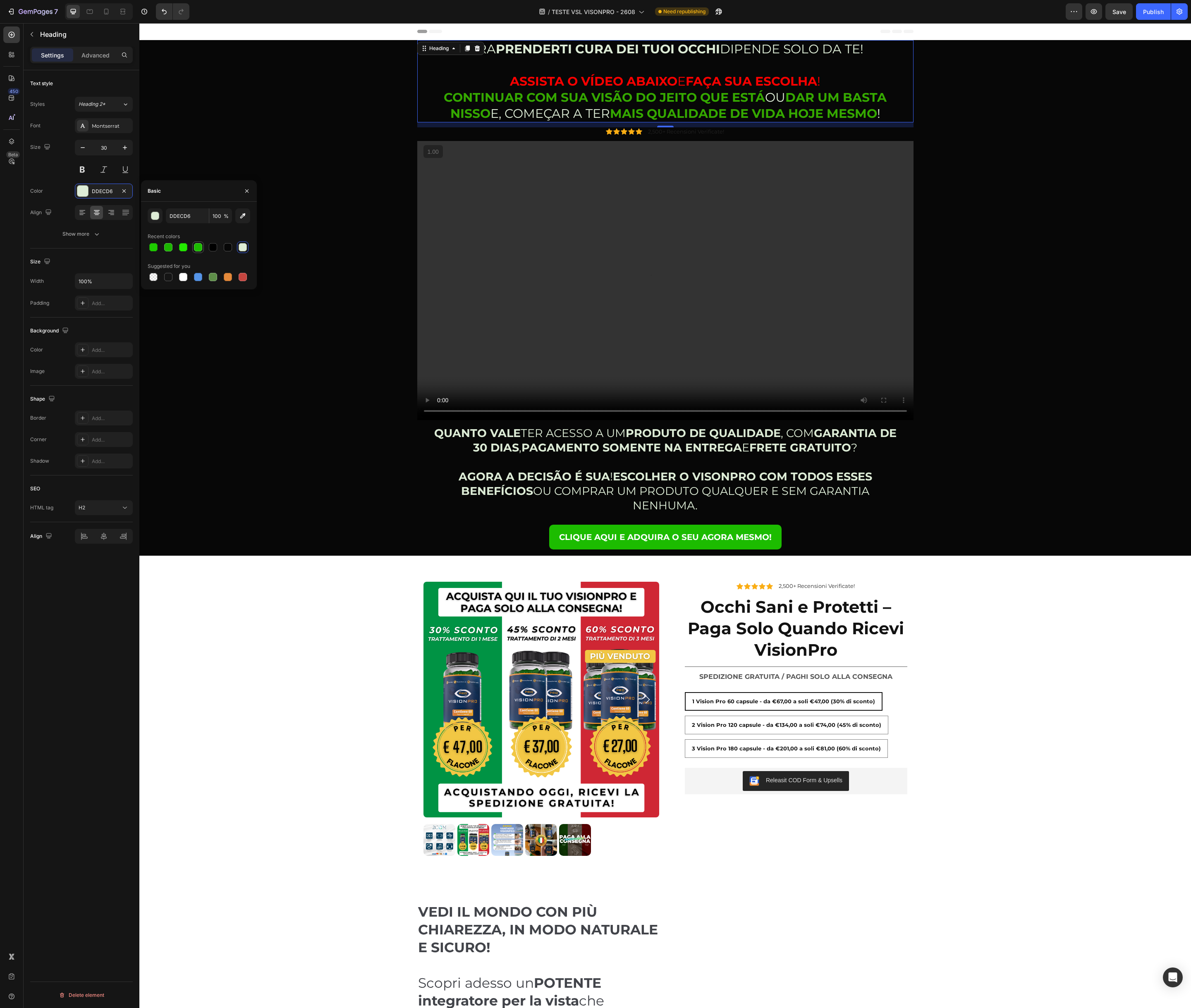
click at [198, 248] on div at bounding box center [198, 248] width 8 height 8
click at [195, 250] on div at bounding box center [198, 248] width 8 height 8
type input "1CBC00"
click at [187, 219] on input "1CBC00" at bounding box center [188, 216] width 43 height 15
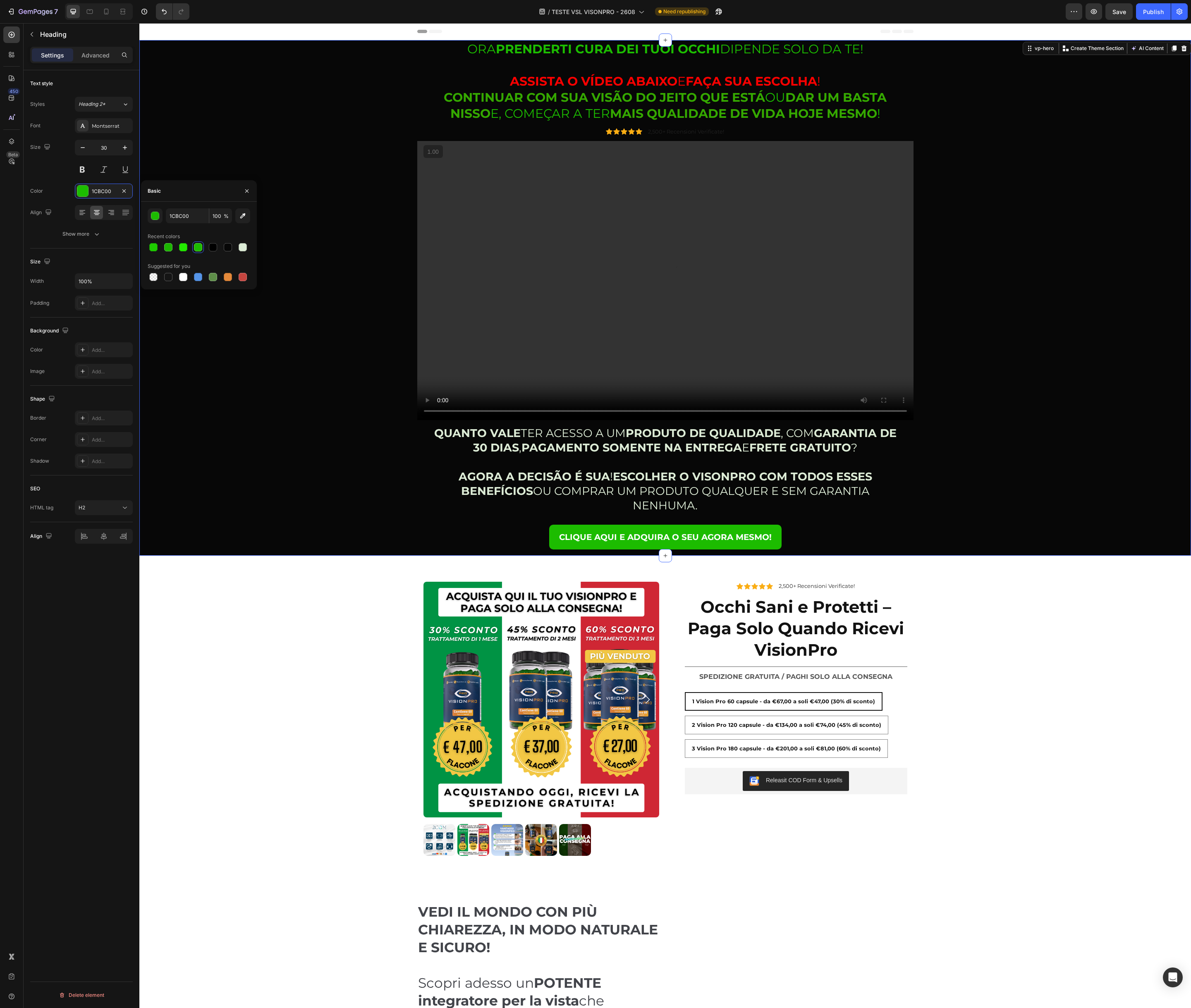
click at [381, 238] on div "ORA PRENDERTI CURA DEI TUOI OCCHI DIPENDE SOLO DA TE! ASSISTA O VÍDEO ABAIXO E …" at bounding box center [665, 298] width 1039 height 515
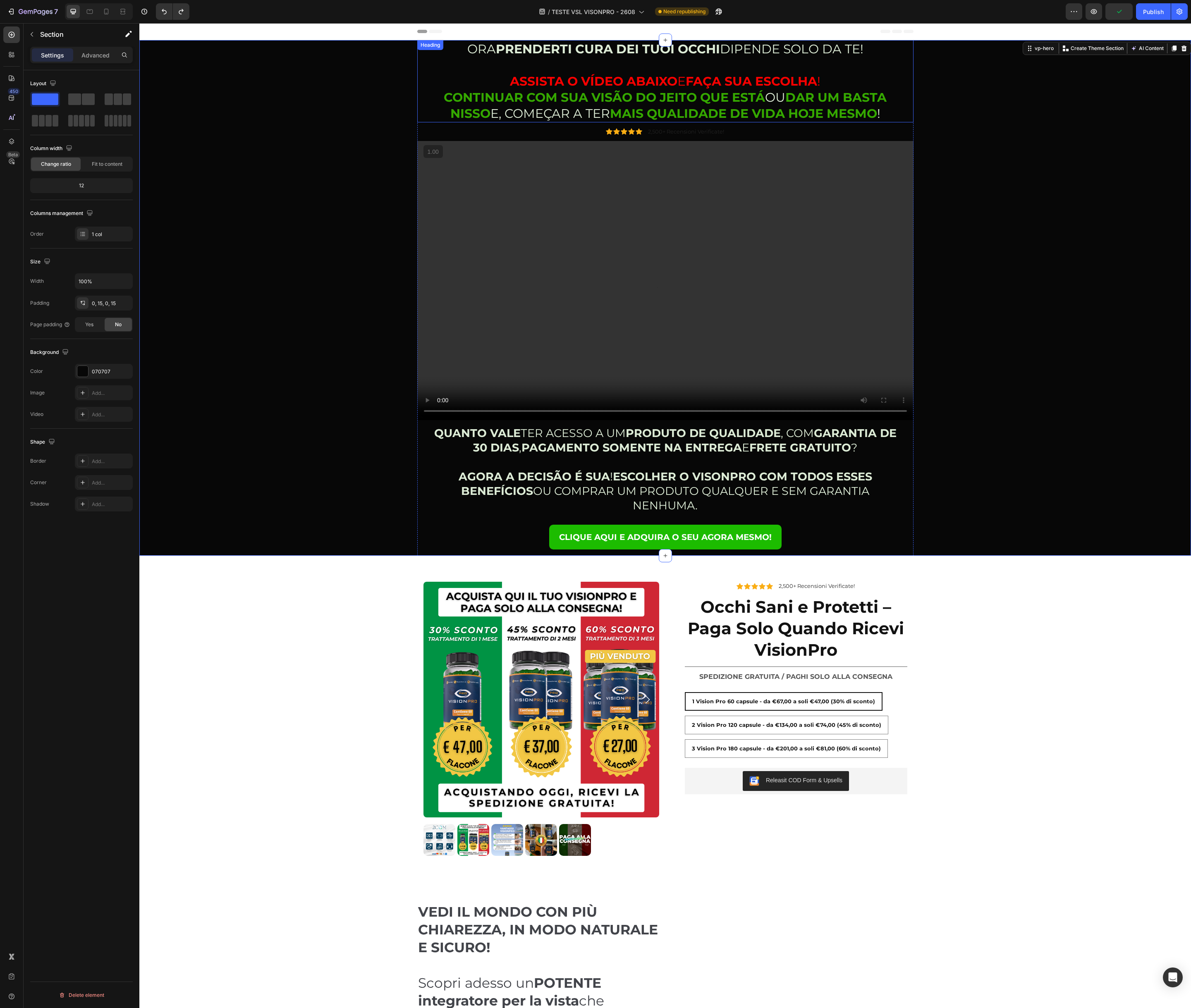
click at [536, 50] on strong "PRENDERTI CURA DEI TUOI OCCHI" at bounding box center [608, 49] width 224 height 16
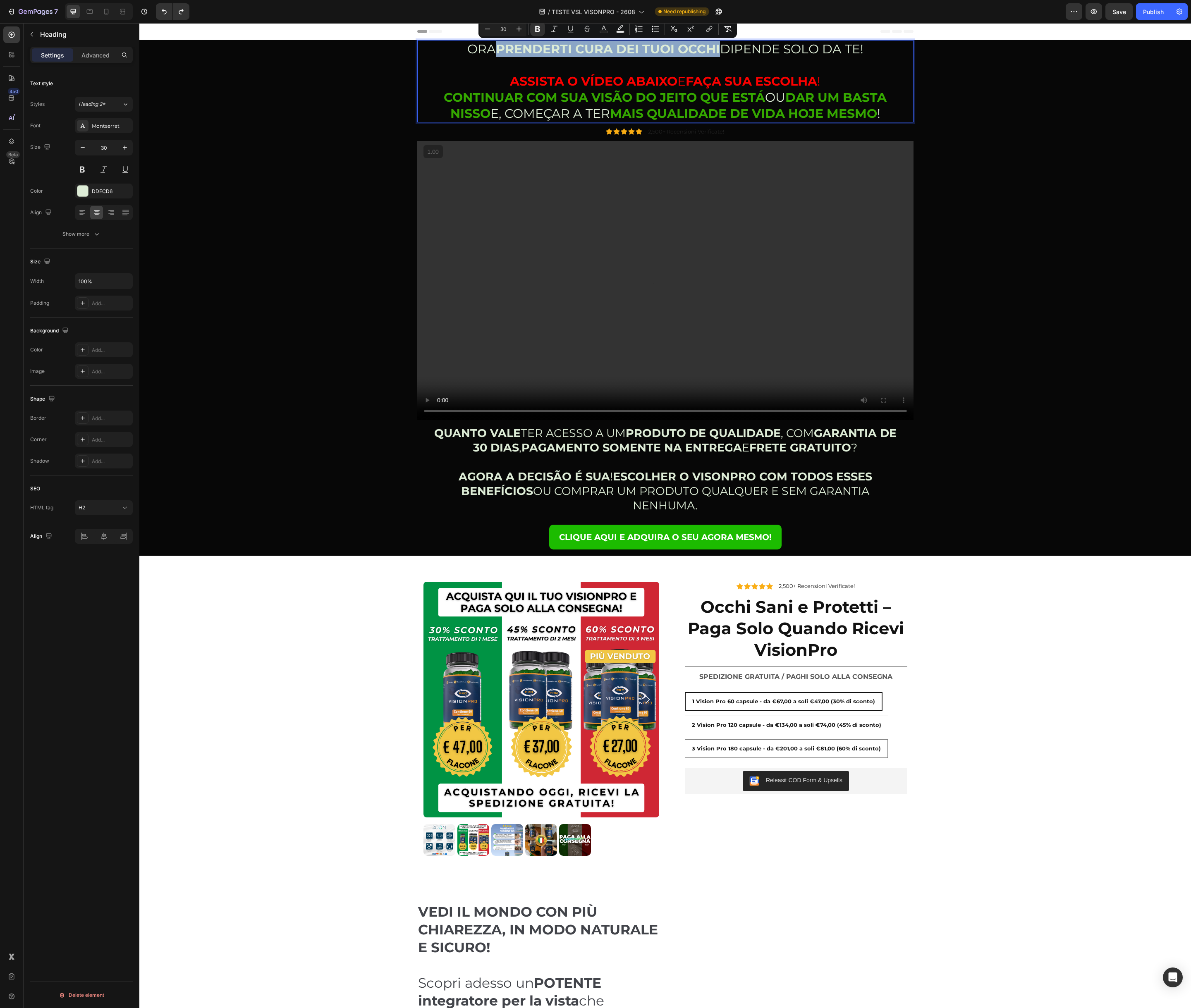
drag, startPoint x: 497, startPoint y: 50, endPoint x: 719, endPoint y: 53, distance: 222.0
click at [719, 53] on strong "PRENDERTI CURA DEI TUOI OCCHI" at bounding box center [608, 49] width 224 height 16
drag, startPoint x: 607, startPoint y: 29, endPoint x: 599, endPoint y: 34, distance: 9.4
click at [607, 29] on icon "Editor contextual toolbar" at bounding box center [604, 29] width 8 height 8
click at [592, 68] on input "DDECD6" at bounding box center [598, 67] width 59 height 15
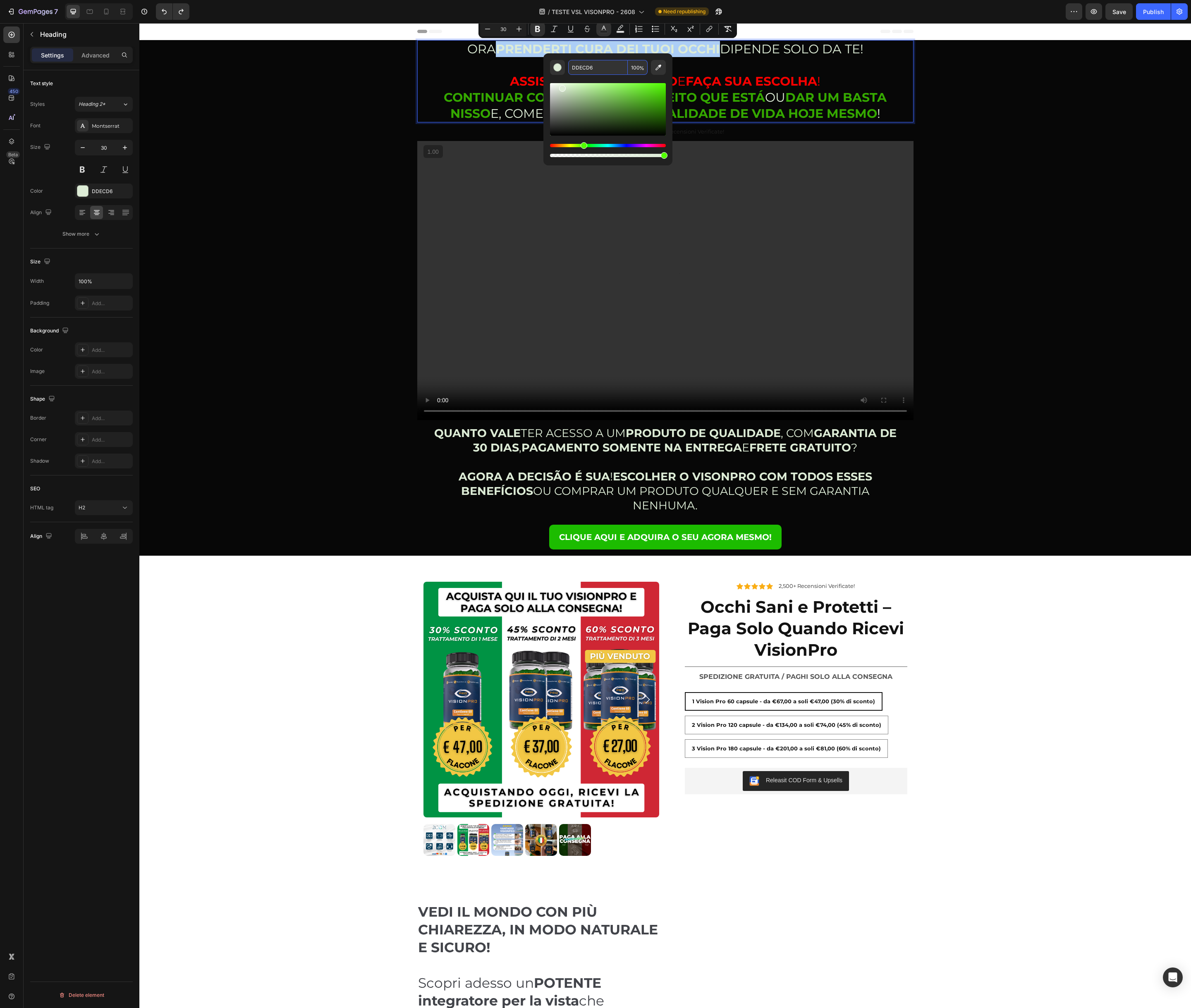
click at [592, 68] on input "DDECD6" at bounding box center [598, 67] width 59 height 15
paste input "1CBC00"
type input "1CBC00"
click at [483, 69] on p "ORA PRENDERTI CURA DEI TUOI OCCHI DIPENDE SOLO DA TE! ASSISTA O VÍDEO ABAIXO E …" at bounding box center [665, 81] width 495 height 81
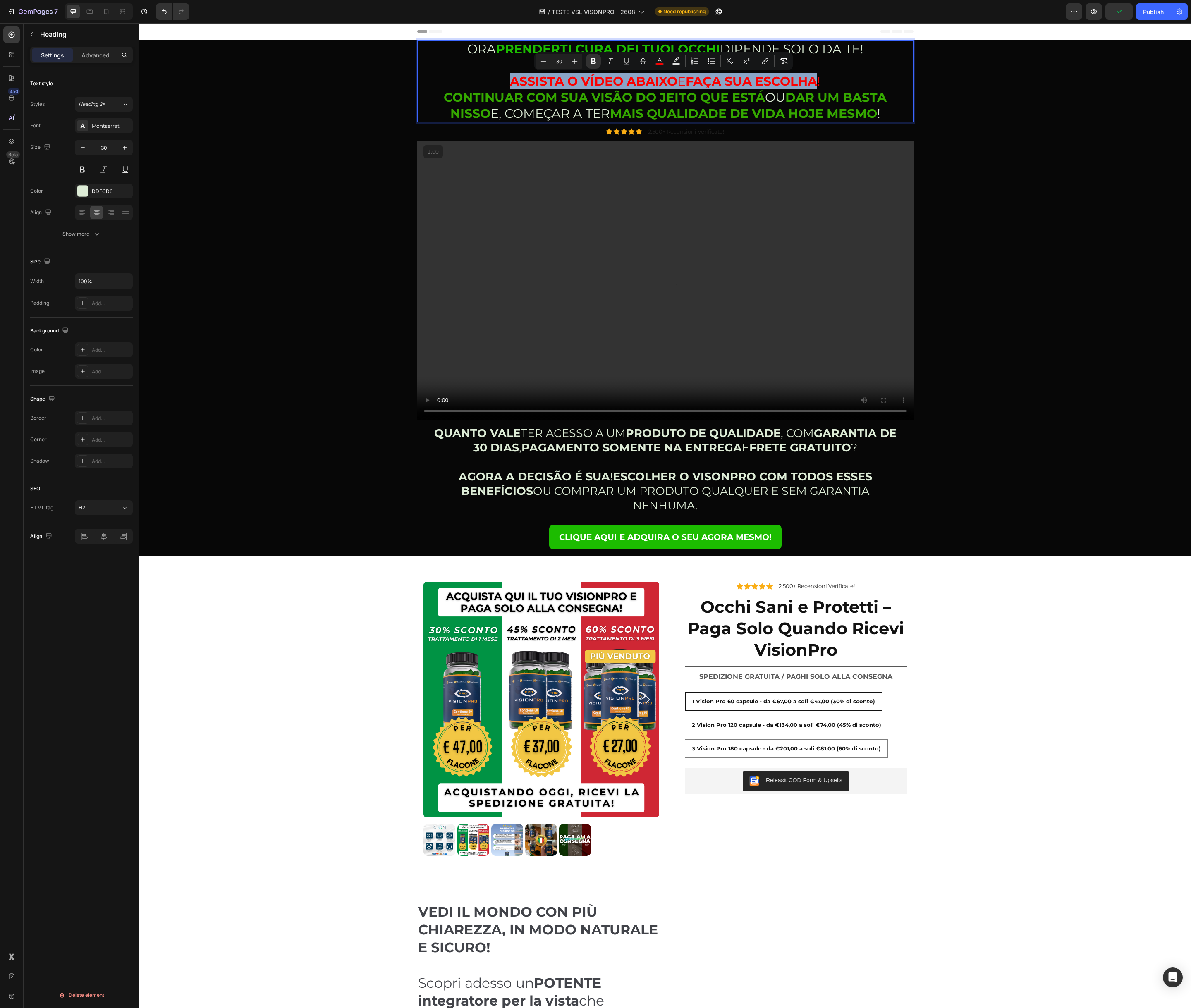
drag, startPoint x: 506, startPoint y: 82, endPoint x: 819, endPoint y: 83, distance: 313.0
click at [819, 83] on span "ASSISTA O VÍDEO ABAIXO E FAÇA SUA ESCOLHA !" at bounding box center [665, 82] width 310 height 16
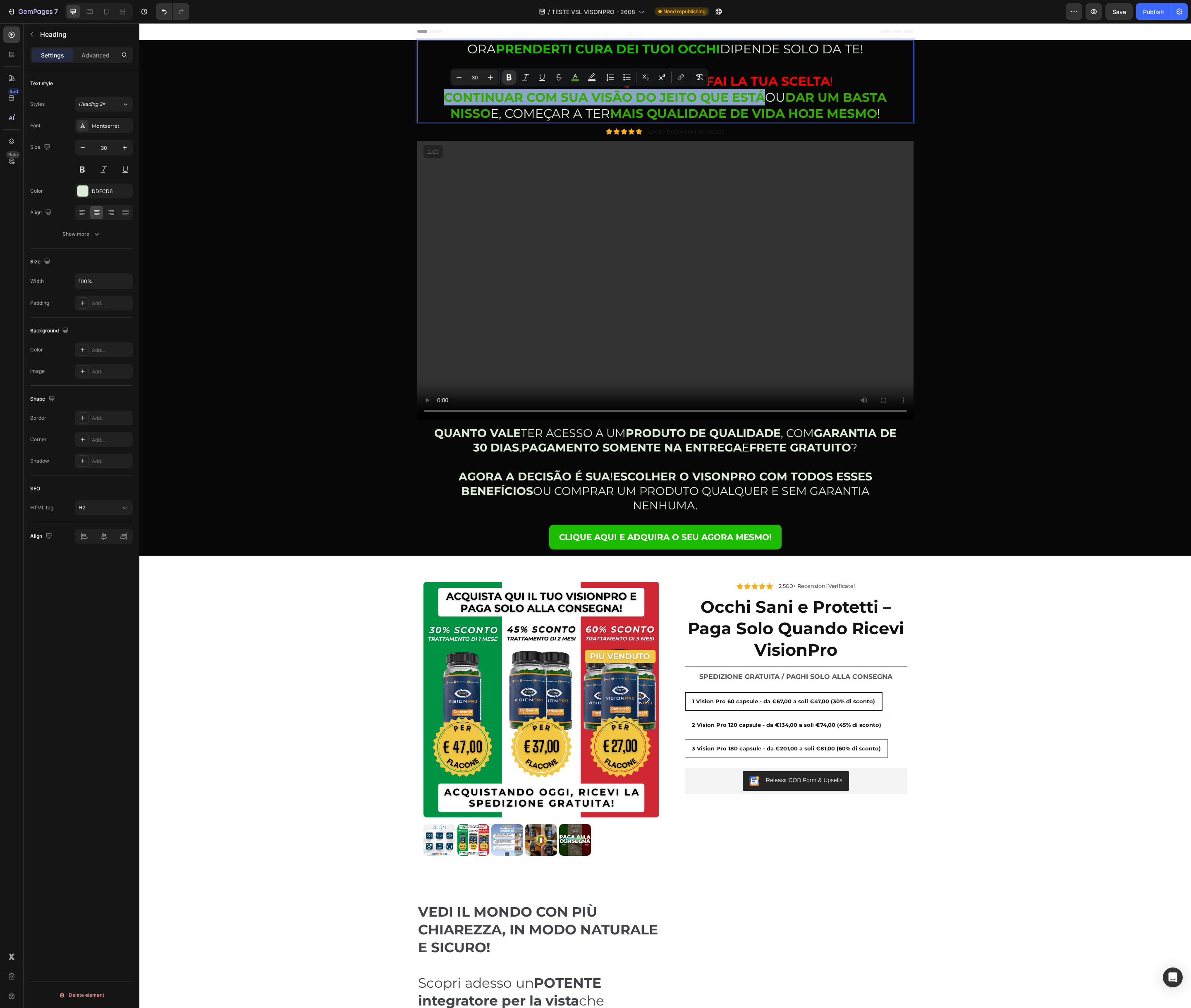
drag, startPoint x: 421, startPoint y: 97, endPoint x: 735, endPoint y: 96, distance: 314.0
click at [737, 96] on strong "CONTINUAR COM SUA VISÃO DO JEITO QUE ESTÁ" at bounding box center [604, 98] width 321 height 16
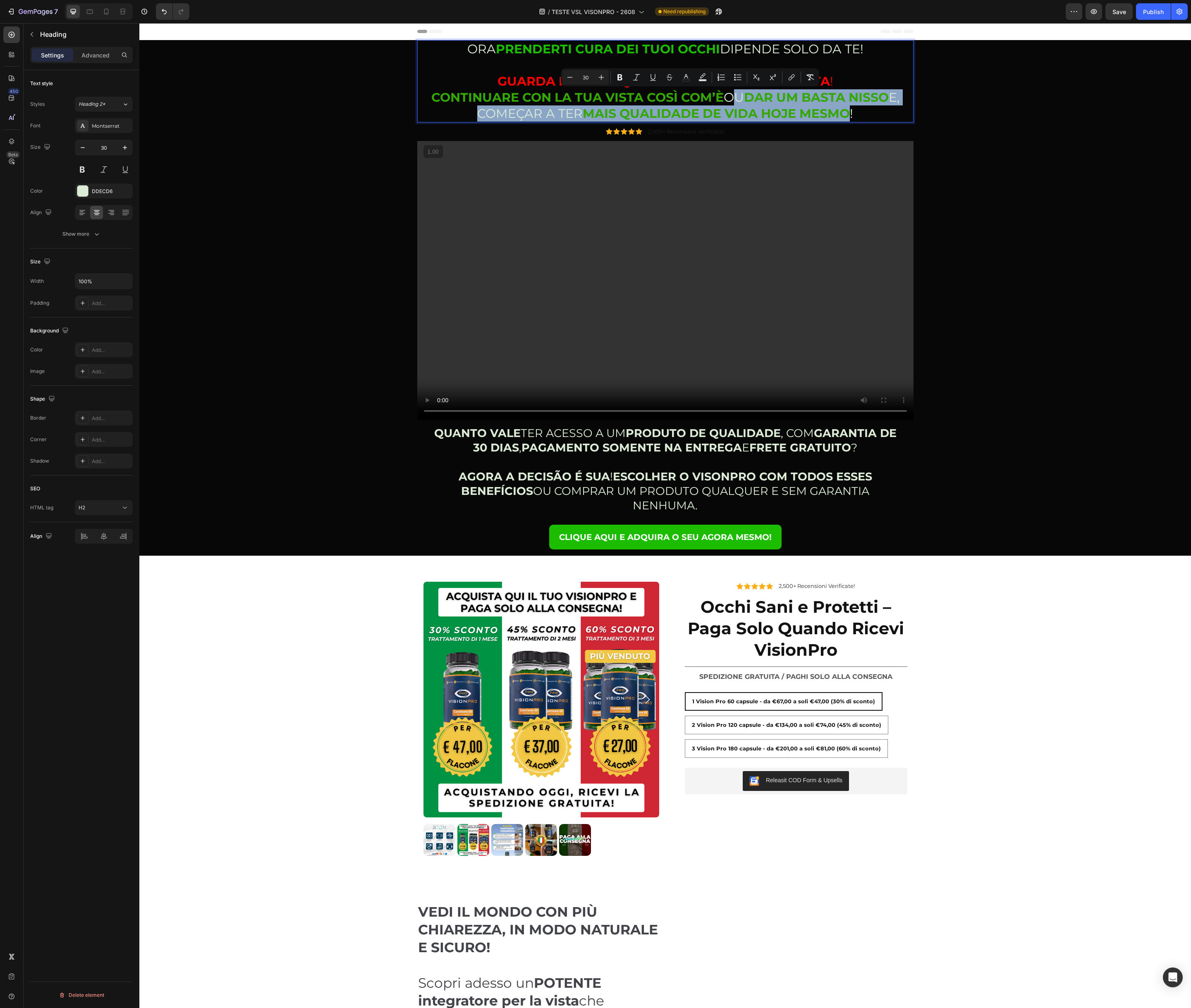
drag, startPoint x: 723, startPoint y: 97, endPoint x: 847, endPoint y: 119, distance: 125.9
click at [847, 119] on p "ORA PRENDERTI CURA DEI TUOI OCCHI DIPENDE SOLO DA TE! GUARDA IL VIDEO QUI SOTTO…" at bounding box center [665, 81] width 495 height 81
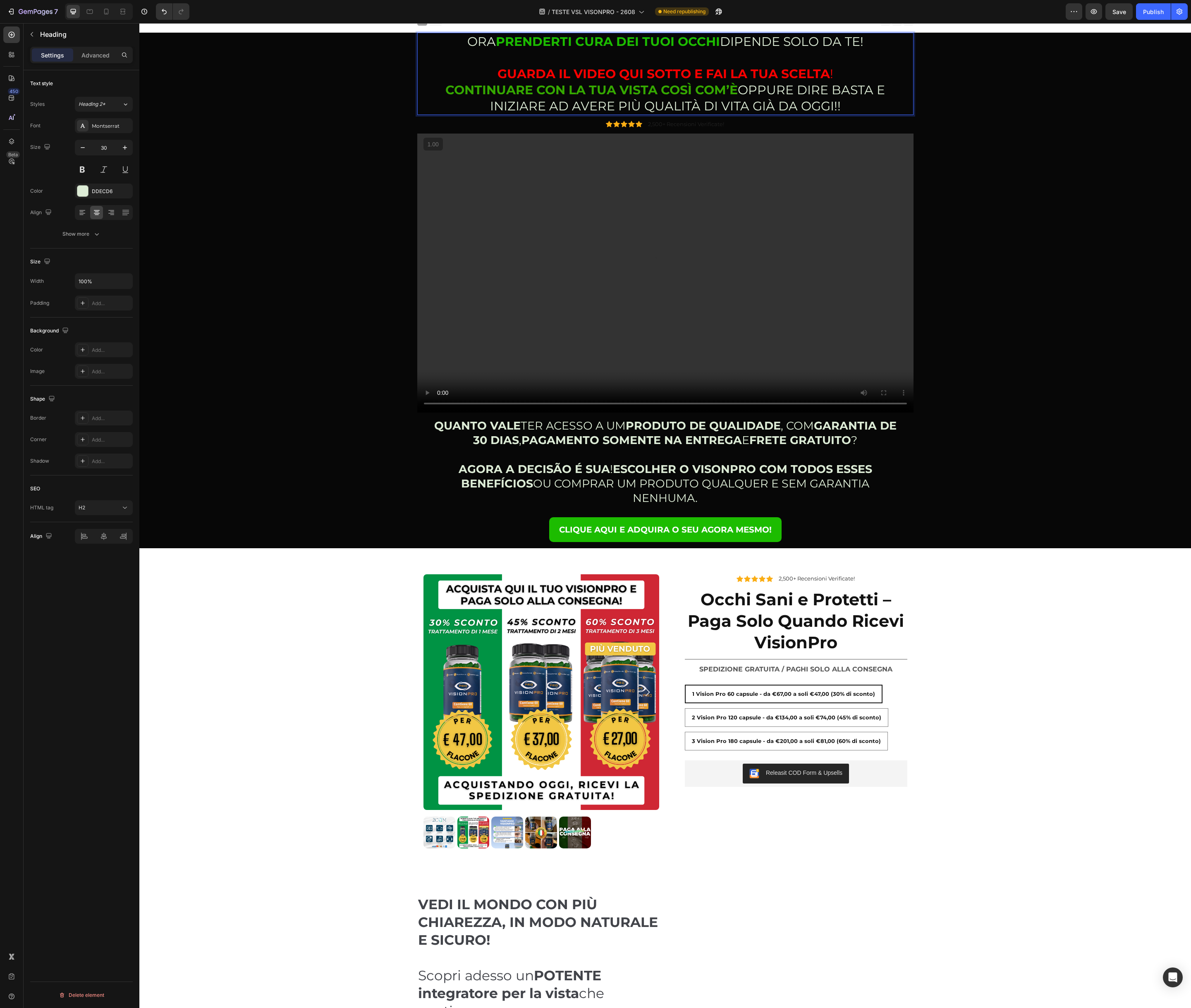
scroll to position [10, 0]
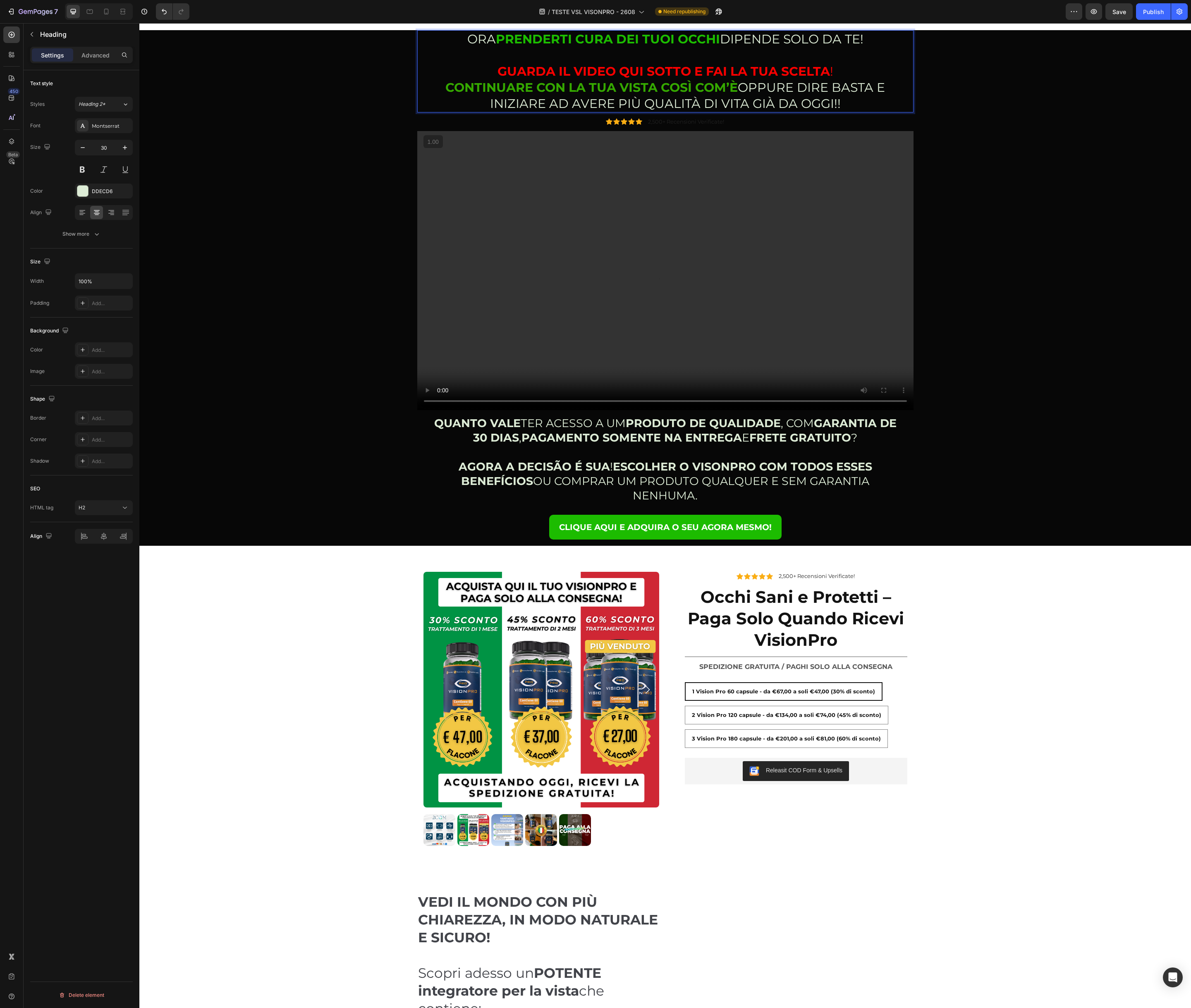
click at [786, 94] on p "ORA PRENDERTI CURA DEI TUOI OCCHI DIPENDE SOLO DA TE! GUARDA IL VIDEO QUI SOTTO…" at bounding box center [665, 71] width 495 height 81
click at [819, 87] on p "ORA PRENDERTI CURA DEI TUOI OCCHI DIPENDE SOLO DA TE! GUARDA IL VIDEO QUI SOTTO…" at bounding box center [665, 71] width 495 height 81
drag, startPoint x: 801, startPoint y: 89, endPoint x: 873, endPoint y: 92, distance: 72.1
click at [873, 92] on p "ORA PRENDERTI CURA DEI TUOI OCCHI DIPENDE SOLO DA TE! GUARDA IL VIDEO QUI SOTTO…" at bounding box center [665, 71] width 495 height 81
click at [830, 67] on icon "Editor contextual toolbar" at bounding box center [833, 68] width 8 height 8
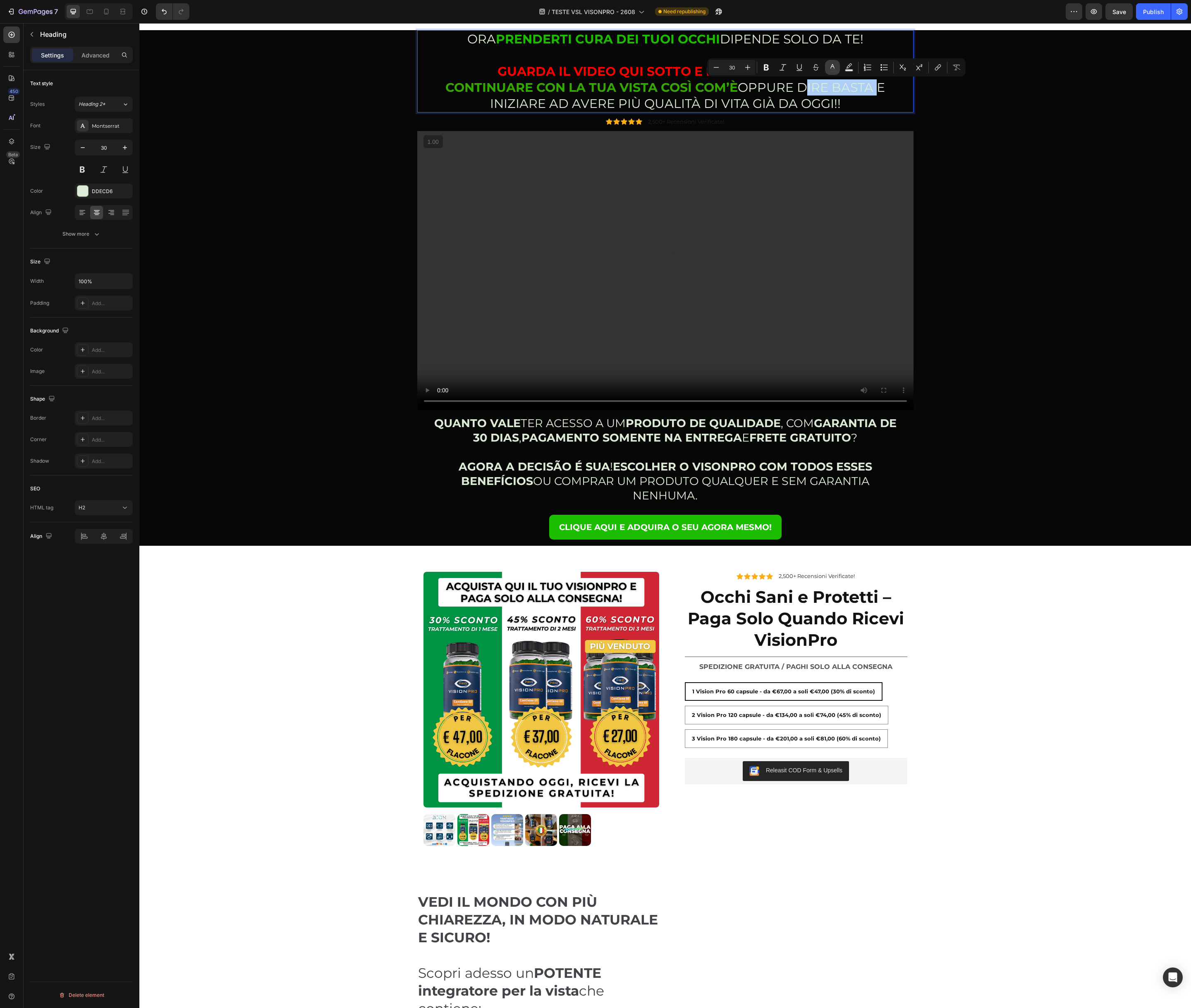
type input "DDECD6"
click at [813, 108] on input "DDECD6" at bounding box center [826, 112] width 59 height 15
paste input "OPPURE DIRE BASTA E INIZIARE AD AVERE PIÙ QUALITÀ DI VITA GIÀ DA OGGI!"
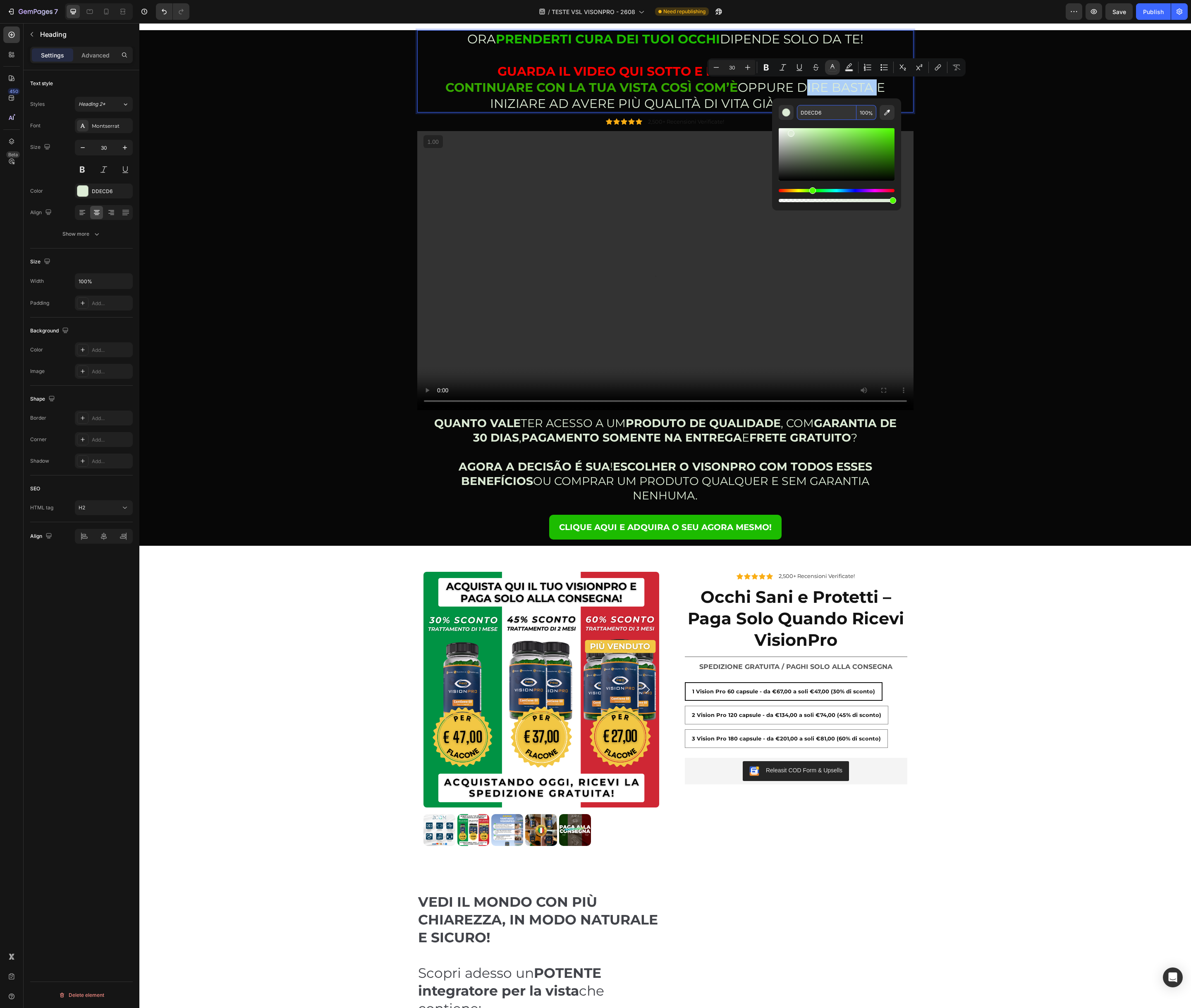
type input "OPPURE DIRE BASTA E INIZIARE AD AVERE PIÙ QUALITÀ DI VITA GIÀ DA OGGI!"
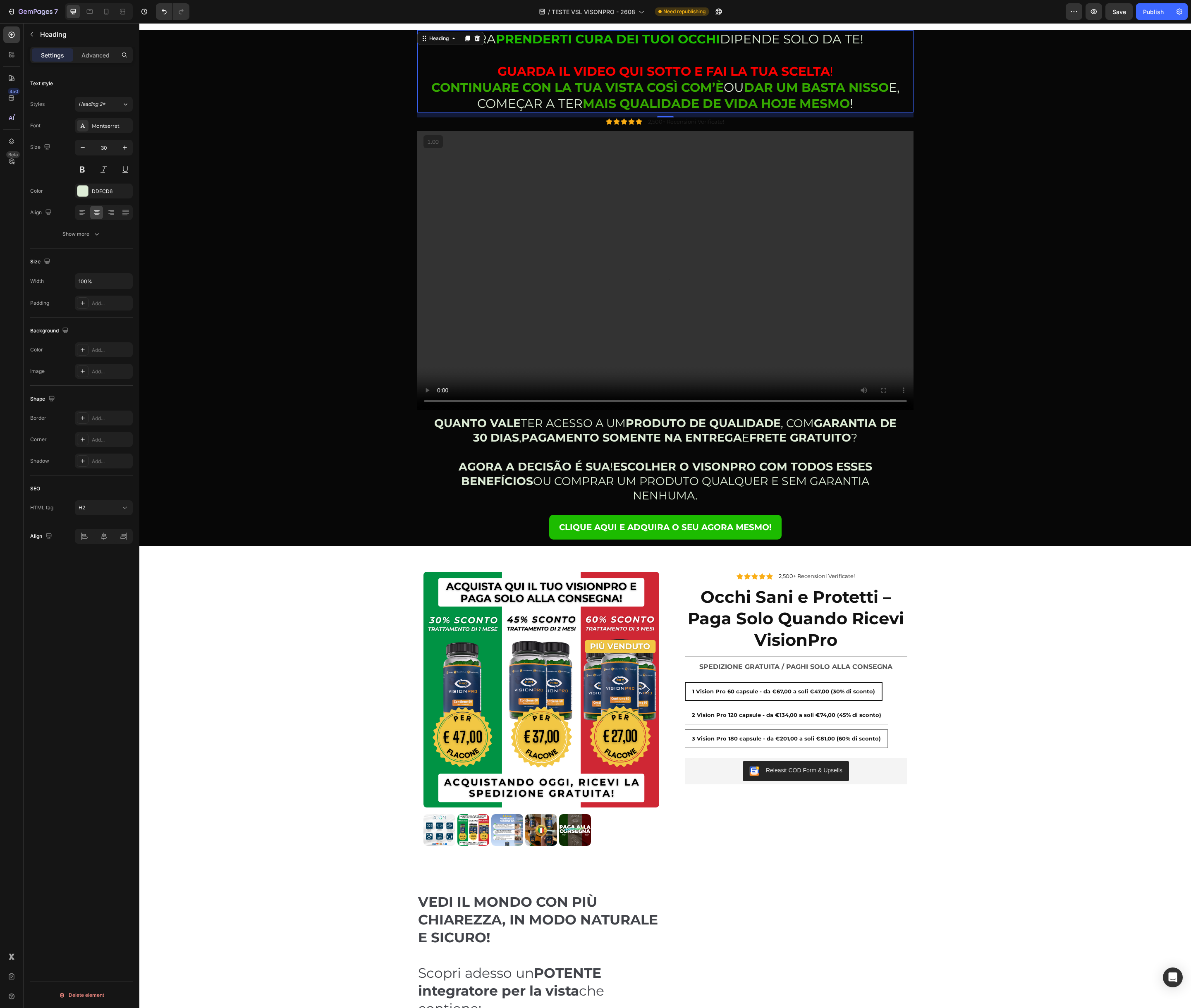
click at [834, 98] on strong "MAIS QUALIDADE DE VIDA HOJE MESMO" at bounding box center [716, 104] width 267 height 16
click at [723, 90] on p "ORA PRENDERTI CURA DEI TUOI OCCHI DIPENDE SOLO DA TE! GUARDA IL VIDEO QUI SOTTO…" at bounding box center [665, 71] width 495 height 81
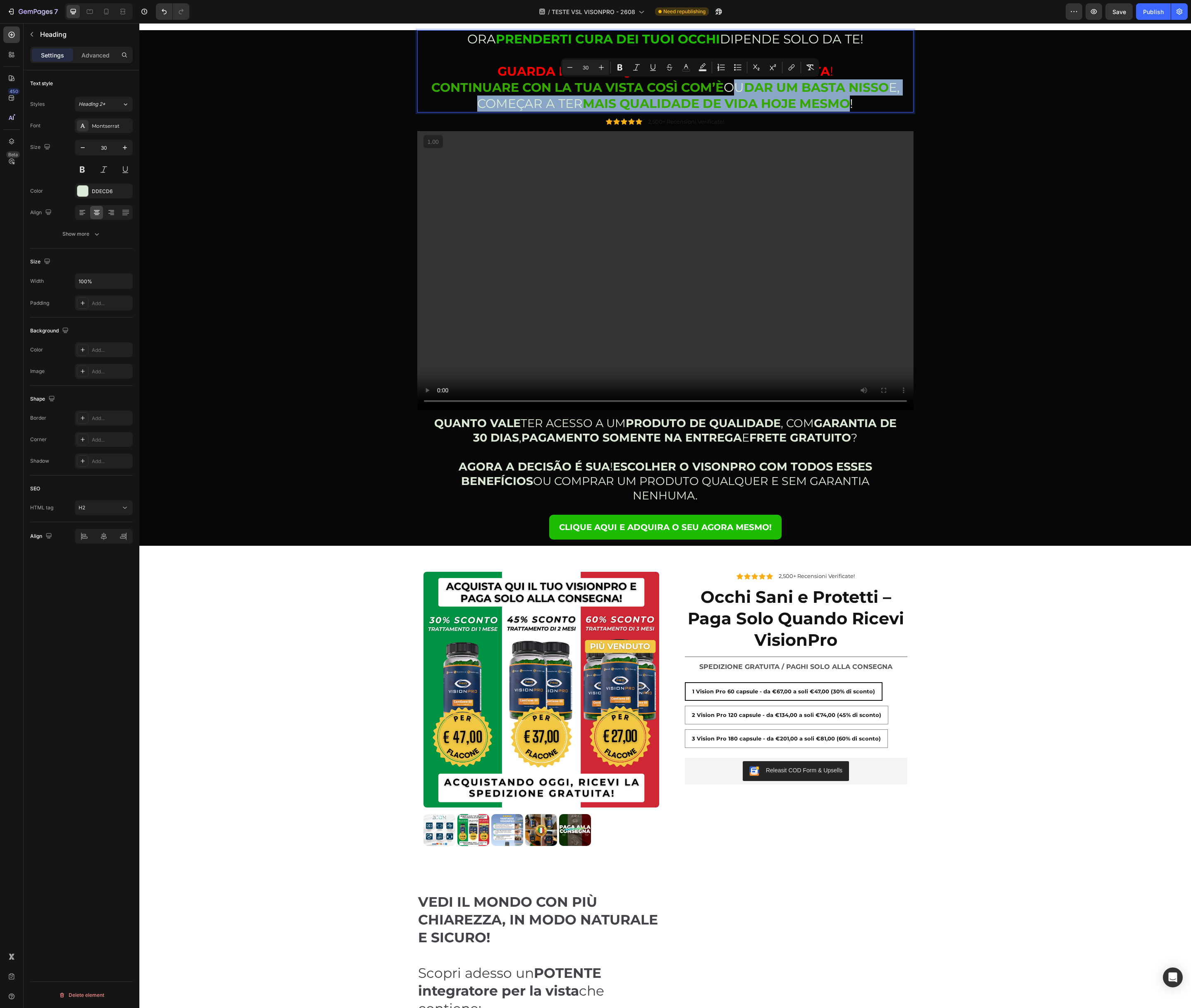
drag, startPoint x: 723, startPoint y: 87, endPoint x: 851, endPoint y: 102, distance: 128.9
click at [851, 102] on p "ORA PRENDERTI CURA DEI TUOI OCCHI DIPENDE SOLO DA TE! GUARDA IL VIDEO QUI SOTTO…" at bounding box center [665, 71] width 495 height 81
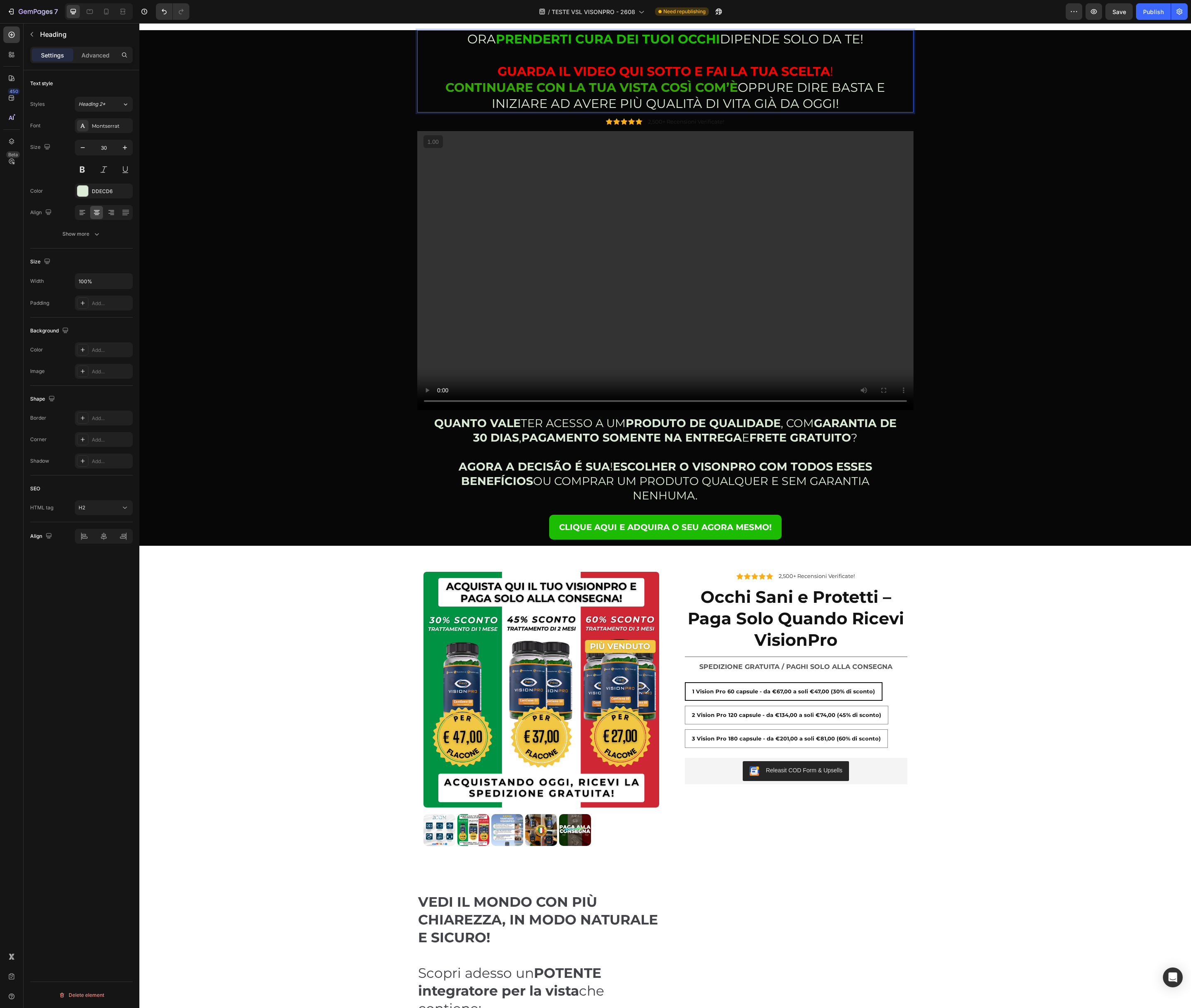
scroll to position [0, 0]
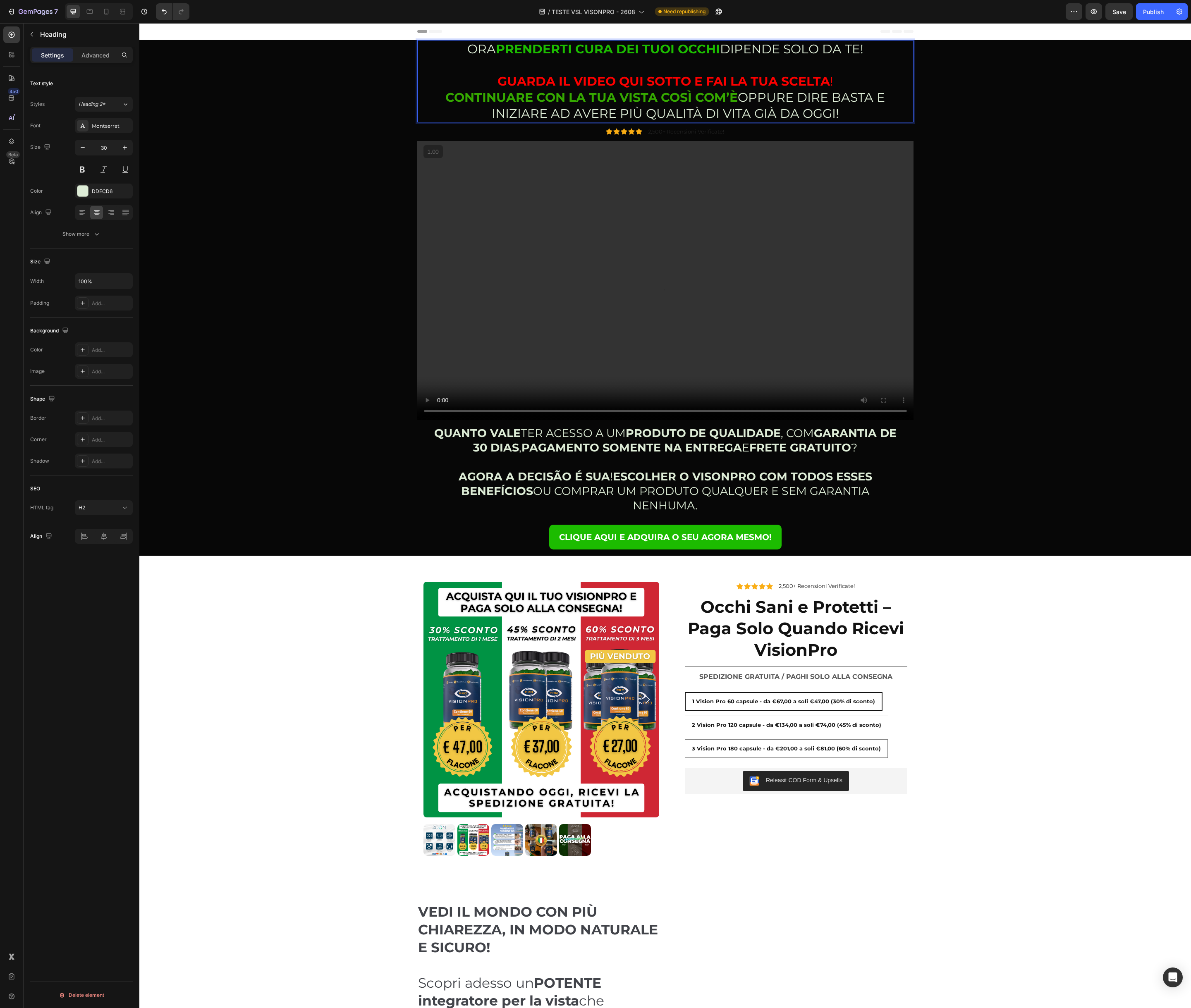
click at [566, 96] on strong "CONTINUARE CON LA TUA VISTA COSÌ COM’È" at bounding box center [592, 98] width 293 height 16
click at [554, 98] on strong "CONTINUARE CON LA TUA VISTA COSÌ COM’È" at bounding box center [592, 98] width 293 height 16
click at [541, 98] on strong "CONTINUARE CON LA TUA VISTA COSÌ COM’È" at bounding box center [592, 98] width 293 height 16
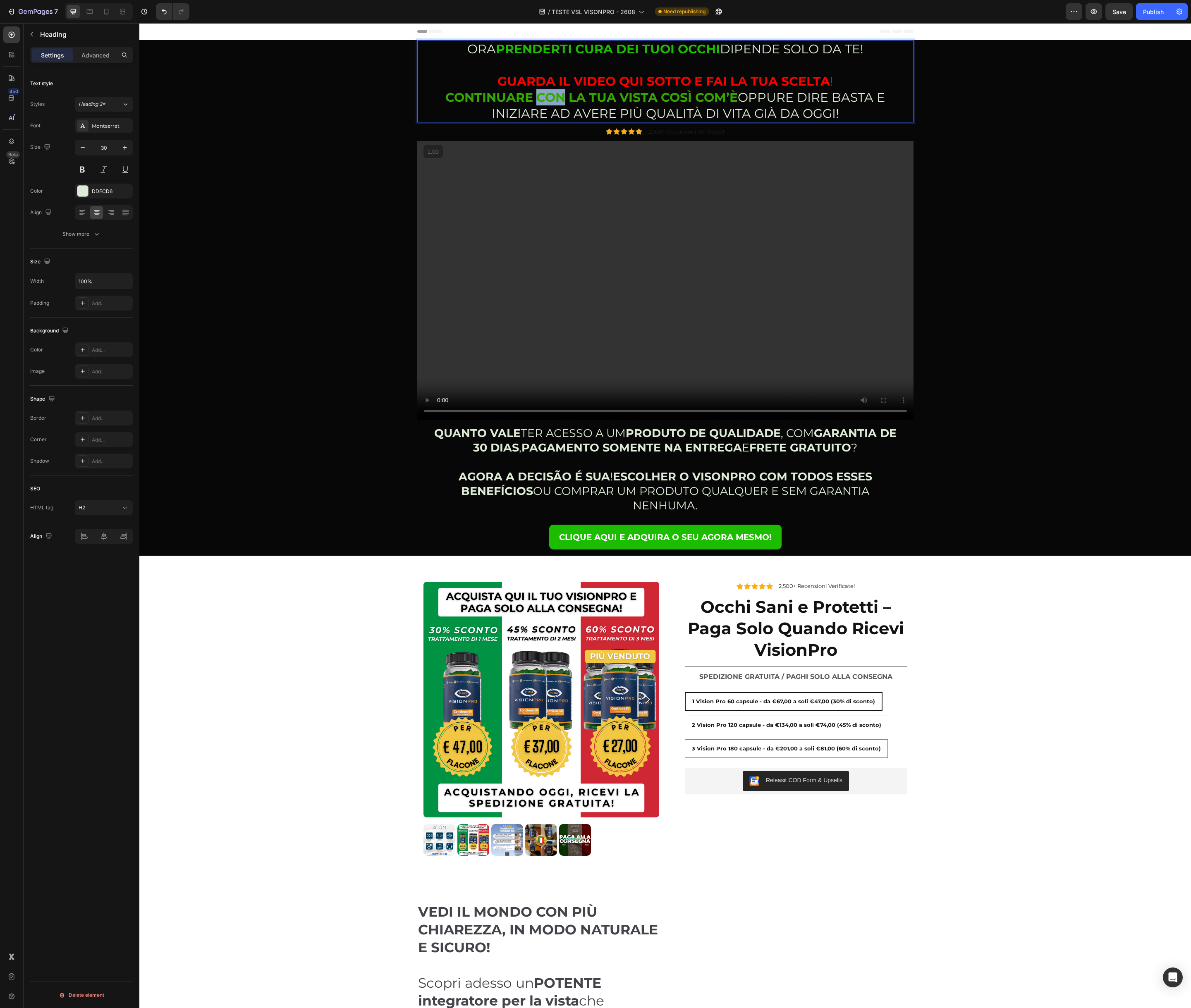
click at [541, 98] on strong "CONTINUARE CON LA TUA VISTA COSÌ COM’È" at bounding box center [592, 98] width 293 height 16
click at [545, 79] on icon "Editor contextual toolbar" at bounding box center [546, 77] width 8 height 8
type input "35A800"
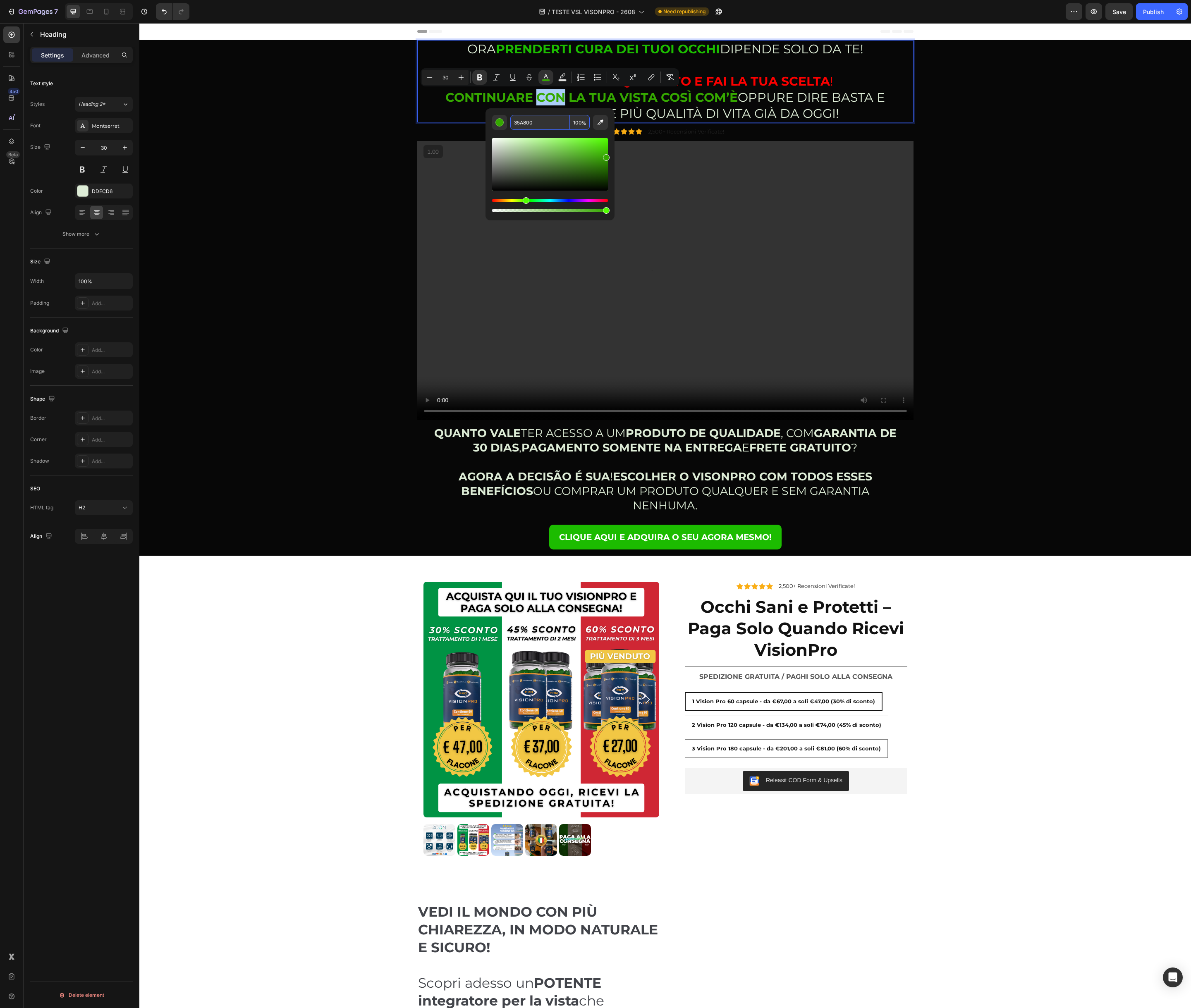
click at [527, 123] on input "35A800" at bounding box center [539, 122] width 59 height 15
click at [674, 113] on p "ORA PRENDERTI CURA DEI TUOI OCCHI DIPENDE SOLO DA TE! GUARDA IL VIDEO QUI SOTTO…" at bounding box center [665, 81] width 495 height 81
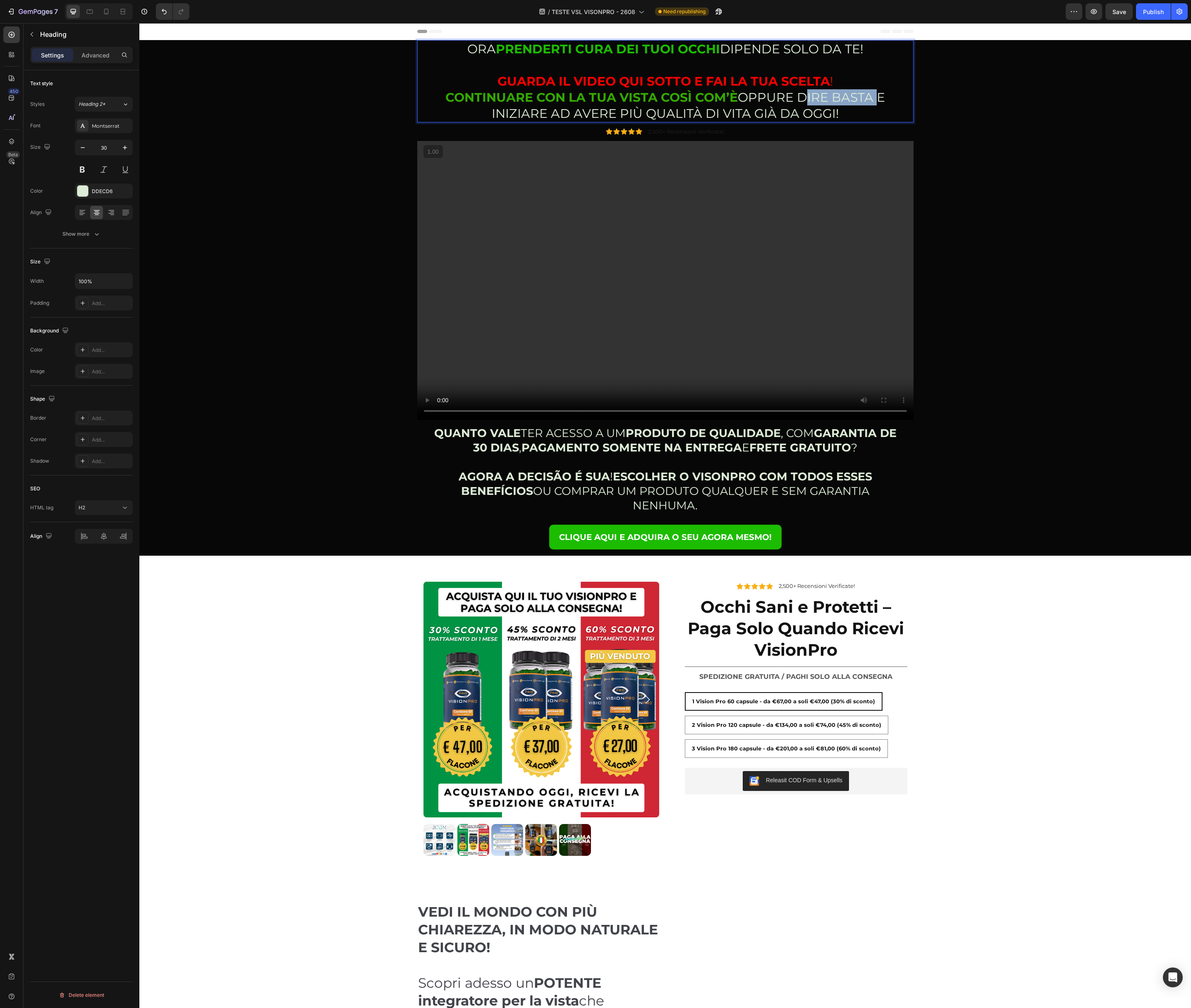
drag, startPoint x: 799, startPoint y: 96, endPoint x: 842, endPoint y: 98, distance: 43.0
click at [875, 98] on p "ORA PRENDERTI CURA DEI TUOI OCCHI DIPENDE SOLO DA TE! GUARDA IL VIDEO QUI SOTTO…" at bounding box center [665, 81] width 495 height 81
click at [832, 78] on icon "Editor contextual toolbar" at bounding box center [833, 77] width 8 height 8
type input "DDECD6"
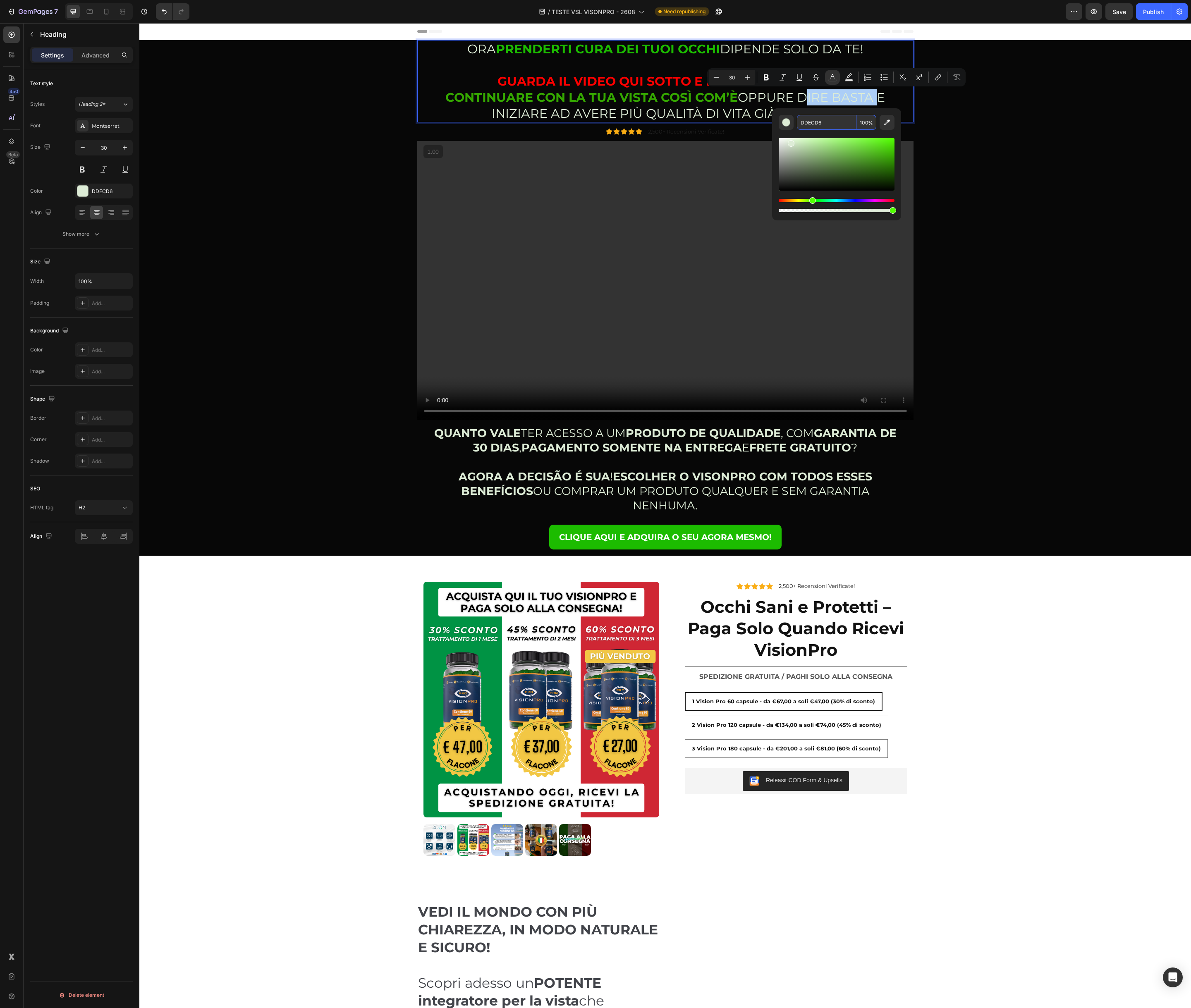
click at [823, 120] on input "DDECD6" at bounding box center [826, 122] width 59 height 15
paste input "35A800"
type input "35A800"
click at [768, 76] on icon "Editor contextual toolbar" at bounding box center [766, 77] width 5 height 6
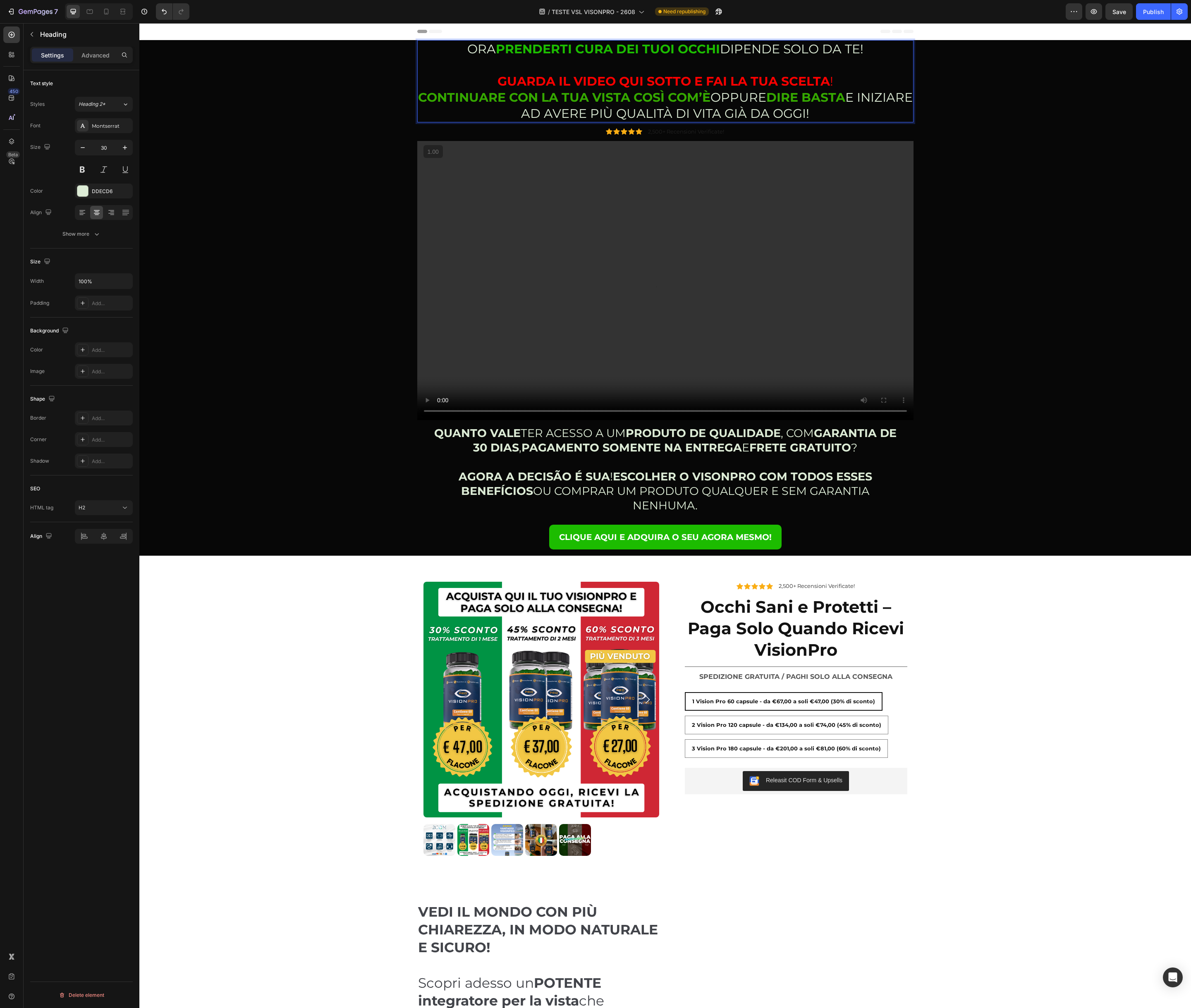
click at [521, 112] on p "ORA PRENDERTI CURA DEI TUOI OCCHI DIPENDE SOLO DA TE! GUARDA IL VIDEO QUI SOTTO…" at bounding box center [665, 81] width 495 height 81
click at [583, 111] on p "ORA PRENDERTI CURA DEI TUOI OCCHI DIPENDE SOLO DA TE! GUARDA IL VIDEO QUI SOTTO…" at bounding box center [665, 81] width 495 height 81
drag, startPoint x: 620, startPoint y: 114, endPoint x: 833, endPoint y: 114, distance: 213.0
click at [833, 114] on p "ORA PRENDERTI CURA DEI TUOI OCCHI DIPENDE SOLO DA TE! GUARDA IL VIDEO QUI SOTTO…" at bounding box center [665, 81] width 495 height 81
click at [719, 93] on icon "Editor contextual toolbar" at bounding box center [723, 93] width 8 height 8
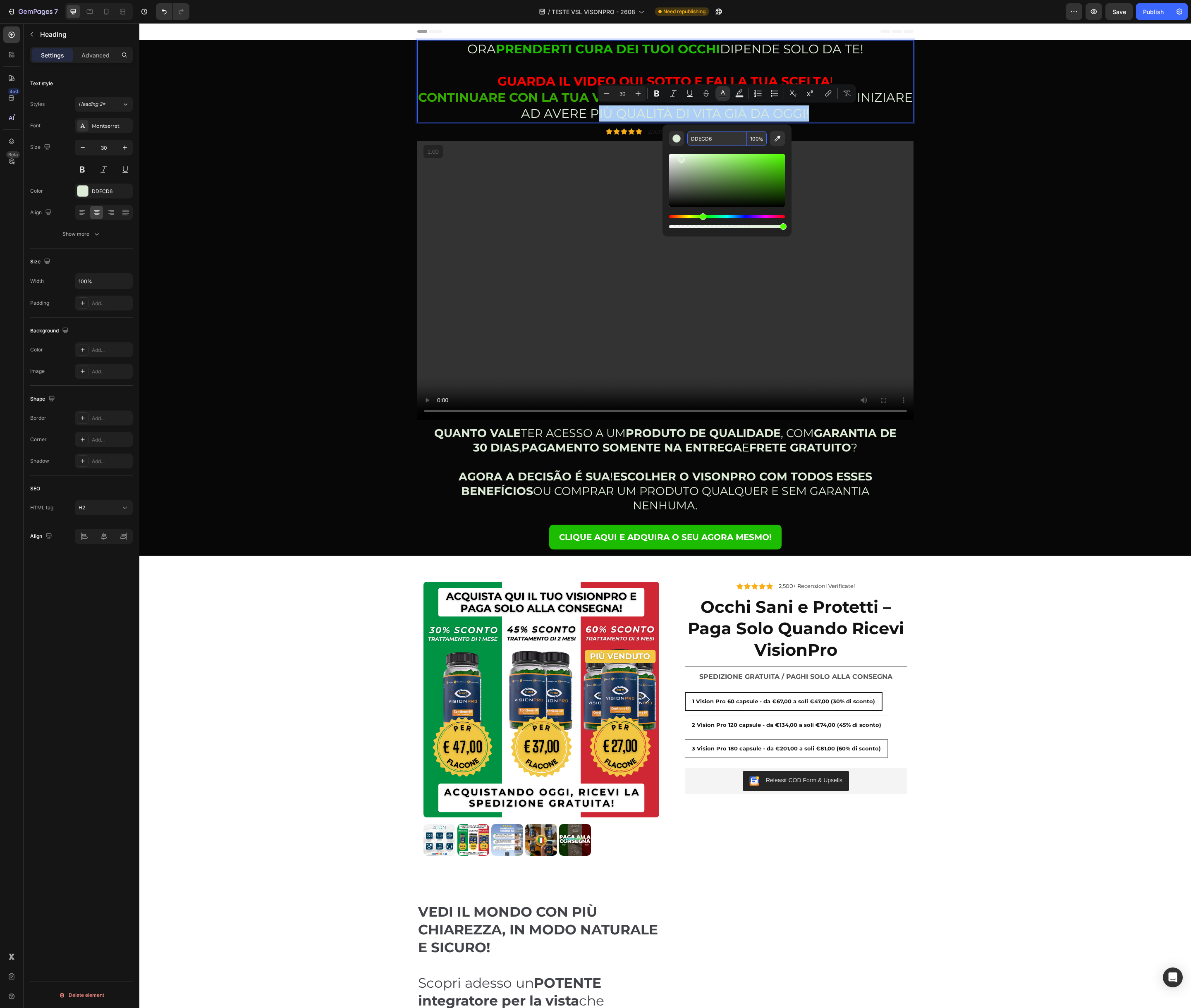
click at [711, 141] on input "DDECD6" at bounding box center [717, 138] width 59 height 15
paste input "35A800"
type input "35A800"
click at [656, 90] on icon "Editor contextual toolbar" at bounding box center [657, 93] width 8 height 8
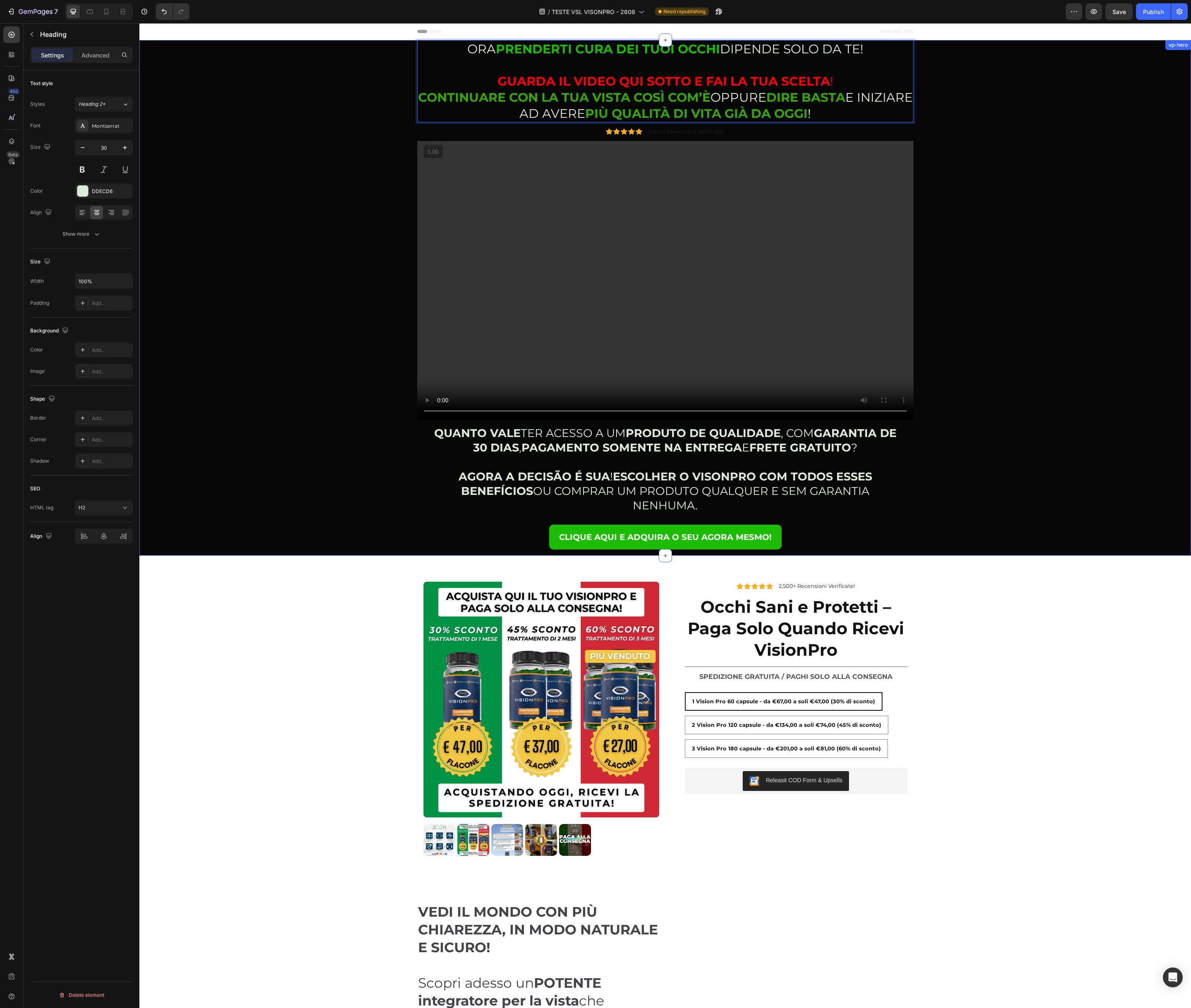
click at [970, 134] on div "ORA PRENDERTI CURA DEI TUOI OCCHI DIPENDE SOLO DA TE! GUARDA IL VIDEO QUI SOTTO…" at bounding box center [665, 298] width 1039 height 515
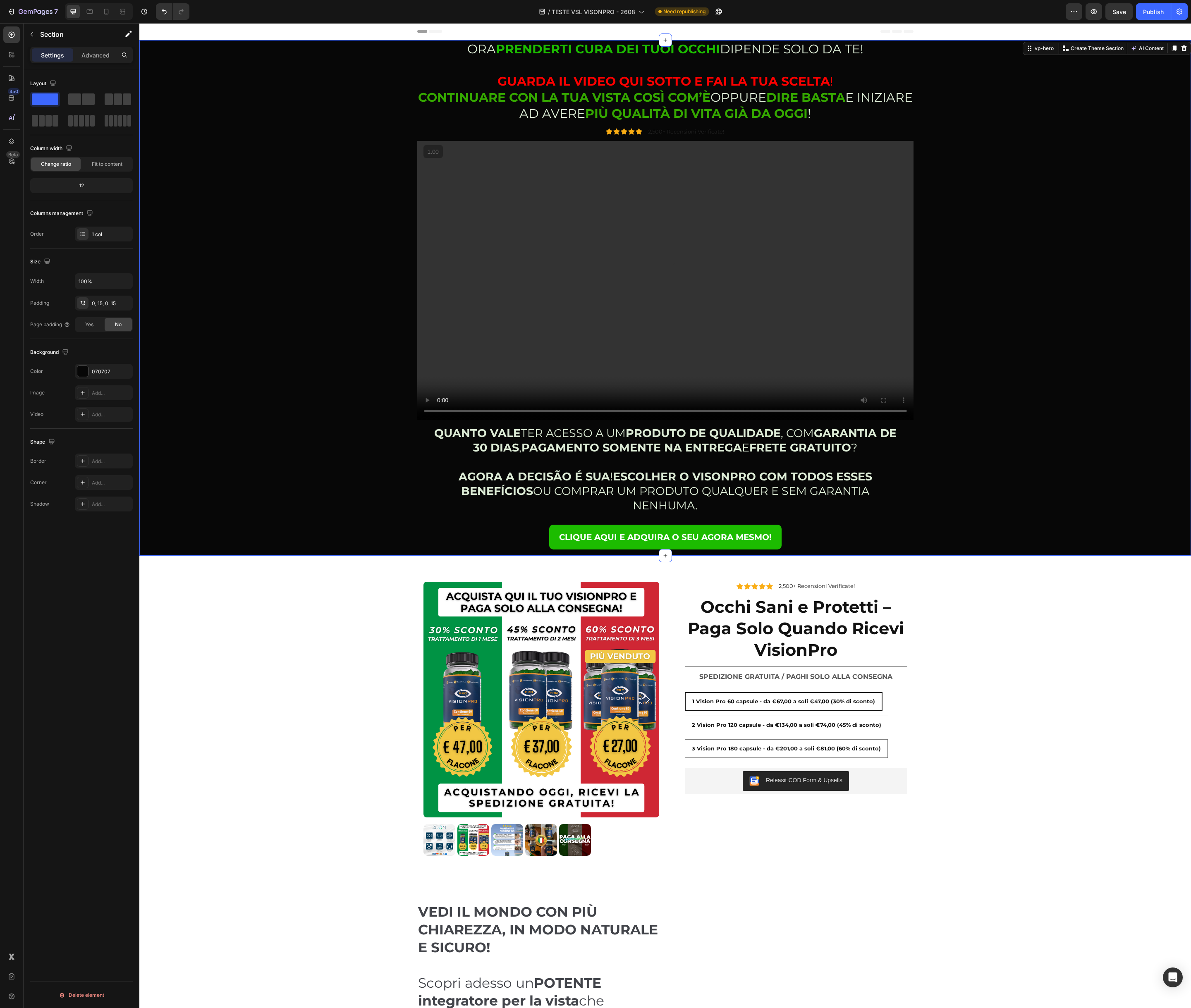
click at [347, 103] on div "ORA PRENDERTI CURA DEI TUOI OCCHI DIPENDE SOLO DA TE! GUARDA IL VIDEO QUI SOTTO…" at bounding box center [665, 298] width 1039 height 515
click at [667, 131] on p "2,500+ Recensioni Verificate!" at bounding box center [686, 132] width 76 height 7
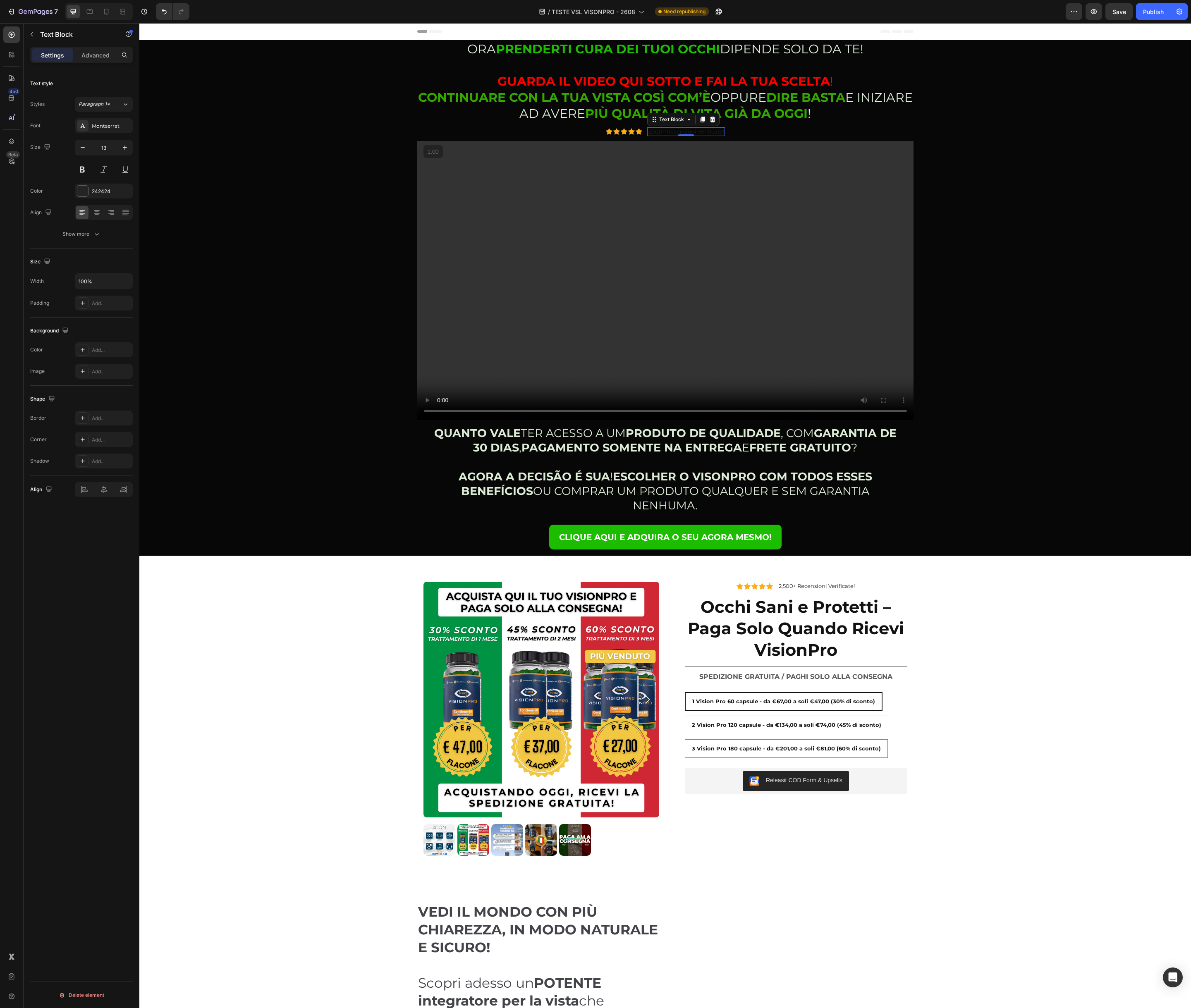
click at [657, 132] on p "2,500+ Recensioni Verificate!" at bounding box center [686, 132] width 76 height 7
click at [682, 114] on icon "Editor contextual toolbar" at bounding box center [681, 115] width 4 height 5
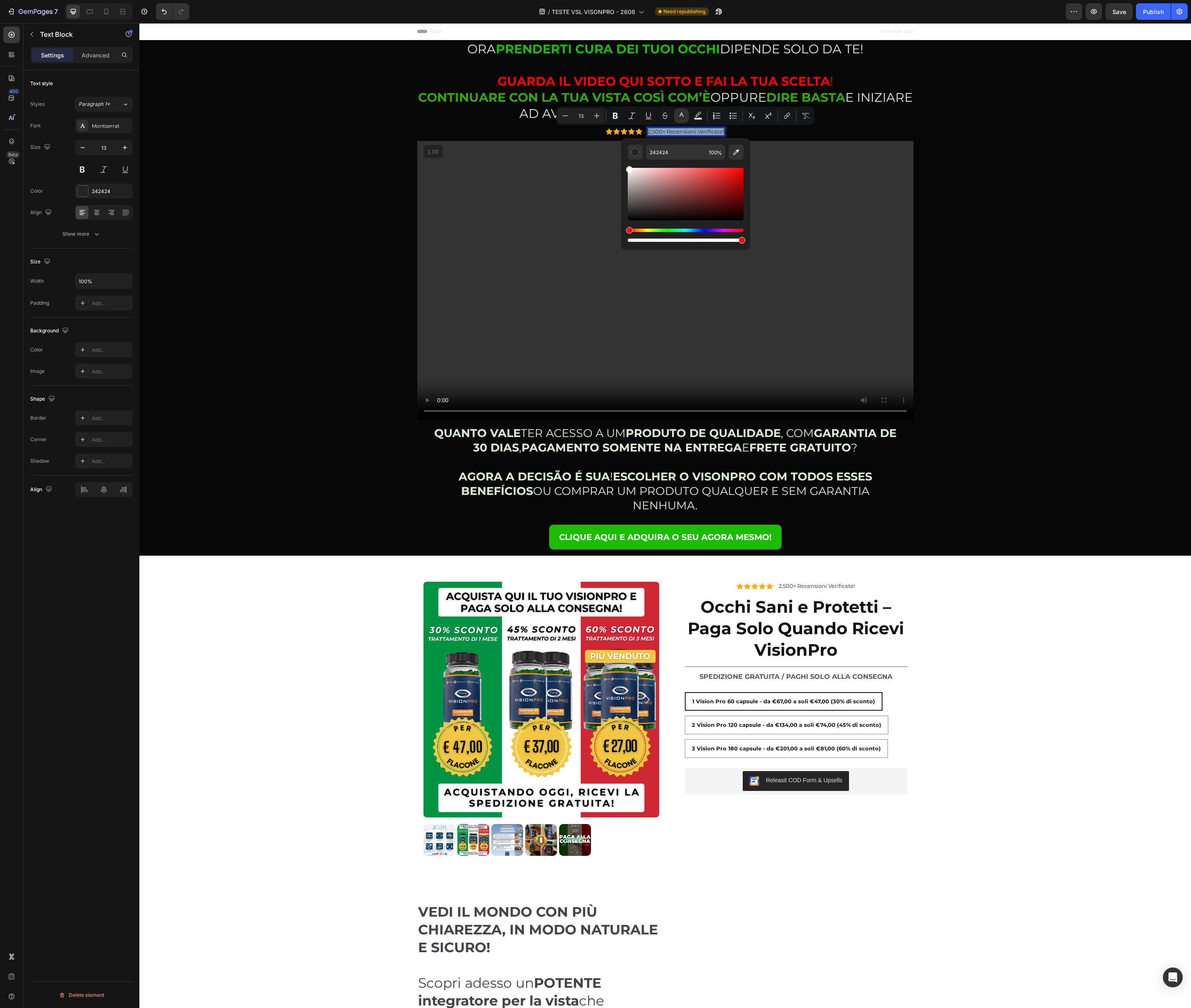
type input "FFFFFF"
drag, startPoint x: 655, startPoint y: 192, endPoint x: 625, endPoint y: 165, distance: 40.4
click at [625, 165] on div "FFFFFF 100 %" at bounding box center [685, 191] width 129 height 105
click at [945, 149] on div "ORA PRENDERTI CURA DEI TUOI OCCHI DIPENDE SOLO DA TE! GUARDA IL VIDEO QUI SOTTO…" at bounding box center [665, 298] width 1039 height 515
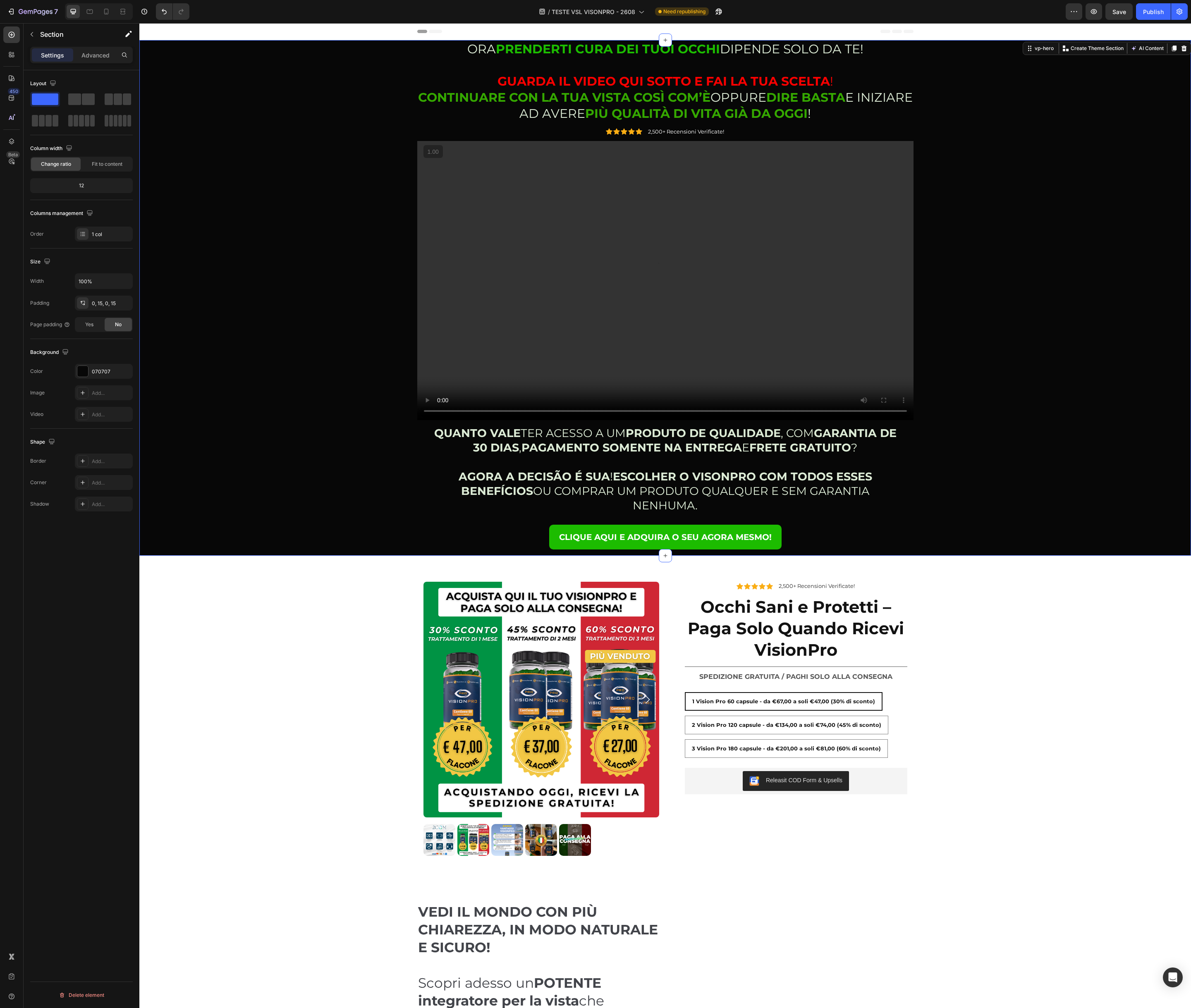
click at [362, 123] on div "ORA PRENDERTI CURA DEI TUOI OCCHI DIPENDE SOLO DA TE! GUARDA IL VIDEO QUI SOTTO…" at bounding box center [665, 298] width 1039 height 515
click at [685, 132] on span "2,500+ Recensioni Verificate!" at bounding box center [686, 131] width 76 height 7
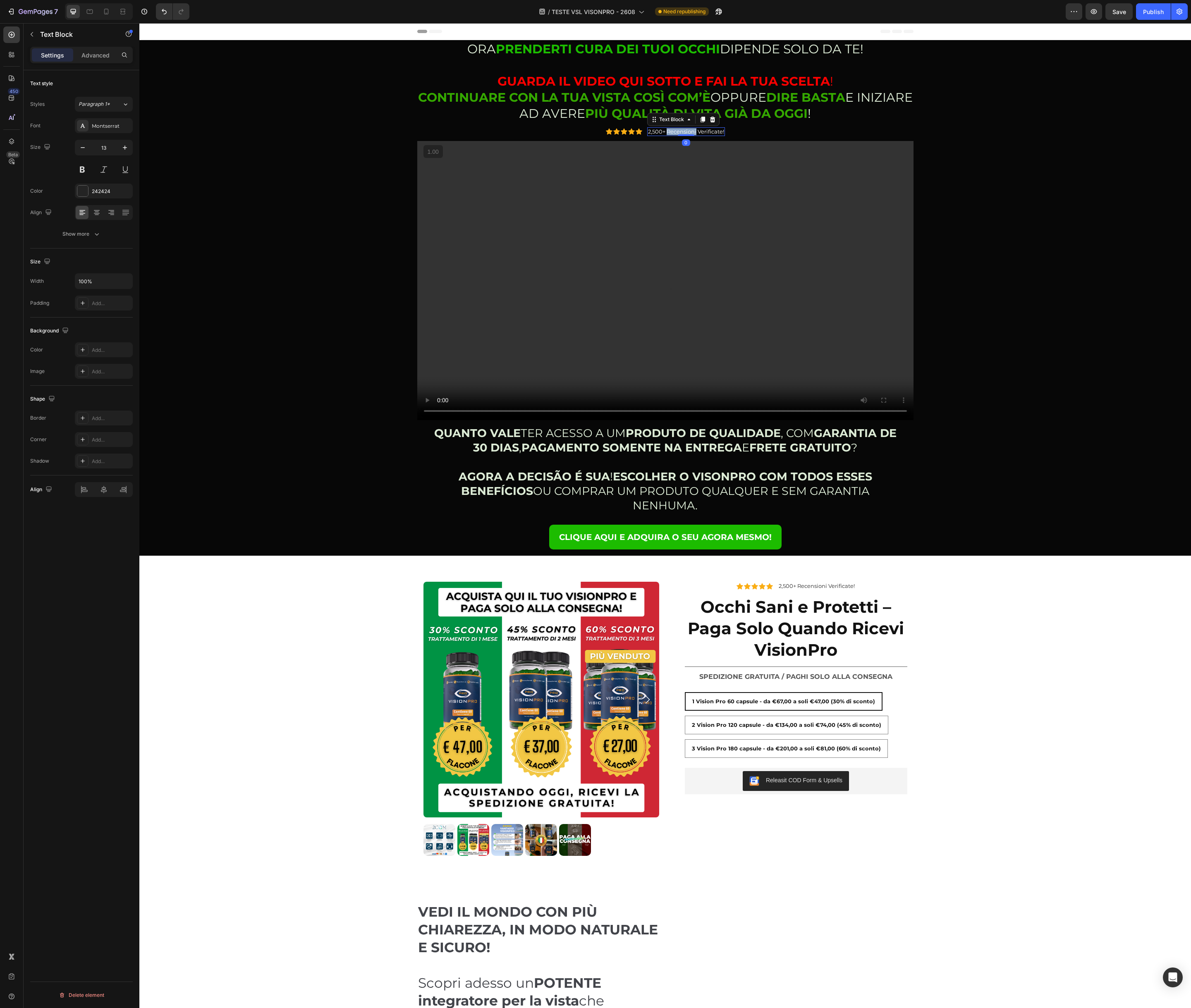
click at [685, 132] on span "2,500+ Recensioni Verificate!" at bounding box center [686, 131] width 76 height 7
click at [614, 114] on icon "Editor contextual toolbar" at bounding box center [616, 116] width 8 height 8
click at [998, 191] on div "ORA PRENDERTI CURA DEI TUOI OCCHI DIPENDE SOLO DA TE! GUARDA IL VIDEO QUI SOTTO…" at bounding box center [665, 298] width 1039 height 515
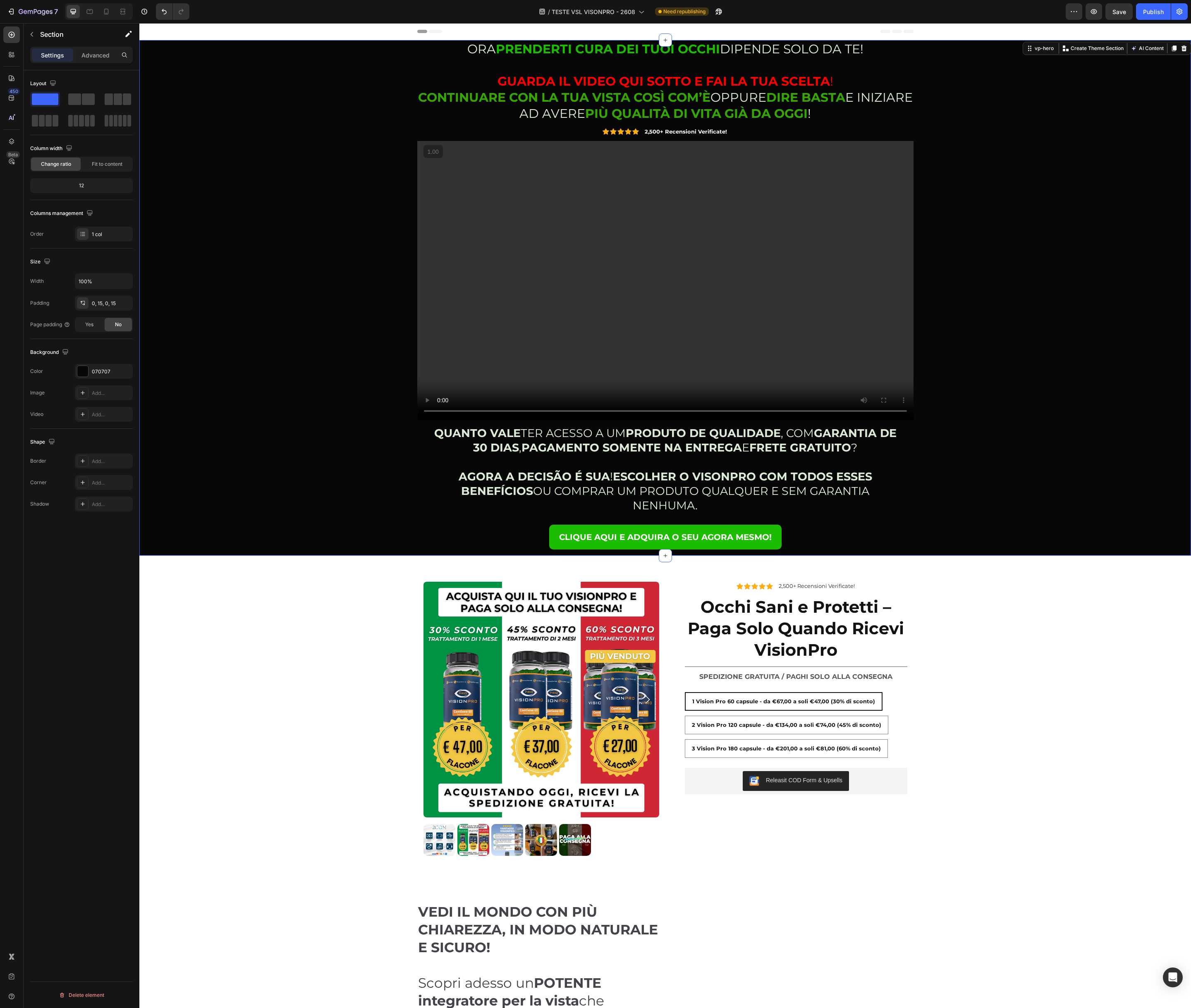
click at [251, 254] on div "ORA PRENDERTI CURA DEI TUOI OCCHI DIPENDE SOLO DA TE! GUARDA IL VIDEO QUI SOTTO…" at bounding box center [665, 298] width 1039 height 515
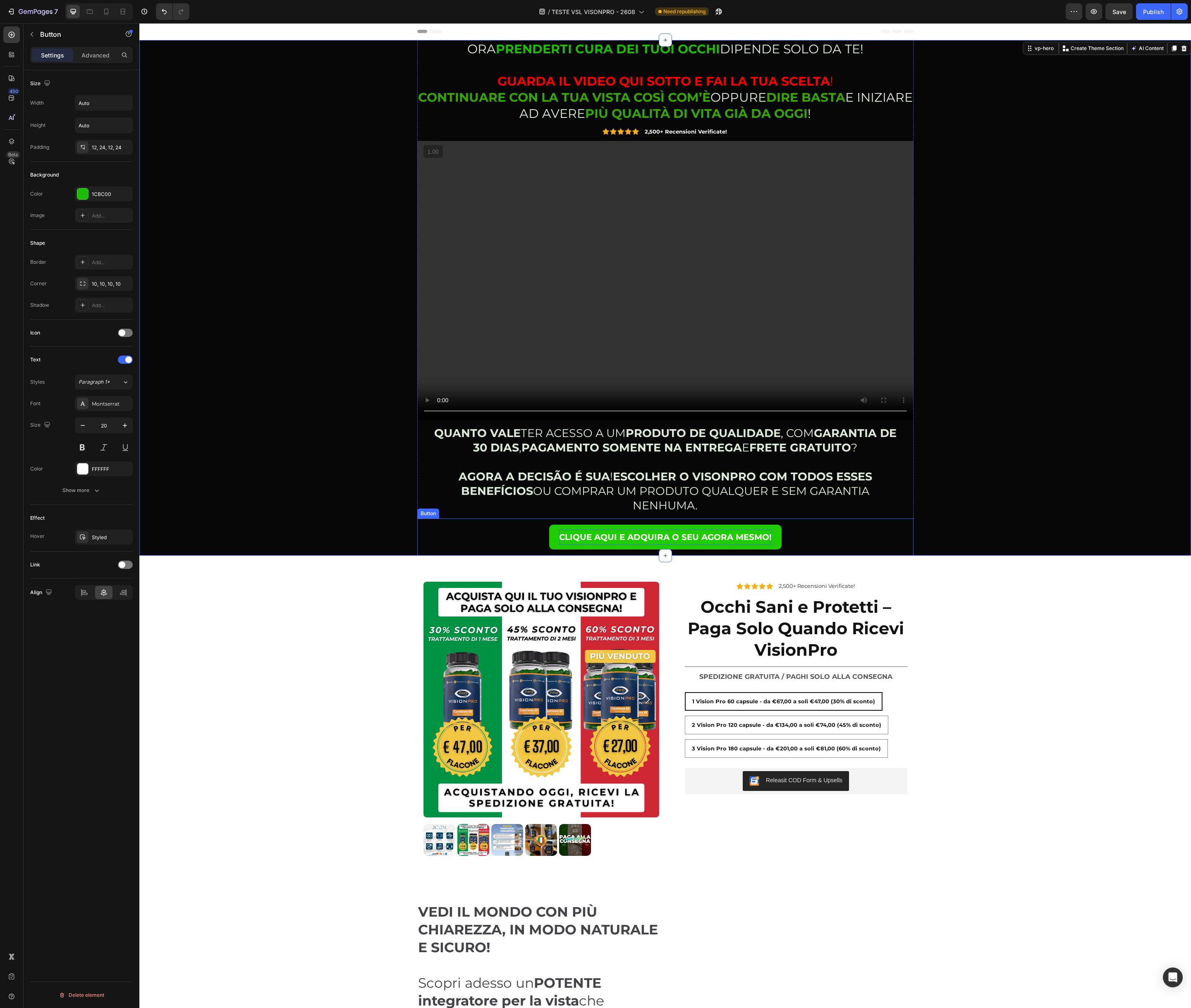
click at [566, 530] on p "CLIQUE AQUI E ADQUIRA O SEU AGORA MESMO!" at bounding box center [665, 537] width 213 height 15
click at [561, 527] on button "CLIQUE AQUI E ADQUIRA O SEU AGORA MESMO!" at bounding box center [665, 536] width 233 height 25
click at [94, 56] on p "Advanced" at bounding box center [95, 55] width 28 height 8
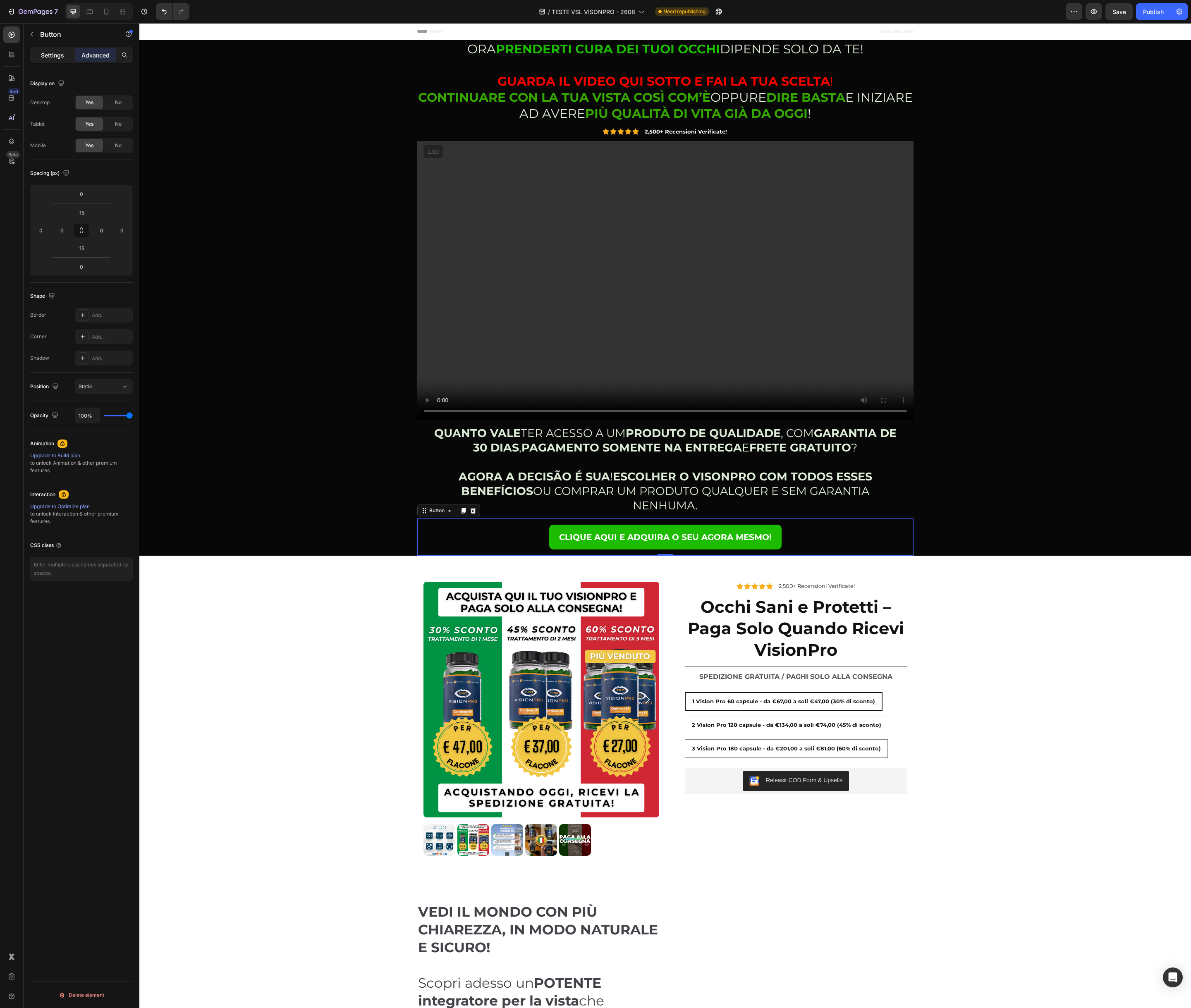
click at [47, 54] on p "Settings" at bounding box center [52, 55] width 23 height 8
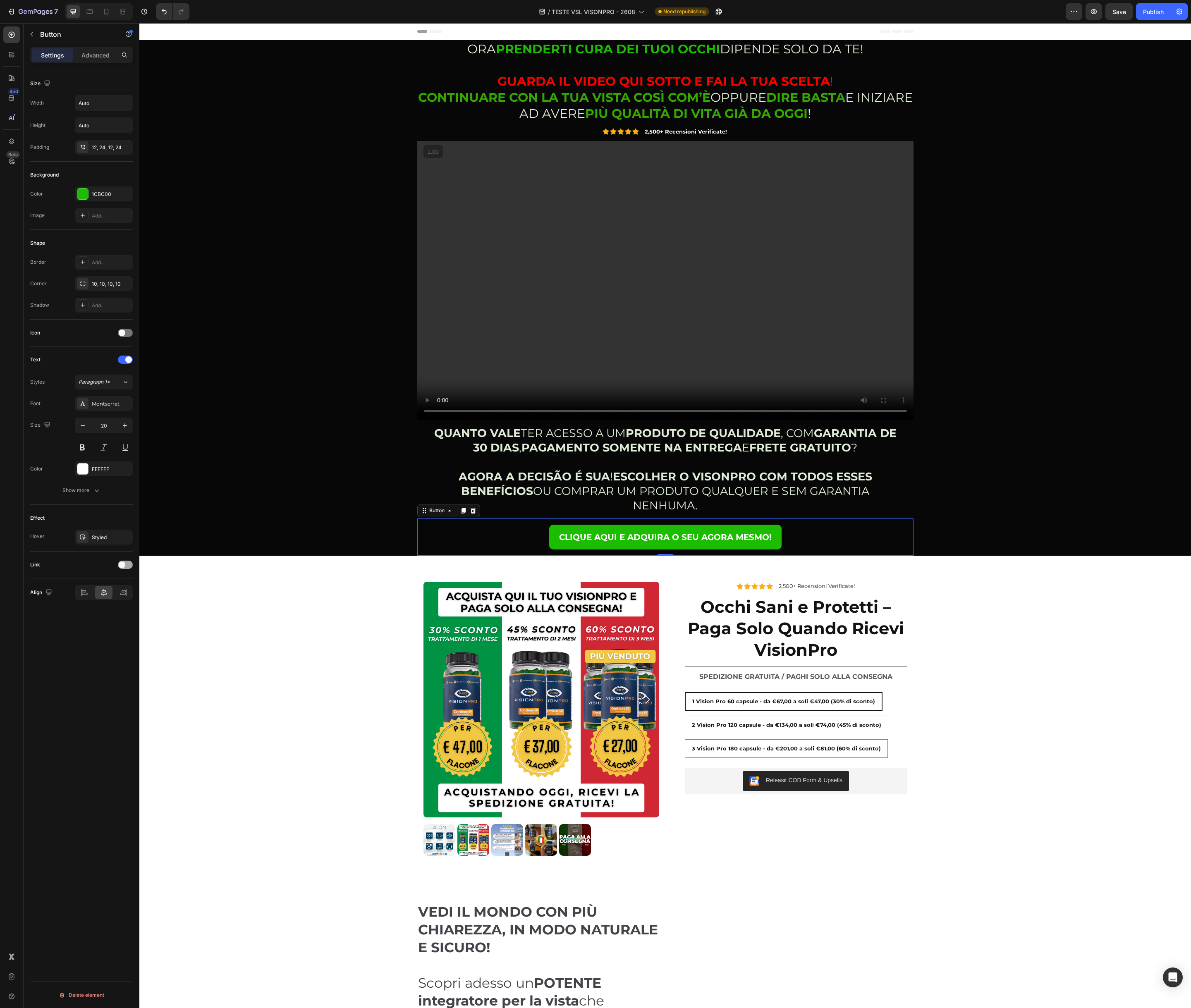
click at [123, 567] on span at bounding box center [122, 565] width 7 height 7
click at [123, 584] on icon at bounding box center [125, 585] width 4 height 2
click at [104, 622] on p "Scroll to" at bounding box center [102, 621] width 47 height 7
click at [105, 611] on div "Add..." at bounding box center [104, 606] width 58 height 15
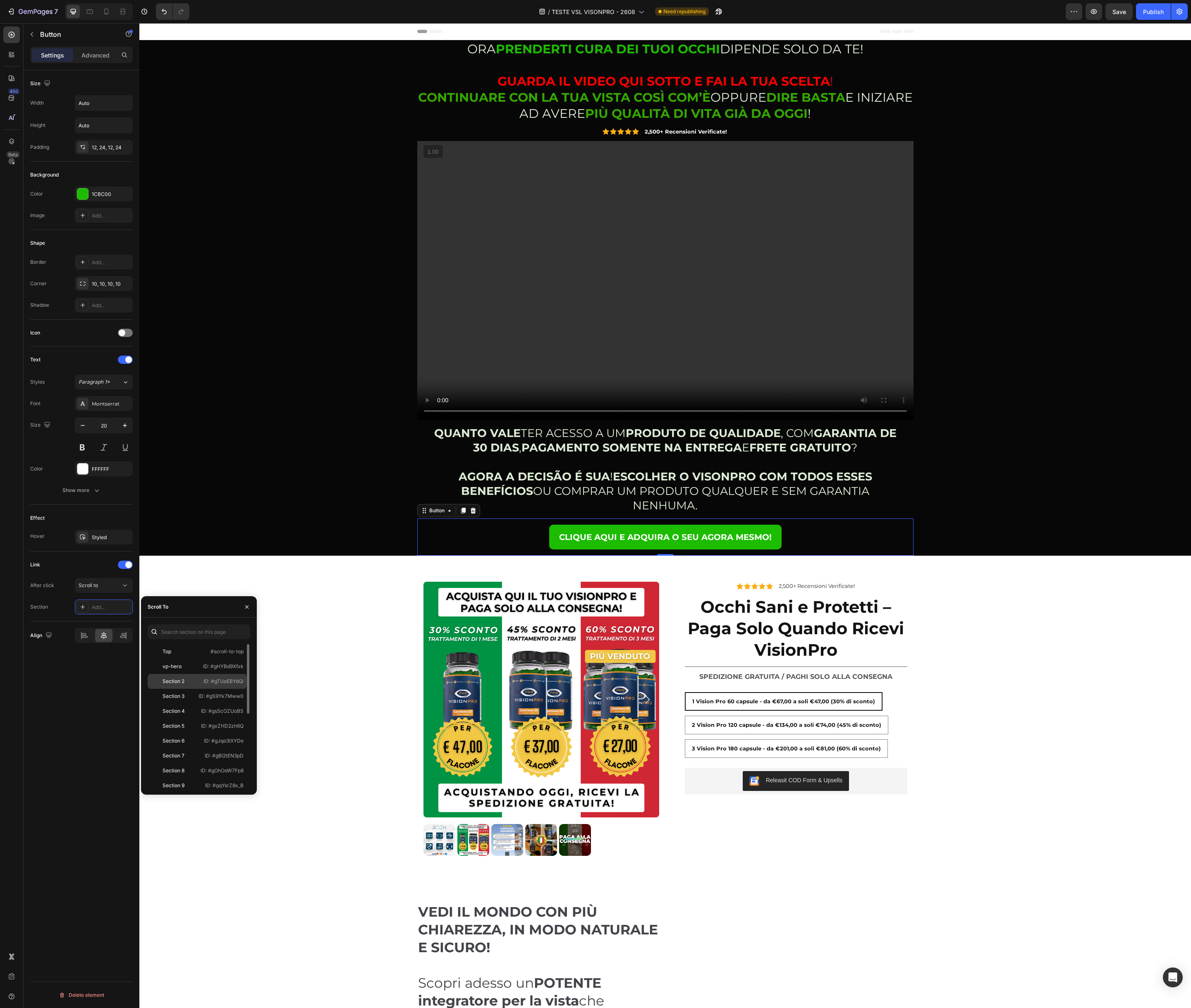
click at [180, 681] on div "Section 2" at bounding box center [173, 681] width 22 height 7
click at [318, 627] on div "Product Images Icon Icon Icon Icon Icon Icon List 2,500+ Recensioni Verificate!…" at bounding box center [665, 719] width 1051 height 287
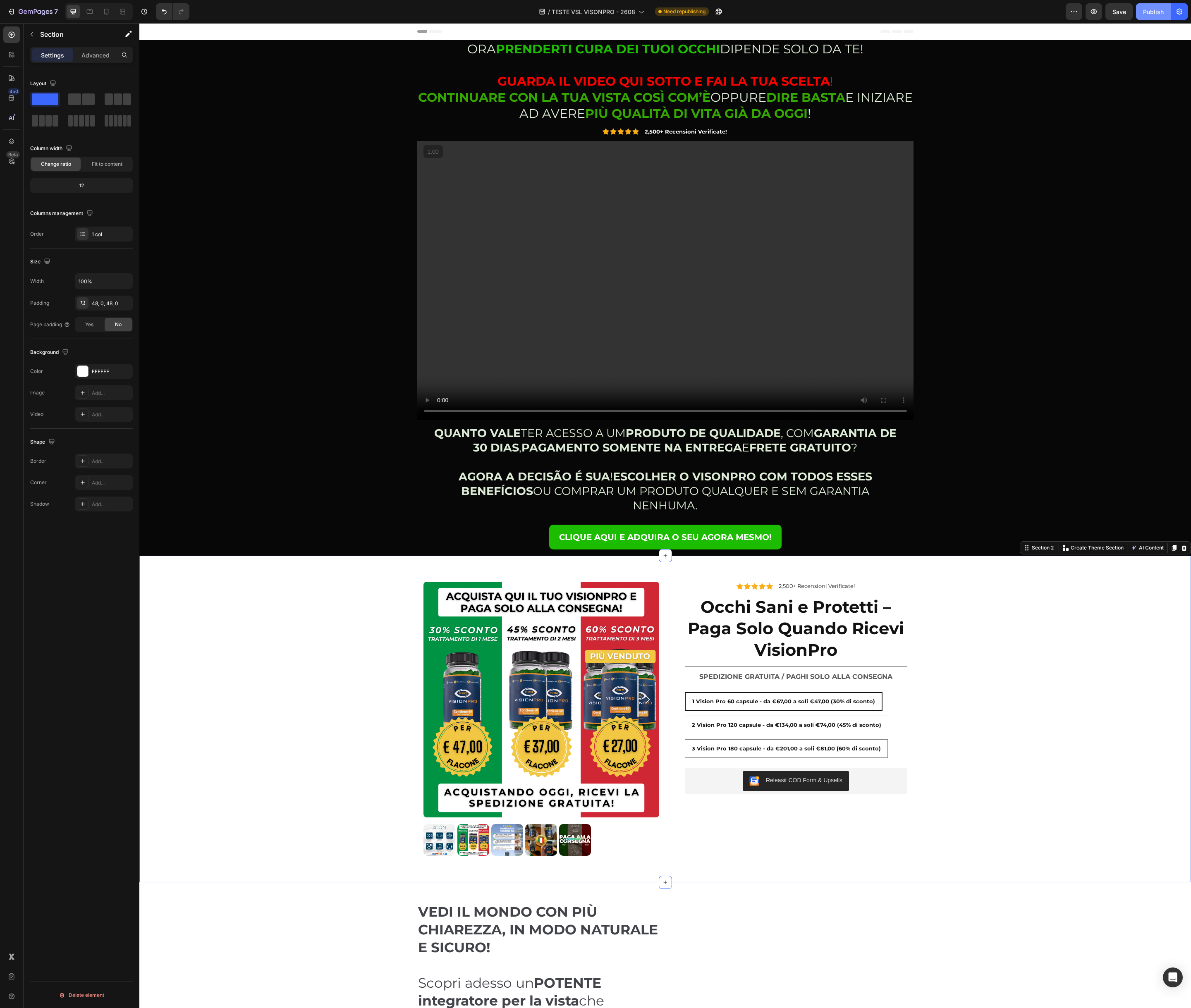
click at [1152, 14] on div "Publish" at bounding box center [1153, 11] width 20 height 8
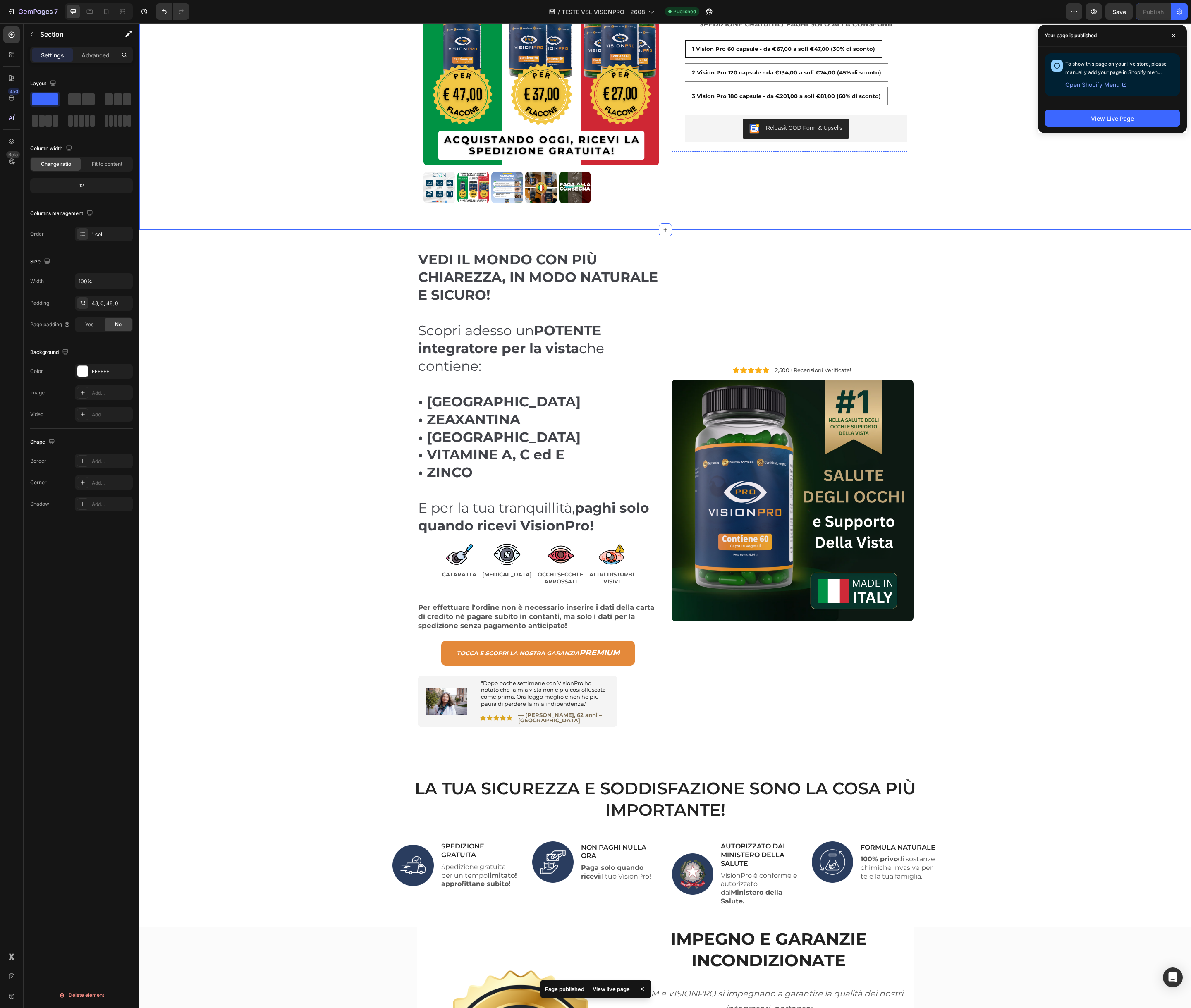
scroll to position [657, 0]
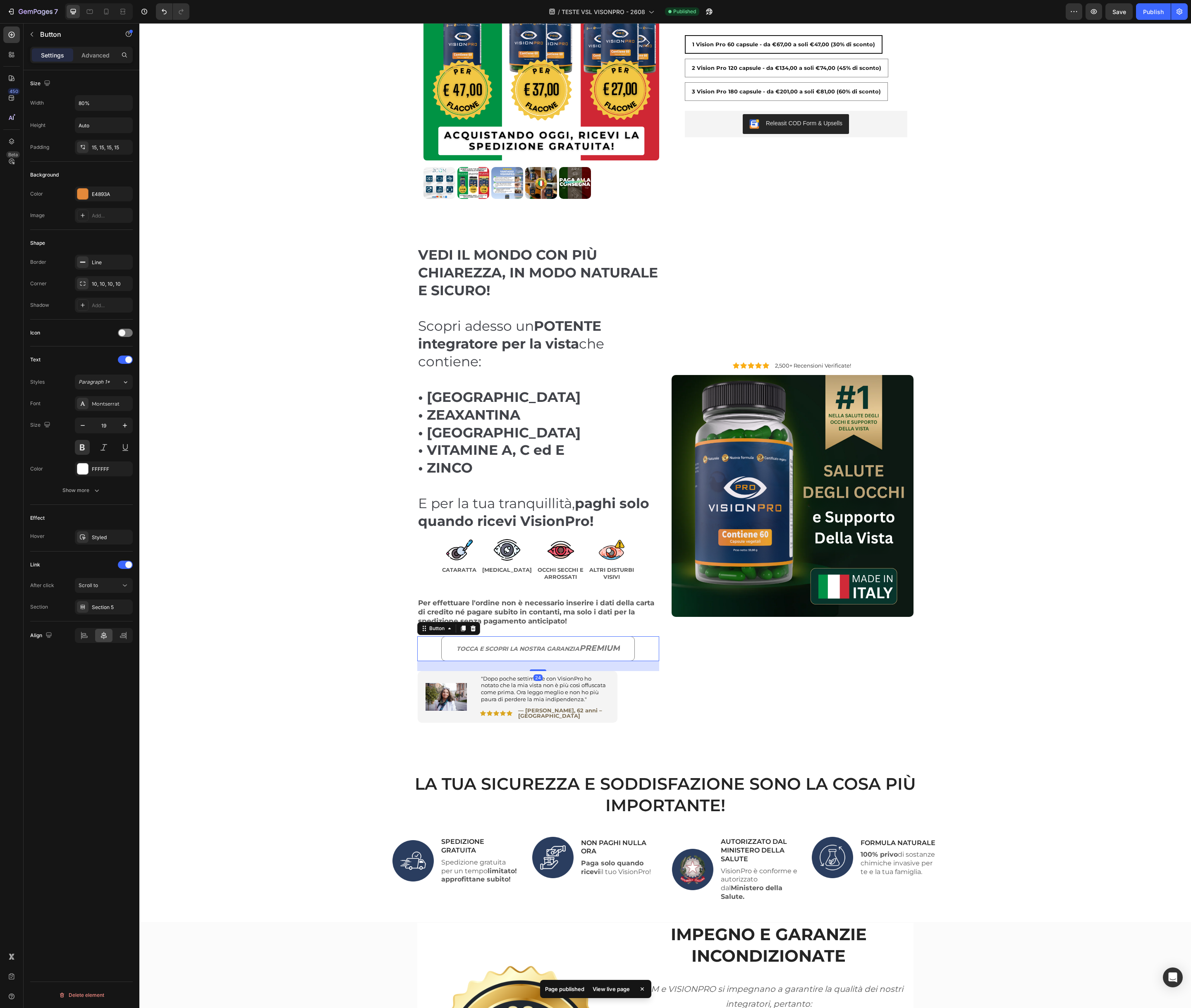
click at [622, 641] on link "TOCCA E SCOPRI LA NOSTRA GARANZIA PREMIUM" at bounding box center [538, 648] width 194 height 25
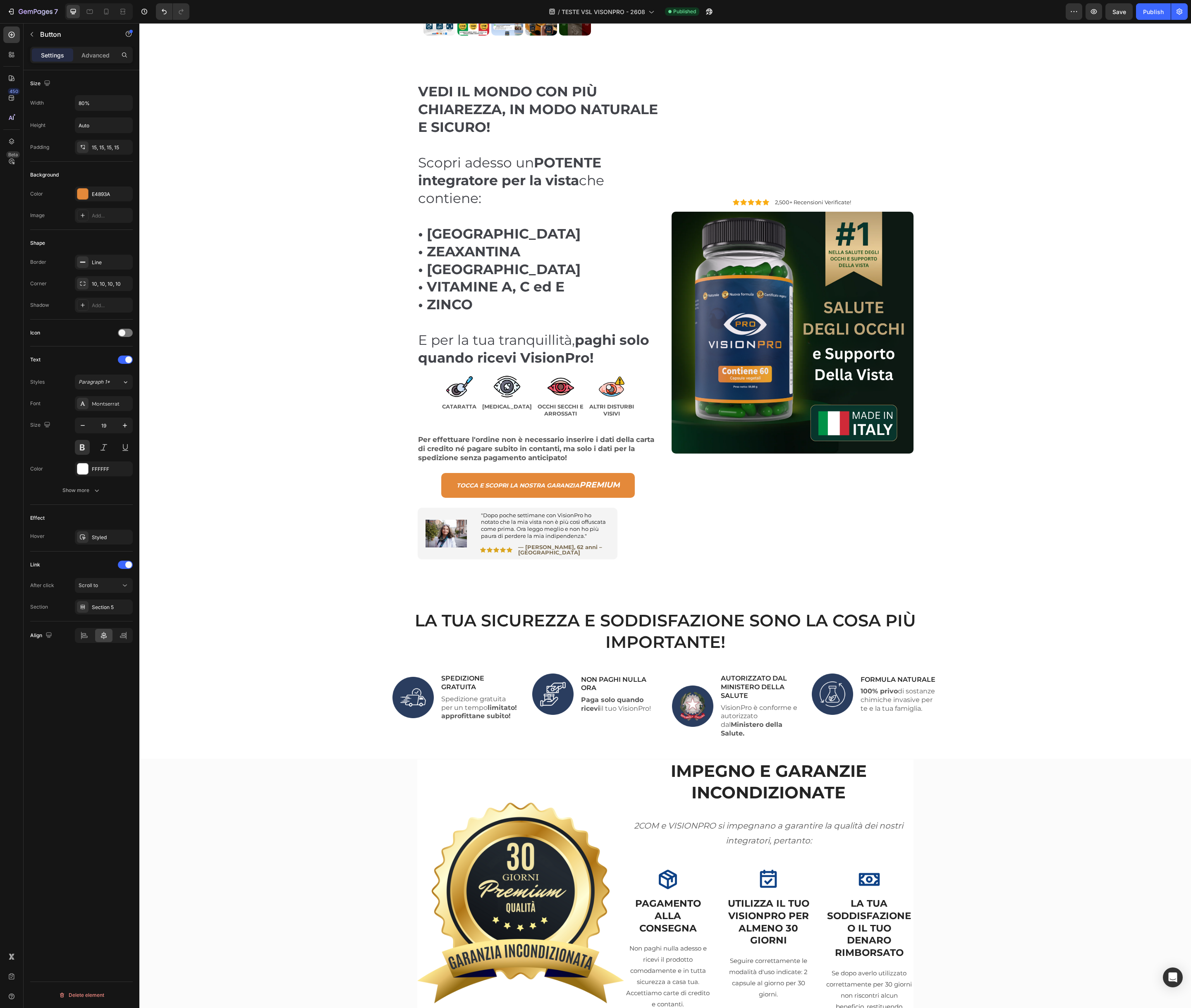
scroll to position [863, 0]
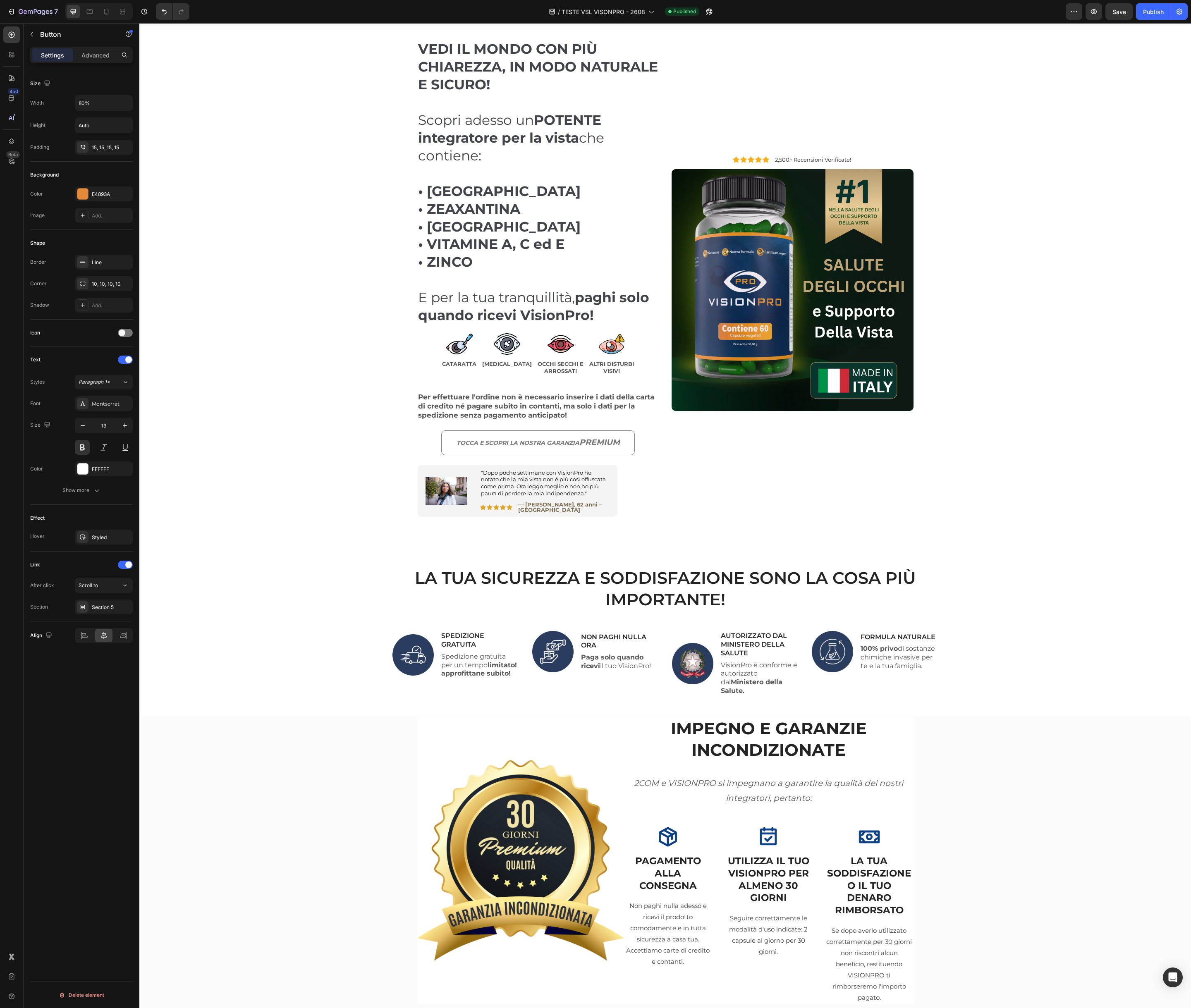
click at [446, 435] on link "TOCCA E SCOPRI LA NOSTRA GARANZIA PREMIUM" at bounding box center [538, 442] width 194 height 25
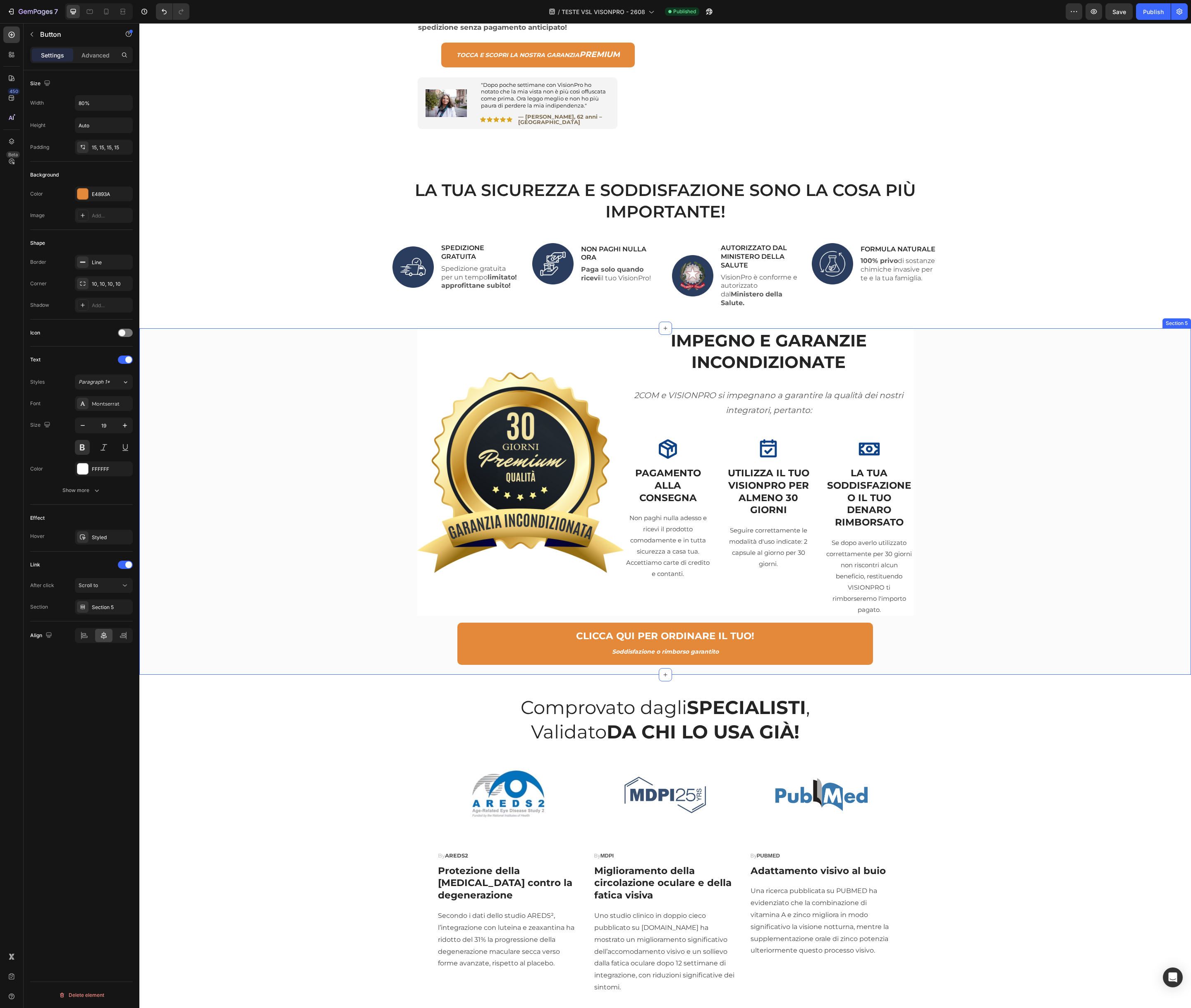
scroll to position [1286, 0]
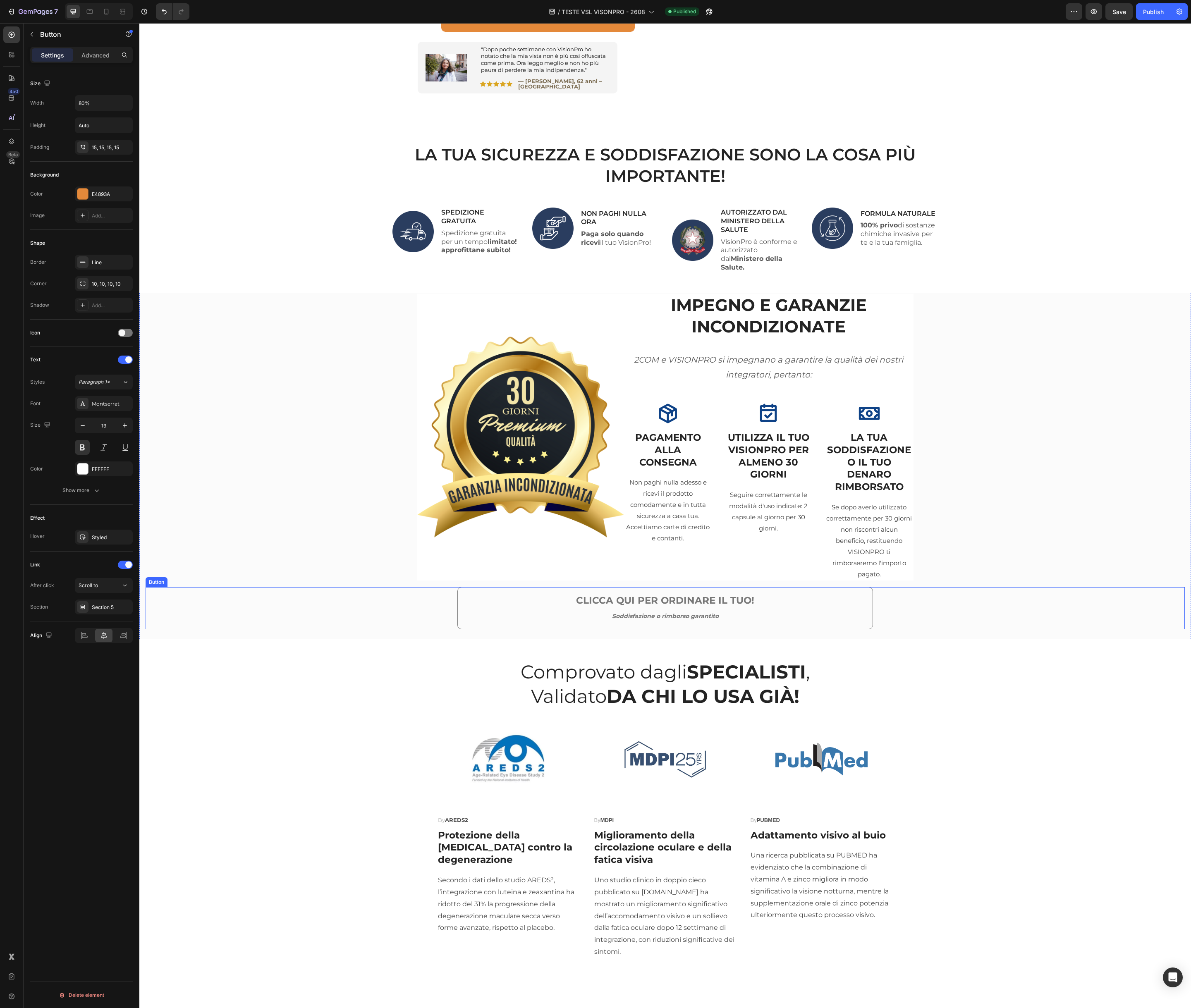
click at [473, 587] on link "CLICCA QUI PER ORDINARE IL TUO! Soddisfazione o rimborso garantito" at bounding box center [665, 608] width 415 height 42
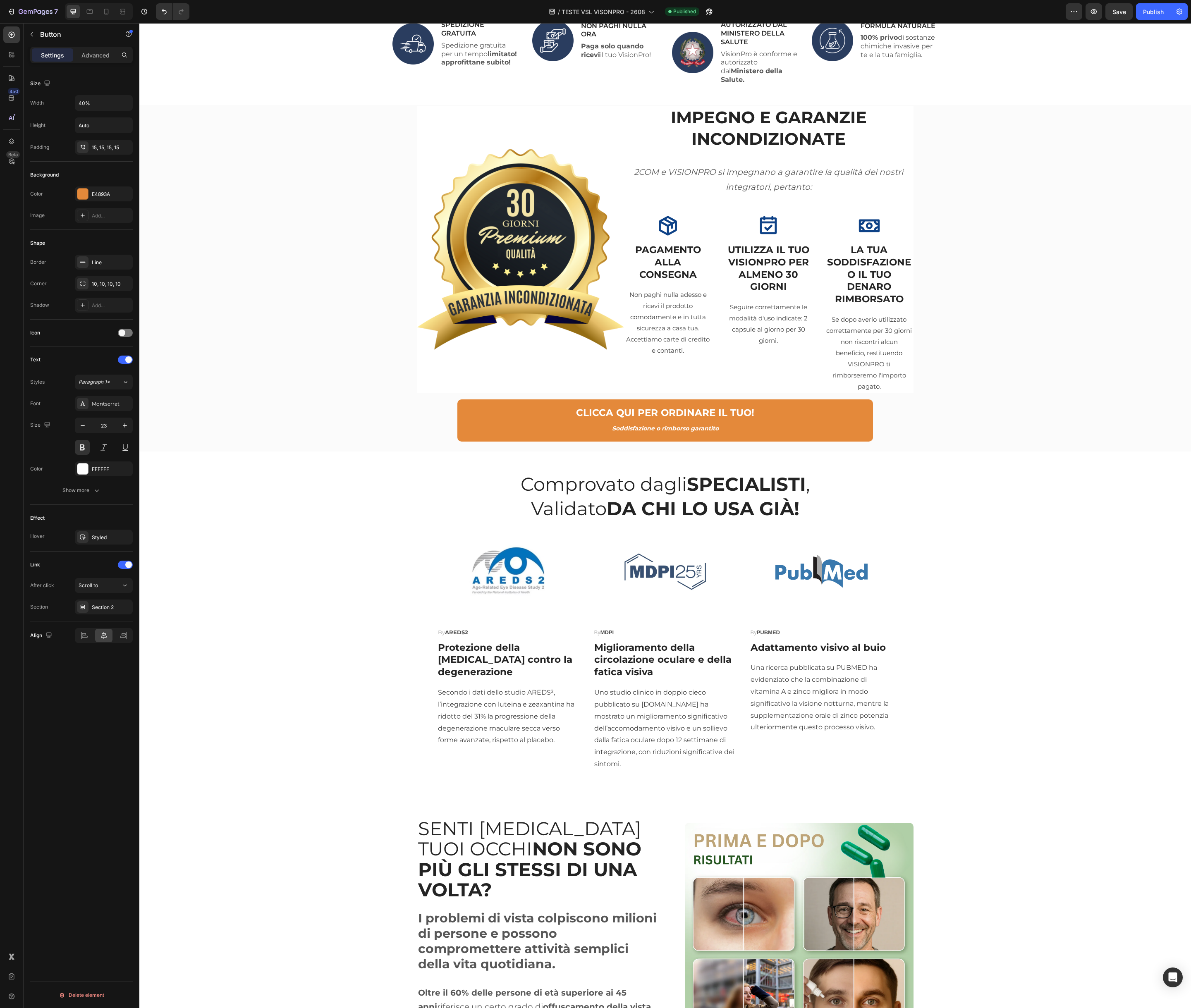
scroll to position [1297, 0]
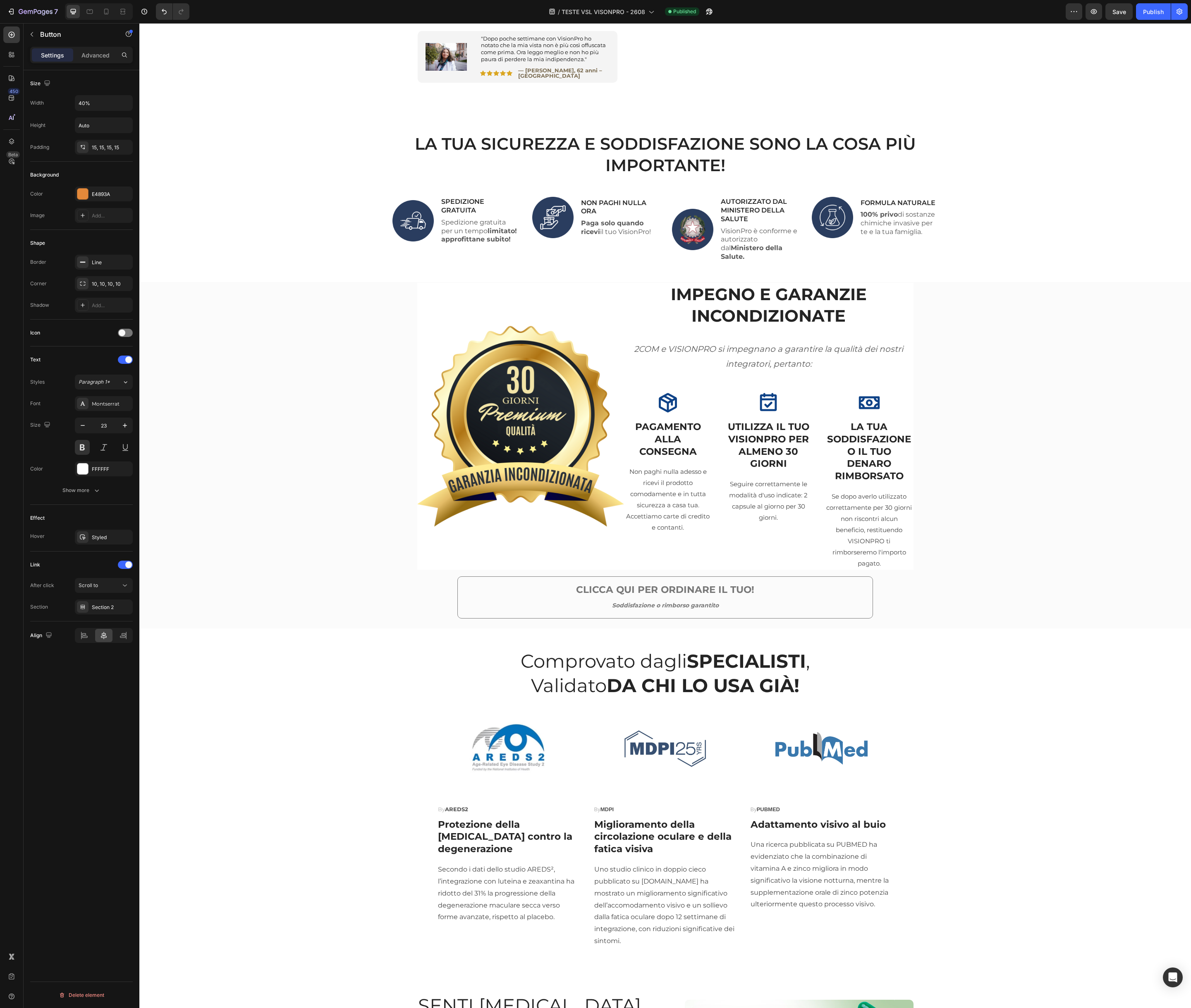
click at [475, 581] on link "CLICCA QUI PER ORDINARE IL TUO! Soddisfazione o rimborso garantito" at bounding box center [665, 597] width 415 height 42
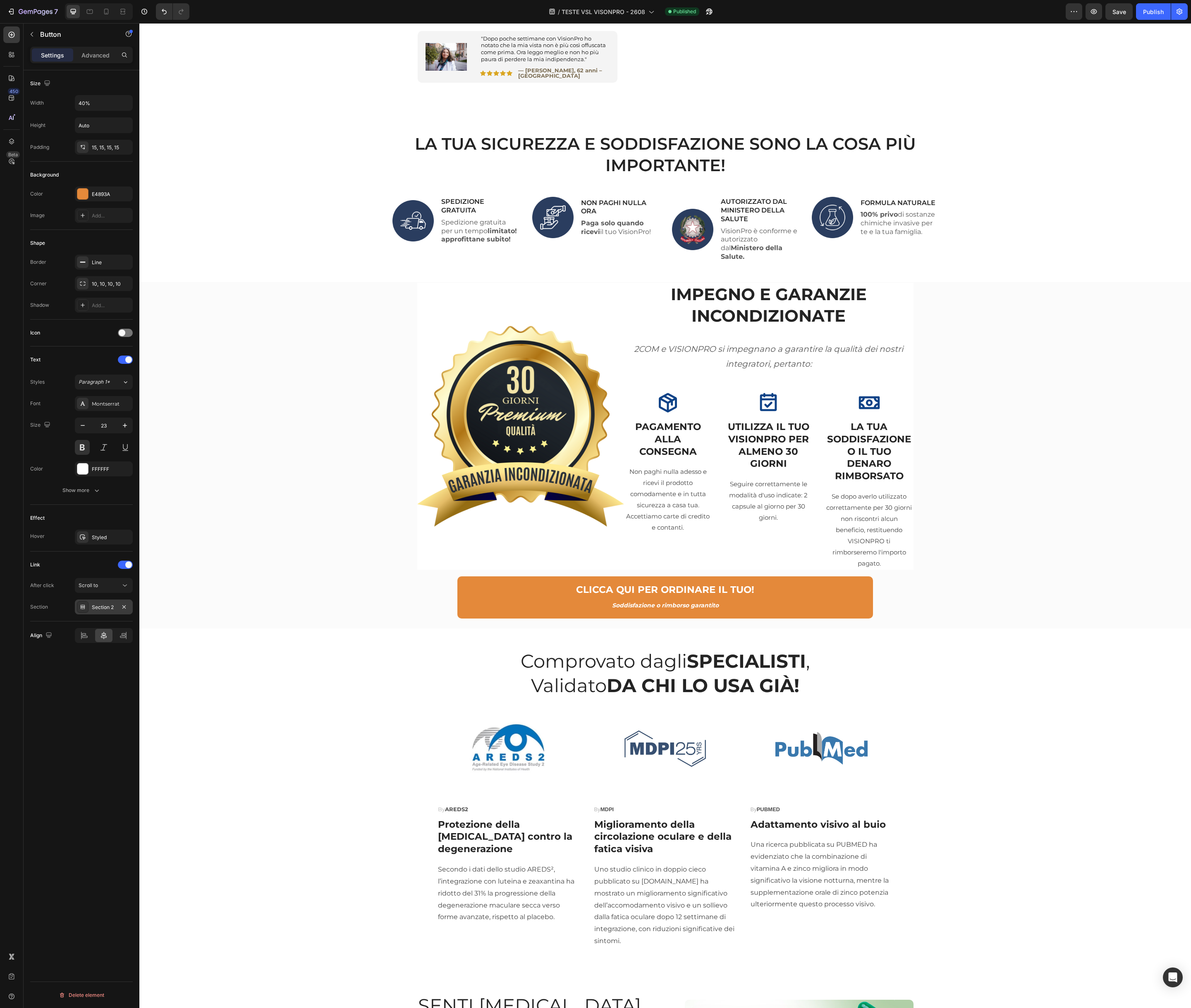
click at [97, 609] on div "Section 2" at bounding box center [104, 607] width 24 height 7
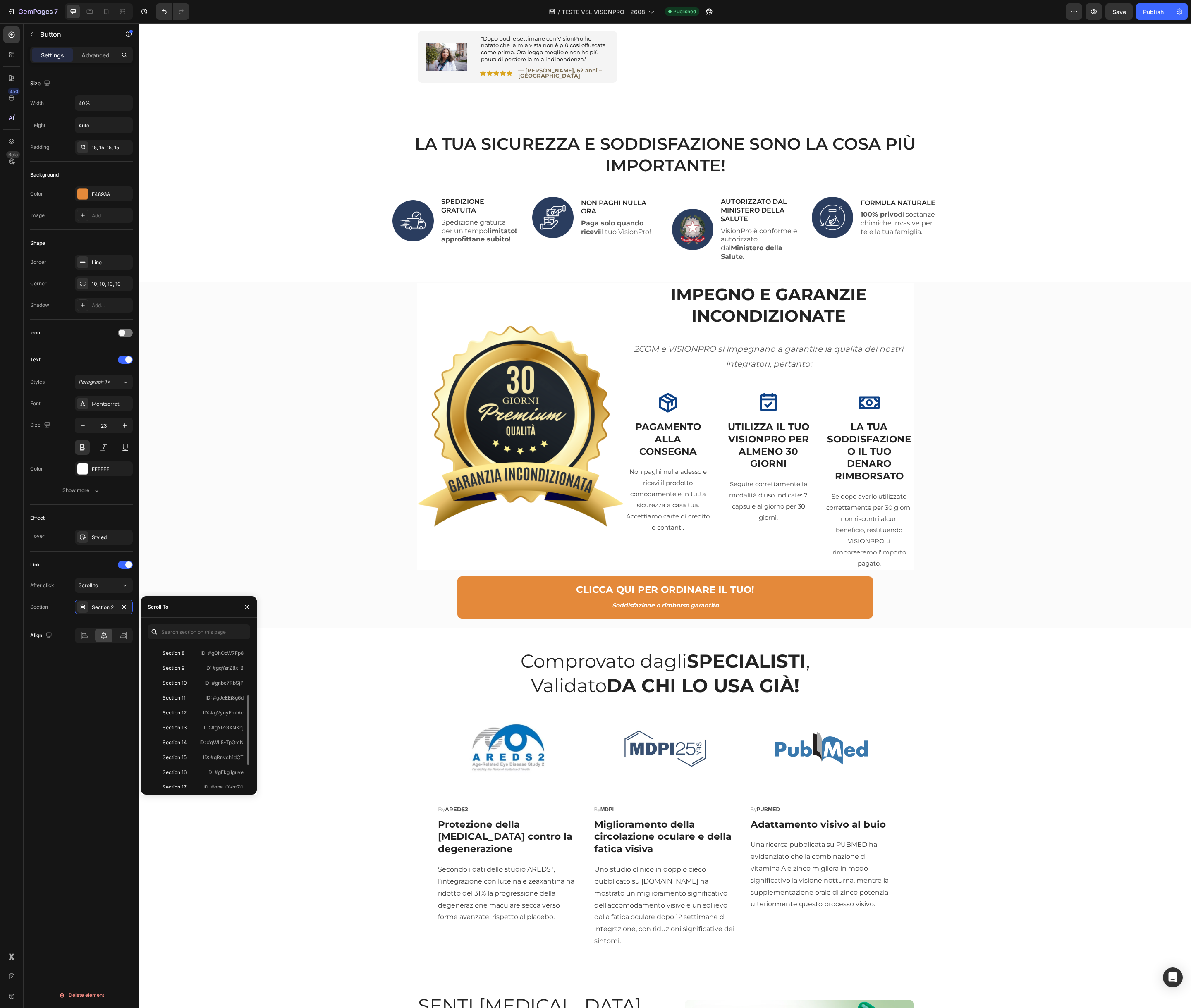
scroll to position [102, 0]
click at [178, 699] on div "Section 10" at bounding box center [174, 698] width 25 height 7
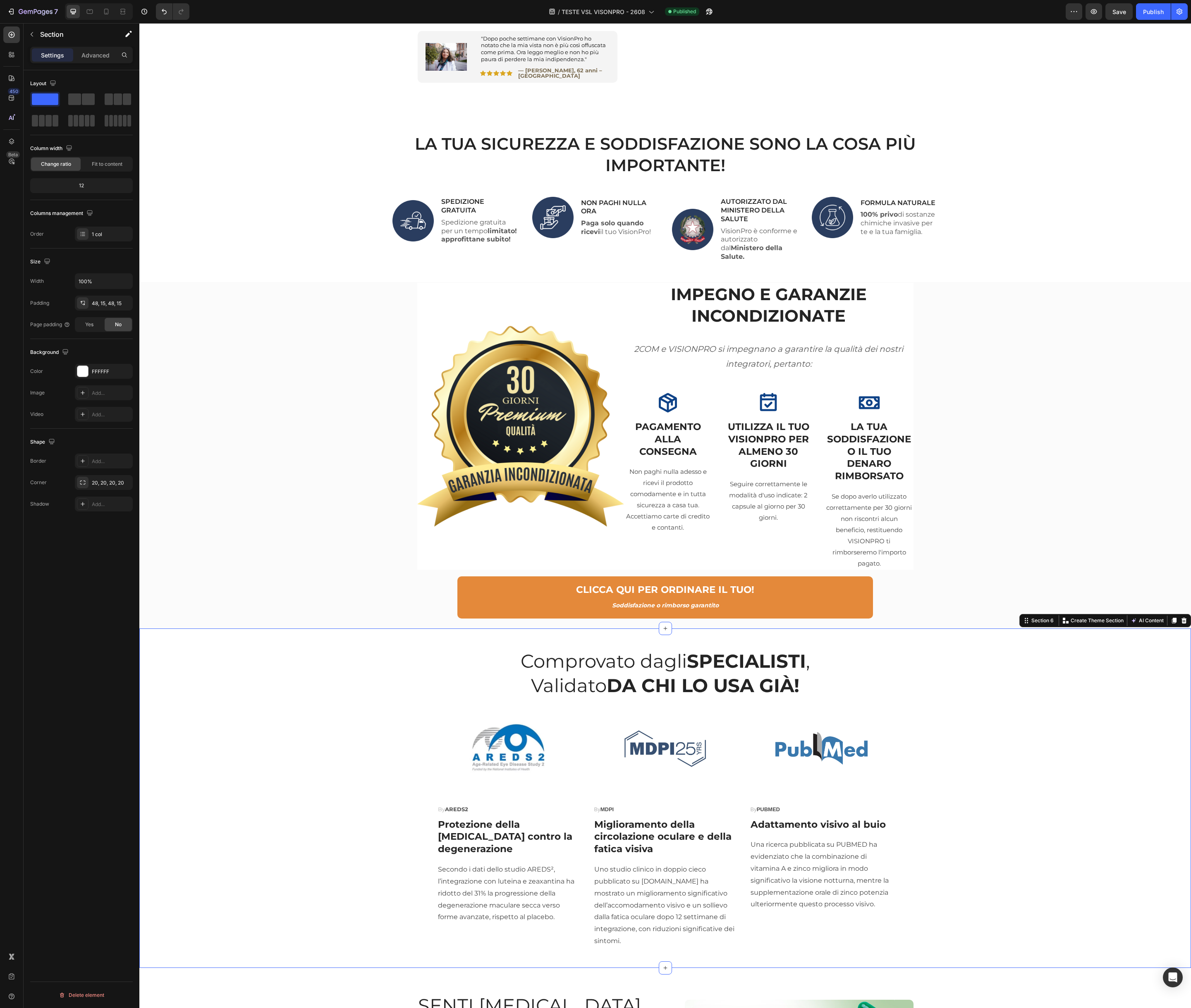
click at [345, 648] on div "Comprovato dagli SPECIALISTI , Validato DA CHI LO USA GIÀ! Heading Image By ARE…" at bounding box center [665, 798] width 1039 height 300
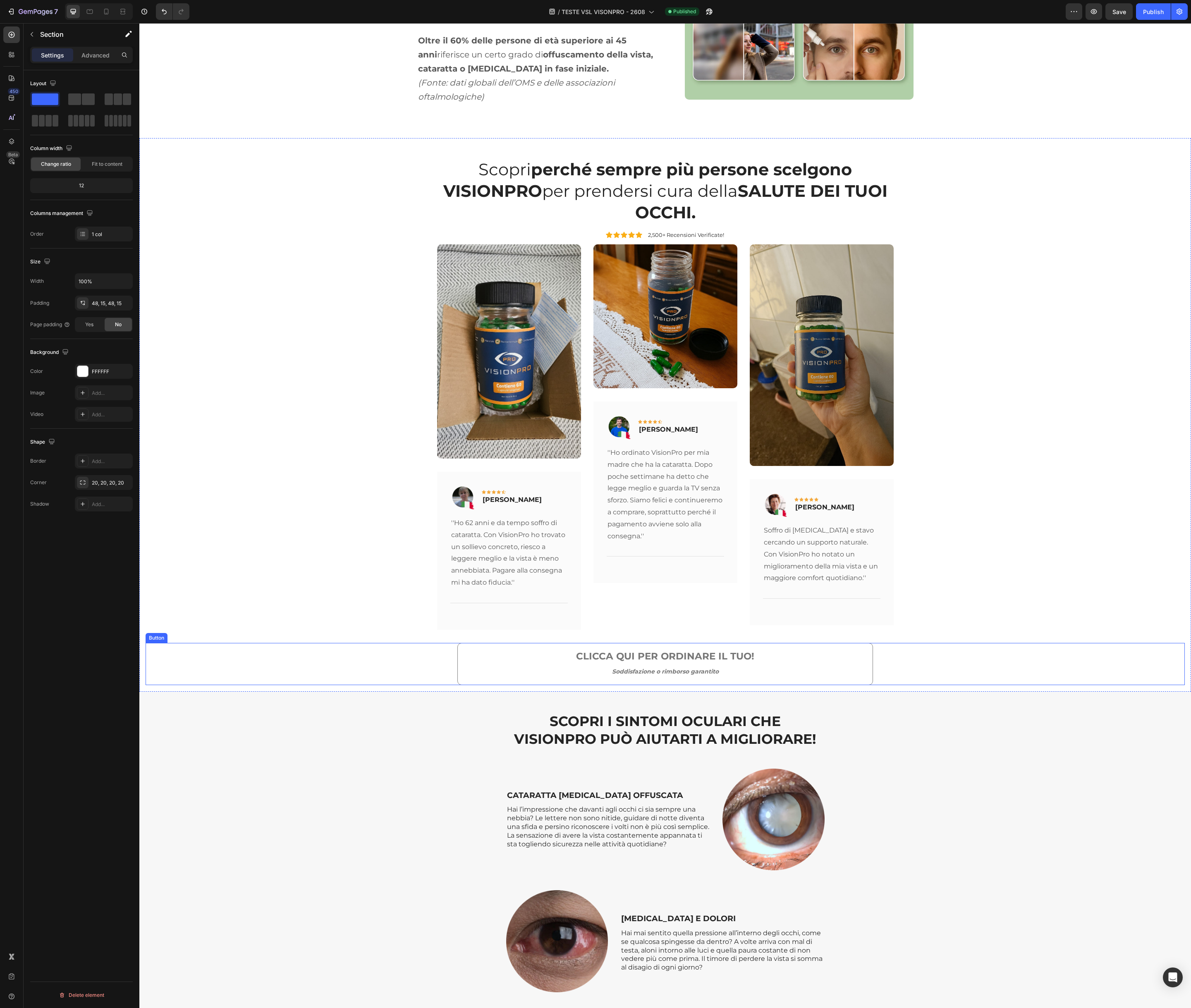
scroll to position [2412, 0]
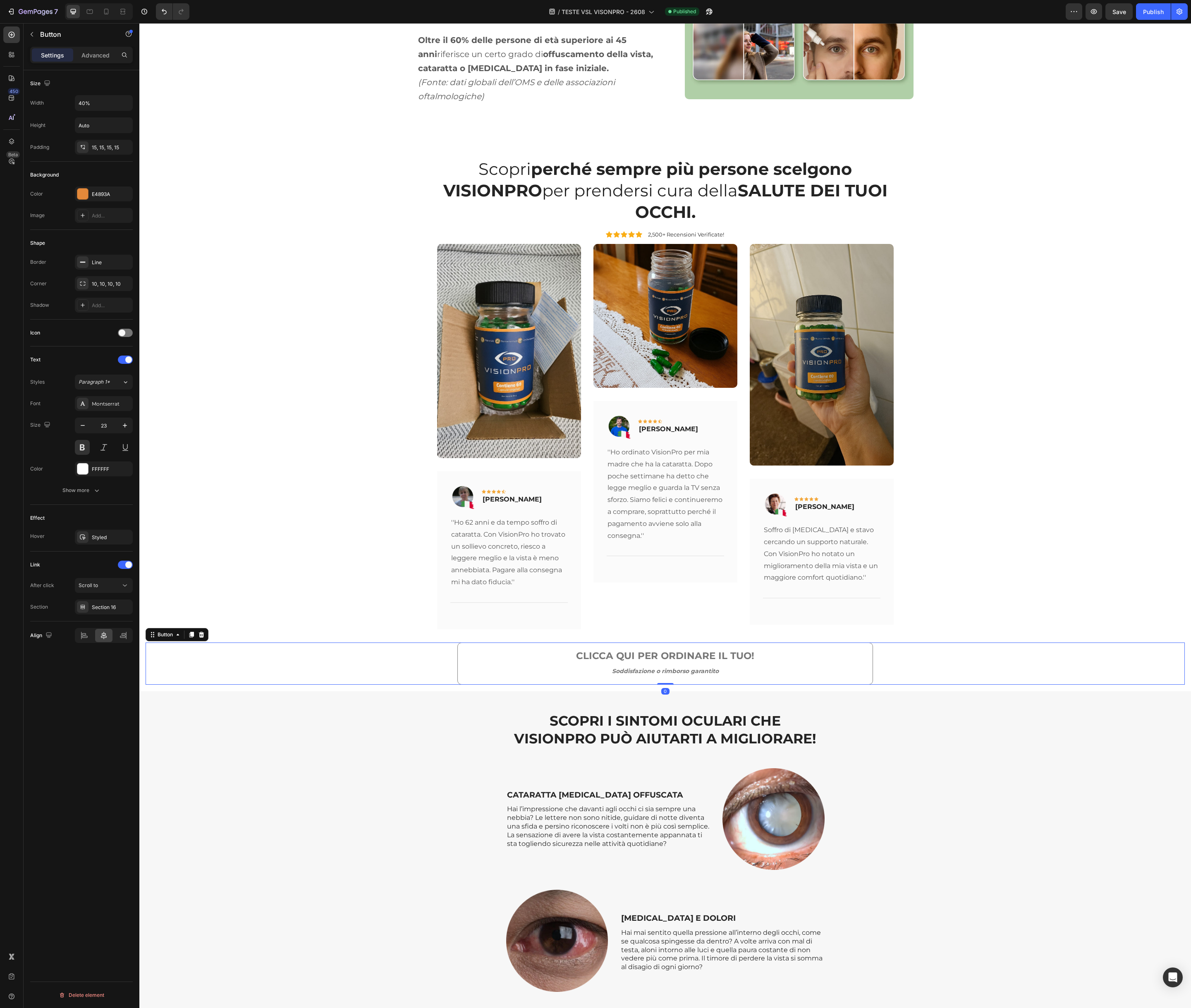
click at [500, 642] on link "CLICCA QUI PER ORDINARE IL TUO! Soddisfazione o rimborso garantito" at bounding box center [665, 663] width 415 height 42
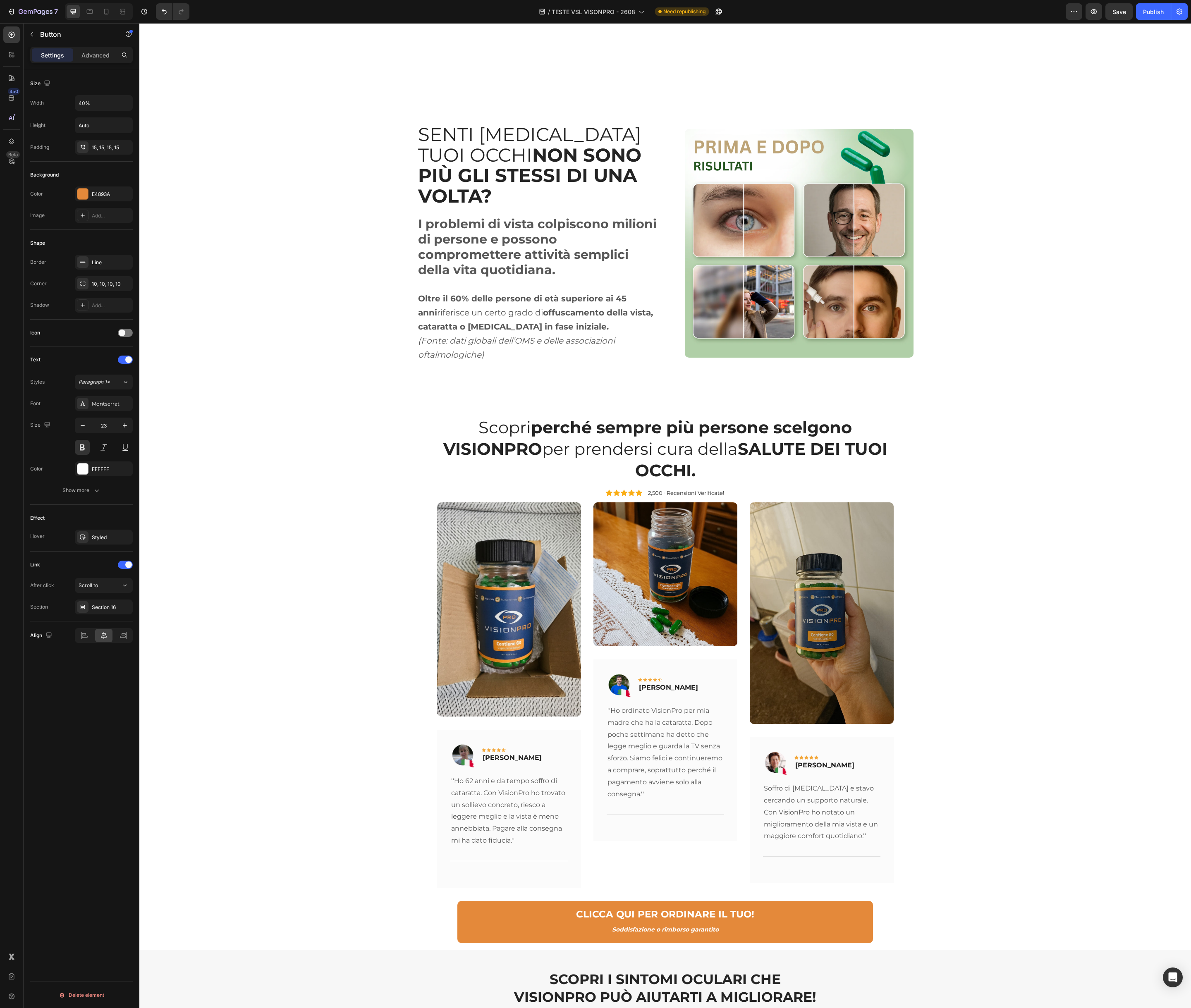
scroll to position [2256, 0]
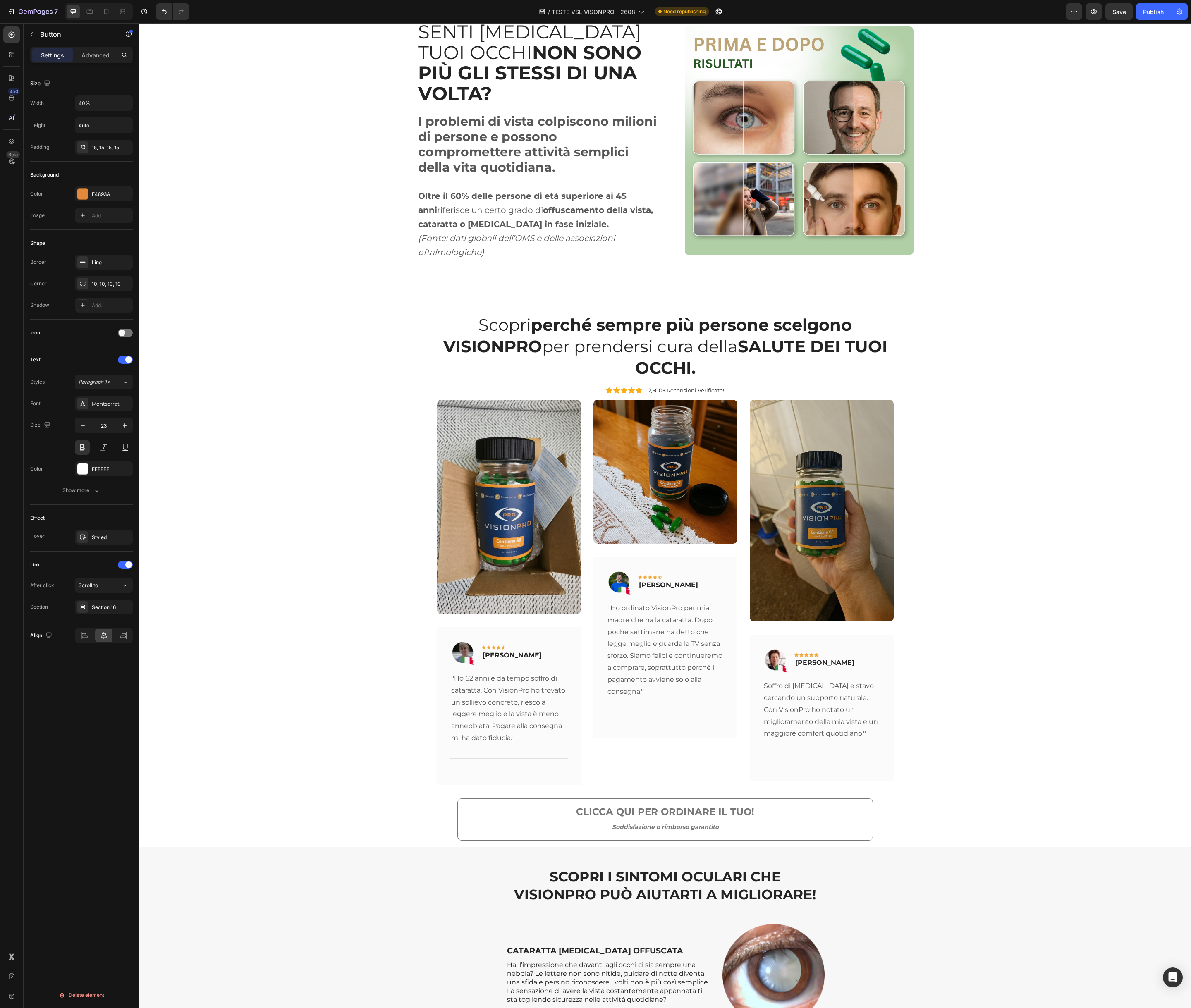
click at [478, 798] on link "CLICCA QUI PER ORDINARE IL TUO! Soddisfazione o rimborso garantito" at bounding box center [665, 819] width 415 height 42
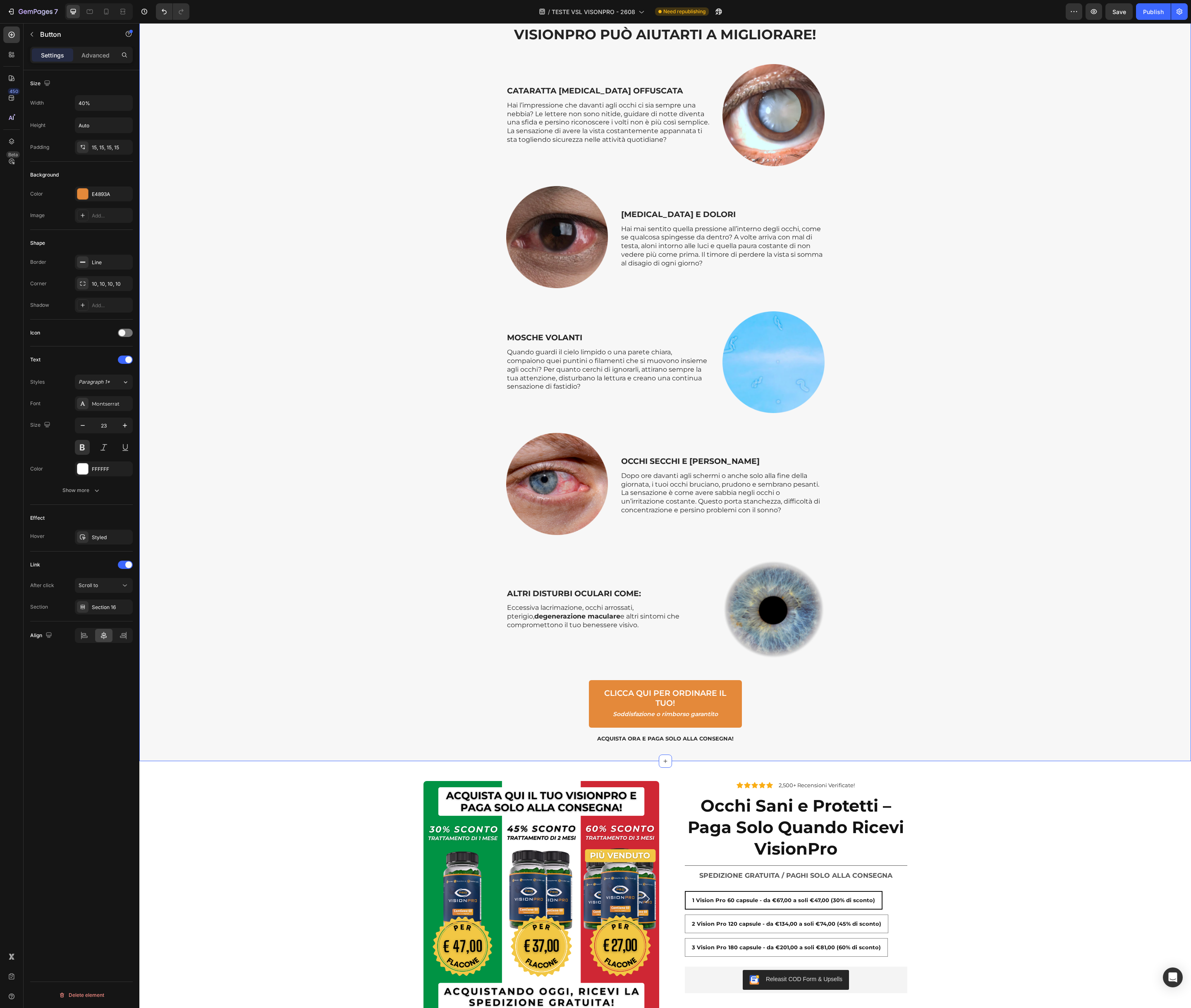
scroll to position [3074, 0]
click at [595, 699] on link "CLICCA QUI PER ORDINARE IL TUO! Soddisfazione o rimborso garantito" at bounding box center [665, 703] width 153 height 47
click at [101, 606] on div "Section 2" at bounding box center [104, 607] width 24 height 7
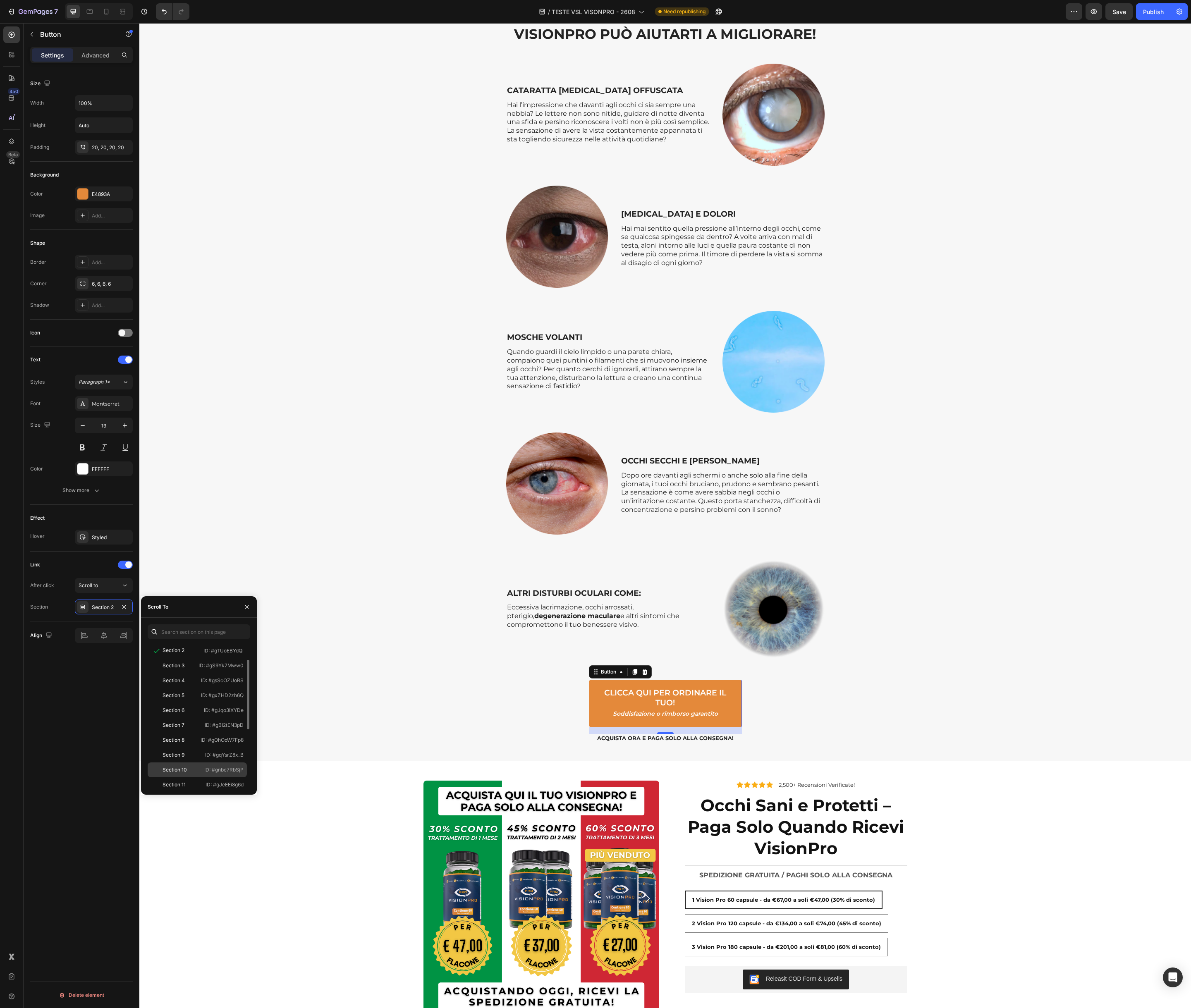
click at [175, 766] on div "Section 10" at bounding box center [174, 769] width 25 height 7
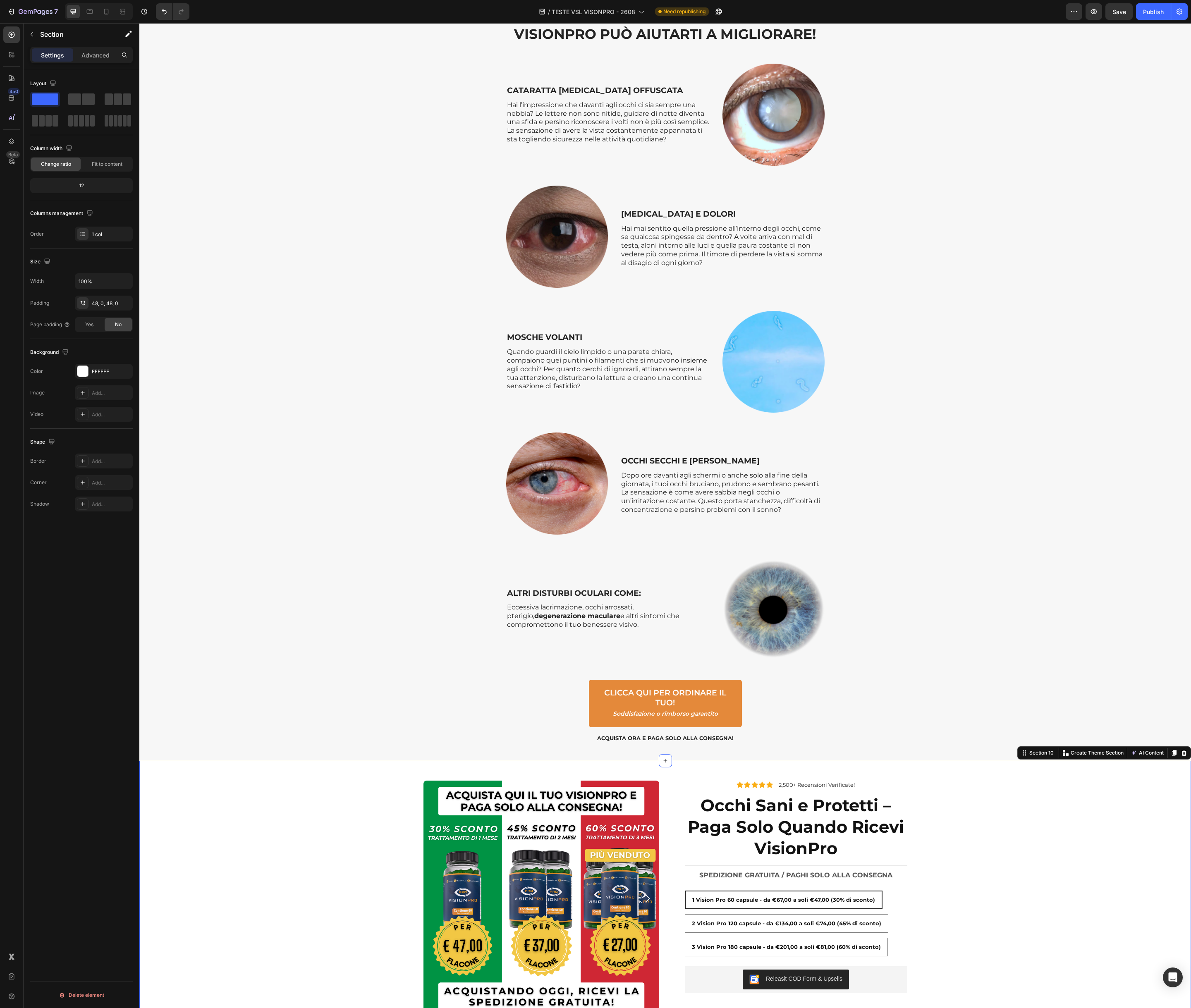
click at [347, 801] on div "Product Images Icon Icon Icon Icon Icon Icon List 2,500+ Recensioni Verificate!…" at bounding box center [665, 921] width 1051 height 280
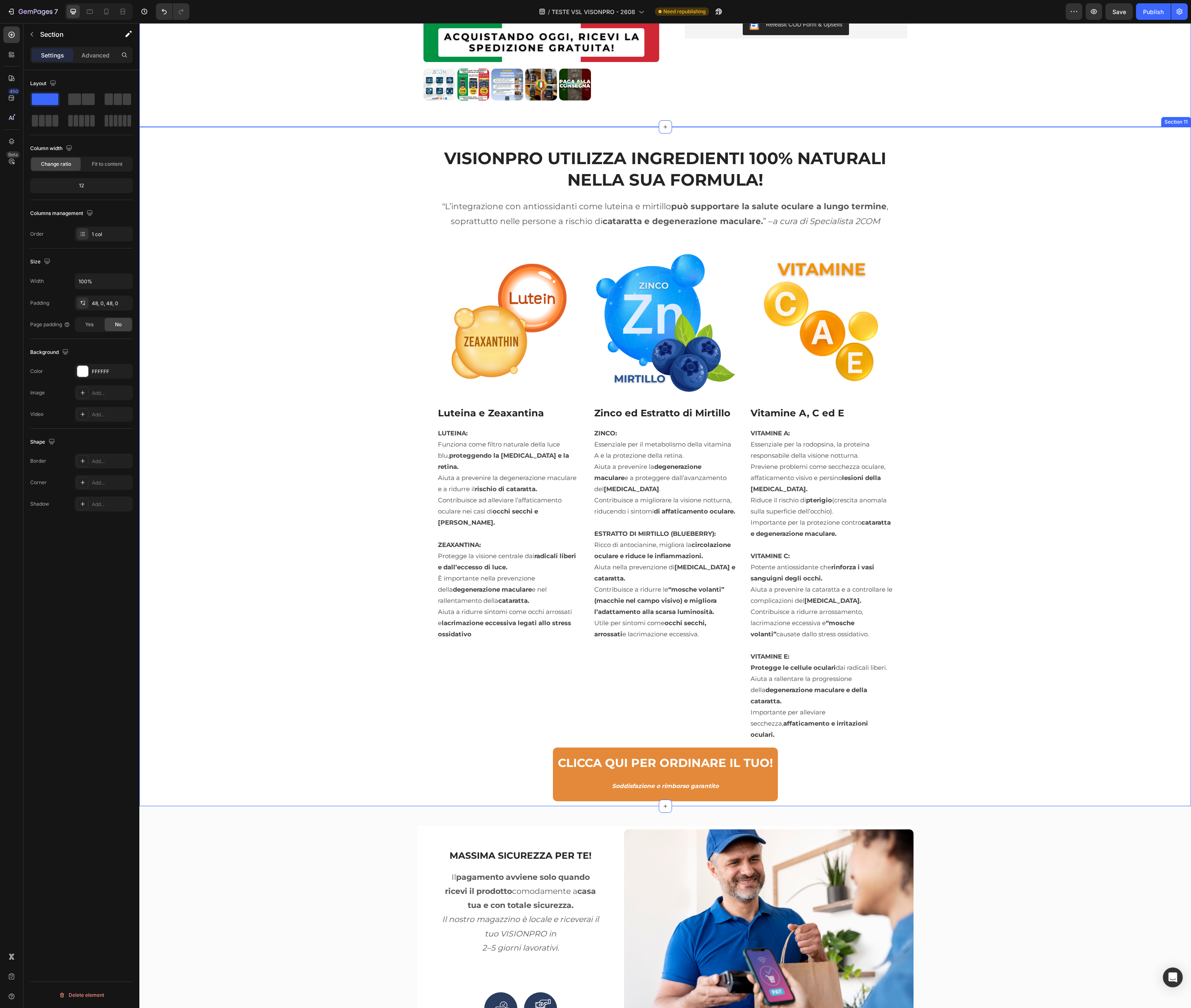
scroll to position [4086, 0]
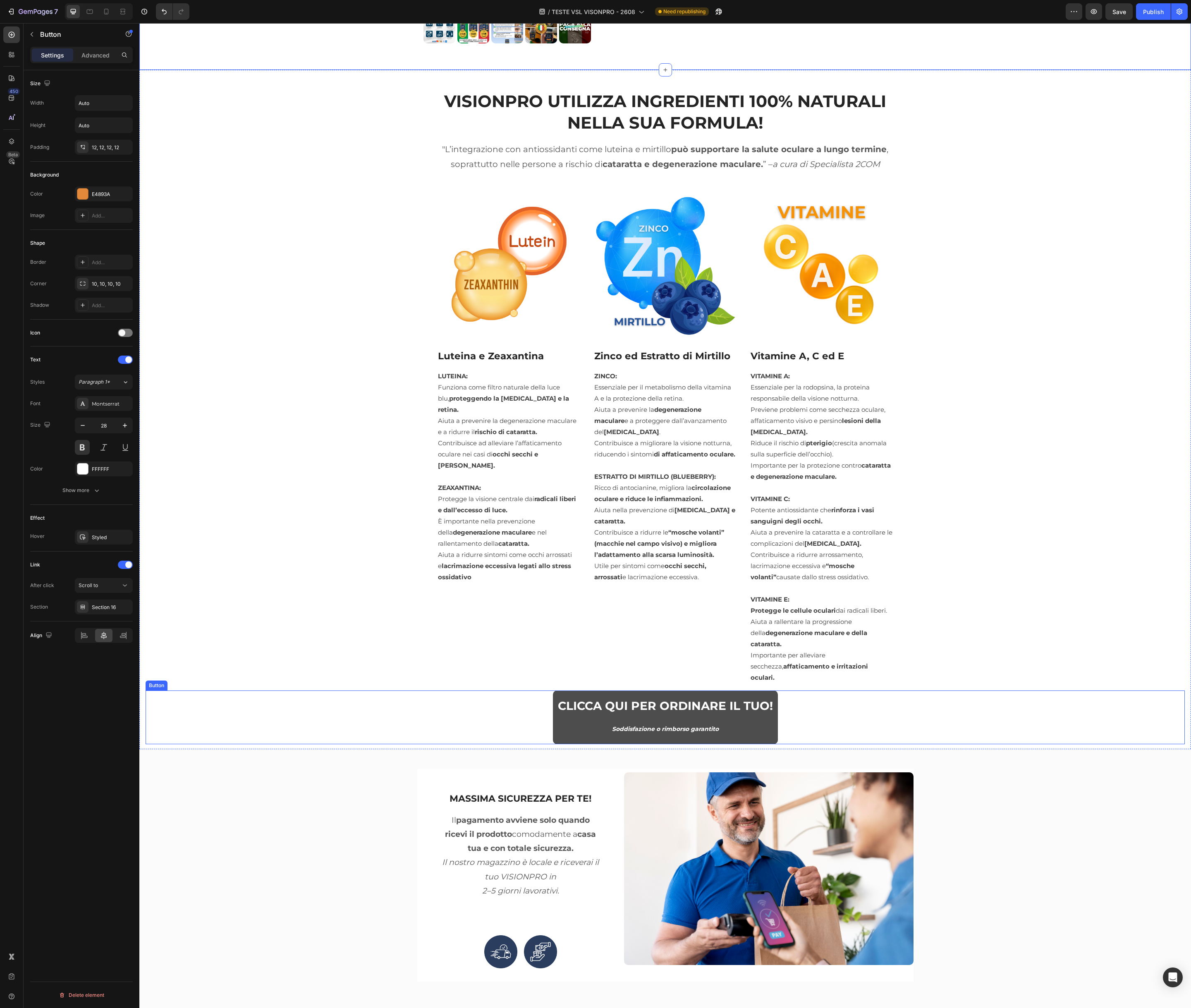
click at [555, 702] on link "CLICCA QUI PER ORDINARE IL TUO! Soddisfazione o rimborso garantito" at bounding box center [665, 717] width 225 height 54
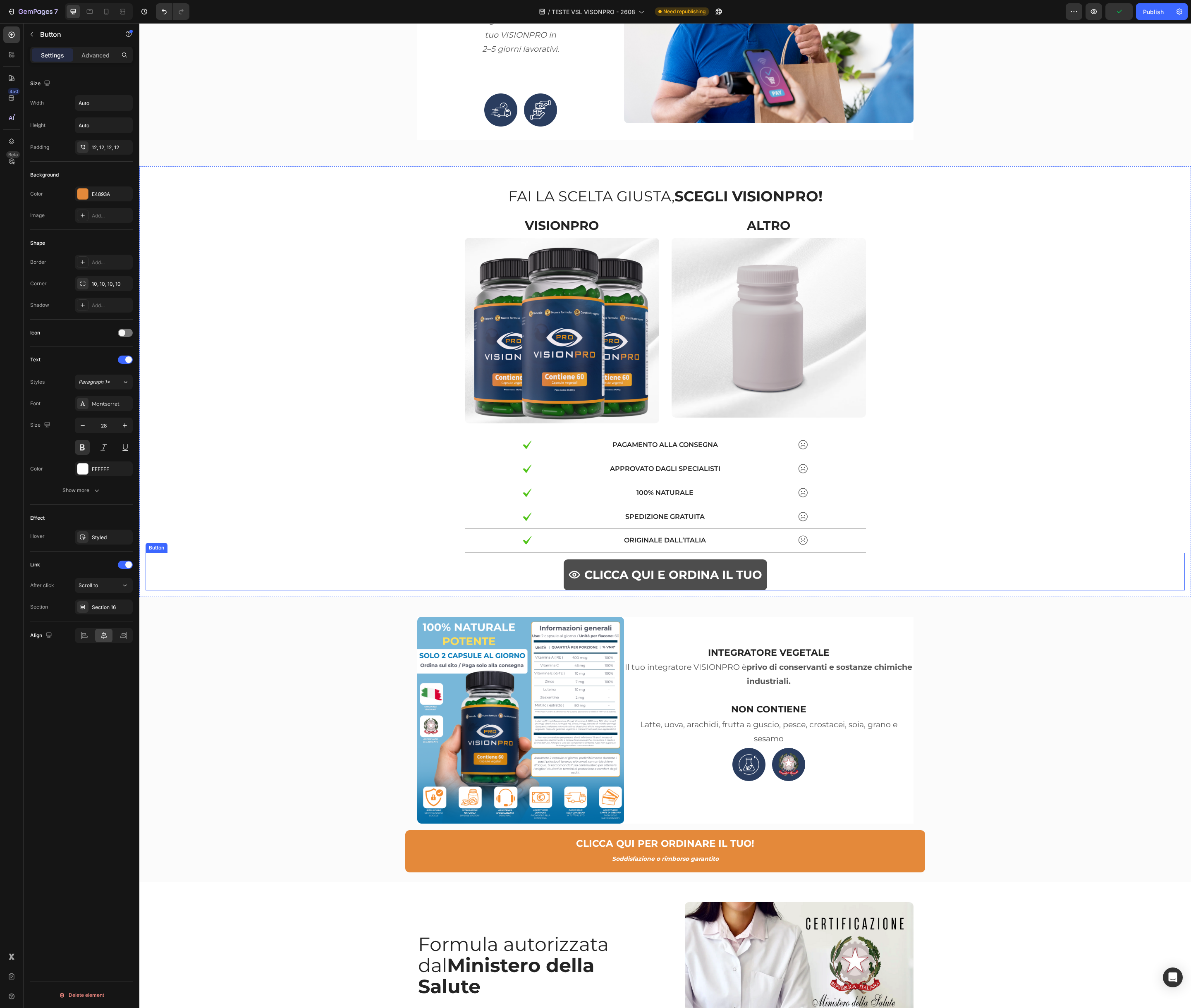
scroll to position [4906, 0]
click at [590, 587] on link "CLICCA QUI E ORDINA IL TUO" at bounding box center [665, 574] width 203 height 31
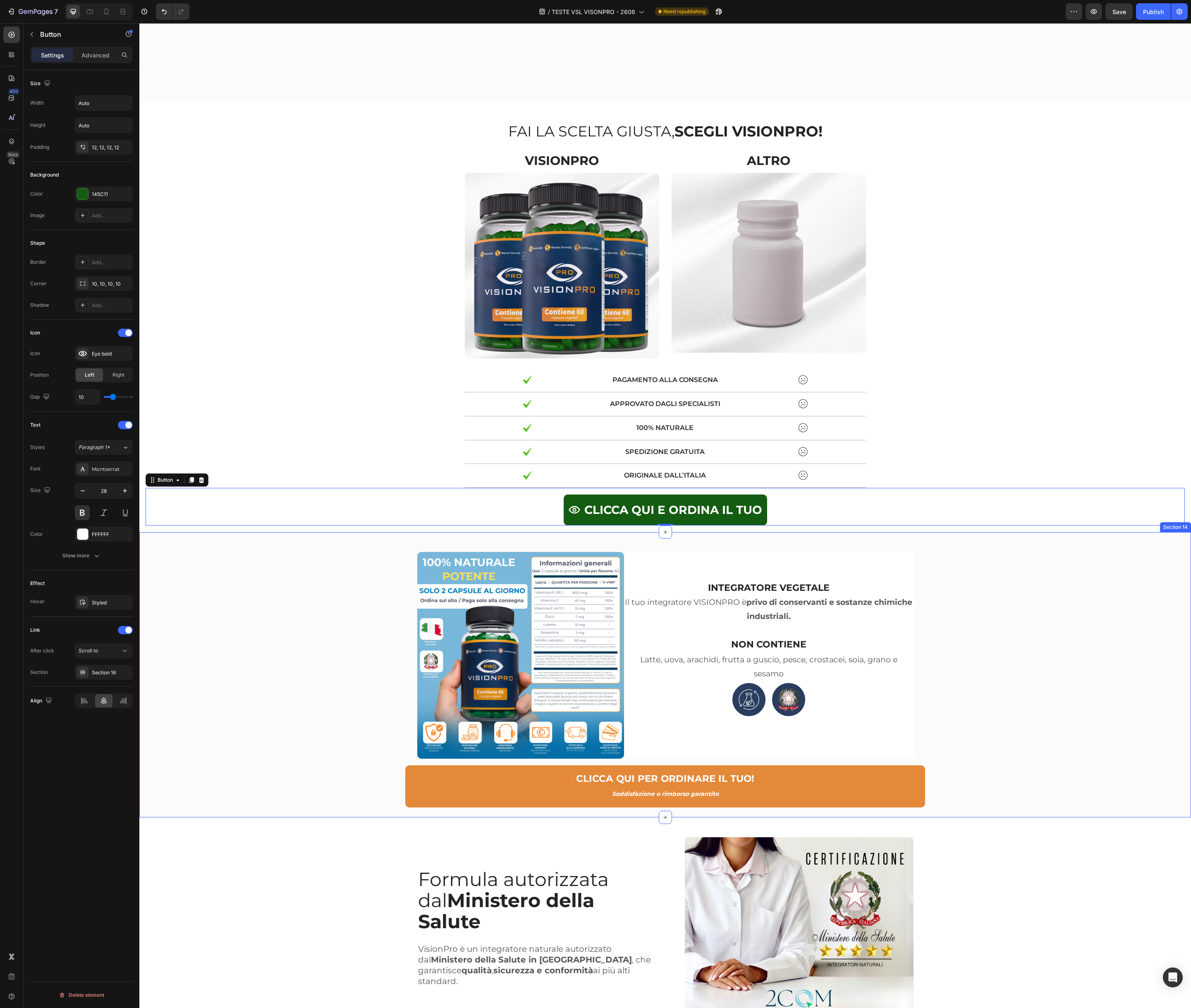
scroll to position [5147, 0]
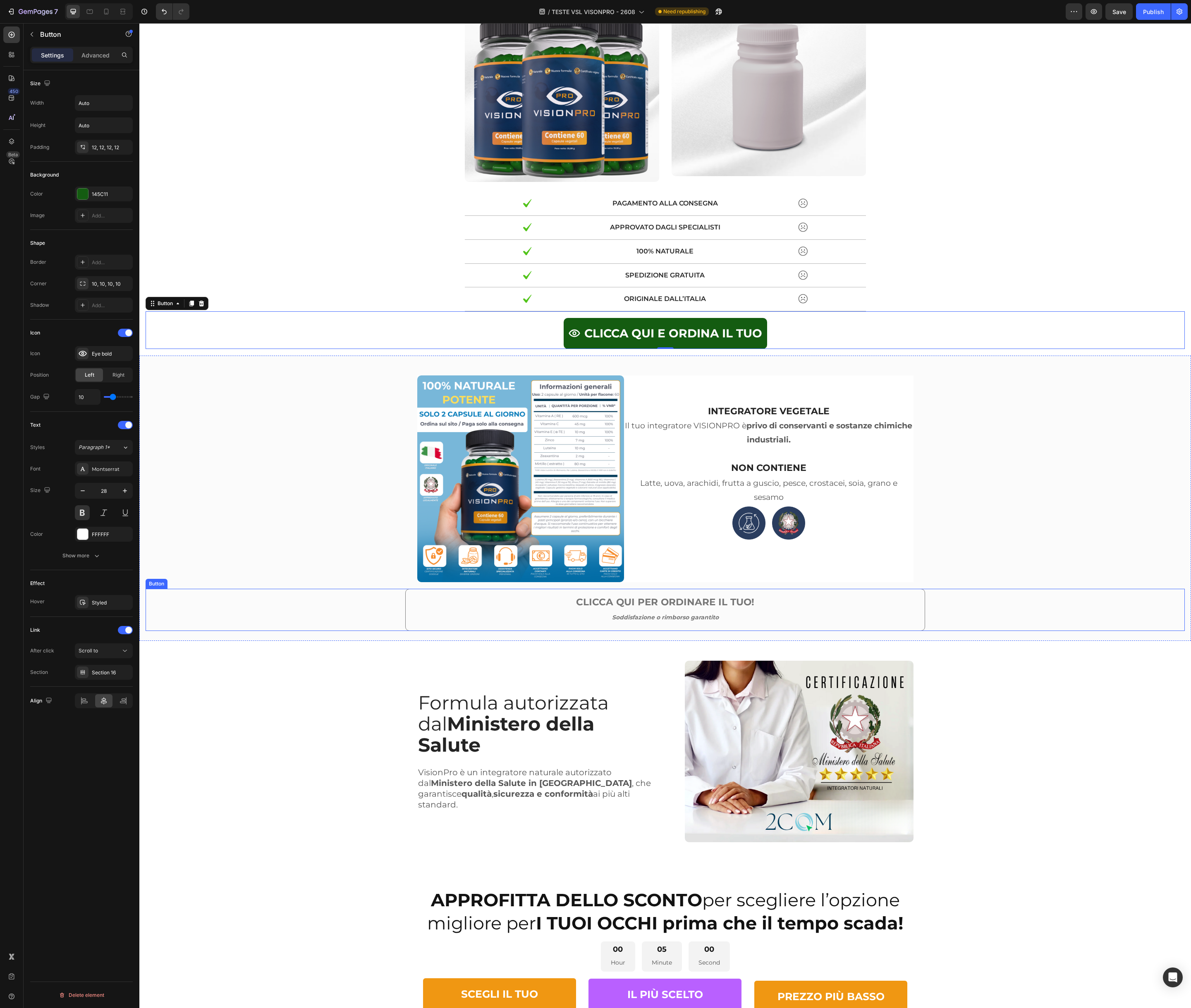
click at [416, 617] on link "CLICCA QUI PER ORDINARE IL TUO! Soddisfazione o rimborso garantito" at bounding box center [665, 609] width 520 height 42
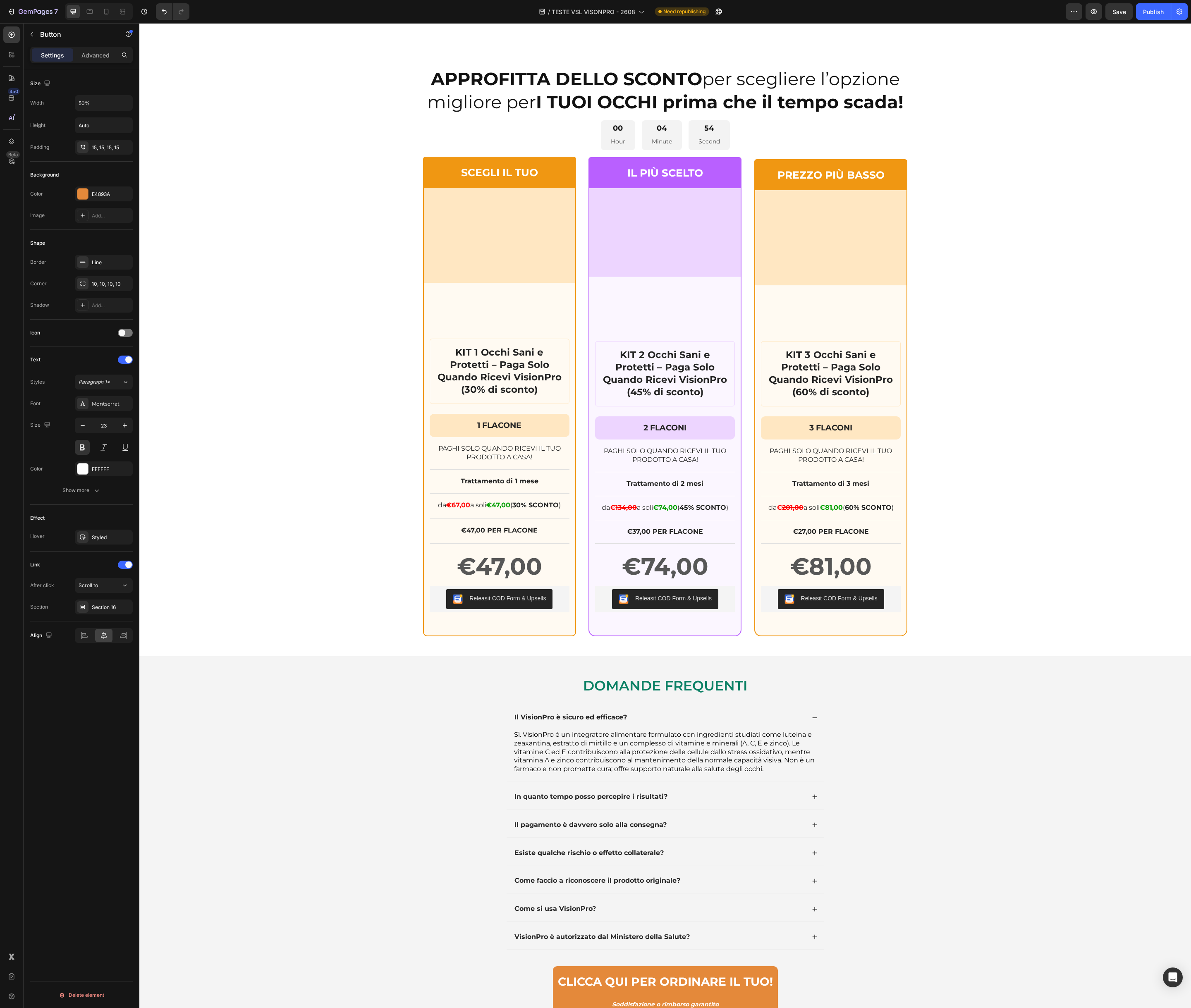
scroll to position [6172, 0]
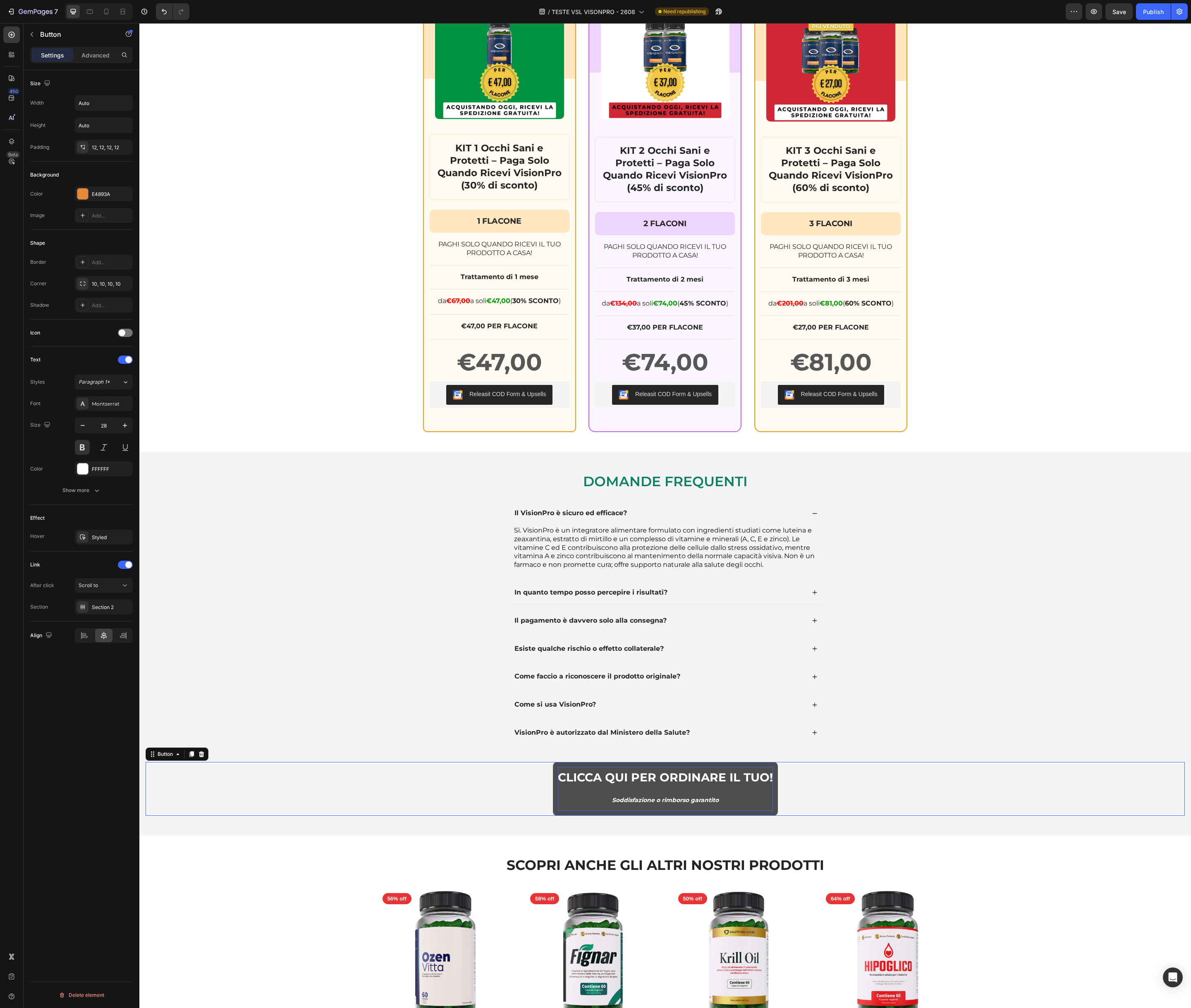
click at [564, 802] on p "CLICCA QUI PER ORDINARE IL TUO! Soddisfazione o rimborso garantito" at bounding box center [665, 789] width 215 height 44
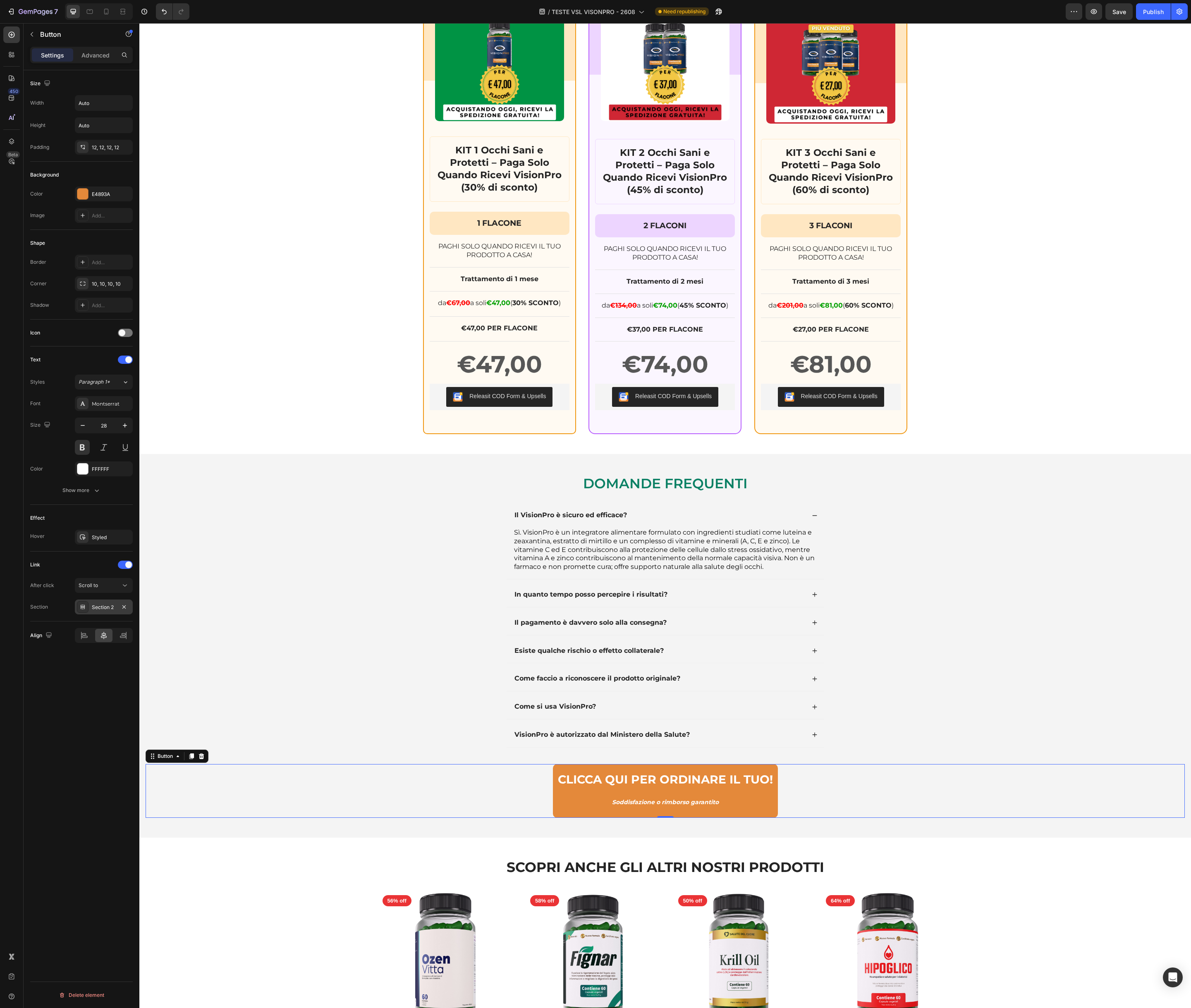
click at [113, 608] on div "Section 2" at bounding box center [104, 607] width 24 height 7
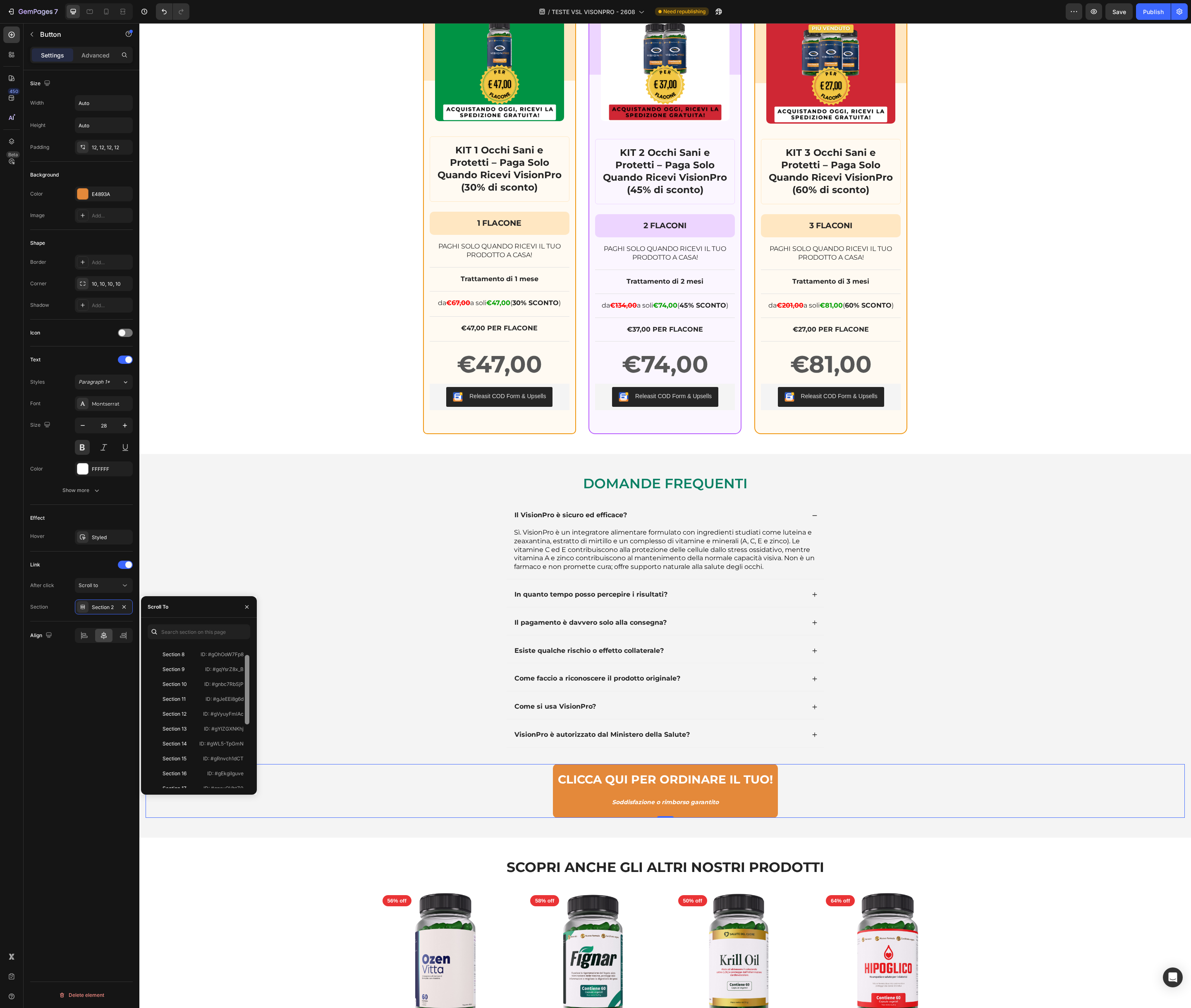
scroll to position [144, 0]
click at [185, 747] on div "Section 16" at bounding box center [174, 746] width 24 height 7
click at [342, 713] on div "DOMANDE FREQUENTI Heading Il VisionPro è sicuro ed efficace? Sì. VisionPro è un…" at bounding box center [665, 645] width 1039 height 343
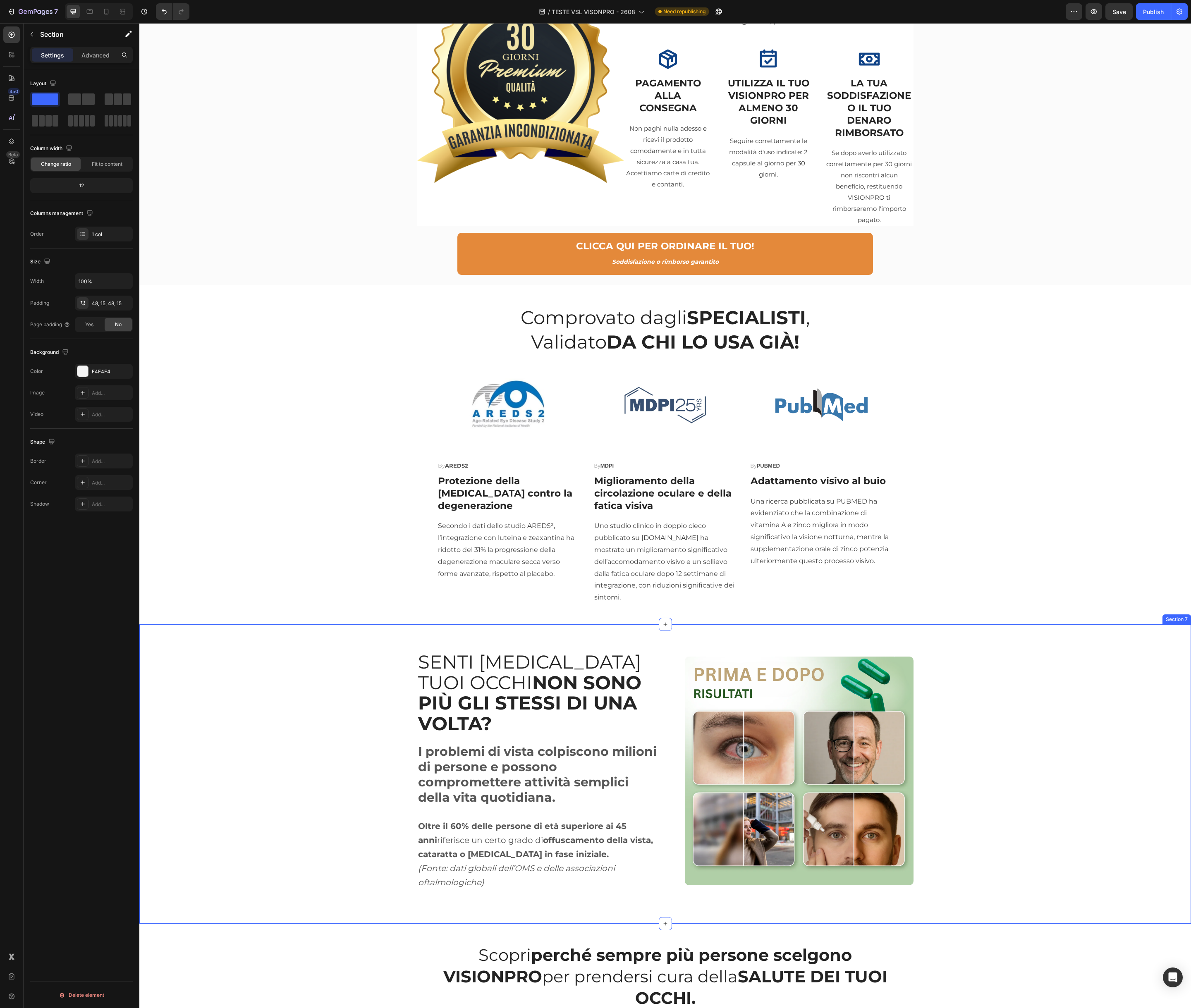
scroll to position [1470, 0]
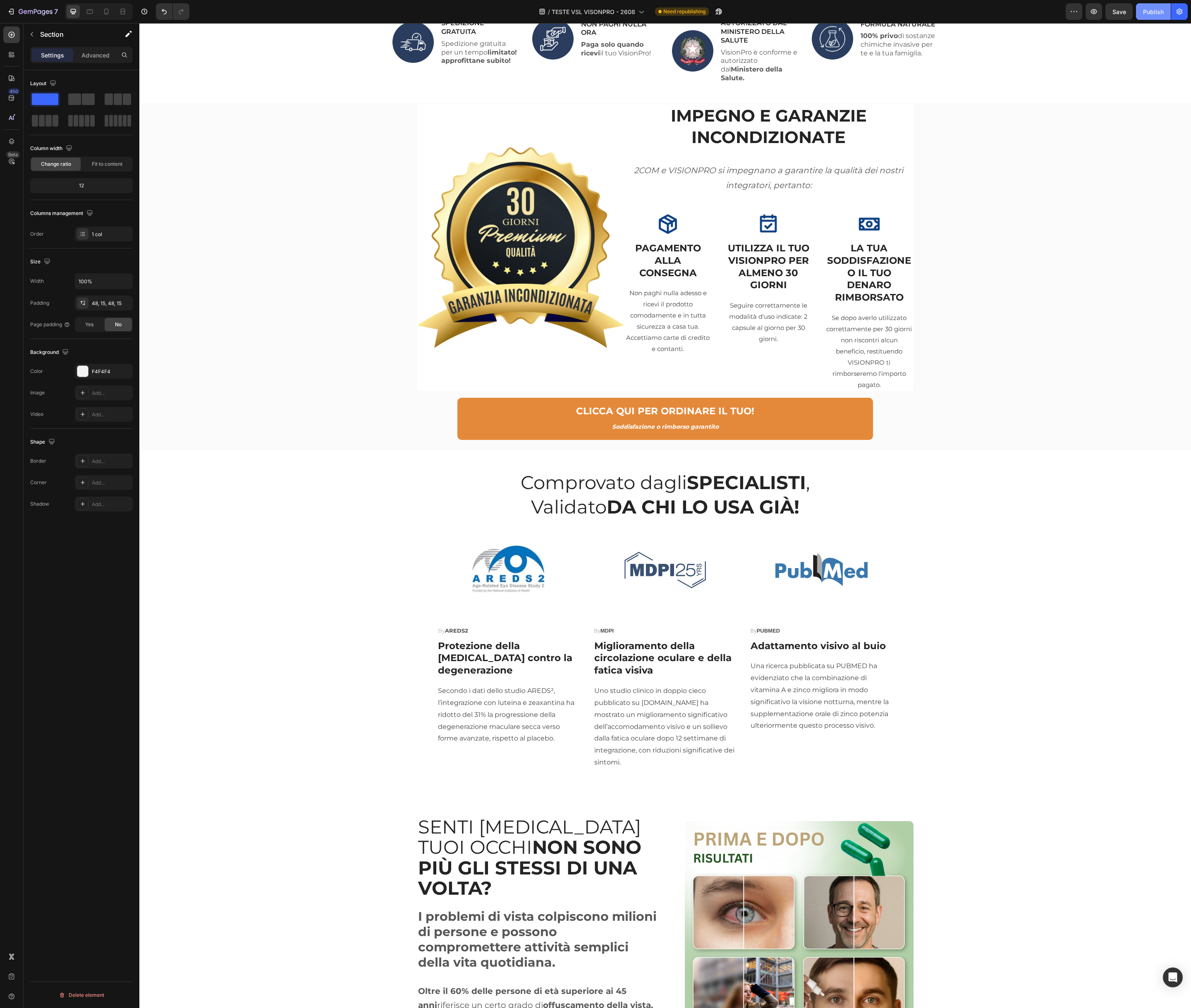
click at [1157, 14] on div "Publish" at bounding box center [1153, 11] width 20 height 8
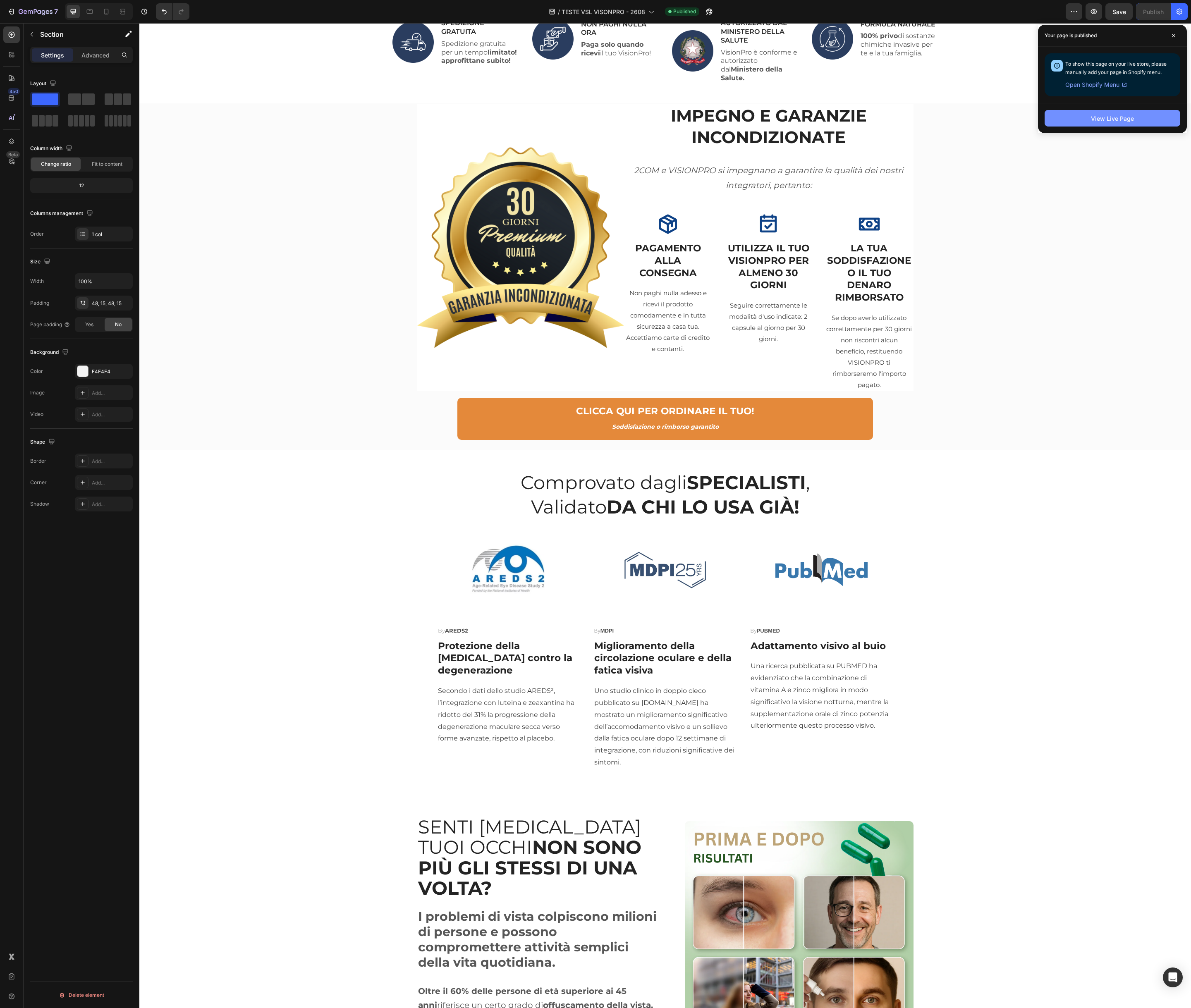
click at [1139, 110] on button "View Live Page" at bounding box center [1112, 118] width 135 height 17
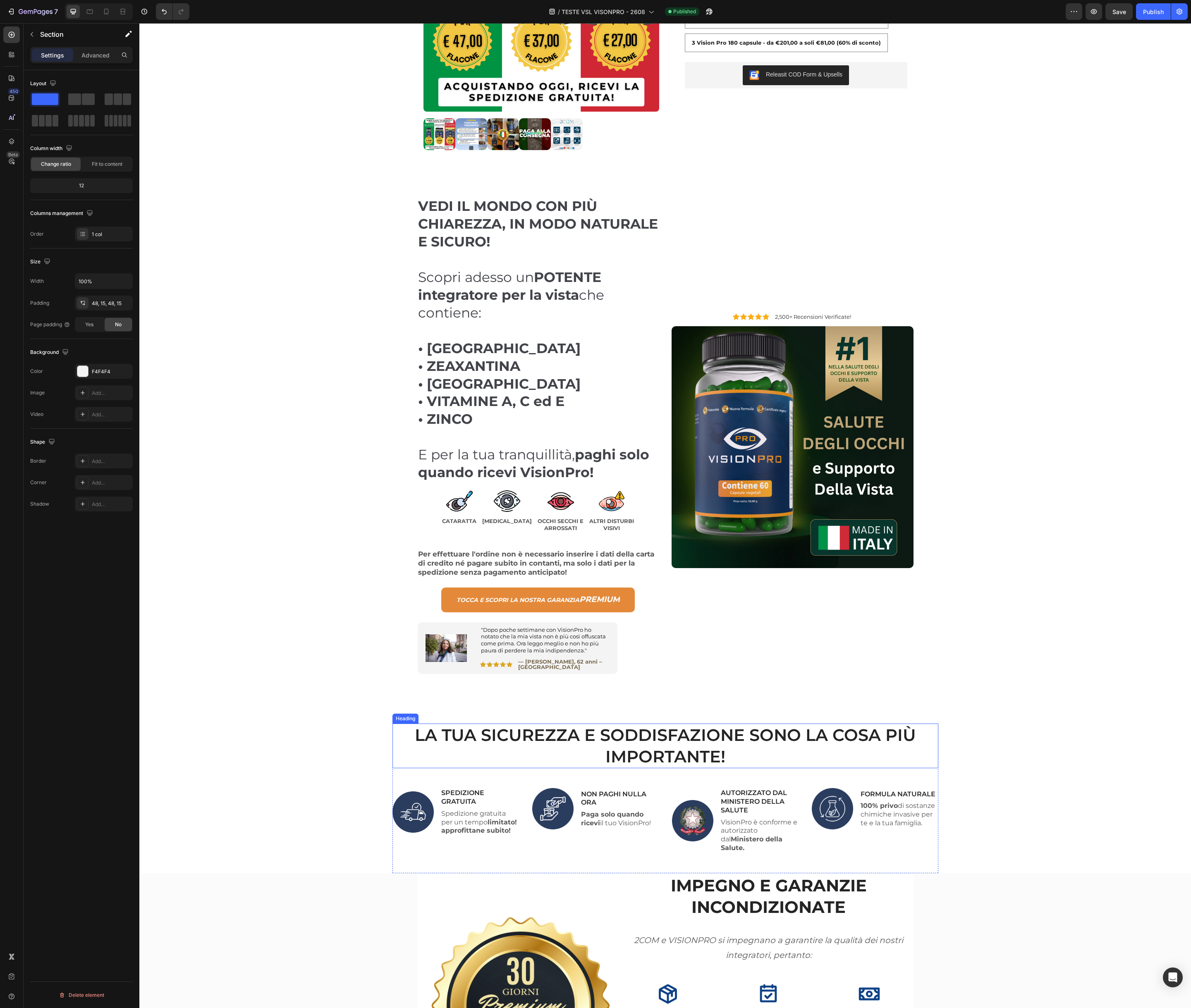
scroll to position [0, 0]
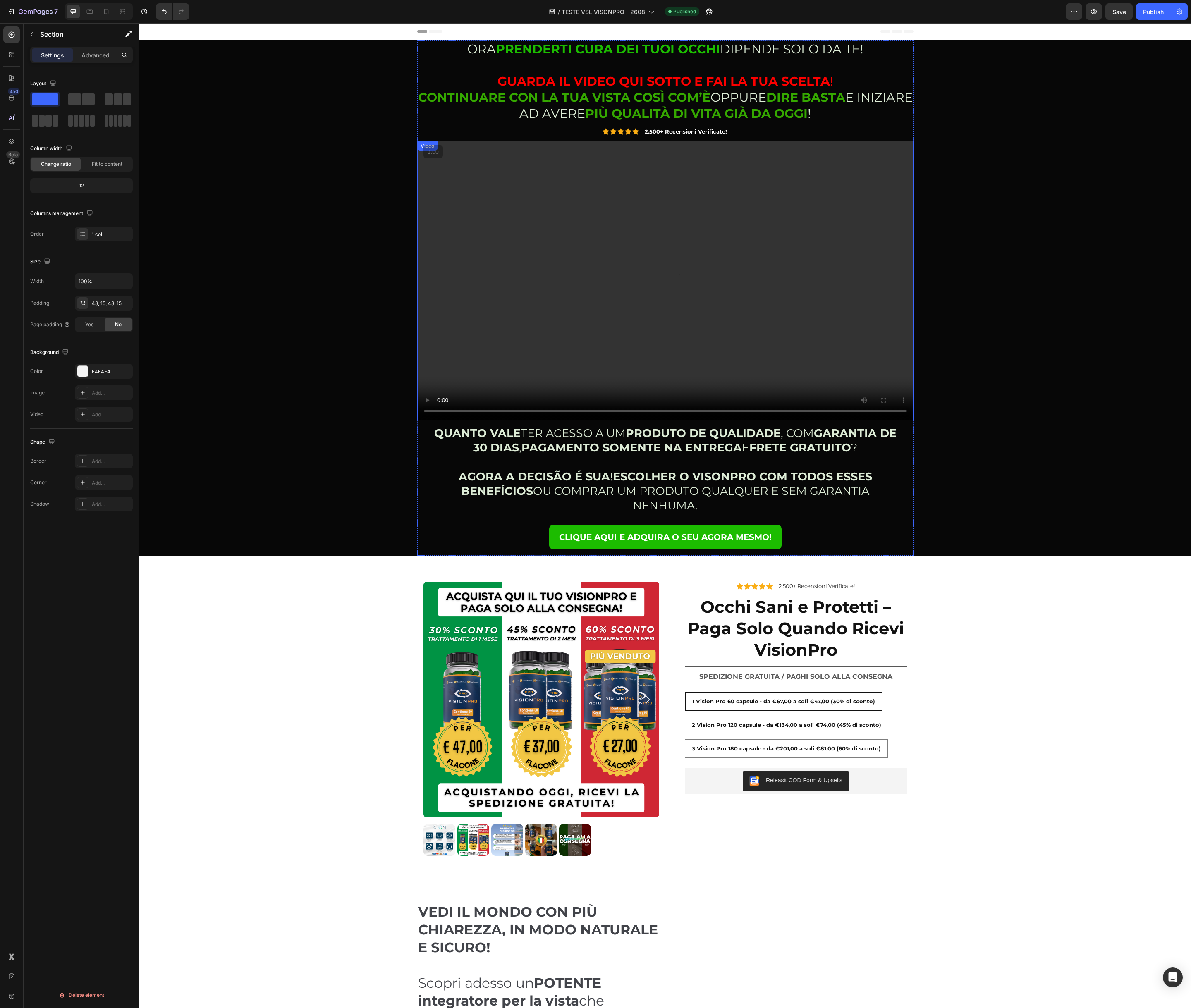
click at [515, 216] on video at bounding box center [665, 280] width 496 height 279
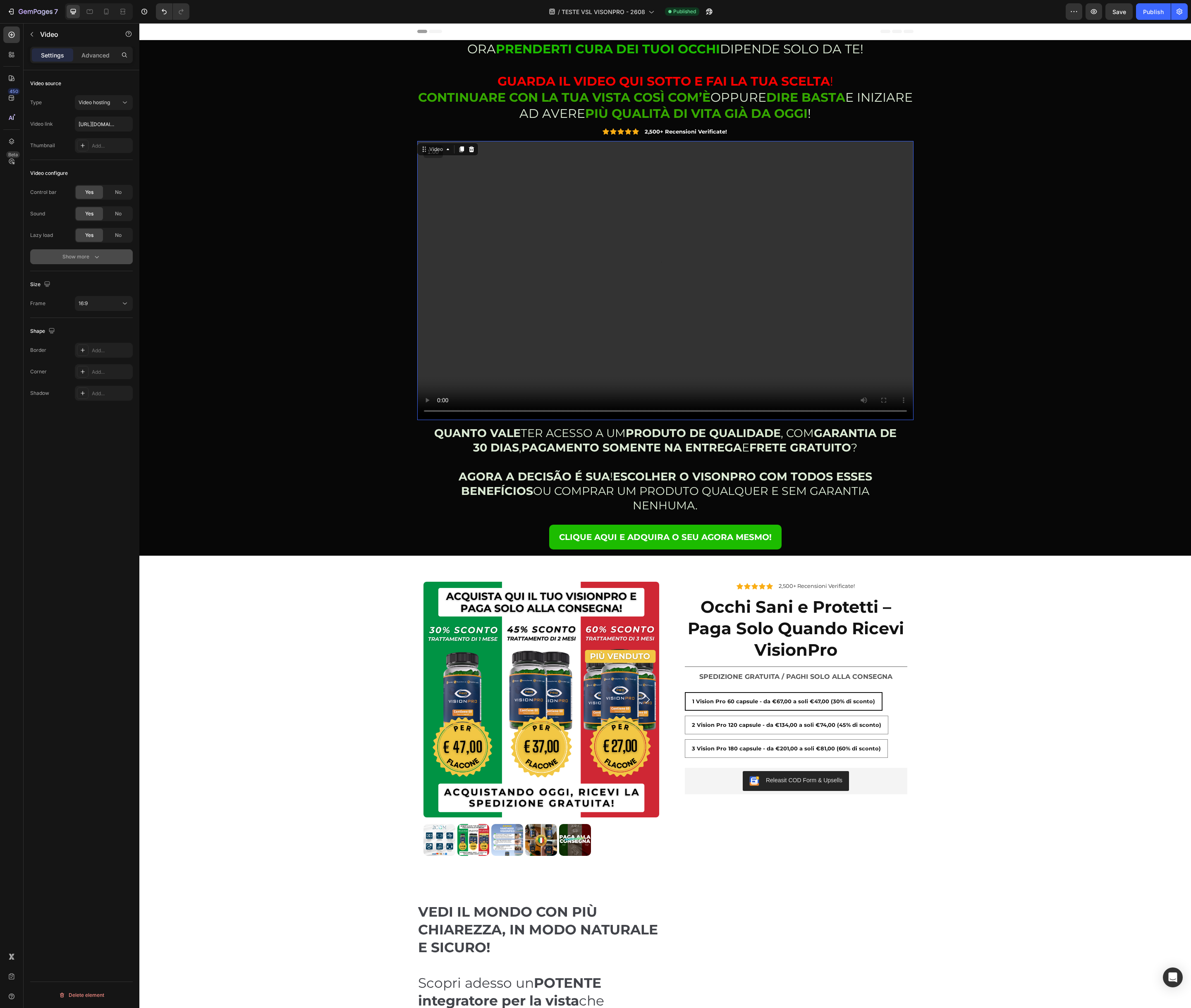
click at [82, 258] on div "Show more" at bounding box center [82, 256] width 38 height 8
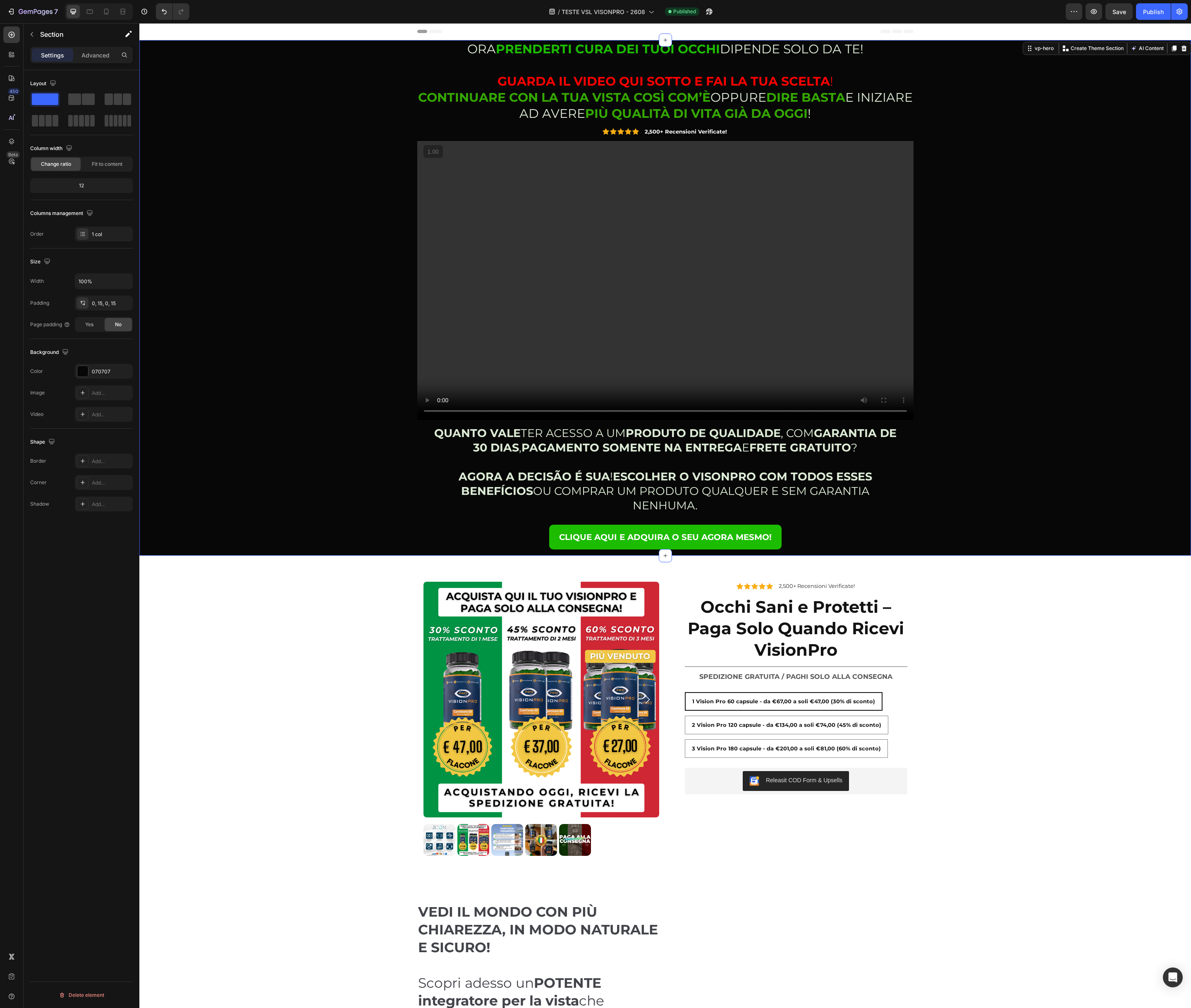
click at [312, 282] on div "ORA PRENDERTI CURA DEI TUOI OCCHI DIPENDE SOLO DA TE! GUARDA IL VIDEO QUI SOTTO…" at bounding box center [665, 298] width 1039 height 515
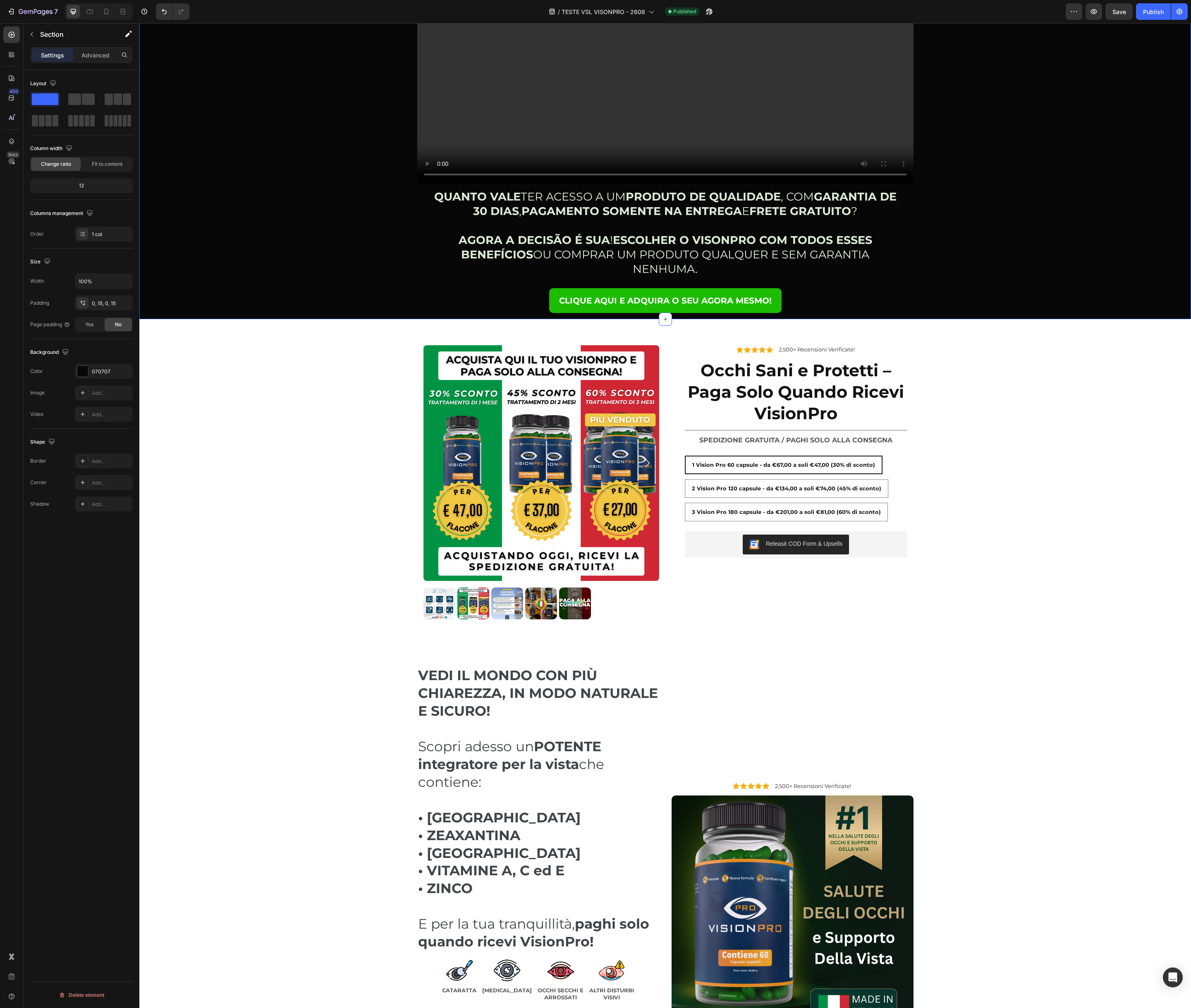
scroll to position [218, 0]
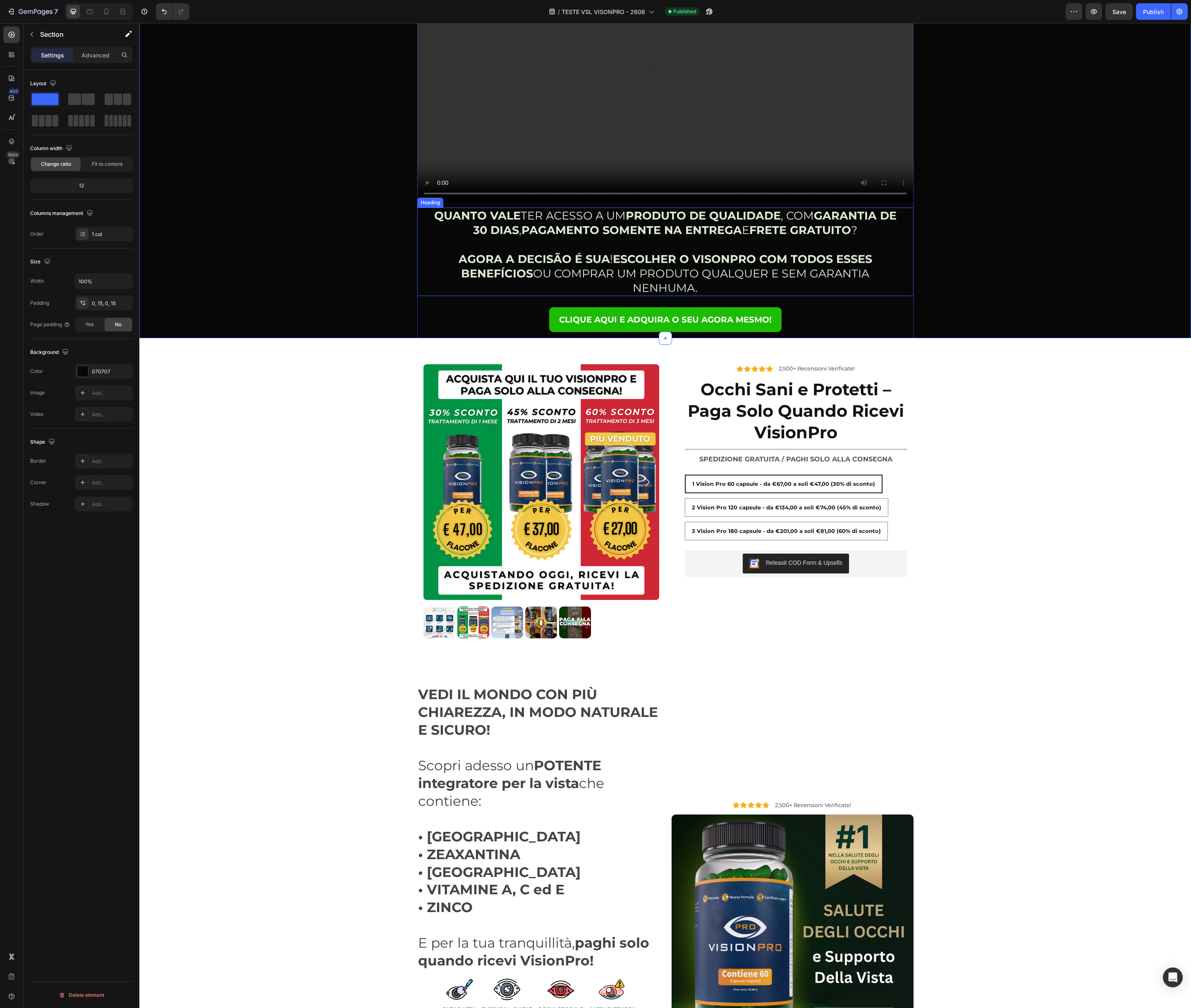
click at [591, 221] on h2 "QUANTO VALE TER ACESSO A UM PRODUTO DE QUALIDADE , COM GARANTIA DE 30 DIAS , PA…" at bounding box center [665, 252] width 470 height 89
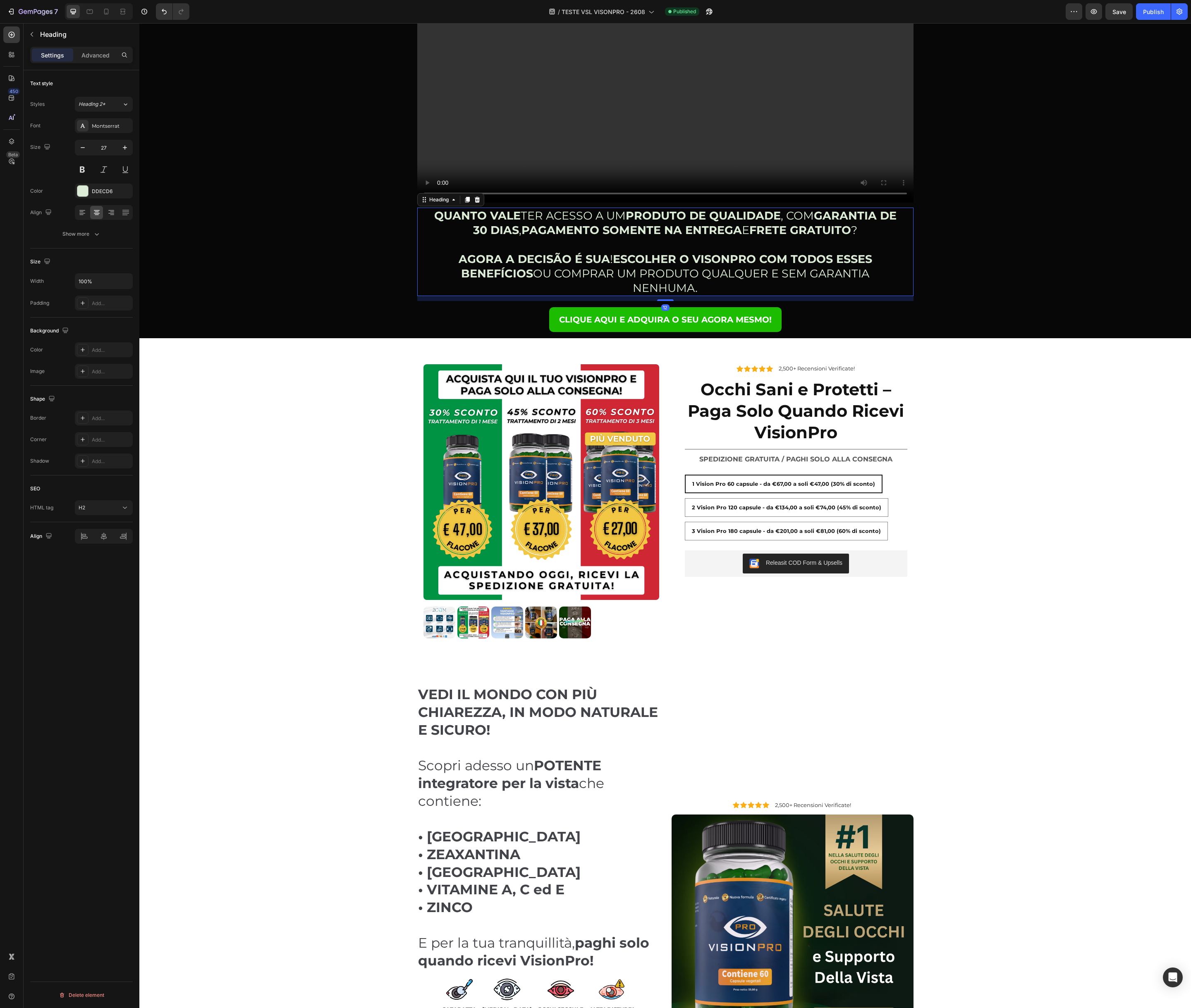
click at [591, 222] on h2 "QUANTO VALE TER ACESSO A UM PRODUTO DE QUALIDADE , COM GARANTIA DE 30 DIAS , PA…" at bounding box center [665, 252] width 470 height 89
click at [591, 222] on p "QUANTO VALE TER ACESSO A UM PRODUTO DE QUALIDADE , COM GARANTIA DE 30 DIAS , PA…" at bounding box center [665, 252] width 468 height 87
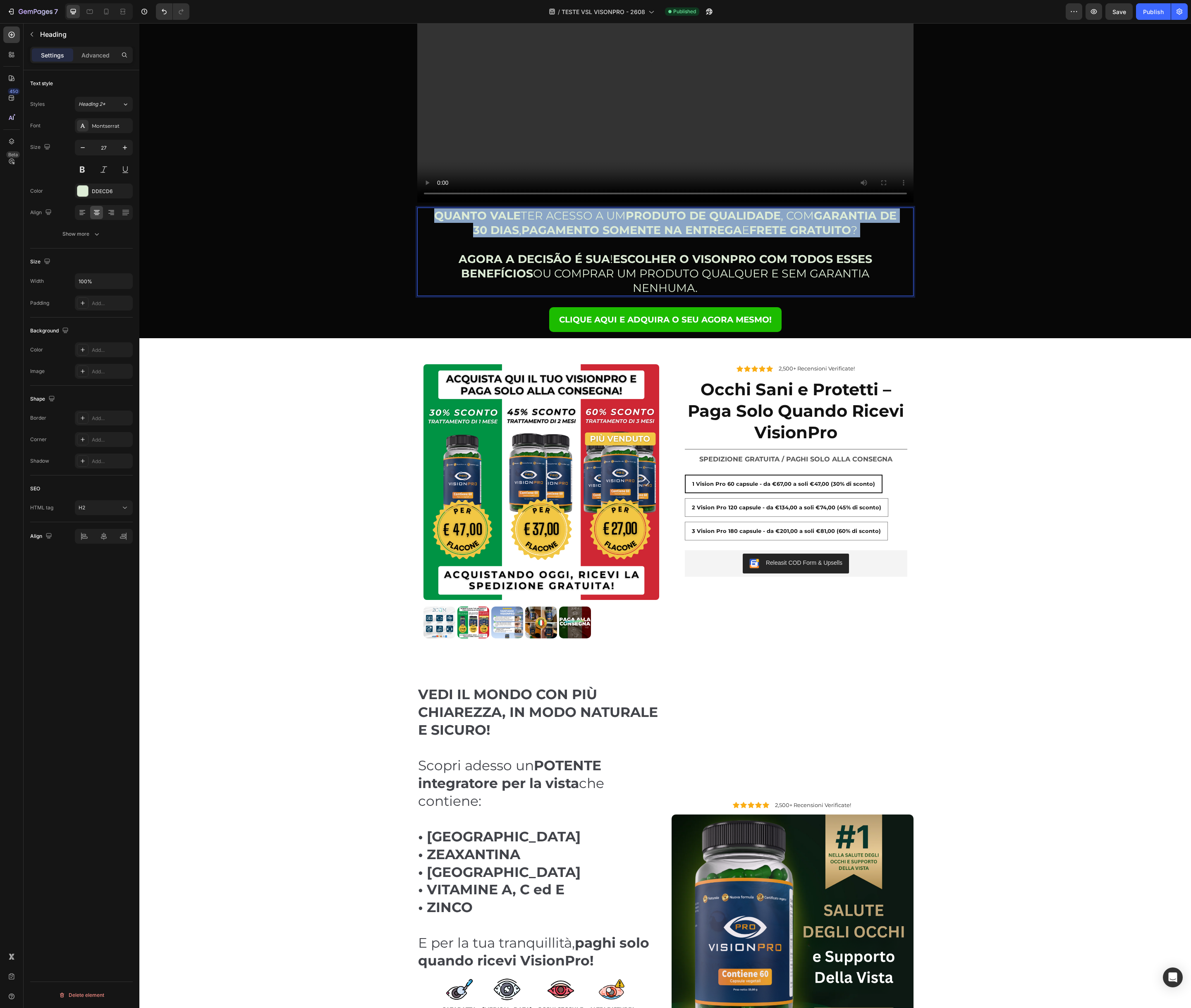
click at [591, 222] on p "QUANTO VALE TER ACESSO A UM PRODUTO DE QUALIDADE , COM GARANTIA DE 30 DIAS , PA…" at bounding box center [665, 252] width 468 height 87
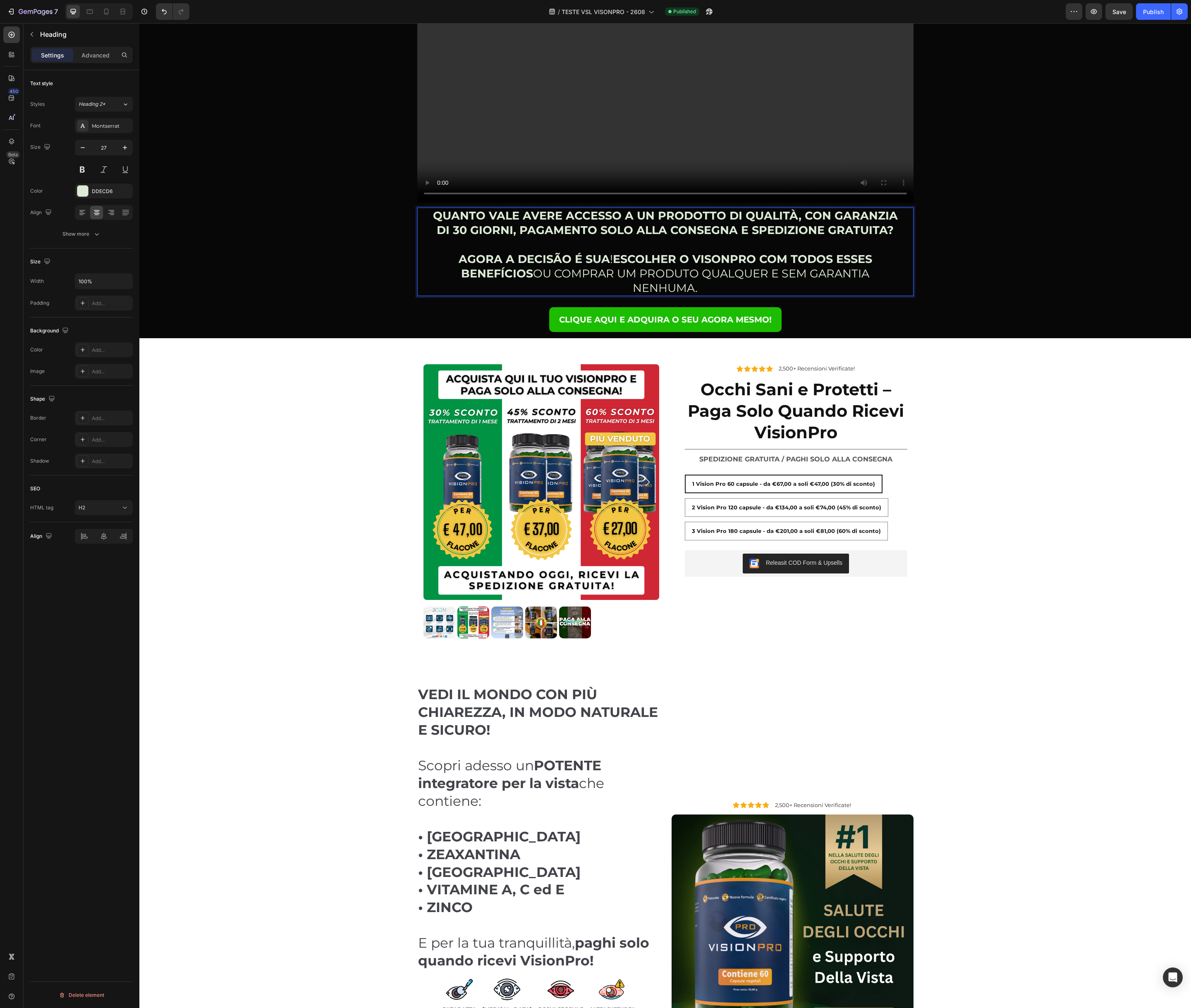
click at [622, 230] on strong "QUANTO VALE AVERE ACCESSO A UN PRODOTTO DI QUALITÀ, CON GARANZIA DI 30 GIORNI, …" at bounding box center [665, 222] width 465 height 28
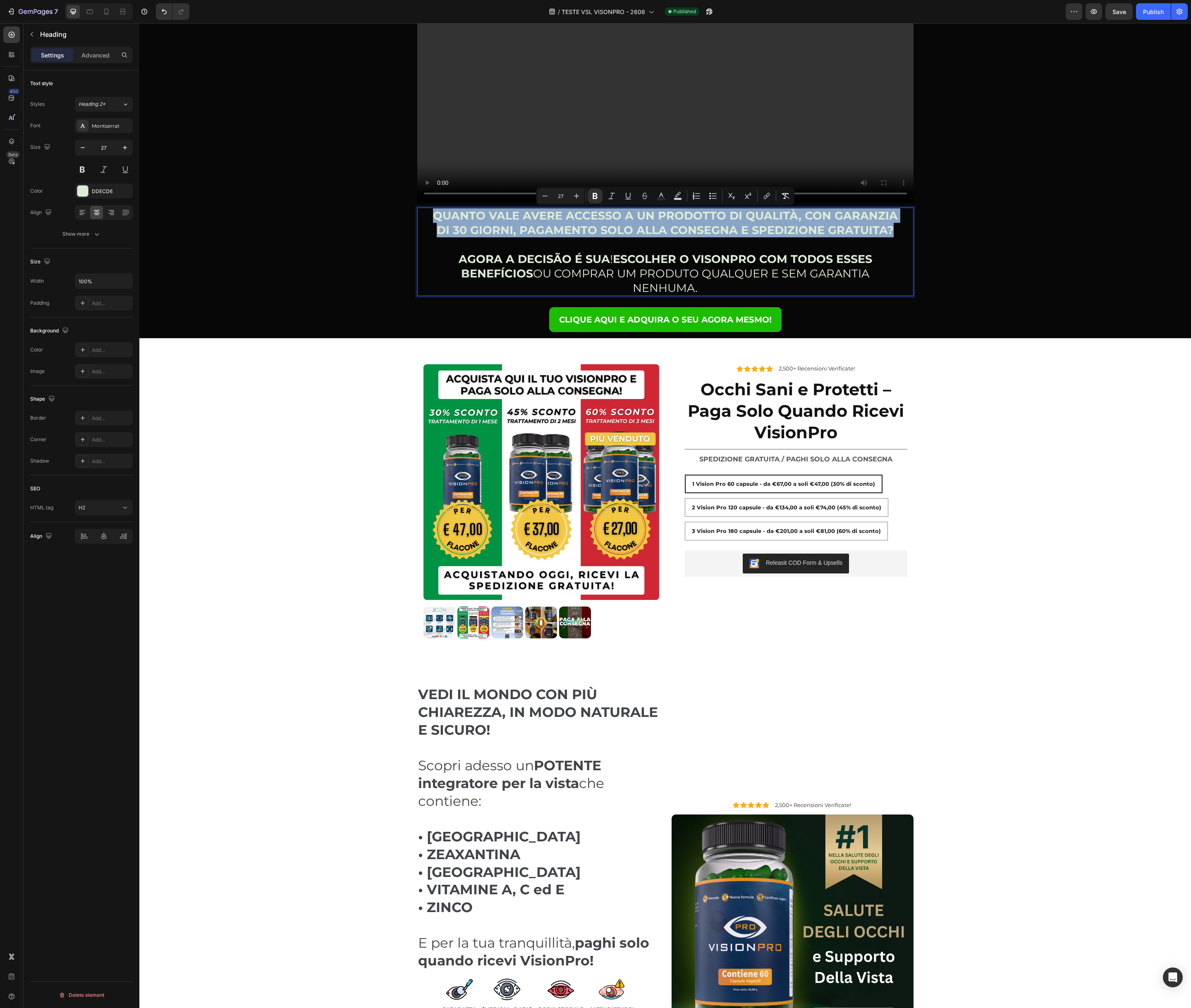
drag, startPoint x: 435, startPoint y: 212, endPoint x: 894, endPoint y: 228, distance: 459.3
click at [591, 197] on icon "Editor contextual toolbar" at bounding box center [595, 196] width 8 height 8
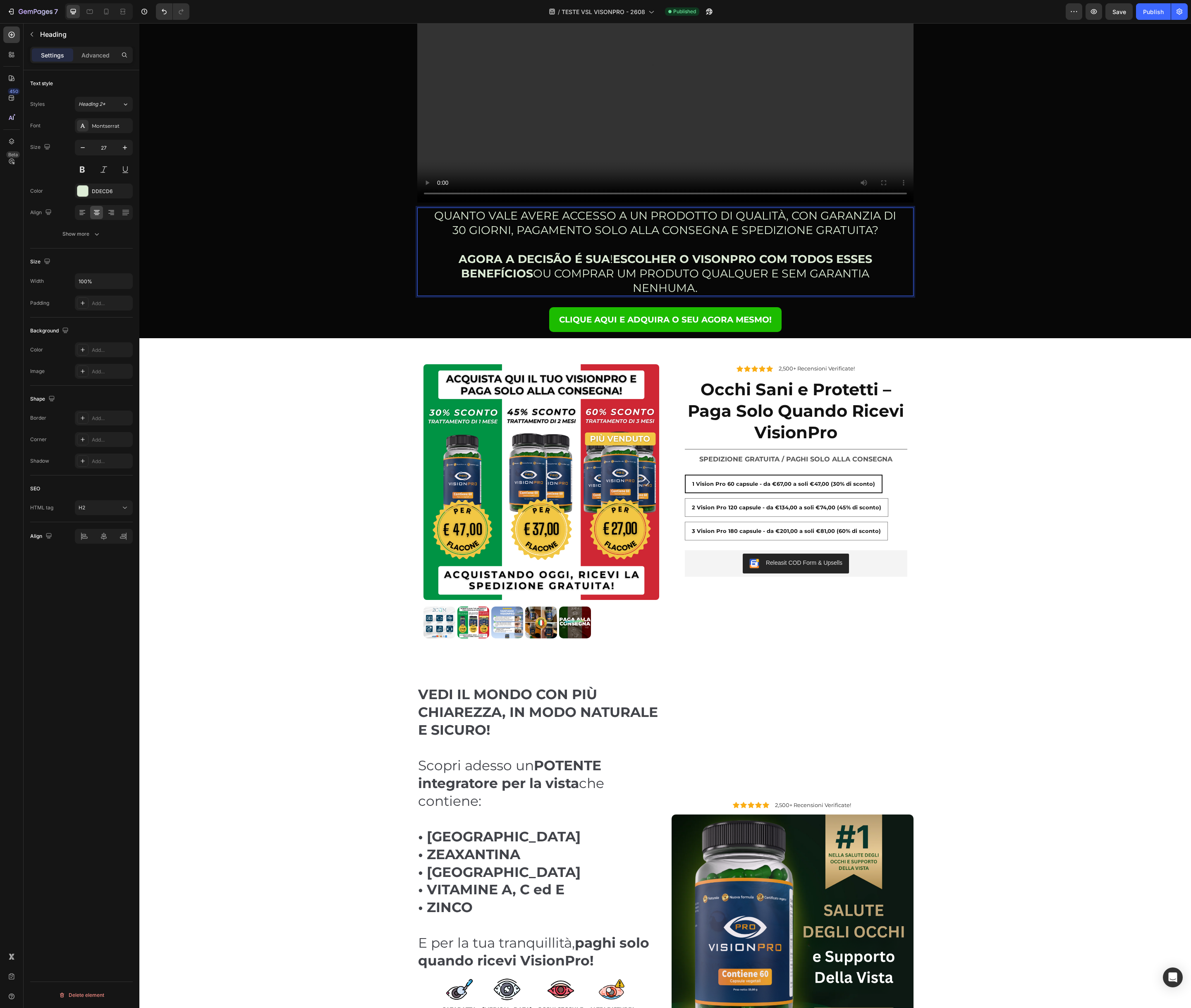
click at [512, 225] on p "QUANTO VALE AVERE ACCESSO A UN PRODOTTO DI QUALITÀ, CON GARANZIA DI 30 GIORNI, …" at bounding box center [665, 252] width 468 height 87
click at [463, 224] on p "QUANTO VALE AVERE ACCESSO A UN PRODOTTO DI QUALITÀ, CON GARANZIA DI 30 GIORNI, …" at bounding box center [665, 252] width 468 height 87
drag, startPoint x: 435, startPoint y: 216, endPoint x: 516, endPoint y: 221, distance: 81.2
click at [516, 221] on p "QUANTO VALE AVERE ACCESSO A UN PRODOTTO DI QUALITÀ, CON GARANZIA DI 30 GIORNI, …" at bounding box center [665, 252] width 468 height 87
click at [409, 197] on icon "Editor contextual toolbar" at bounding box center [406, 196] width 8 height 8
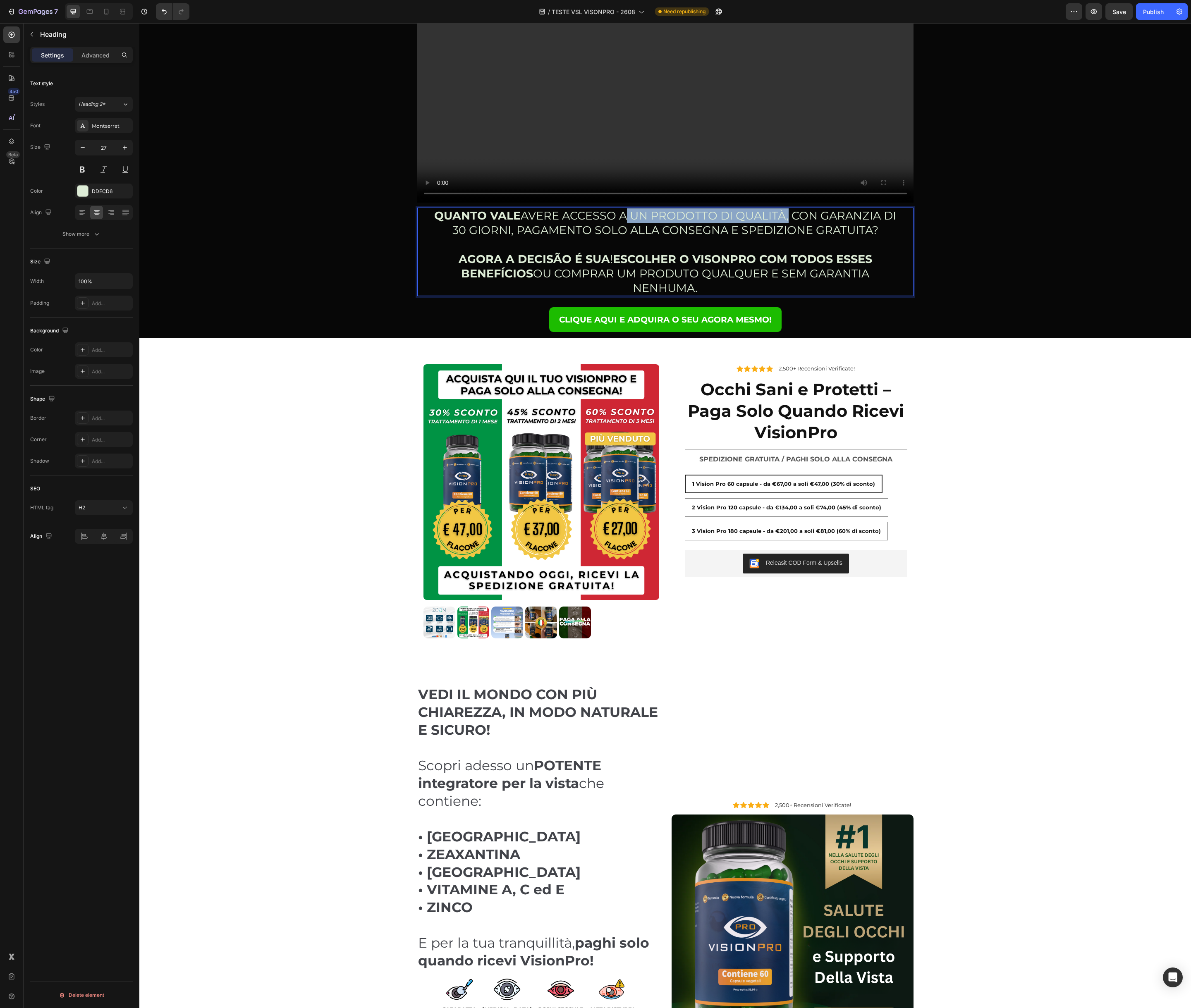
drag, startPoint x: 623, startPoint y: 217, endPoint x: 786, endPoint y: 219, distance: 163.0
click at [786, 219] on p "QUANTO VALE AVERE ACCESSO A UN PRODOTTO DI QUALITÀ, CON GARANZIA DI 30 GIORNI, …" at bounding box center [665, 252] width 468 height 87
click at [636, 197] on icon "Editor contextual toolbar" at bounding box center [633, 196] width 8 height 8
click at [822, 216] on p "QUANTO VALE AVERE ACCESSO A UN PRODOTTO DI QUALITÀ , CON GARANZIA DI 30 GIORNI,…" at bounding box center [665, 252] width 468 height 87
drag, startPoint x: 803, startPoint y: 215, endPoint x: 520, endPoint y: 228, distance: 283.3
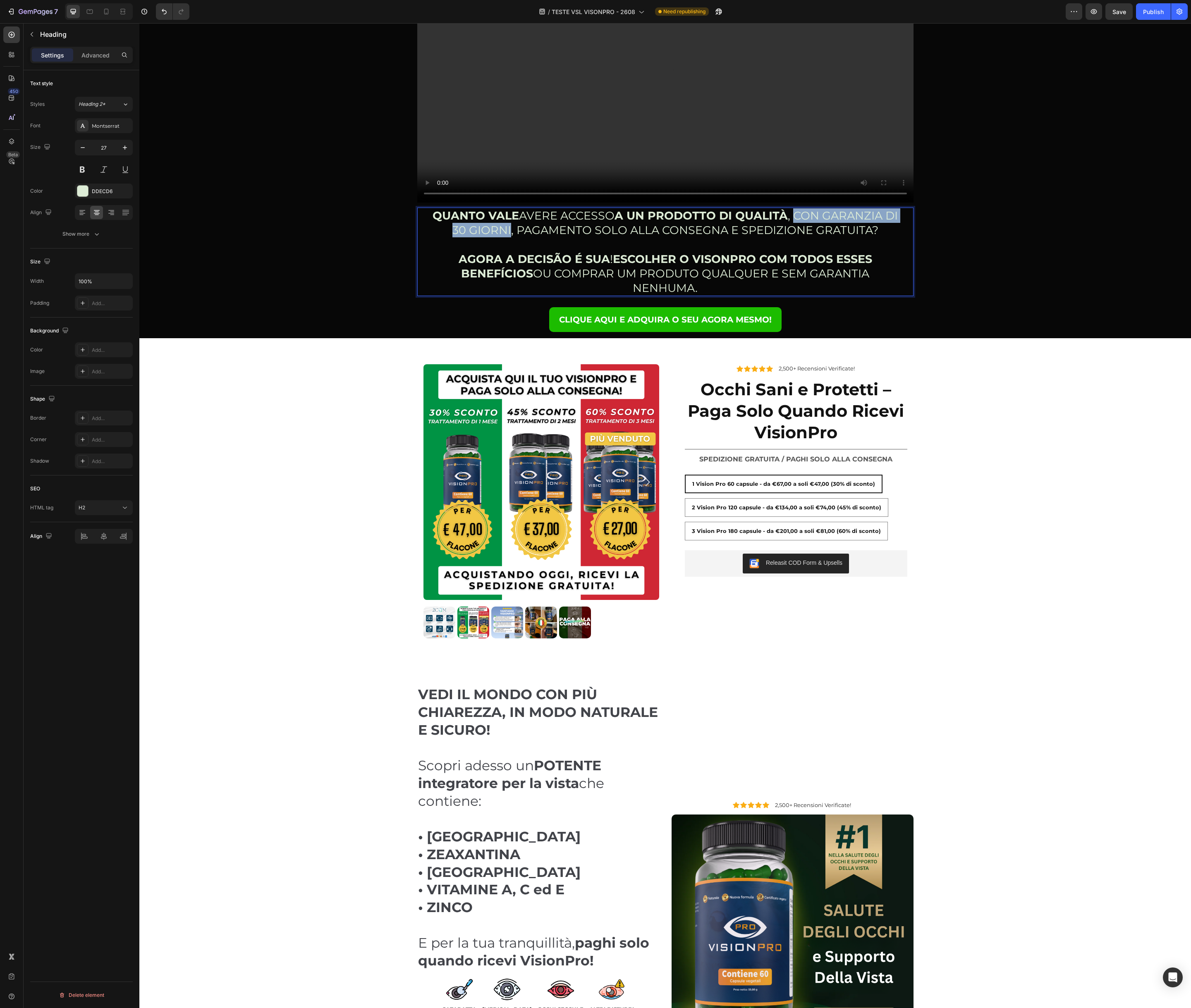
click at [520, 228] on p "QUANTO VALE AVERE ACCESSO A UN PRODOTTO DI QUALITÀ , CON GARANZIA DI 30 GIORNI,…" at bounding box center [665, 252] width 468 height 87
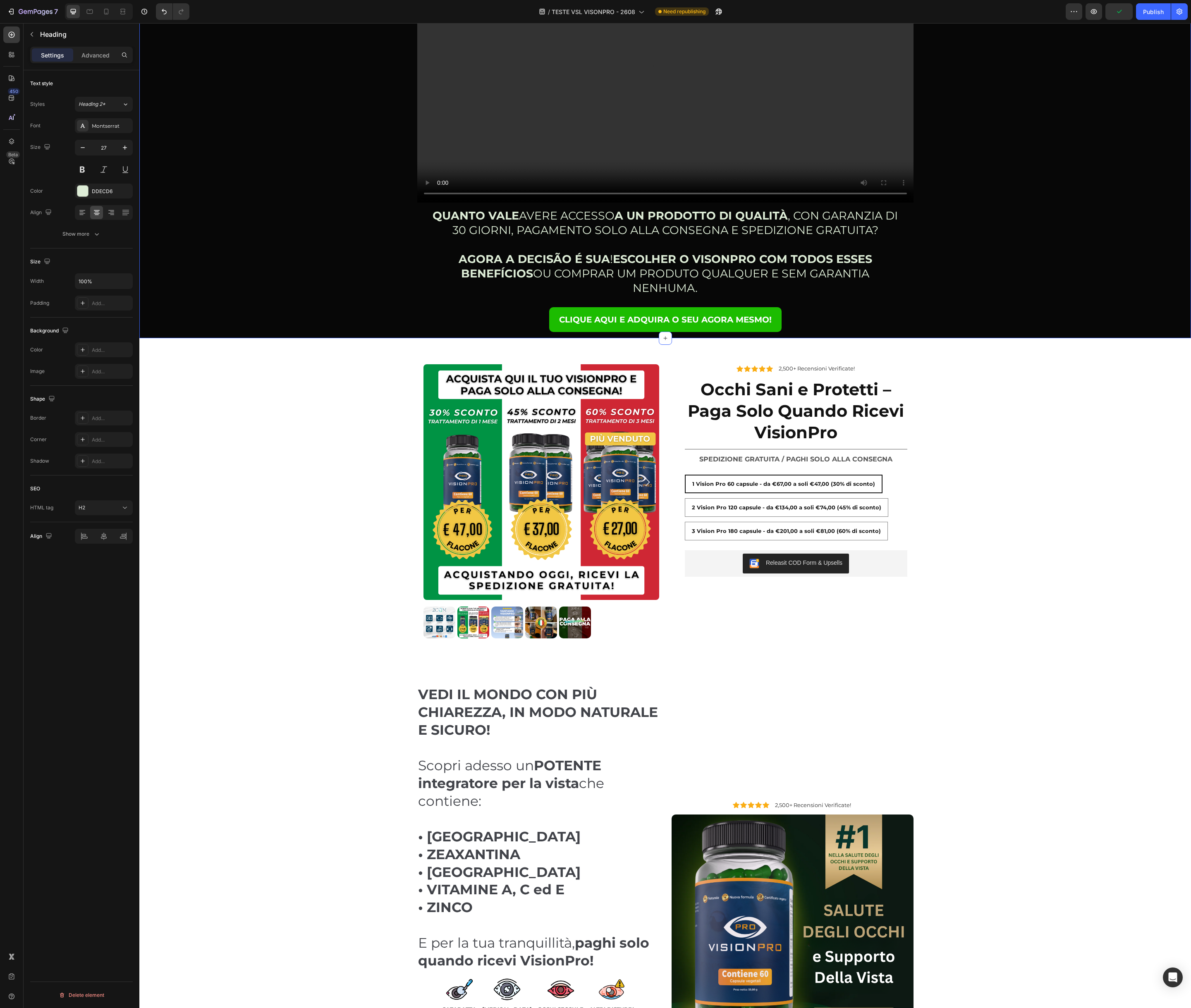
click at [364, 219] on div "ORA PRENDERTI CURA DEI TUOI OCCHI DIPENDE SOLO DA TE! GUARDA IL VIDEO QUI SOTTO…" at bounding box center [665, 80] width 1039 height 515
click at [864, 220] on p "⁠⁠⁠⁠⁠⁠⁠ QUANTO VALE AVERE ACCESSO A UN PRODOTTO DI QUALITÀ , CON GARANZIA DI 30…" at bounding box center [665, 252] width 468 height 87
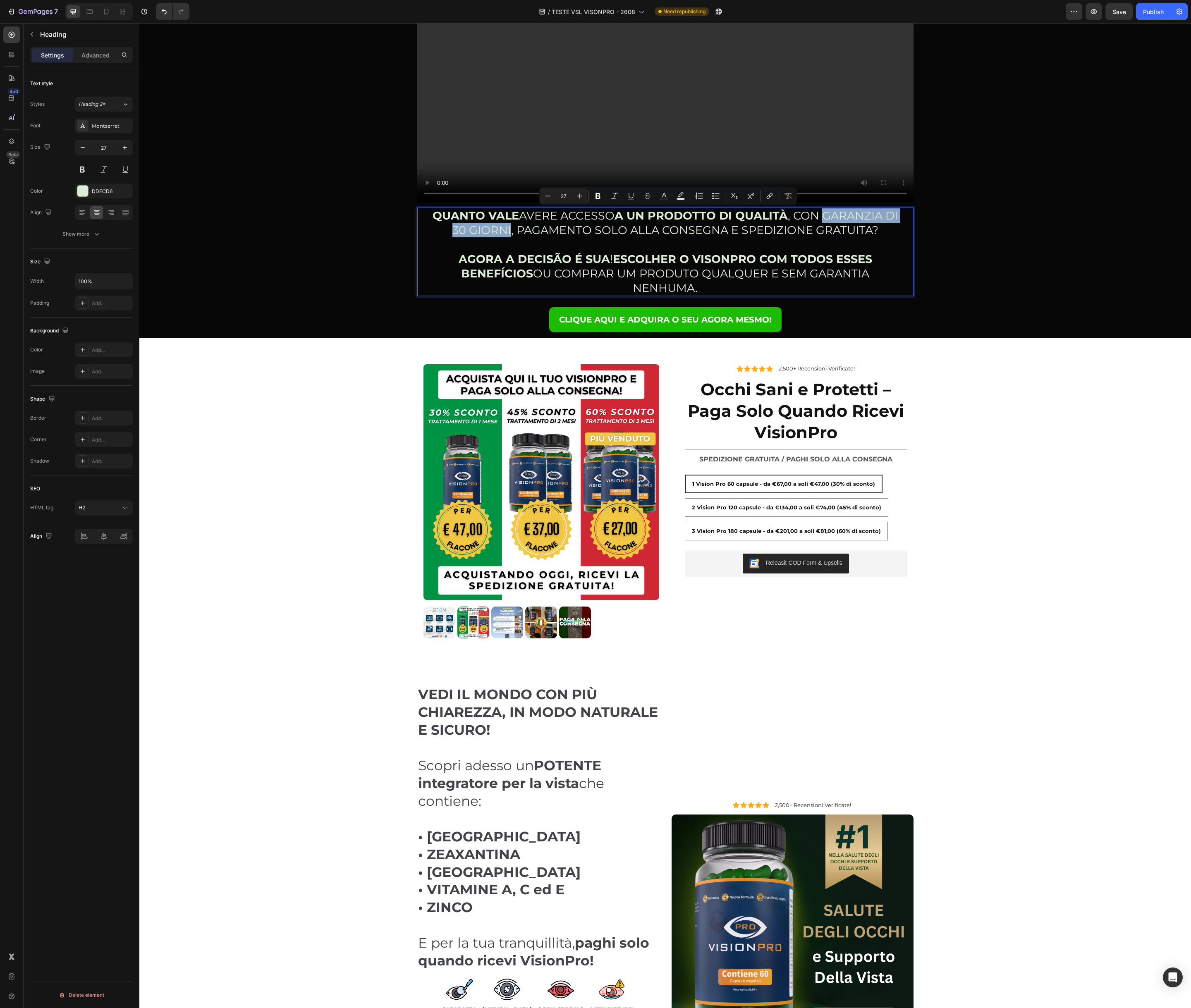
drag, startPoint x: 830, startPoint y: 216, endPoint x: 519, endPoint y: 228, distance: 311.2
click at [599, 197] on icon "Editor contextual toolbar" at bounding box center [598, 196] width 5 height 6
click at [616, 254] on strong "ESCOLHER O VISONPRO COM TODOS ESSES BENEFÍCIOS" at bounding box center [667, 266] width 411 height 28
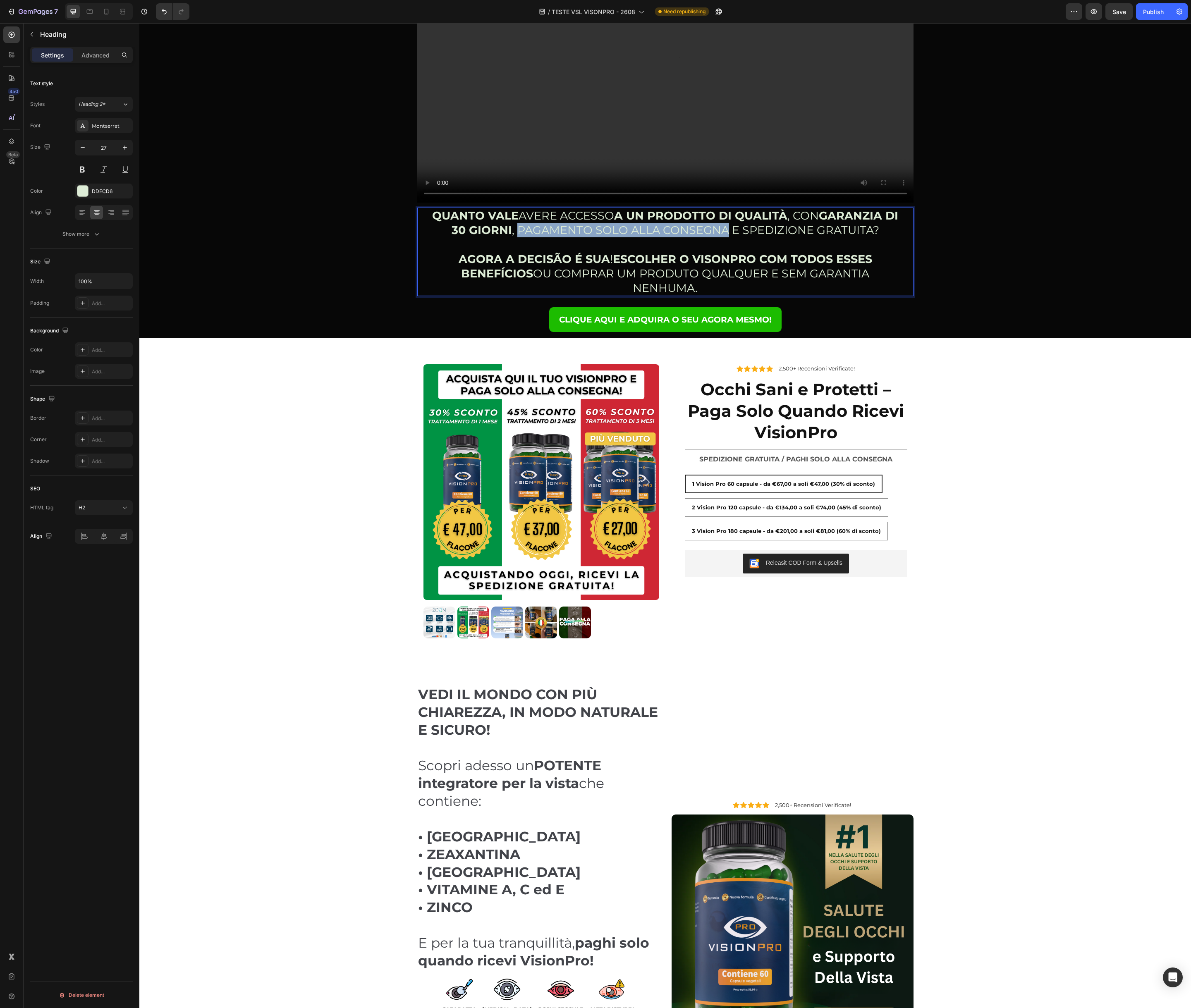
drag, startPoint x: 527, startPoint y: 229, endPoint x: 734, endPoint y: 235, distance: 207.1
click at [734, 235] on p "QUANTO VALE AVERE ACCESSO A UN PRODOTTO DI QUALITÀ , CON GARANZIA DI 30 GIORNI …" at bounding box center [665, 252] width 468 height 87
click at [355, 235] on div "ORA PRENDERTI CURA DEI TUOI OCCHI DIPENDE SOLO DA TE! GUARDA IL VIDEO QUI SOTTO…" at bounding box center [665, 80] width 1039 height 515
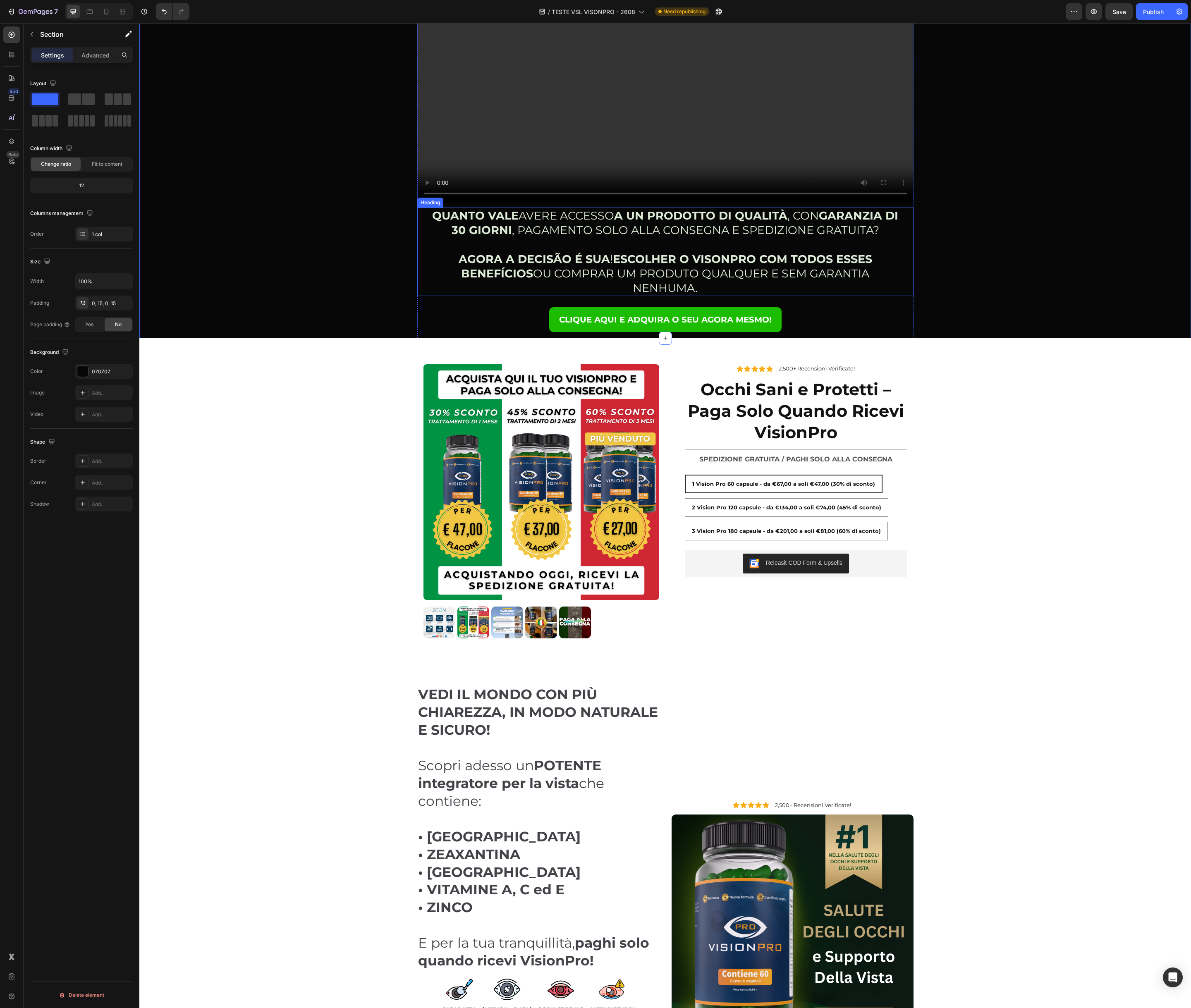
click at [578, 231] on p "⁠⁠⁠⁠⁠⁠⁠ QUANTO VALE AVERE ACCESSO A UN PRODOTTO DI QUALITÀ , CON GARANZIA DI 30…" at bounding box center [665, 252] width 468 height 87
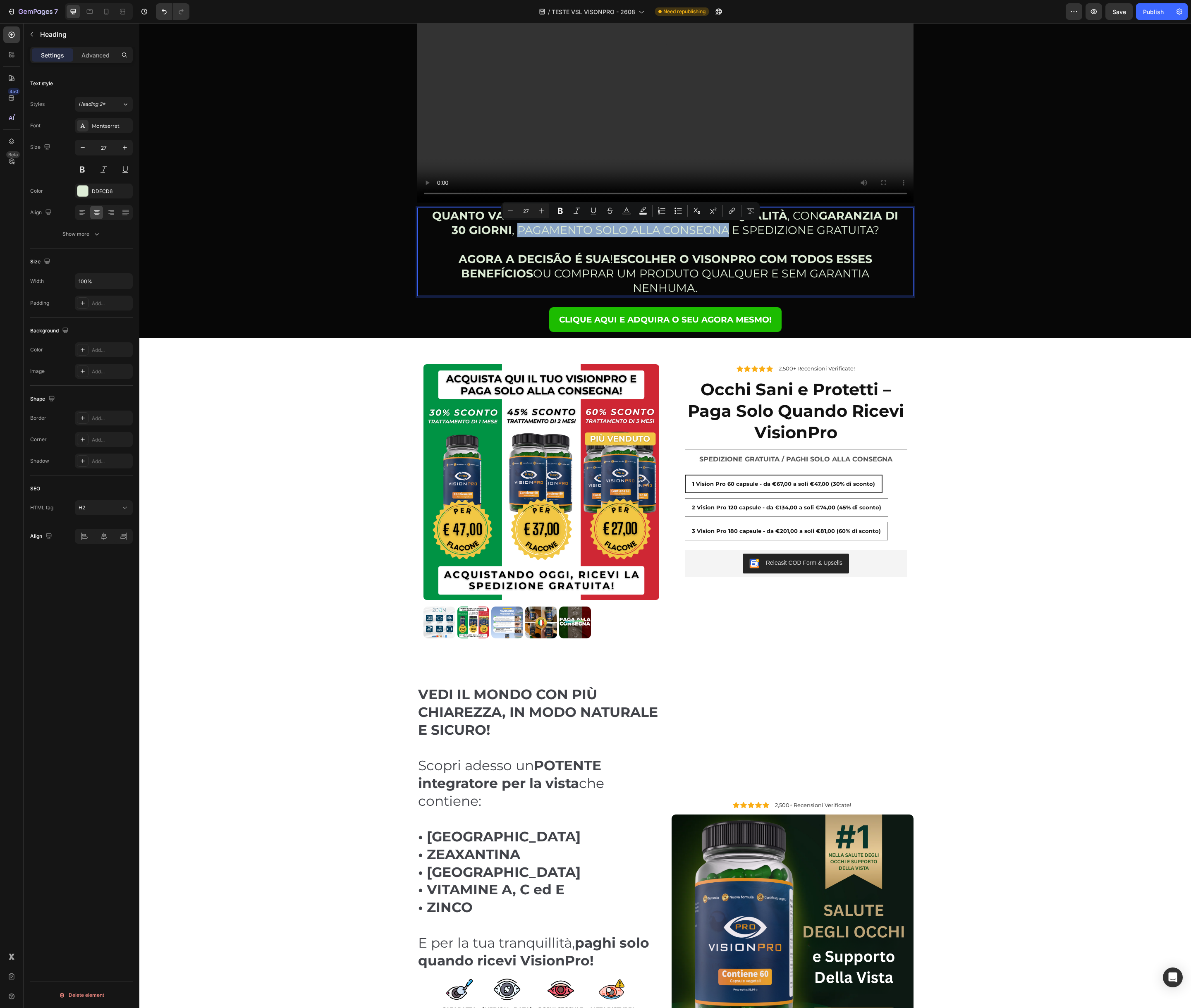
drag, startPoint x: 526, startPoint y: 230, endPoint x: 710, endPoint y: 228, distance: 184.0
click at [563, 209] on icon "Editor contextual toolbar" at bounding box center [560, 211] width 8 height 8
click at [765, 237] on p "QUANTO VALE AVERE ACCESSO A UN PRODOTTO DI QUALITÀ , CON GARANZIA DI 30 GIORNI …" at bounding box center [665, 252] width 468 height 87
drag, startPoint x: 754, startPoint y: 230, endPoint x: 882, endPoint y: 234, distance: 128.1
click at [882, 234] on p "QUANTO VALE AVERE ACCESSO A UN PRODOTTO DI QUALITÀ , CON GARANZIA DI 30 GIORNI …" at bounding box center [665, 252] width 468 height 87
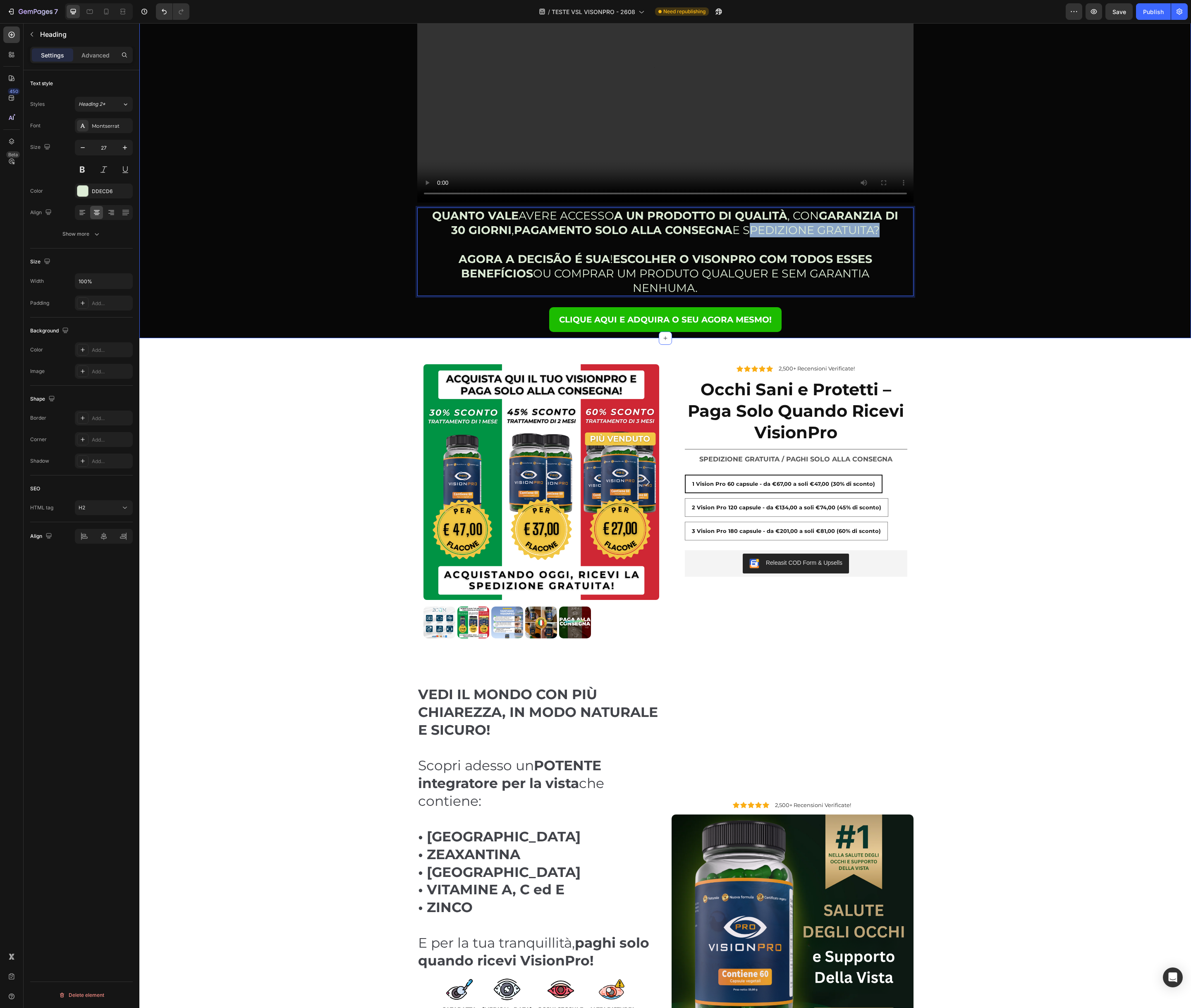
drag, startPoint x: 345, startPoint y: 227, endPoint x: 393, endPoint y: 226, distance: 48.0
click at [345, 227] on div "ORA PRENDERTI CURA DEI TUOI OCCHI DIPENDE SOLO DA TE! GUARDA IL VIDEO QUI SOTTO…" at bounding box center [665, 80] width 1039 height 515
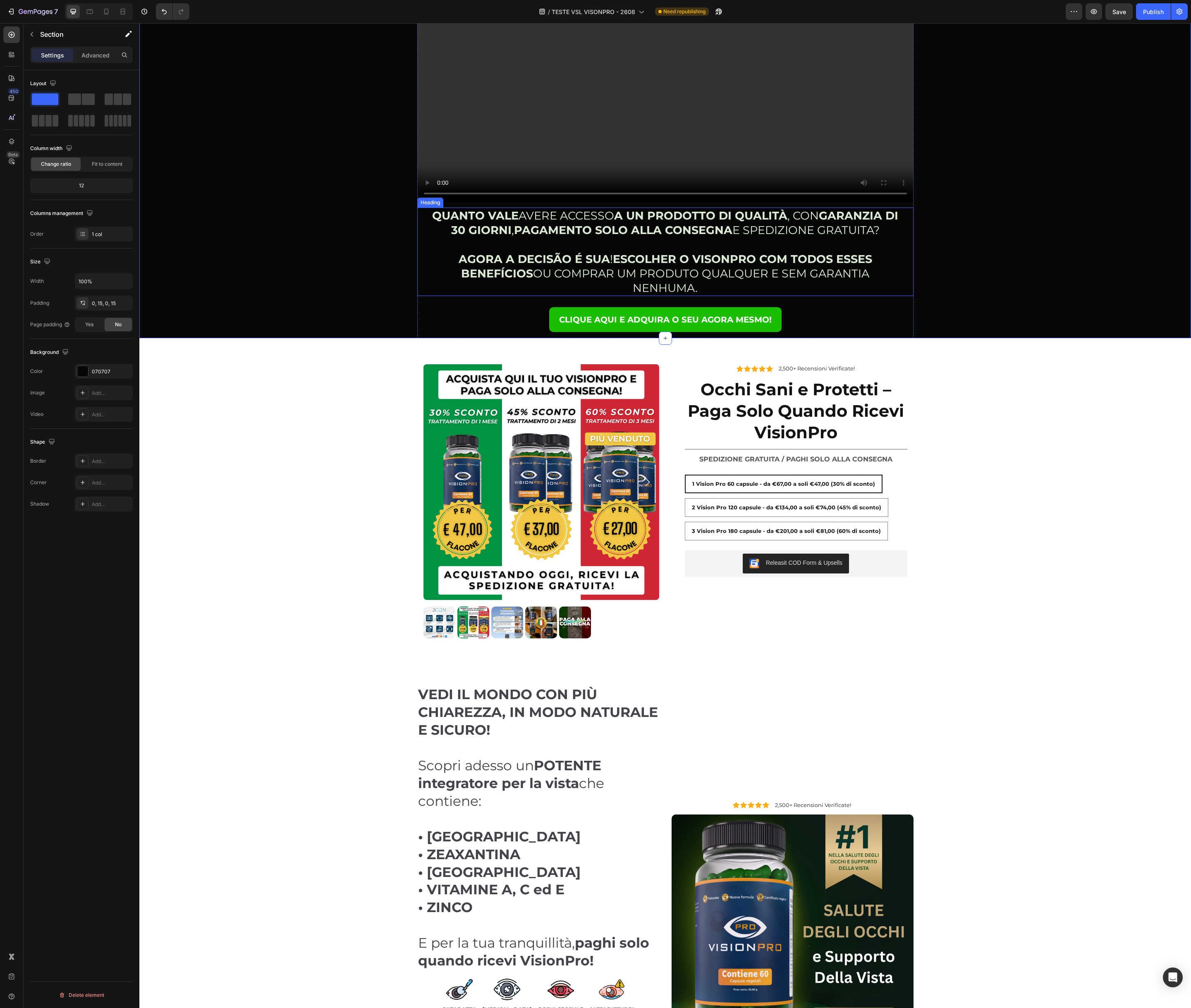
click at [863, 238] on p "⁠⁠⁠⁠⁠⁠⁠ QUANTO VALE AVERE ACCESSO A UN PRODOTTO DI QUALITÀ , CON GARANZIA DI 30…" at bounding box center [665, 252] width 468 height 87
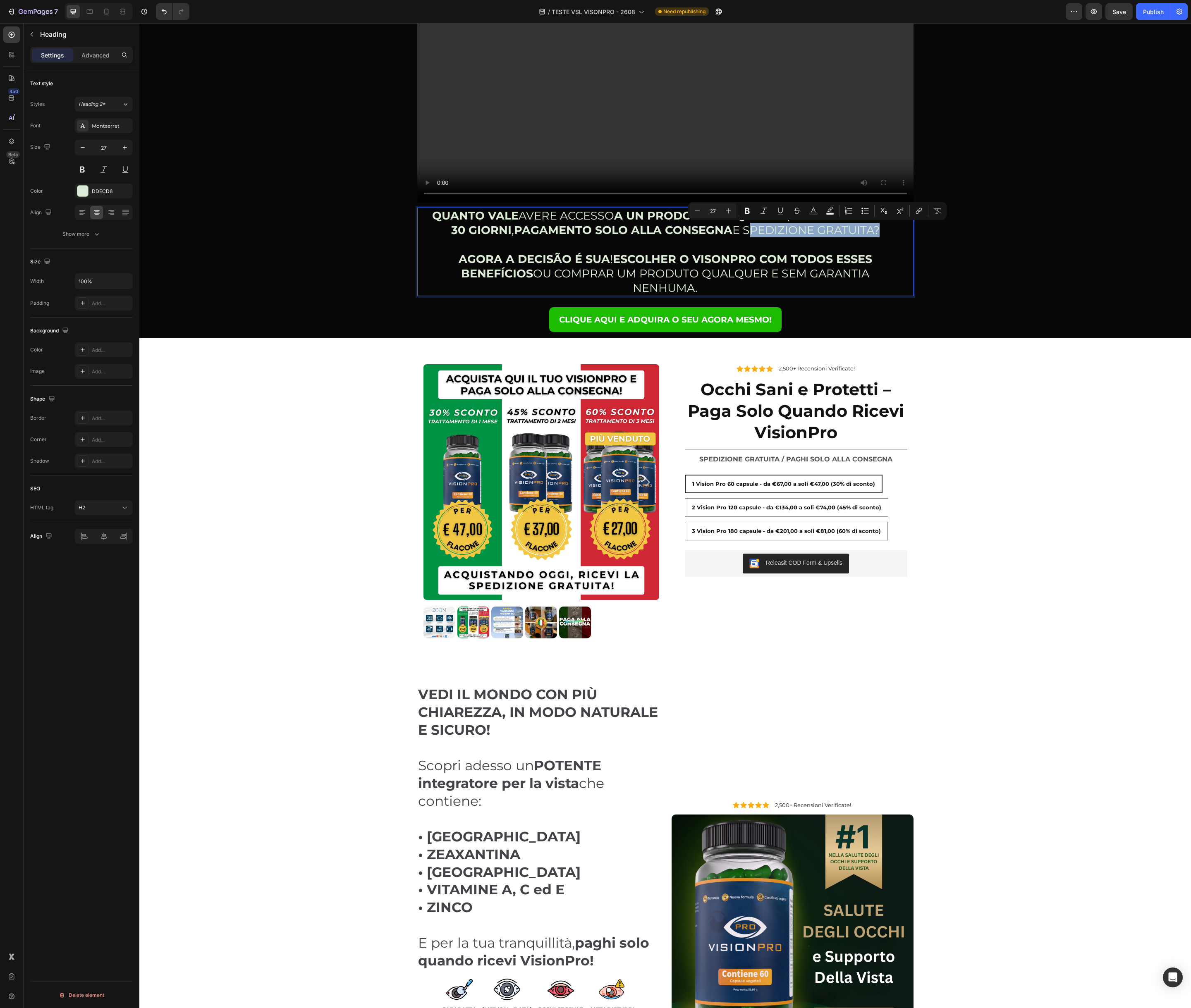
drag, startPoint x: 753, startPoint y: 231, endPoint x: 858, endPoint y: 233, distance: 105.0
click at [744, 208] on icon "Editor contextual toolbar" at bounding box center [747, 211] width 5 height 6
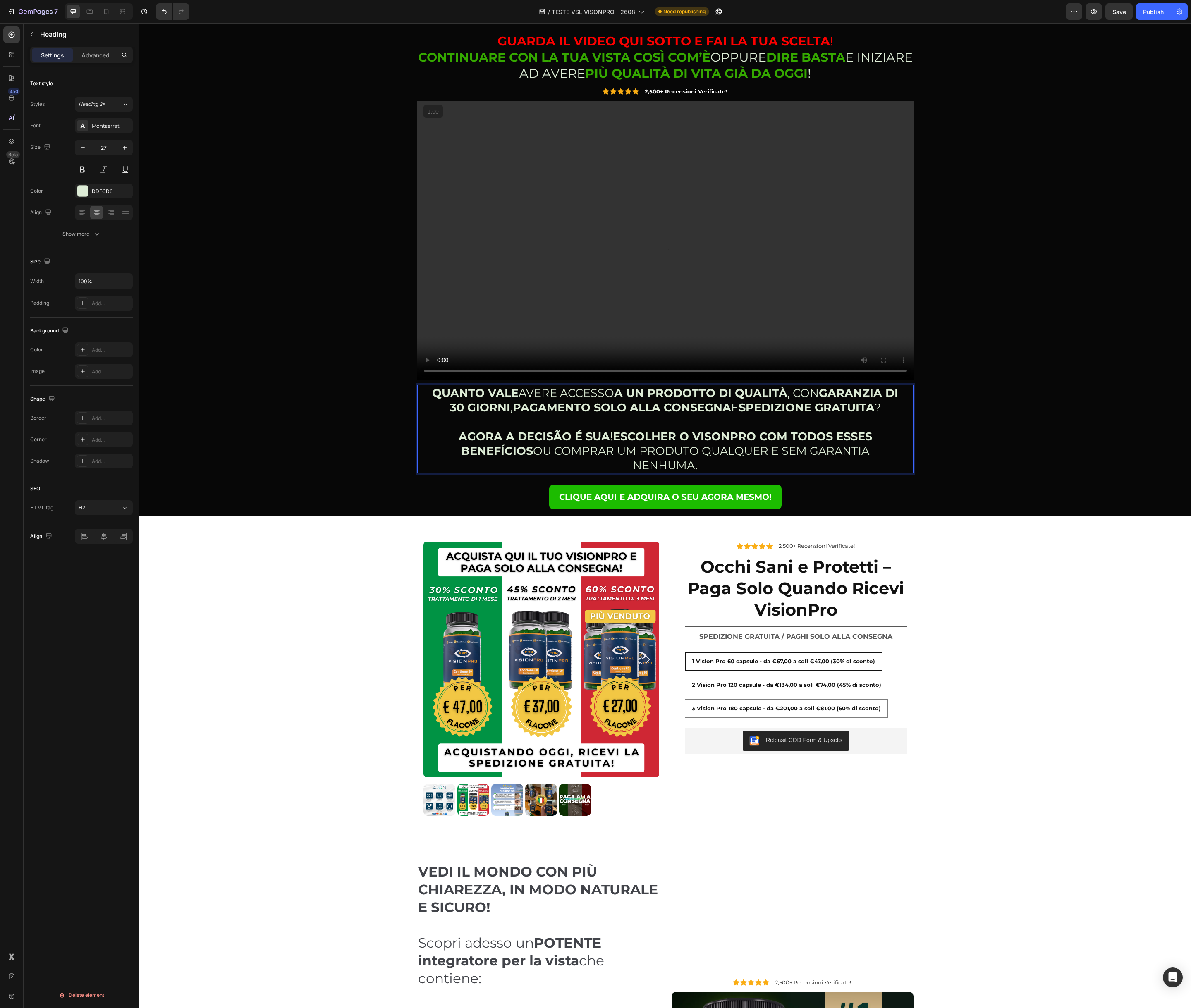
scroll to position [0, 0]
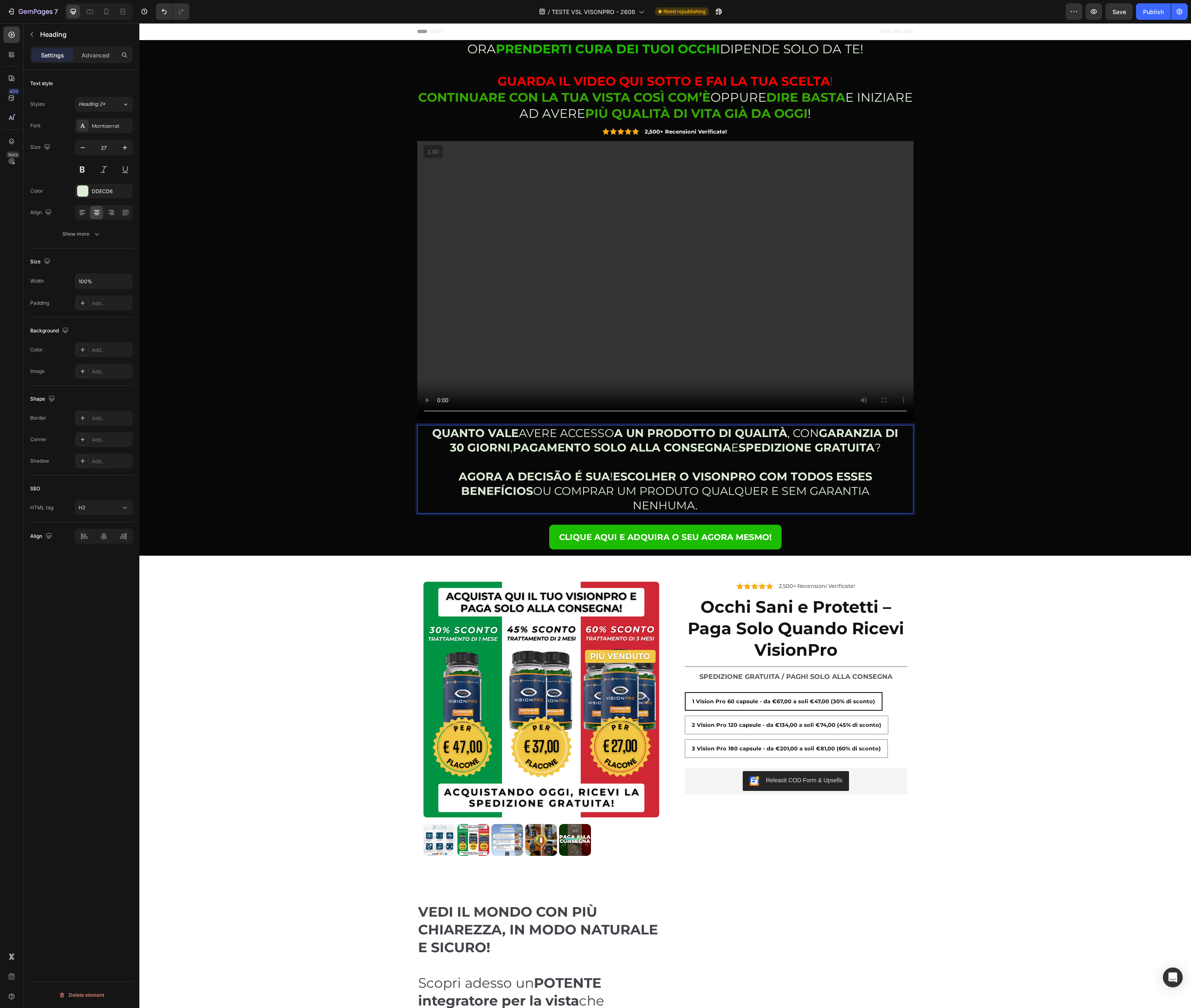
click at [653, 475] on strong "ESCOLHER O VISONPRO COM TODOS ESSES BENEFÍCIOS" at bounding box center [667, 484] width 411 height 28
drag, startPoint x: 653, startPoint y: 475, endPoint x: 707, endPoint y: 506, distance: 62.3
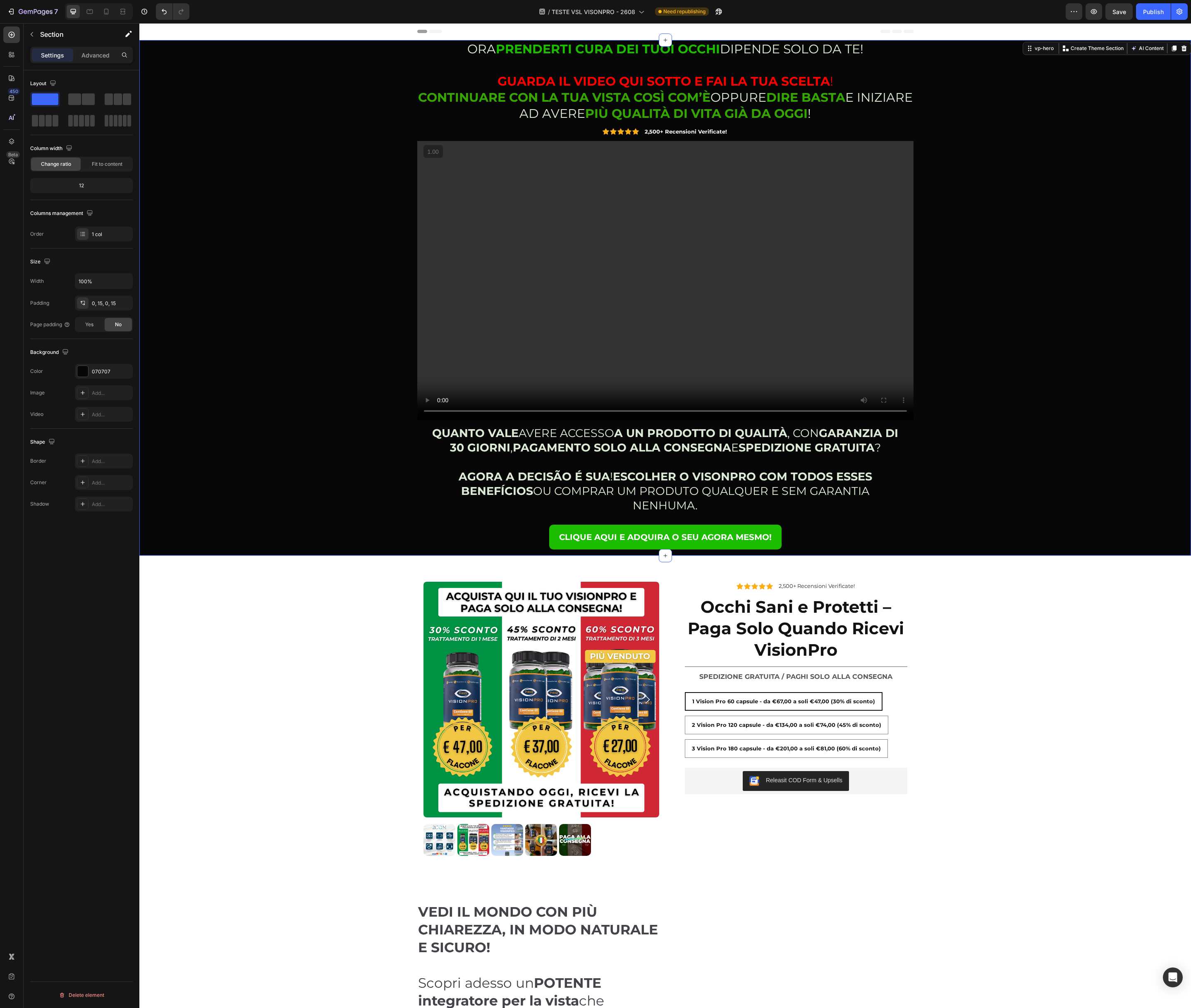
drag, startPoint x: 707, startPoint y: 506, endPoint x: 980, endPoint y: 509, distance: 273.0
click at [980, 509] on div "ORA PRENDERTI CURA DEI TUOI OCCHI DIPENDE SOLO DA TE! GUARDA IL VIDEO QUI SOTTO…" at bounding box center [665, 298] width 1039 height 515
click at [1155, 17] on button "Publish" at bounding box center [1153, 12] width 35 height 17
click at [322, 130] on div "ORA PRENDERTI CURA DEI TUOI OCCHI DIPENDE SOLO DA TE! GUARDA IL VIDEO QUI SOTTO…" at bounding box center [665, 298] width 1039 height 515
click at [1030, 191] on div "ORA PRENDERTI CURA DEI TUOI OCCHI DIPENDE SOLO DA TE! GUARDA IL VIDEO QUI SOTTO…" at bounding box center [665, 298] width 1039 height 515
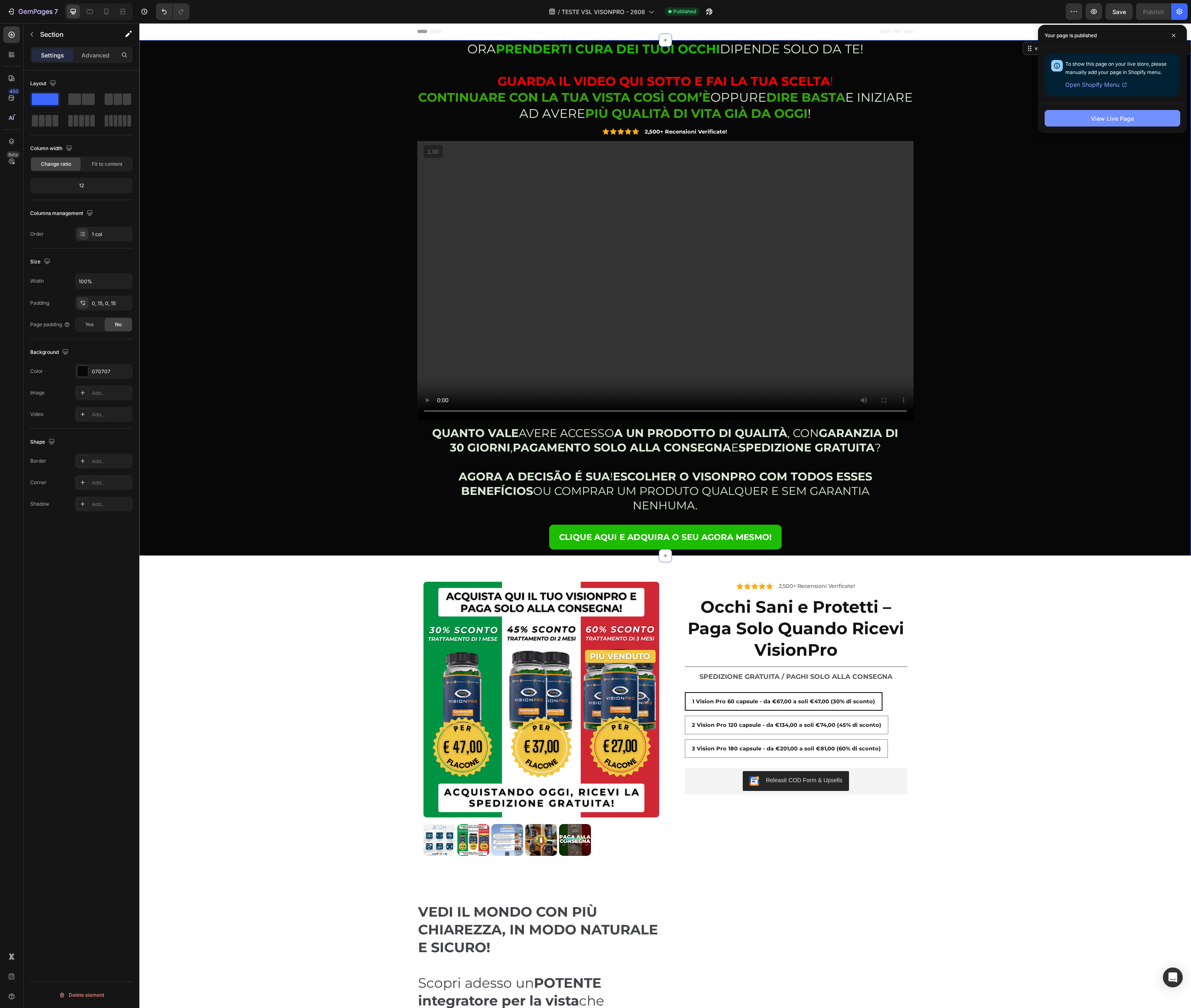
click at [1089, 123] on button "View Live Page" at bounding box center [1112, 118] width 135 height 17
